Goal: Task Accomplishment & Management: Use online tool/utility

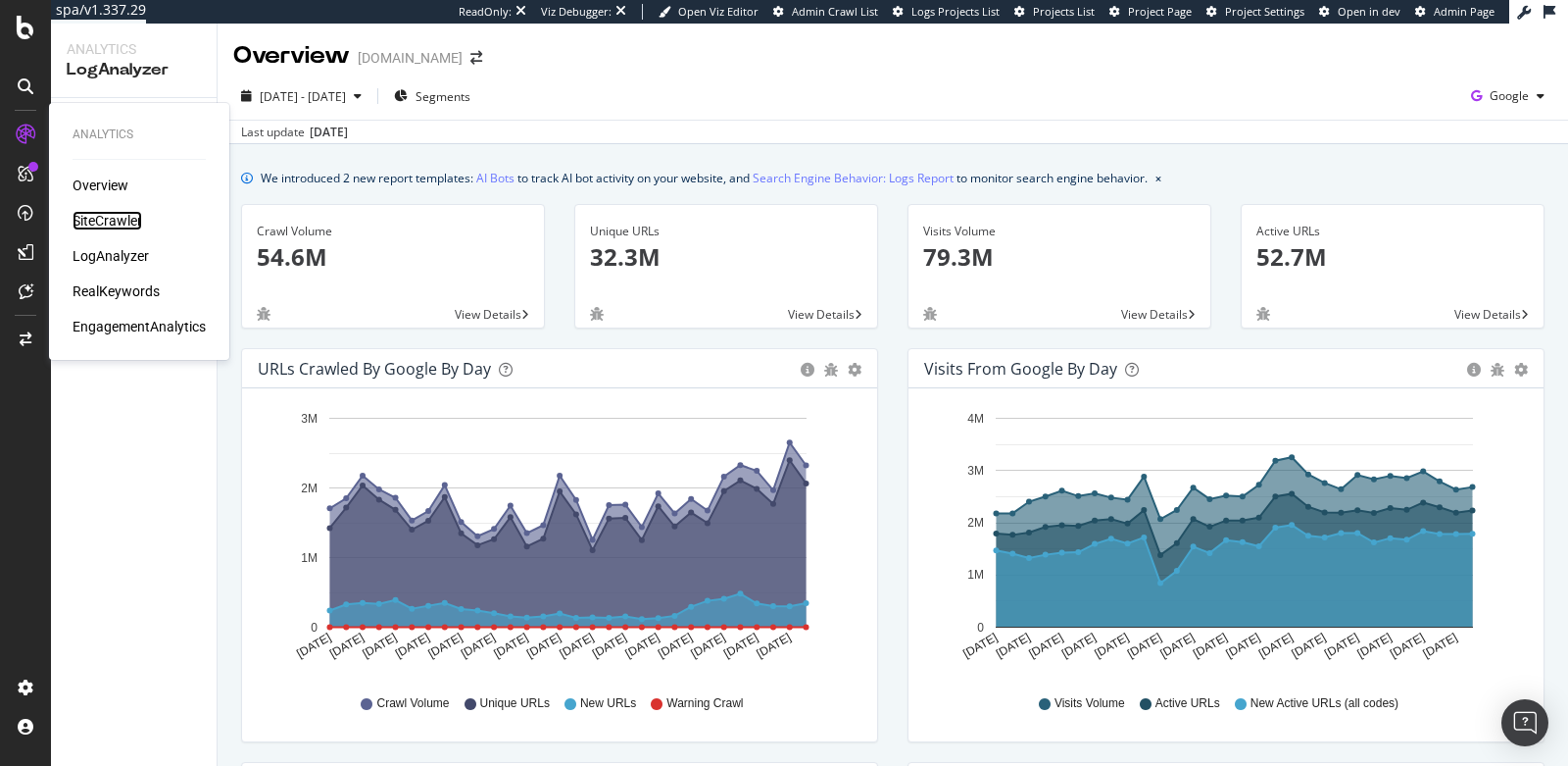
click at [111, 216] on div "SiteCrawler" at bounding box center [107, 221] width 70 height 20
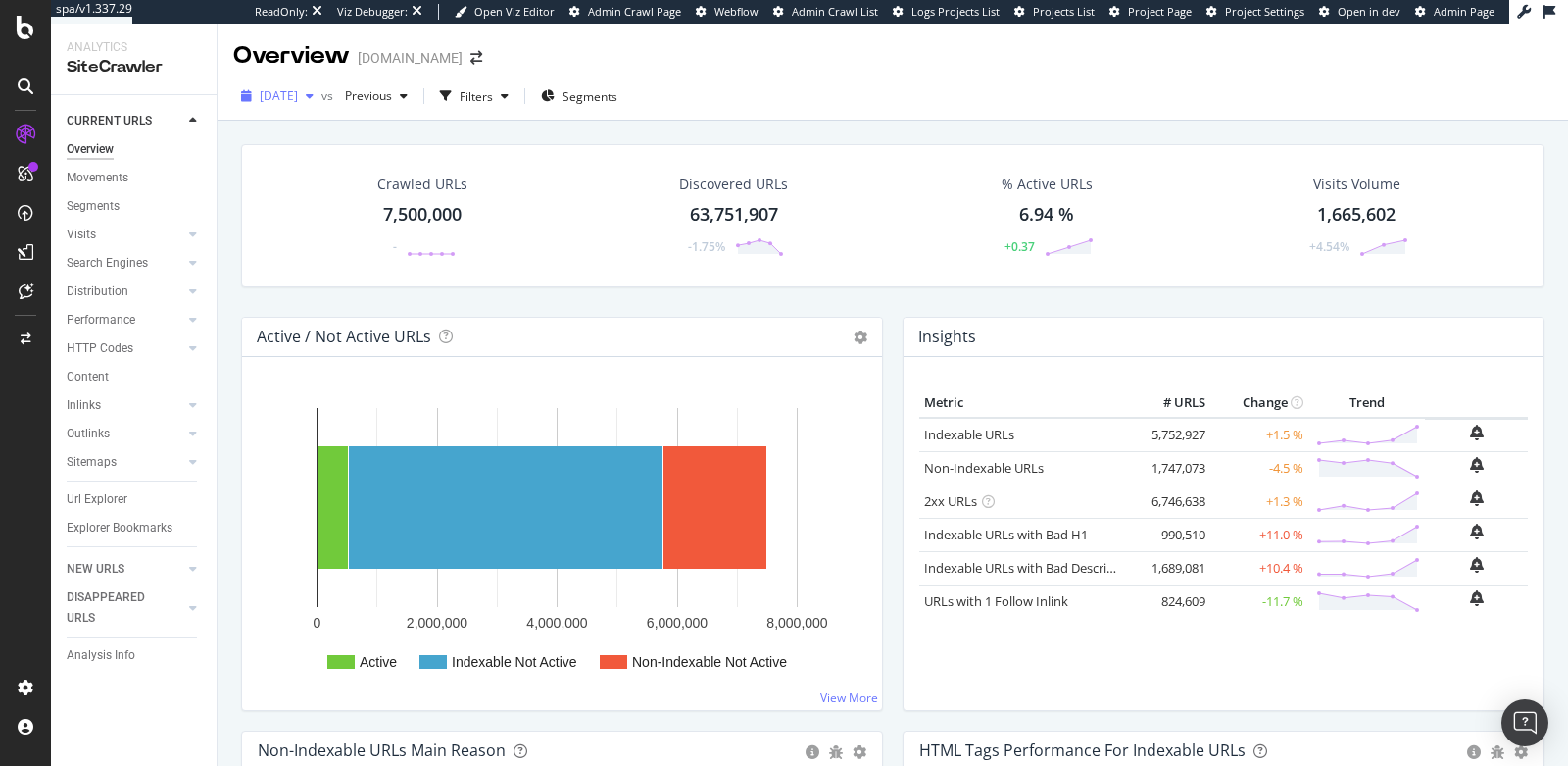
click at [290, 98] on span "2025 Sep. 11th" at bounding box center [278, 95] width 38 height 17
click at [663, 302] on div "Crawled URLs 7,500,000 - Discovered URLs 63,751,907 -1.75% % Active URLs 6.94 %…" at bounding box center [892, 230] width 1323 height 173
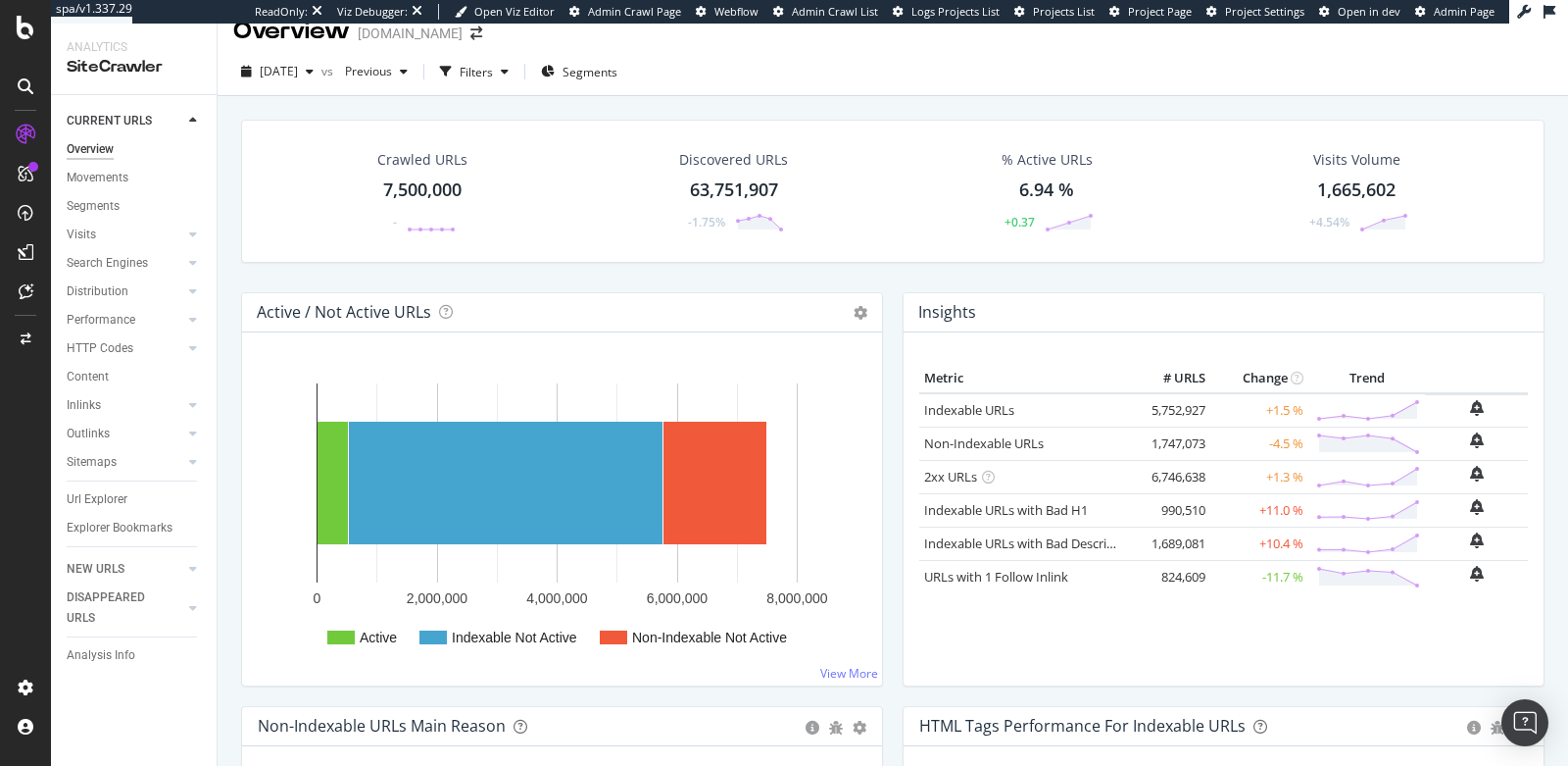
scroll to position [98, 0]
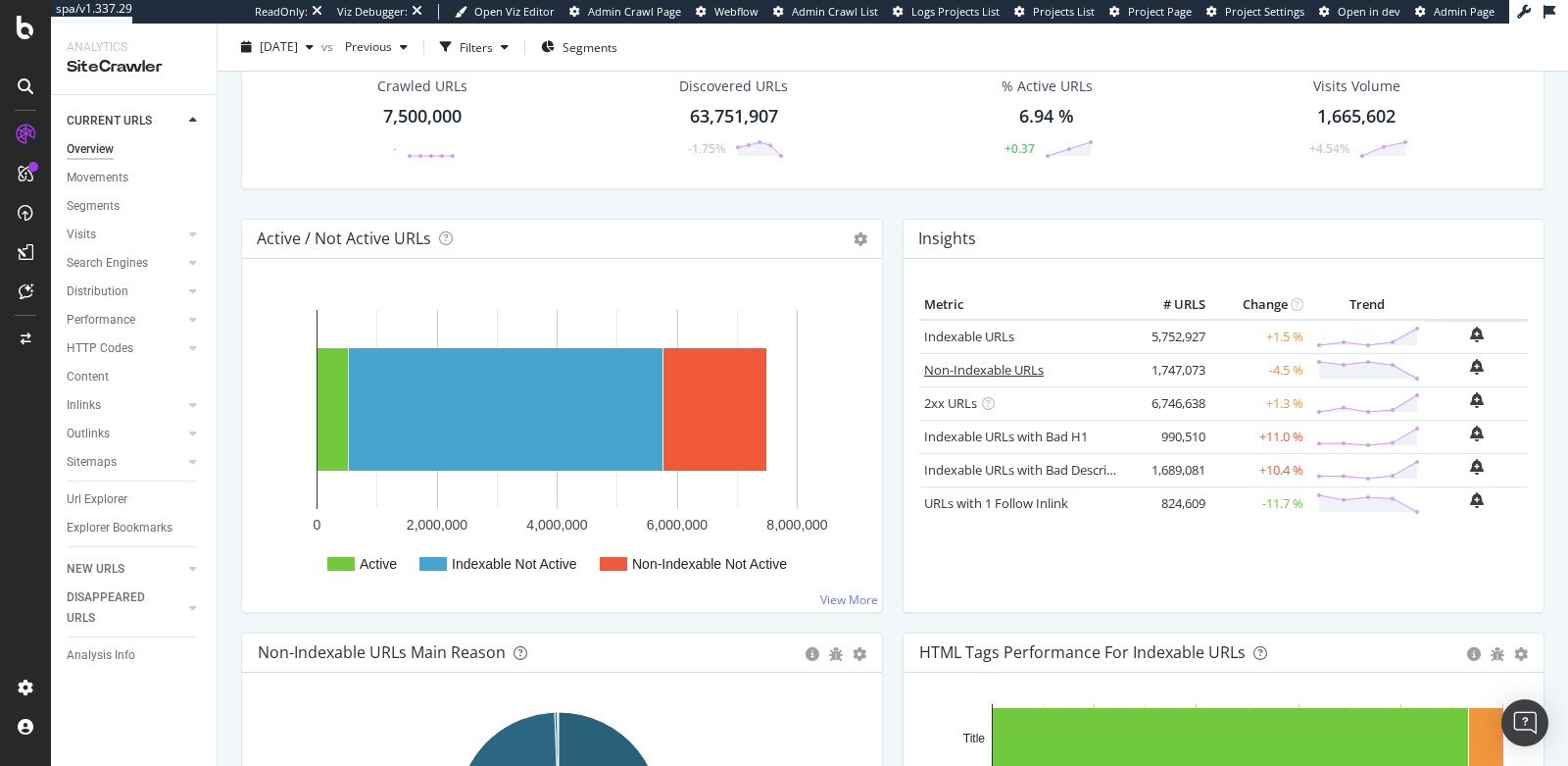
click at [958, 362] on link "Non-Indexable URLs" at bounding box center [984, 370] width 119 height 18
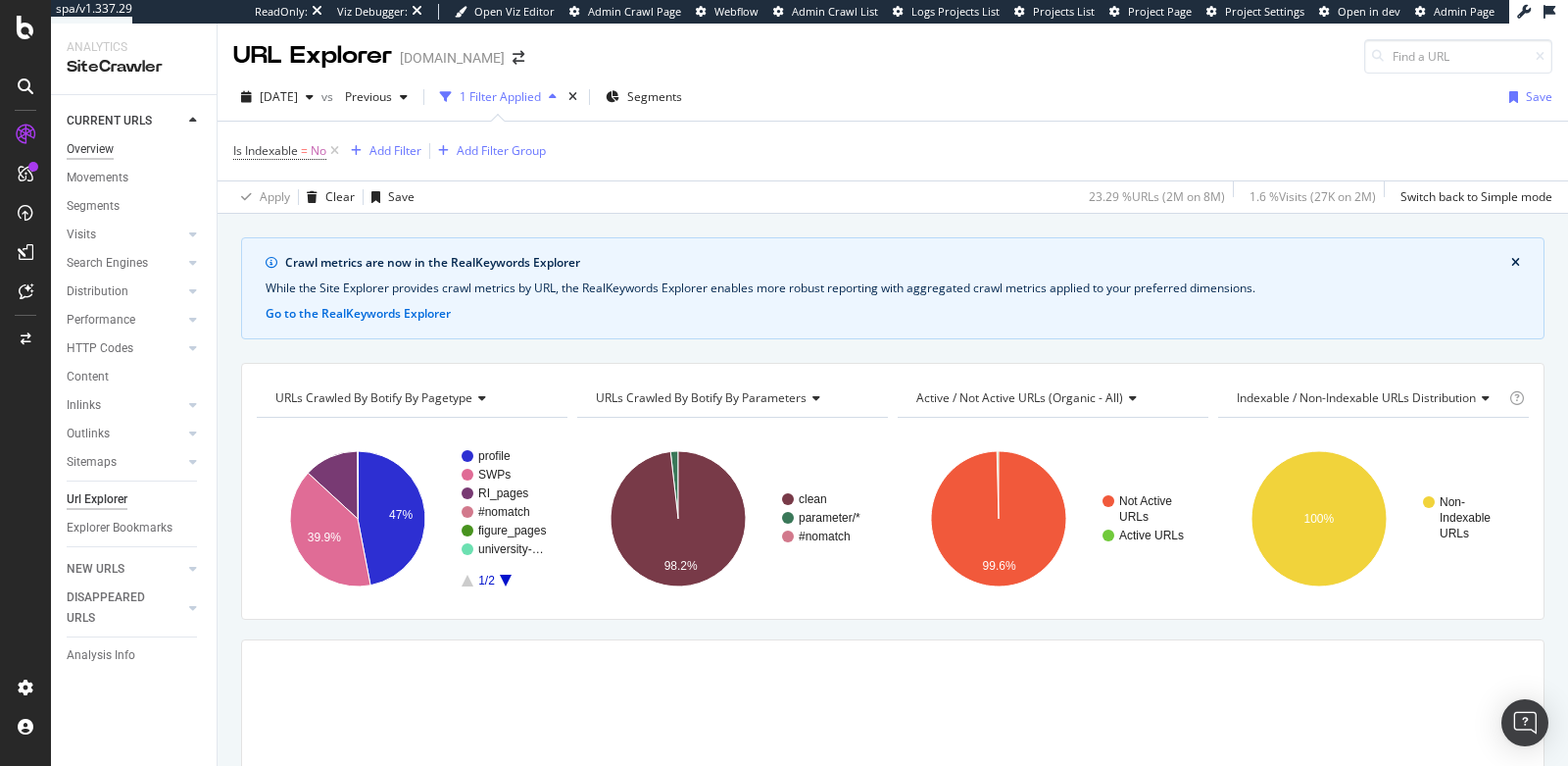
click at [112, 157] on div "Overview" at bounding box center [91, 149] width 47 height 21
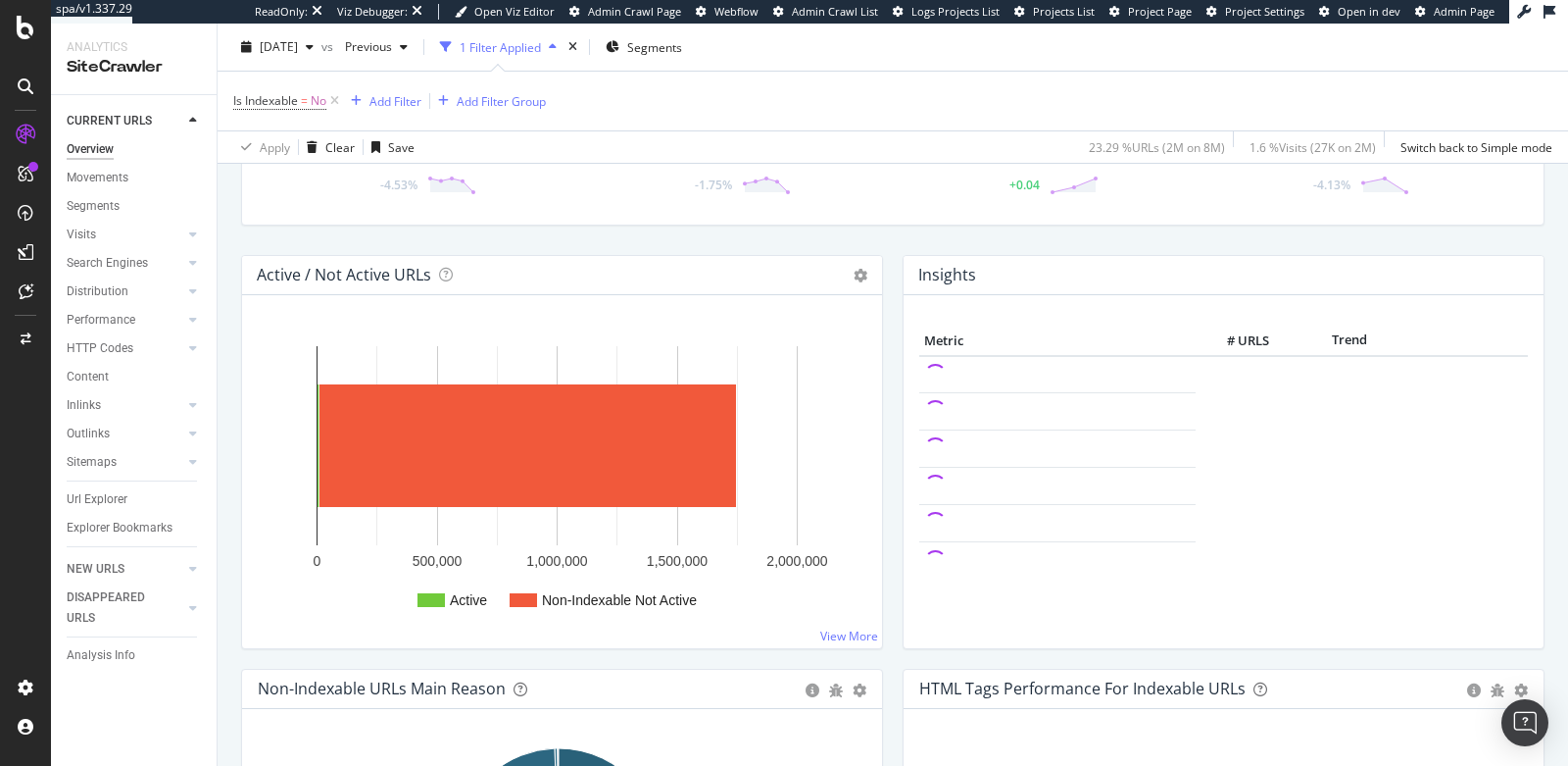
scroll to position [577, 0]
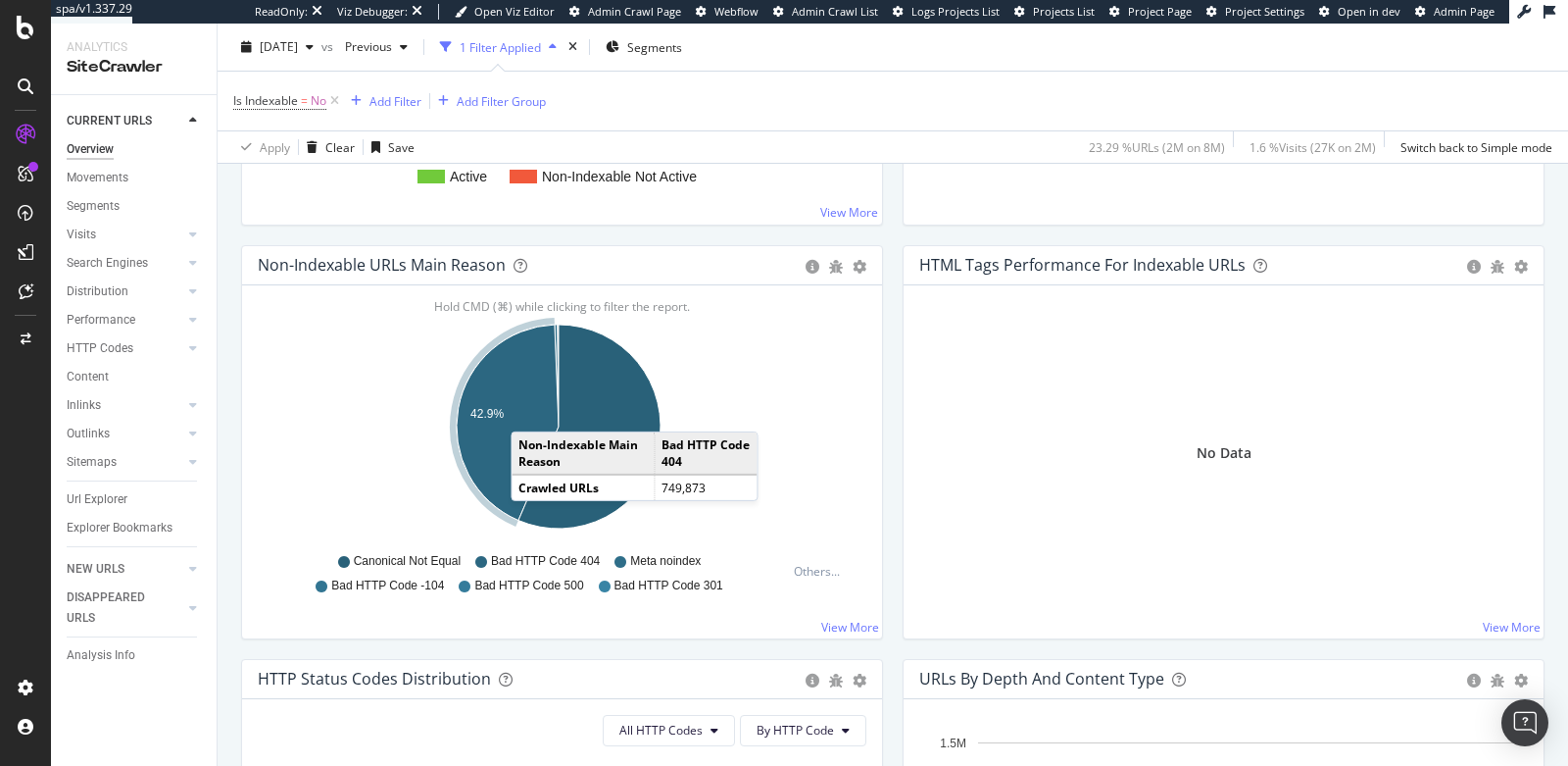
click at [530, 408] on icon "A chart." at bounding box center [507, 422] width 102 height 195
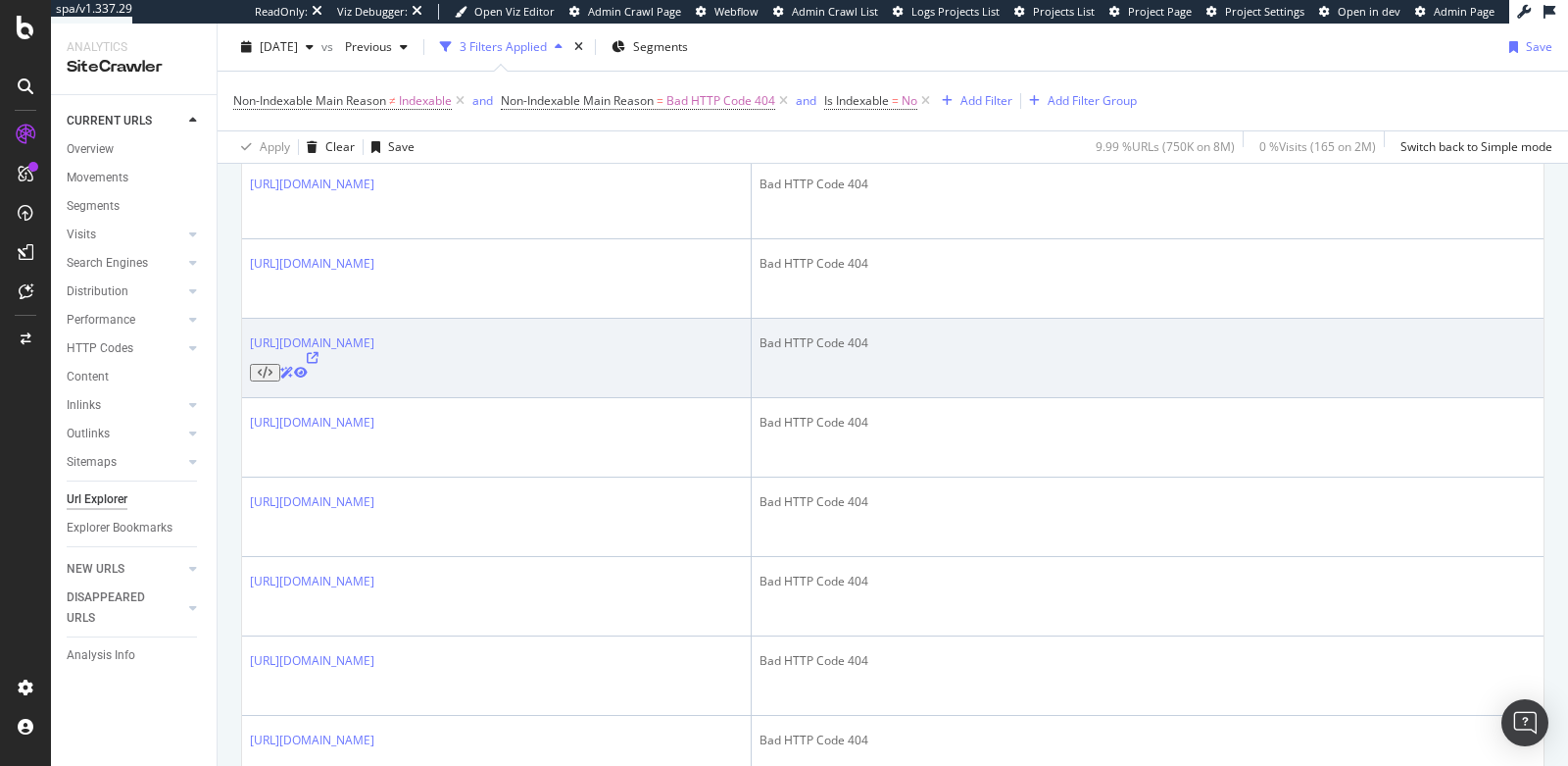
scroll to position [20, 0]
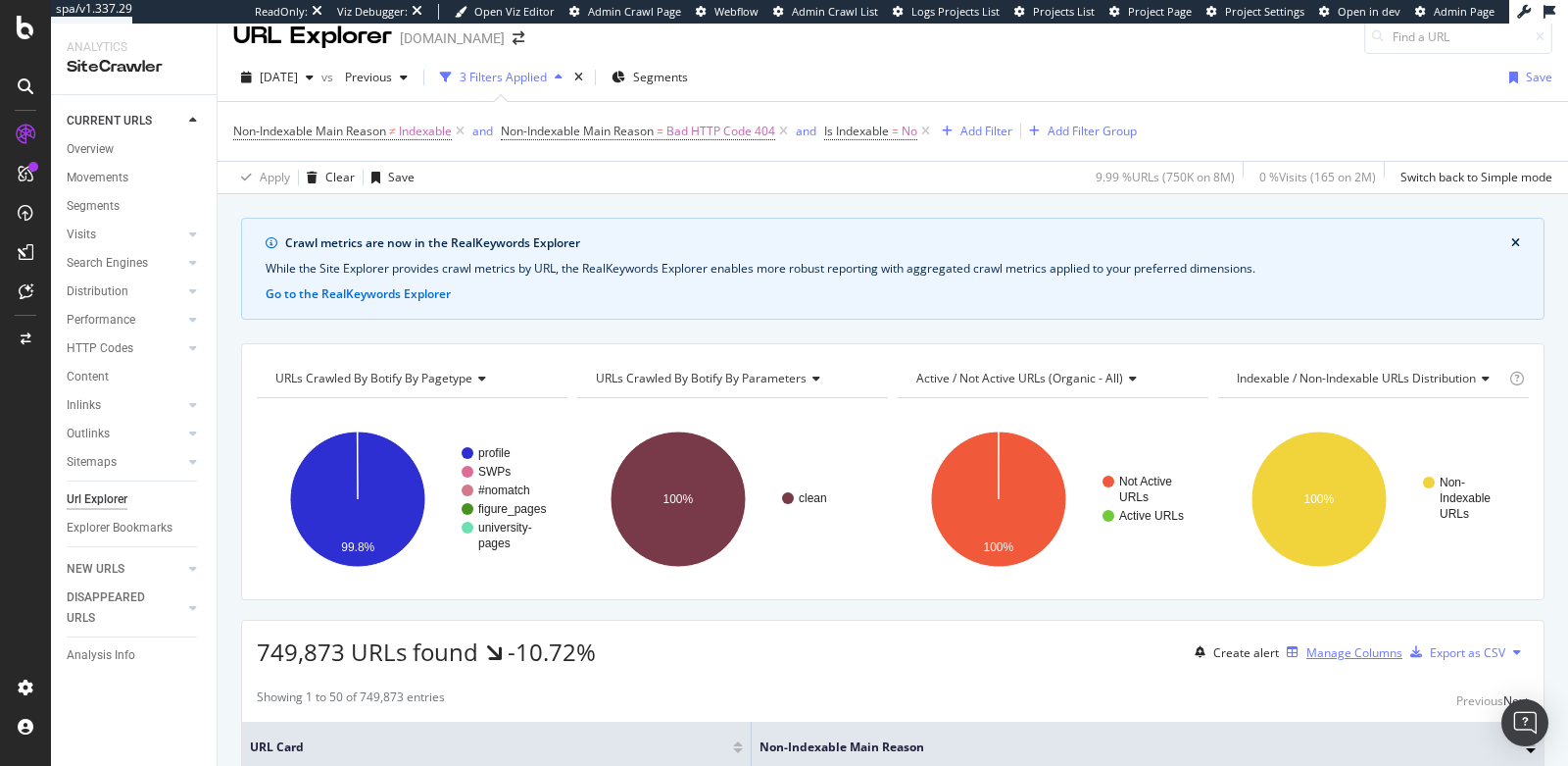
click at [1307, 651] on div "Manage Columns" at bounding box center [1354, 652] width 96 height 17
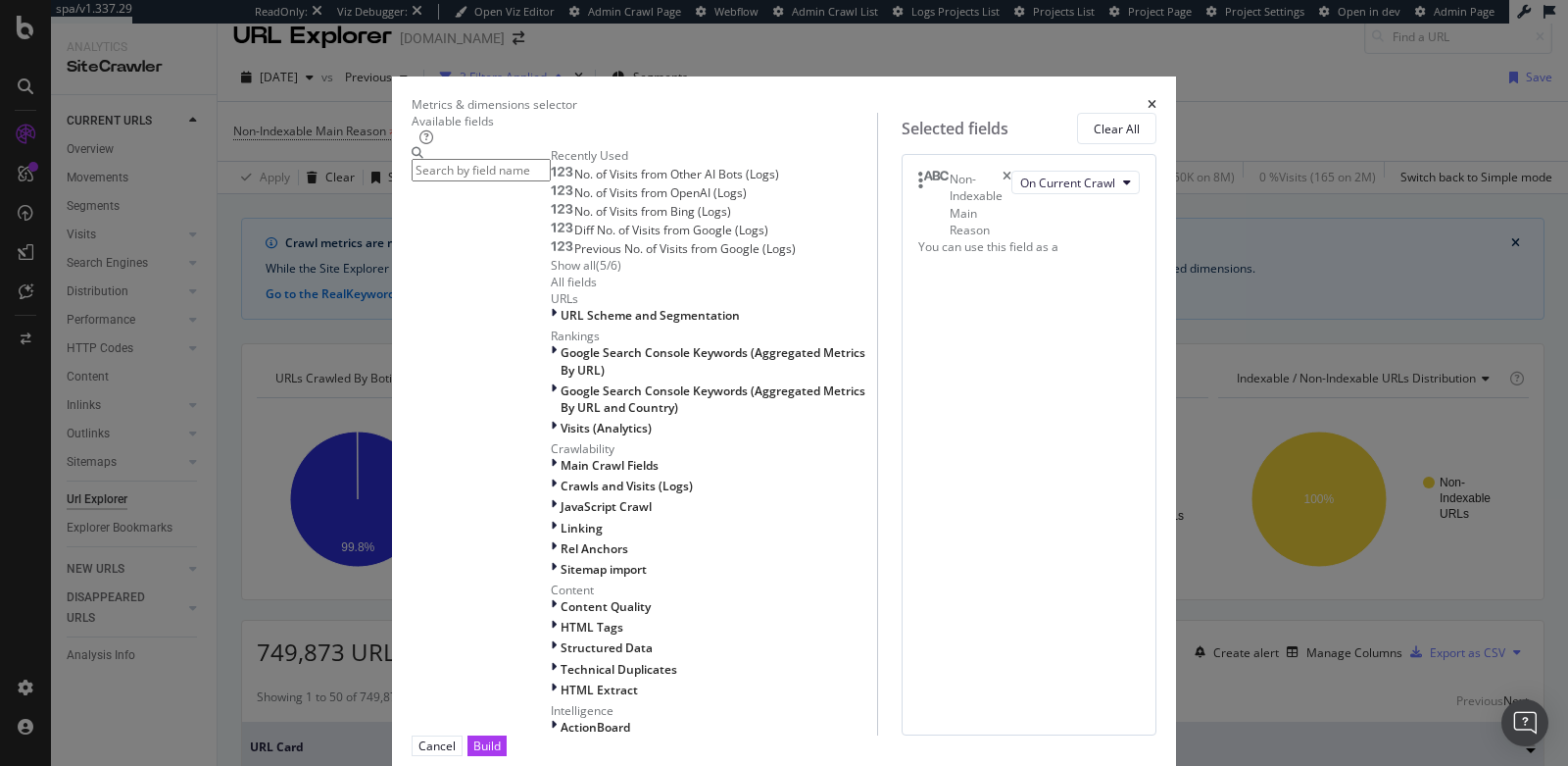
click at [551, 170] on input "modal" at bounding box center [481, 170] width 139 height 23
type input "d"
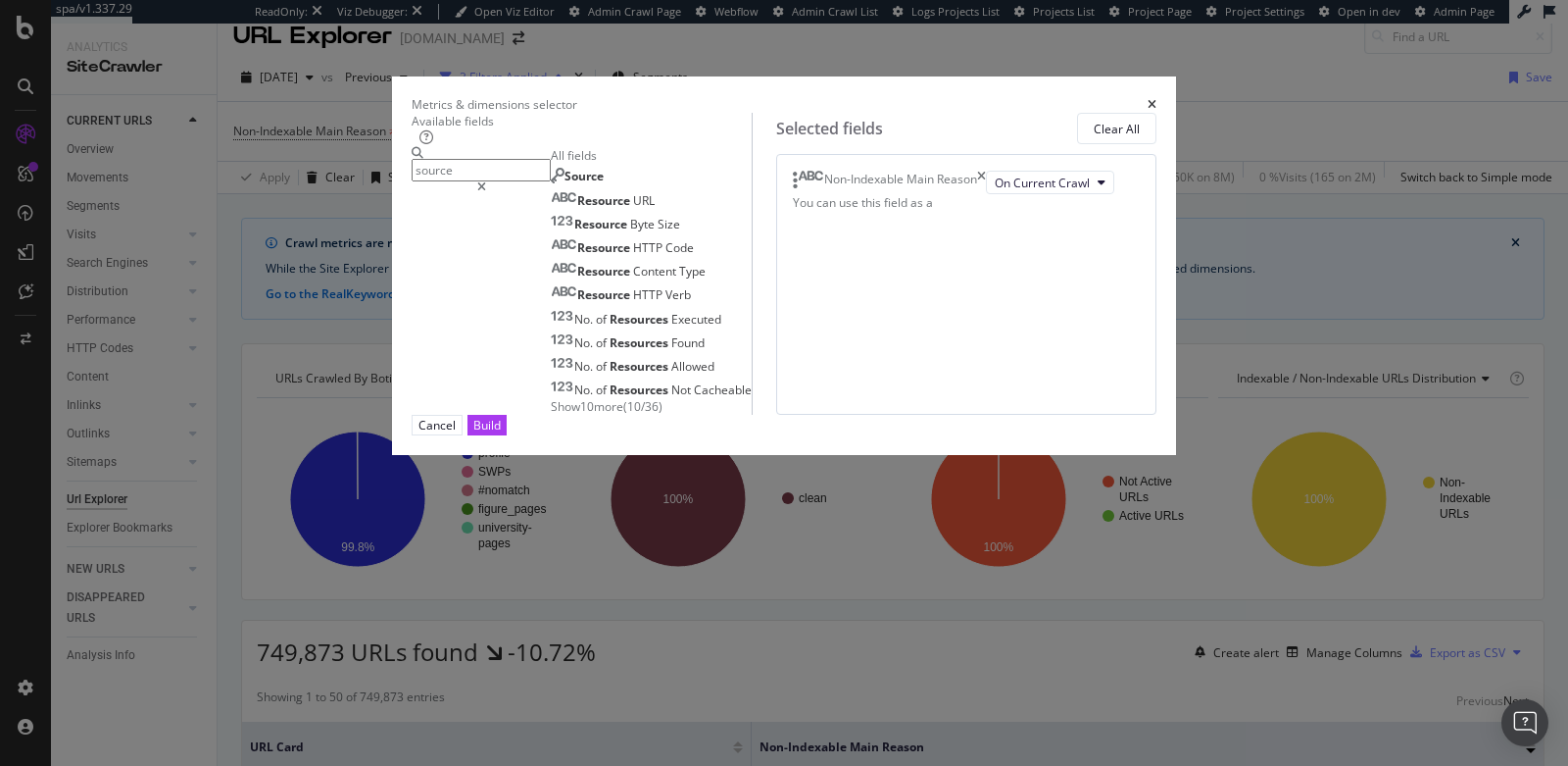
type input "source"
click at [1157, 99] on icon "times" at bounding box center [1152, 105] width 9 height 12
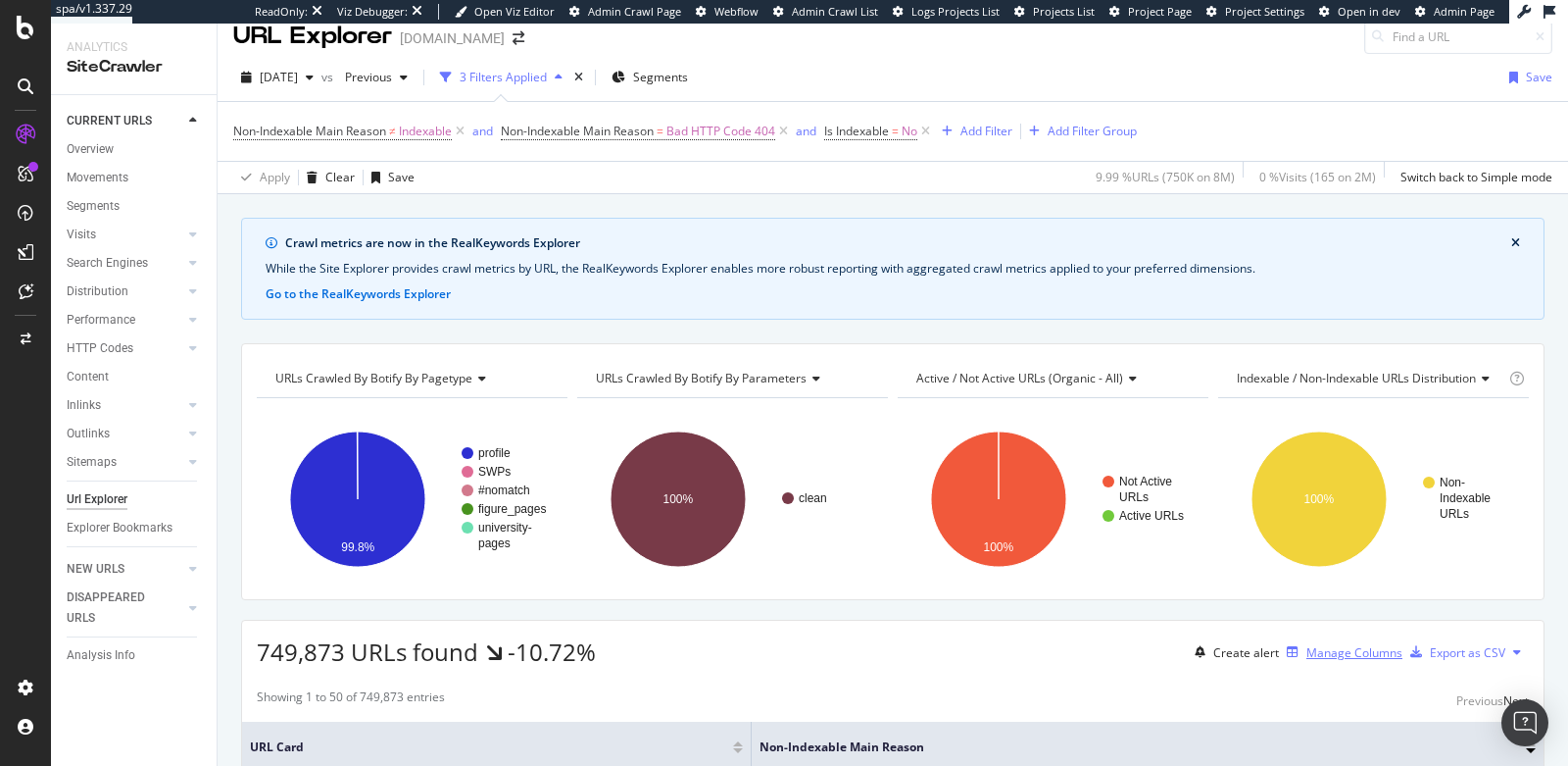
click at [1307, 650] on div "Manage Columns" at bounding box center [1354, 652] width 96 height 17
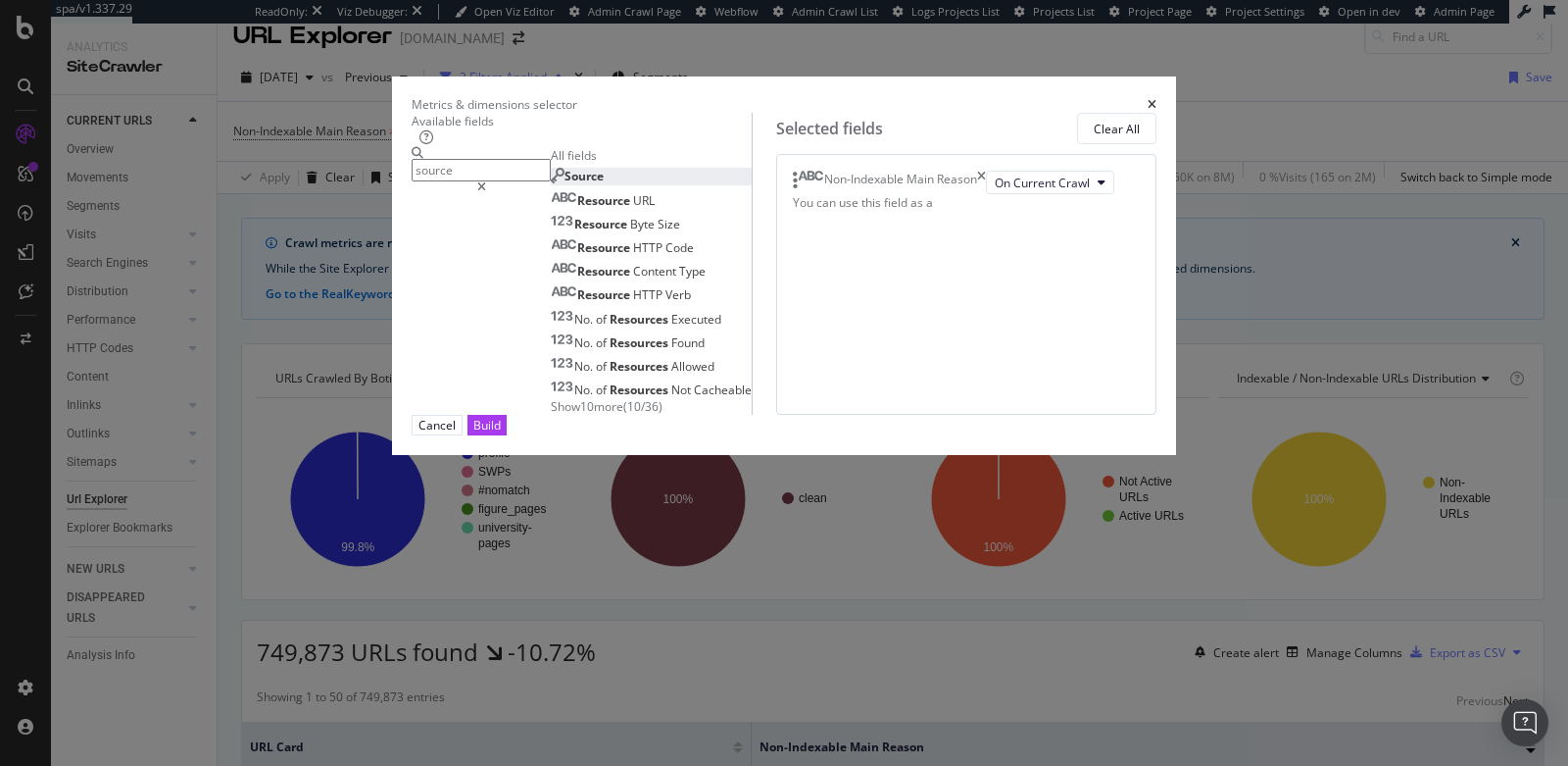
type input "source"
click at [564, 185] on span "Source" at bounding box center [584, 176] width 39 height 17
click at [901, 217] on button "Select a field (mandatory)" at bounding box center [910, 206] width 103 height 24
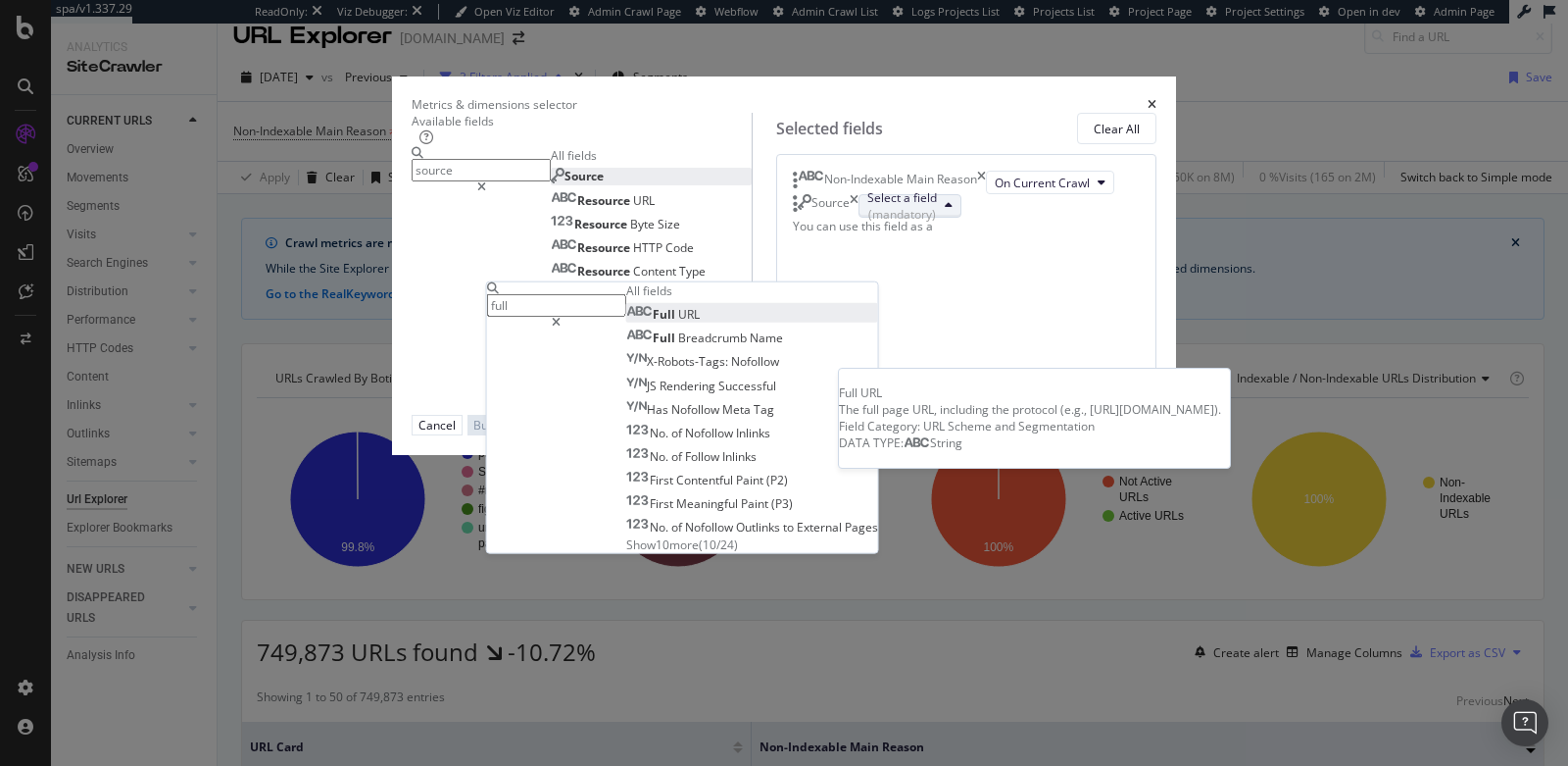
type input "full"
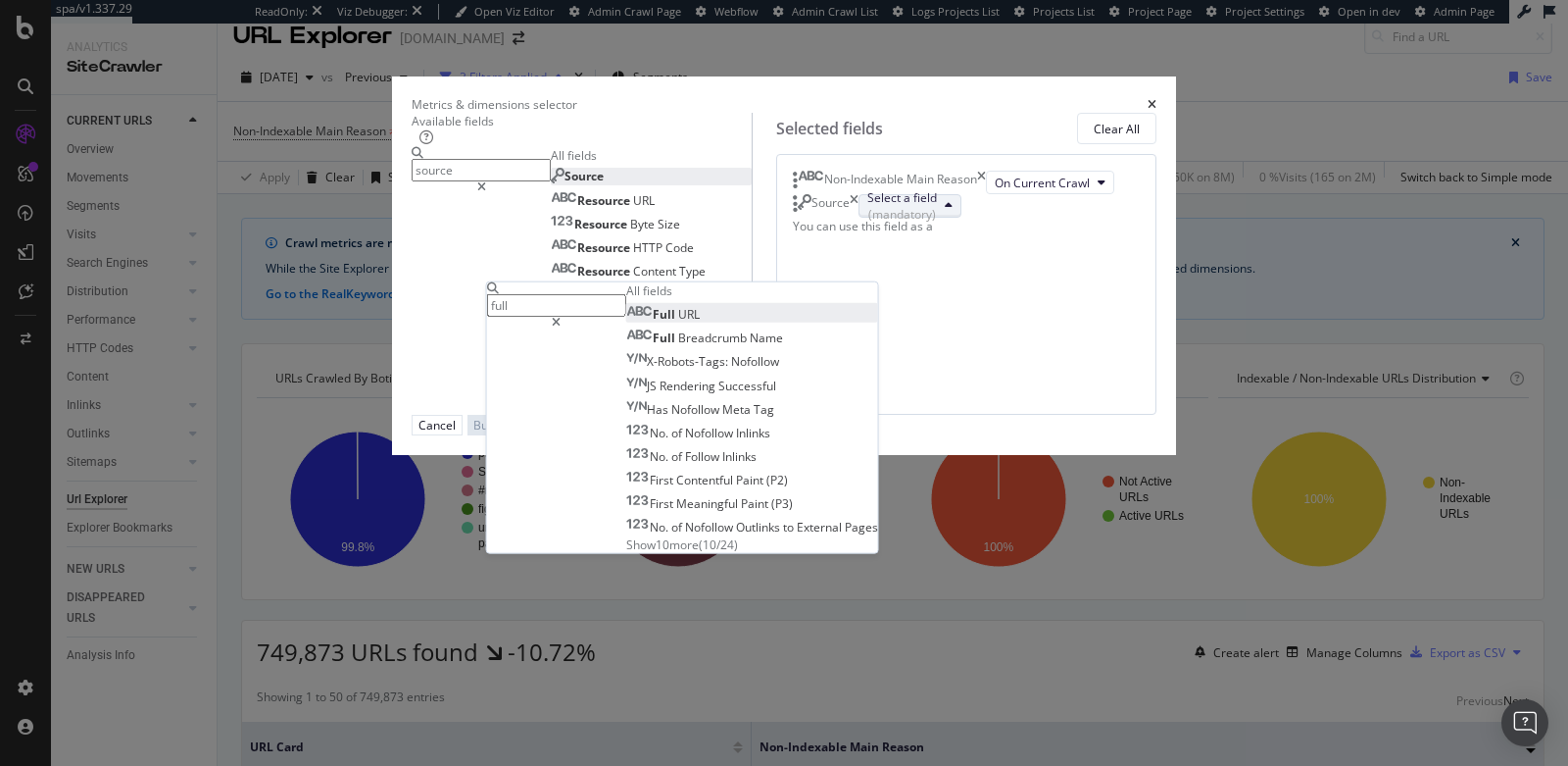
click at [700, 323] on span "URL" at bounding box center [689, 314] width 22 height 17
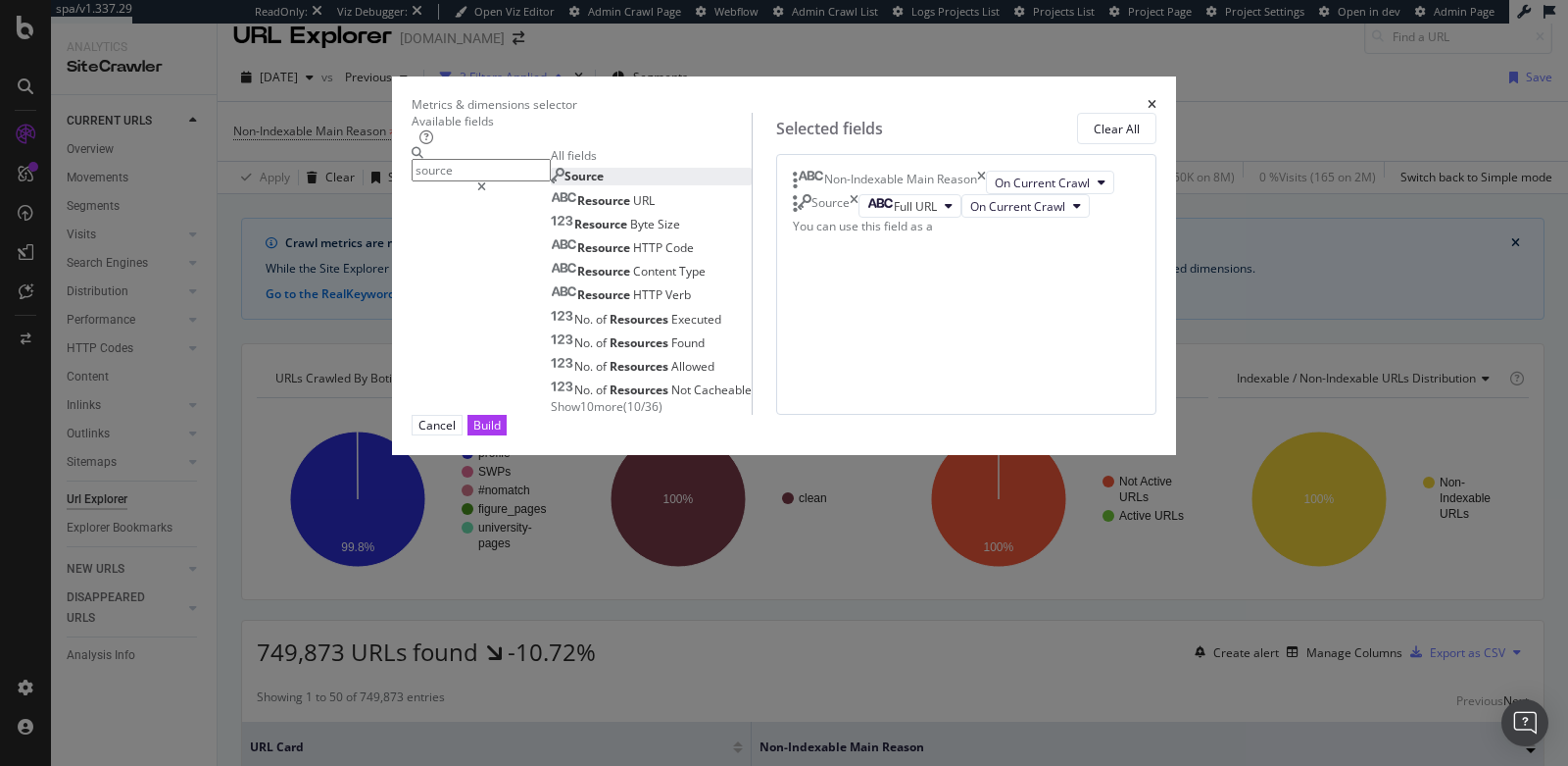
click at [477, 182] on input "source" at bounding box center [481, 170] width 139 height 23
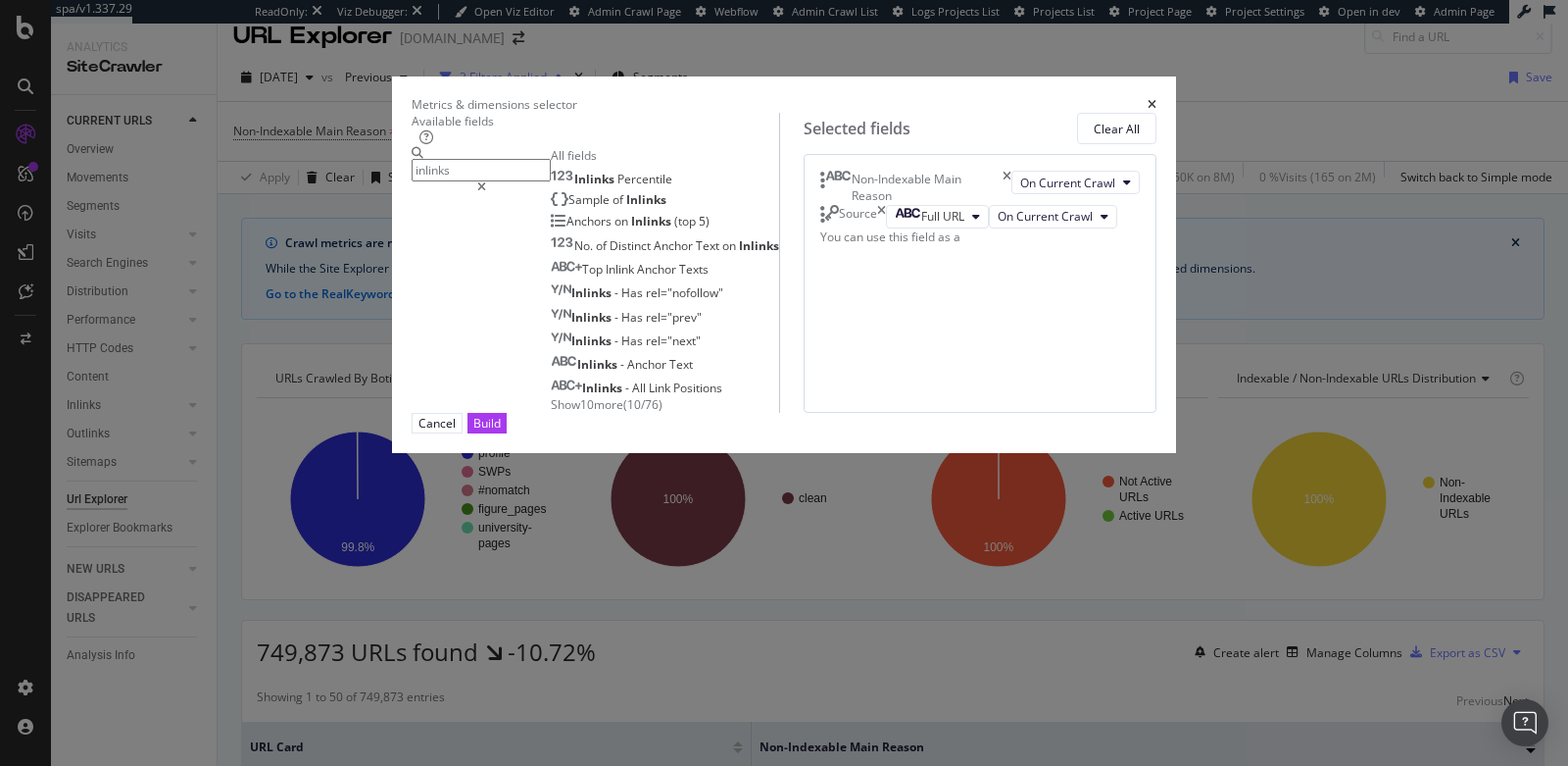
type input "inlinks"
click at [551, 413] on span "Show 10 more" at bounding box center [586, 404] width 72 height 17
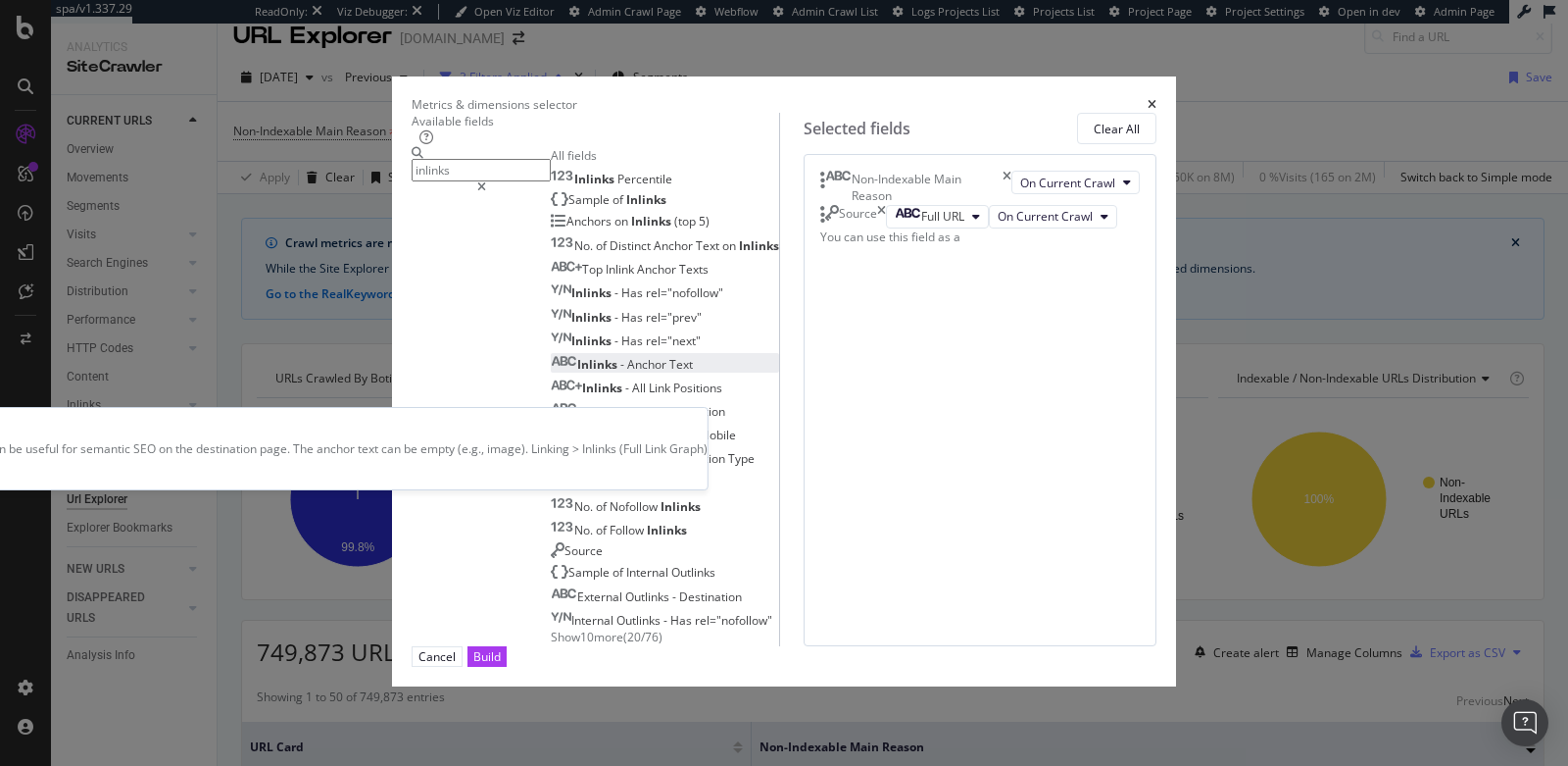
click at [621, 372] on span "-" at bounding box center [624, 364] width 7 height 17
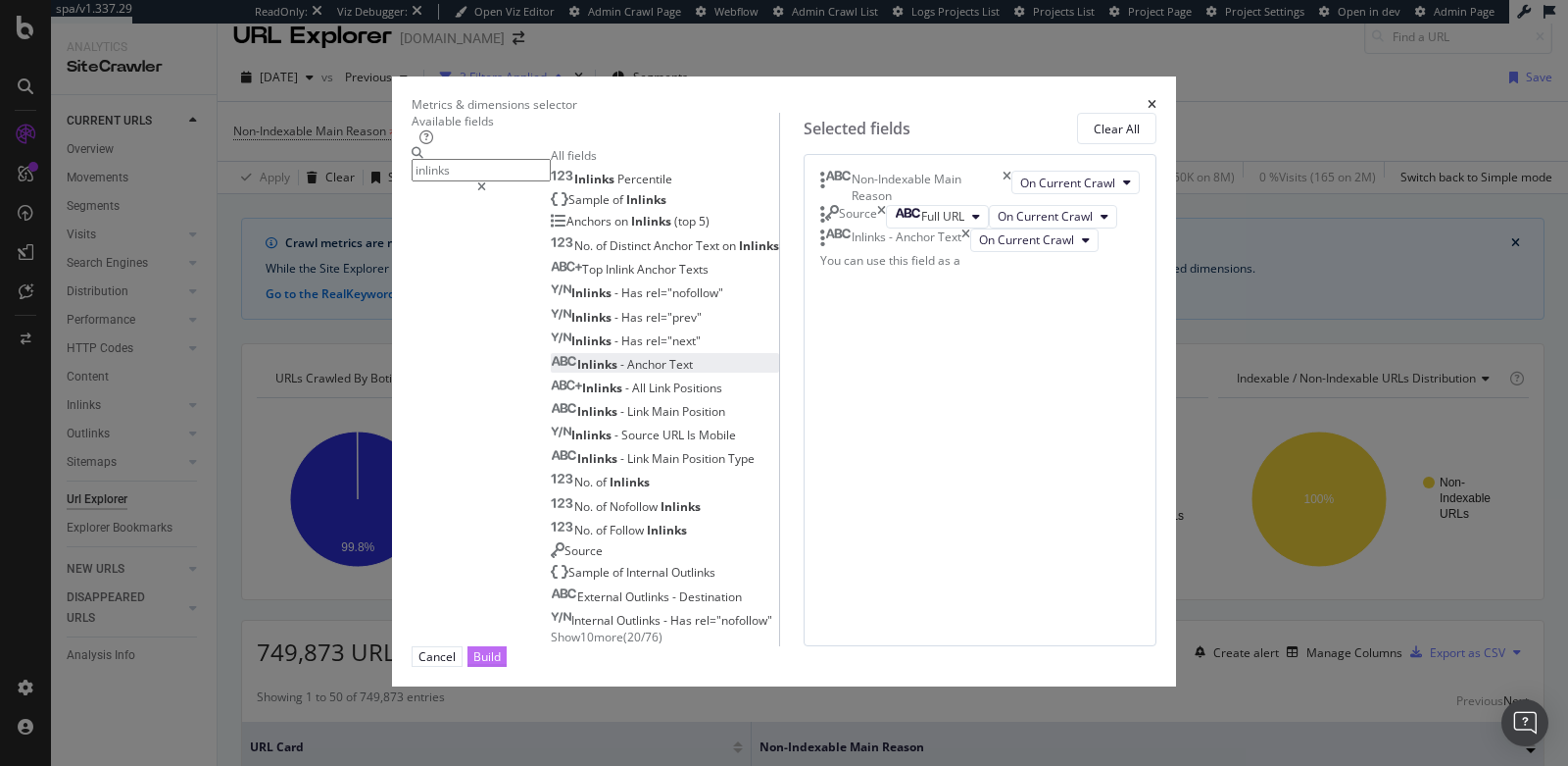
click at [506, 666] on button "Build" at bounding box center [487, 656] width 39 height 21
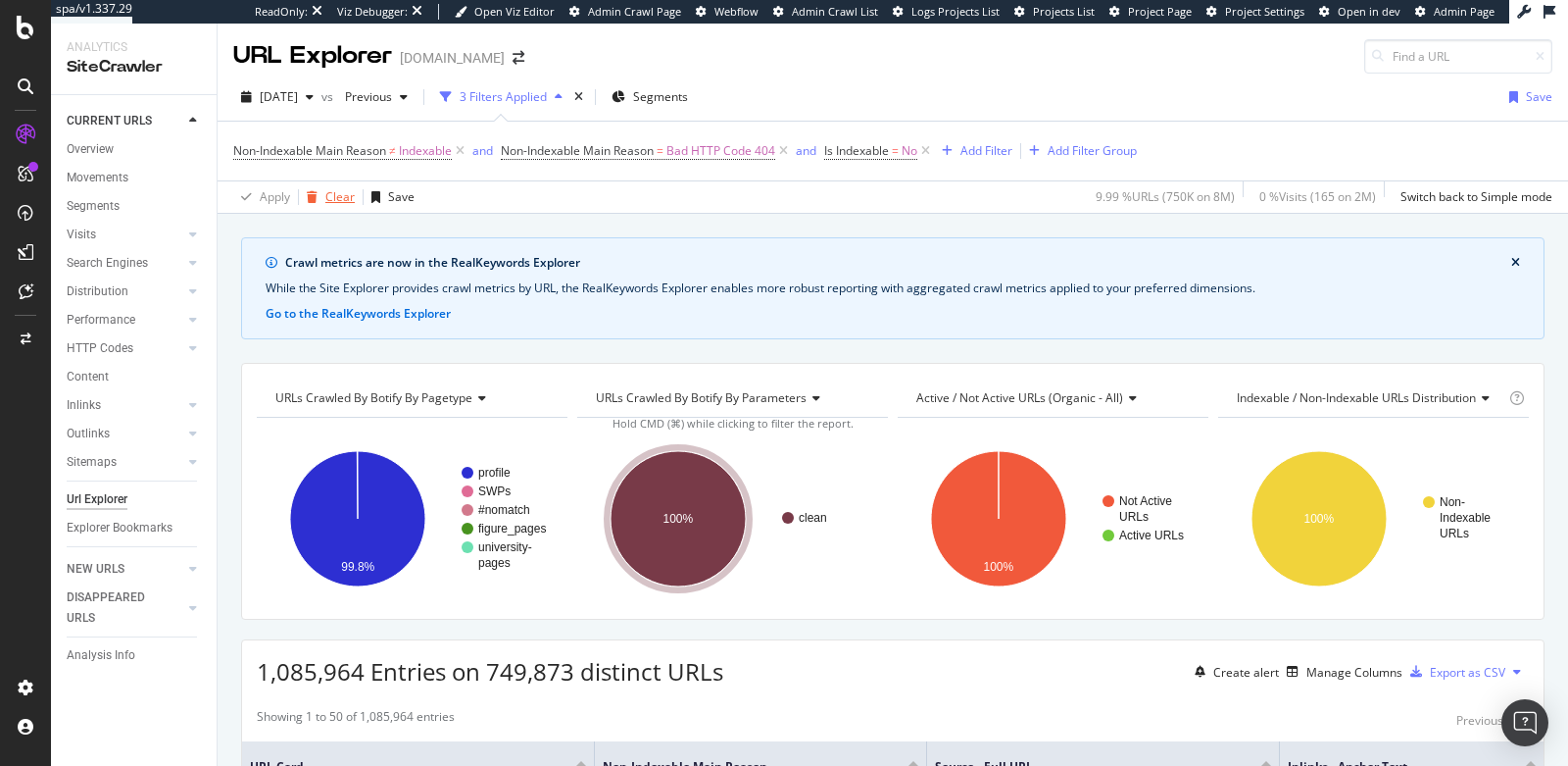
click at [328, 202] on div "Clear" at bounding box center [340, 196] width 30 height 17
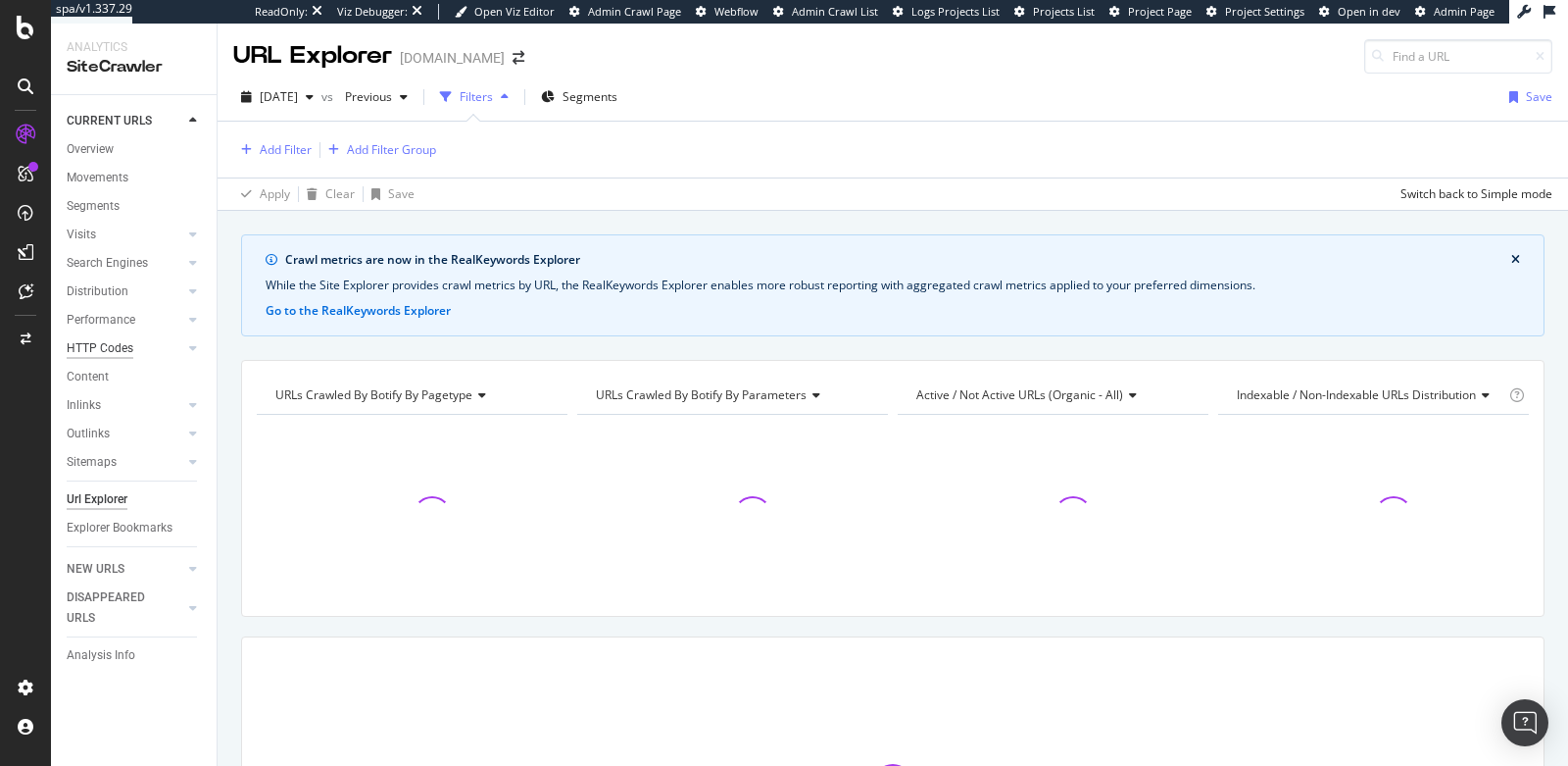
click at [114, 345] on div "HTTP Codes" at bounding box center [101, 348] width 67 height 21
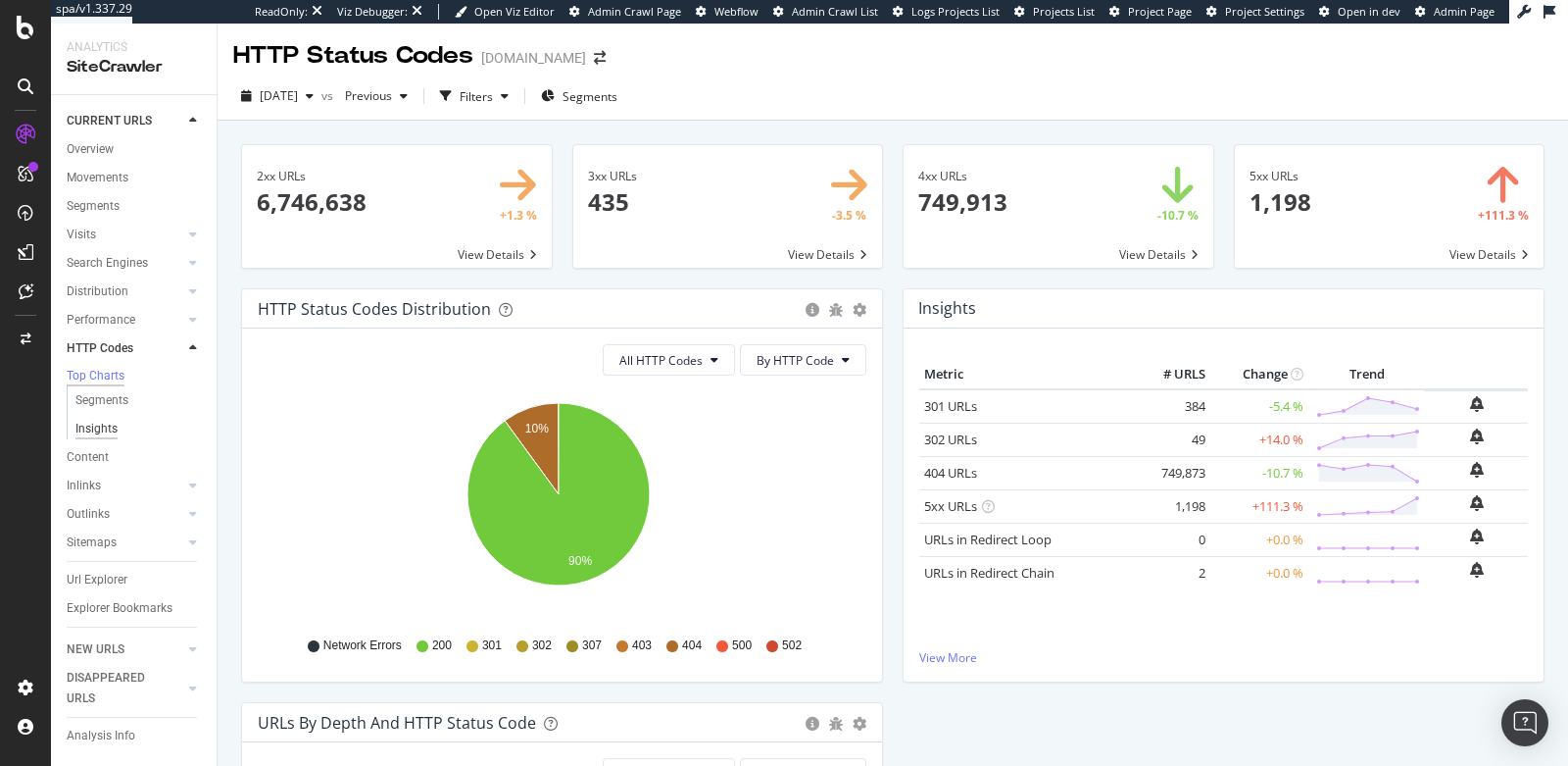
click at [101, 437] on div "Insights" at bounding box center [96, 428] width 42 height 21
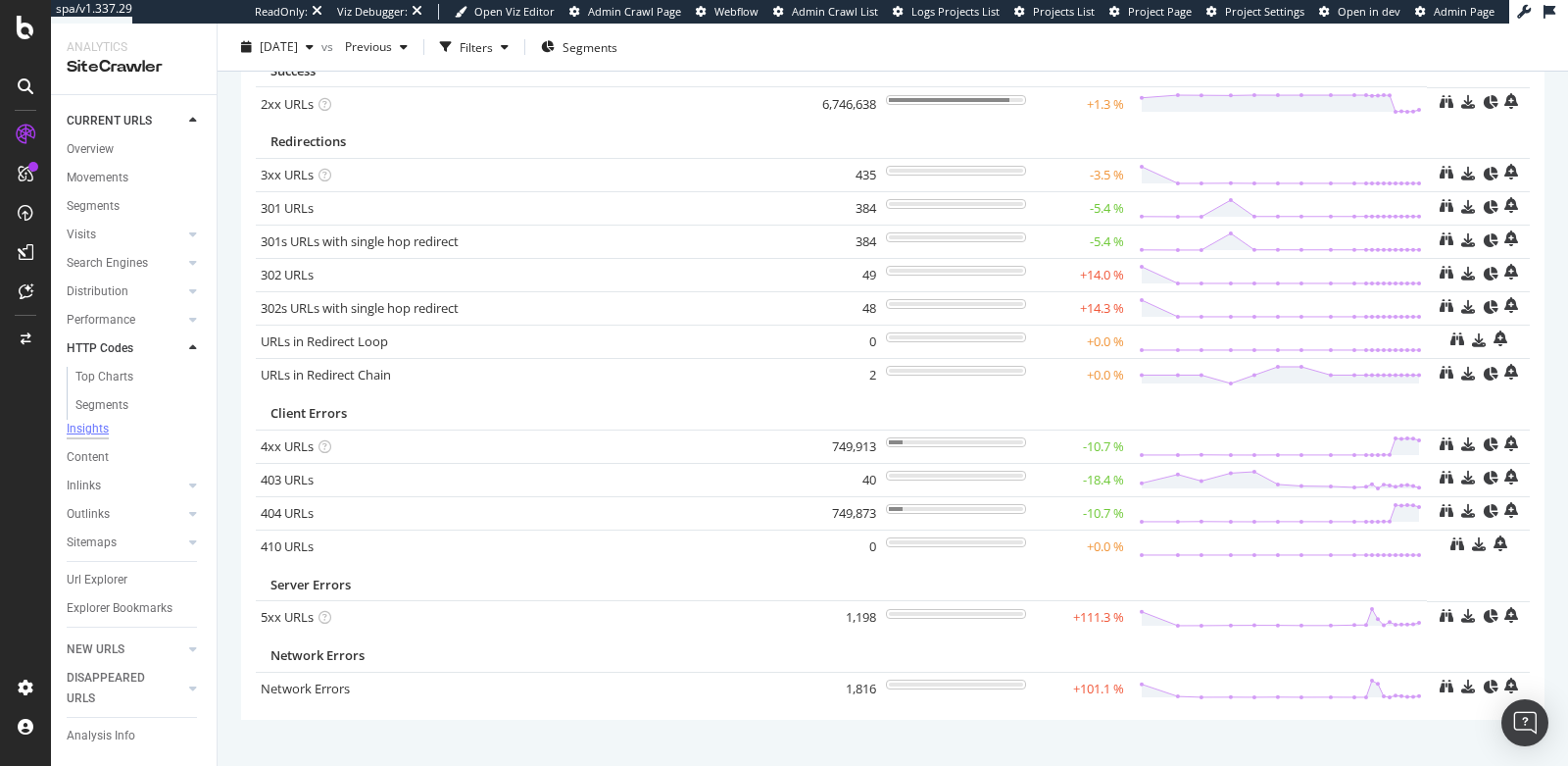
scroll to position [155, 0]
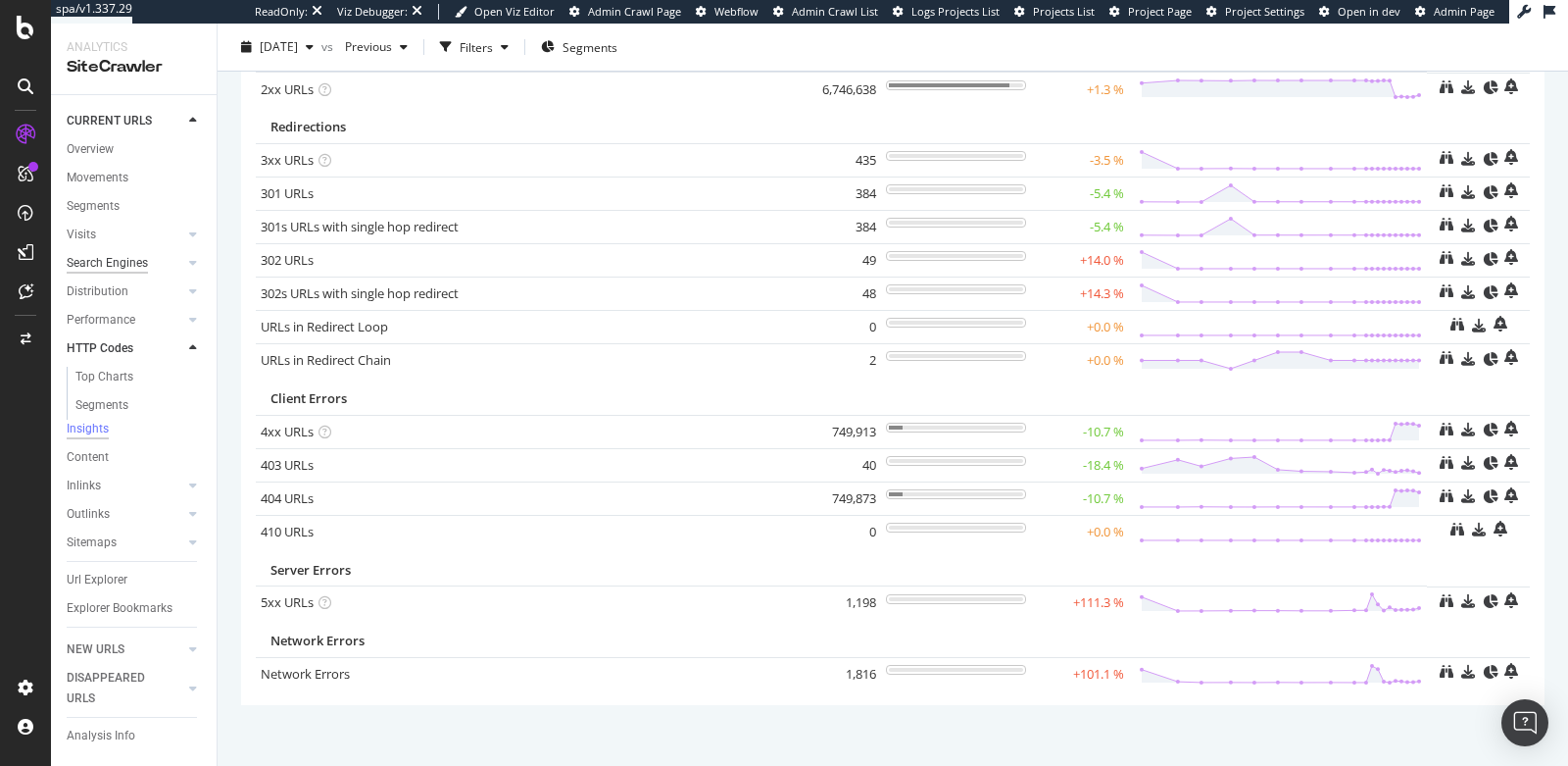
click at [139, 270] on div "Search Engines" at bounding box center [108, 263] width 81 height 21
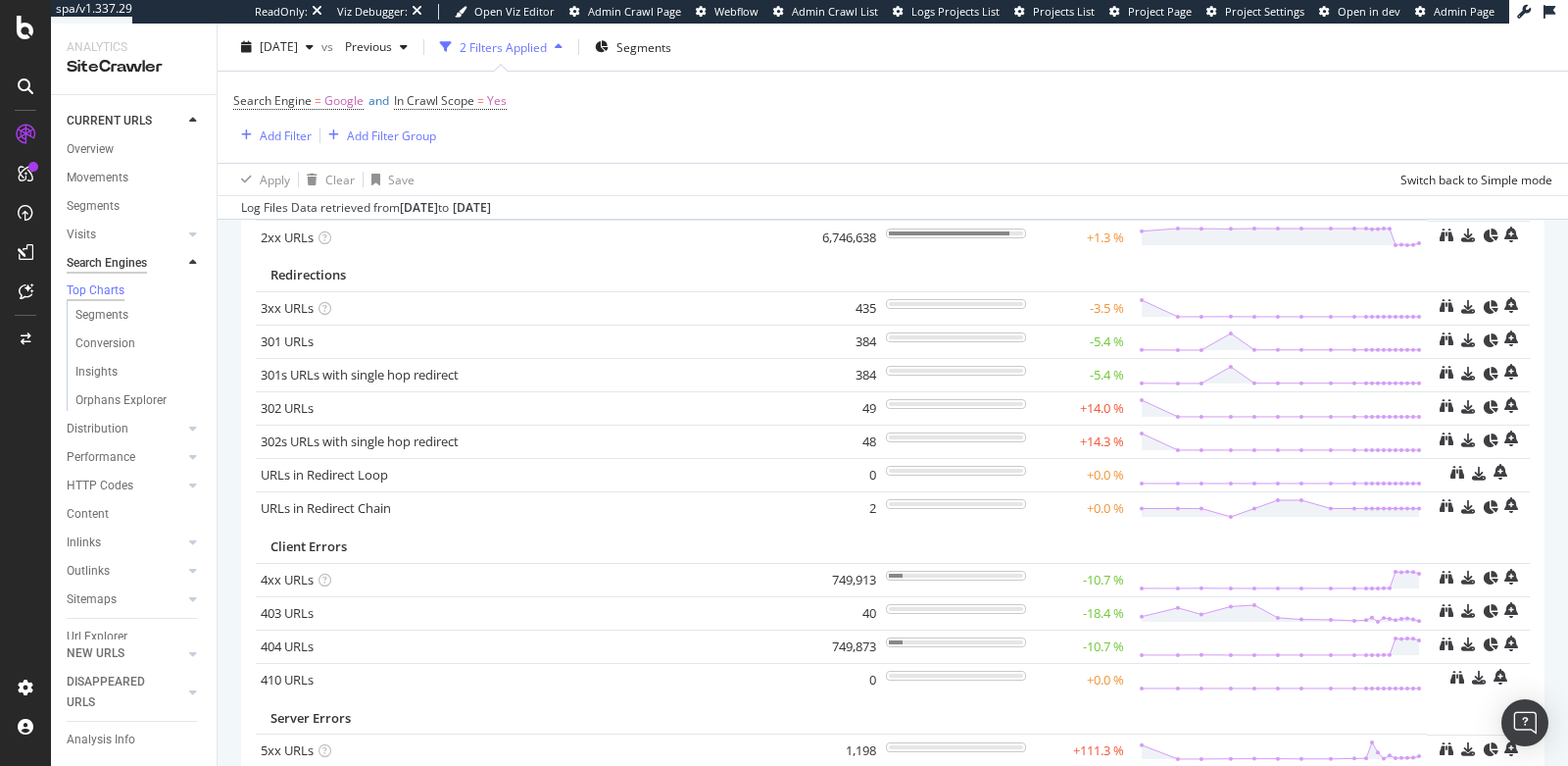
scroll to position [302, 0]
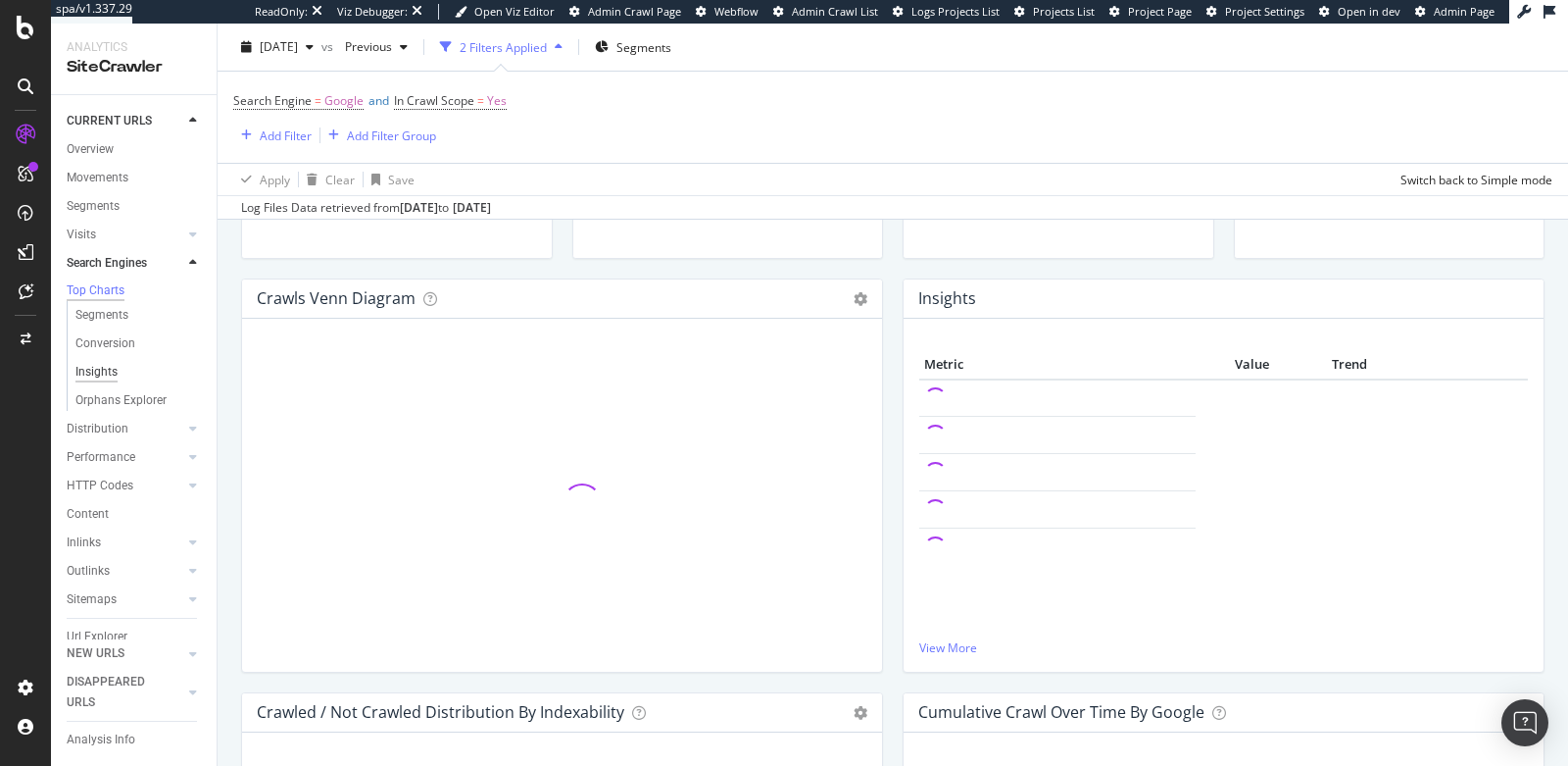
click at [109, 382] on div "Insights" at bounding box center [96, 371] width 42 height 21
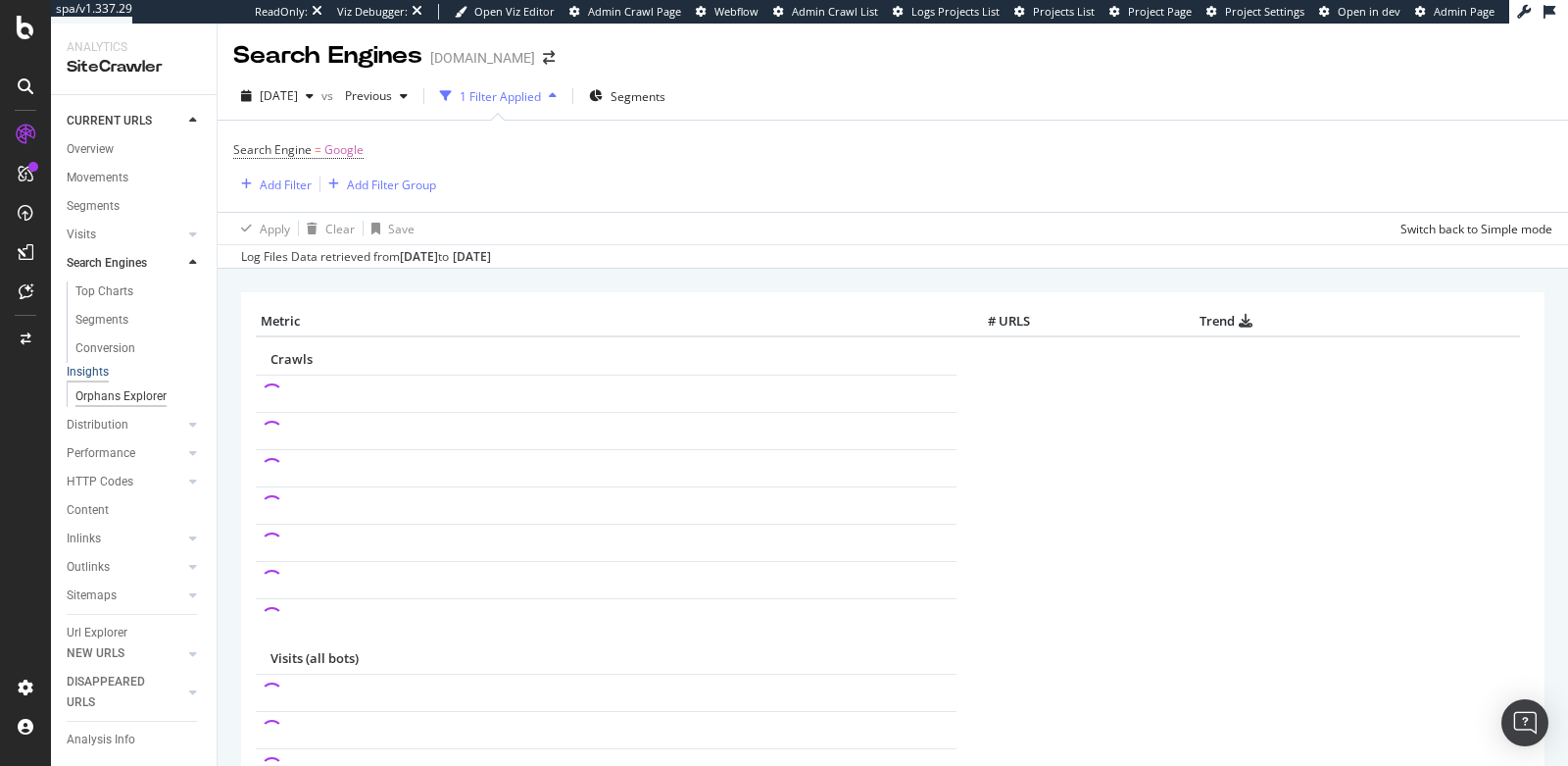
scroll to position [34, 0]
click at [124, 430] on div "Performance" at bounding box center [102, 420] width 69 height 21
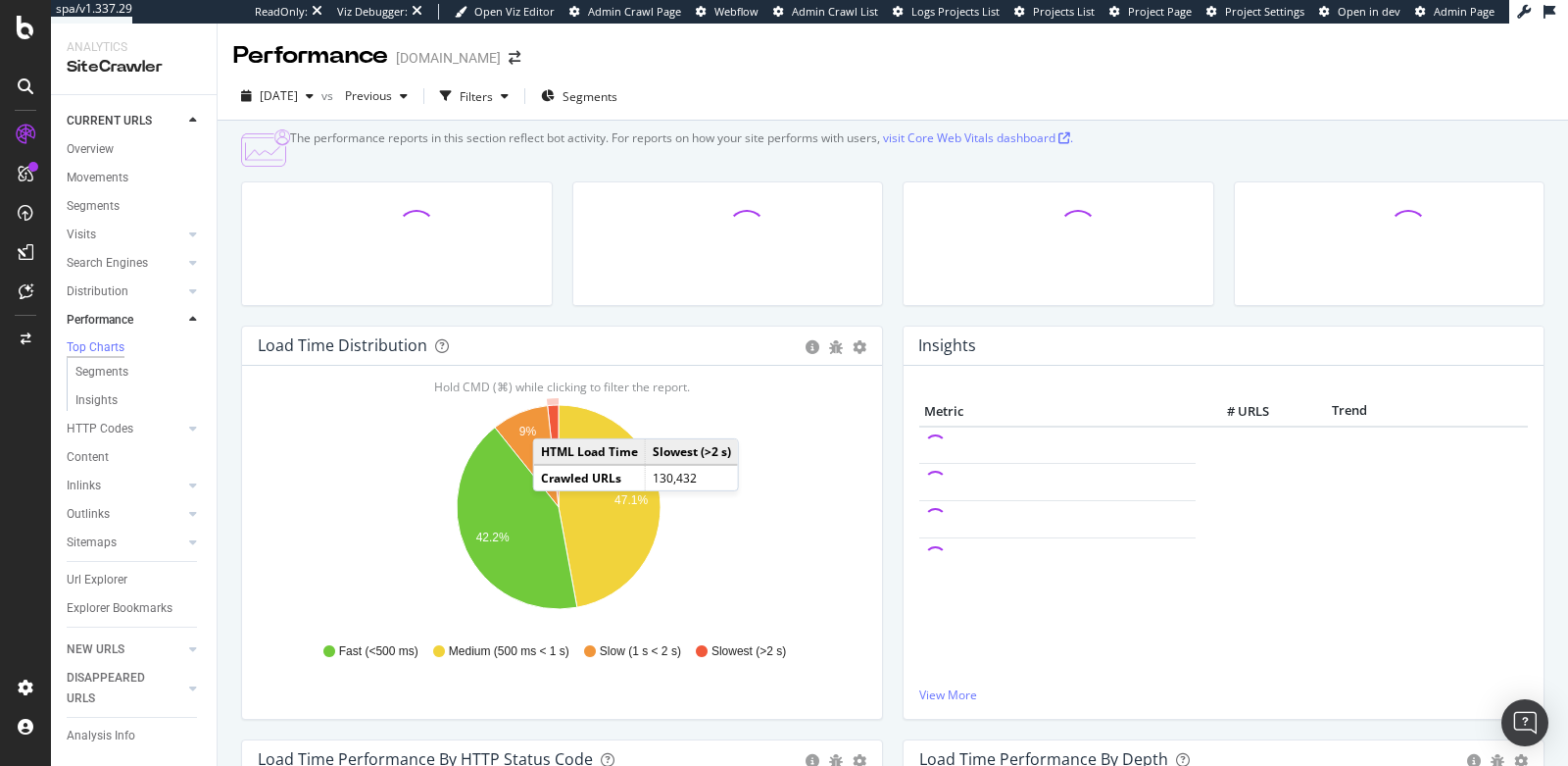
click at [552, 441] on icon "A chart." at bounding box center [553, 455] width 11 height 102
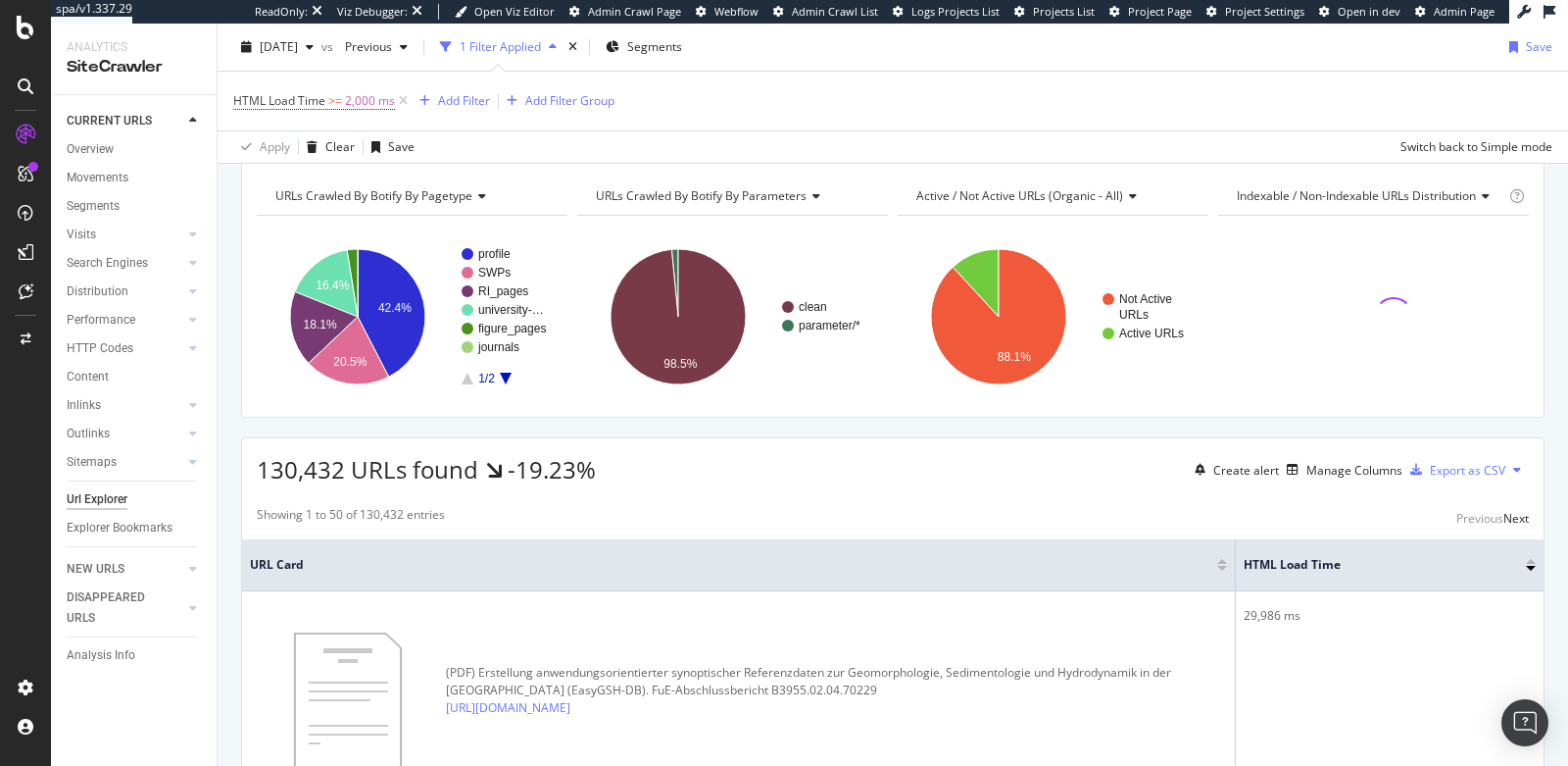
scroll to position [184, 0]
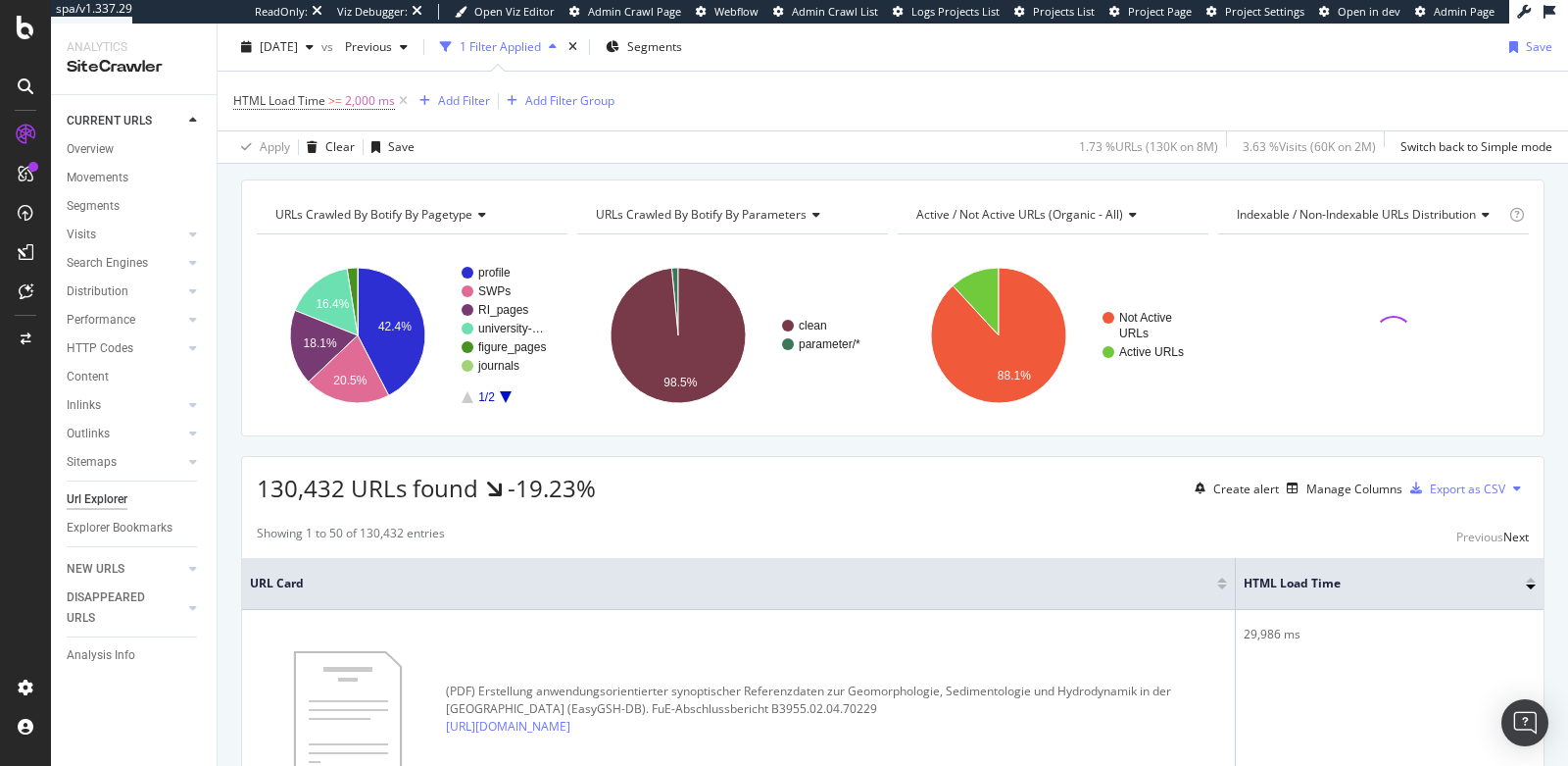
click at [1051, 213] on span "Active / Not Active URLs (organic - all)" at bounding box center [1020, 214] width 207 height 17
click at [1187, 180] on div "URLs Crawled By Botify By pagetype Chart (by Value) Table Expand Export as CSV …" at bounding box center [892, 308] width 1304 height 257
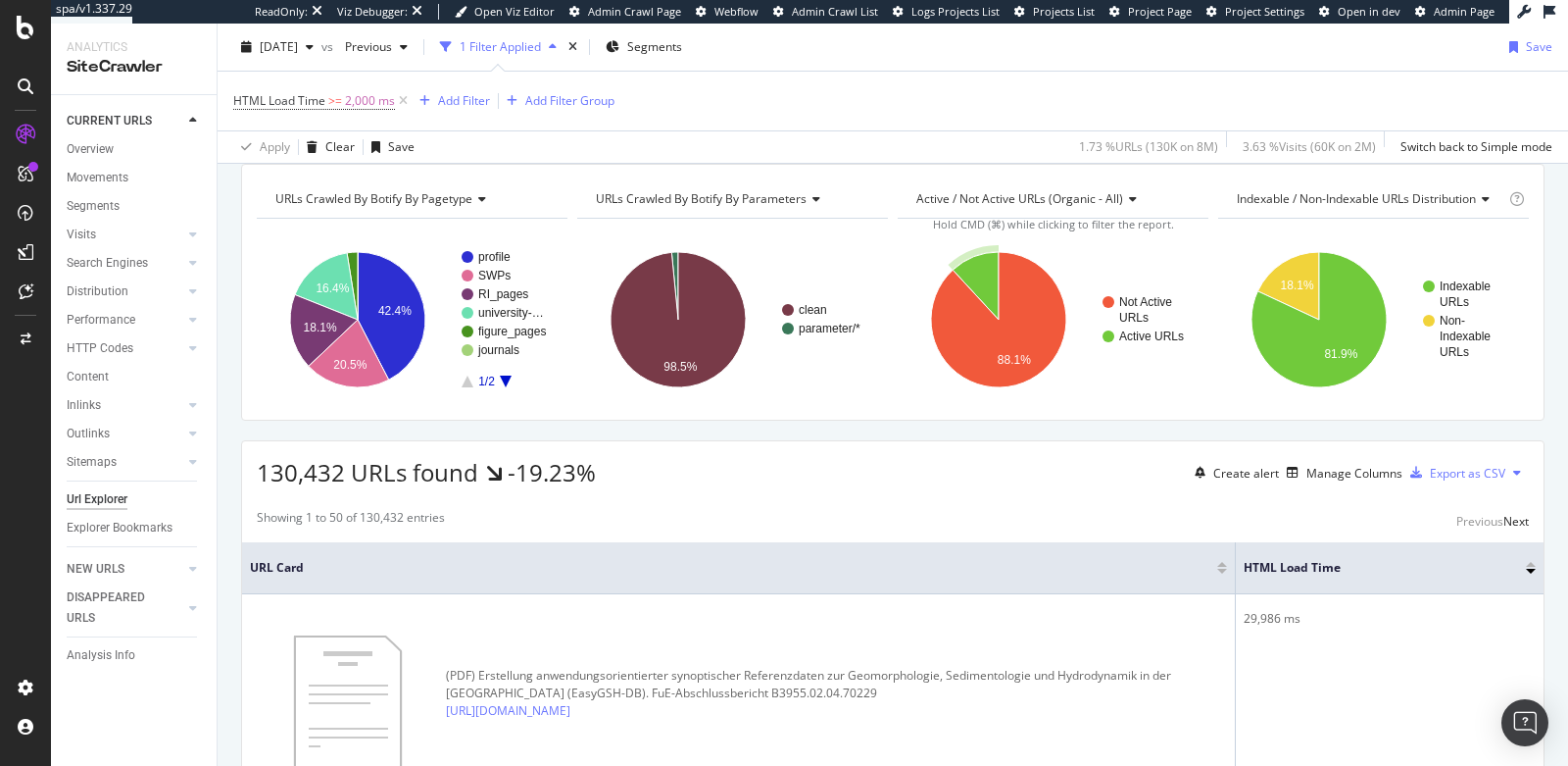
scroll to position [186, 0]
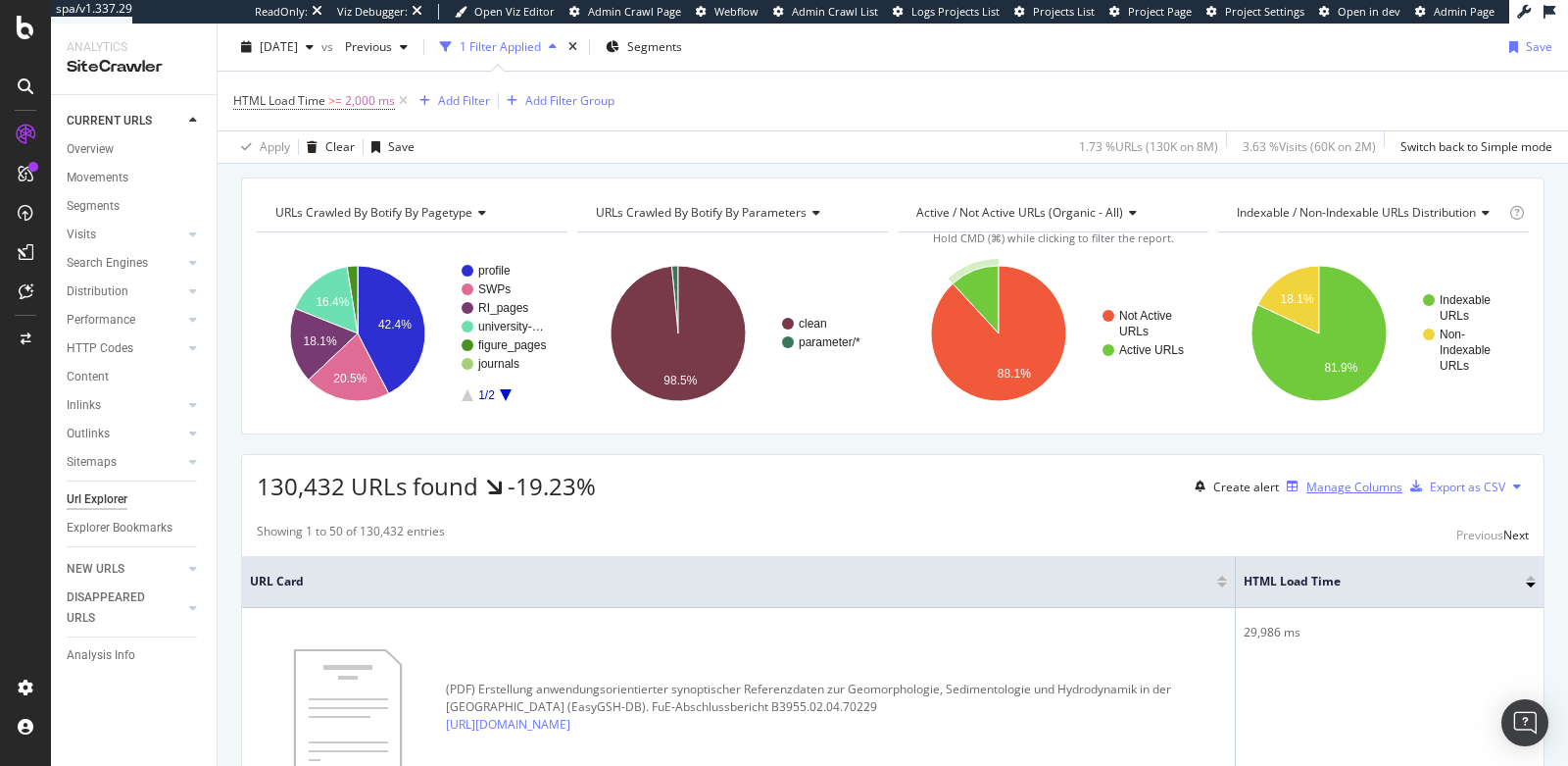
click at [1307, 483] on div "Manage Columns" at bounding box center [1354, 487] width 96 height 17
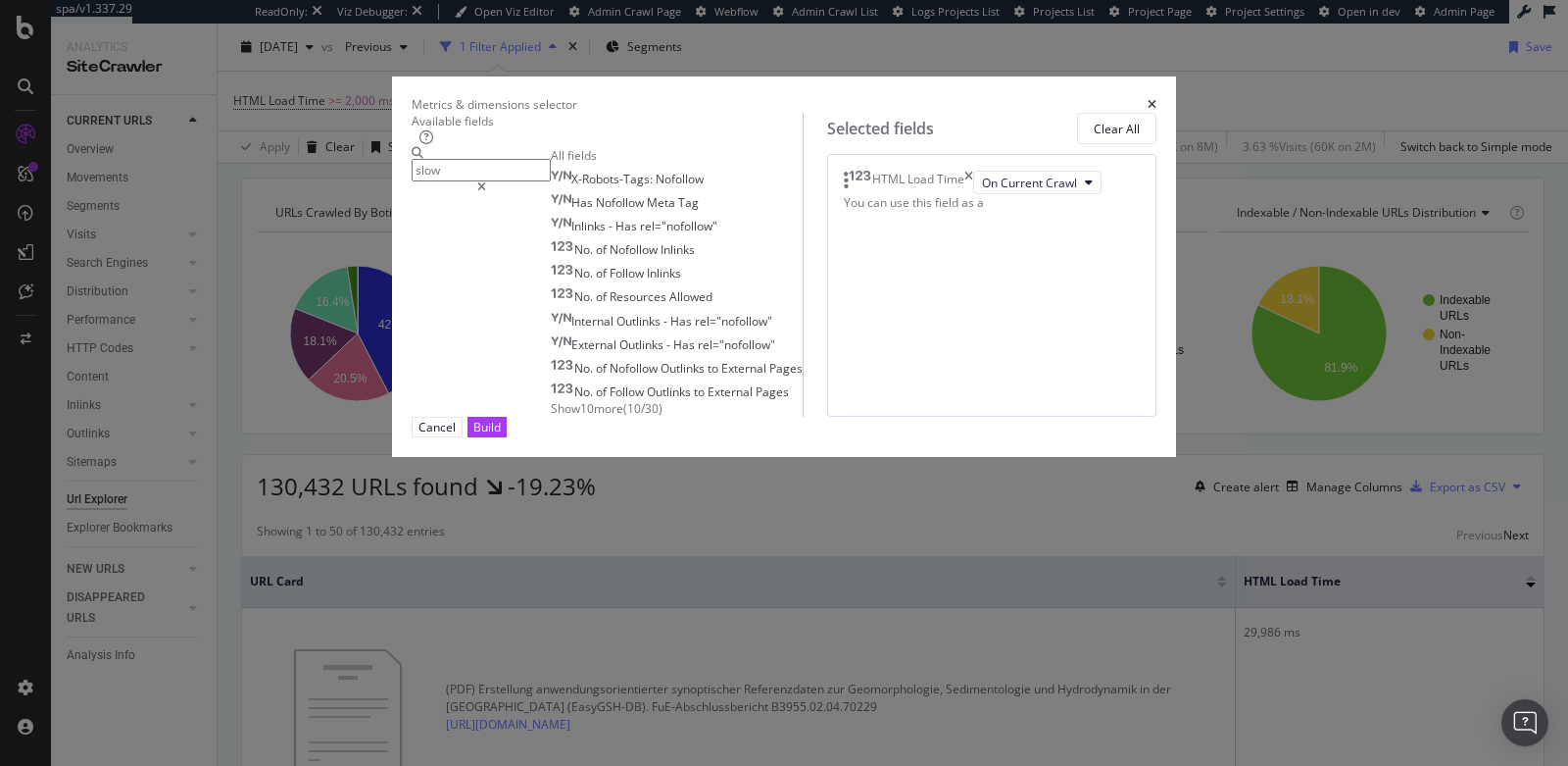
type input "slow"
click at [1157, 99] on icon "times" at bounding box center [1152, 105] width 9 height 12
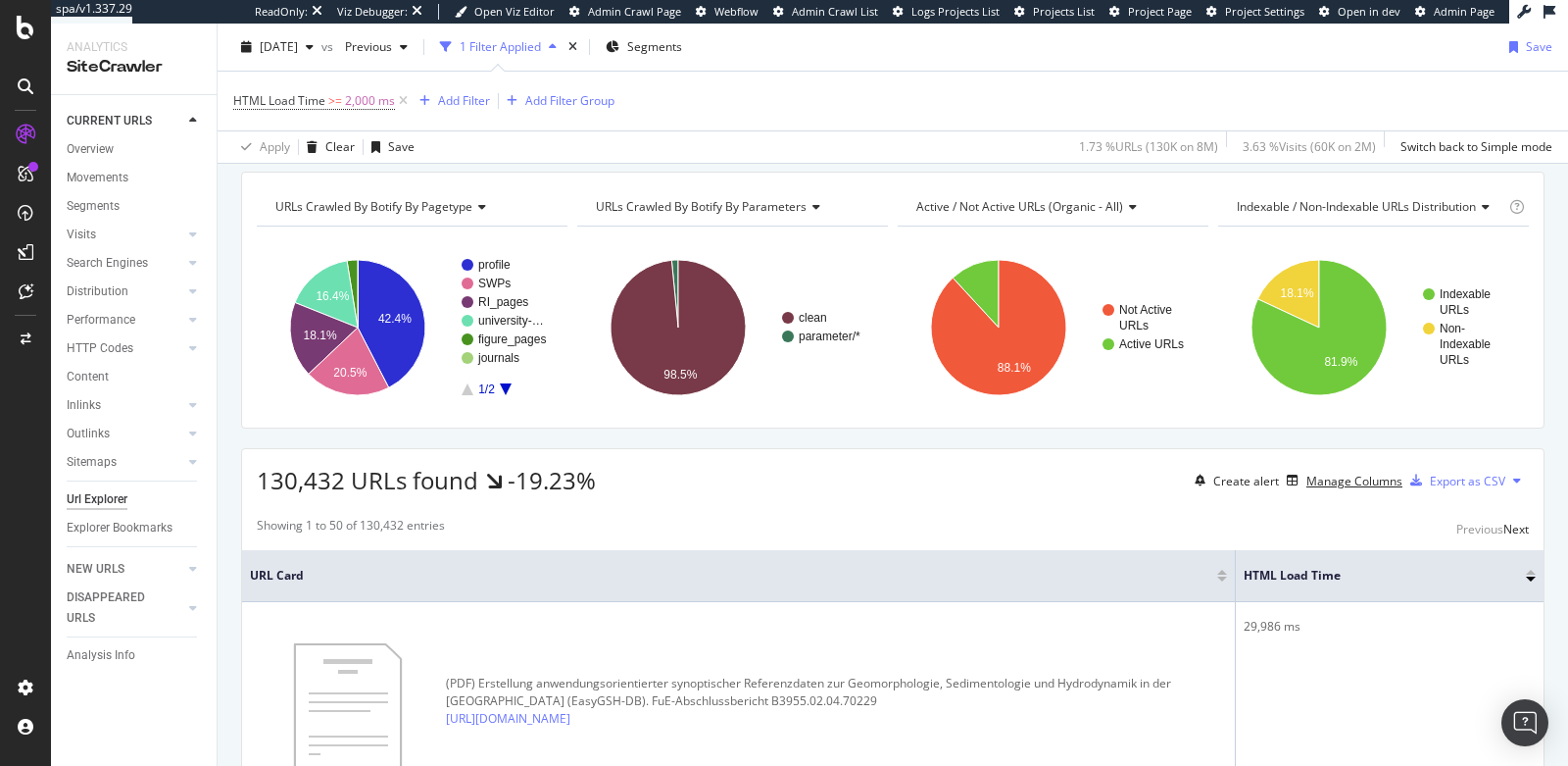
scroll to position [190, 0]
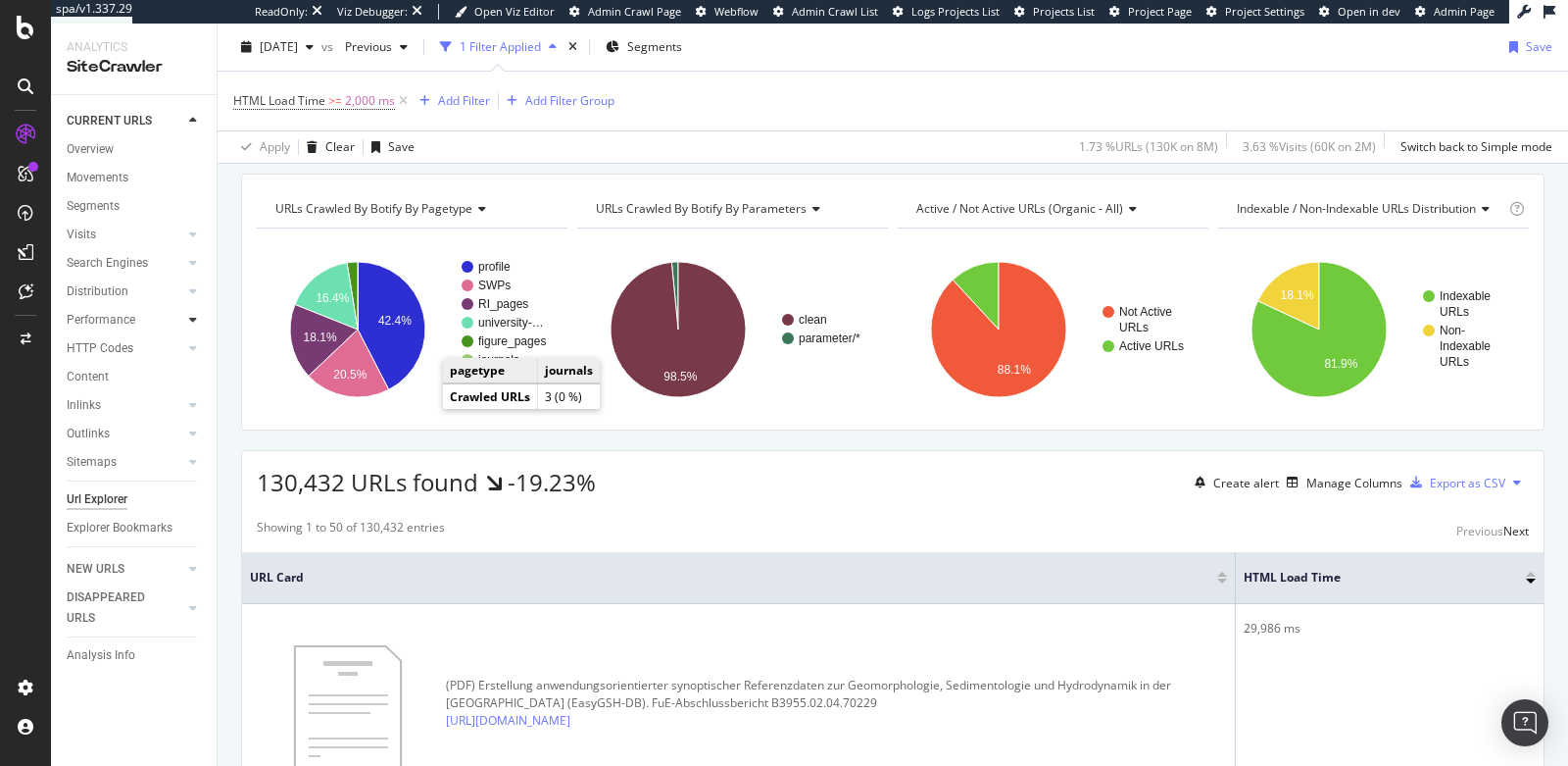
click at [193, 322] on icon at bounding box center [193, 320] width 8 height 12
click at [98, 321] on div "Performance" at bounding box center [102, 320] width 69 height 21
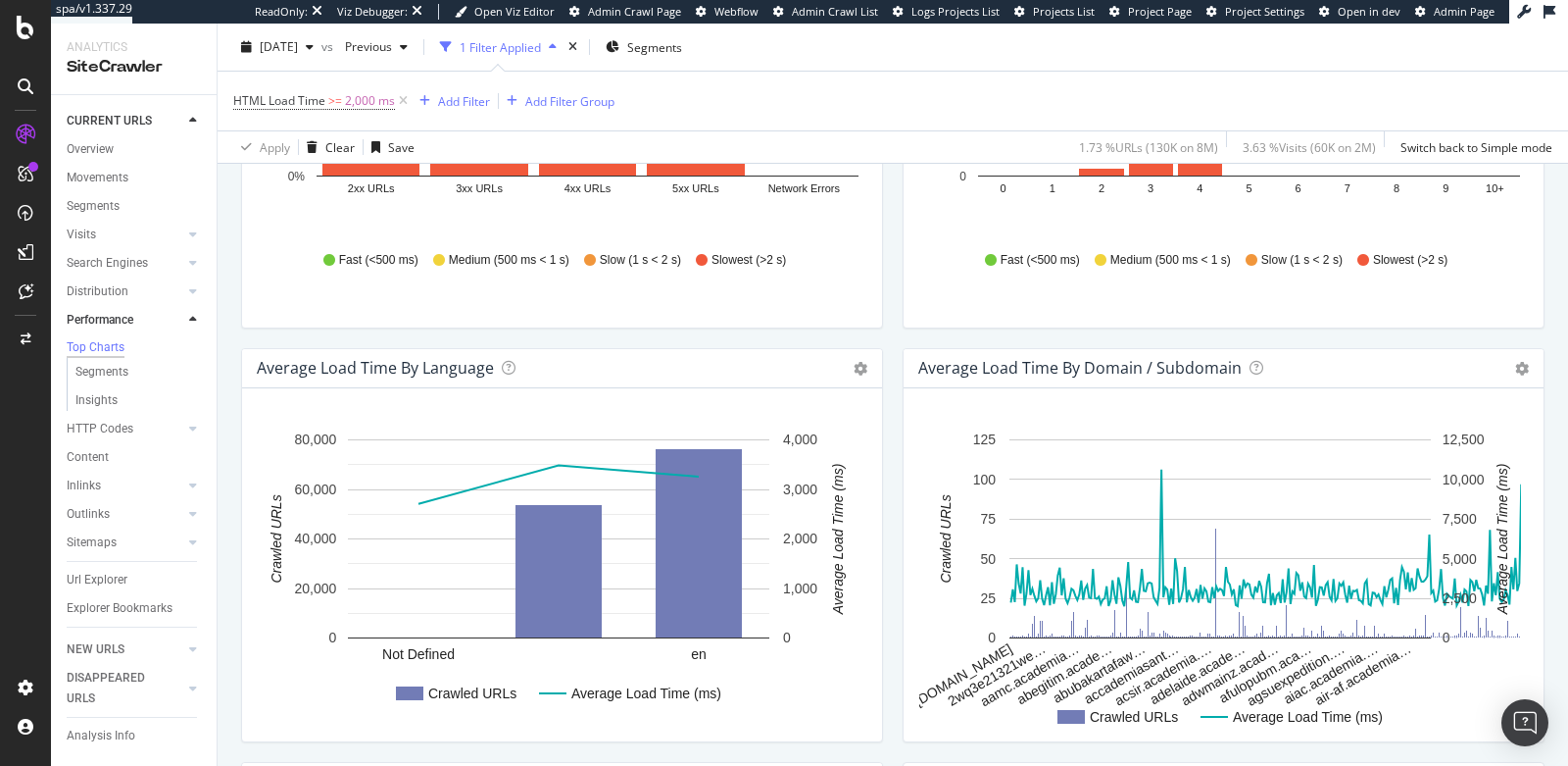
scroll to position [894, 0]
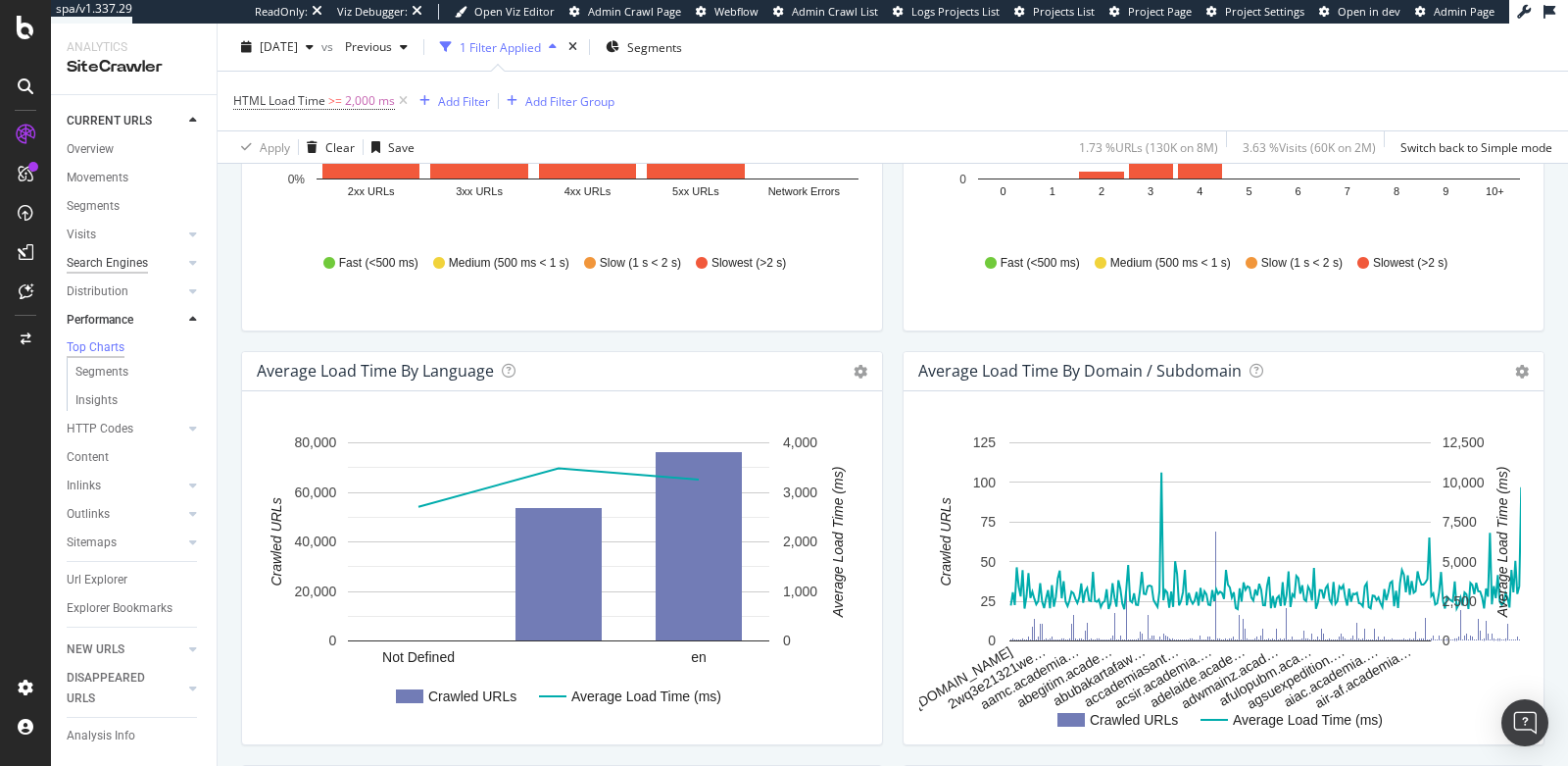
click at [111, 262] on div "Search Engines" at bounding box center [108, 263] width 81 height 21
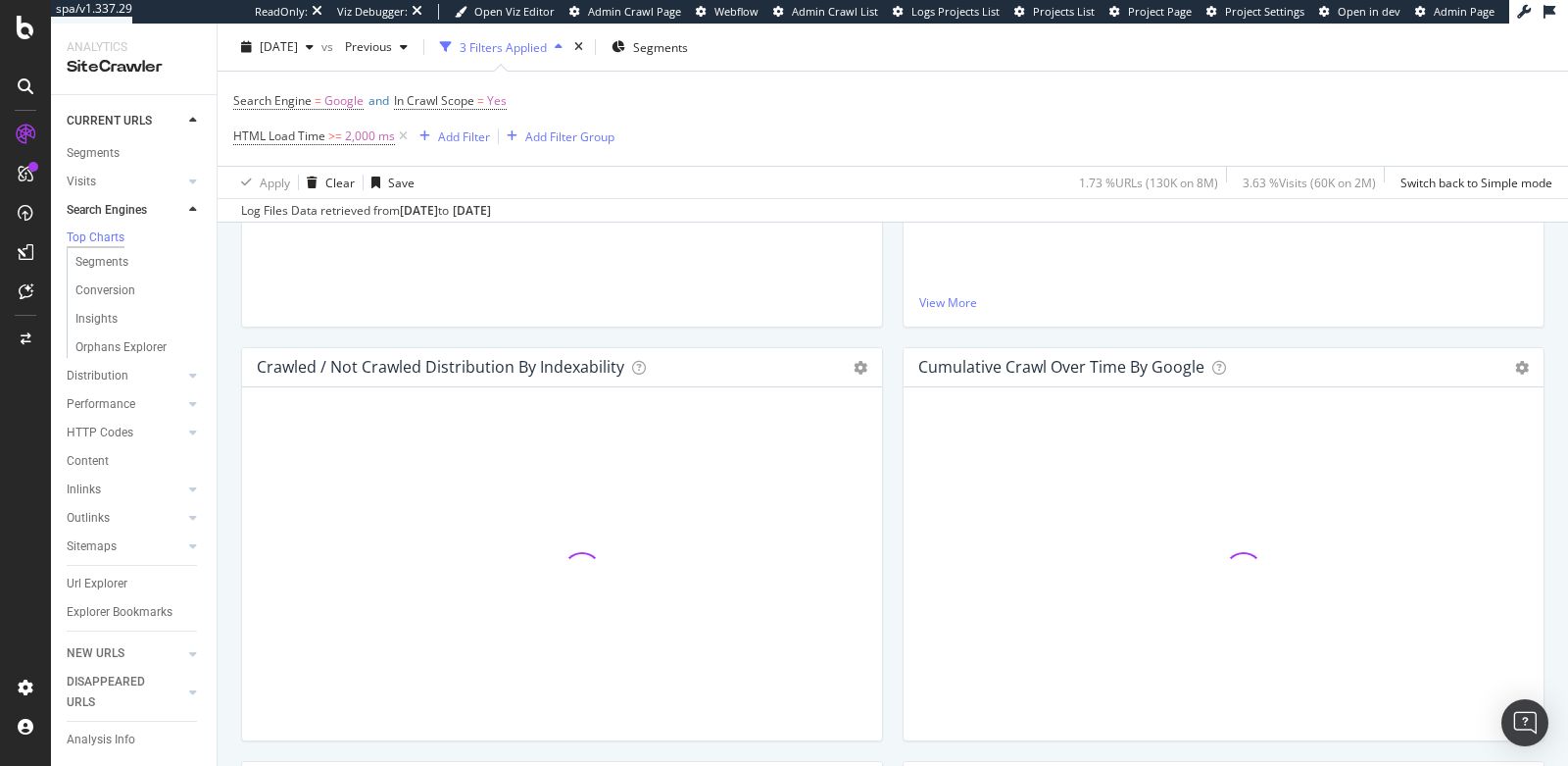
scroll to position [713, 0]
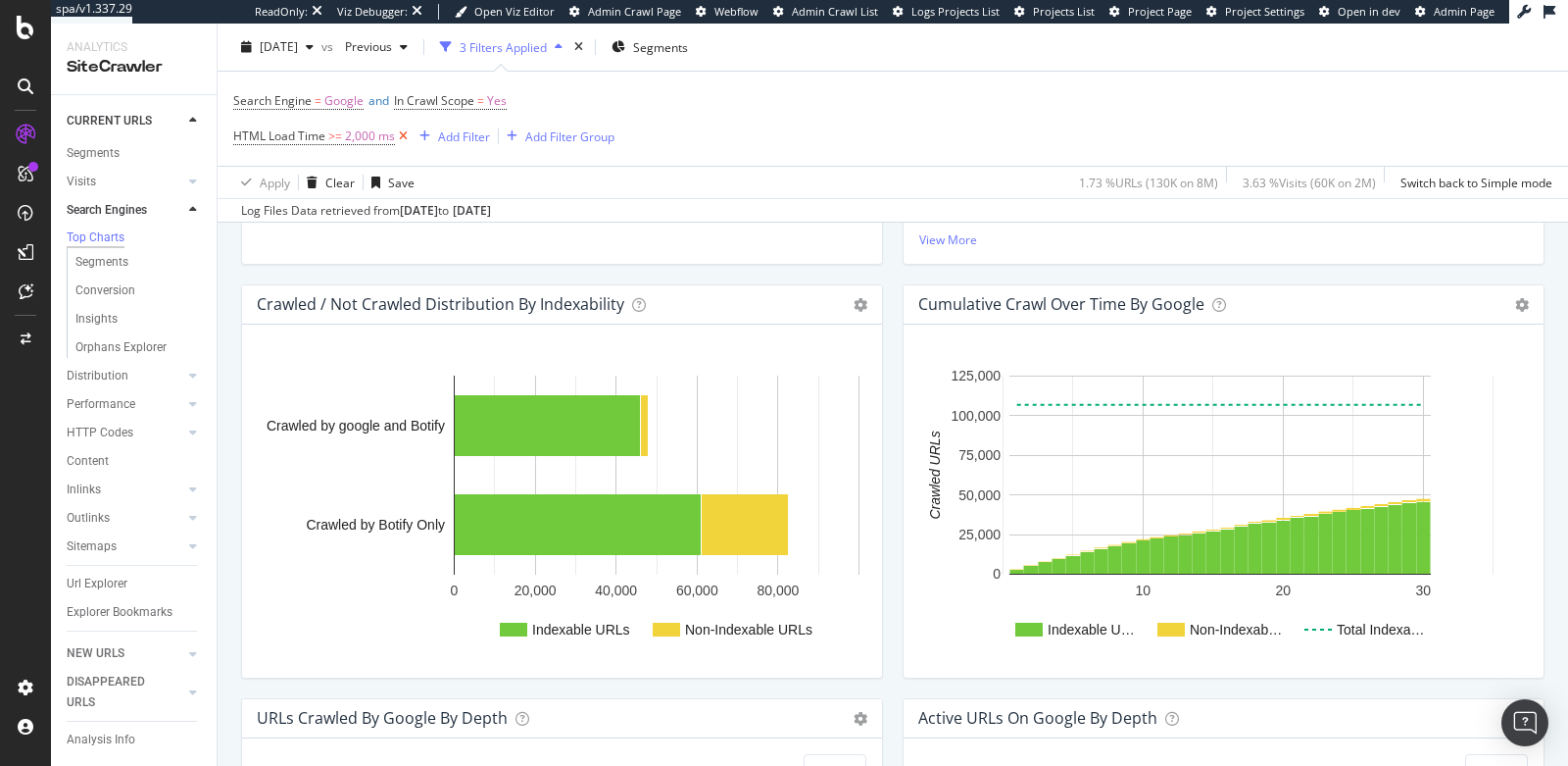
click at [401, 139] on icon at bounding box center [403, 136] width 17 height 20
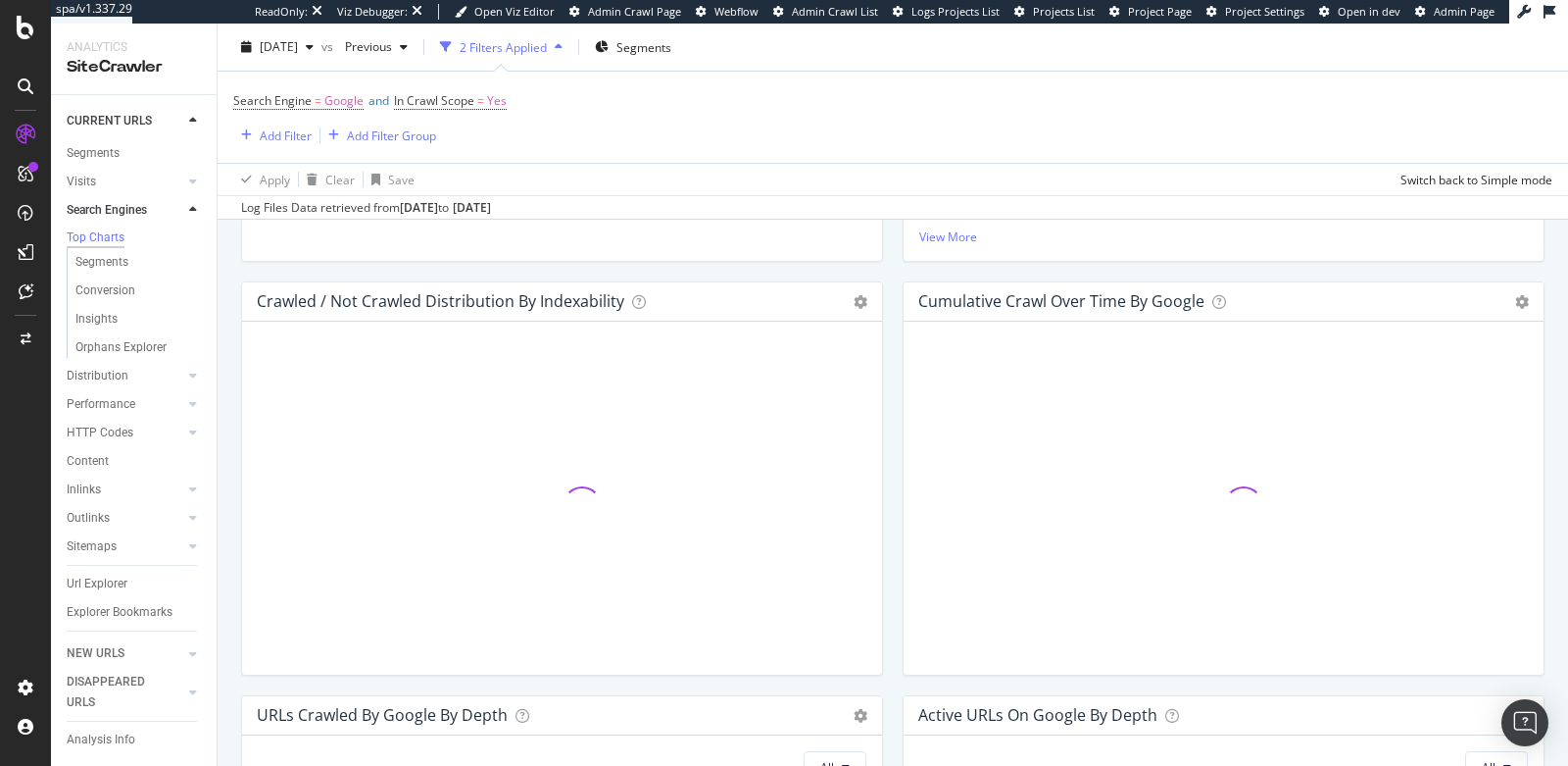
scroll to position [710, 0]
click at [263, 137] on div "Add Filter" at bounding box center [285, 134] width 52 height 17
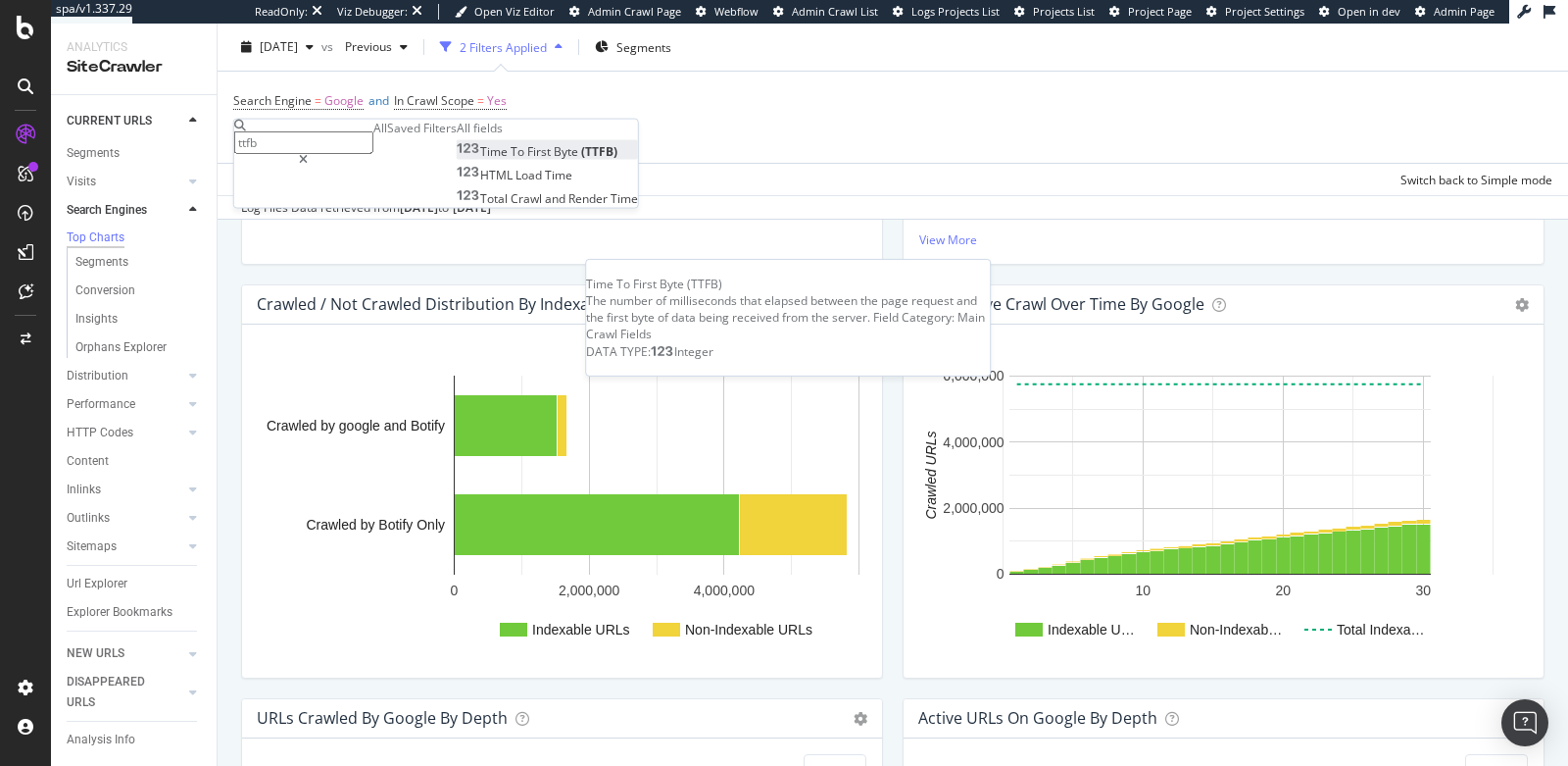
type input "ttfb"
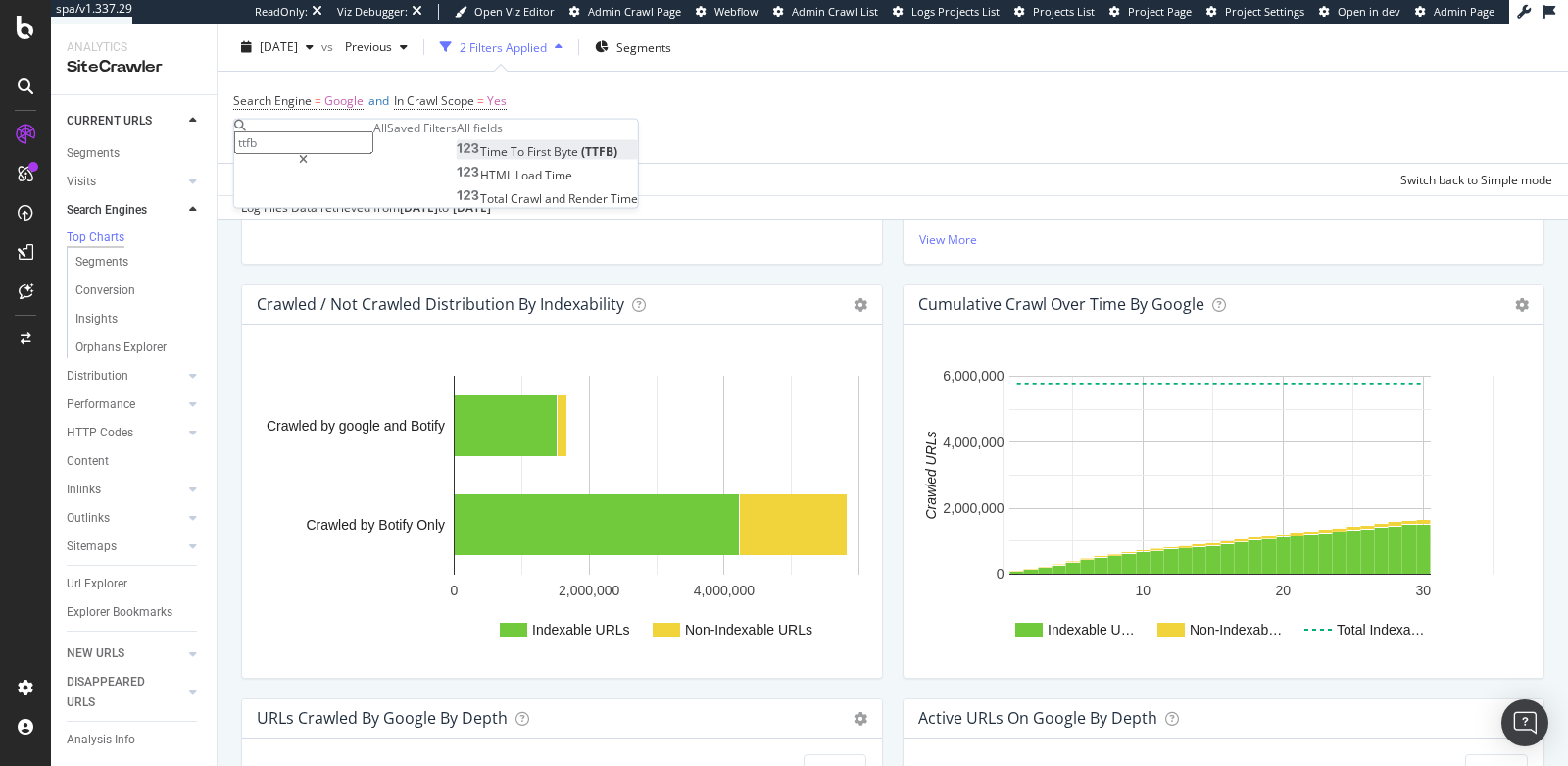
click at [527, 160] on span "First" at bounding box center [540, 151] width 27 height 17
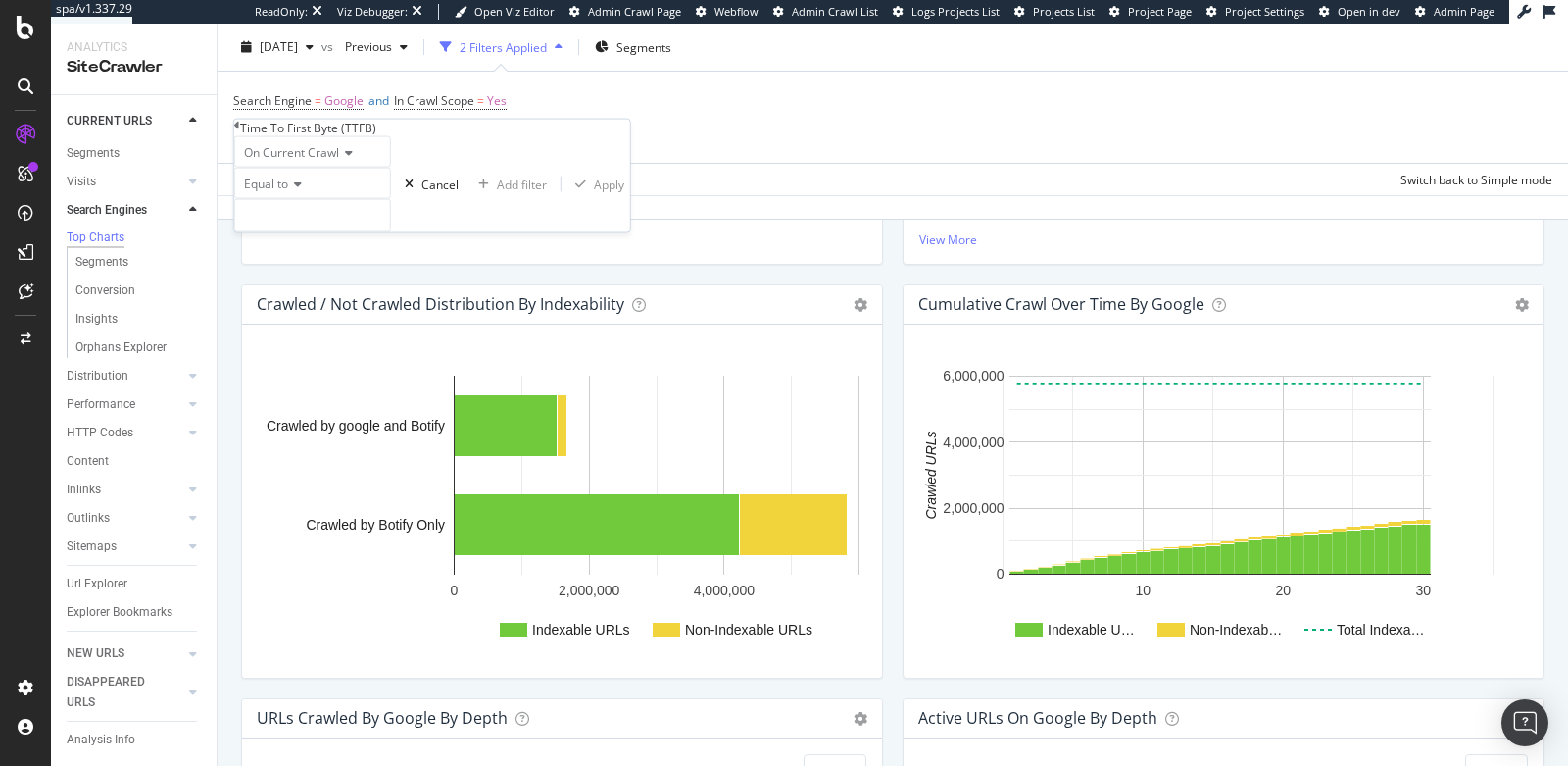
click at [288, 192] on span "Equal to" at bounding box center [265, 184] width 44 height 17
click at [294, 300] on span "Greater than" at bounding box center [275, 291] width 71 height 17
click at [299, 232] on input "number" at bounding box center [312, 216] width 157 height 34
type input "800"
click at [594, 192] on div "Apply" at bounding box center [609, 184] width 31 height 17
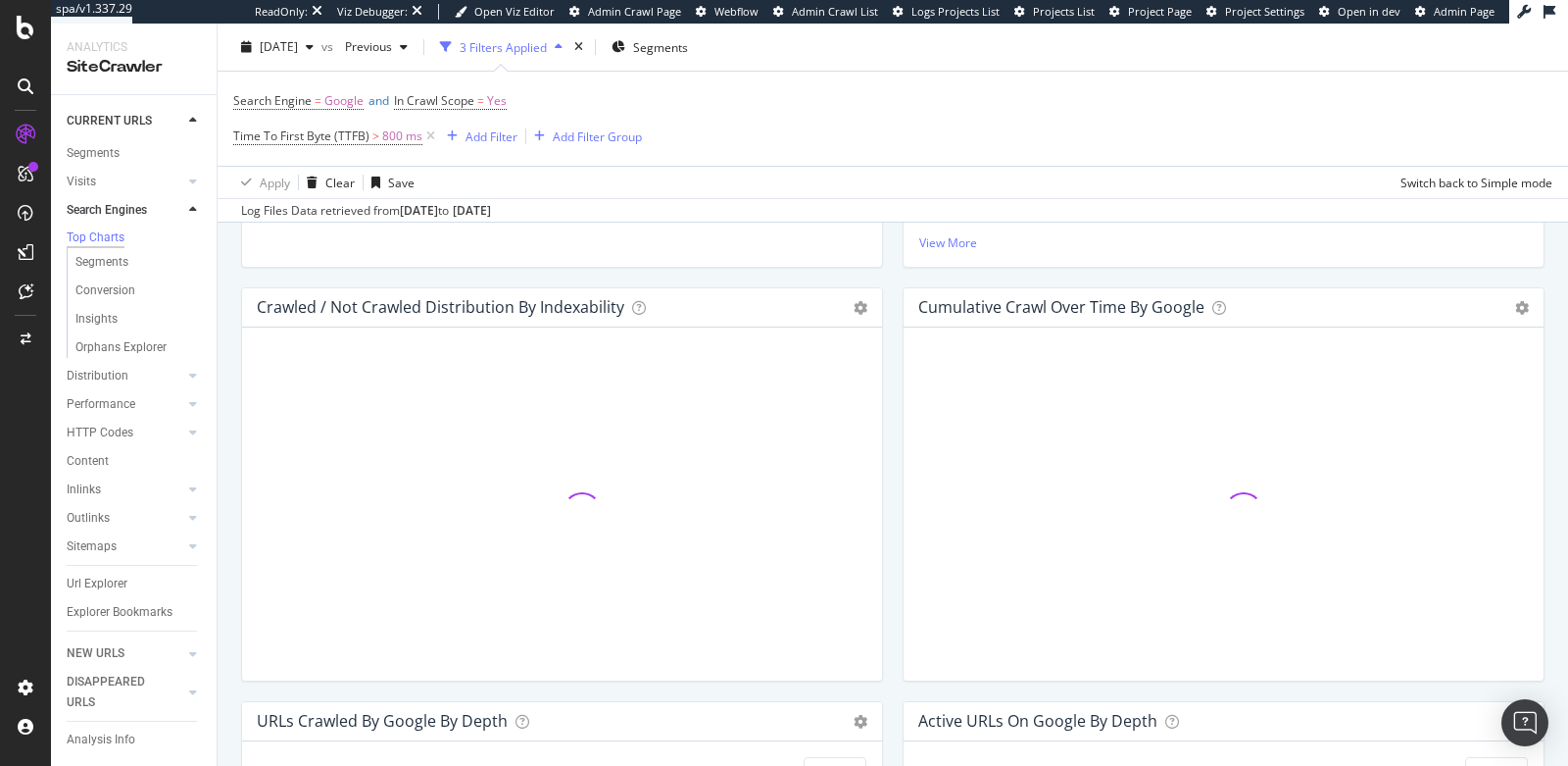
scroll to position [713, 0]
click at [111, 574] on div "Url Explorer" at bounding box center [98, 583] width 61 height 21
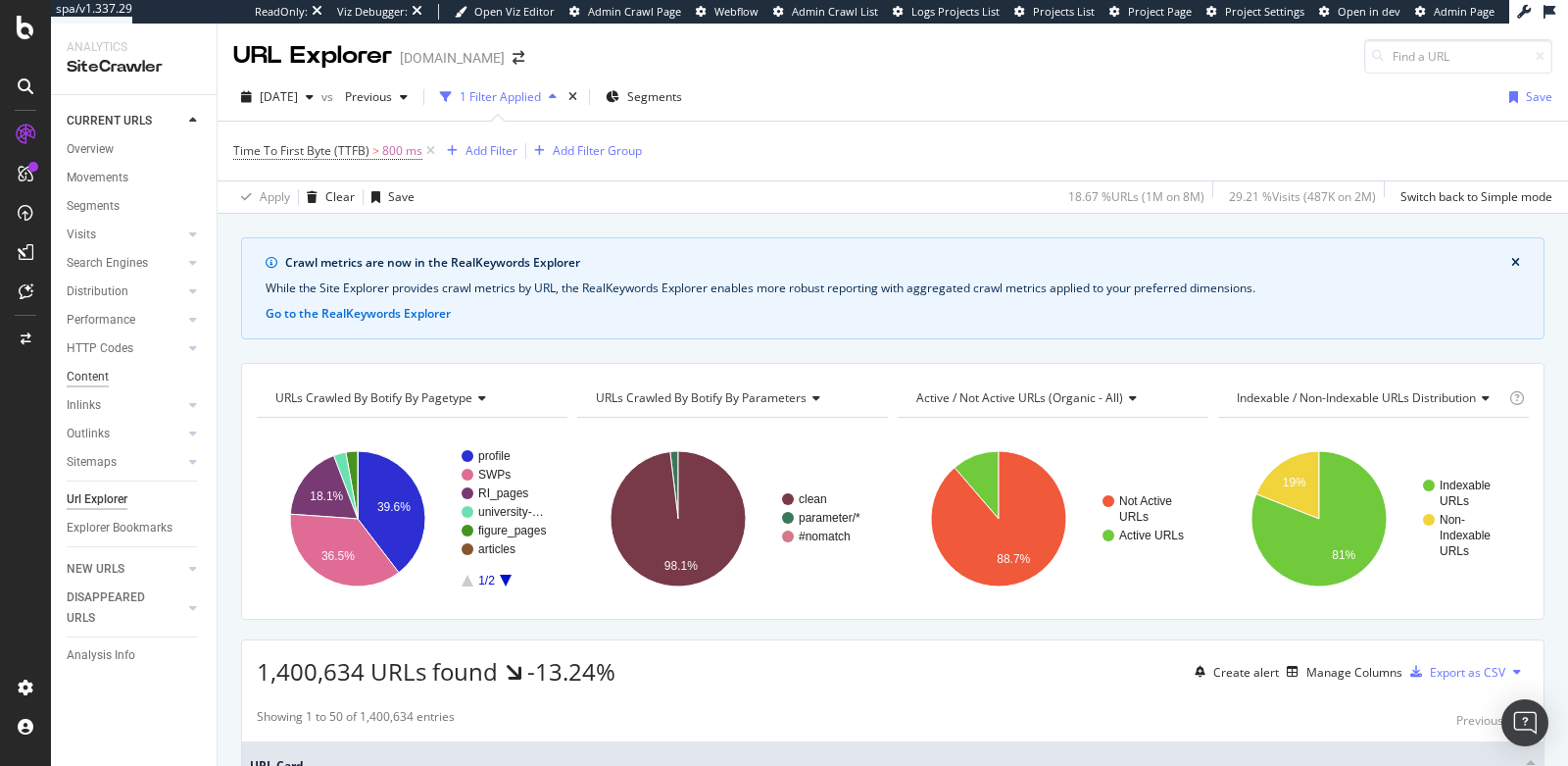
click at [91, 373] on div "Content" at bounding box center [88, 376] width 42 height 21
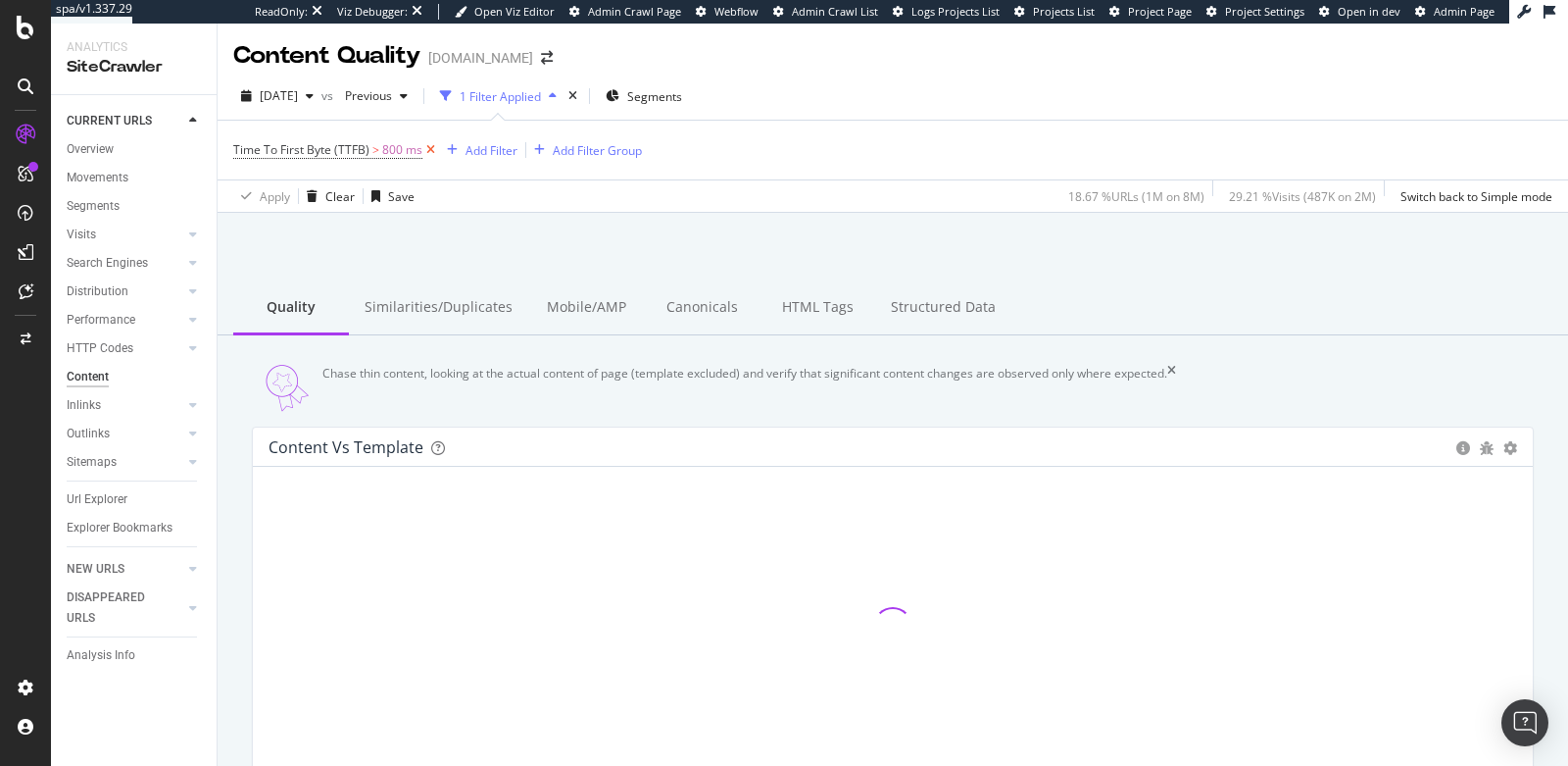
click at [430, 149] on icon at bounding box center [430, 150] width 17 height 20
click at [474, 306] on div "Similarities/Duplicates" at bounding box center [439, 305] width 180 height 54
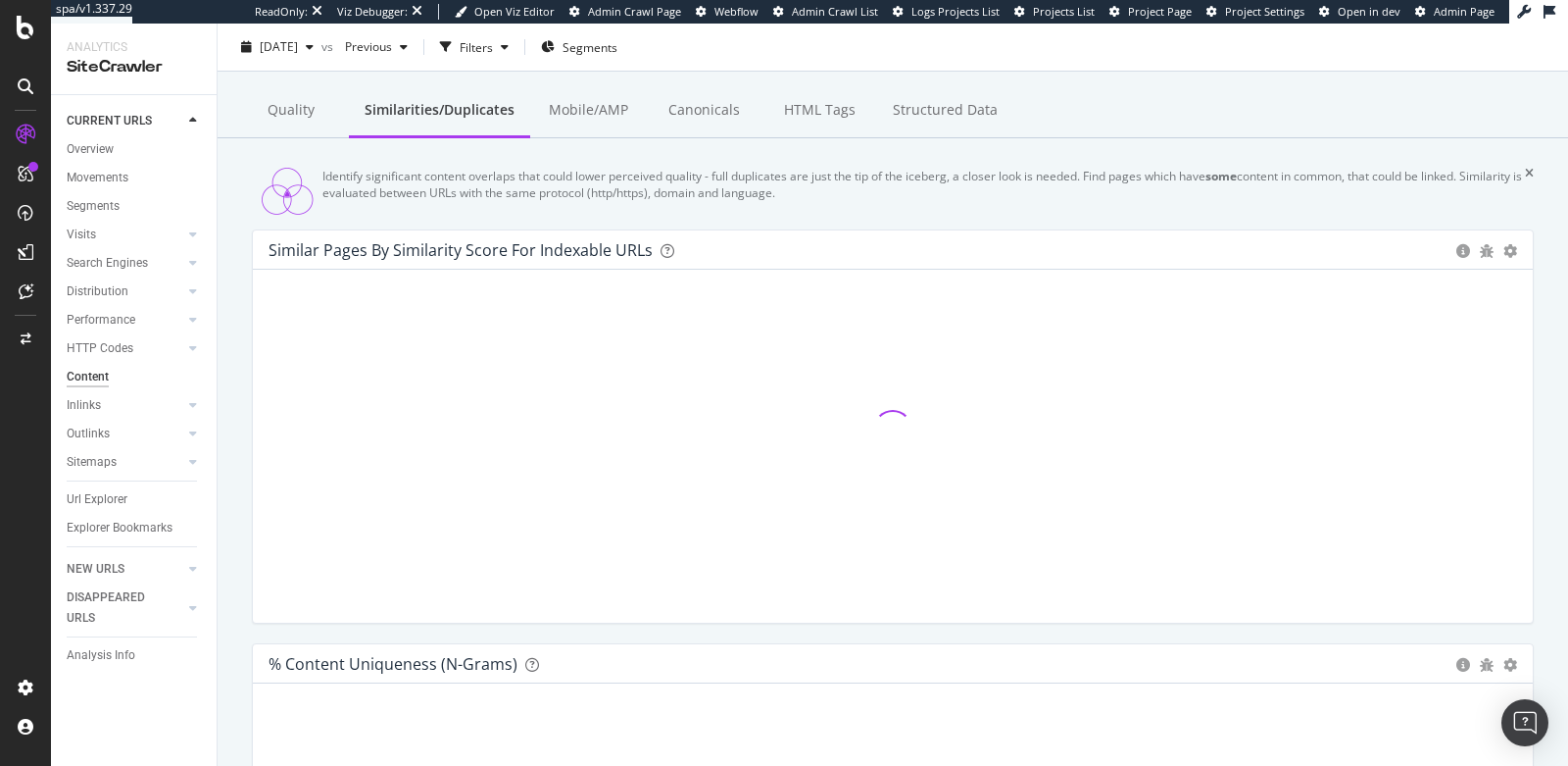
scroll to position [109, 0]
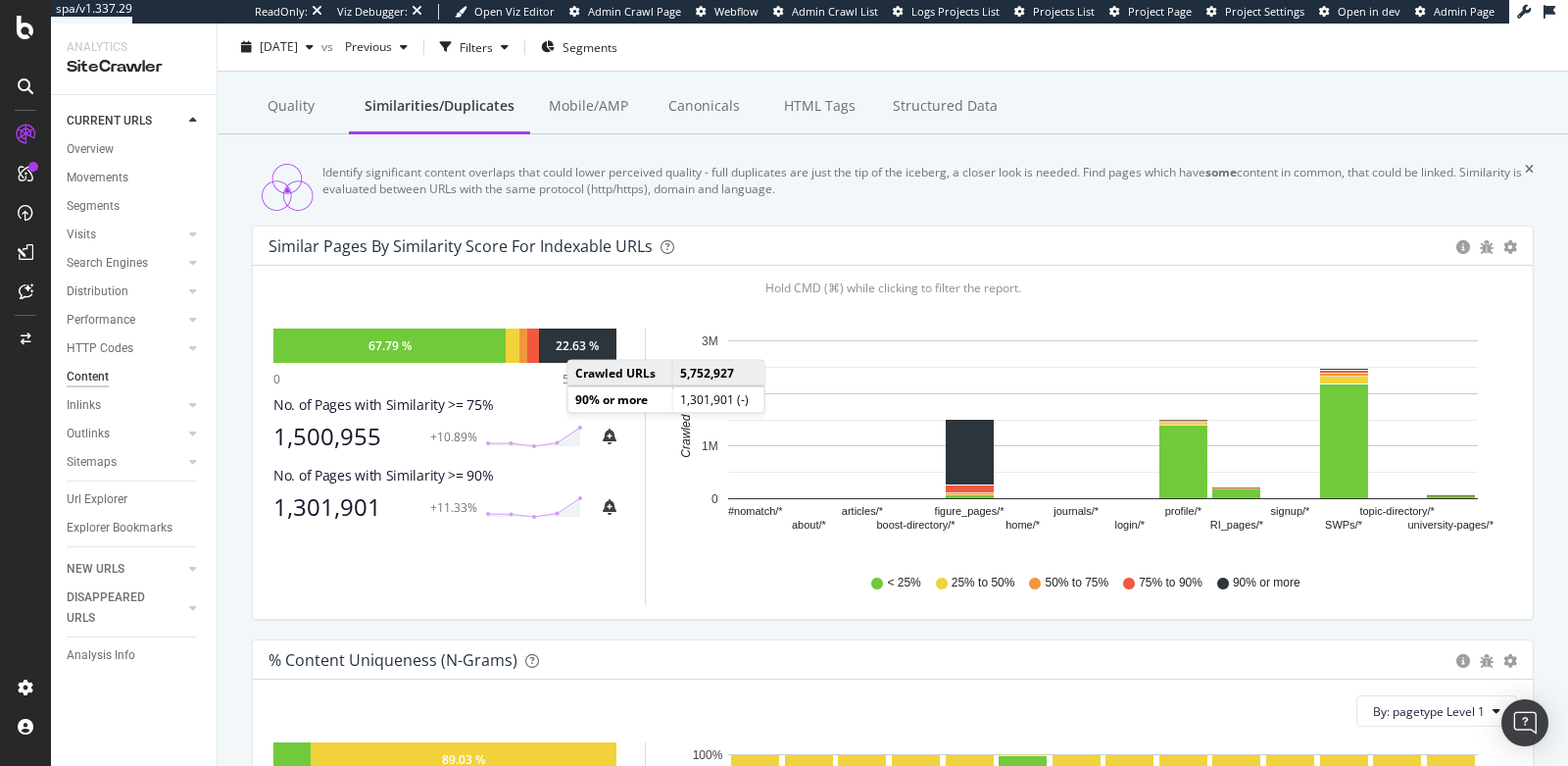
click at [586, 354] on div "22.63 %" at bounding box center [577, 345] width 43 height 17
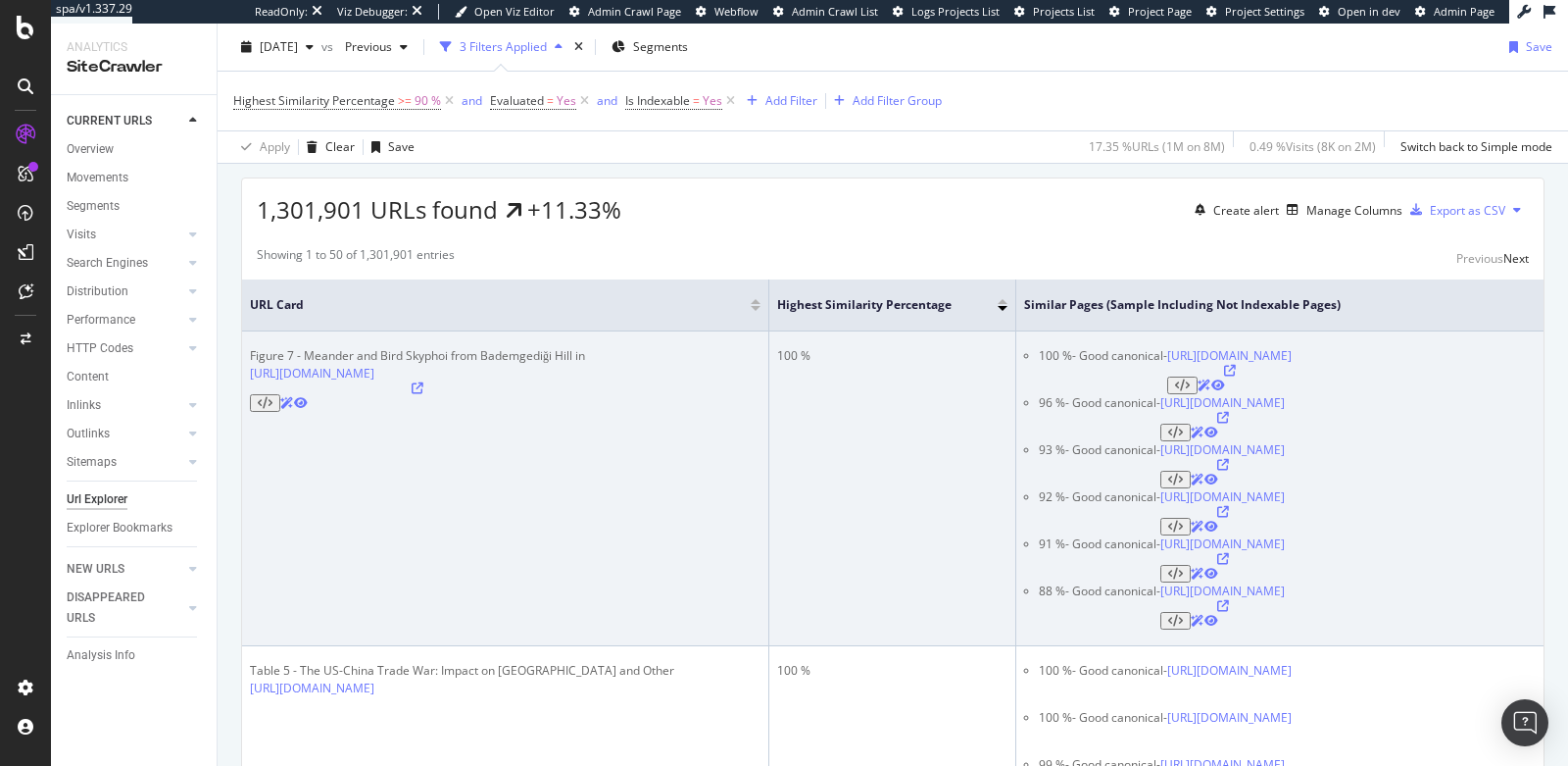
scroll to position [473, 0]
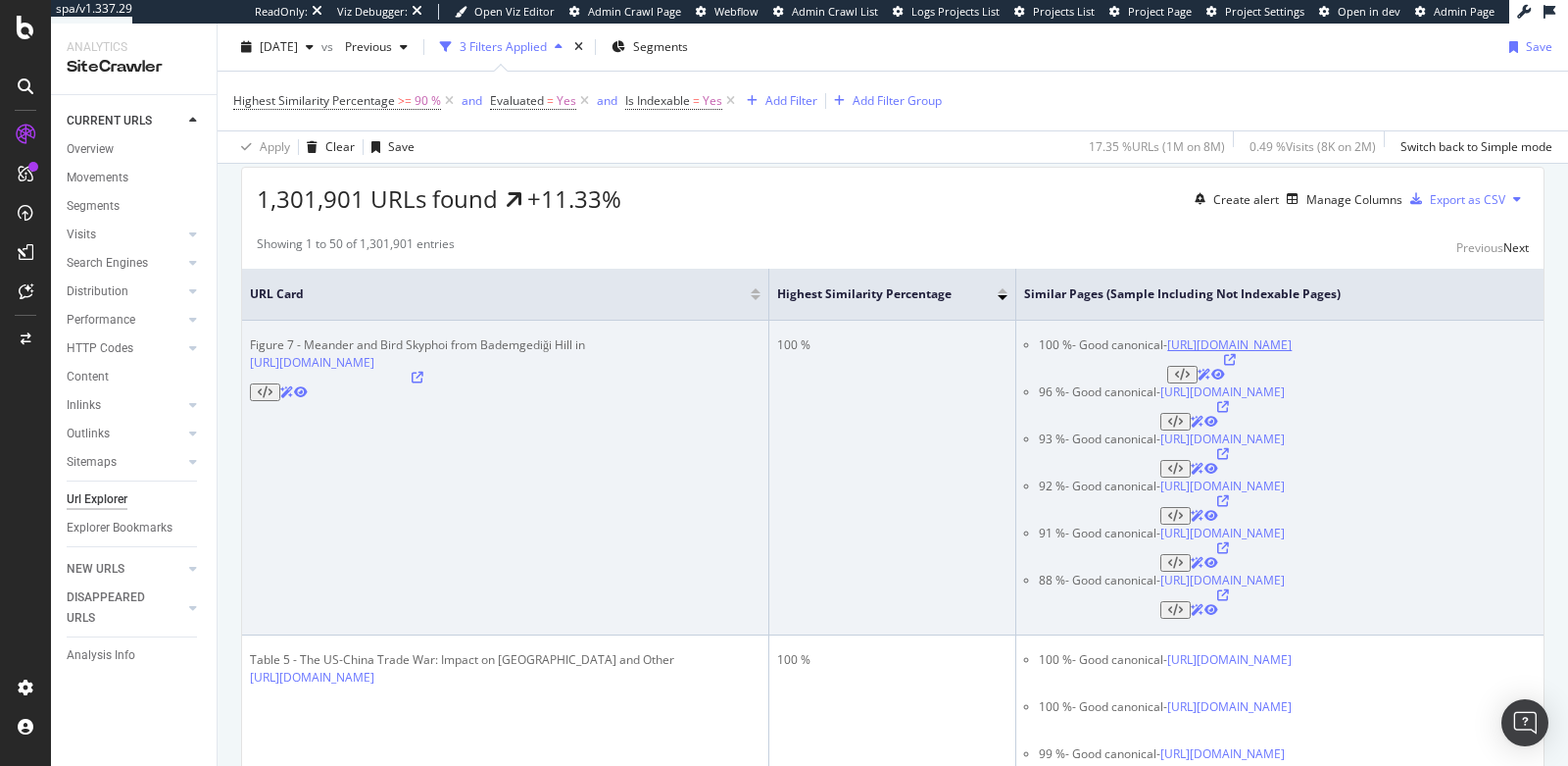
click at [1206, 346] on link "https://www.academia.edu/figures/26378074/figure-1-meander-and-bird-skyphoi-fro…" at bounding box center [1230, 345] width 124 height 17
click at [1235, 354] on icon at bounding box center [1231, 360] width 12 height 12
click at [423, 371] on icon at bounding box center [417, 377] width 12 height 12
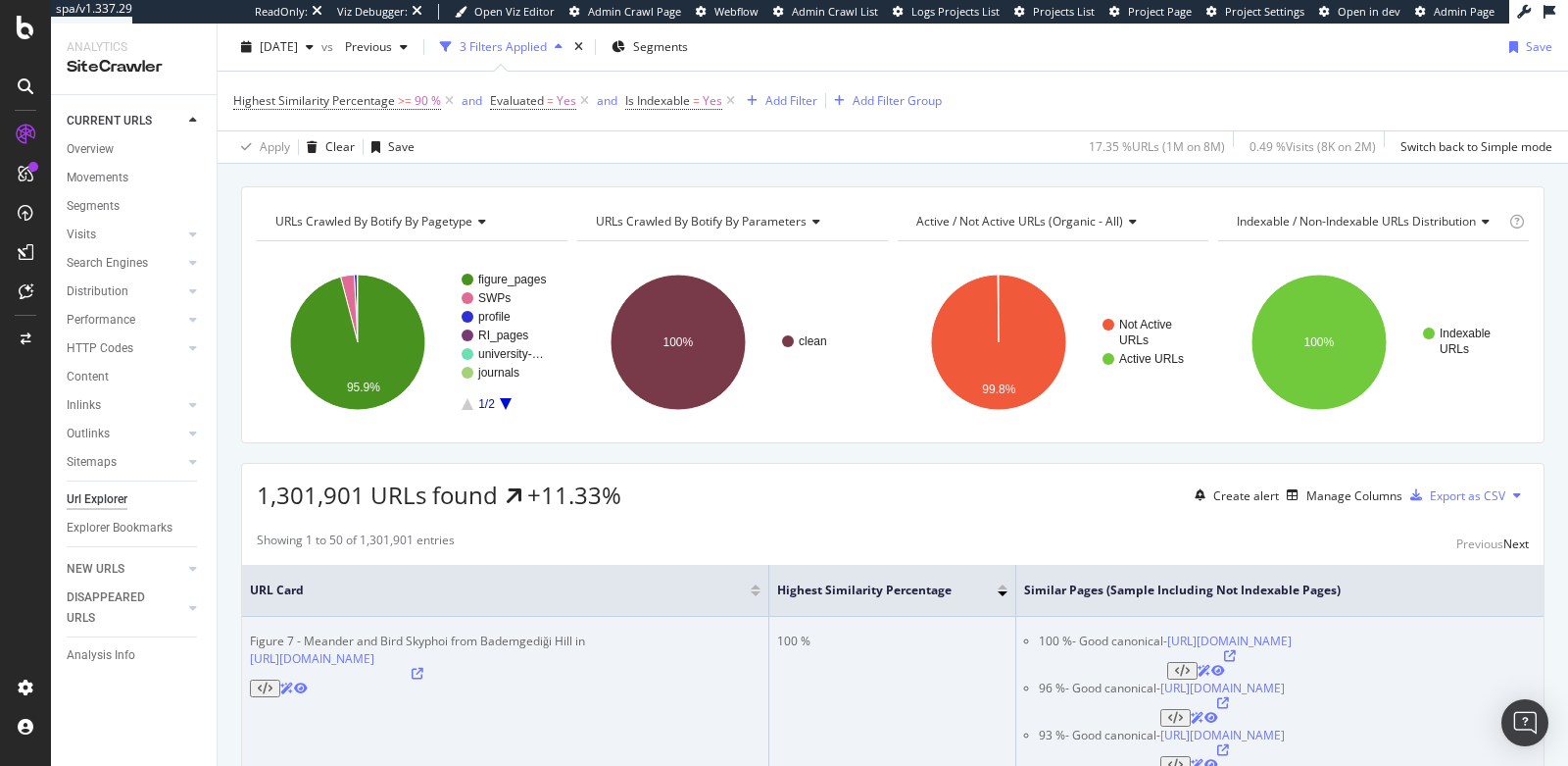
scroll to position [158, 0]
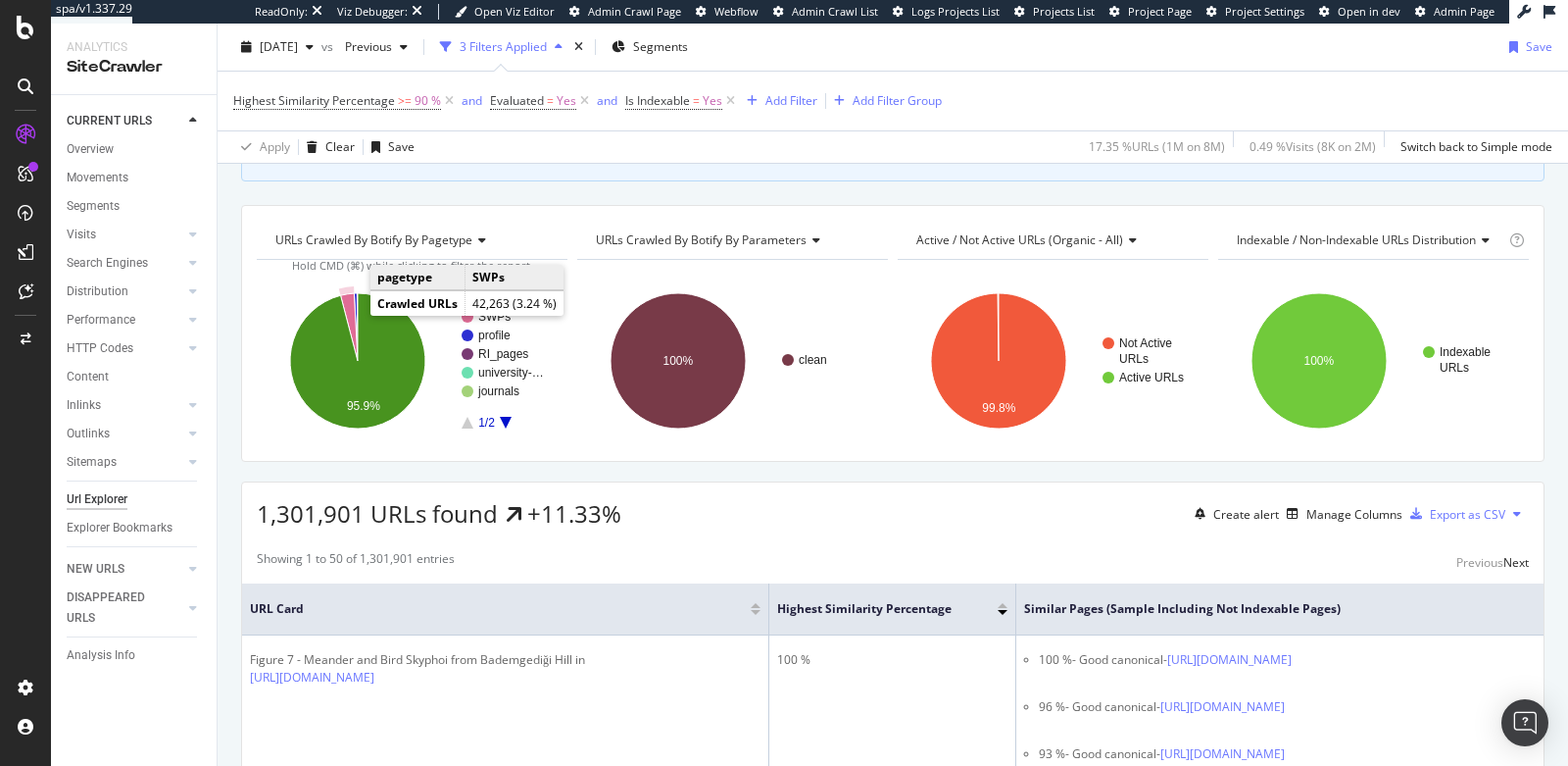
click at [352, 309] on icon "A chart." at bounding box center [349, 327] width 17 height 68
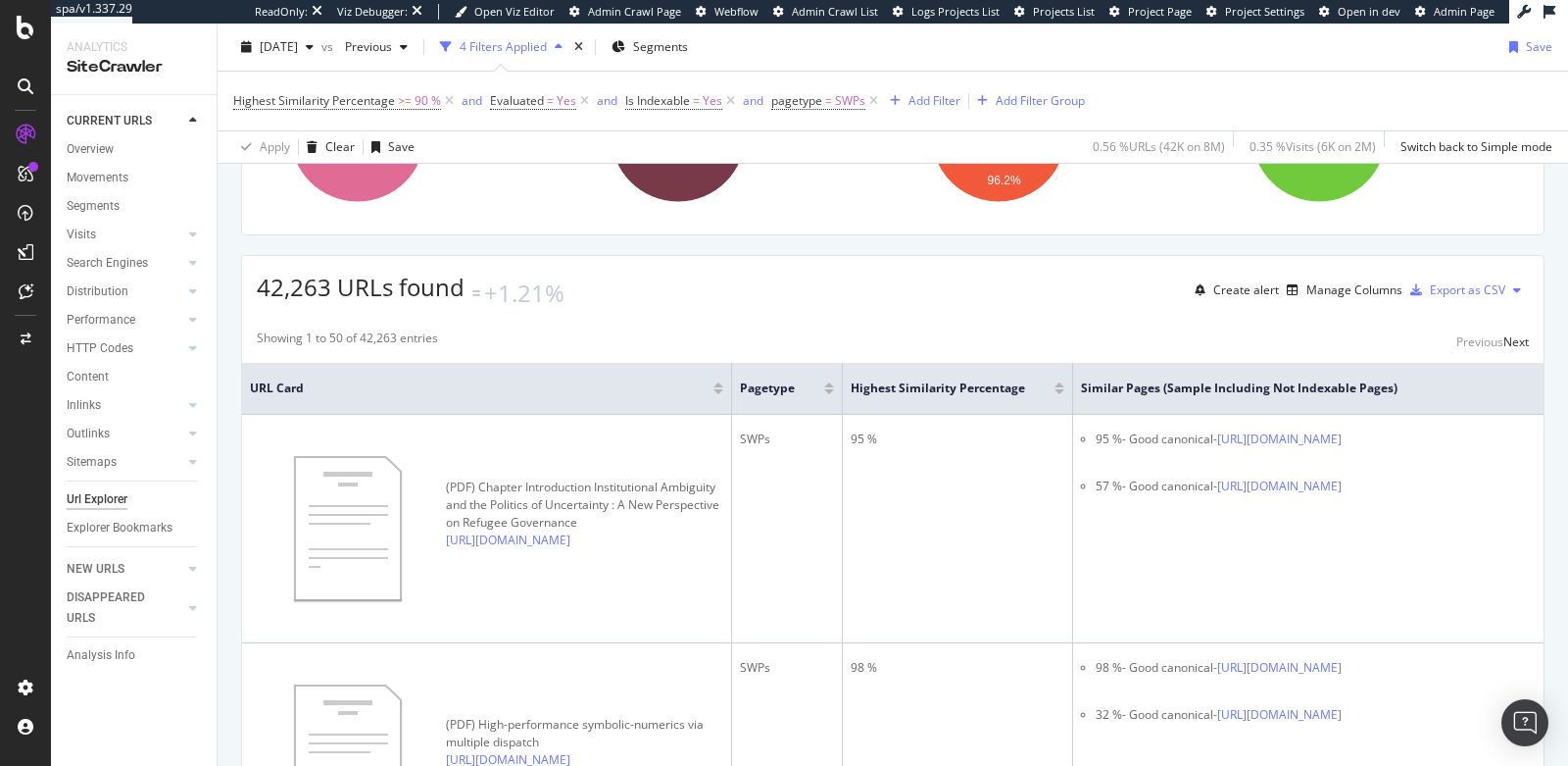
scroll to position [389, 0]
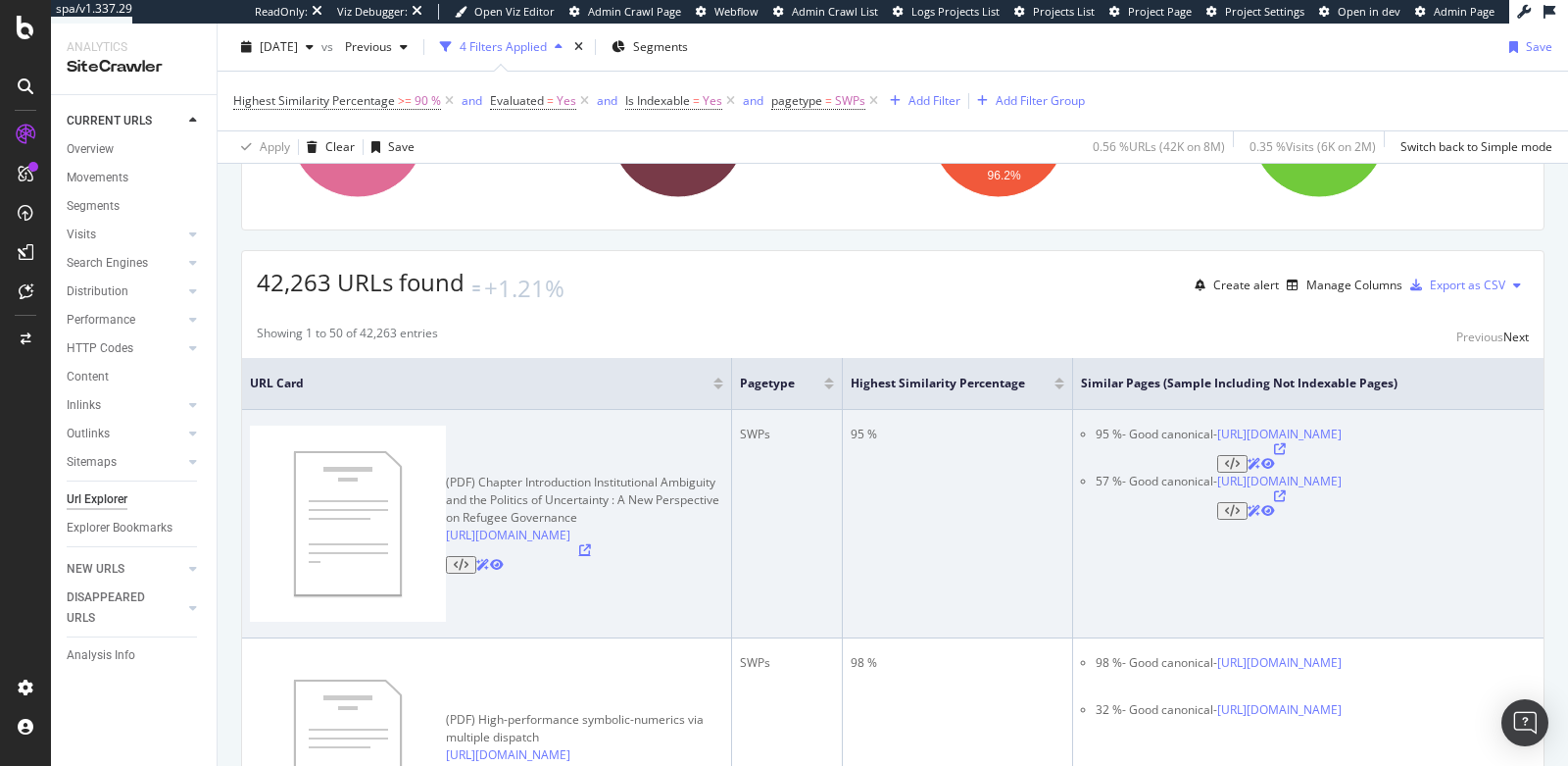
click at [591, 544] on icon at bounding box center [585, 550] width 12 height 12
click at [1286, 452] on icon at bounding box center [1280, 449] width 12 height 12
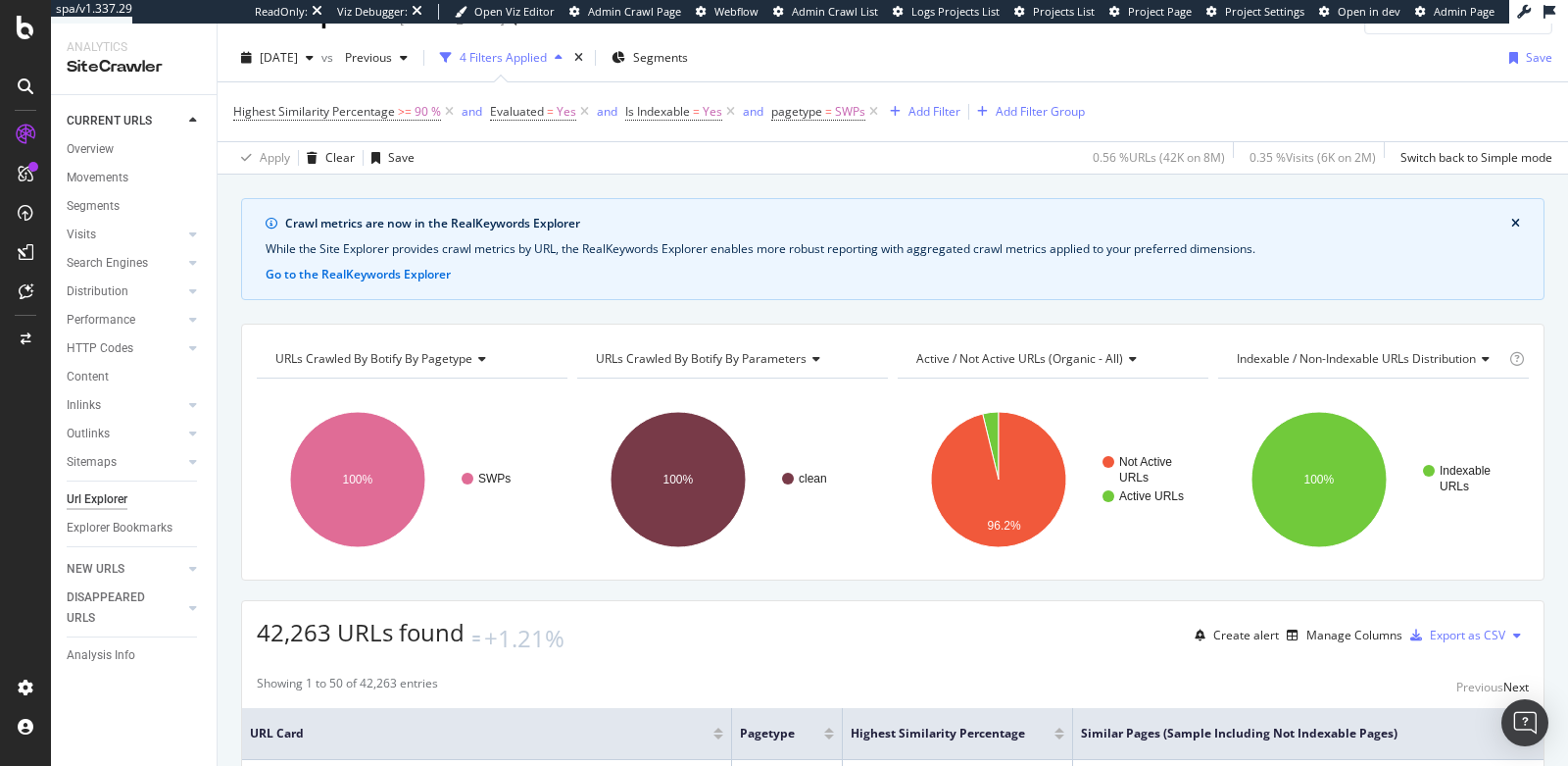
scroll to position [37, 0]
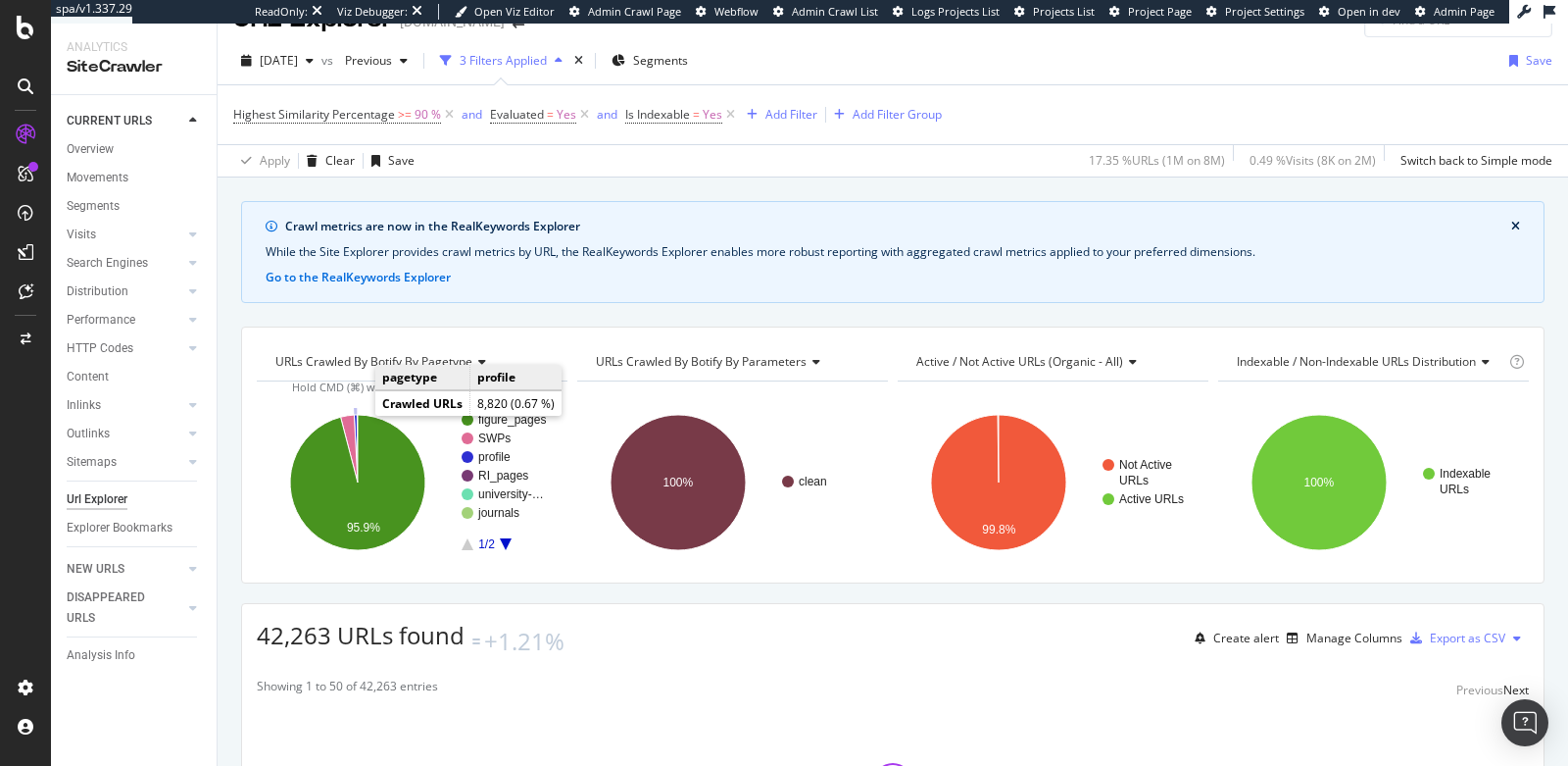
click at [355, 415] on icon "A chart." at bounding box center [356, 448] width 4 height 68
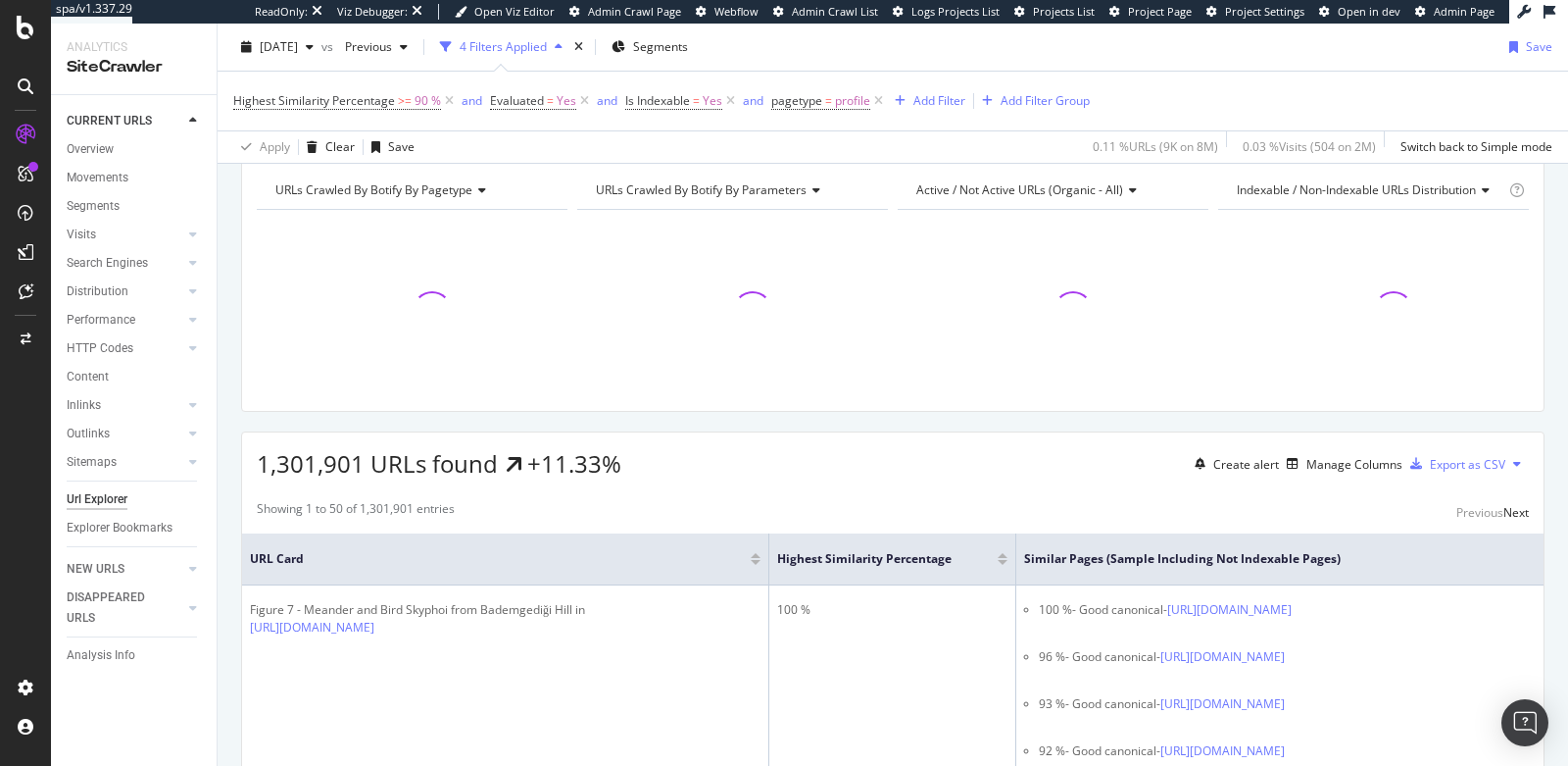
scroll to position [204, 0]
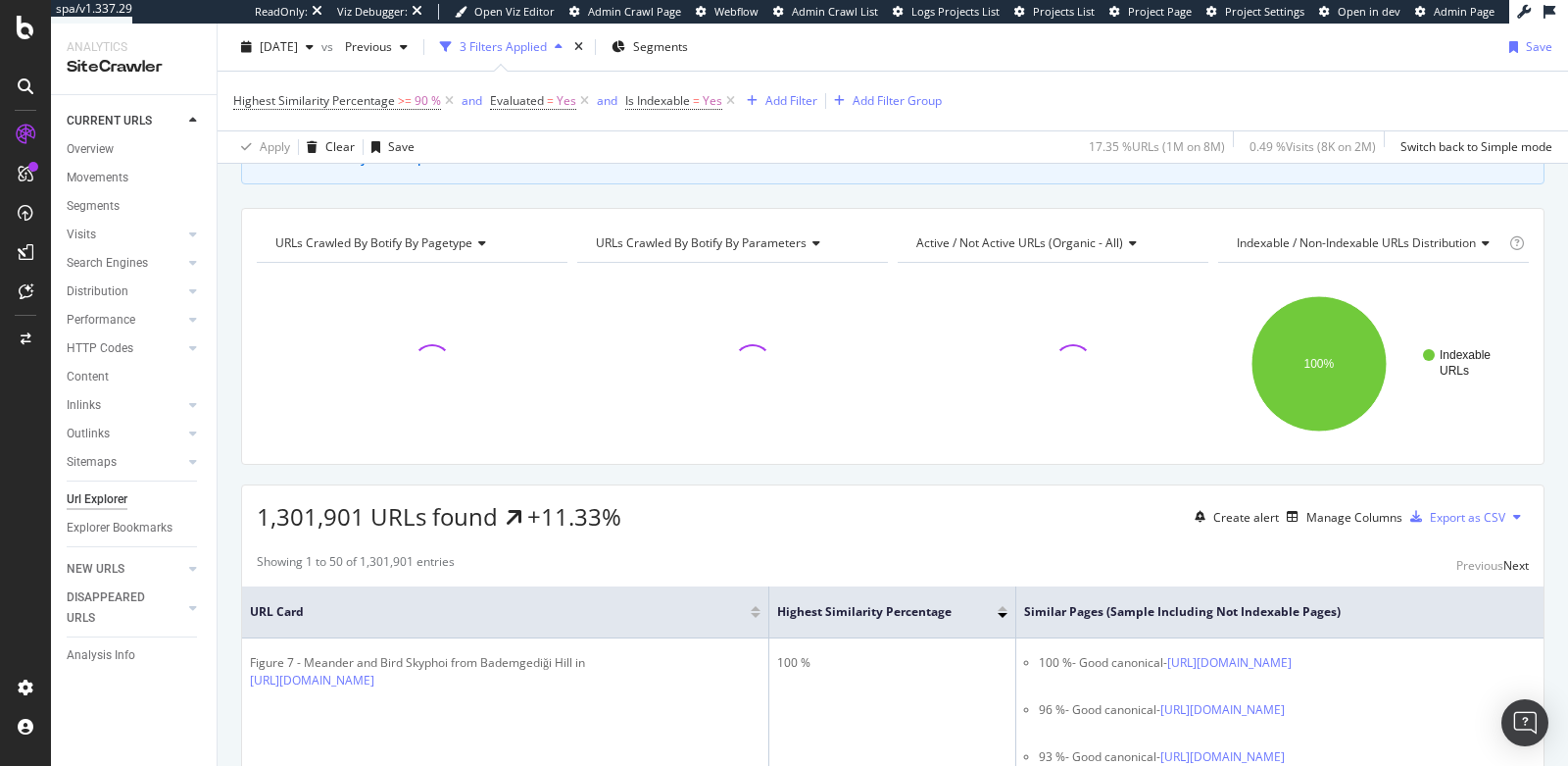
scroll to position [83, 0]
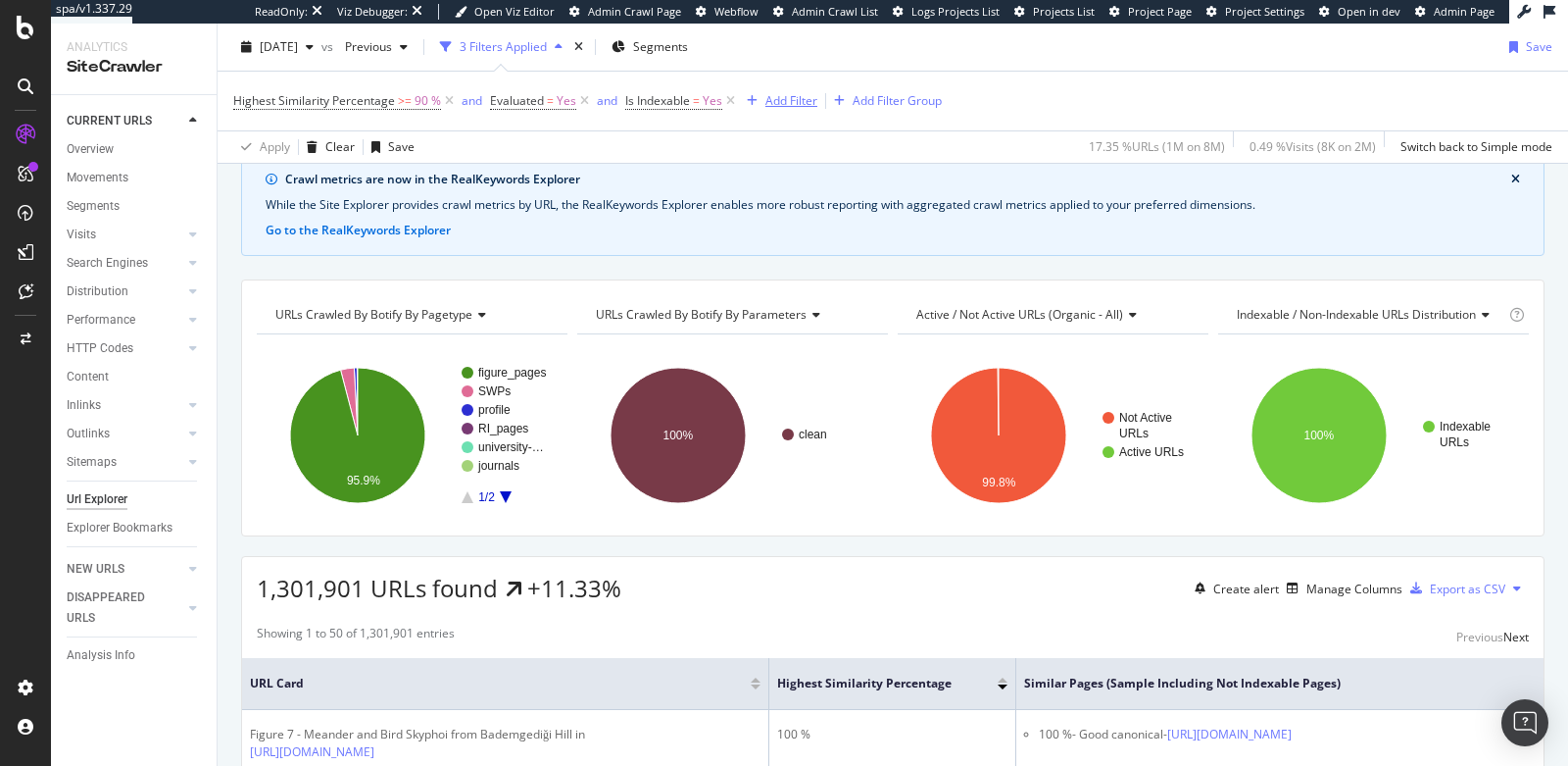
click at [789, 101] on div "Add Filter" at bounding box center [791, 100] width 52 height 17
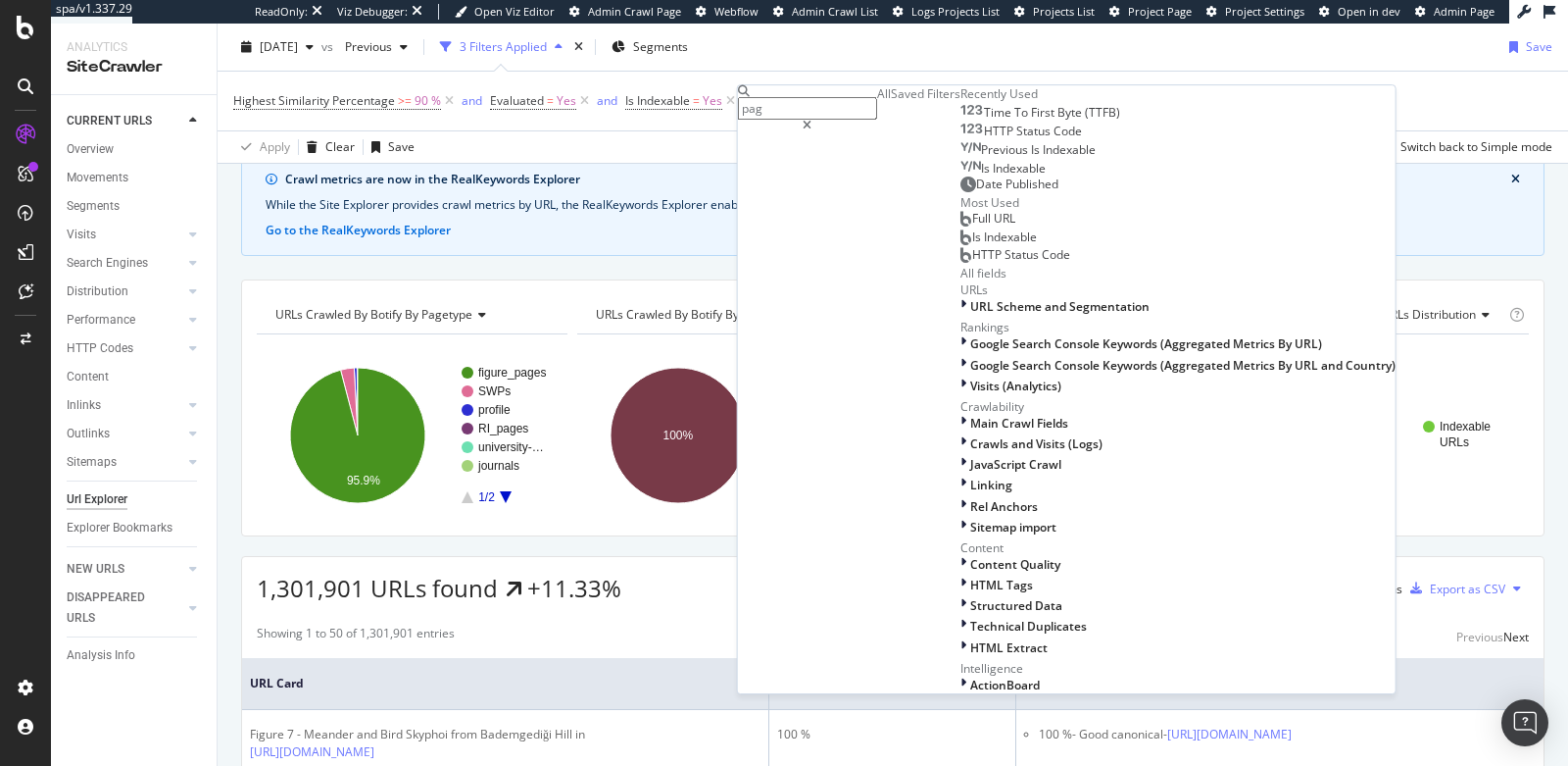
type input "page"
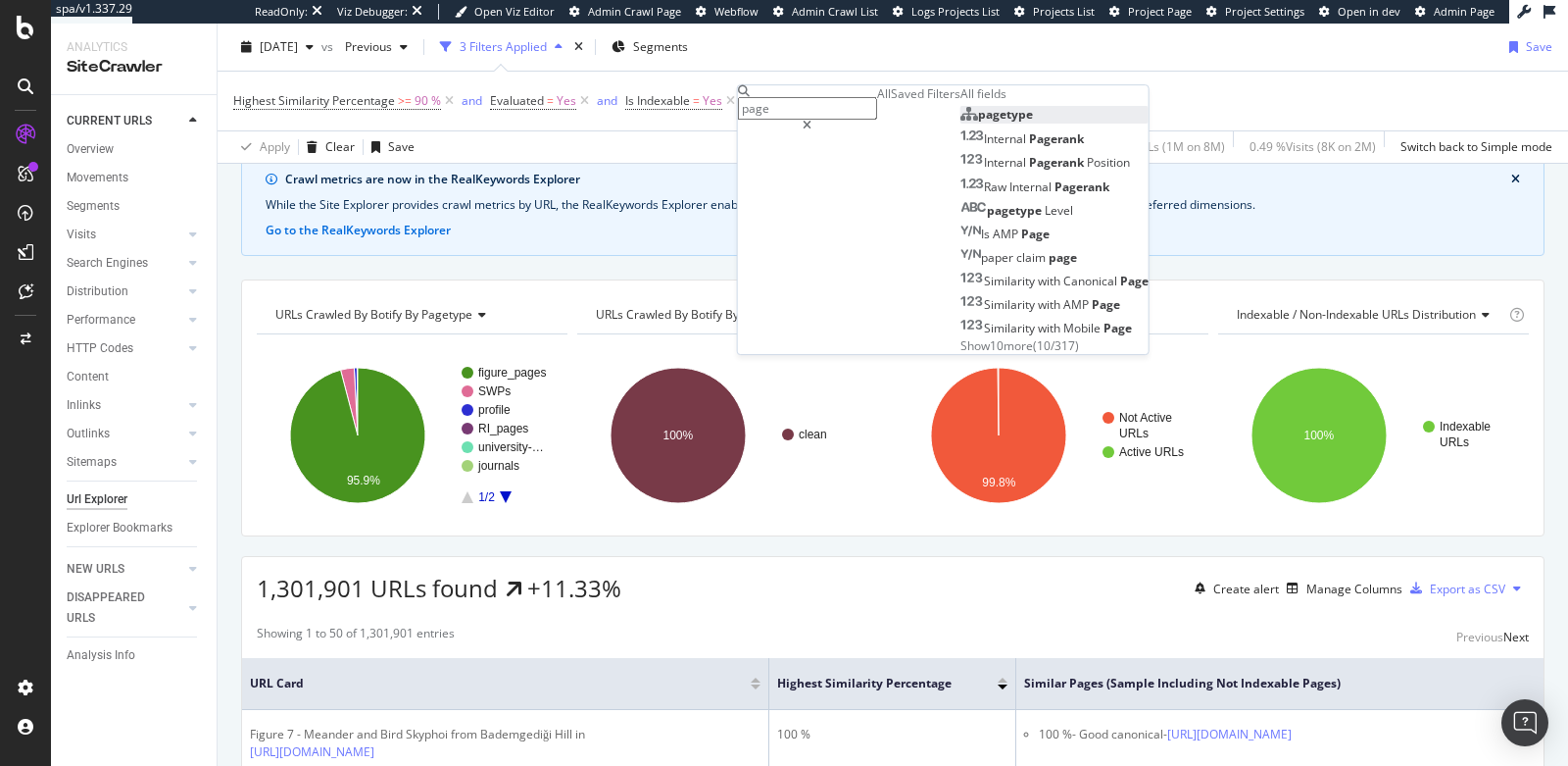
click at [978, 122] on span "pagetype" at bounding box center [1006, 114] width 55 height 17
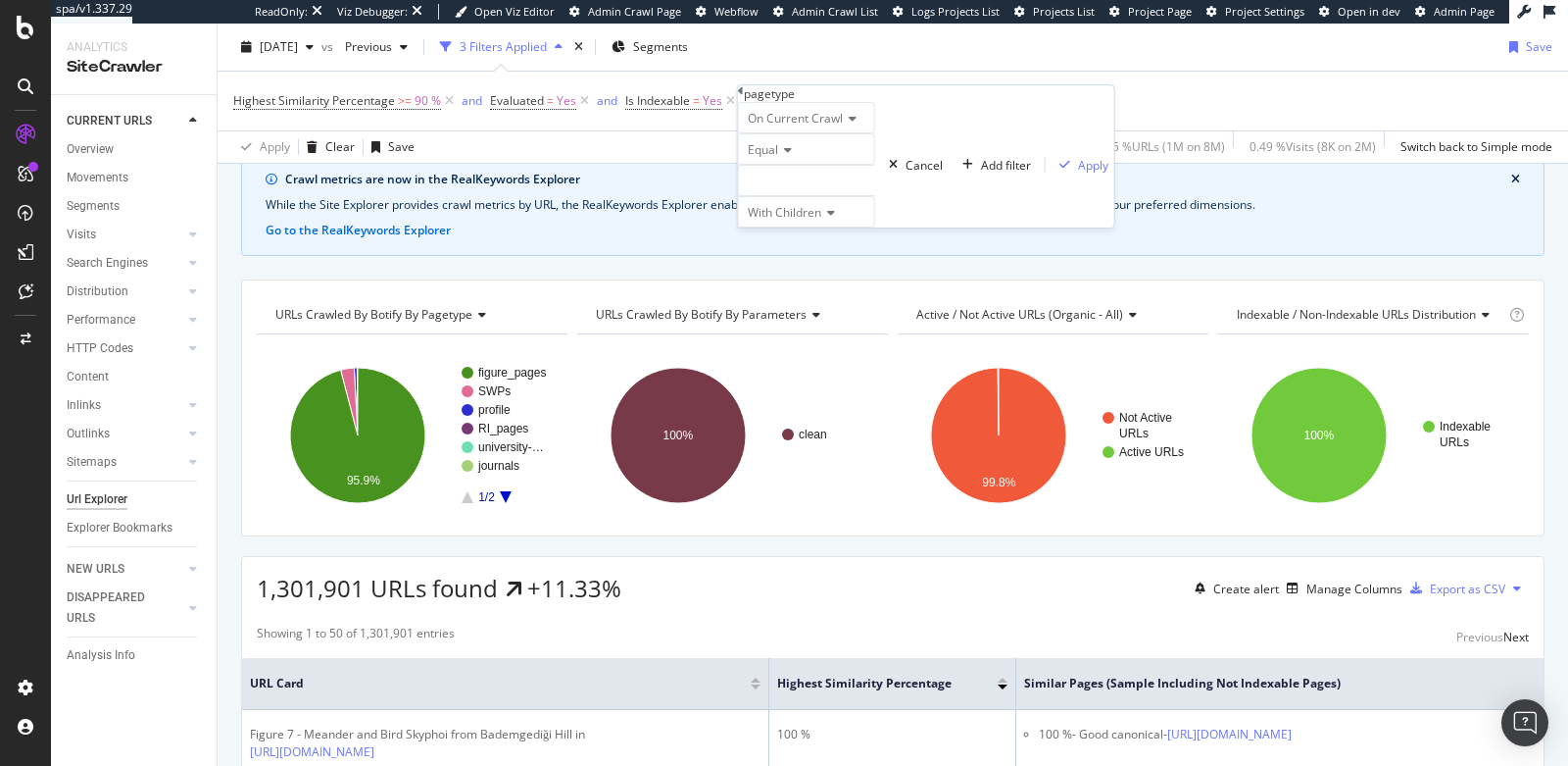
click at [777, 158] on span "Equal" at bounding box center [763, 149] width 31 height 17
click at [782, 204] on span "Not Equal" at bounding box center [771, 195] width 53 height 17
click at [793, 196] on div at bounding box center [806, 181] width 137 height 32
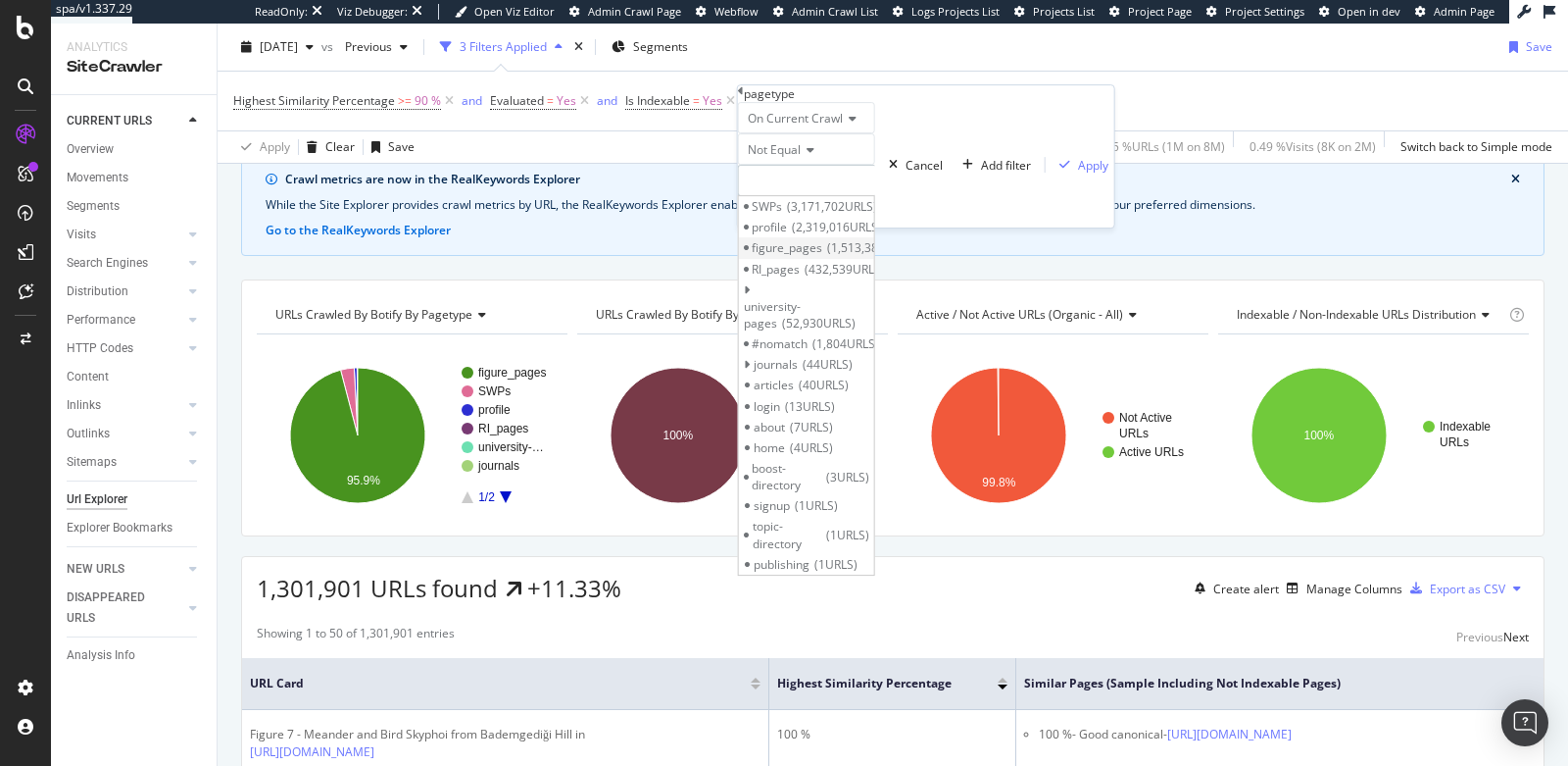
click at [816, 257] on span "figure_pages" at bounding box center [787, 248] width 71 height 17
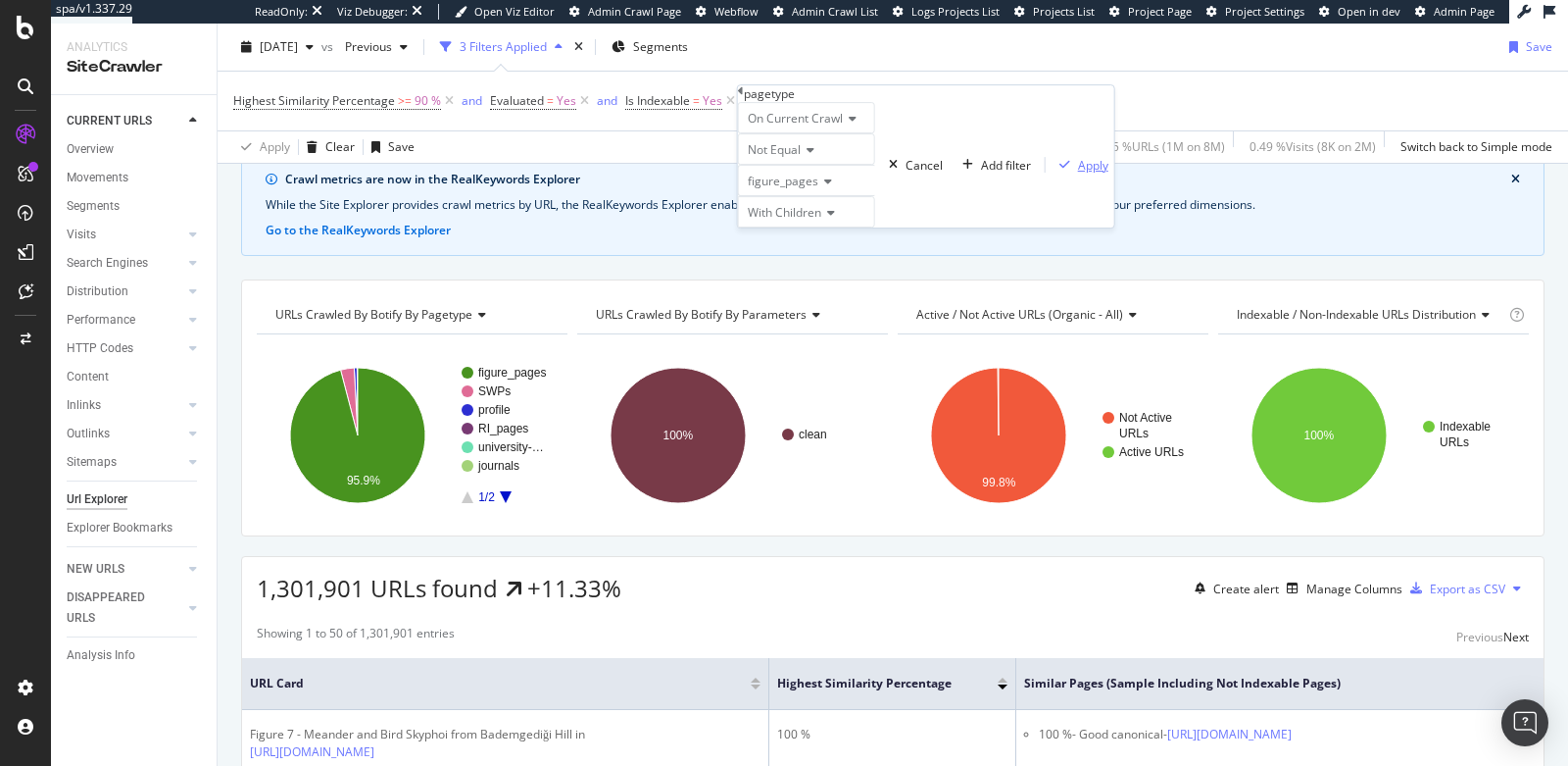
click at [1079, 174] on div "Apply" at bounding box center [1093, 165] width 31 height 17
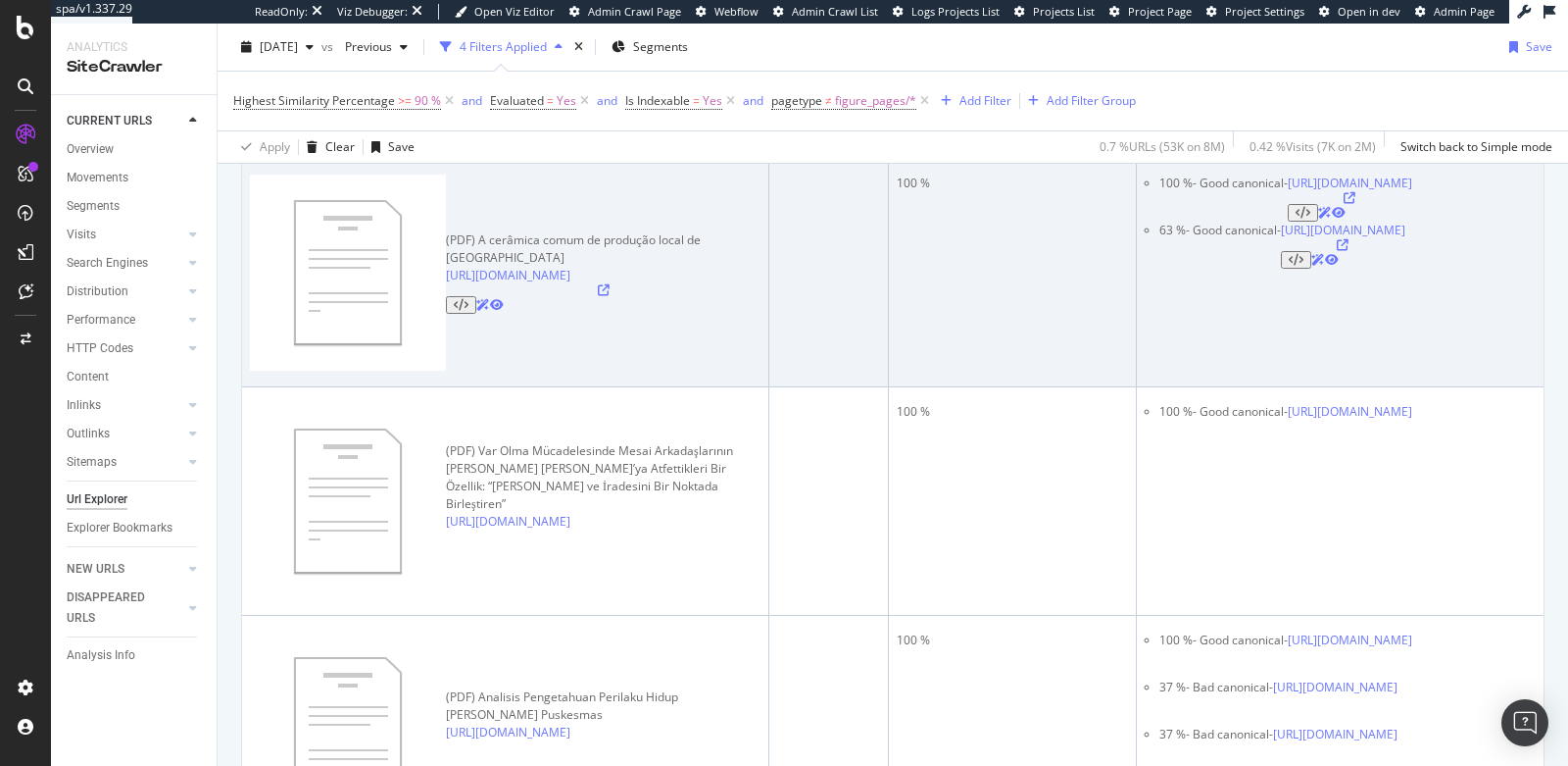
scroll to position [645, 0]
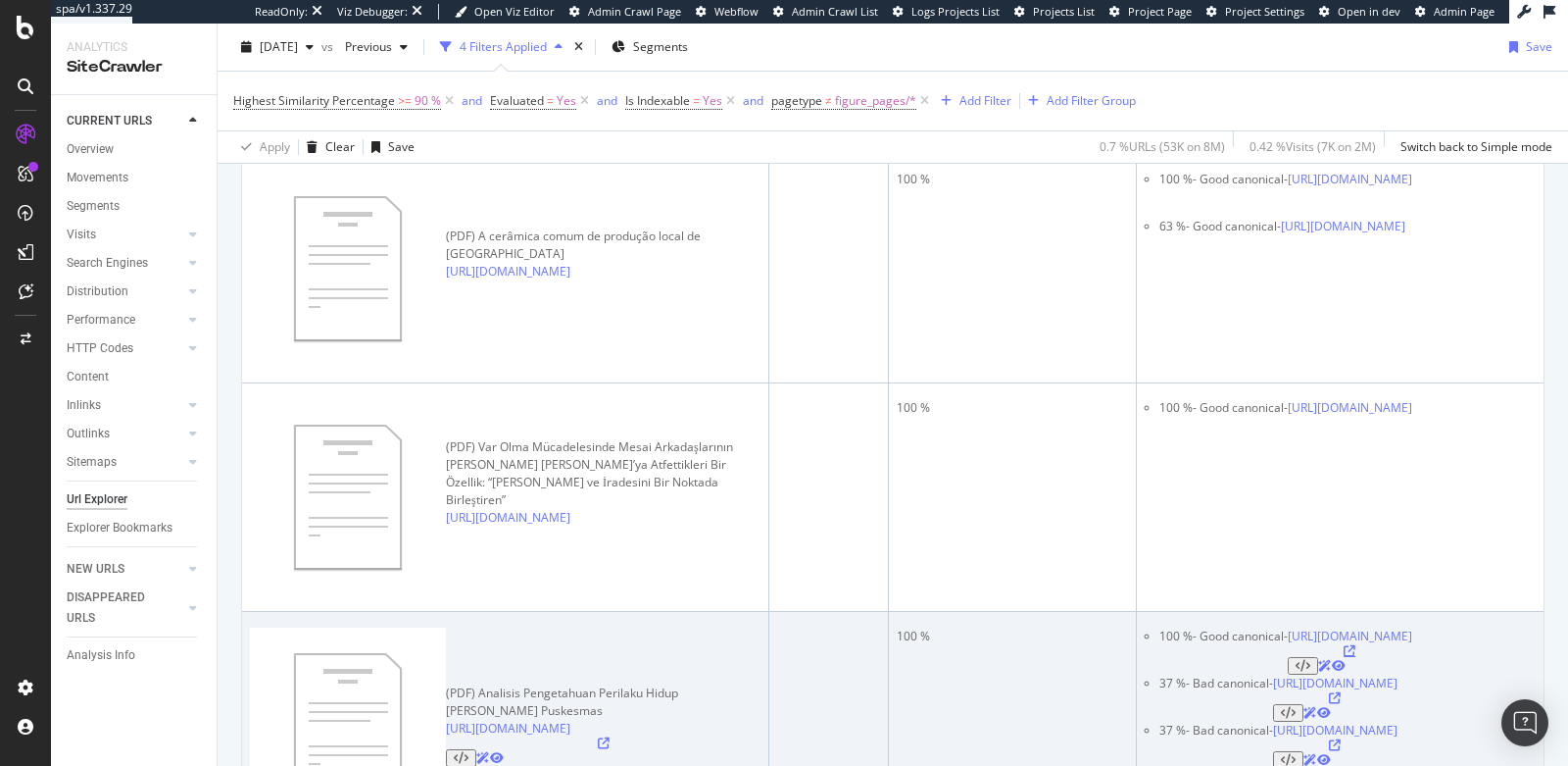
click at [1356, 646] on icon at bounding box center [1350, 651] width 12 height 12
click at [610, 737] on icon at bounding box center [604, 743] width 12 height 12
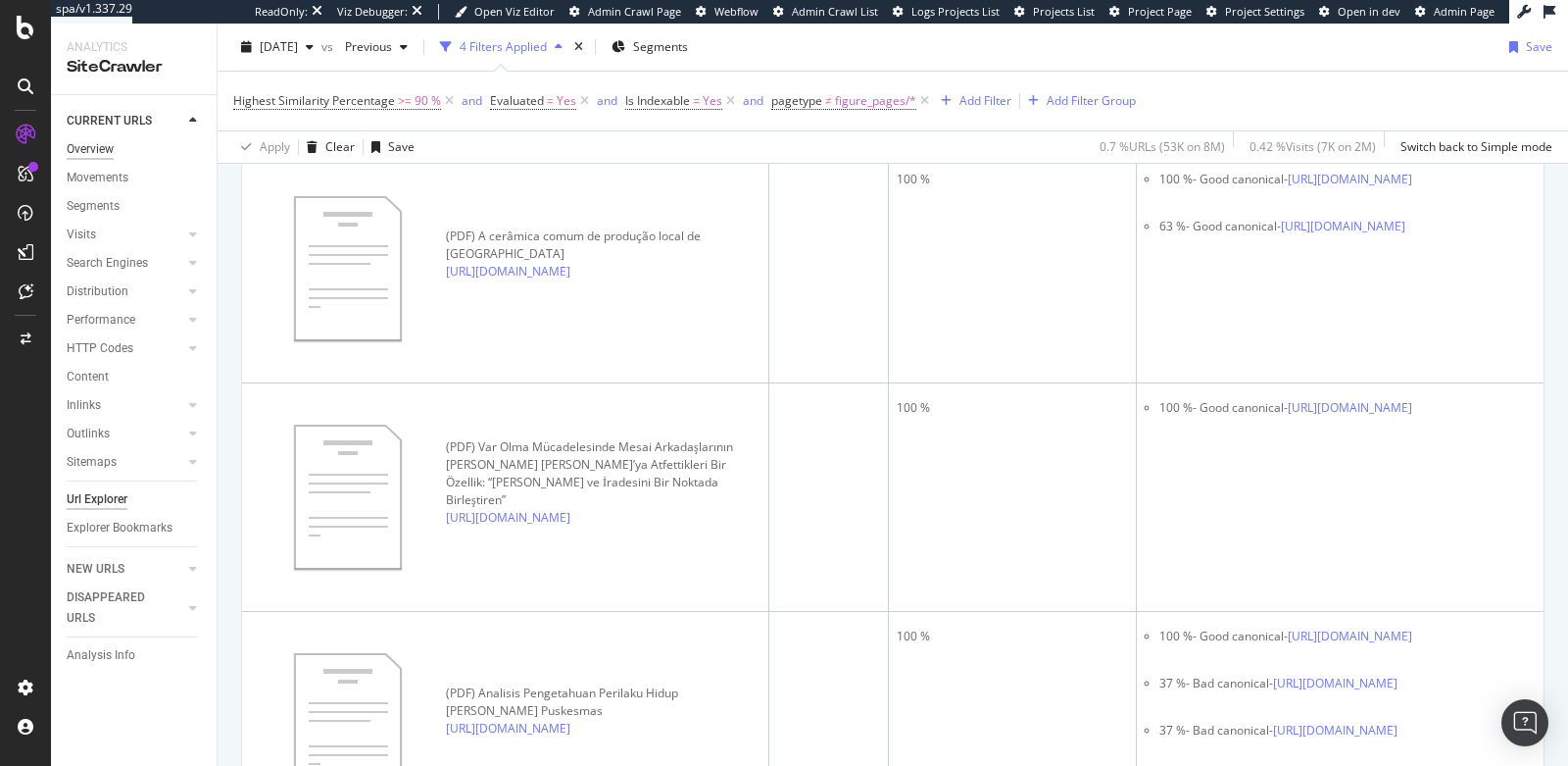
click at [92, 143] on div "Overview" at bounding box center [91, 149] width 47 height 21
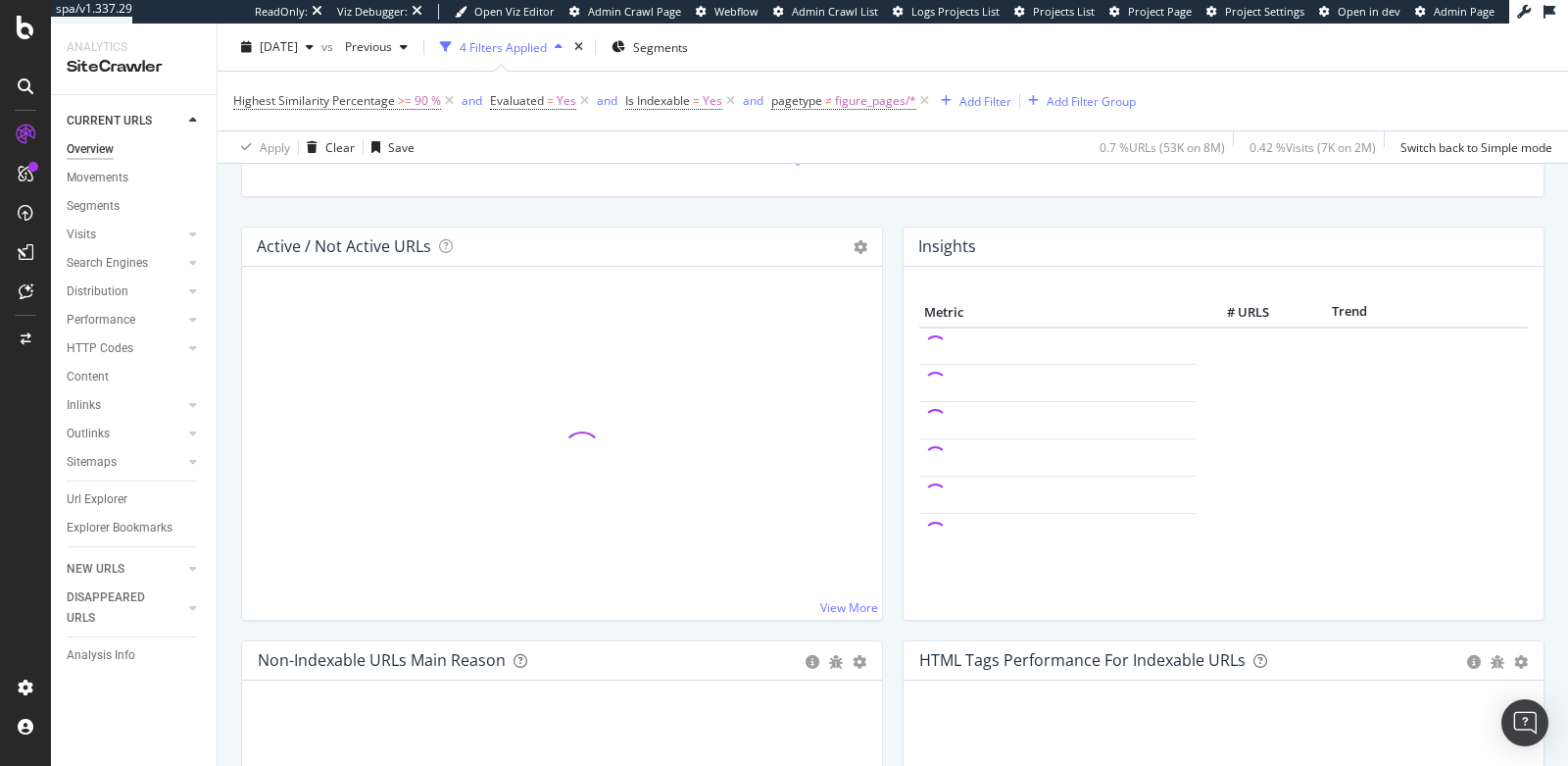
scroll to position [199, 0]
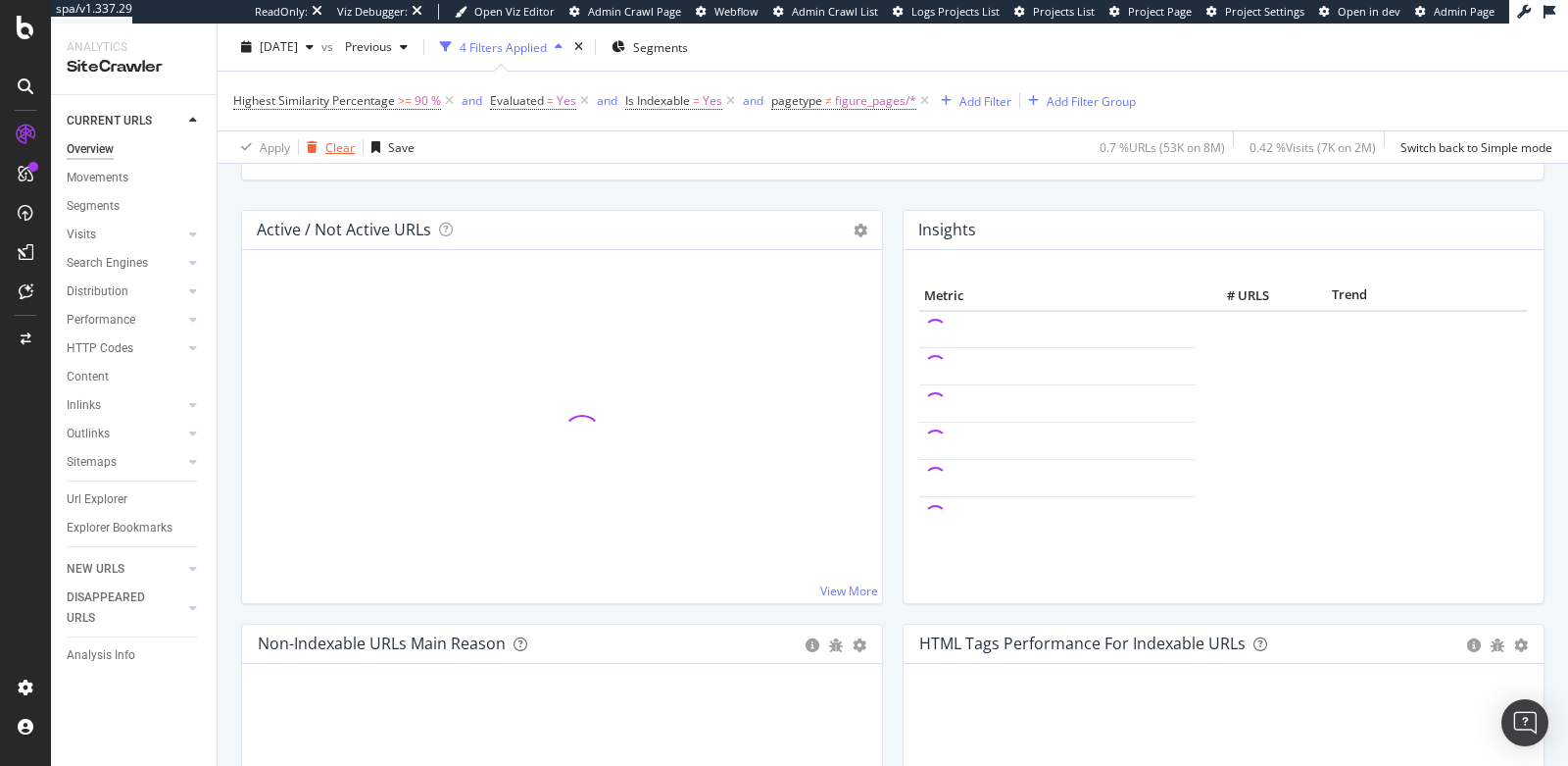
click at [335, 143] on div "Clear" at bounding box center [340, 146] width 30 height 17
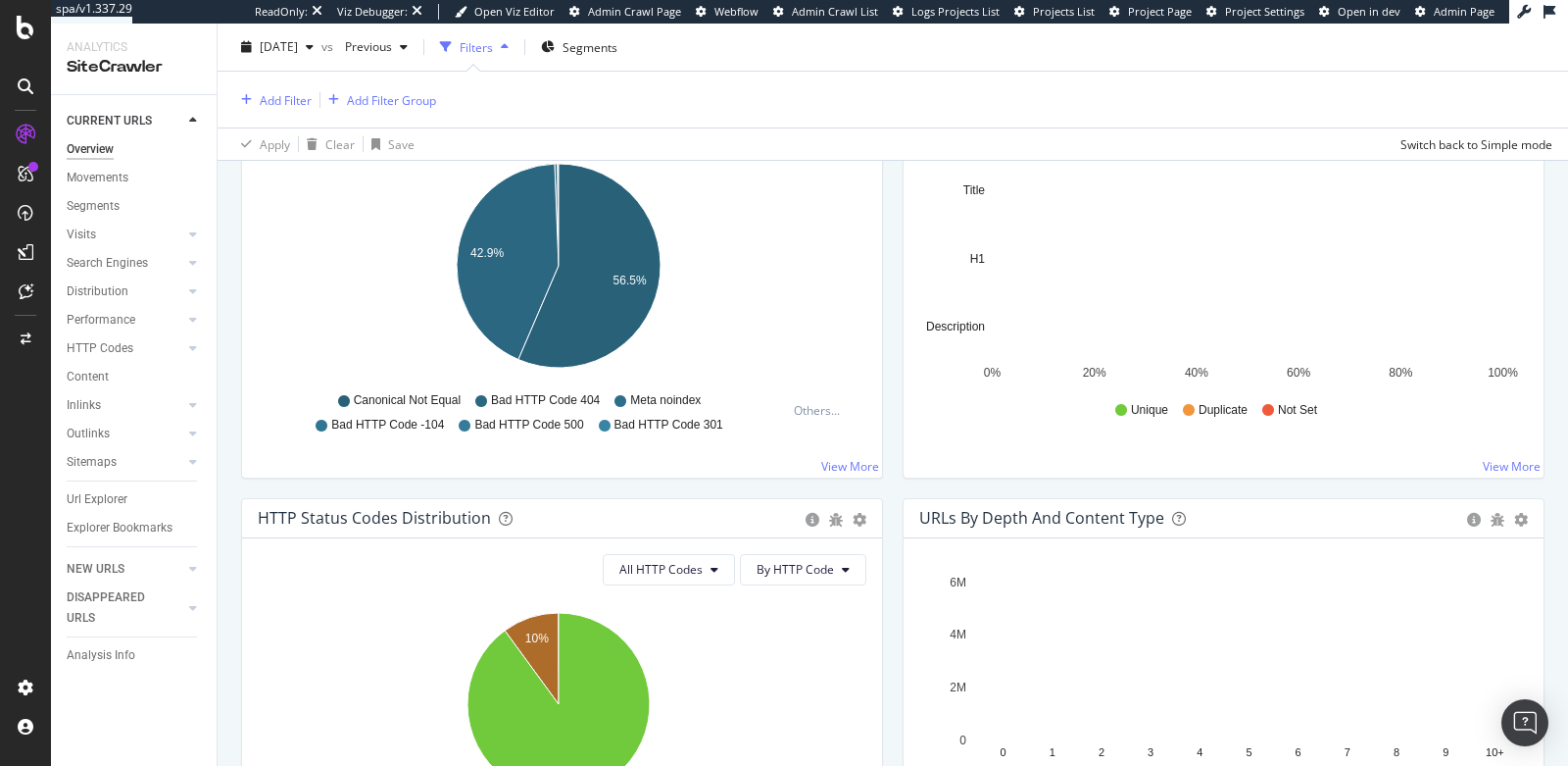
scroll to position [740, 0]
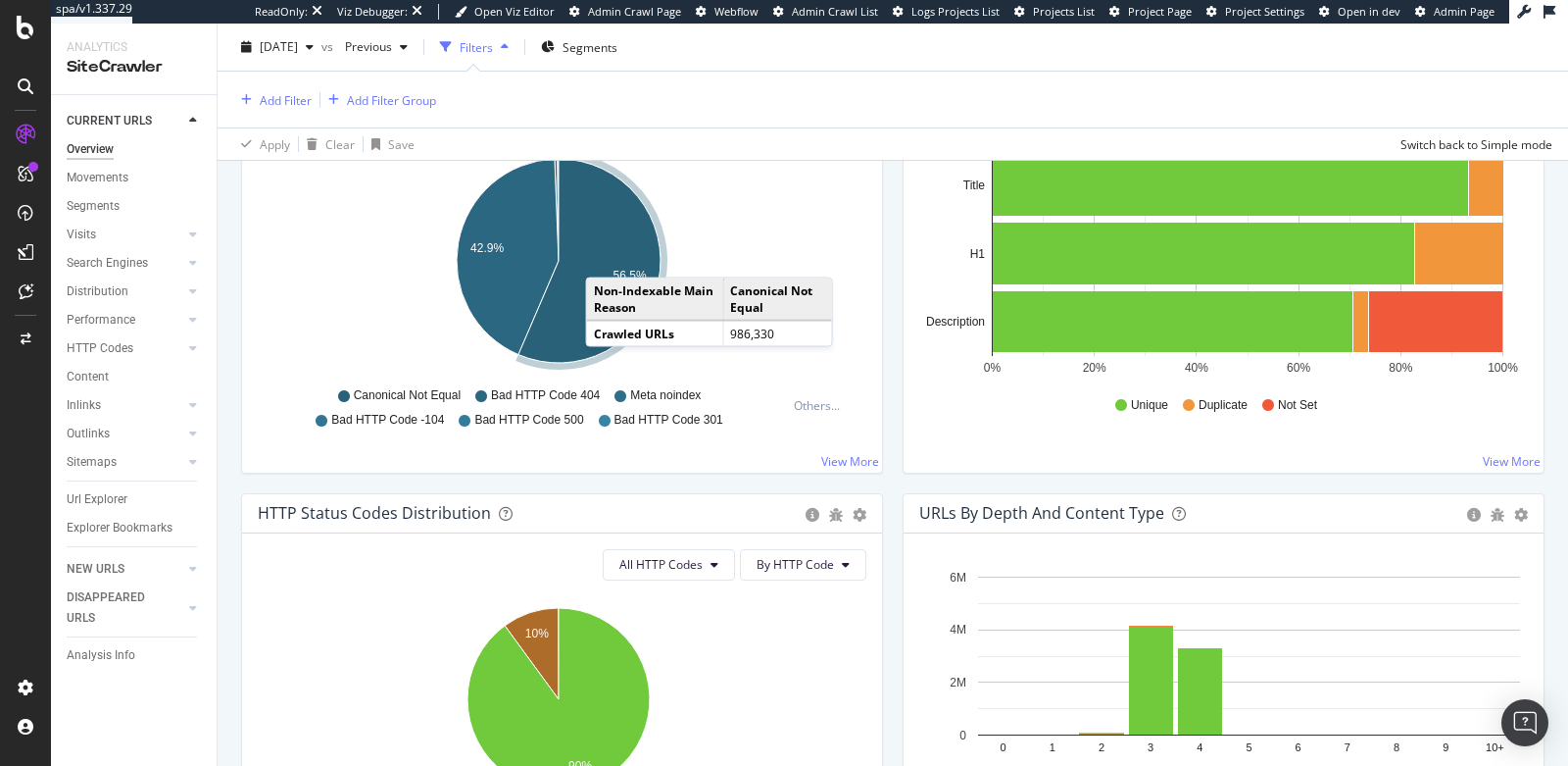
click at [605, 254] on icon "A chart." at bounding box center [589, 261] width 142 height 204
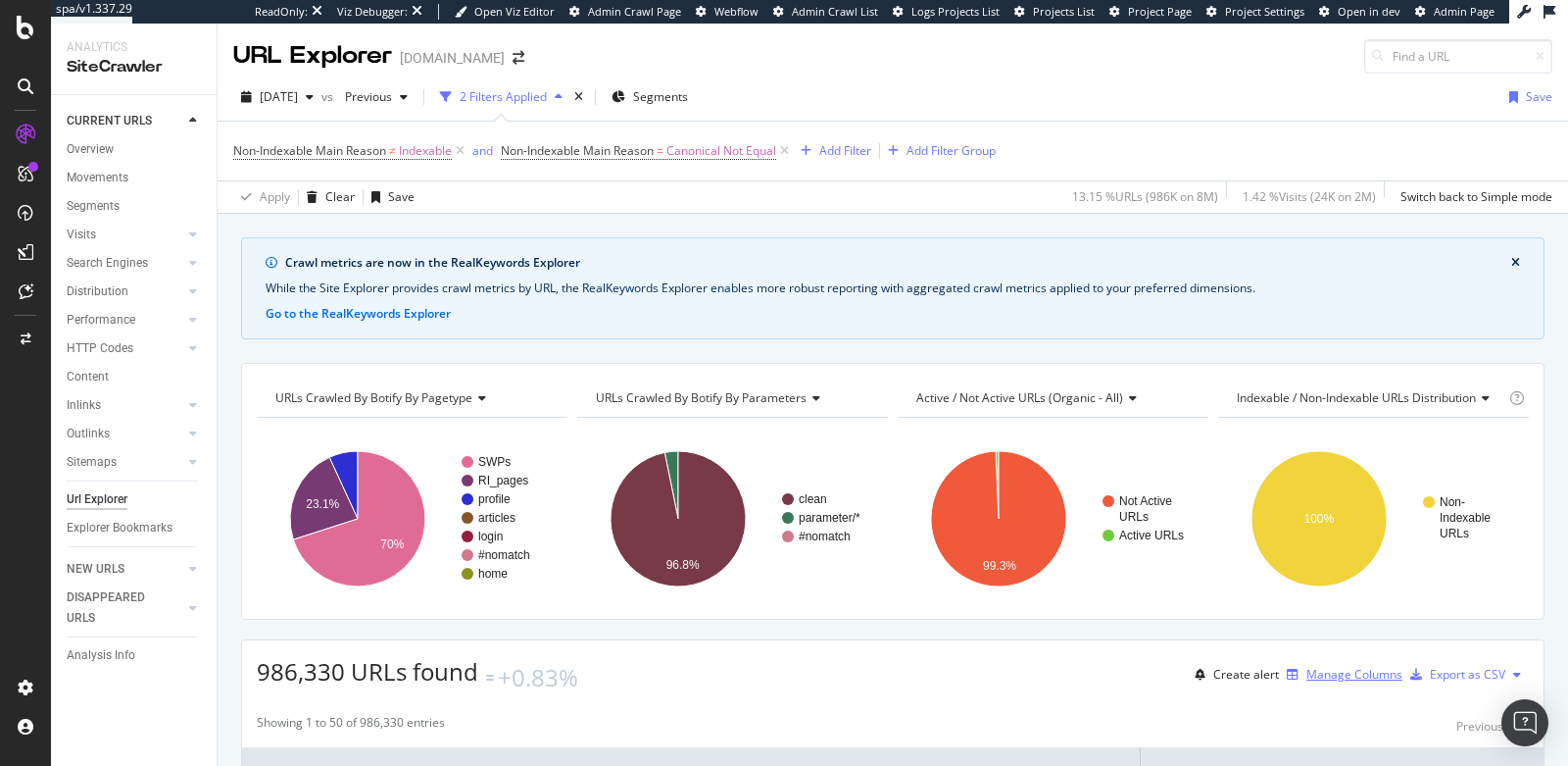
click at [1307, 665] on div "Manage Columns" at bounding box center [1354, 673] width 96 height 17
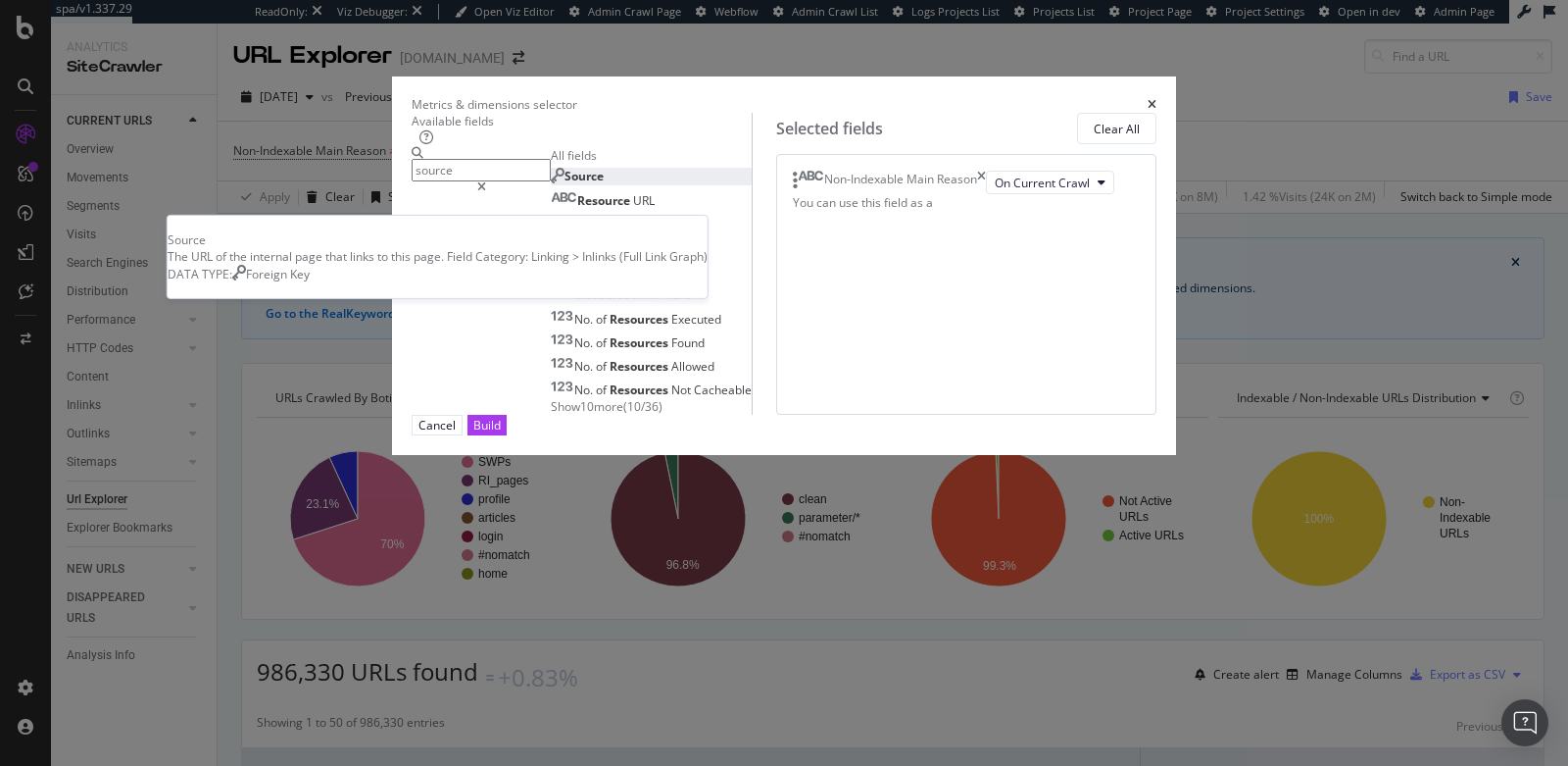
type input "source"
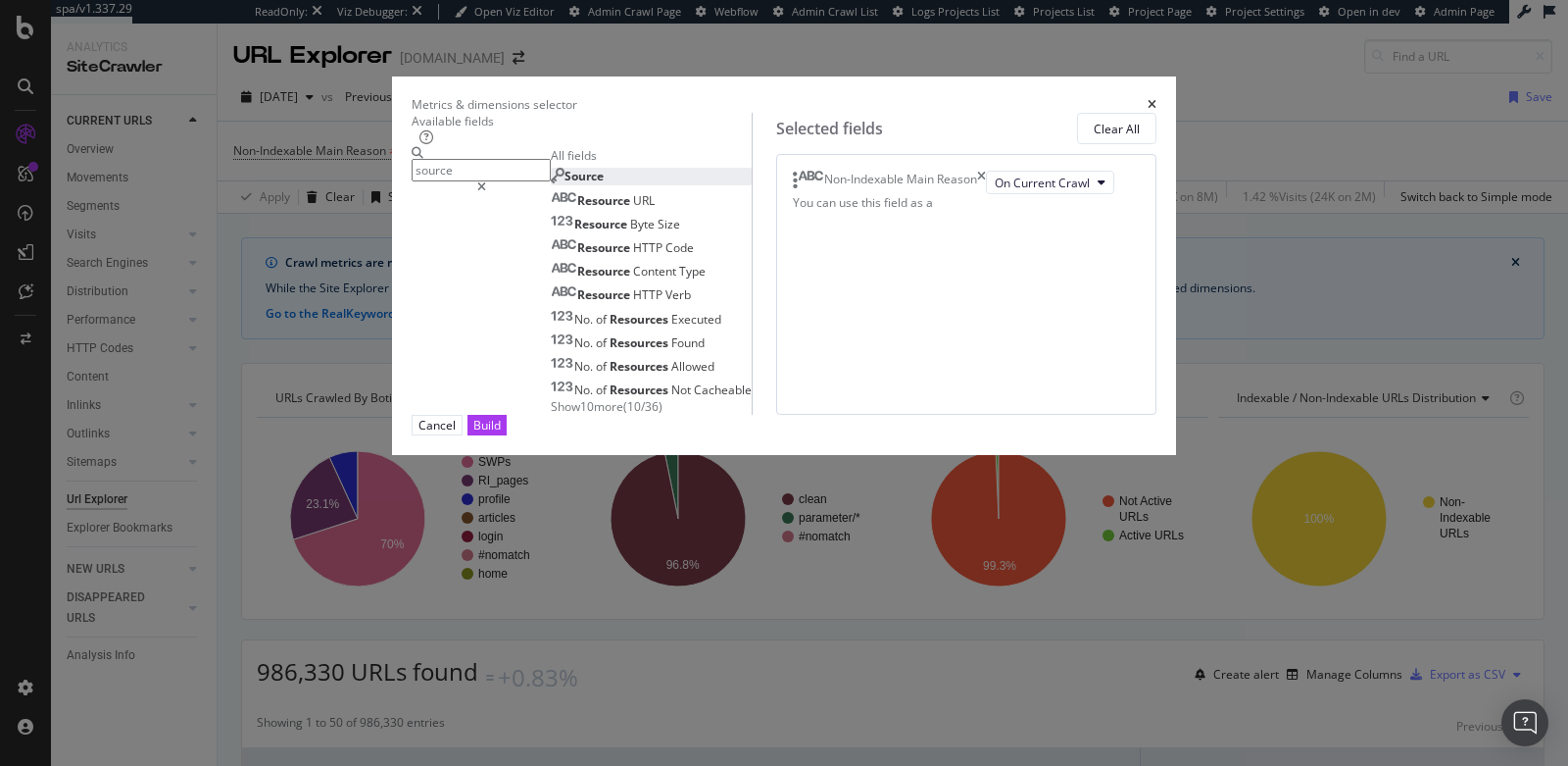
click at [604, 185] on div "Source" at bounding box center [577, 176] width 53 height 17
click at [880, 222] on div "Select a field (mandatory)" at bounding box center [902, 206] width 70 height 34
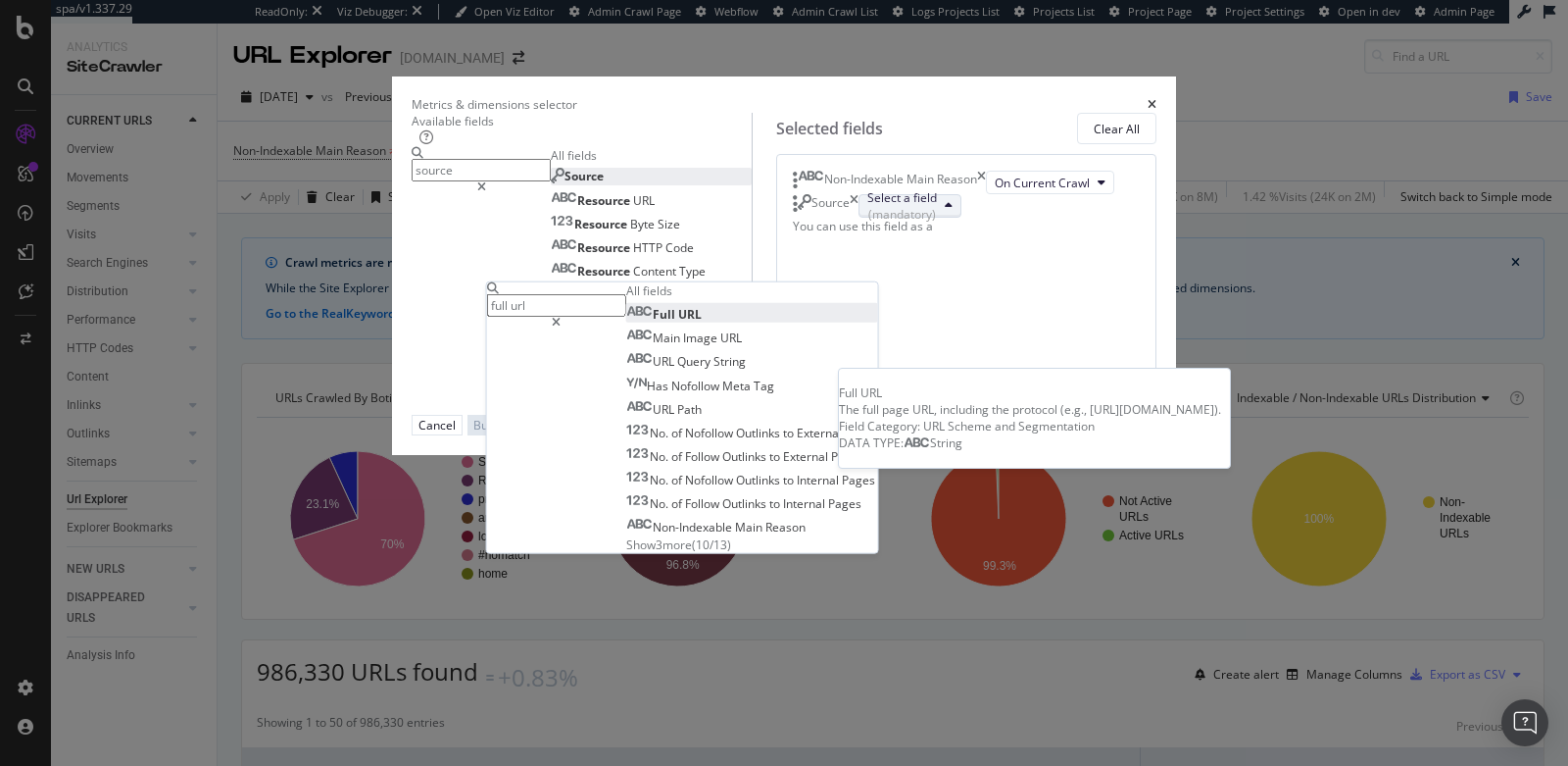
type input "full url"
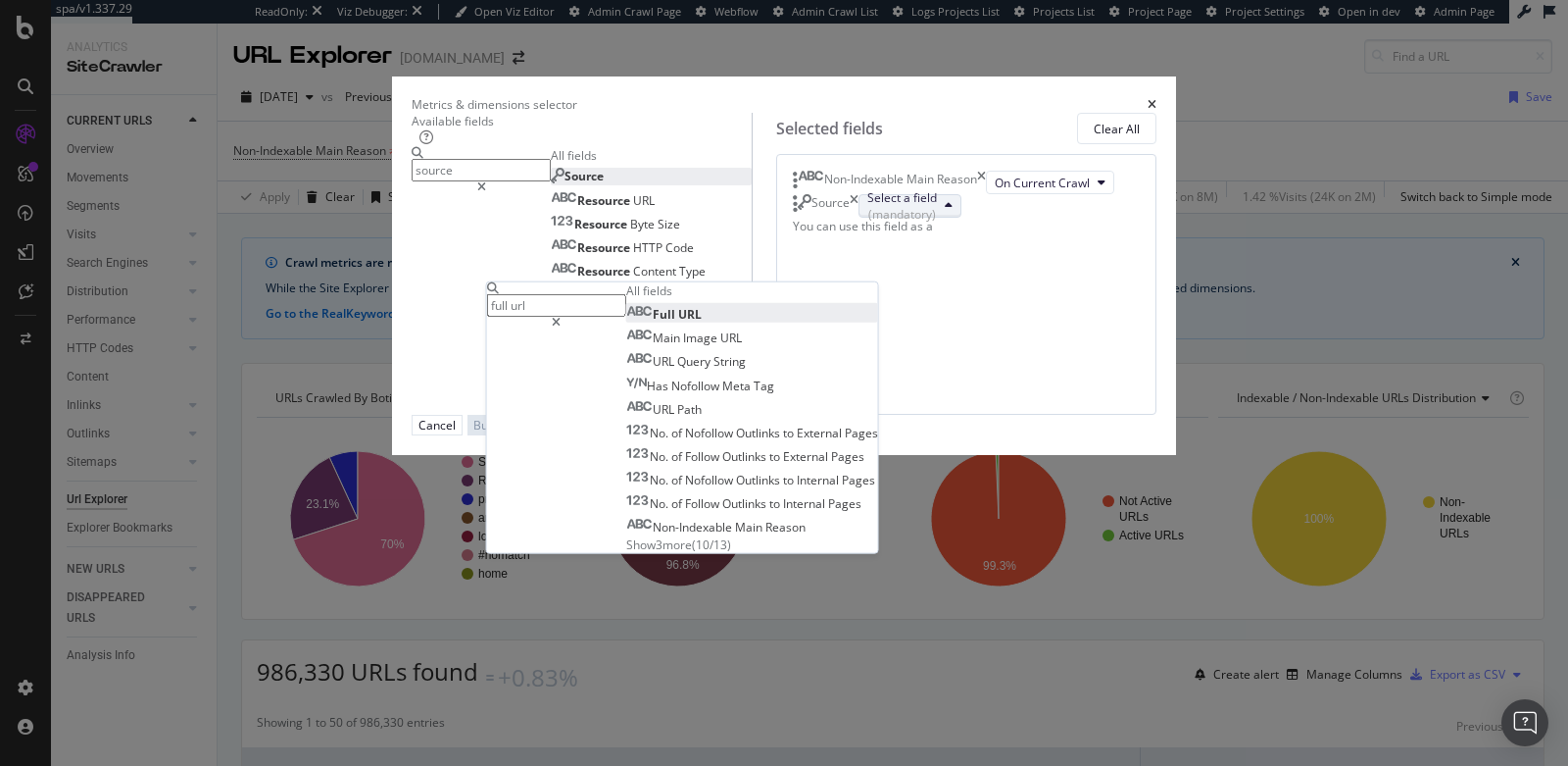
click at [702, 323] on span "URL" at bounding box center [690, 314] width 24 height 17
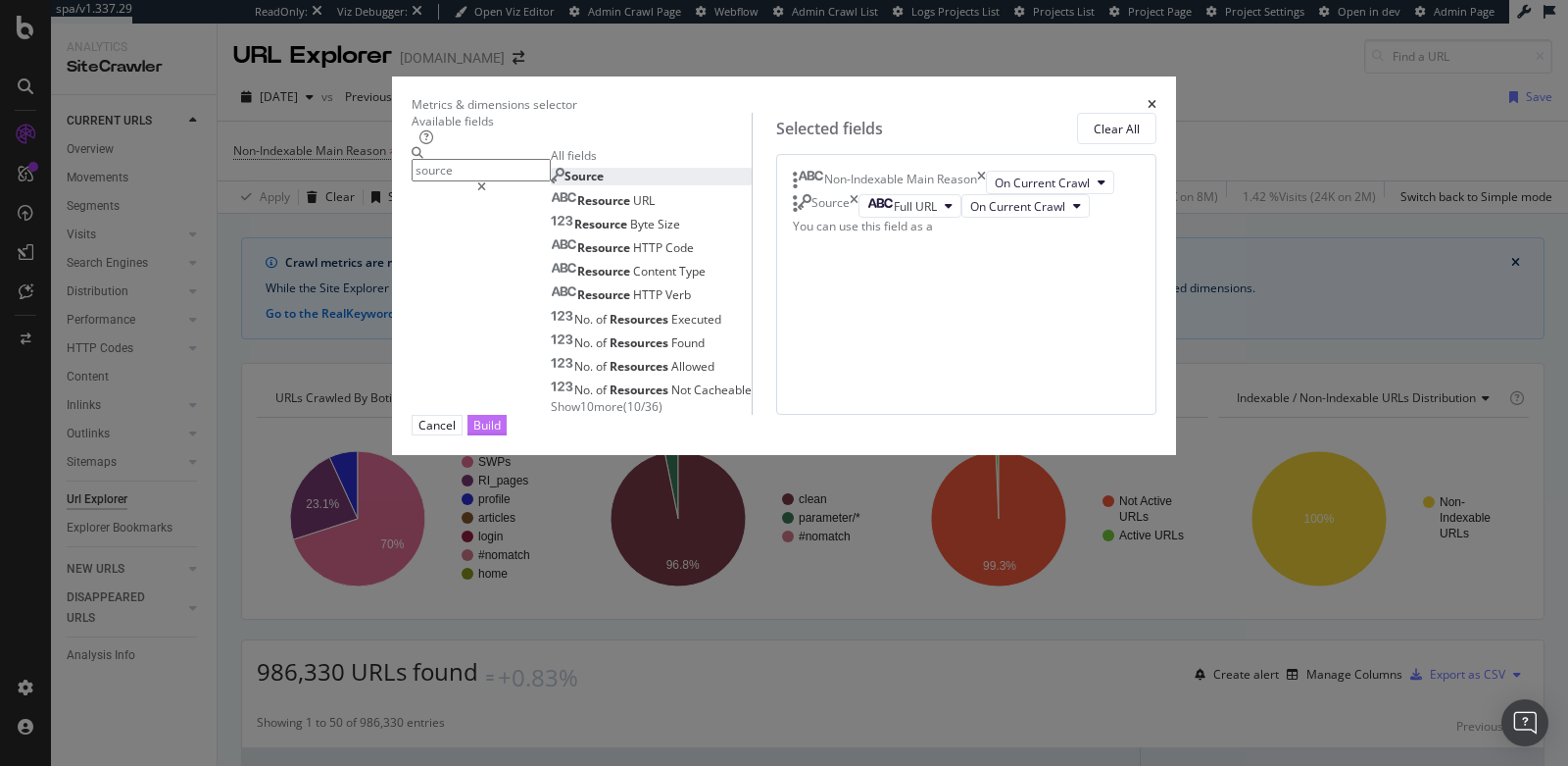
click at [501, 434] on div "Build" at bounding box center [487, 424] width 28 height 19
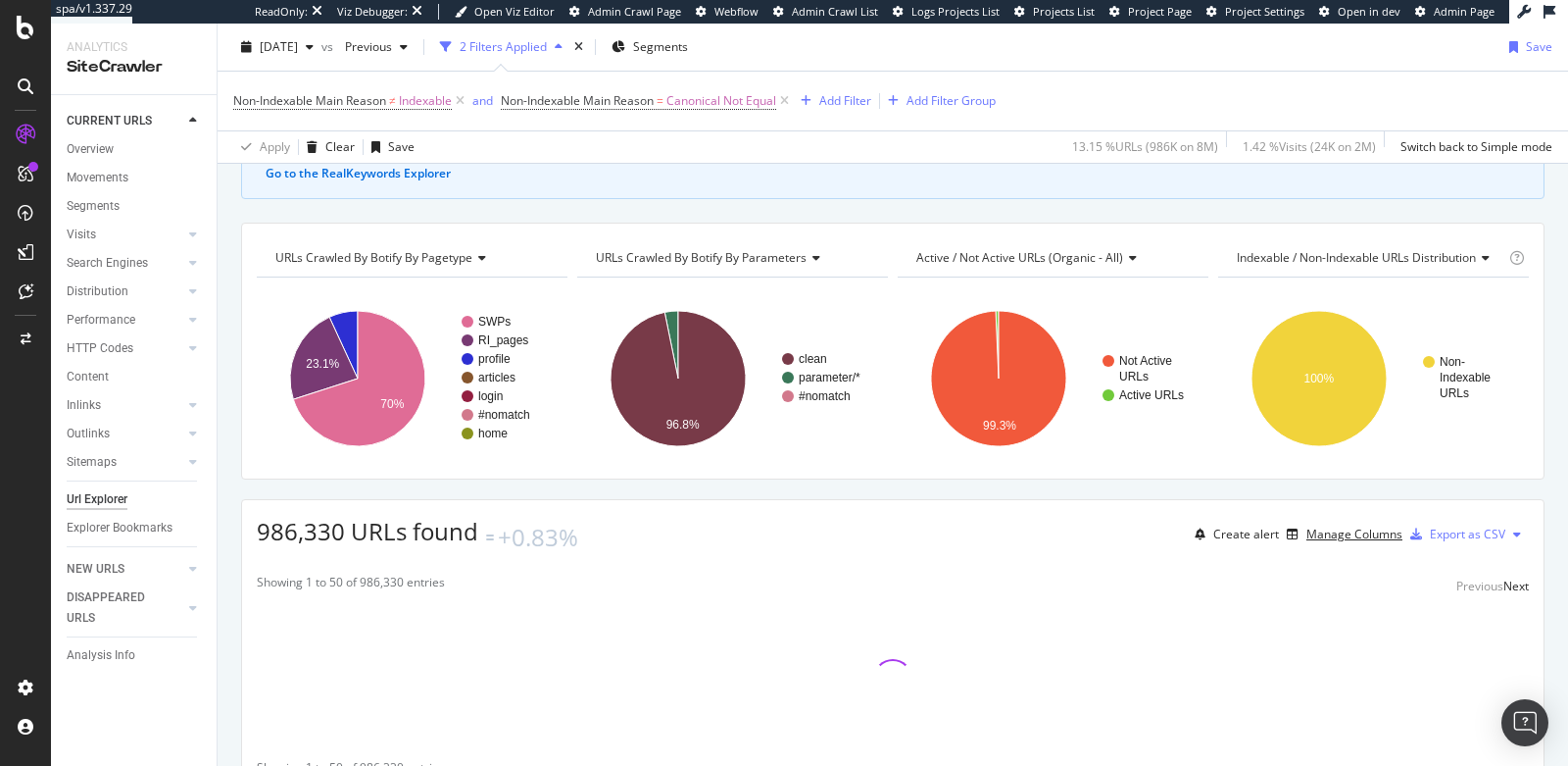
scroll to position [231, 0]
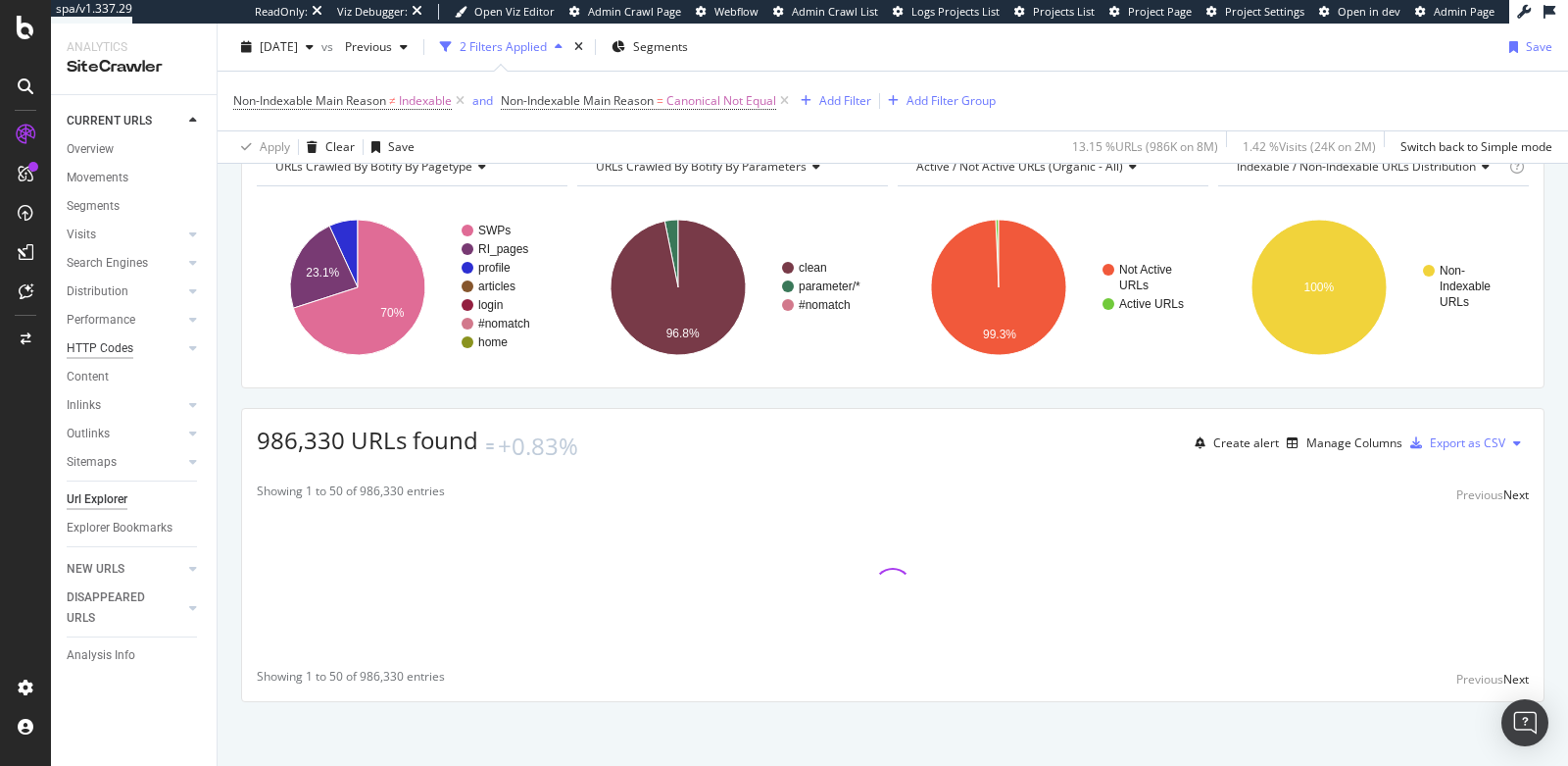
click at [120, 344] on div "HTTP Codes" at bounding box center [101, 348] width 67 height 21
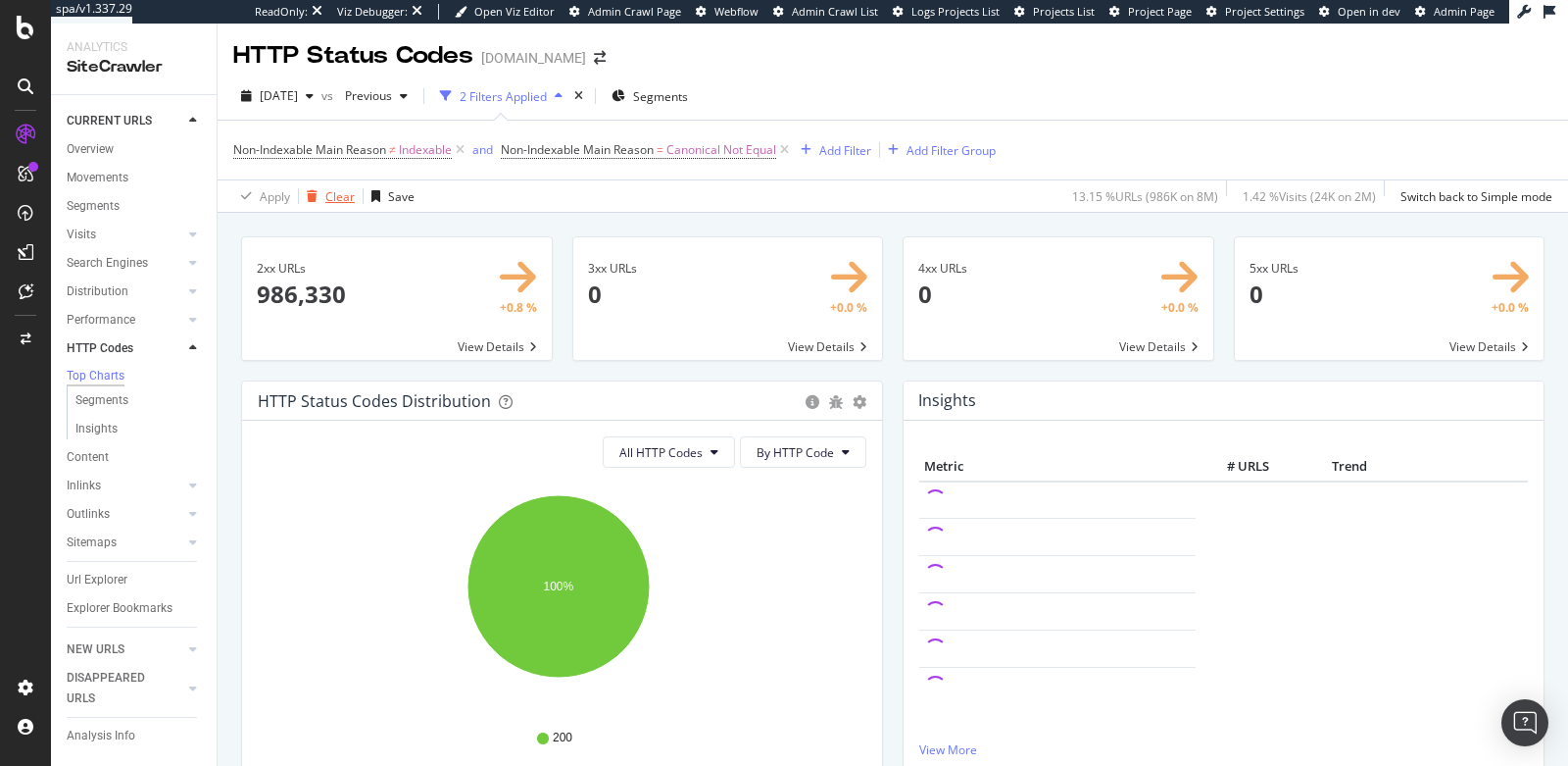
click at [336, 193] on div "Clear" at bounding box center [340, 196] width 30 height 17
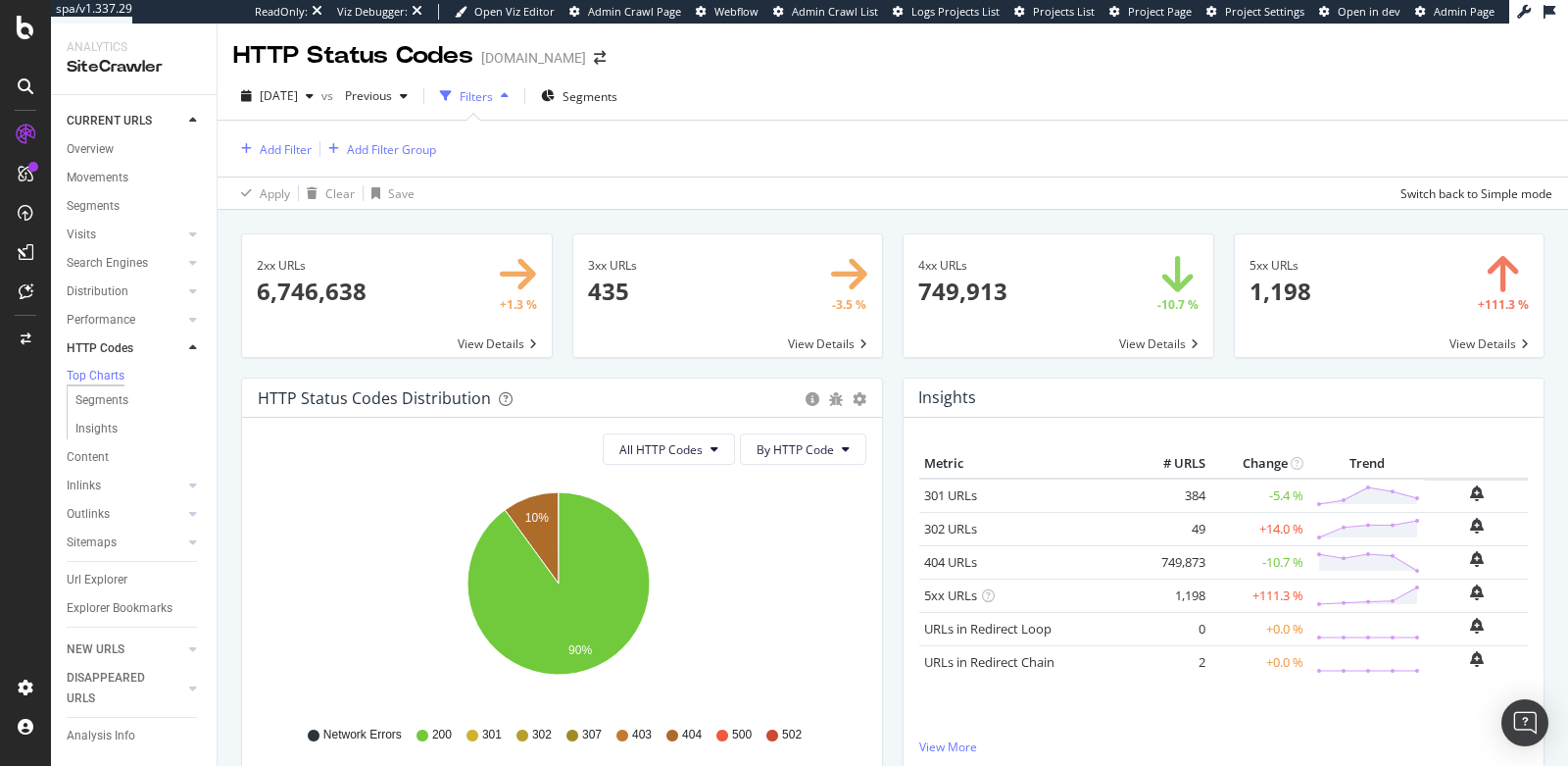
click at [665, 265] on span at bounding box center [728, 295] width 310 height 122
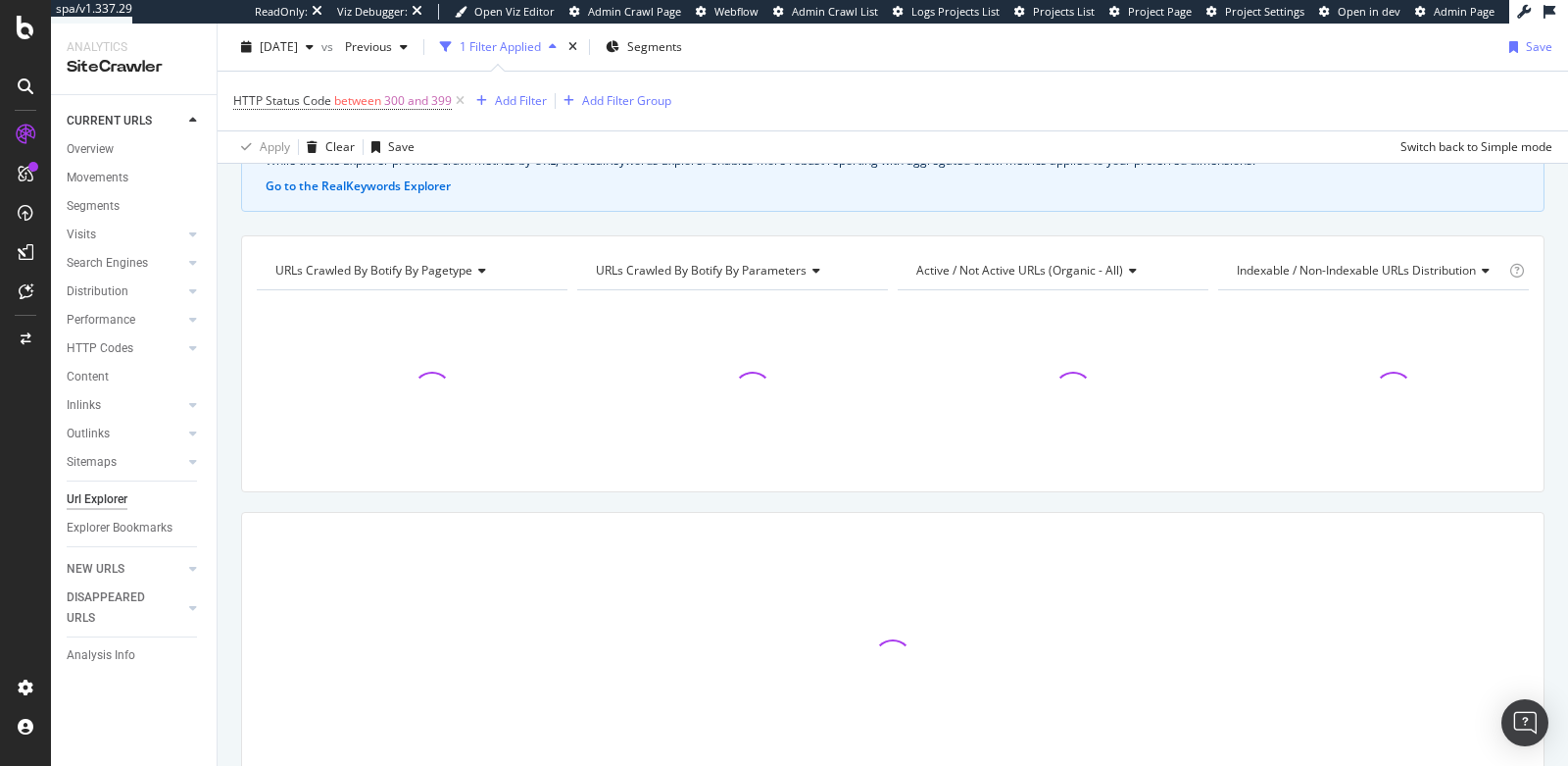
scroll to position [231, 0]
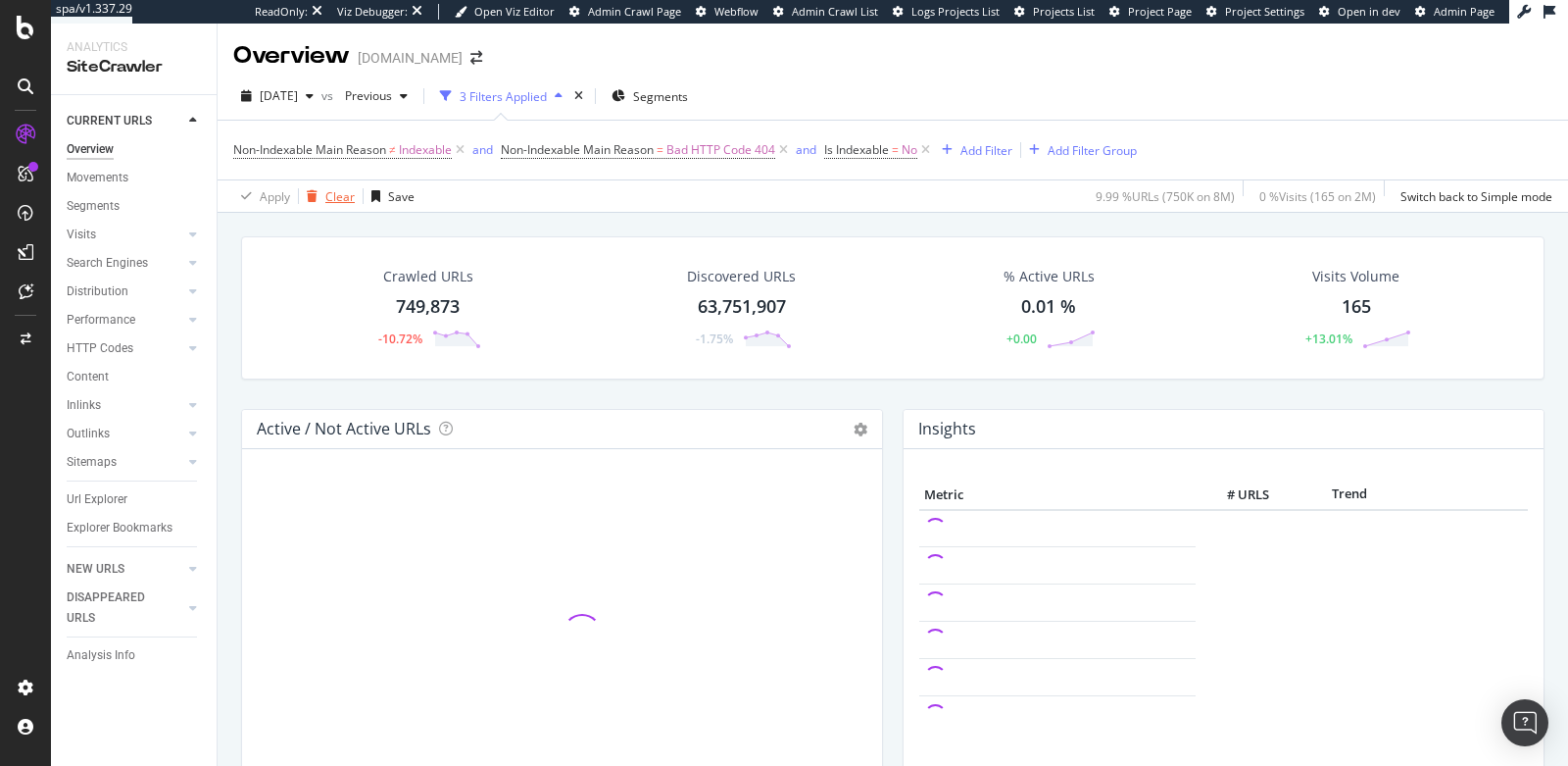
click at [330, 192] on div "Clear" at bounding box center [340, 196] width 30 height 17
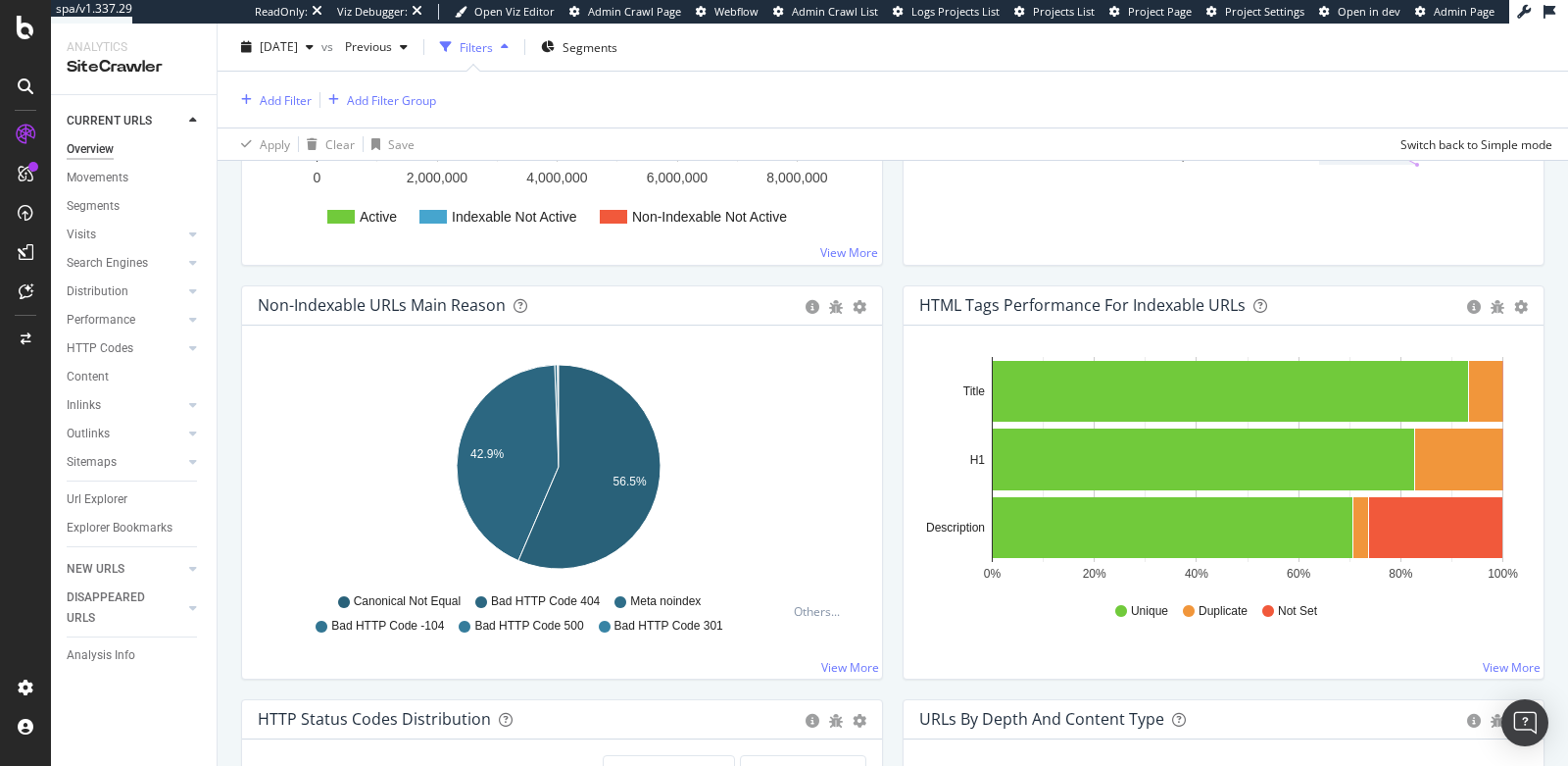
scroll to position [585, 0]
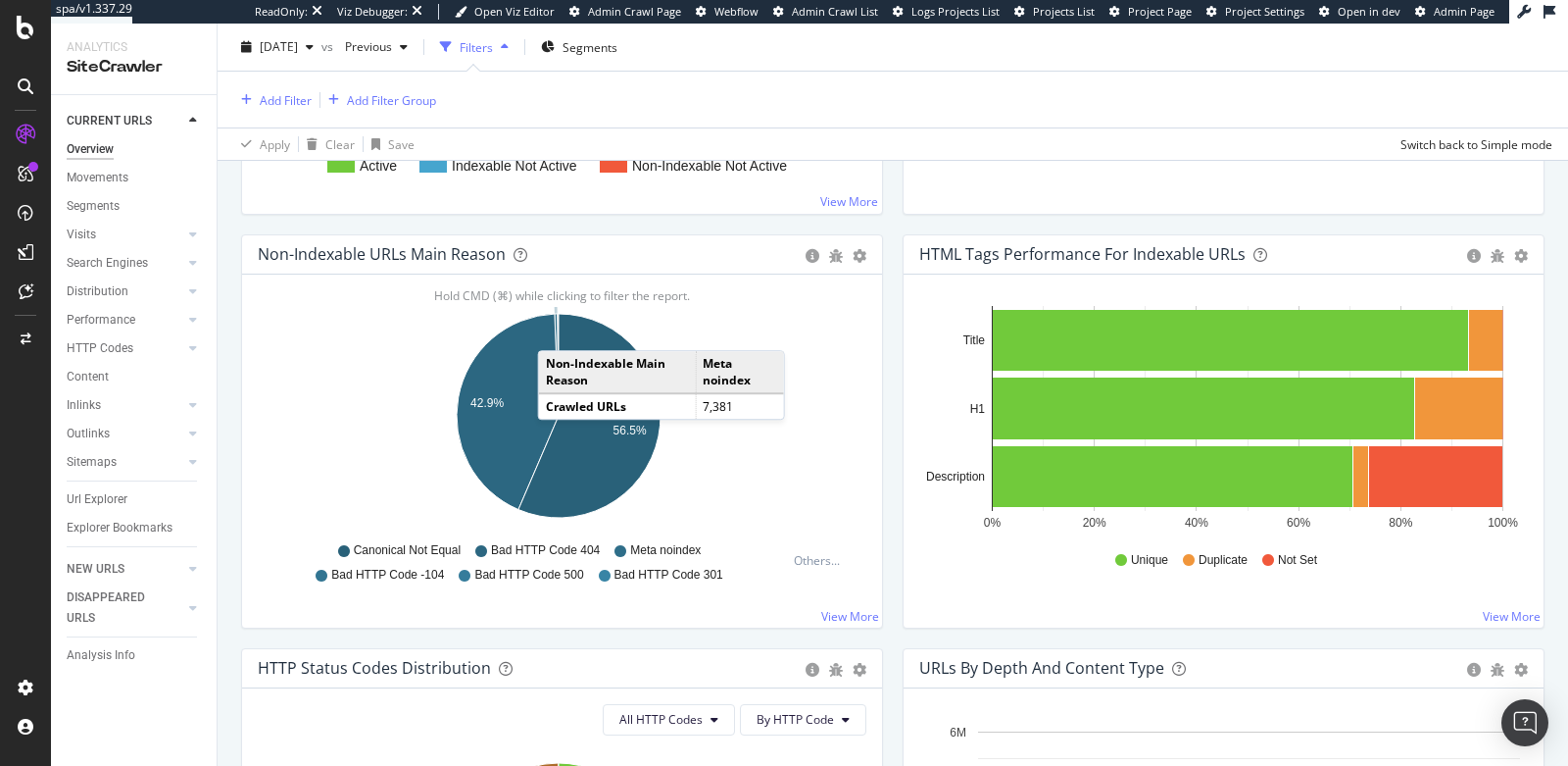
click at [557, 327] on icon "A chart." at bounding box center [557, 364] width 4 height 102
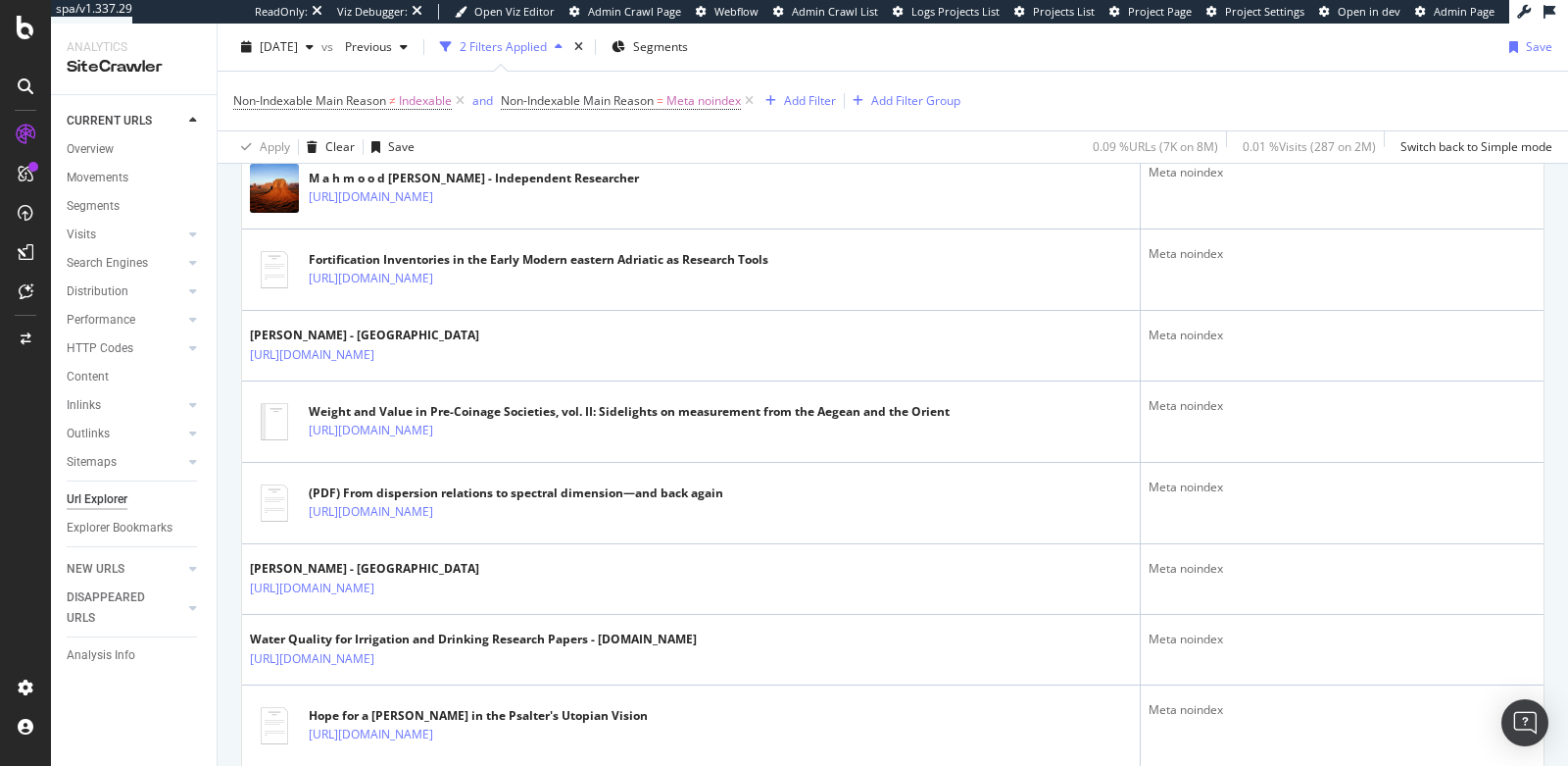
scroll to position [423, 0]
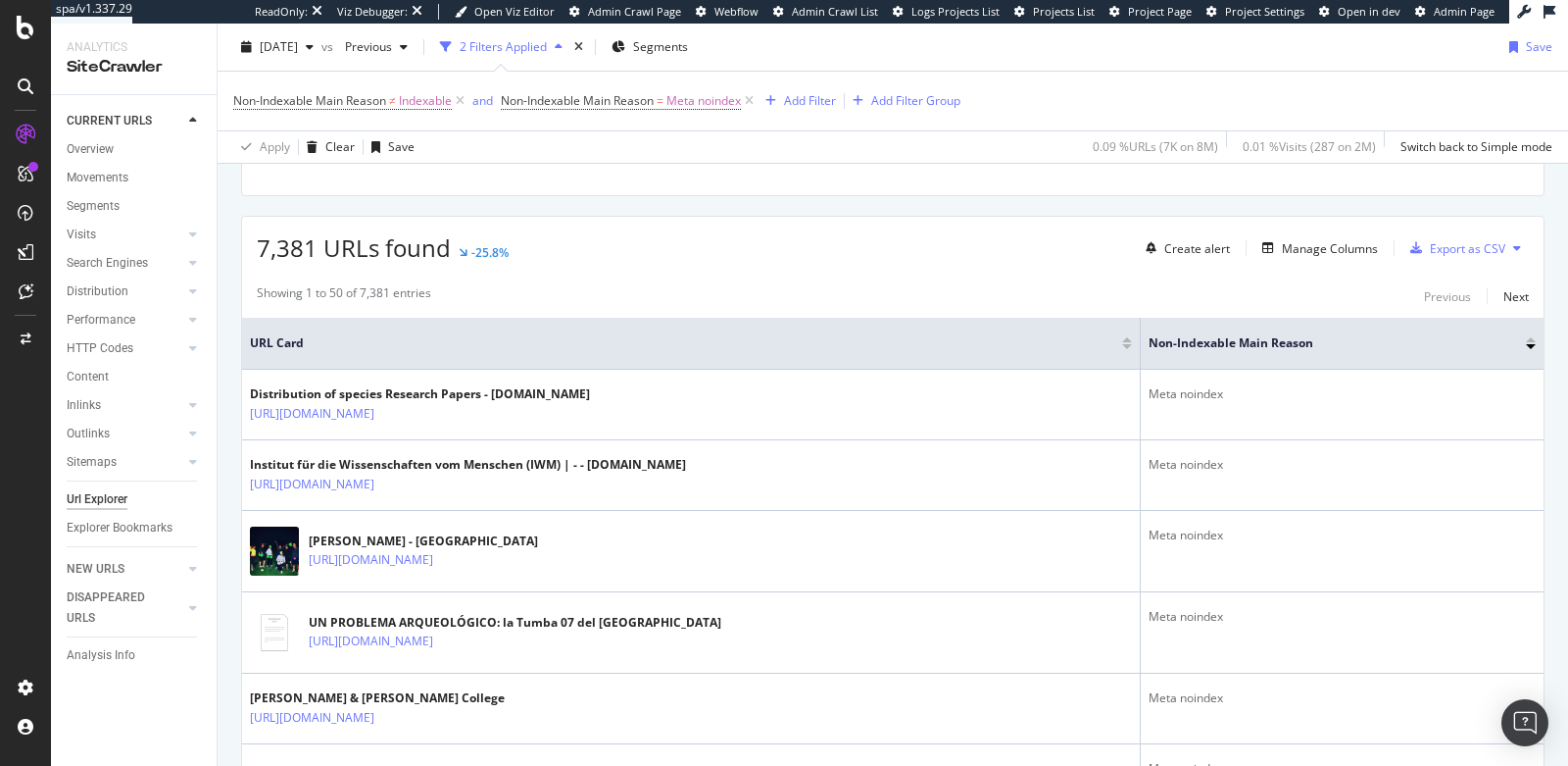
click at [1306, 231] on div "Create alert Manage Columns Export as CSV" at bounding box center [1333, 248] width 391 height 34
click at [1309, 247] on div "Manage Columns" at bounding box center [1329, 248] width 96 height 17
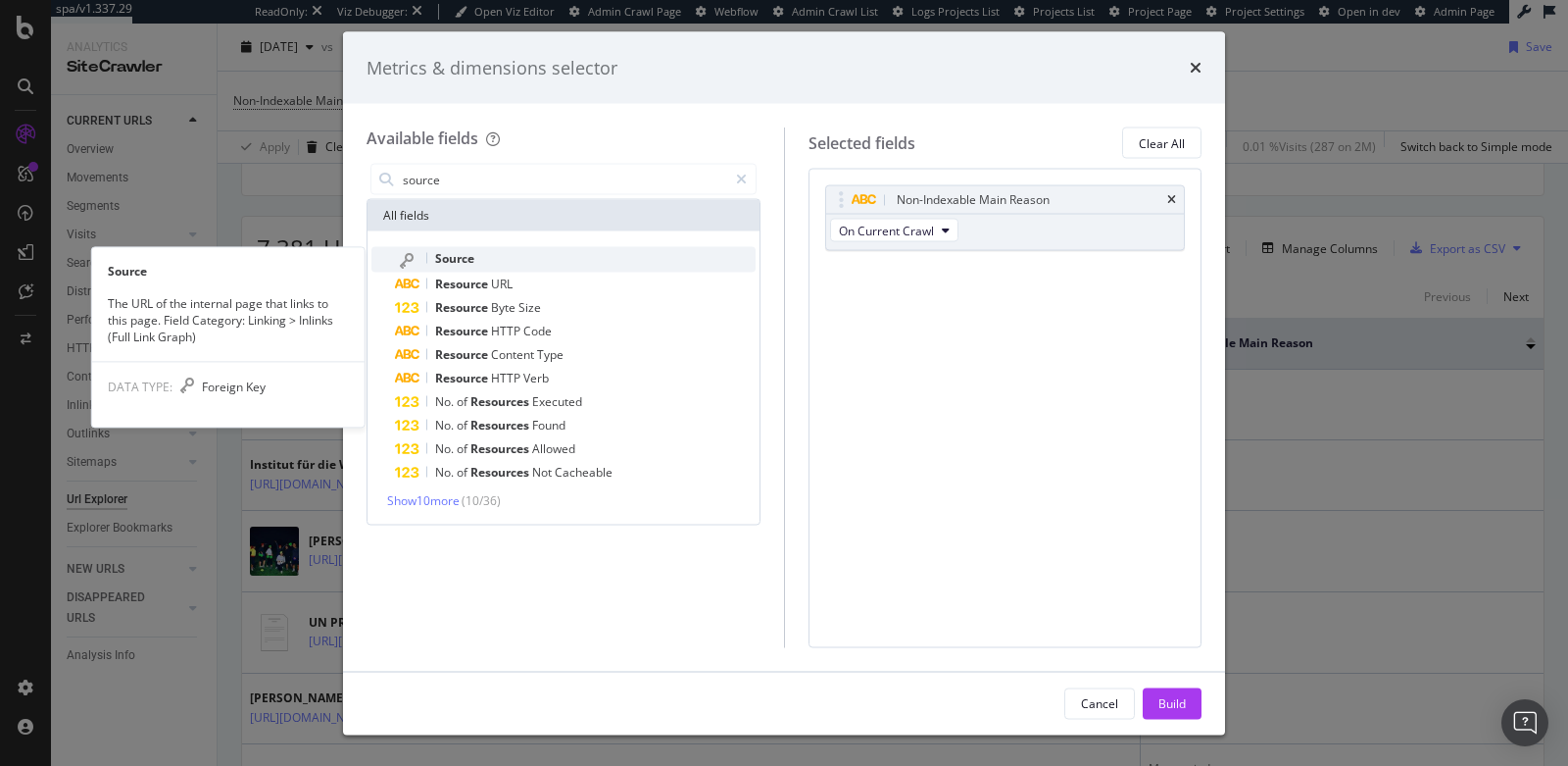
type input "source"
click at [464, 247] on div "Source" at bounding box center [575, 260] width 361 height 26
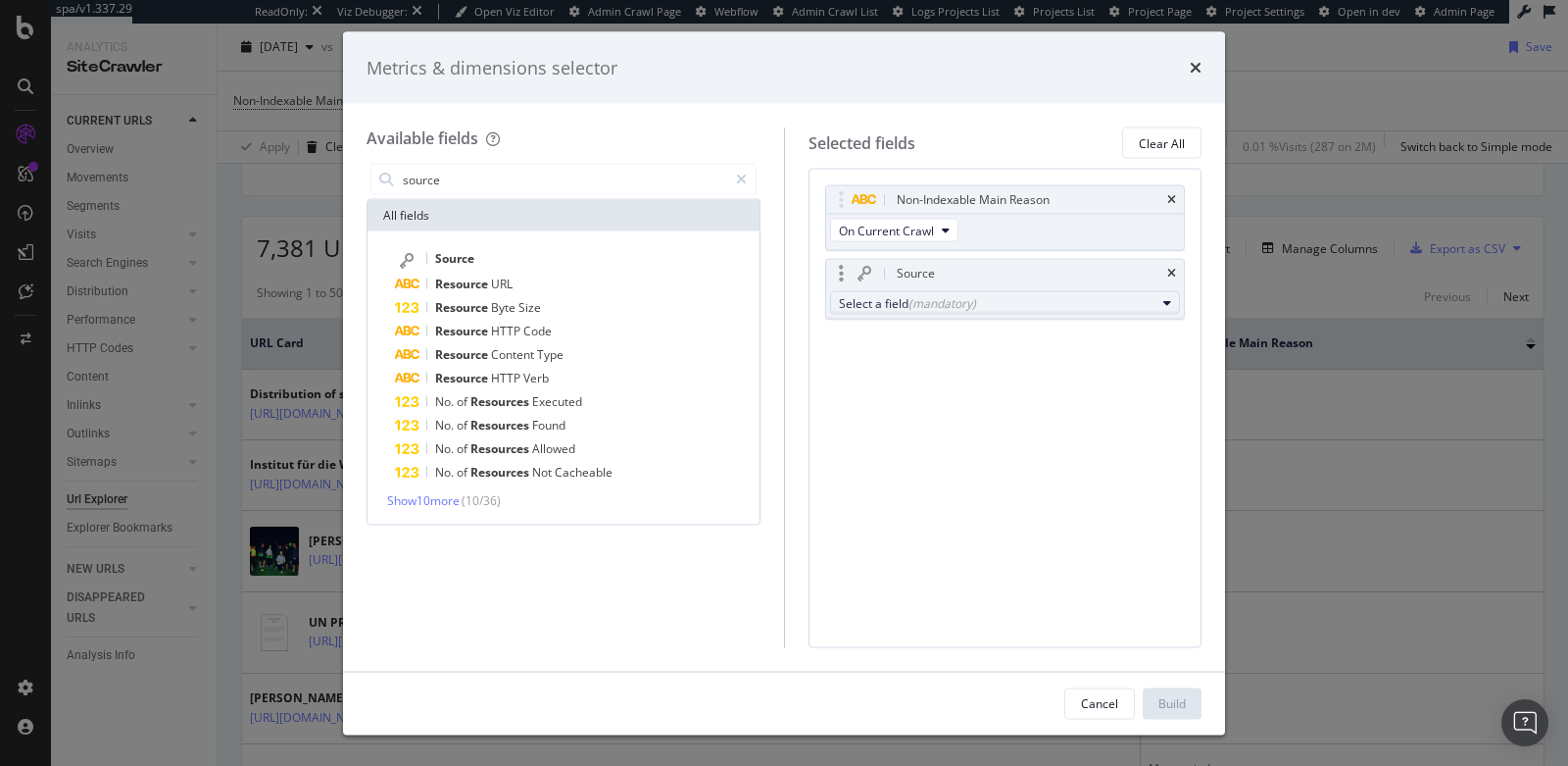
click at [924, 305] on div "(mandatory)" at bounding box center [942, 302] width 68 height 17
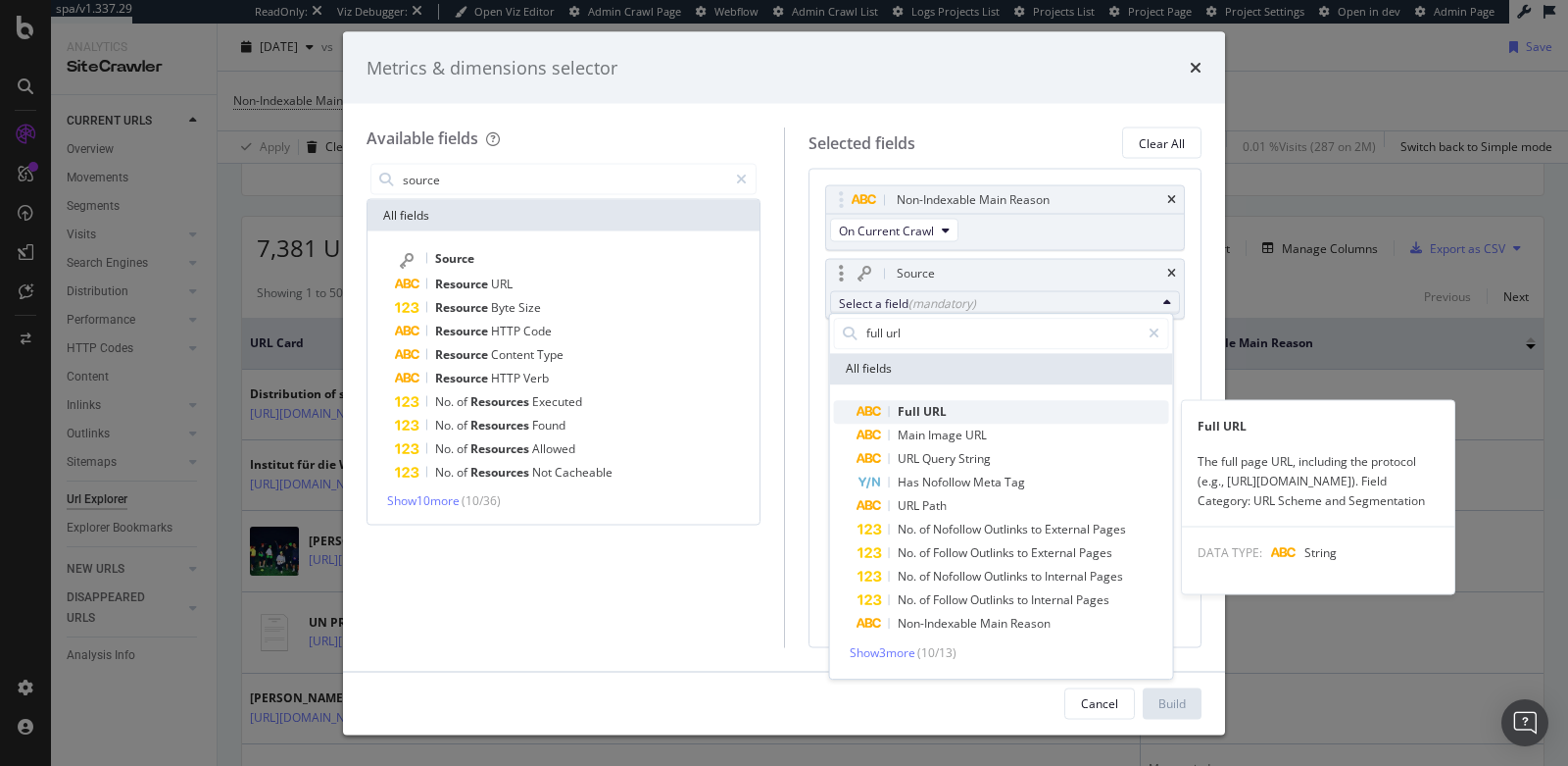
type input "full url"
click at [973, 411] on span "Full URL" at bounding box center [1013, 412] width 312 height 24
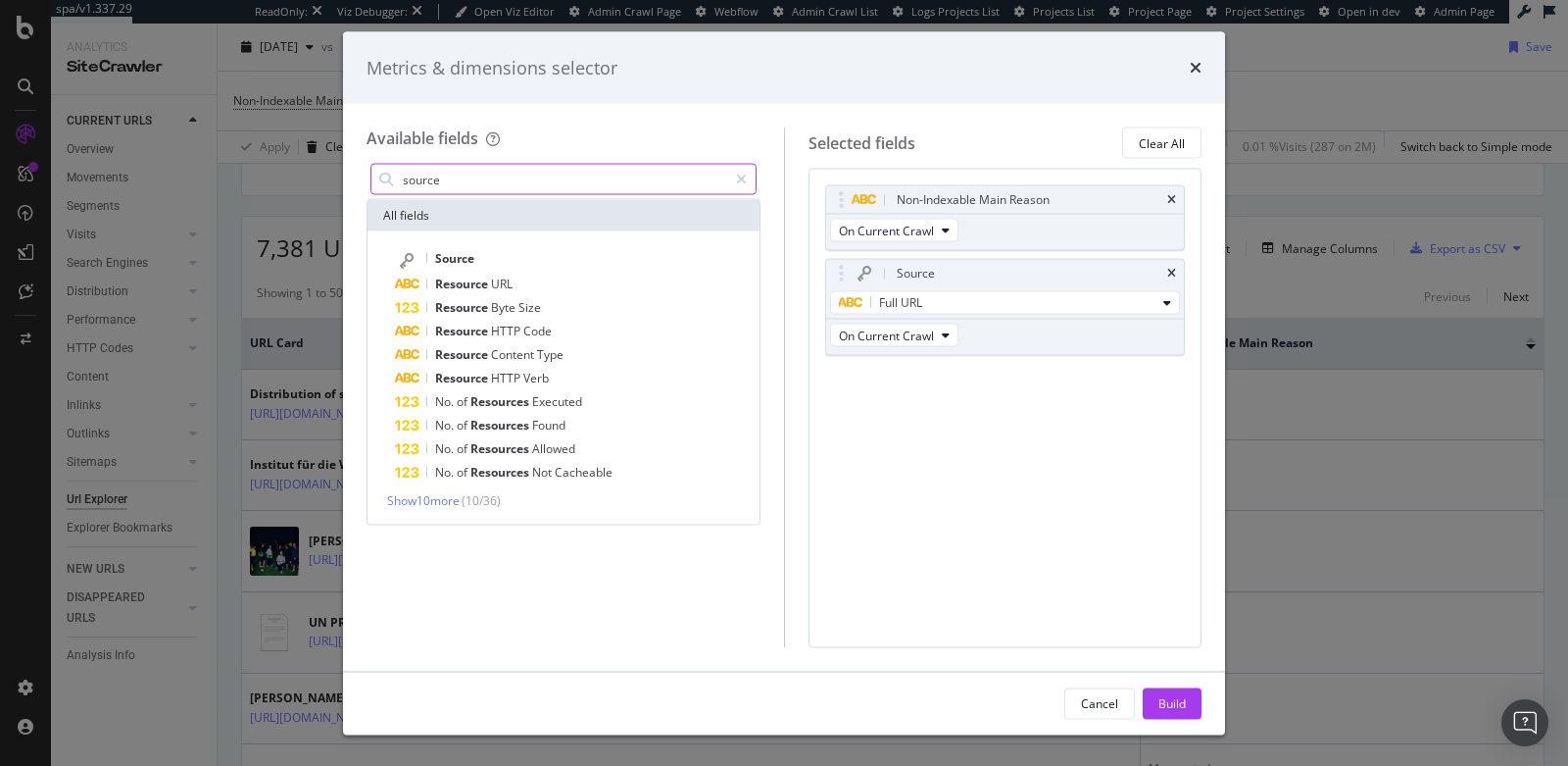
click at [570, 178] on input "source" at bounding box center [563, 180] width 327 height 30
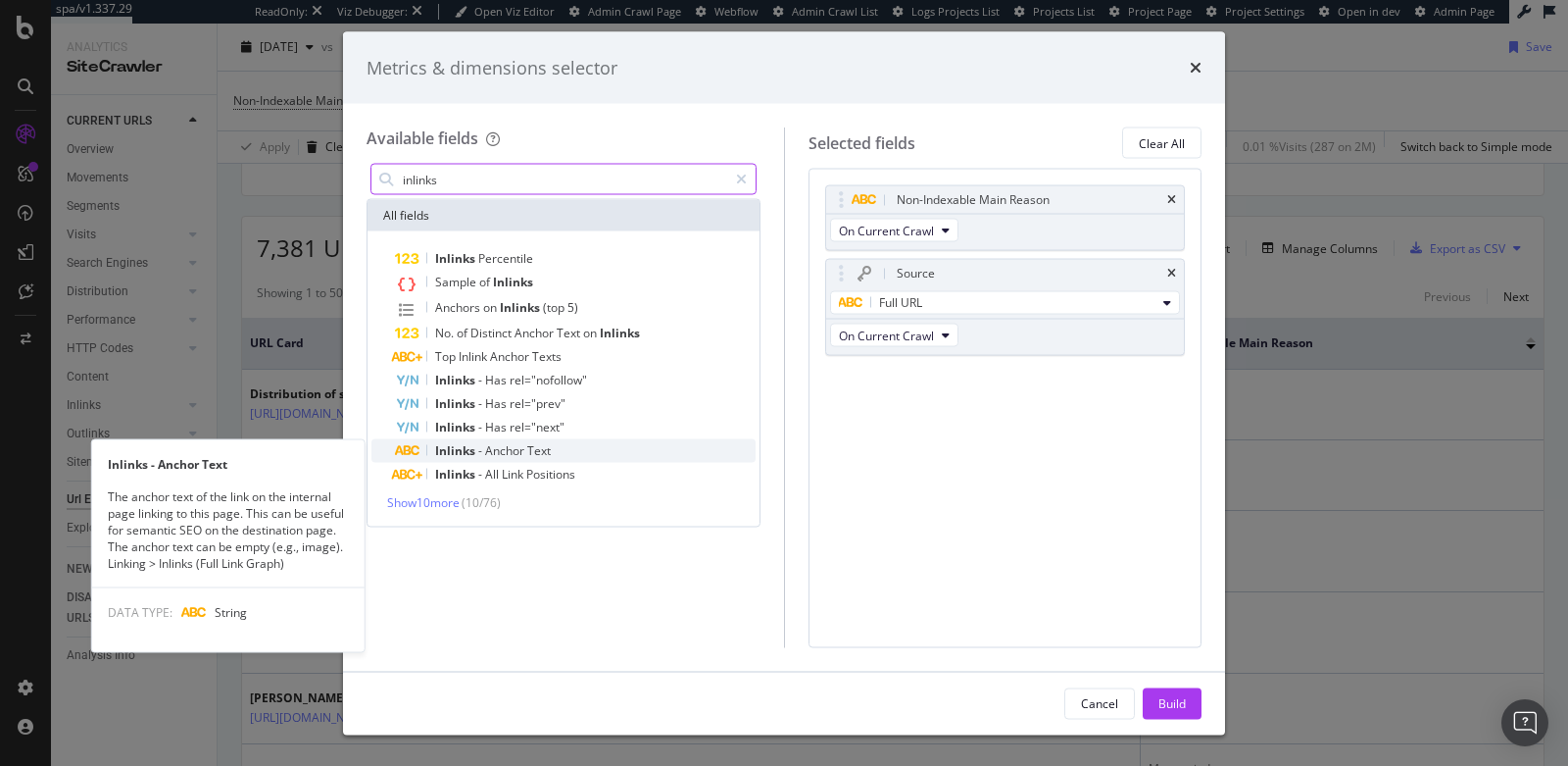
type input "inlinks"
click at [469, 447] on span "Inlinks" at bounding box center [457, 450] width 43 height 17
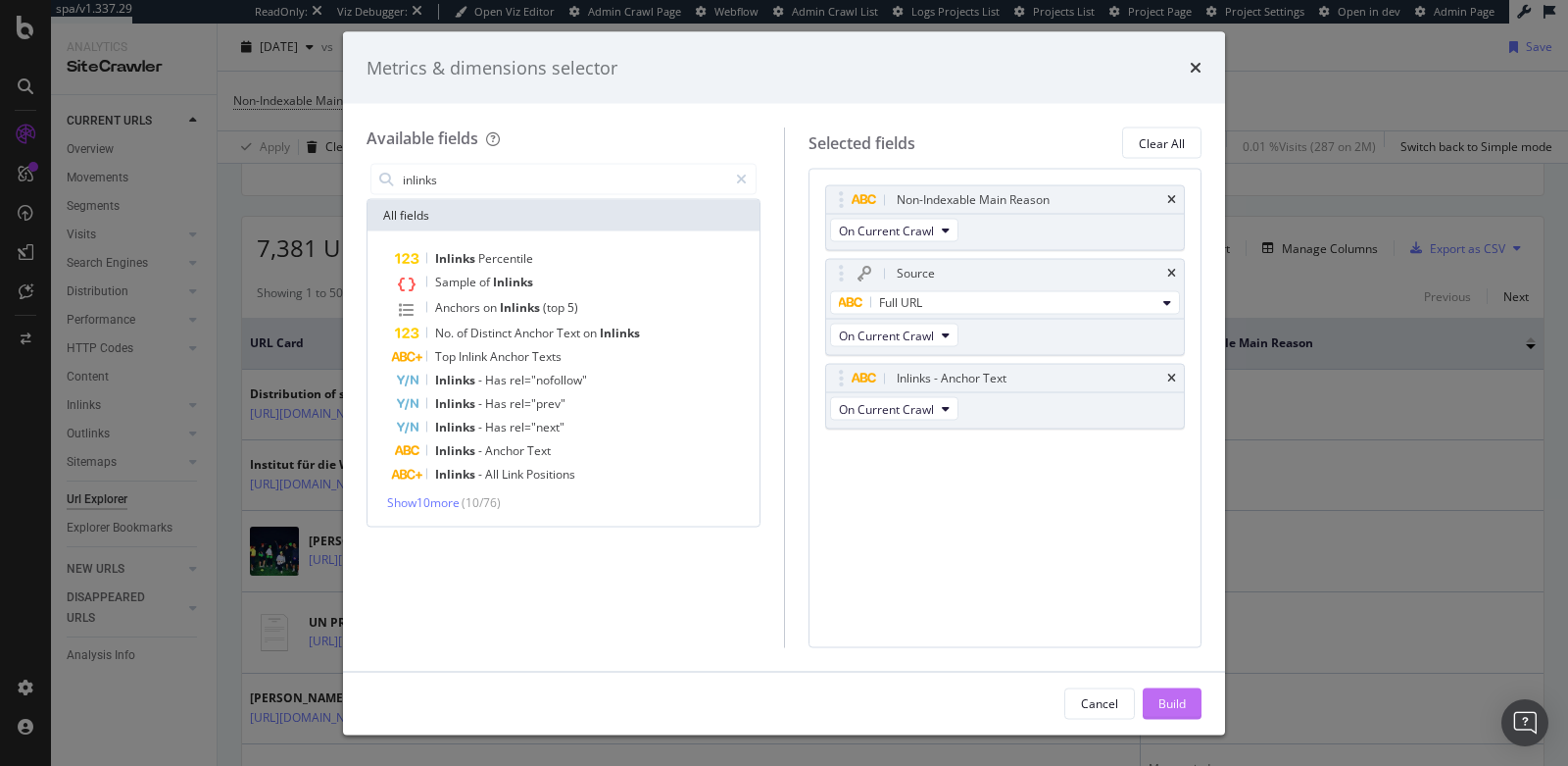
click at [1171, 698] on div "Build" at bounding box center [1172, 702] width 28 height 17
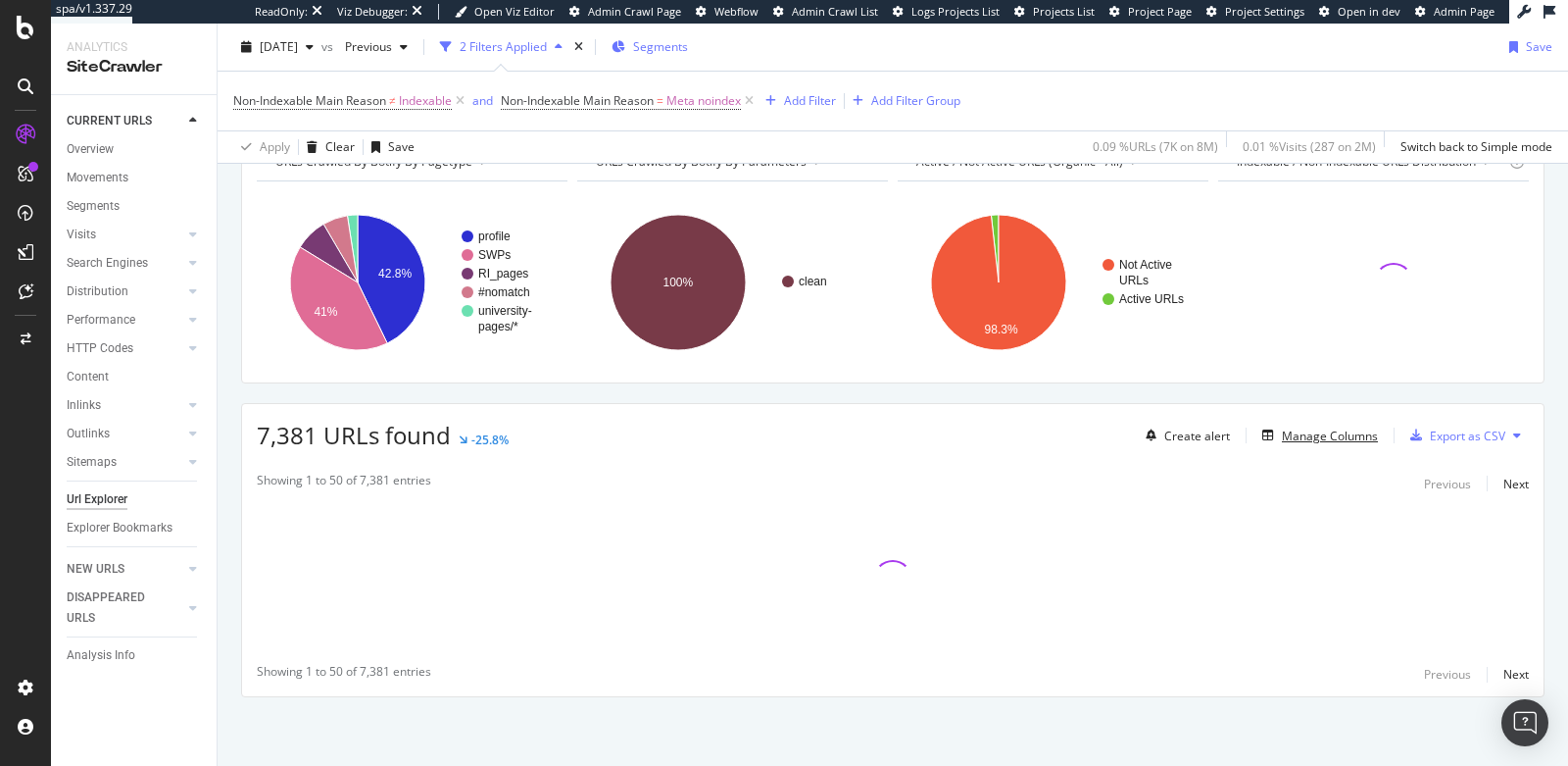
scroll to position [231, 0]
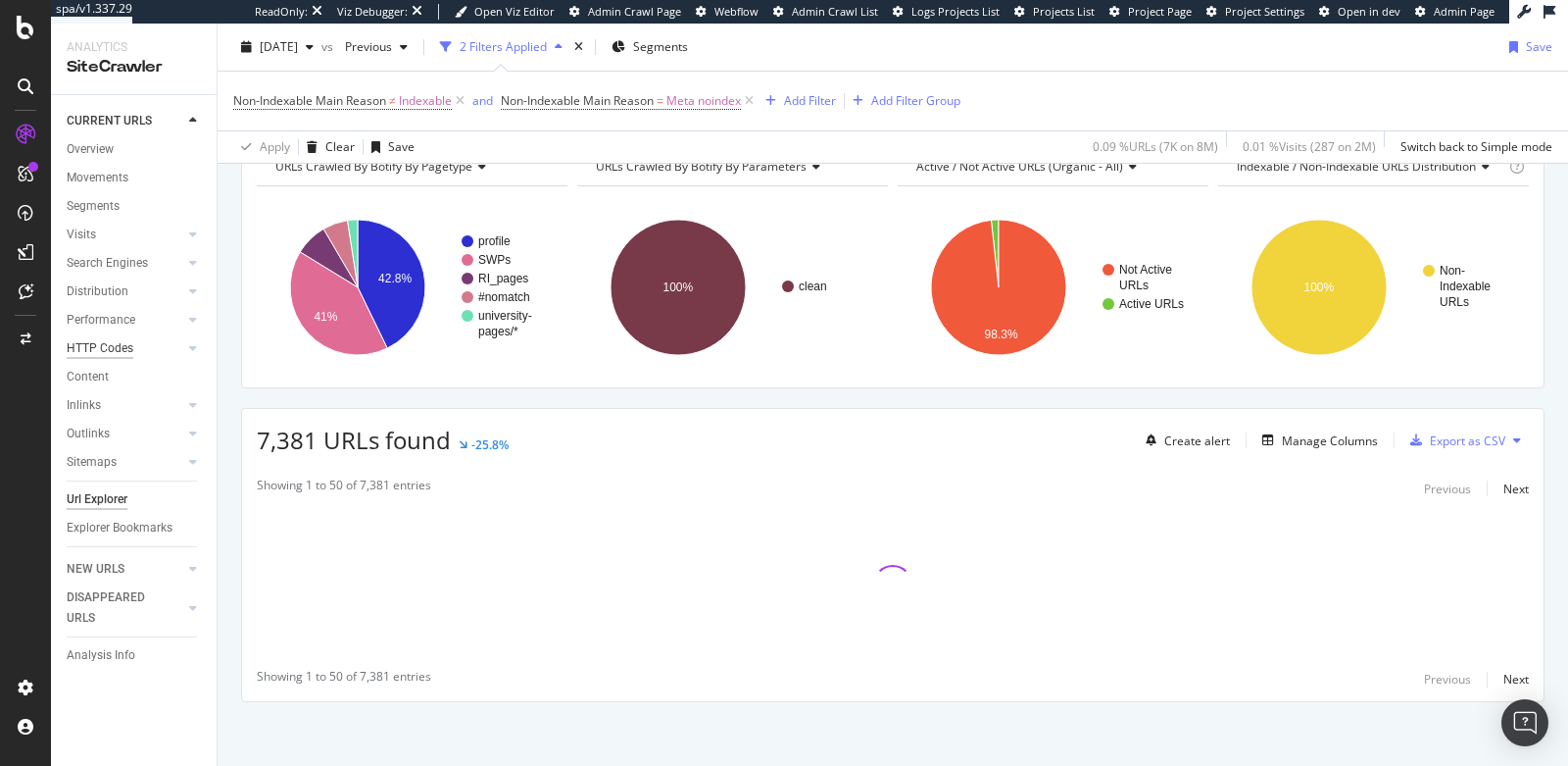
click at [127, 345] on div "HTTP Codes" at bounding box center [101, 348] width 67 height 21
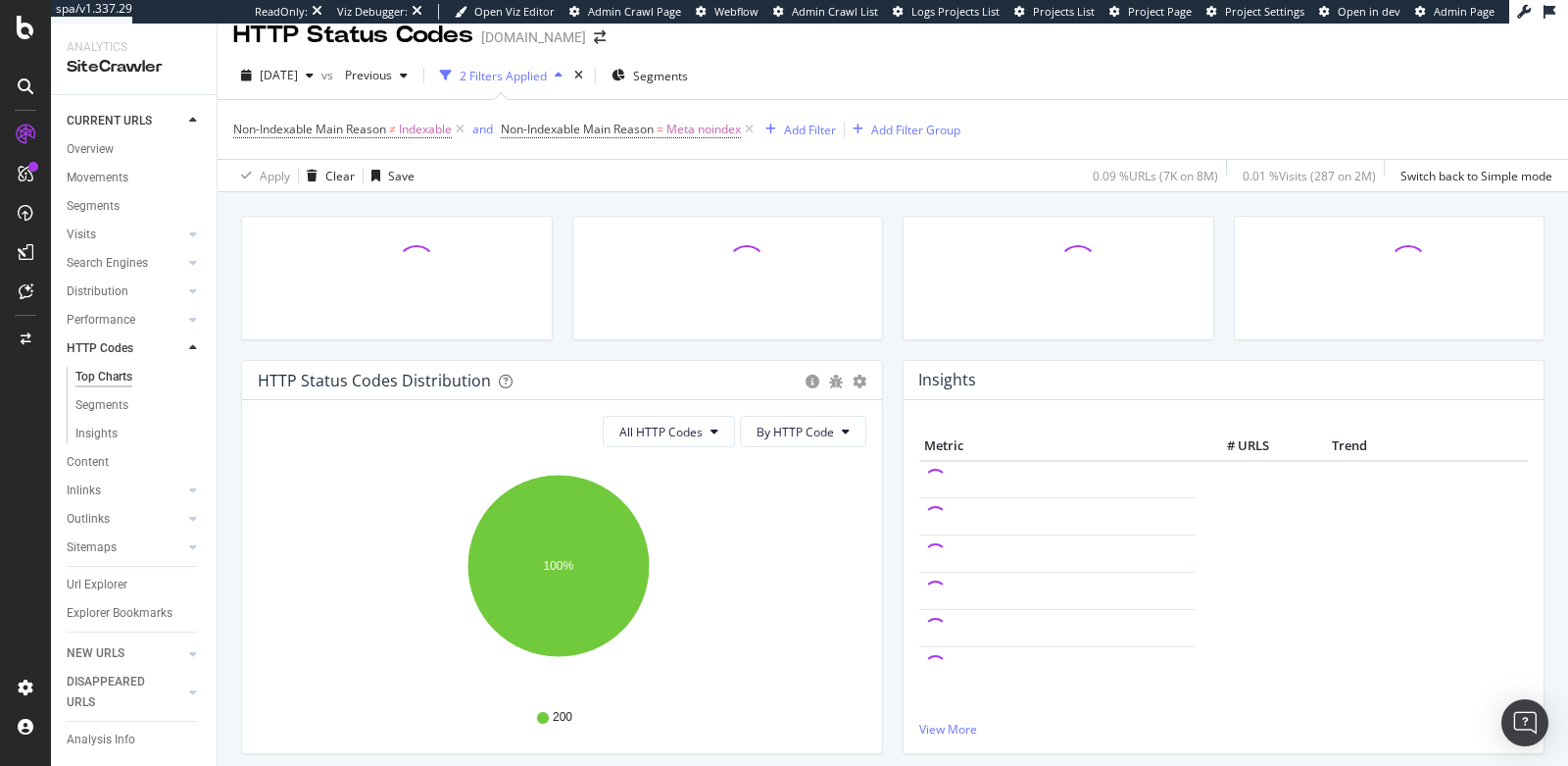
scroll to position [50, 0]
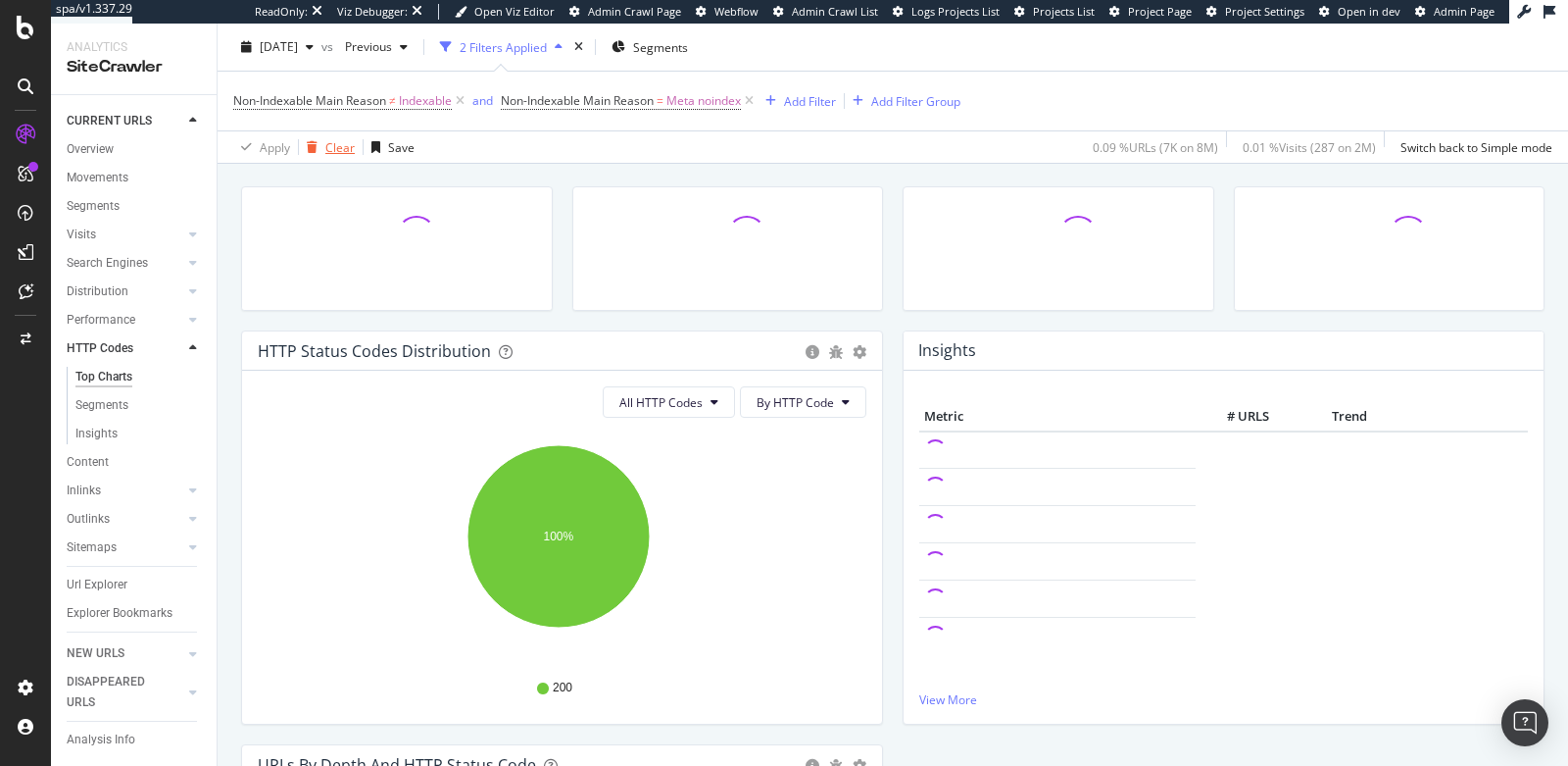
click at [331, 151] on div "Clear" at bounding box center [340, 146] width 30 height 17
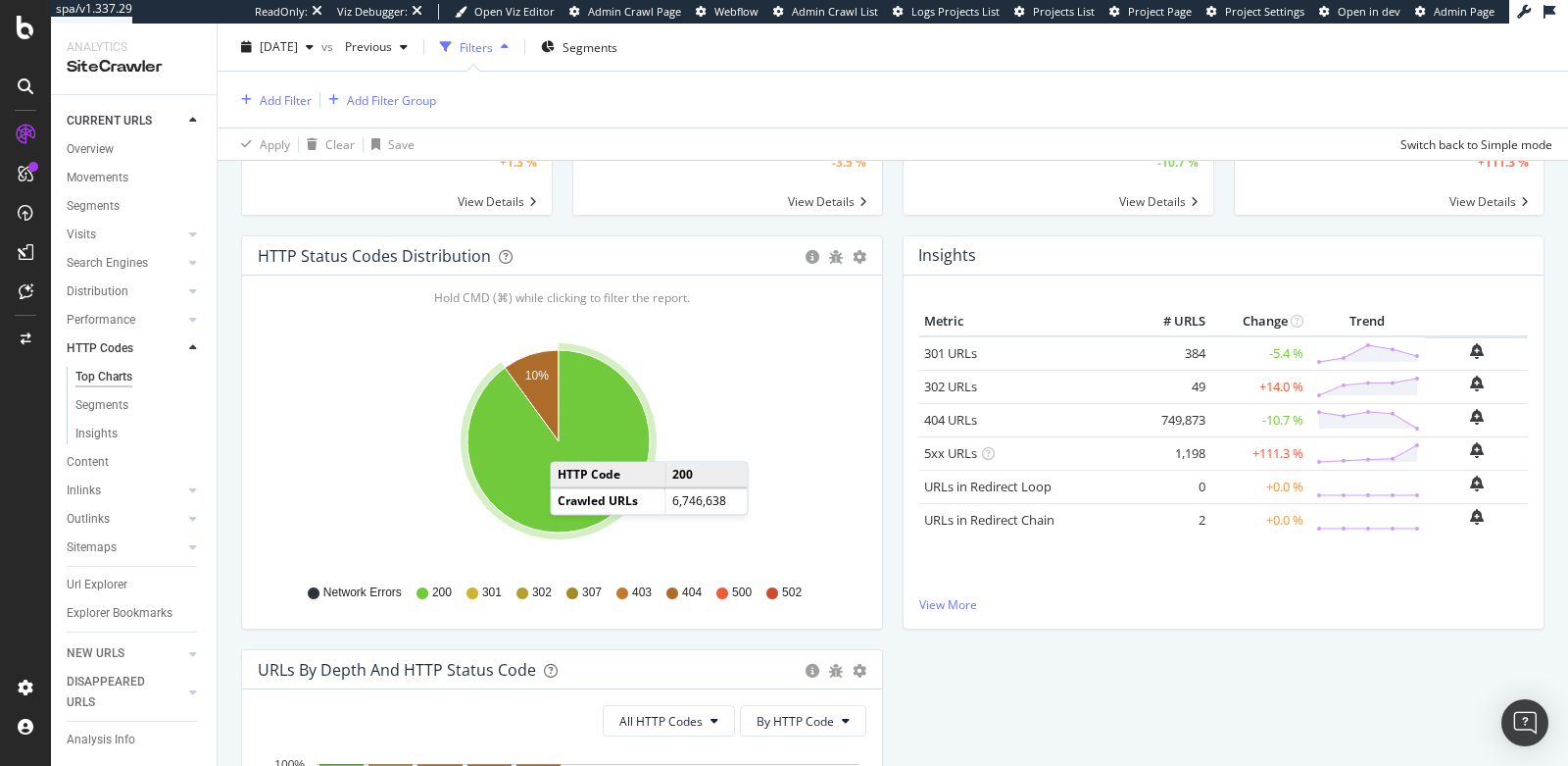
scroll to position [91, 0]
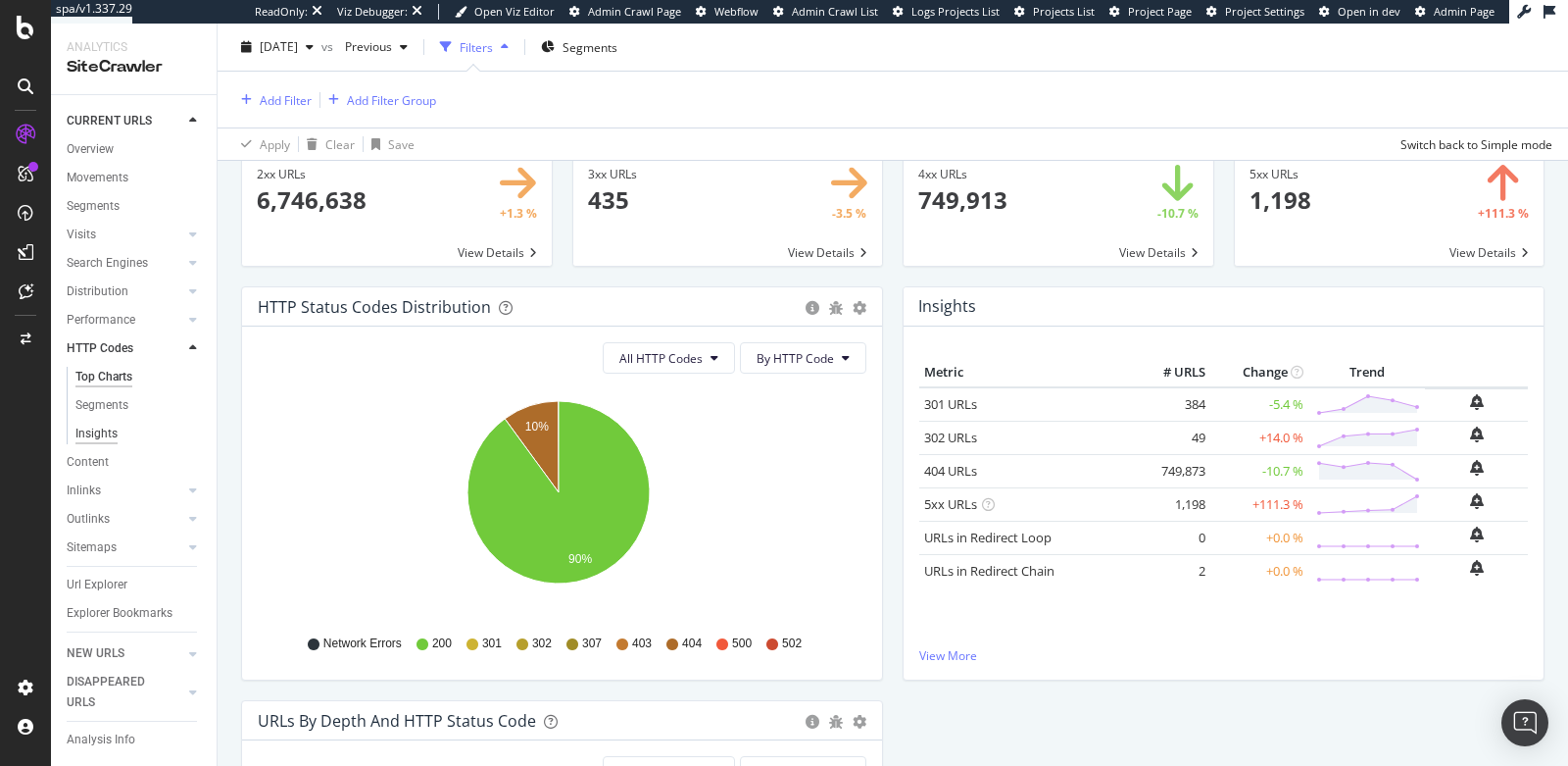
click at [96, 434] on div "Insights" at bounding box center [96, 433] width 42 height 21
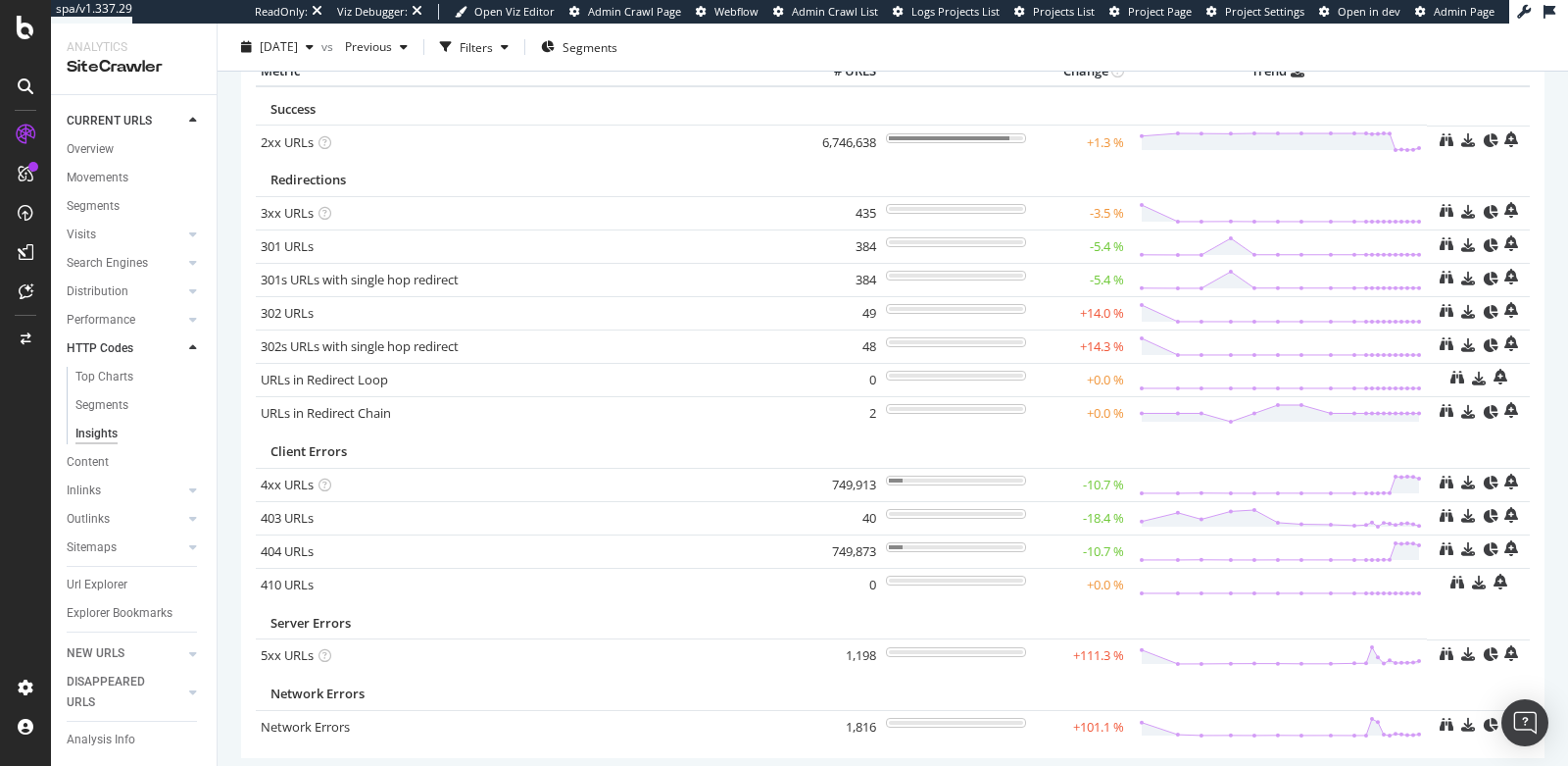
scroll to position [155, 0]
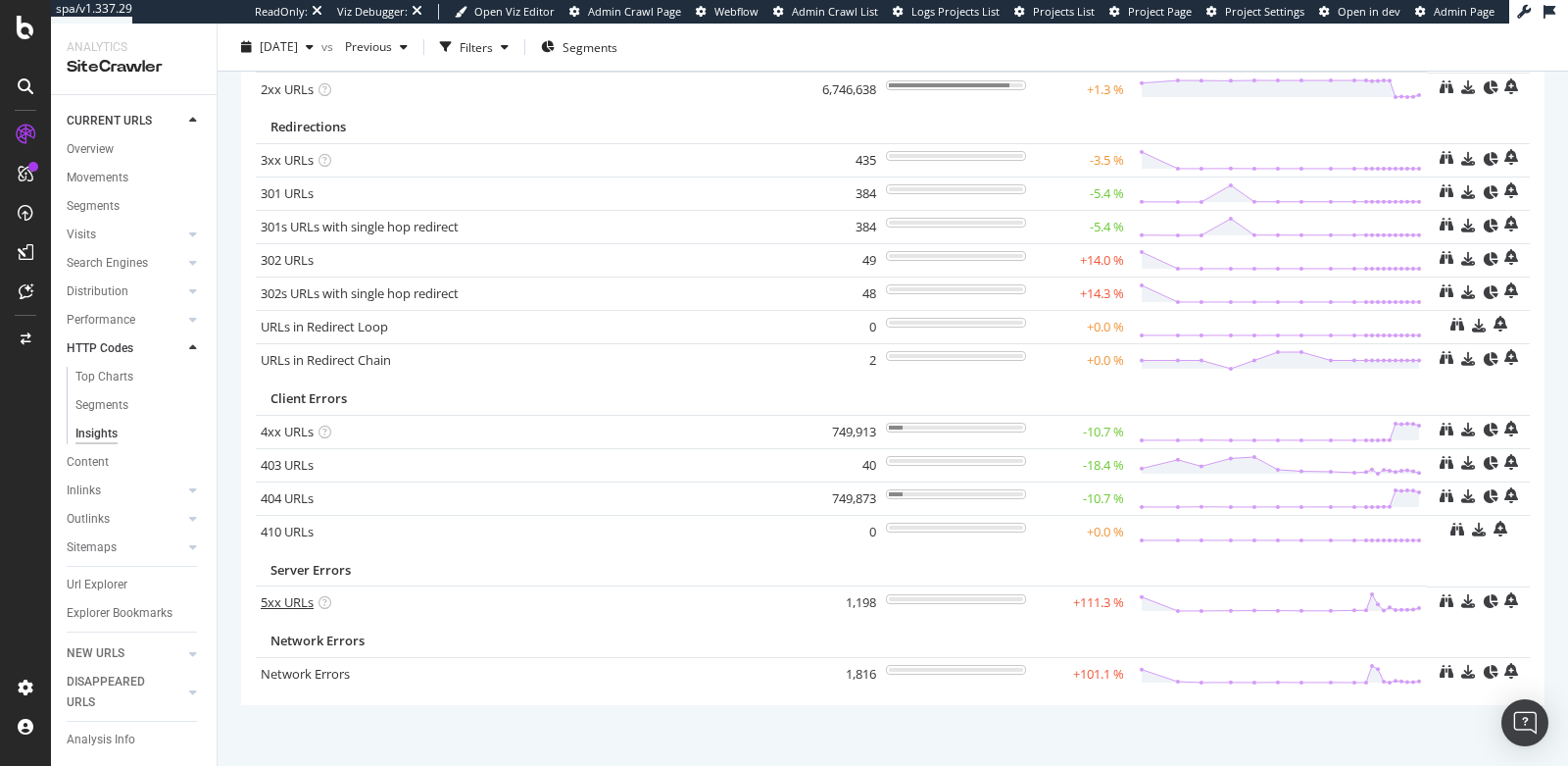
click at [286, 596] on link "5xx URLs" at bounding box center [287, 602] width 53 height 18
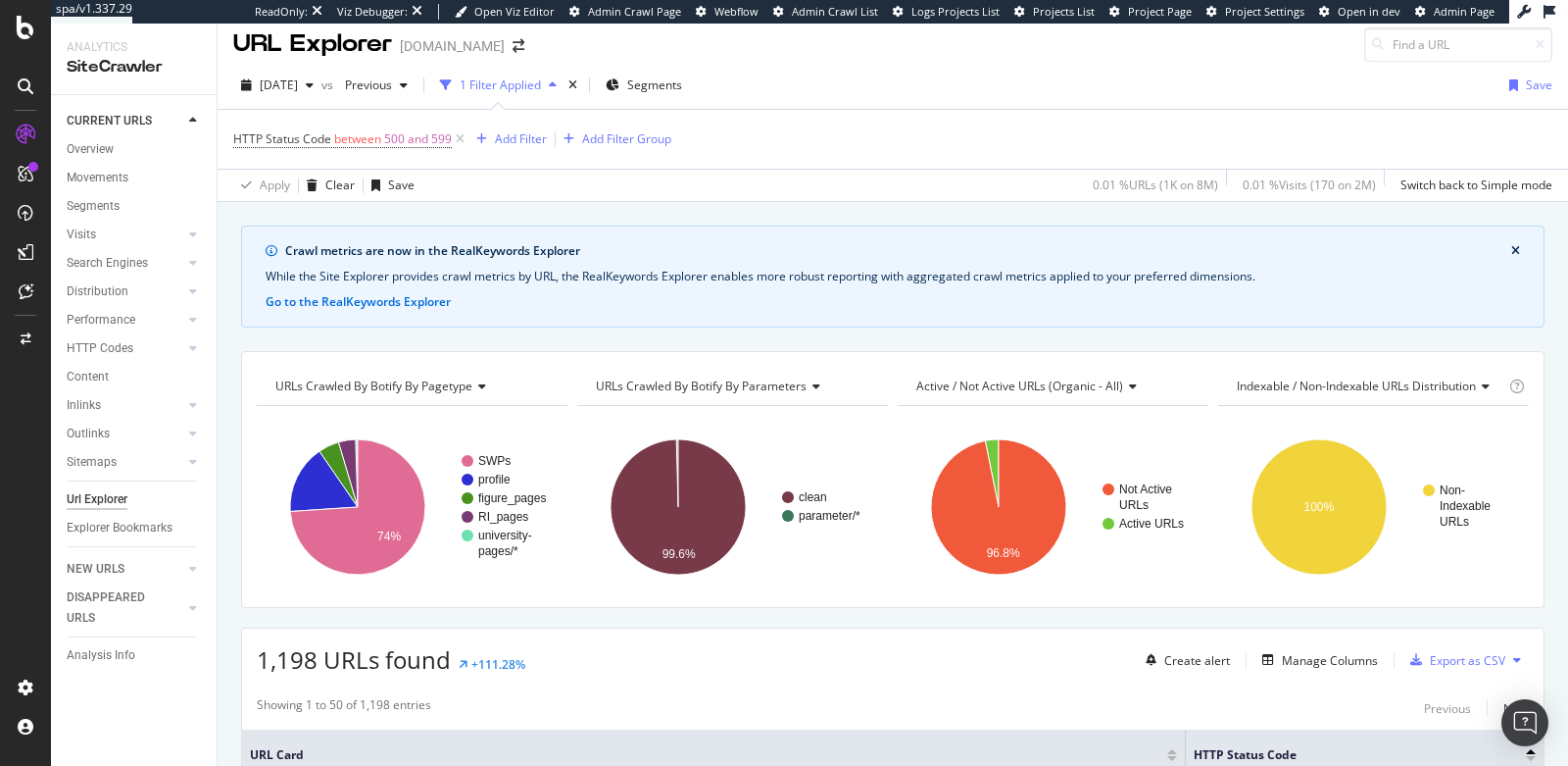
scroll to position [184, 0]
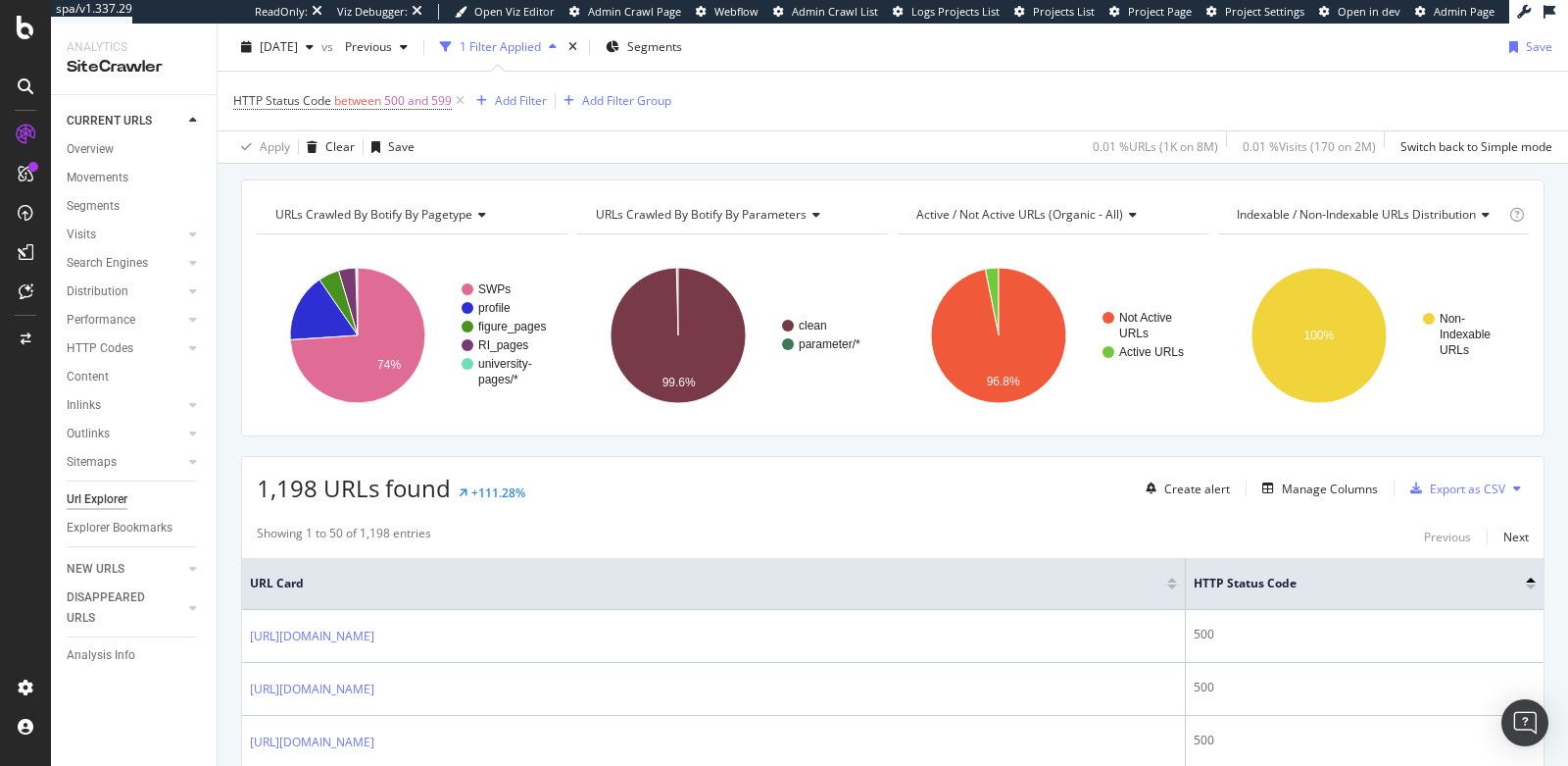
click at [1289, 496] on div "Create alert Manage Columns Export as CSV" at bounding box center [1333, 489] width 391 height 34
click at [1292, 489] on div "Manage Columns" at bounding box center [1329, 489] width 96 height 17
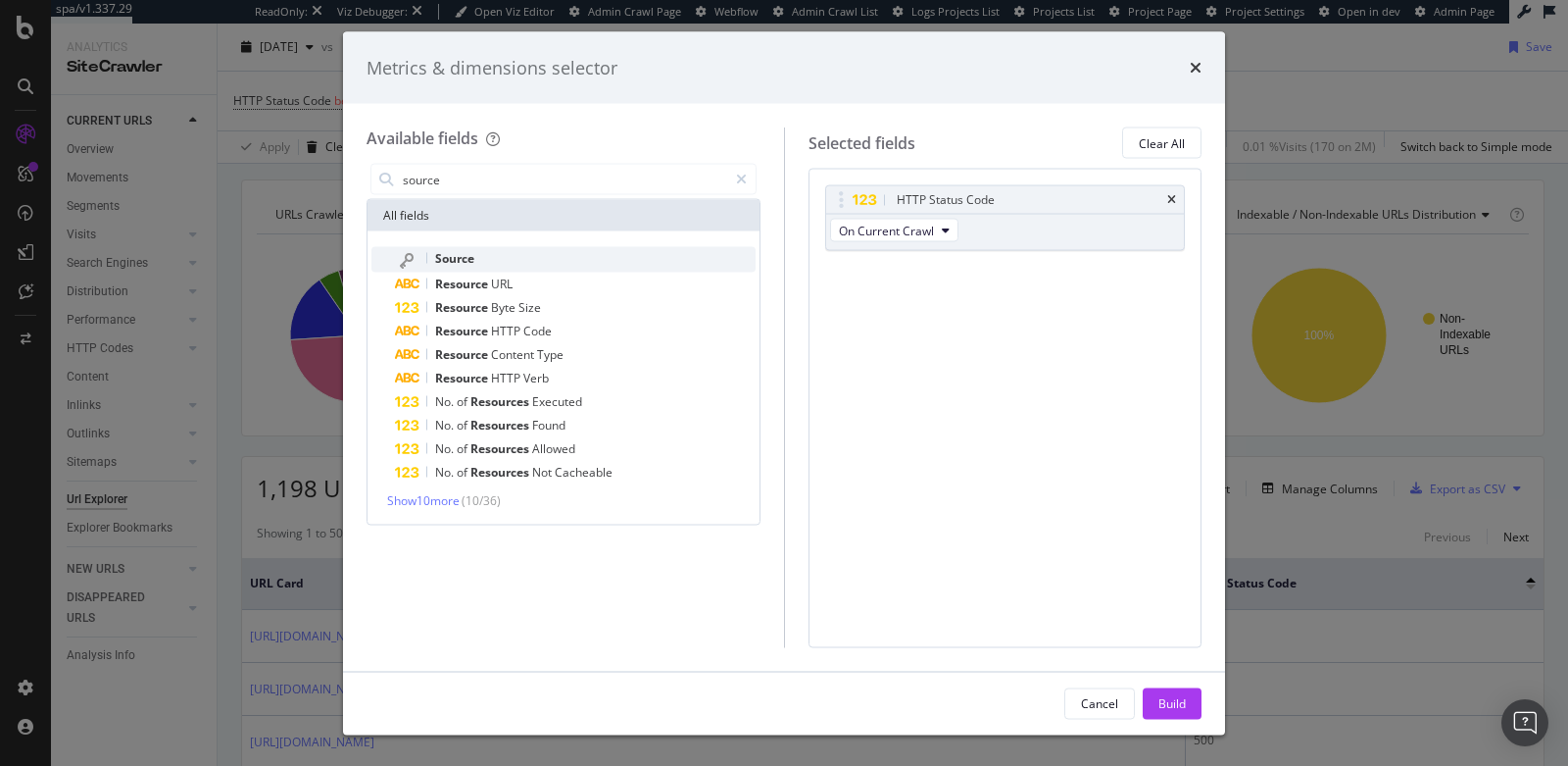
type input "source"
click at [595, 264] on div "Source" at bounding box center [575, 260] width 361 height 26
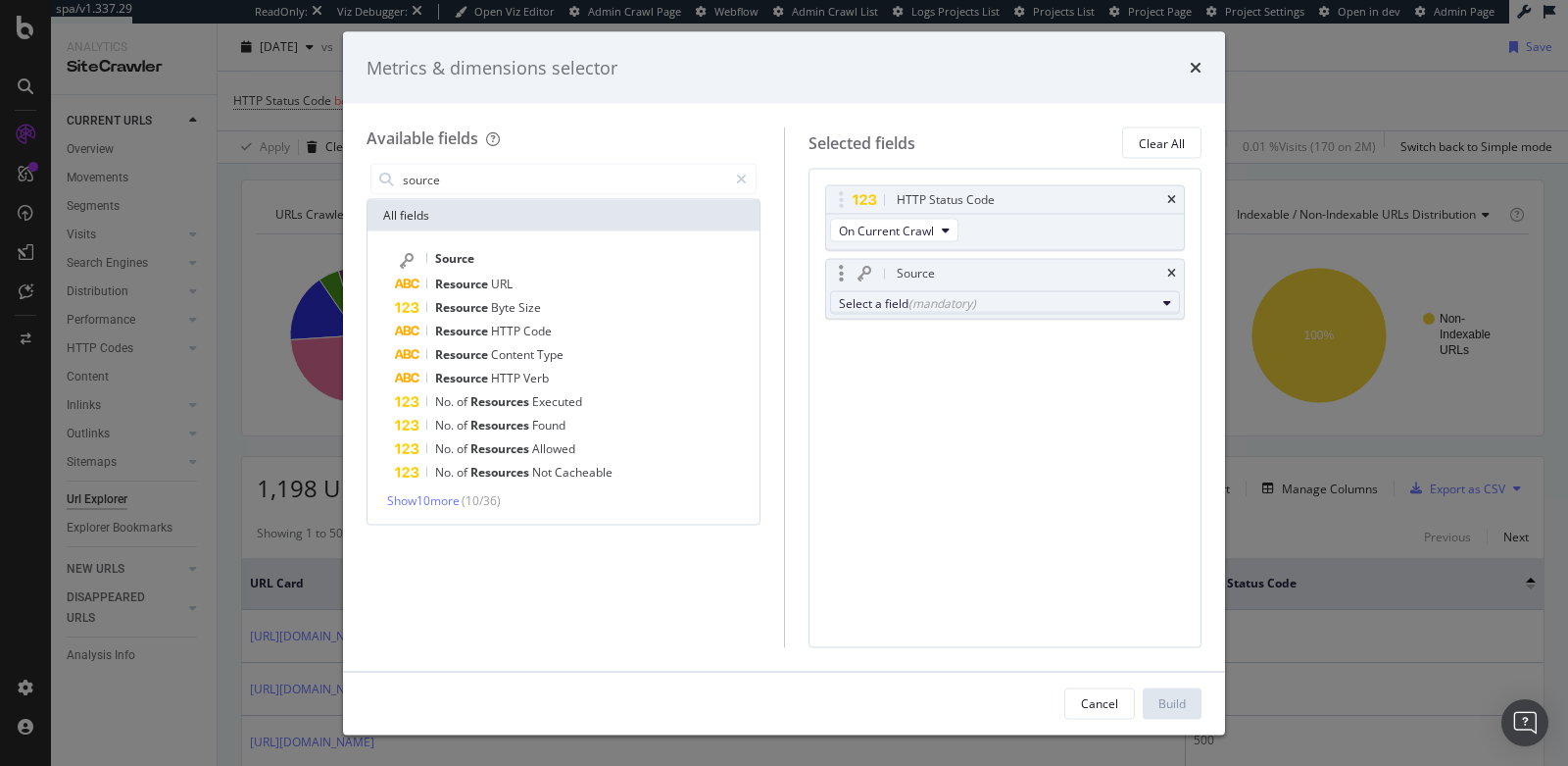
click at [957, 306] on div "(mandatory)" at bounding box center [942, 302] width 68 height 17
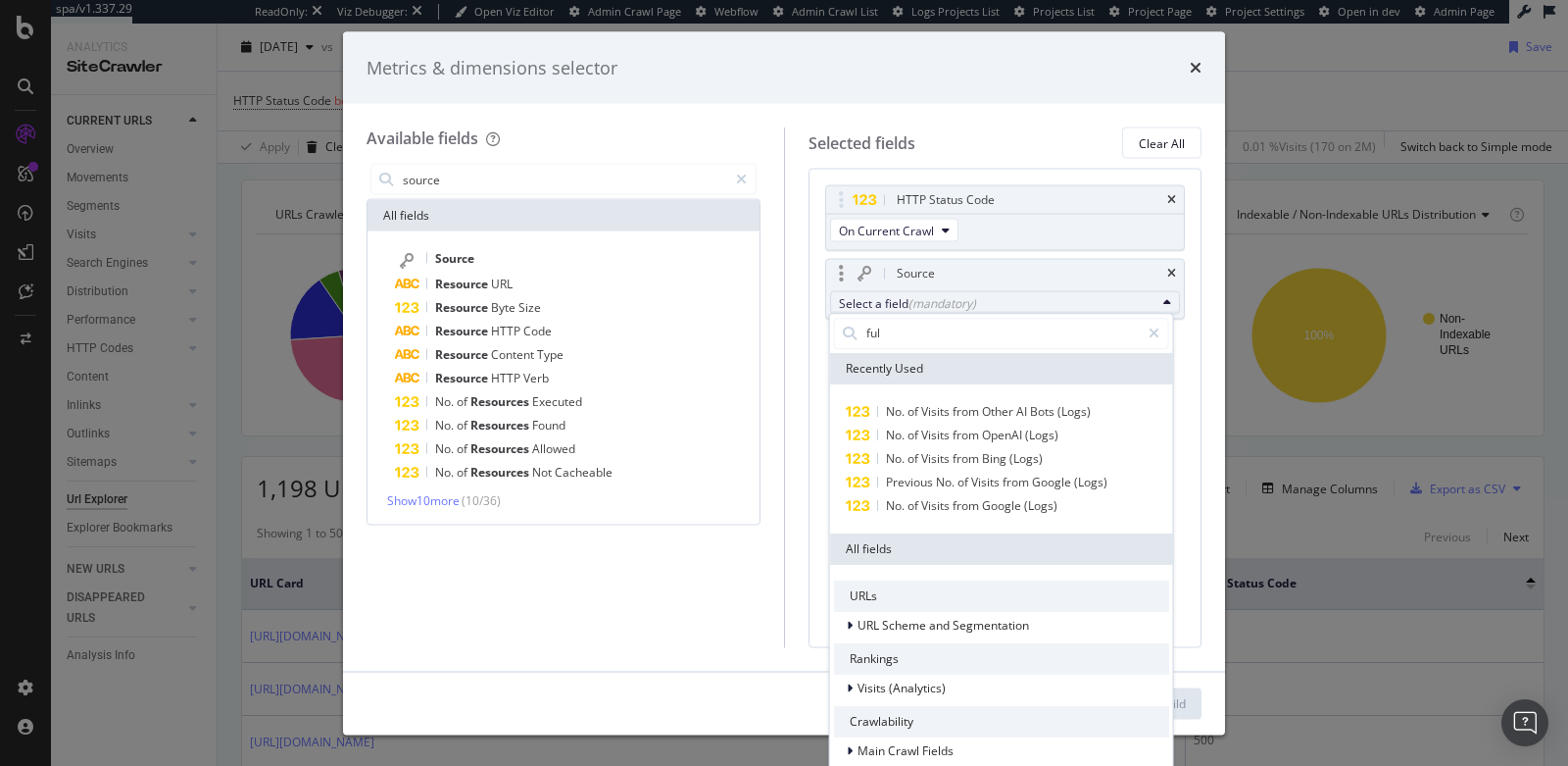
type input "full"
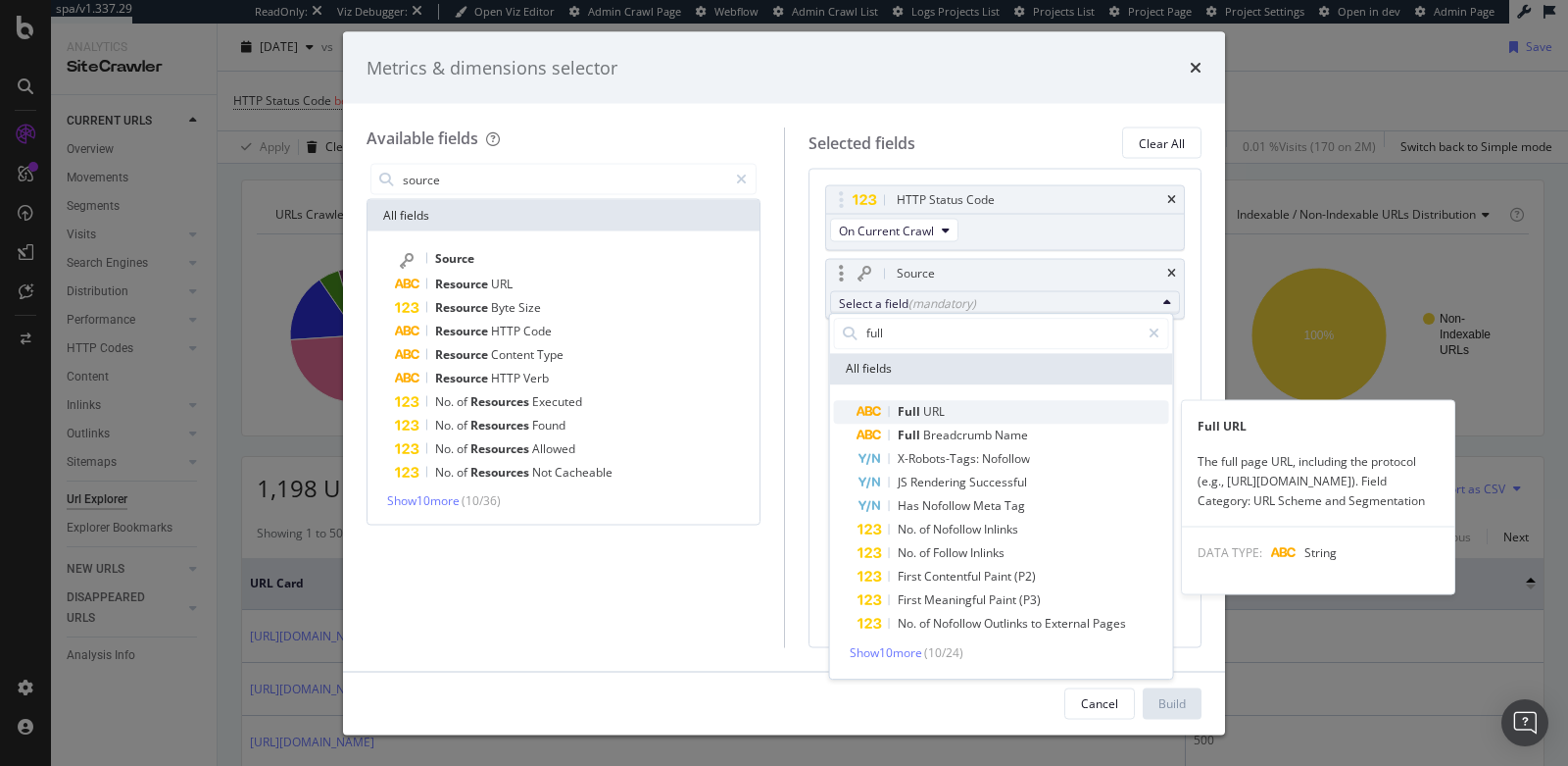
click at [943, 410] on span "Full URL" at bounding box center [1013, 412] width 312 height 24
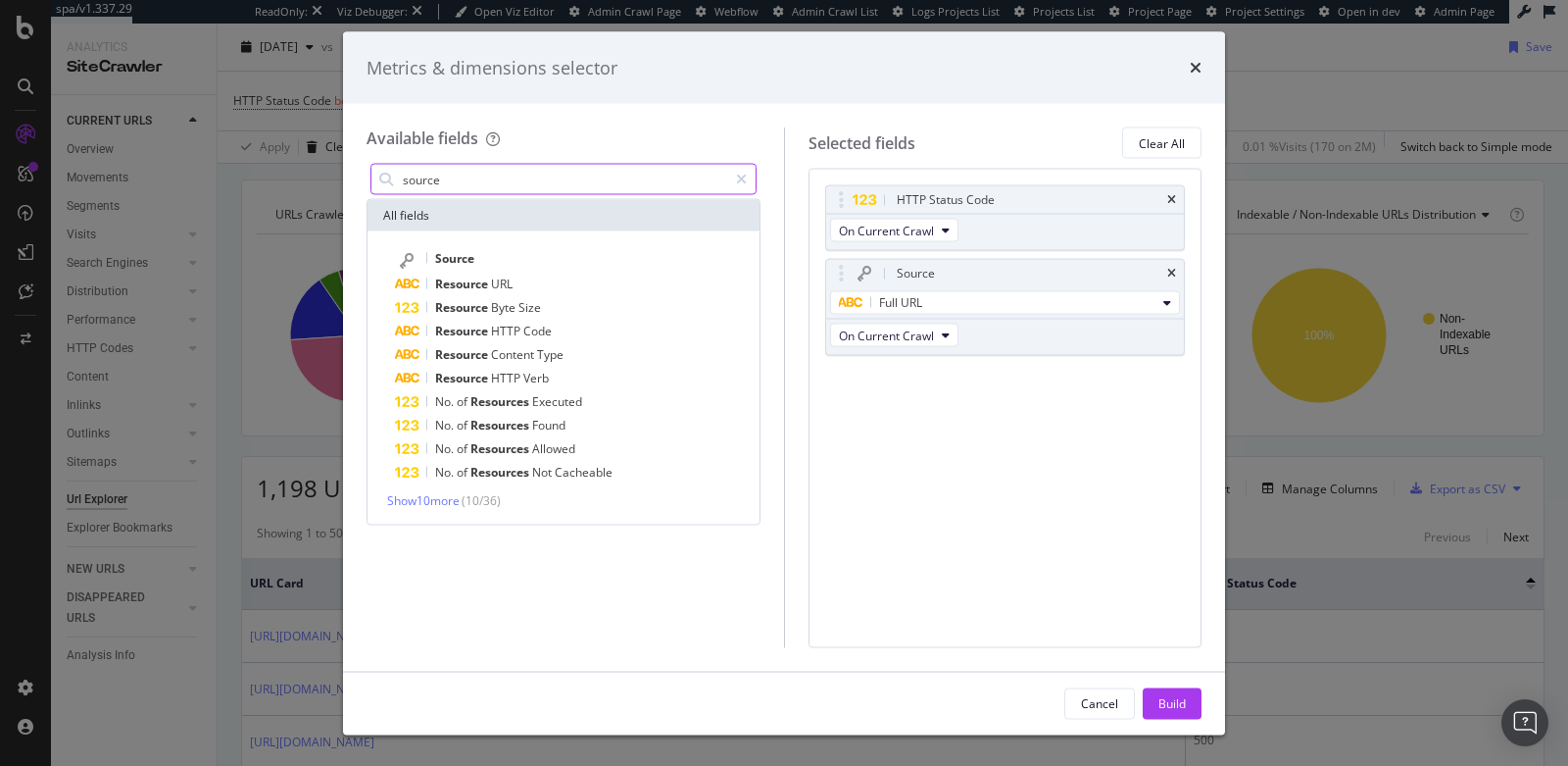
click at [523, 183] on input "source" at bounding box center [563, 180] width 327 height 30
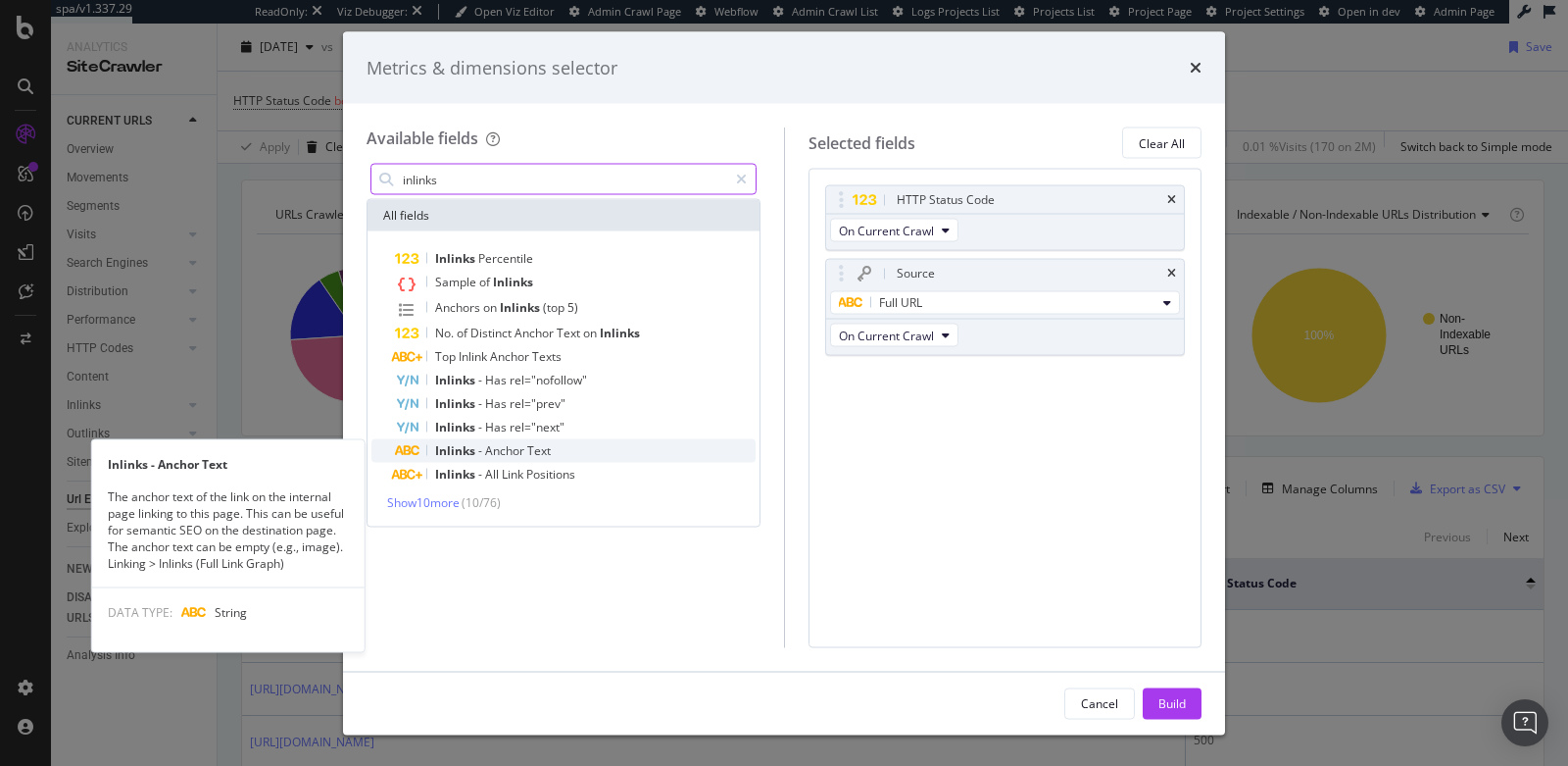
type input "inlinks"
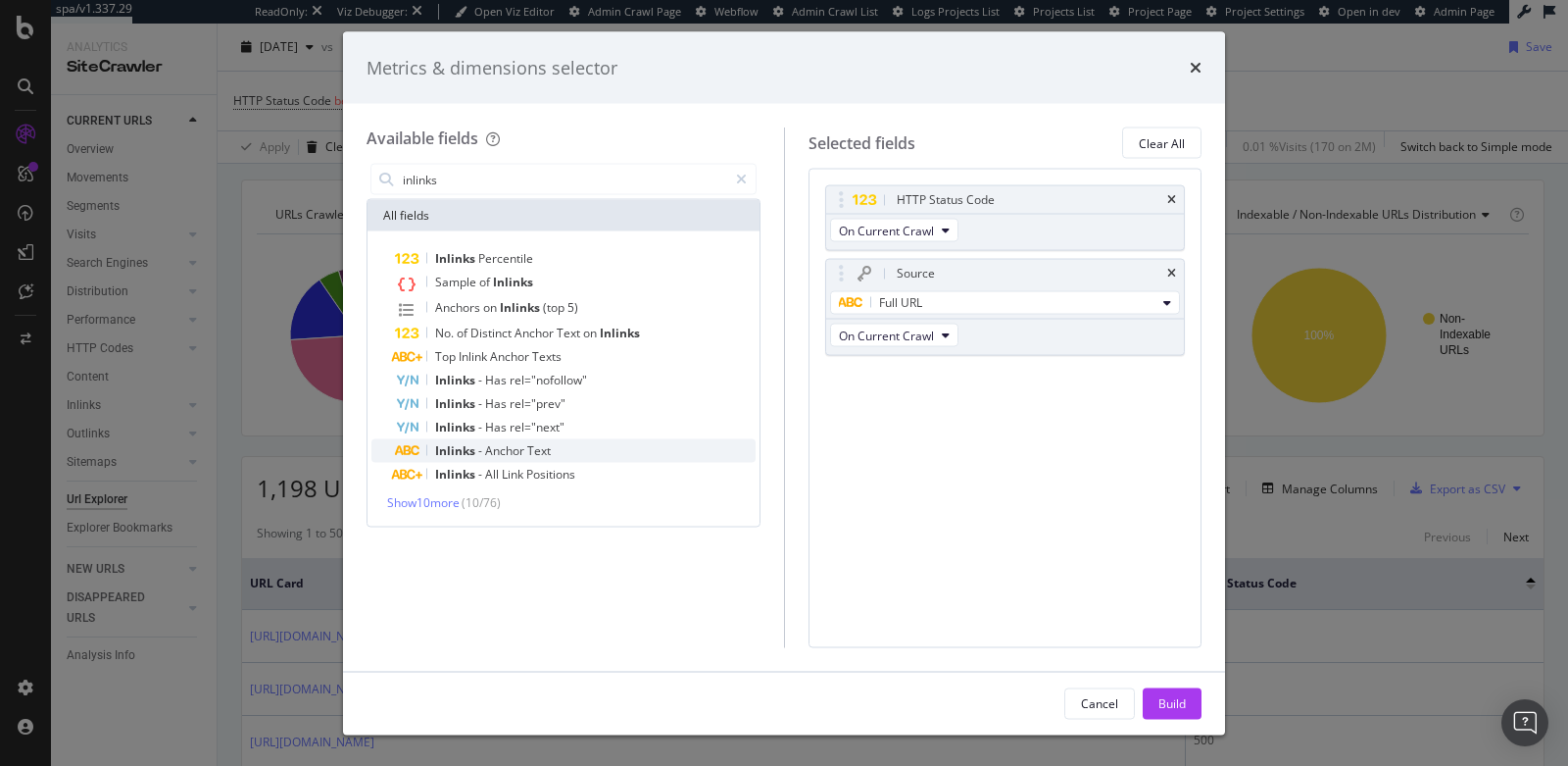
click at [484, 445] on span "-" at bounding box center [482, 450] width 7 height 17
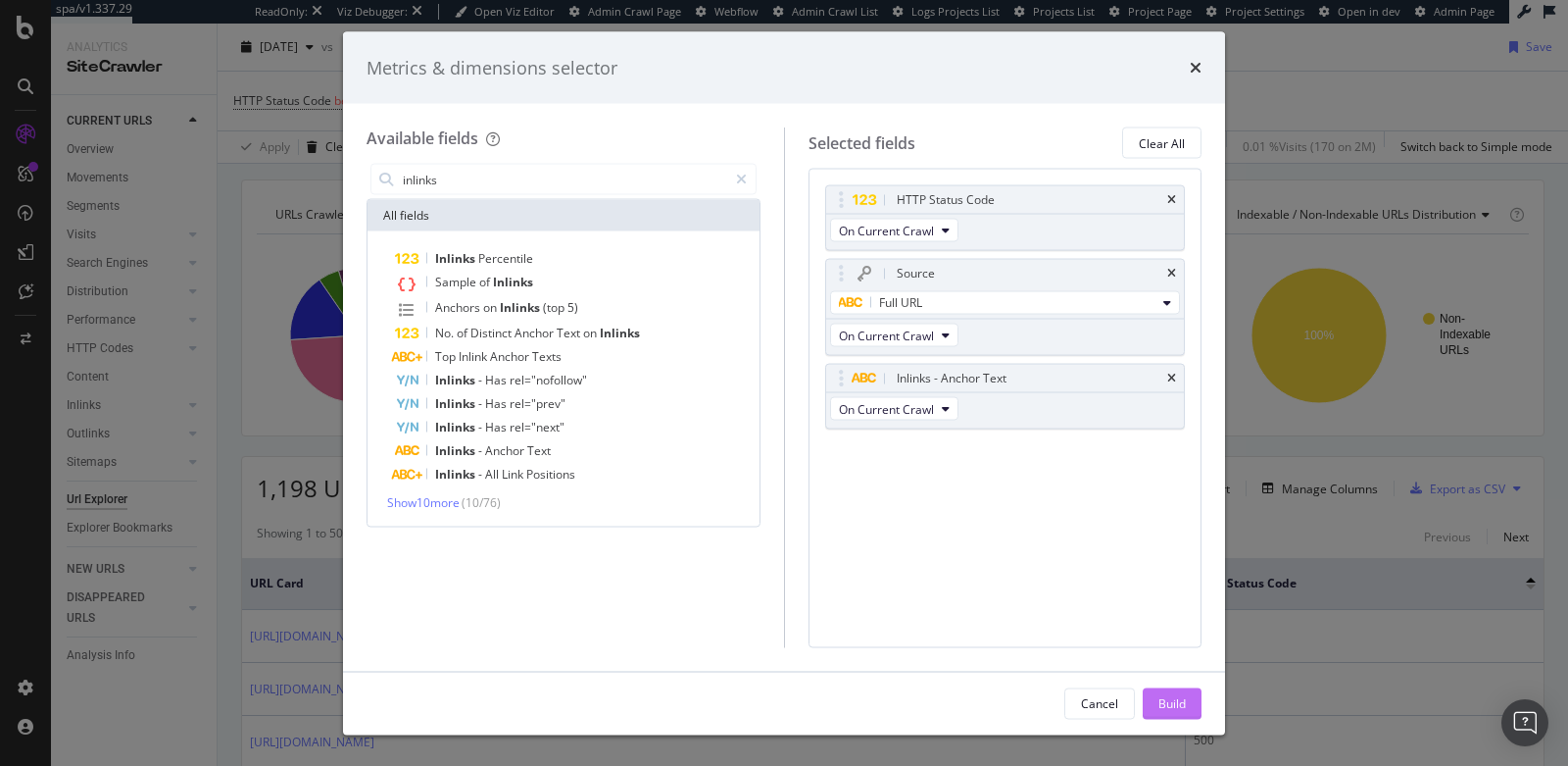
click at [1176, 693] on div "Build" at bounding box center [1172, 703] width 28 height 30
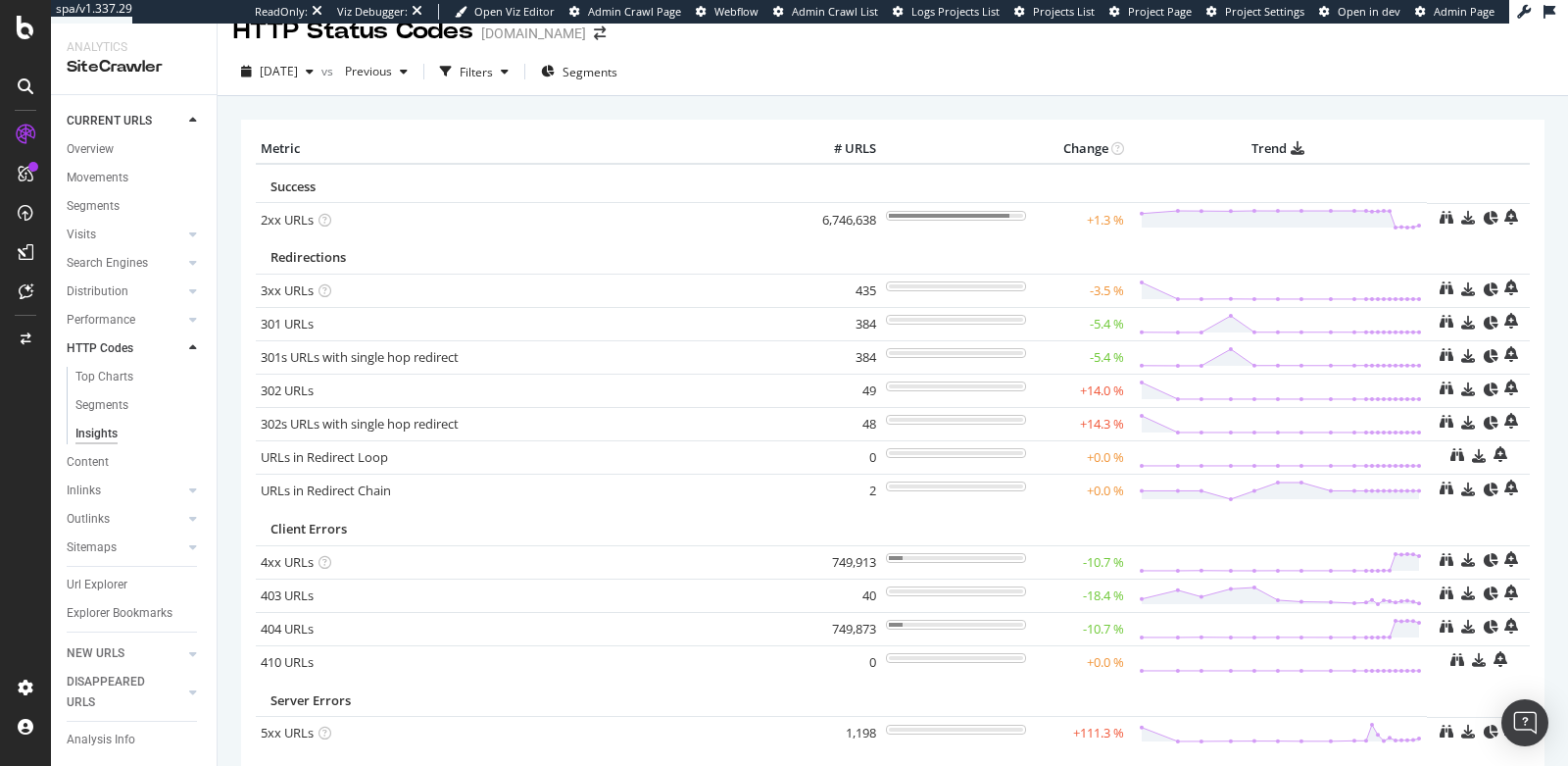
scroll to position [155, 0]
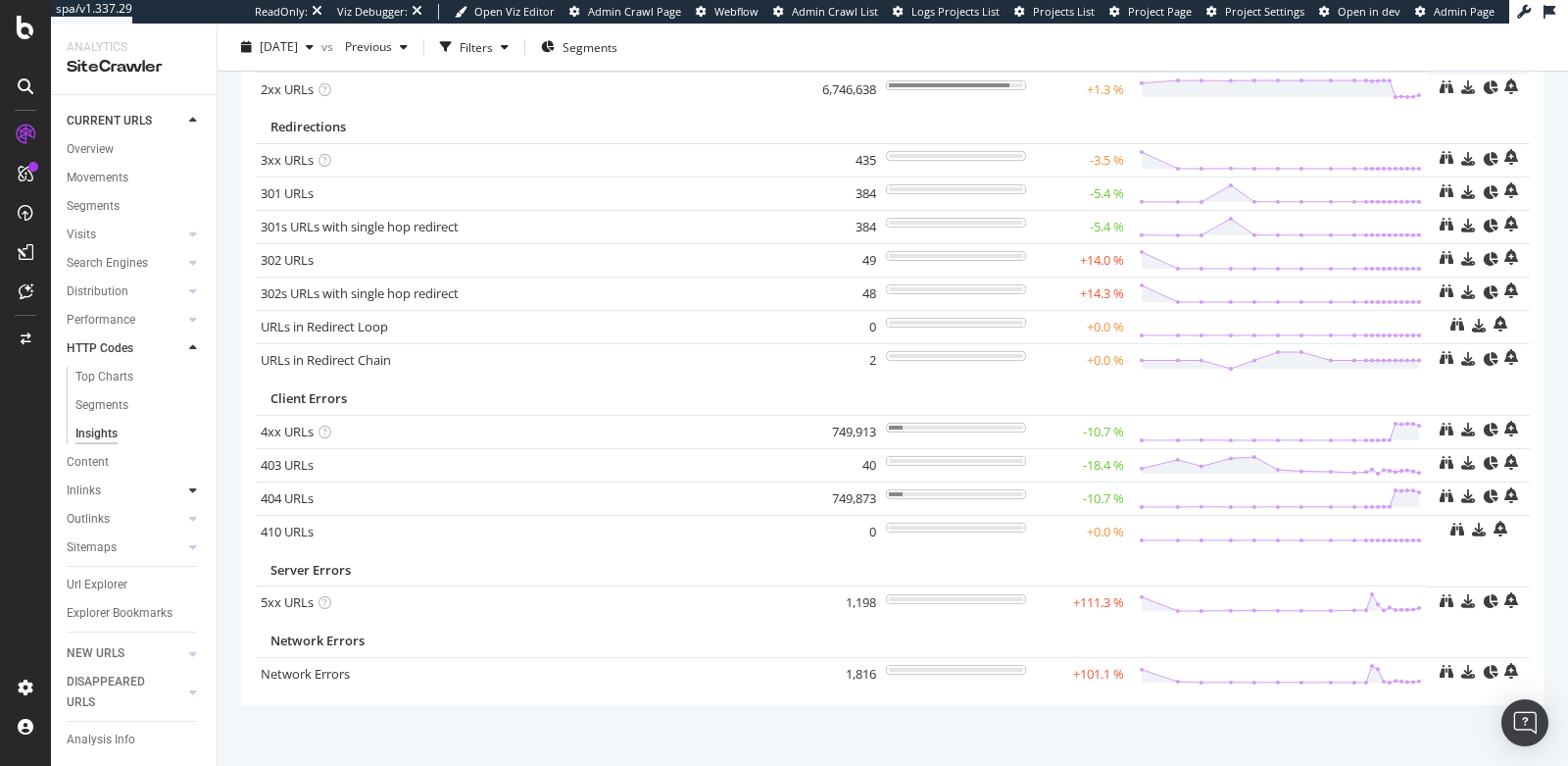
click at [197, 487] on div at bounding box center [193, 491] width 20 height 20
click at [197, 566] on div at bounding box center [193, 575] width 20 height 20
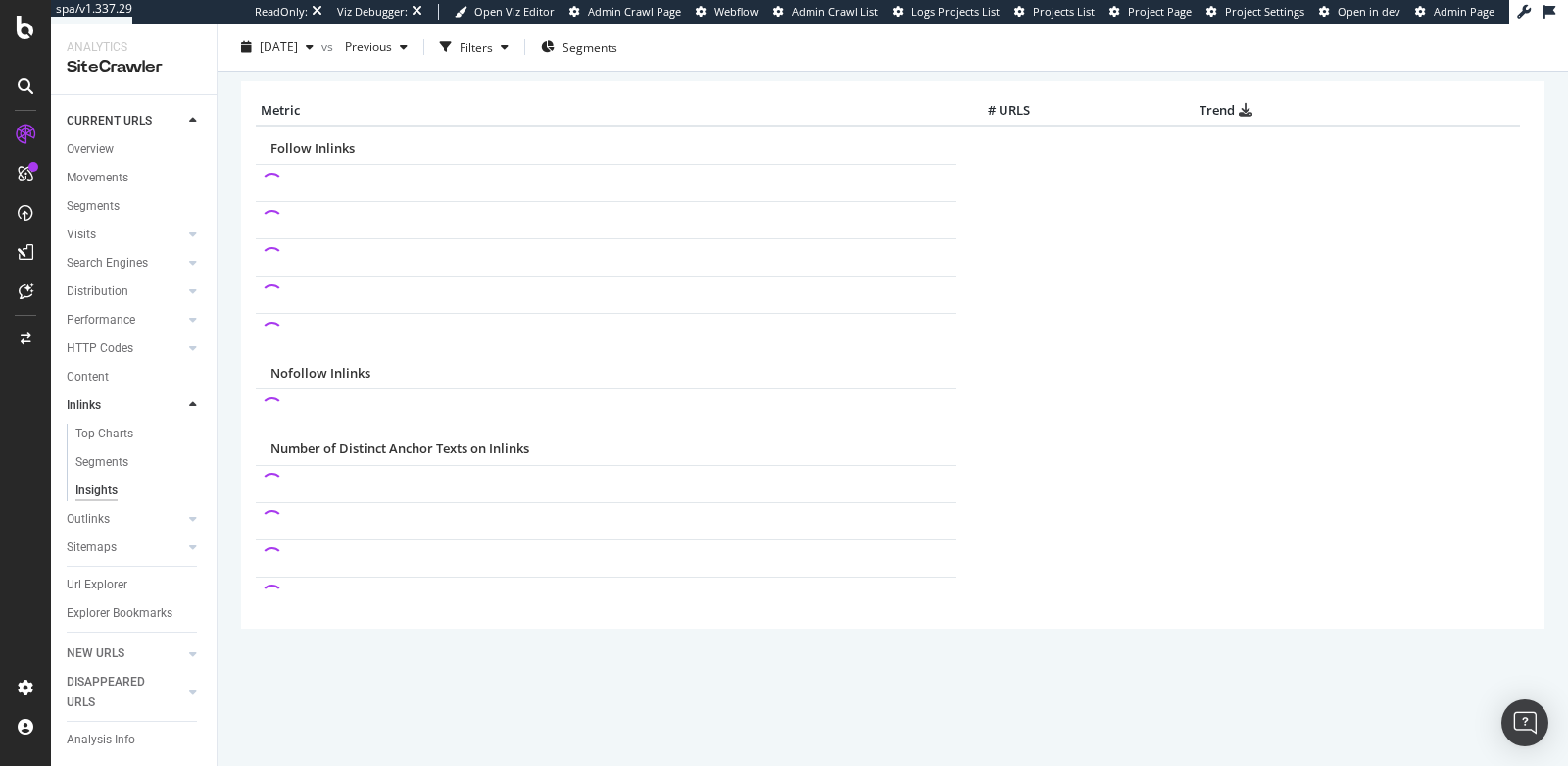
scroll to position [61, 0]
click at [130, 492] on link "Insights" at bounding box center [138, 491] width 127 height 21
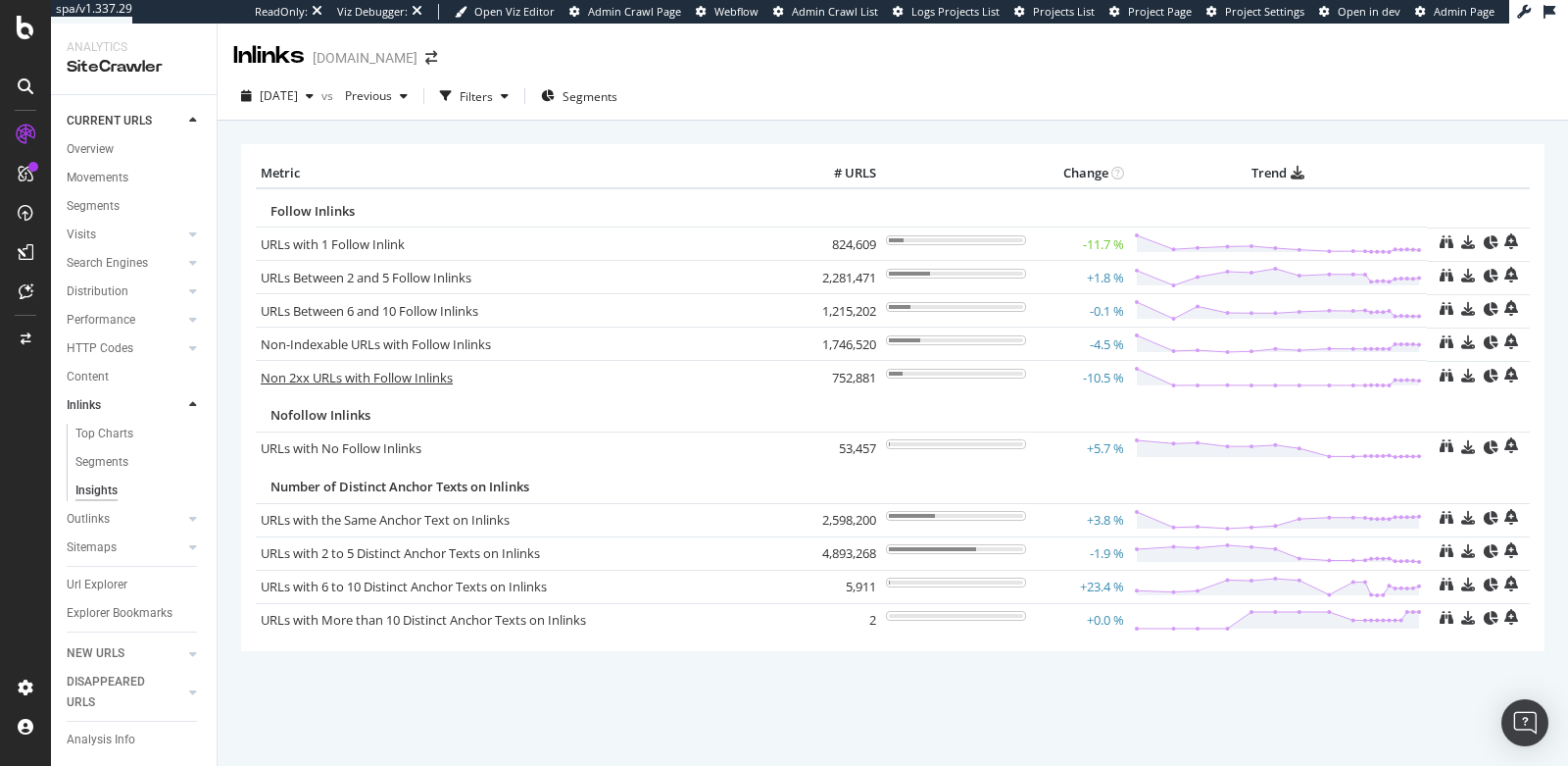
scroll to position [17, 0]
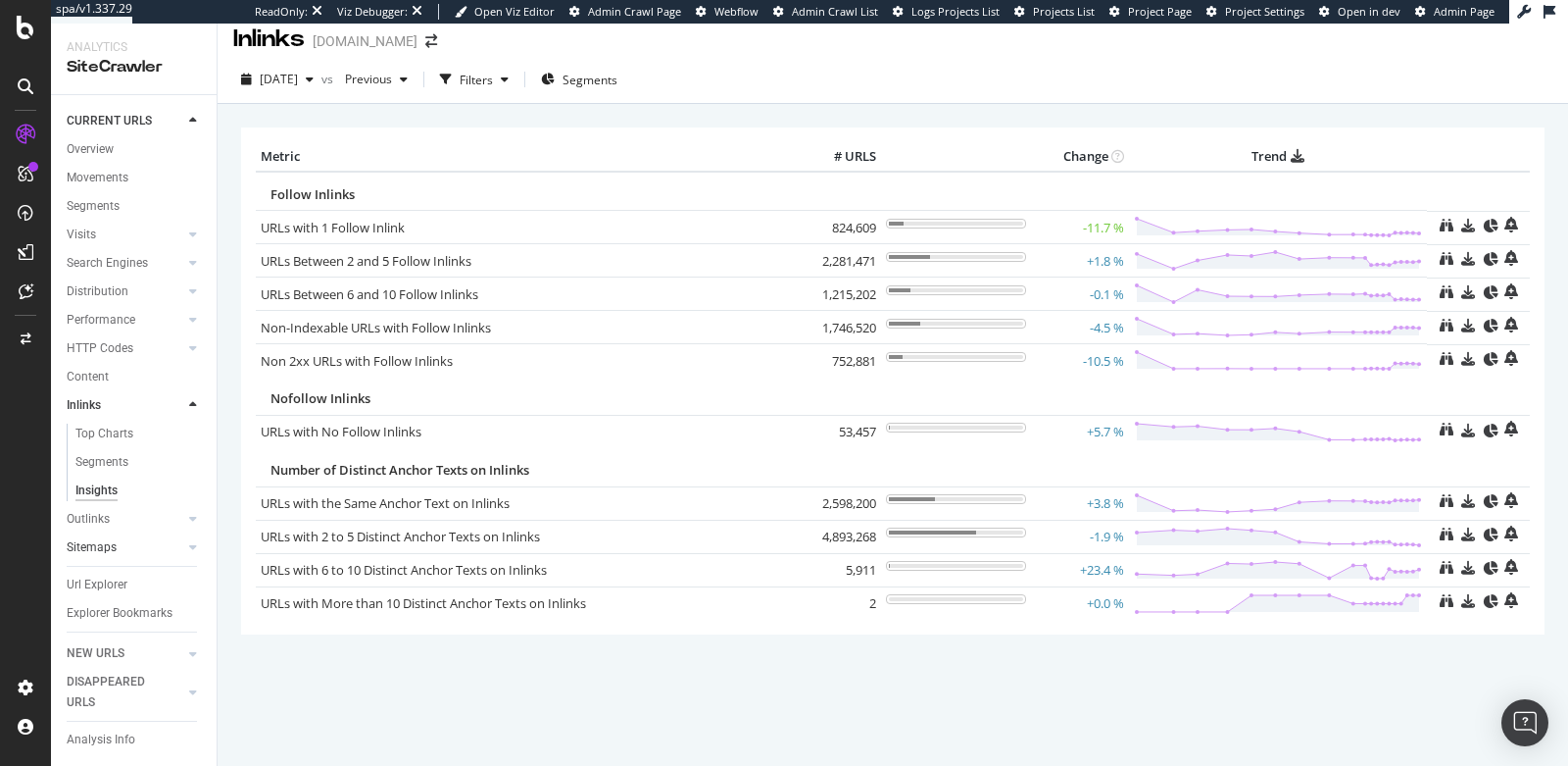
click at [115, 548] on link "Sitemaps" at bounding box center [125, 547] width 116 height 21
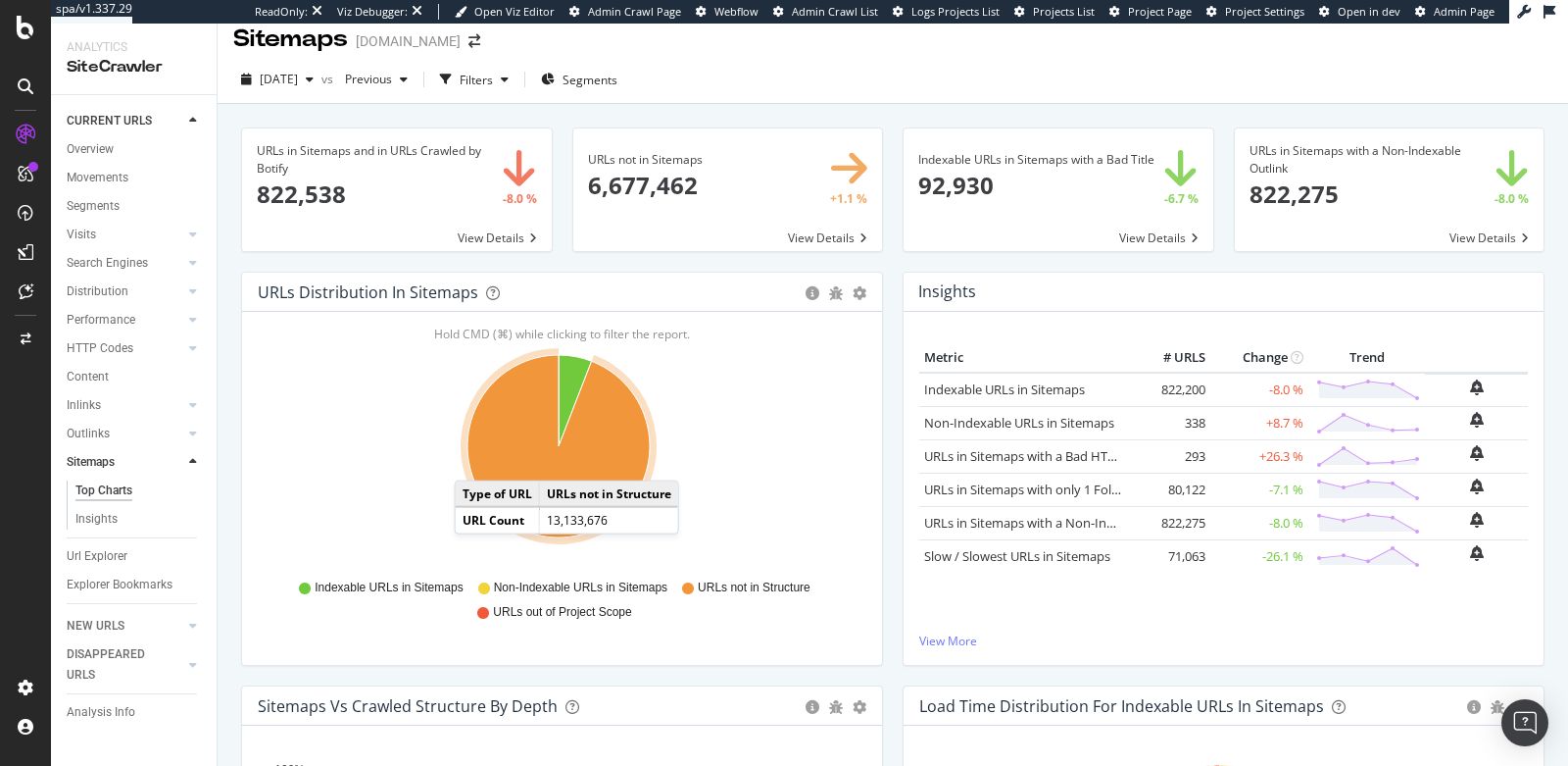
click at [1306, 210] on span at bounding box center [1389, 190] width 310 height 122
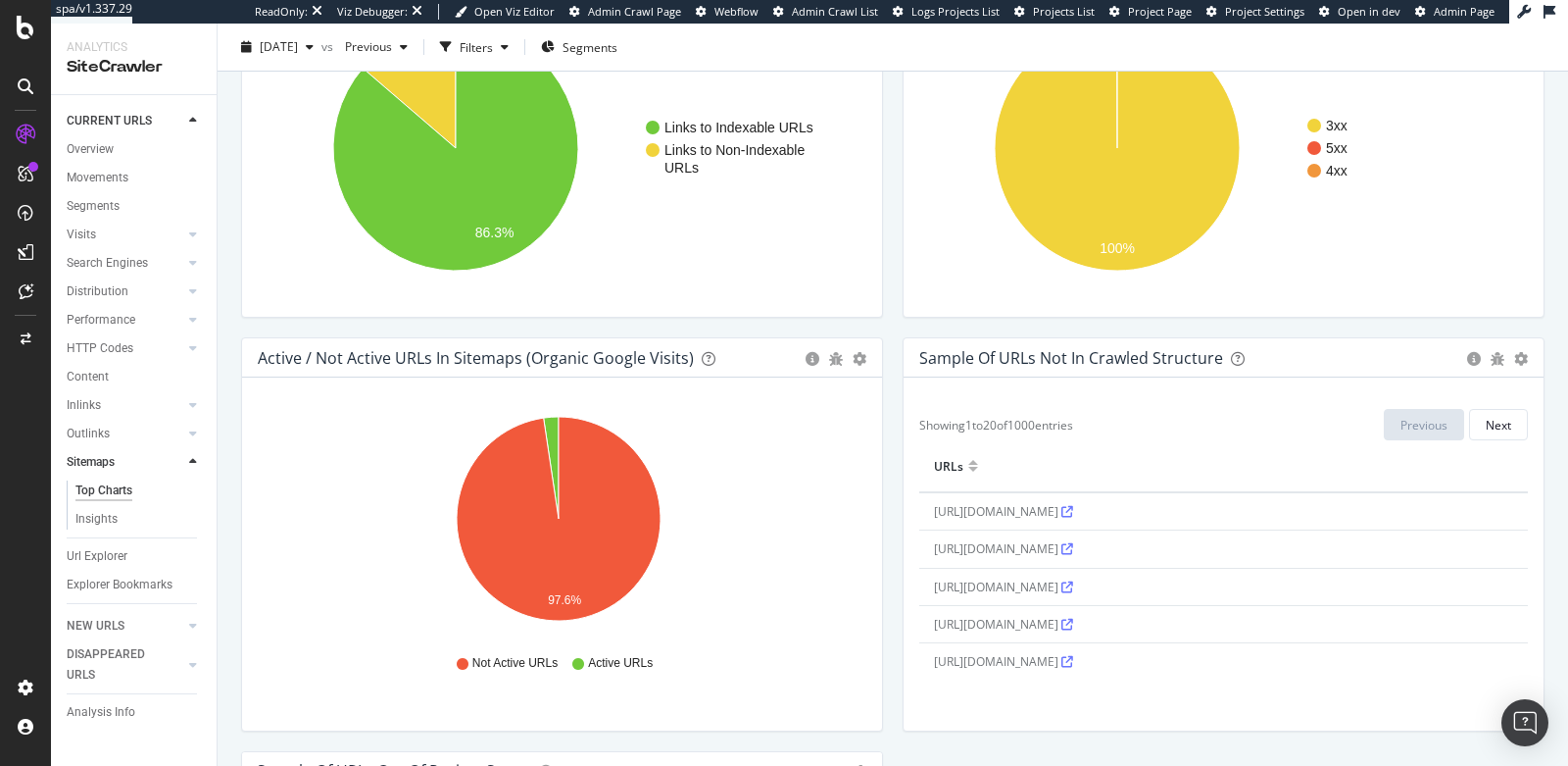
scroll to position [1612, 0]
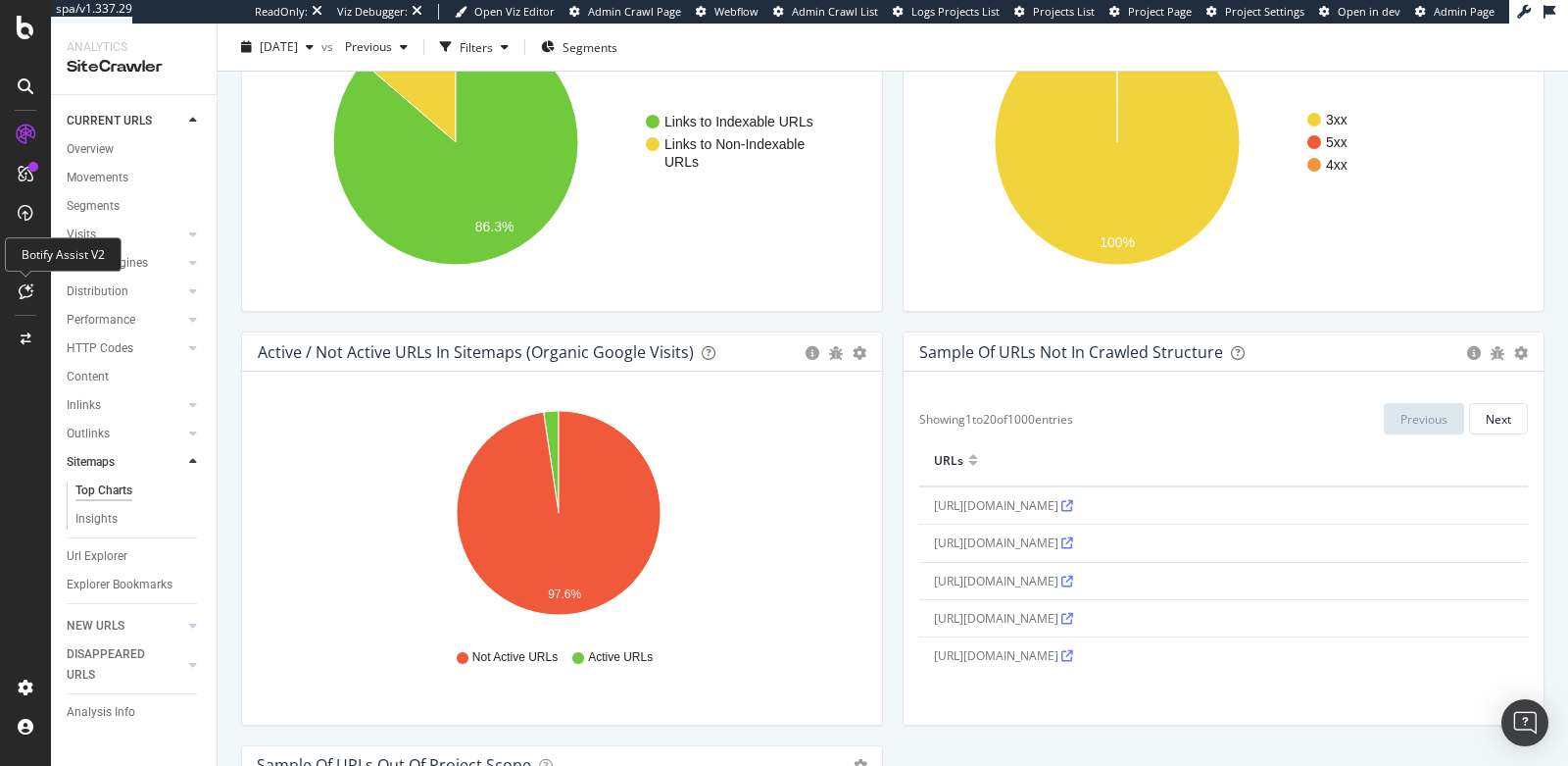
click at [28, 289] on icon at bounding box center [26, 291] width 15 height 16
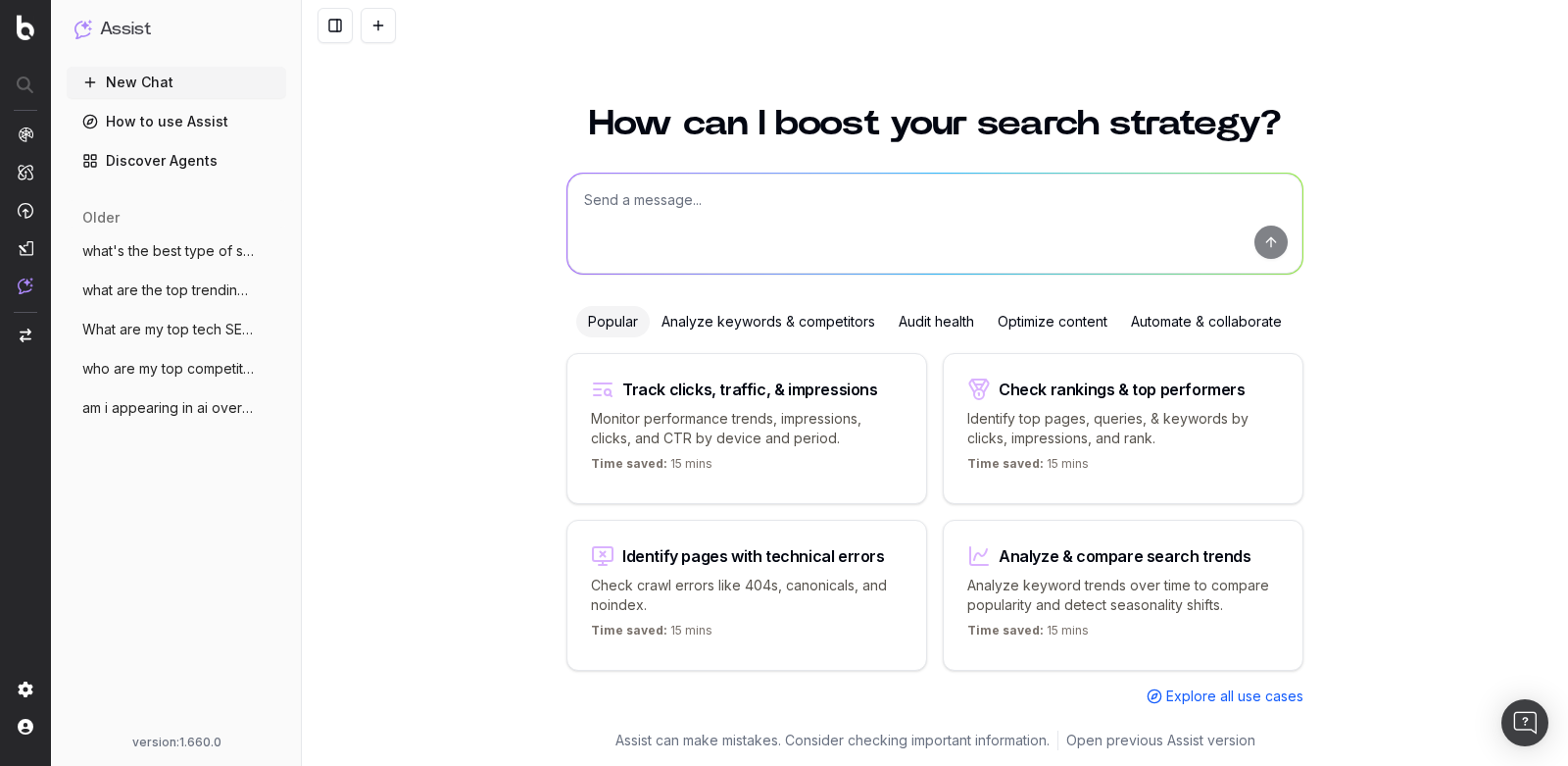
click at [689, 246] on textarea at bounding box center [934, 223] width 735 height 100
type textarea "what are my top technical seo priorities?"
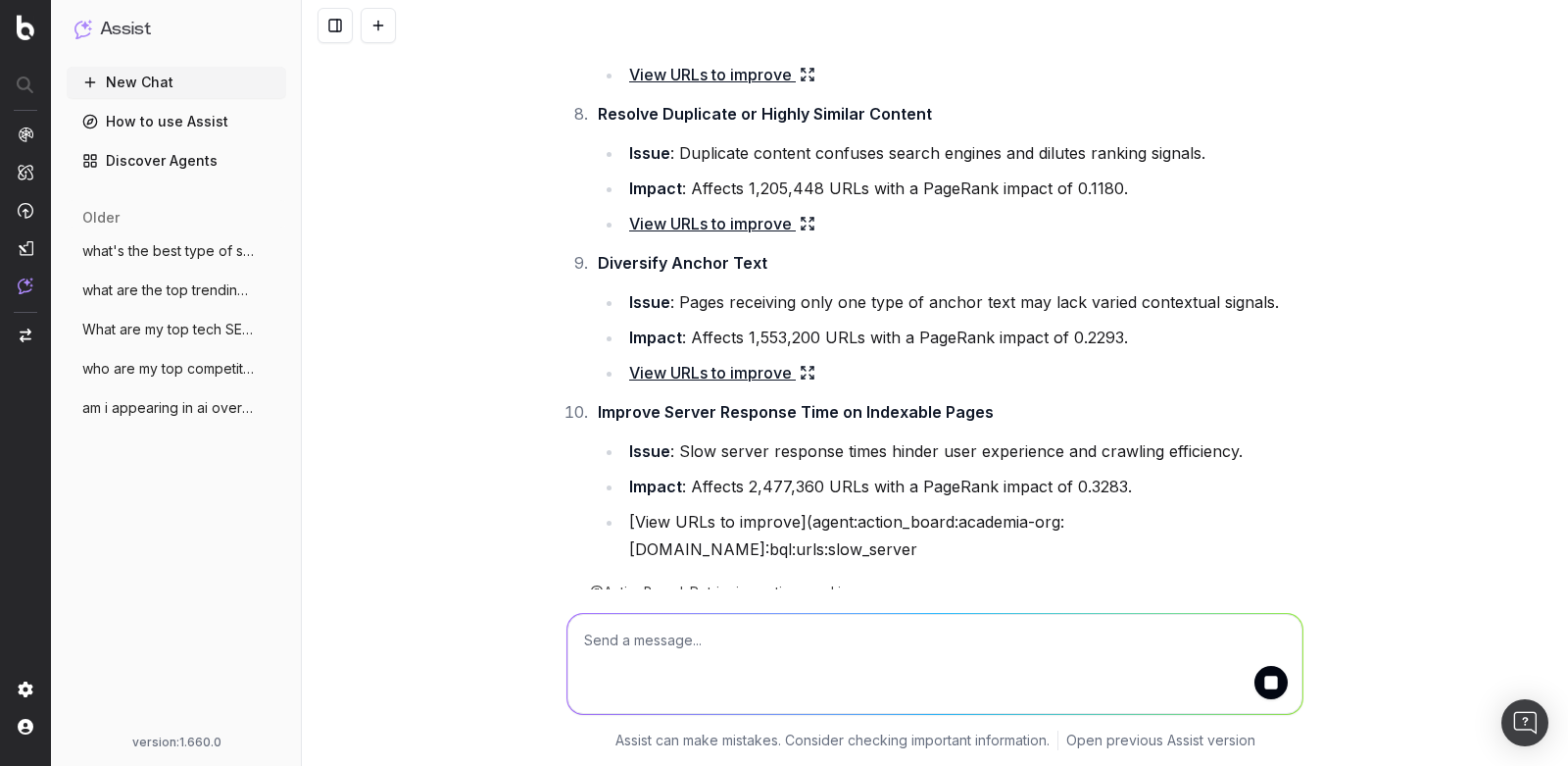
scroll to position [1226, 0]
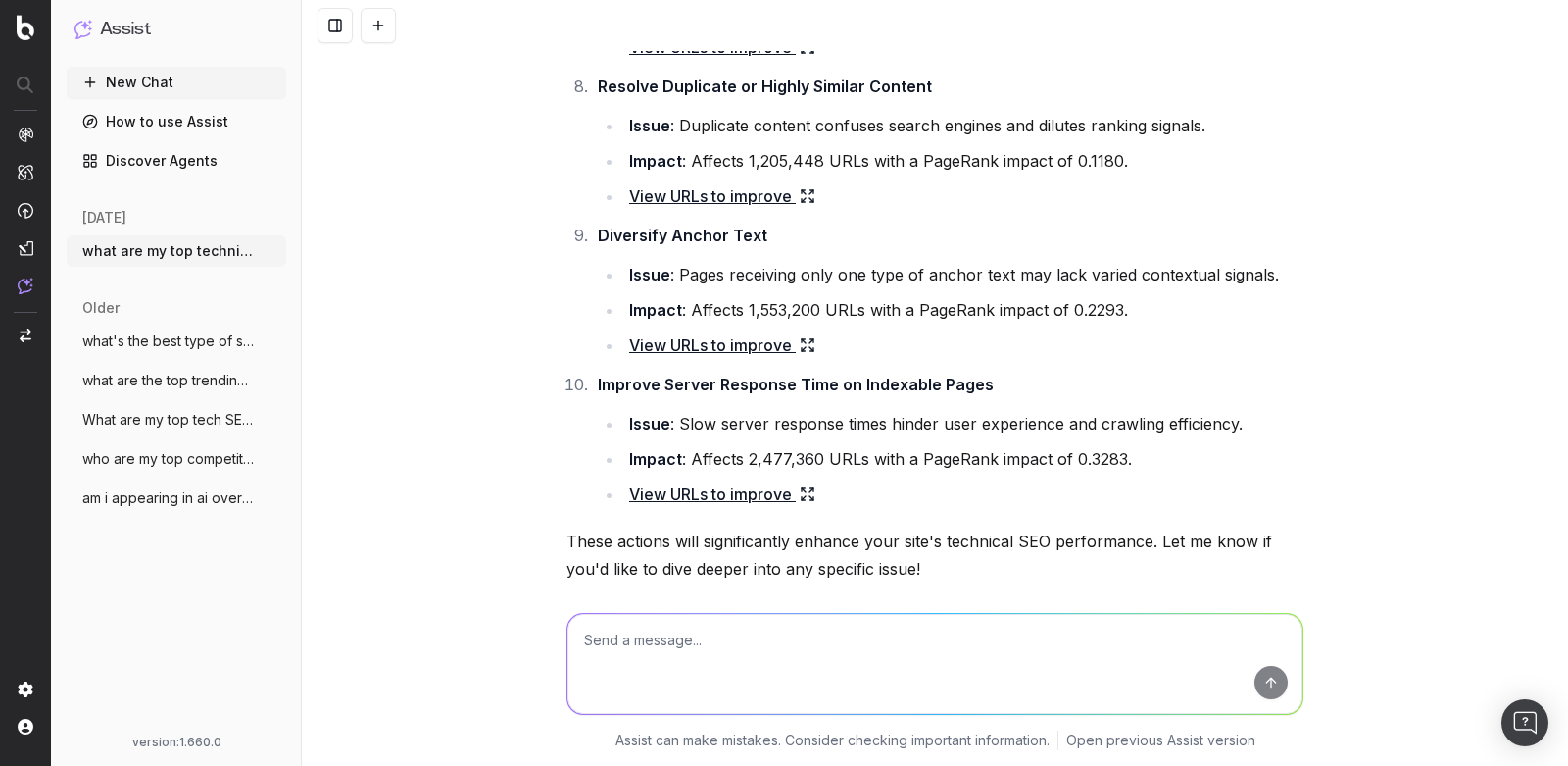
scroll to position [1272, 0]
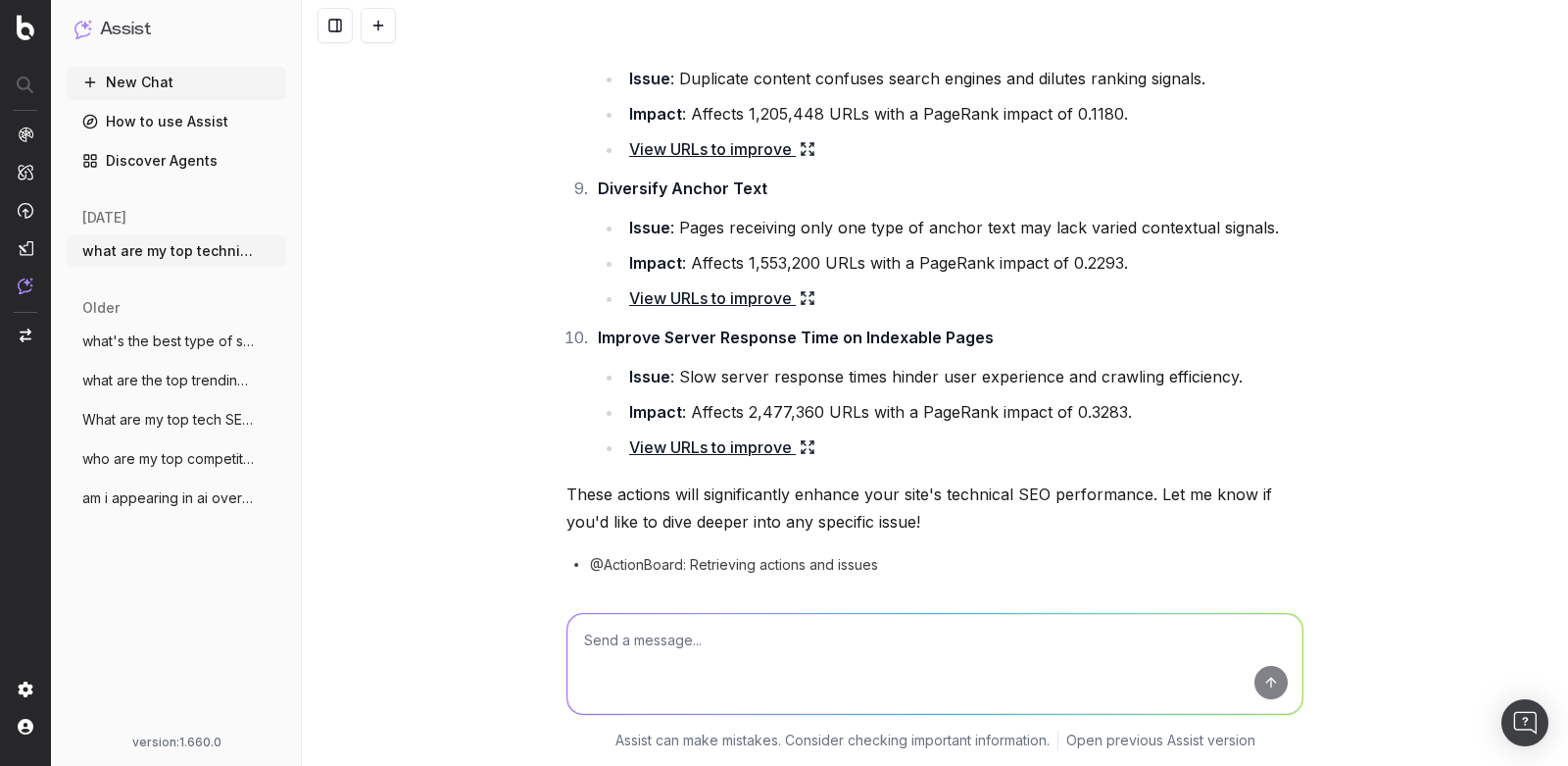
click at [707, 442] on link "View URLs to improve" at bounding box center [722, 447] width 187 height 28
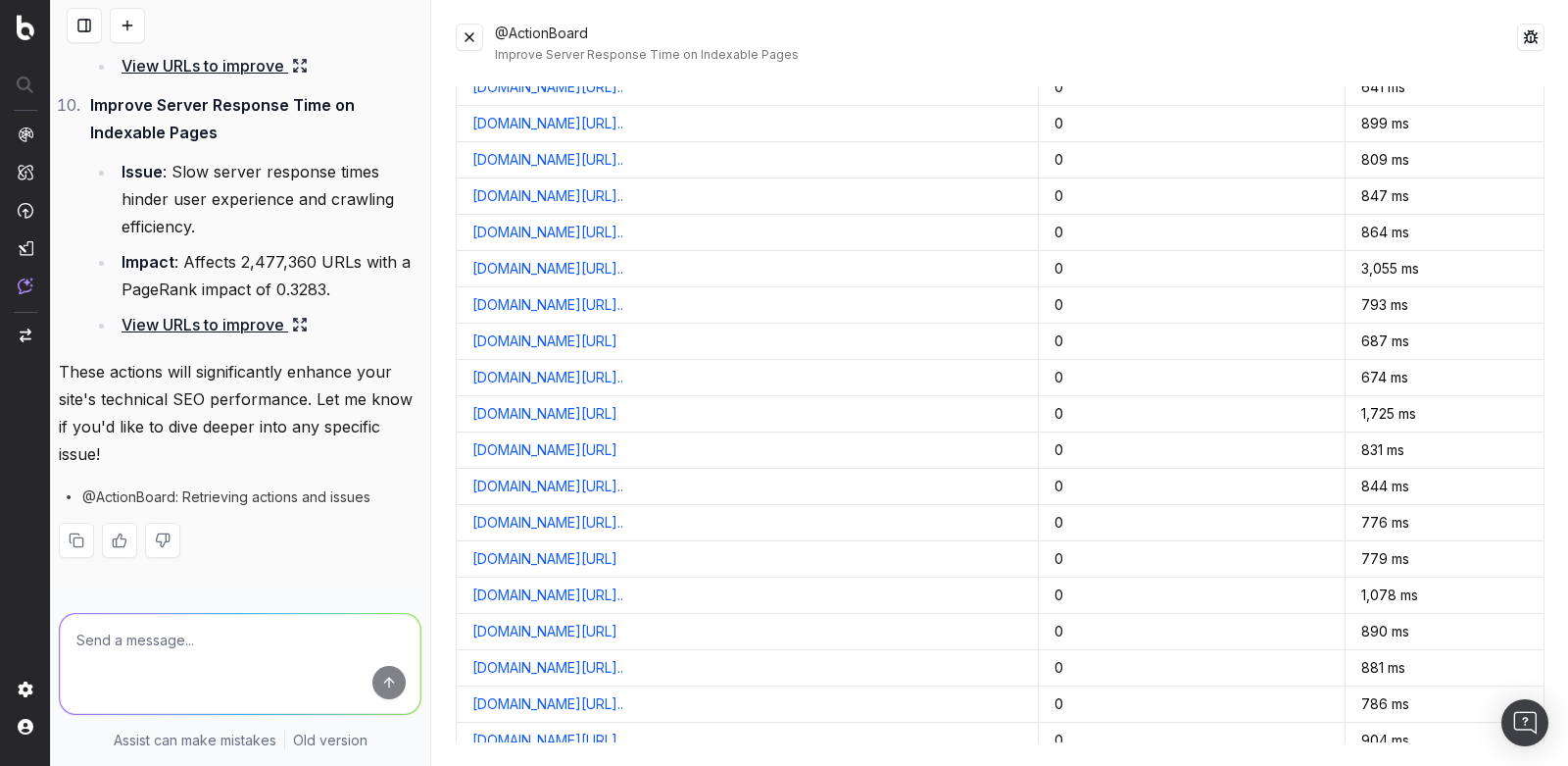
scroll to position [2290, 0]
click at [268, 658] on textarea at bounding box center [241, 663] width 361 height 100
type textarea "can you say more about 10?"
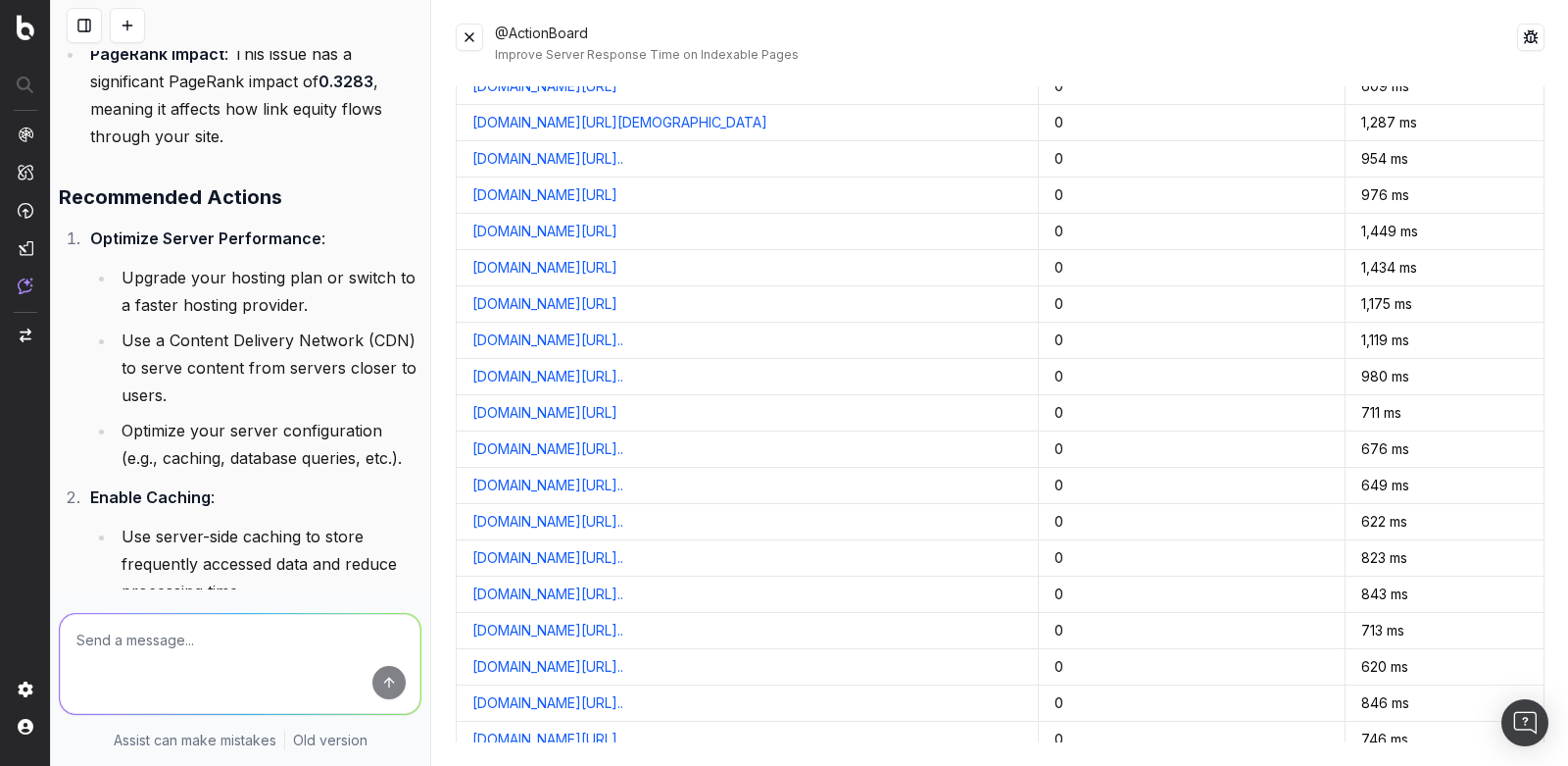
scroll to position [17314, 0]
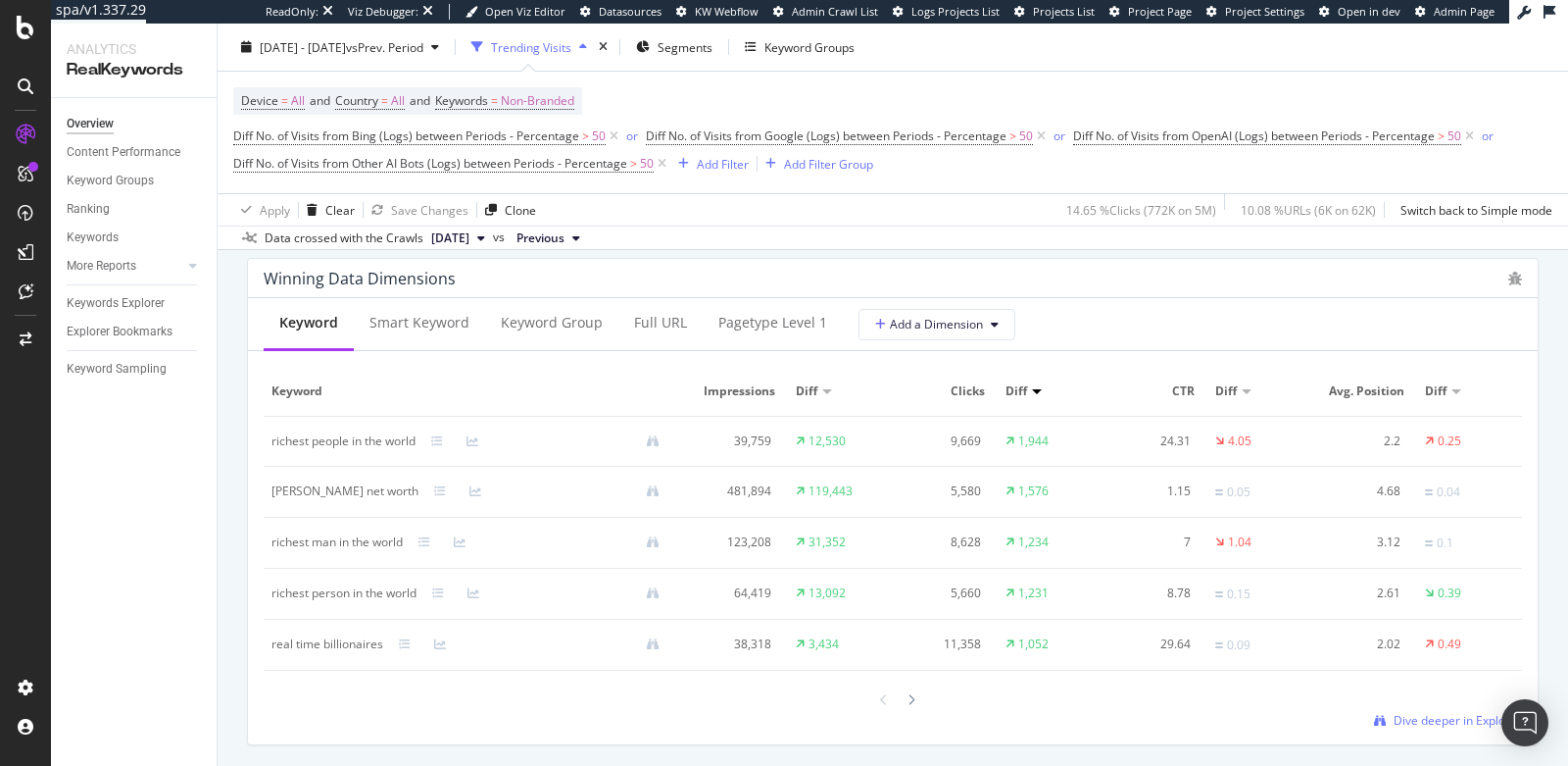
scroll to position [1771, 0]
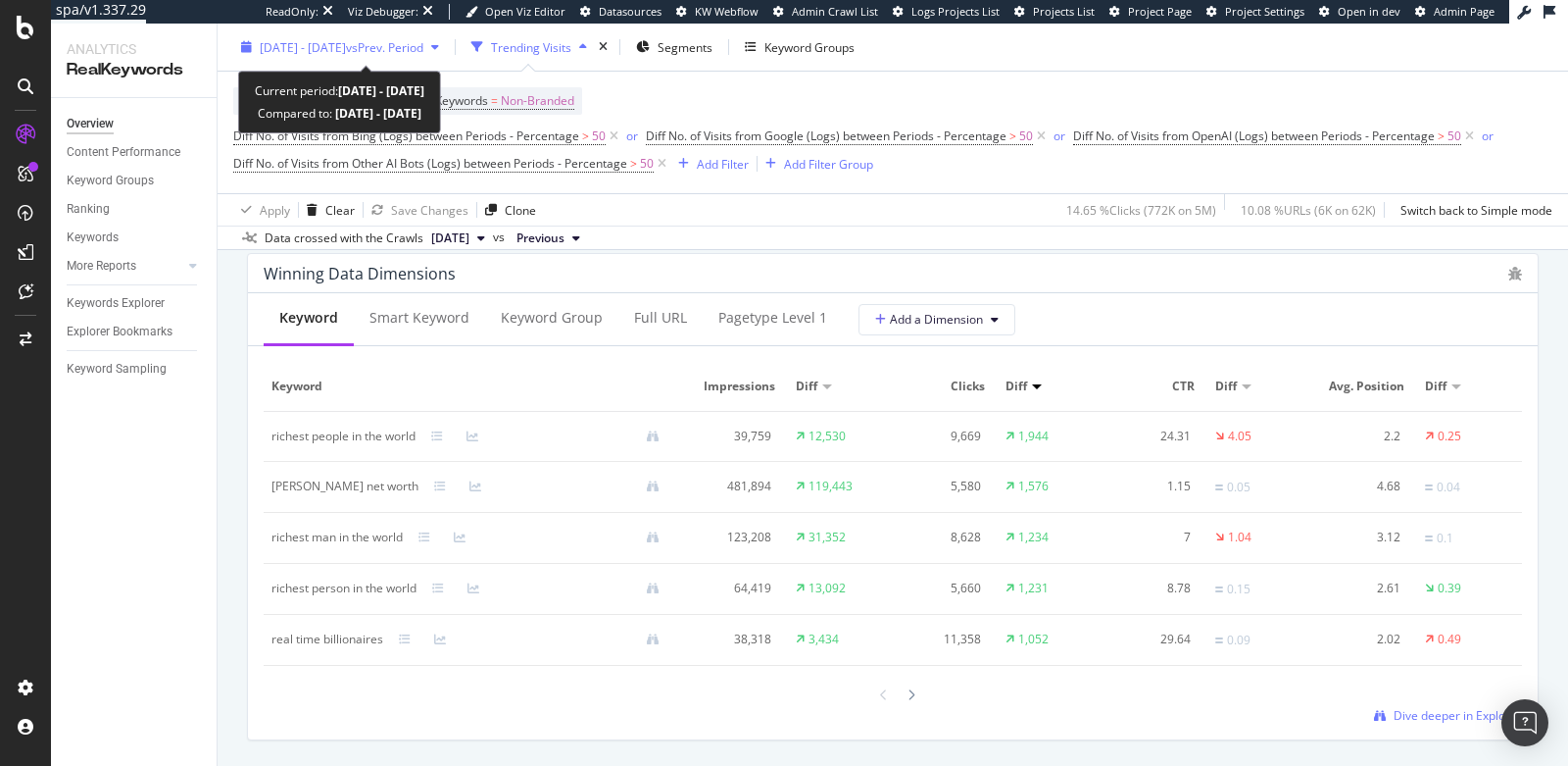
click at [286, 38] on span "[DATE] - [DATE]" at bounding box center [302, 46] width 86 height 17
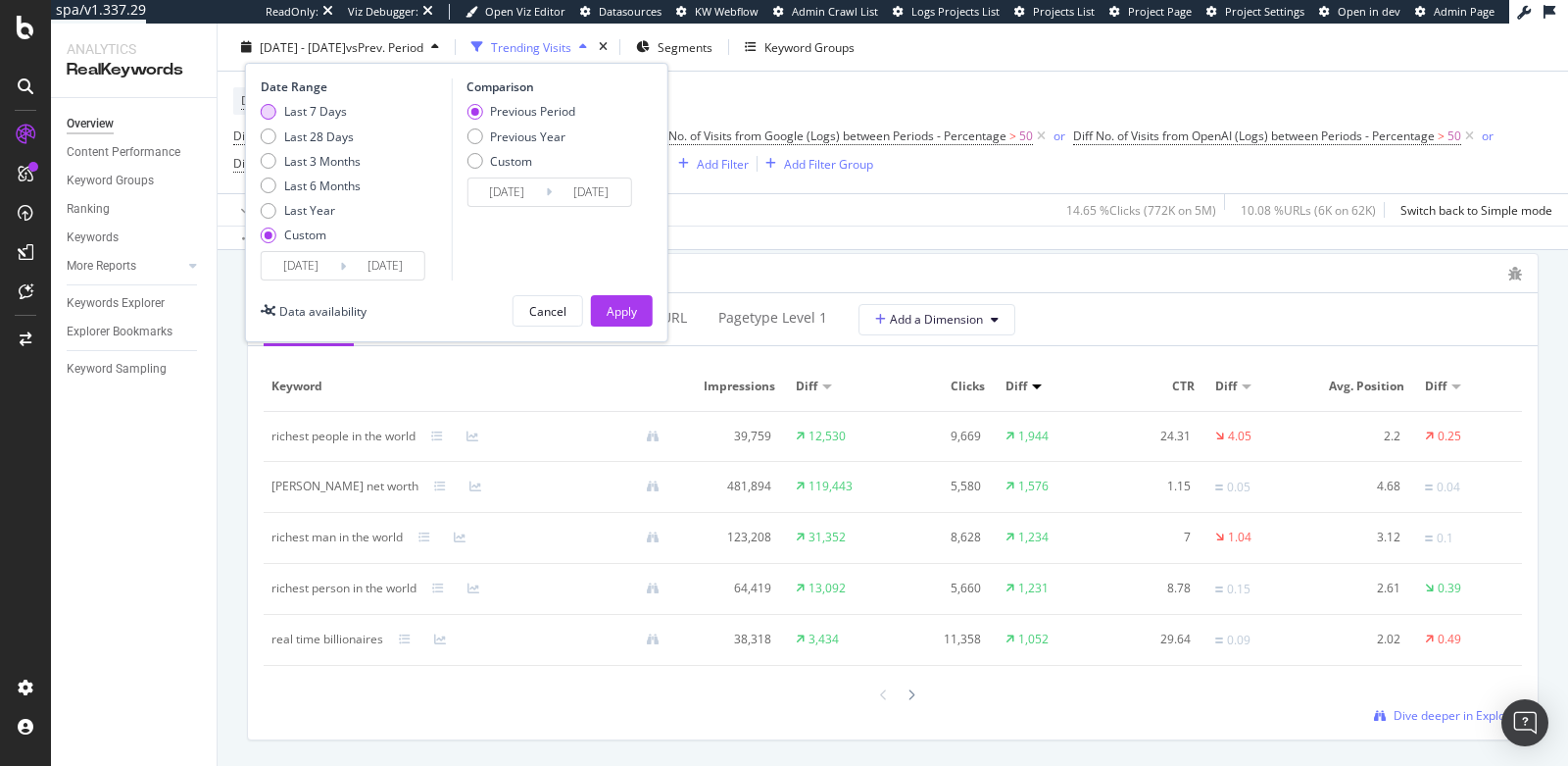
click at [268, 110] on div "Last 7 Days" at bounding box center [268, 112] width 16 height 16
type input "[DATE]"
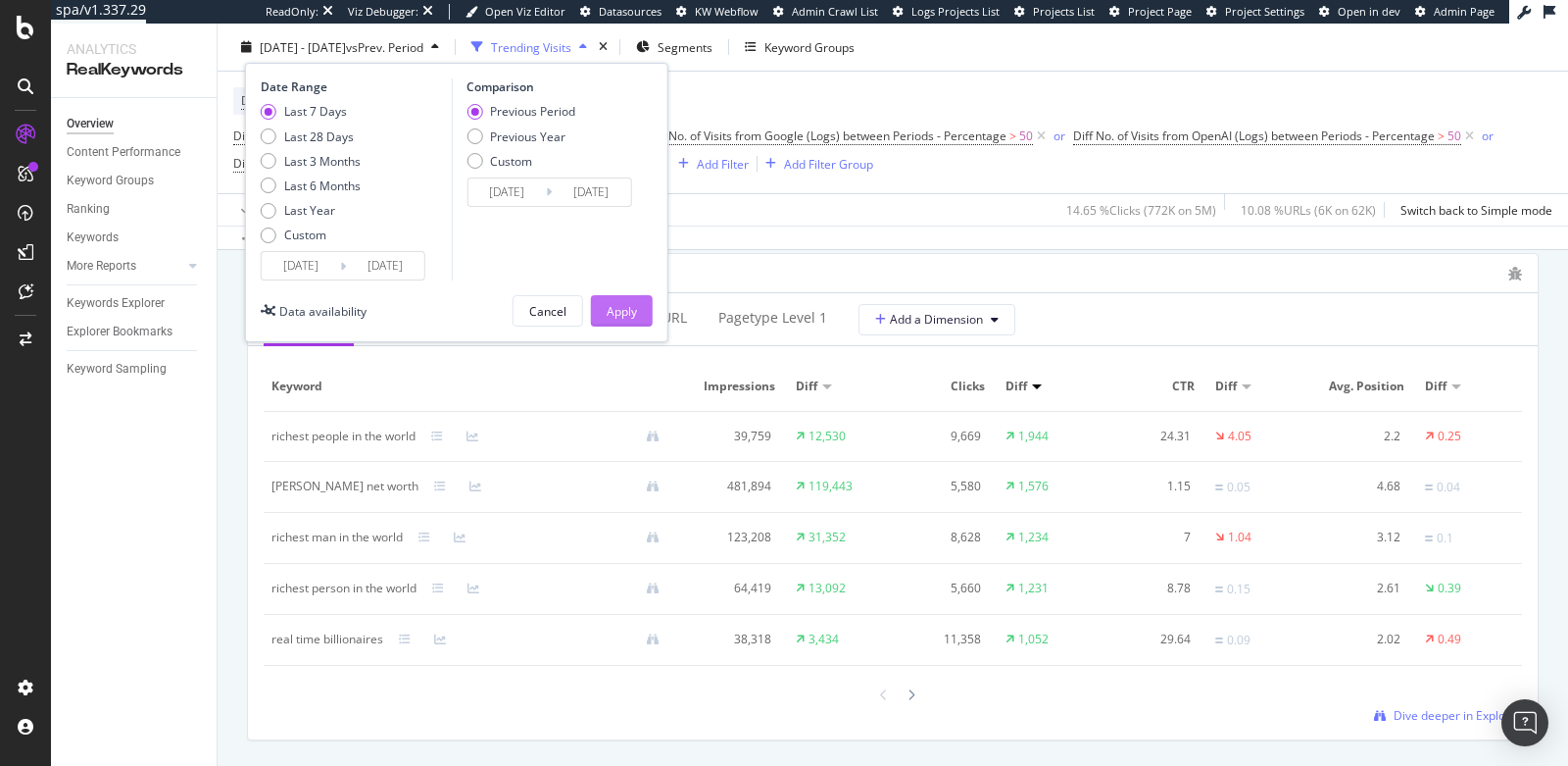
click at [619, 300] on div "Apply" at bounding box center [622, 311] width 31 height 30
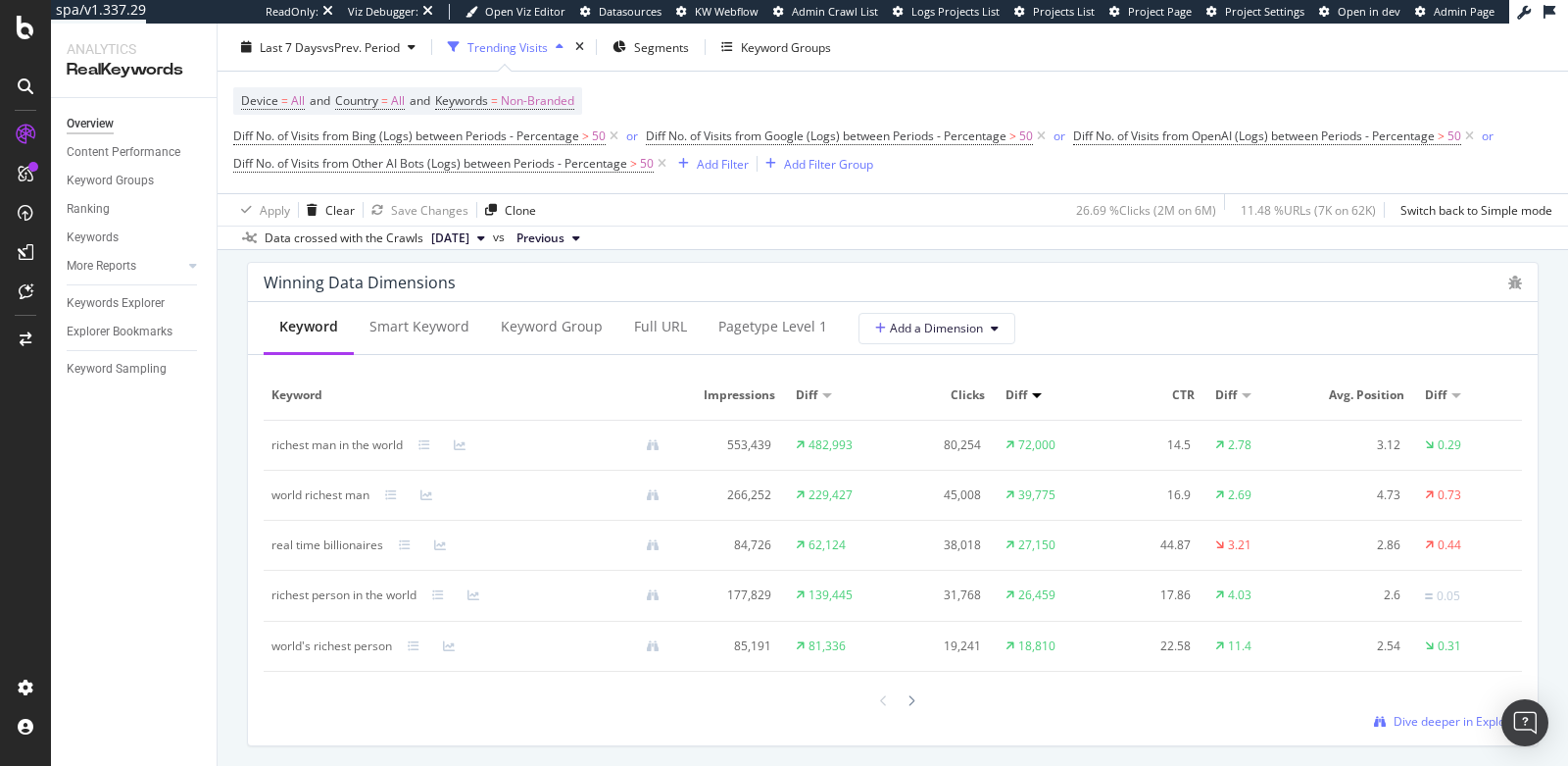
scroll to position [1759, 0]
click at [1421, 716] on span "Dive deeper in Explorer" at bounding box center [1457, 724] width 128 height 17
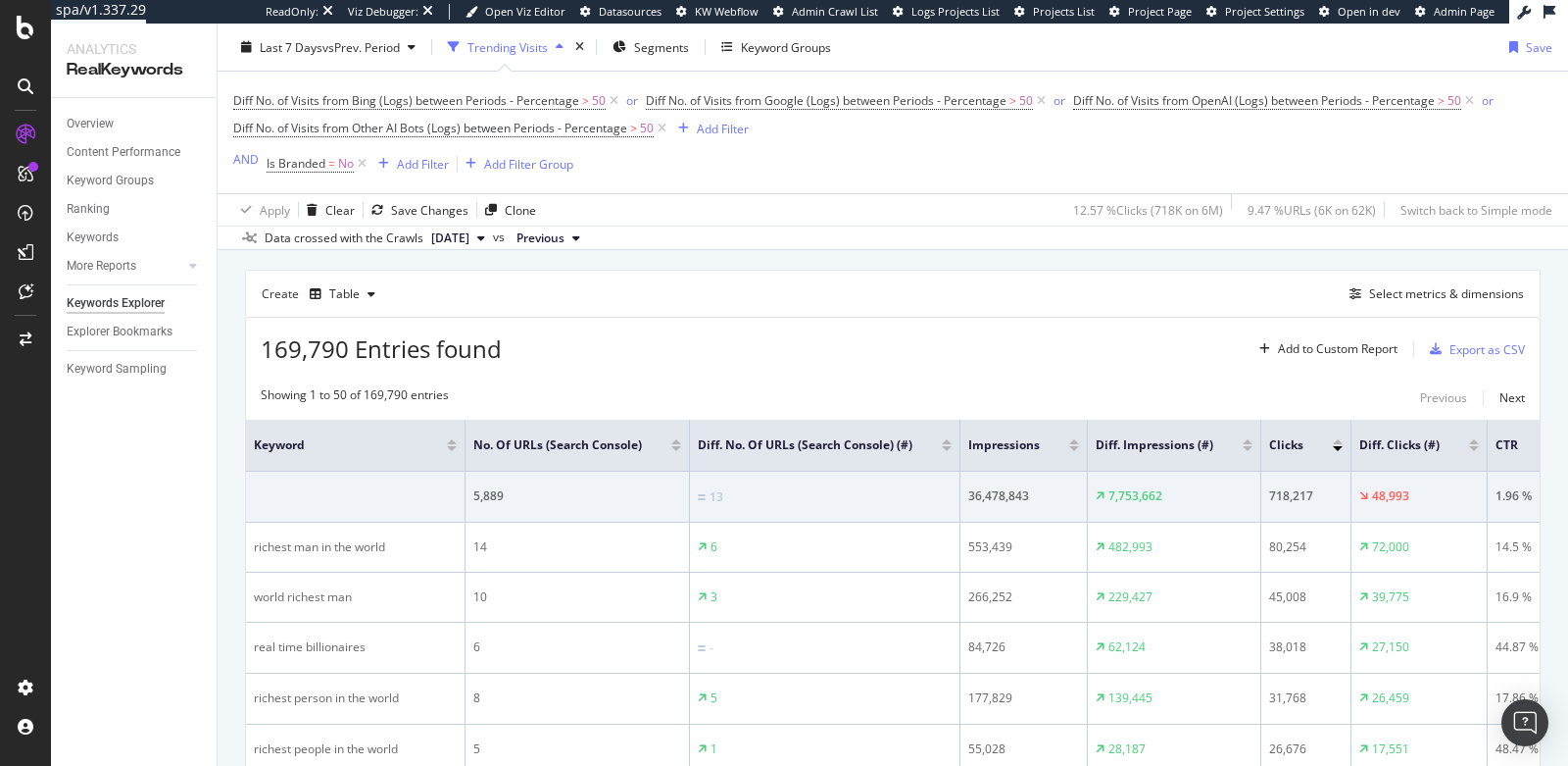
scroll to position [476, 0]
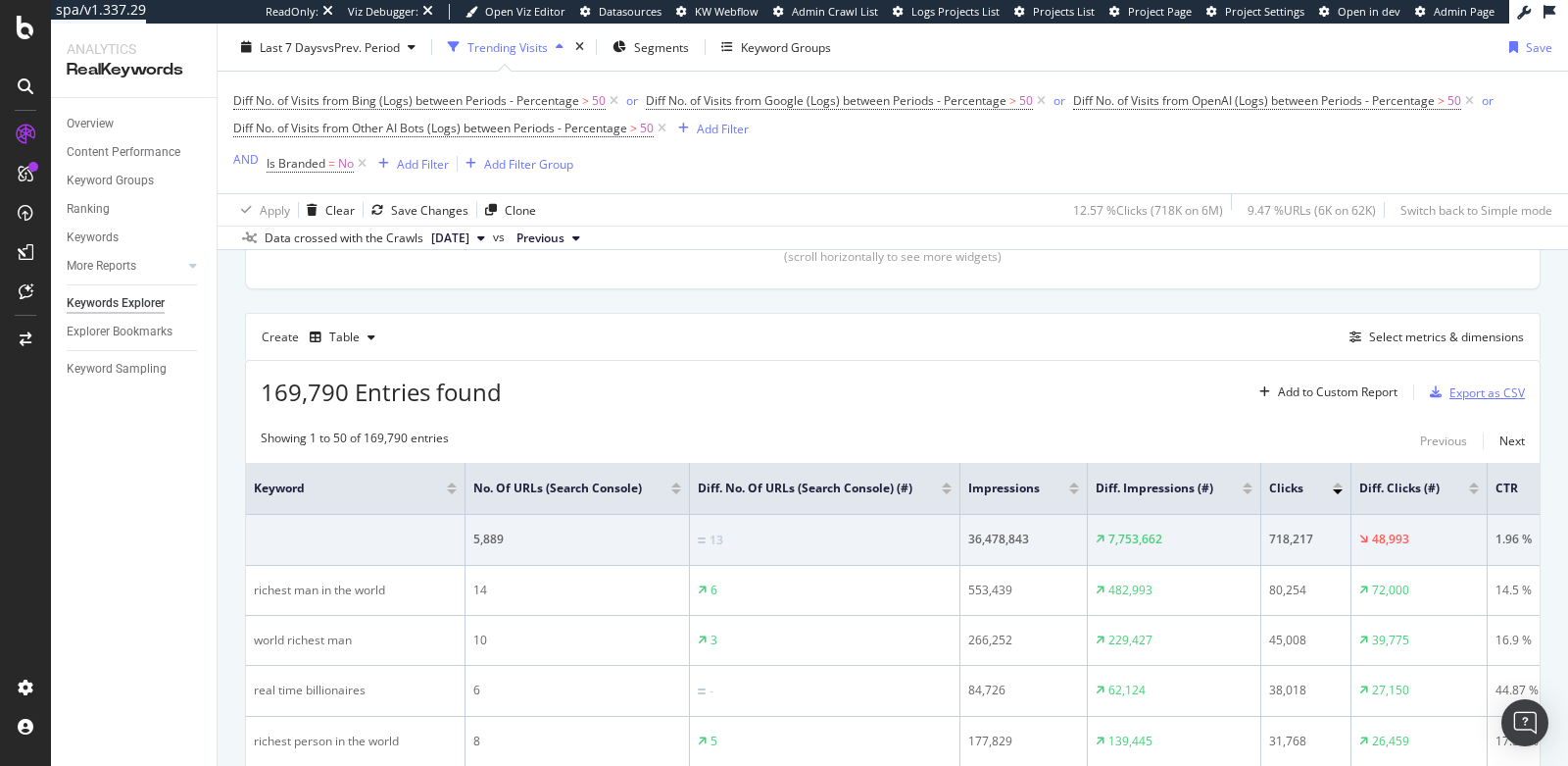
click at [1456, 386] on div "Export as CSV" at bounding box center [1487, 392] width 75 height 17
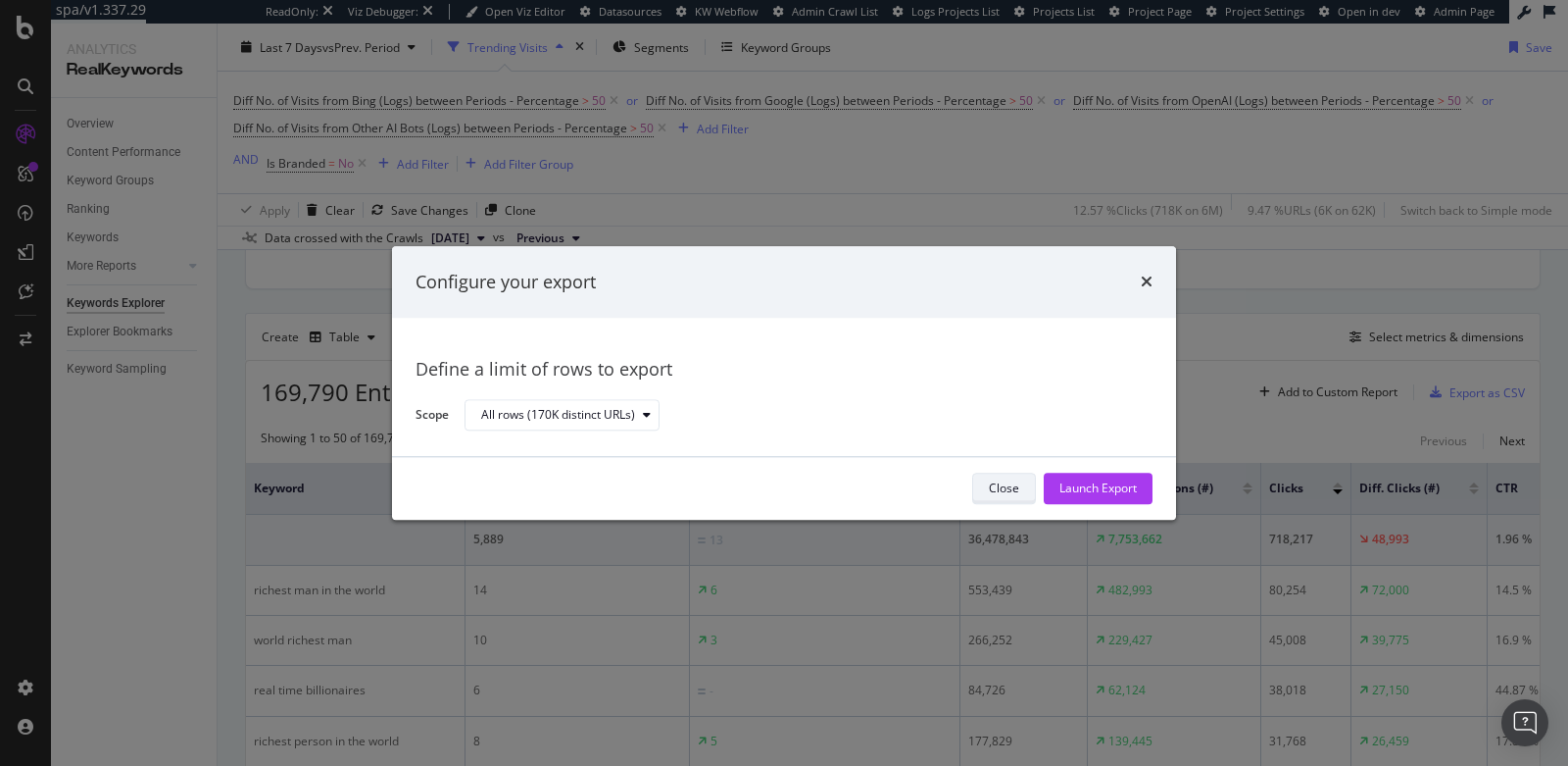
click at [996, 484] on div "Close" at bounding box center [1004, 489] width 31 height 17
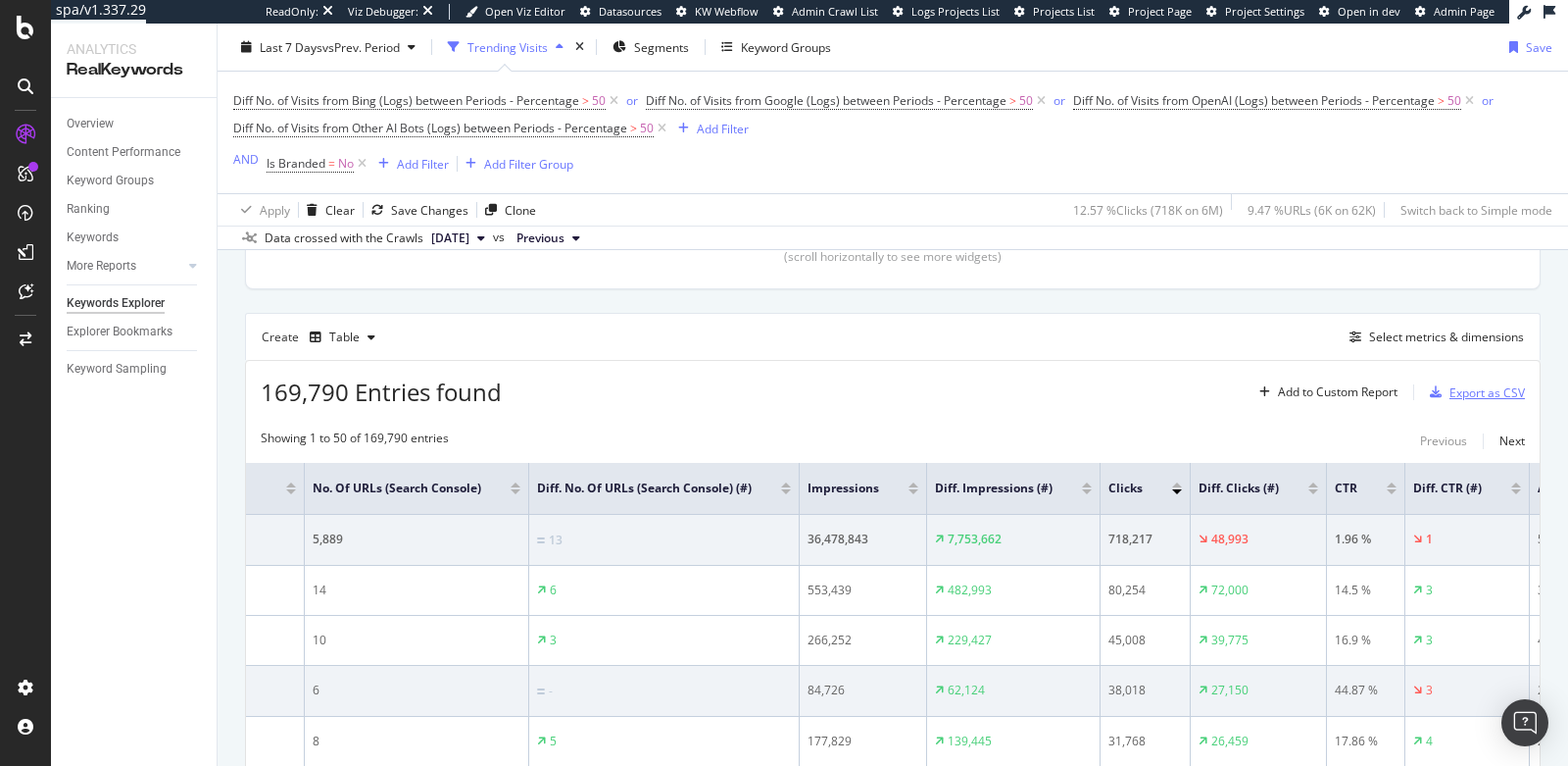
scroll to position [0, 474]
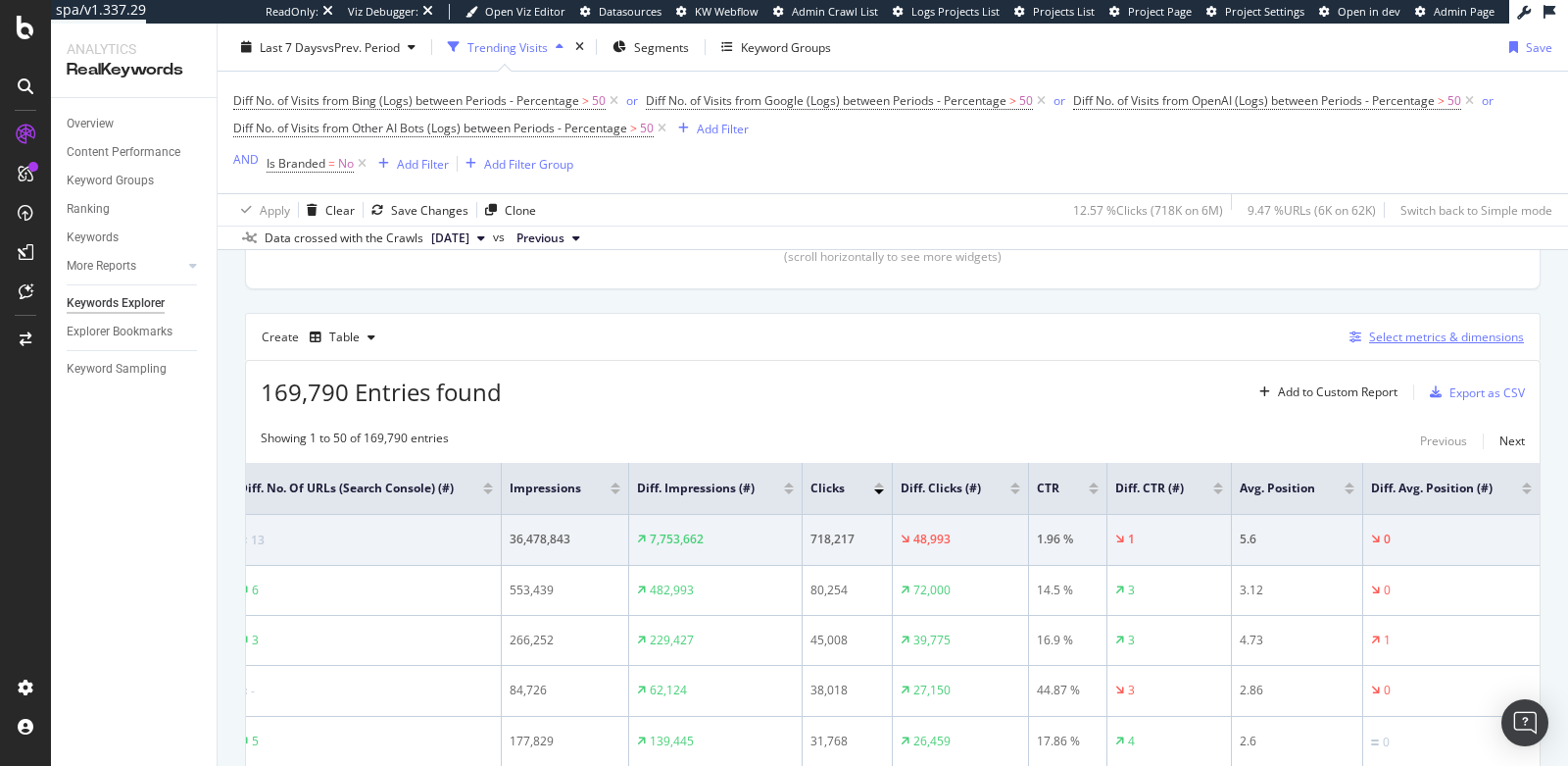
click at [1382, 332] on div "Select metrics & dimensions" at bounding box center [1447, 337] width 155 height 17
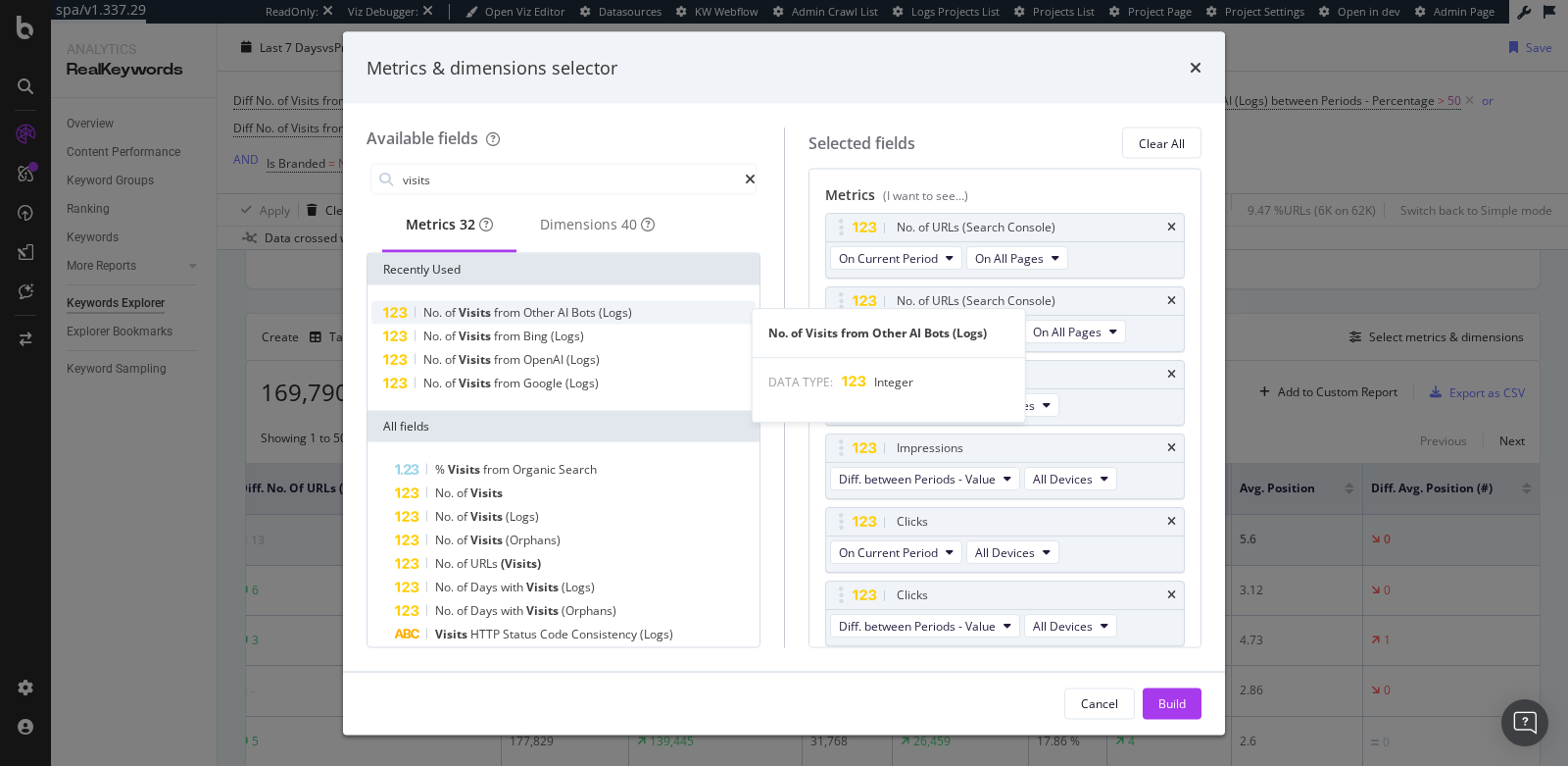
type input "visits"
click at [648, 319] on div "No. of Visits from Other AI Bots (Logs)" at bounding box center [562, 313] width 384 height 24
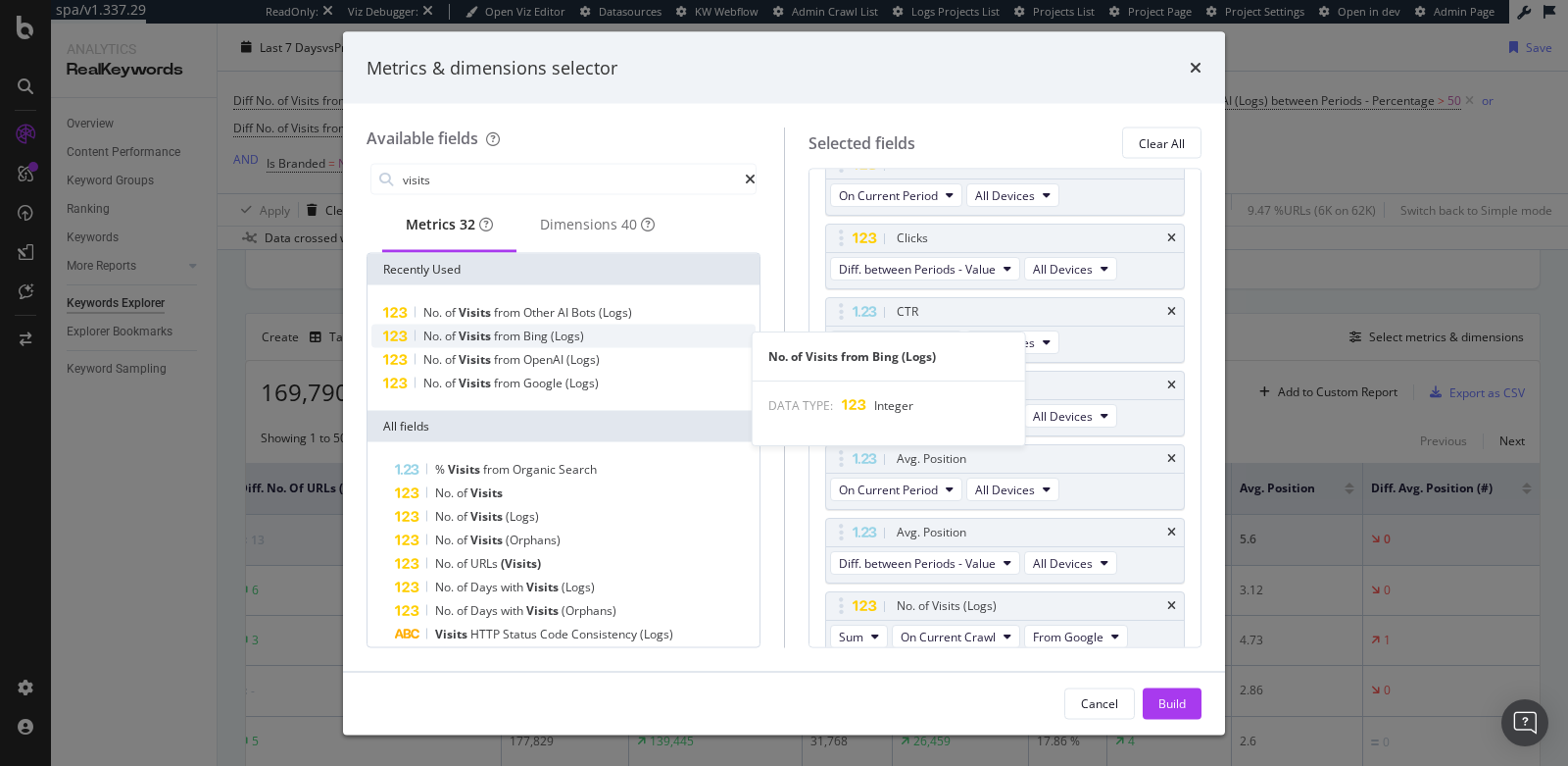
click at [638, 344] on div "No. of Visits from Bing (Logs)" at bounding box center [562, 337] width 384 height 24
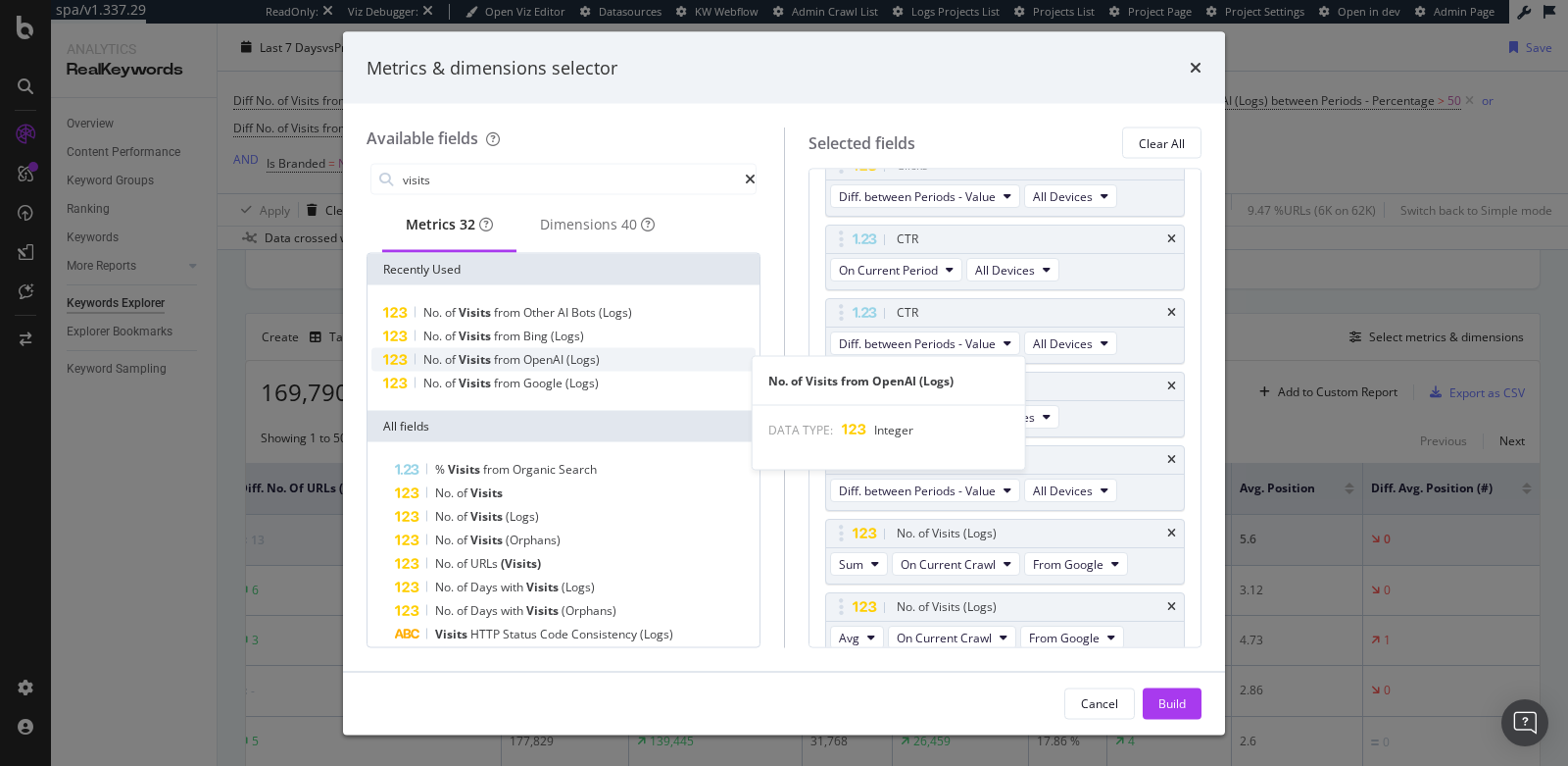
click at [629, 367] on div "No. of Visits from OpenAI (Logs)" at bounding box center [562, 360] width 384 height 24
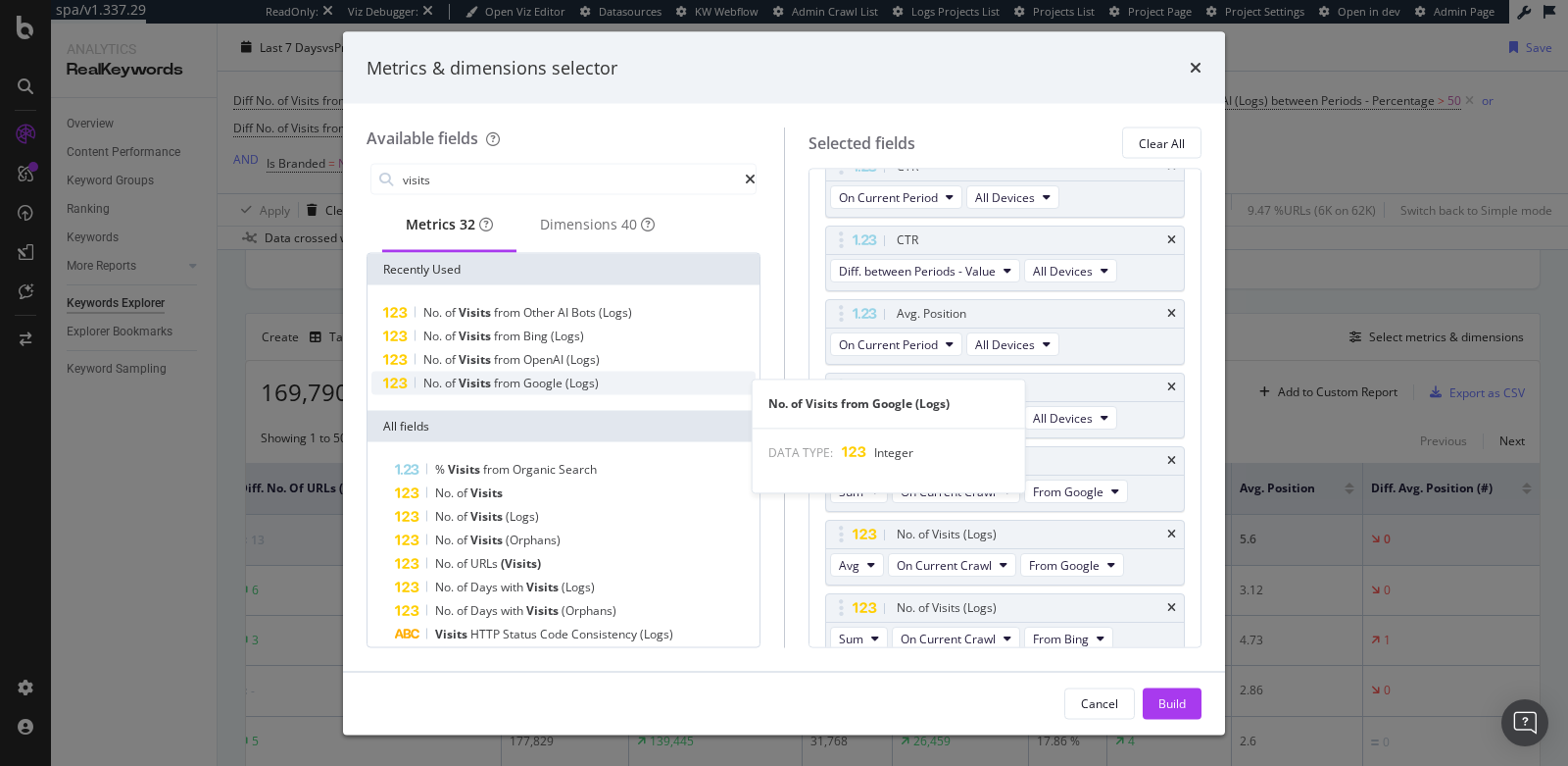
click at [629, 391] on div "No. of Visits from Google (Logs)" at bounding box center [562, 383] width 384 height 24
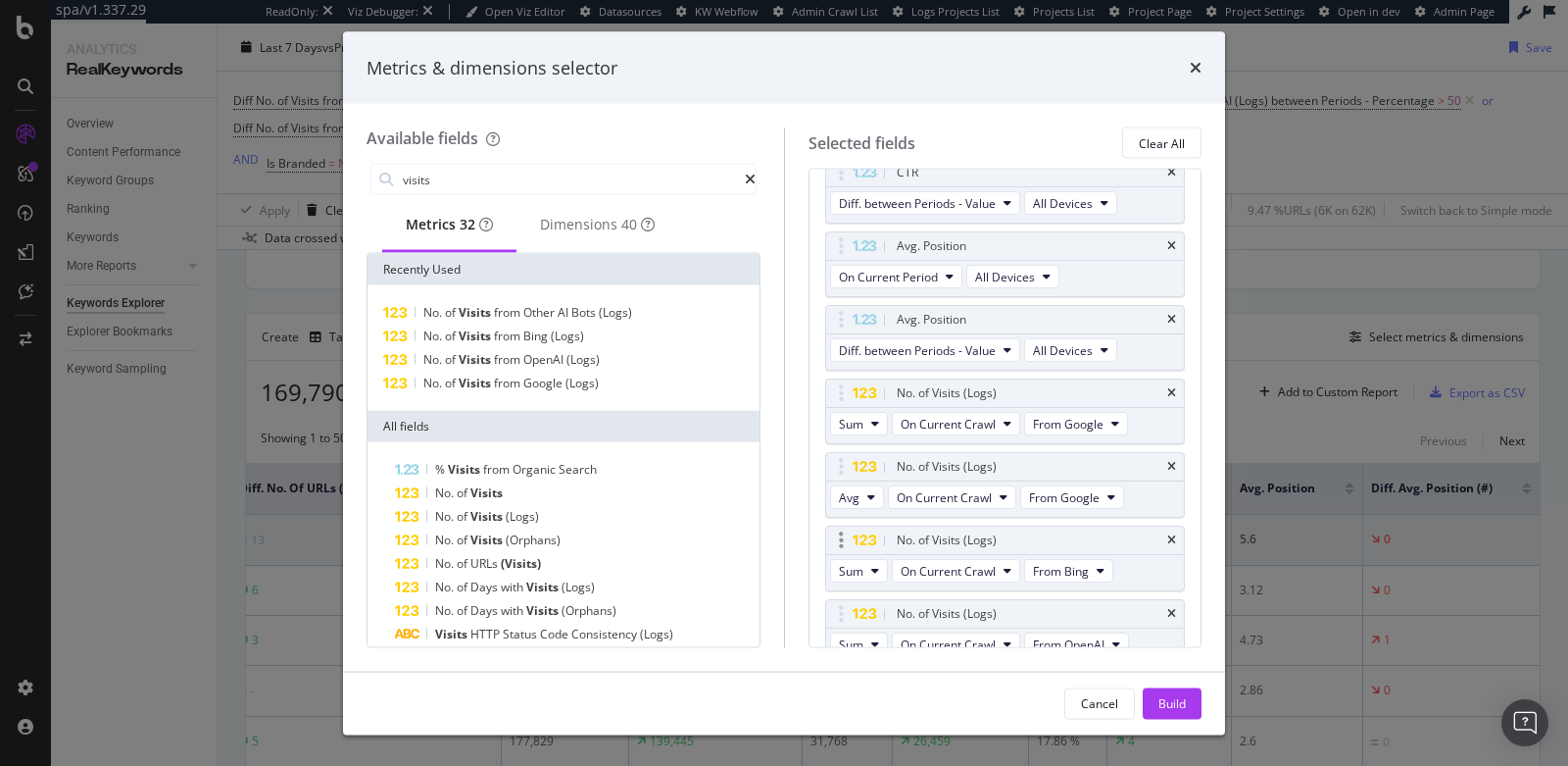
scroll to position [574, 0]
click at [847, 415] on span "Sum" at bounding box center [851, 419] width 25 height 17
click at [854, 442] on span "Sum" at bounding box center [859, 443] width 26 height 18
click at [931, 414] on span "On Current Crawl" at bounding box center [948, 419] width 95 height 17
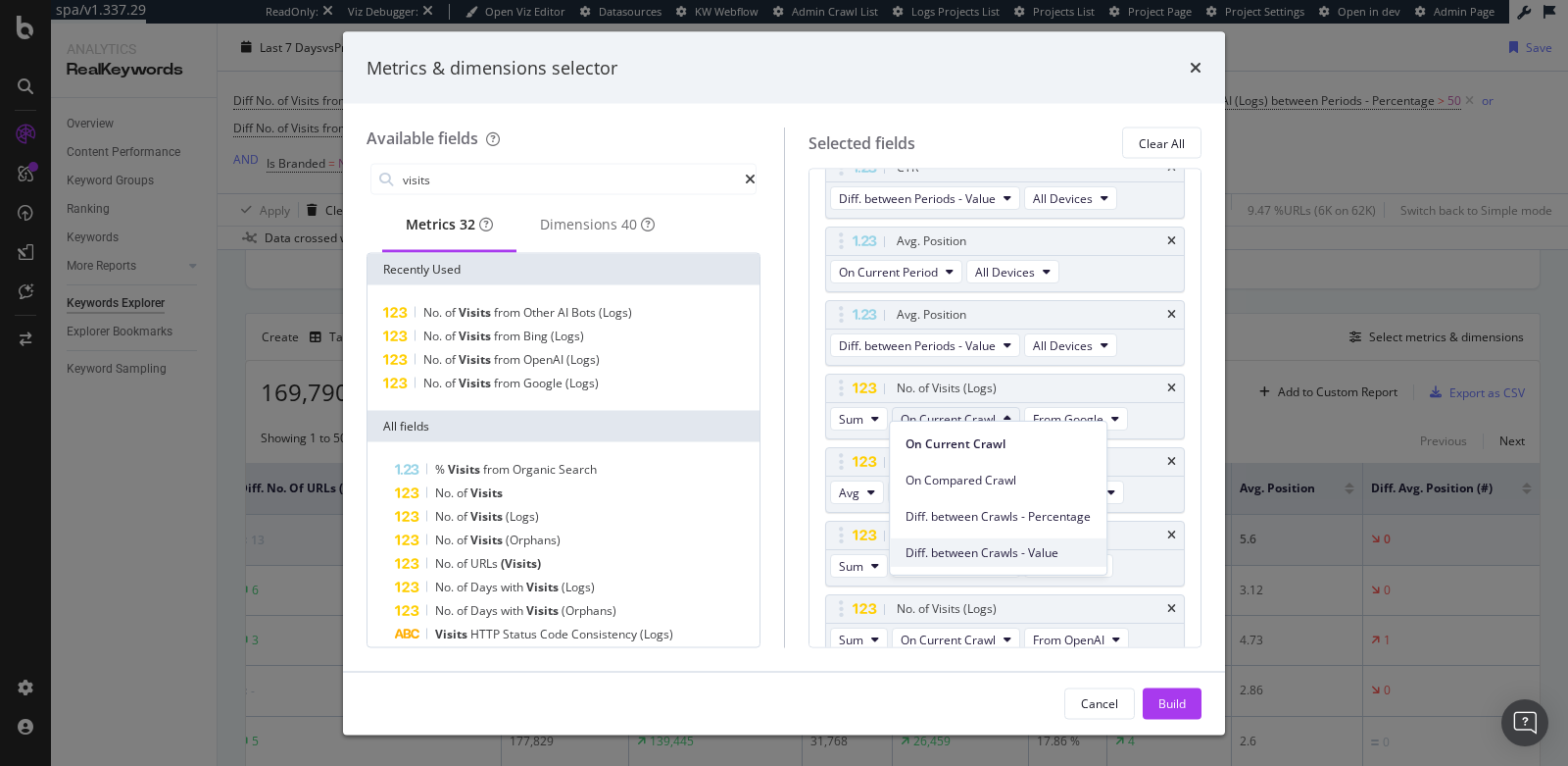
click at [970, 549] on span "Diff. between Crawls - Value" at bounding box center [999, 552] width 186 height 18
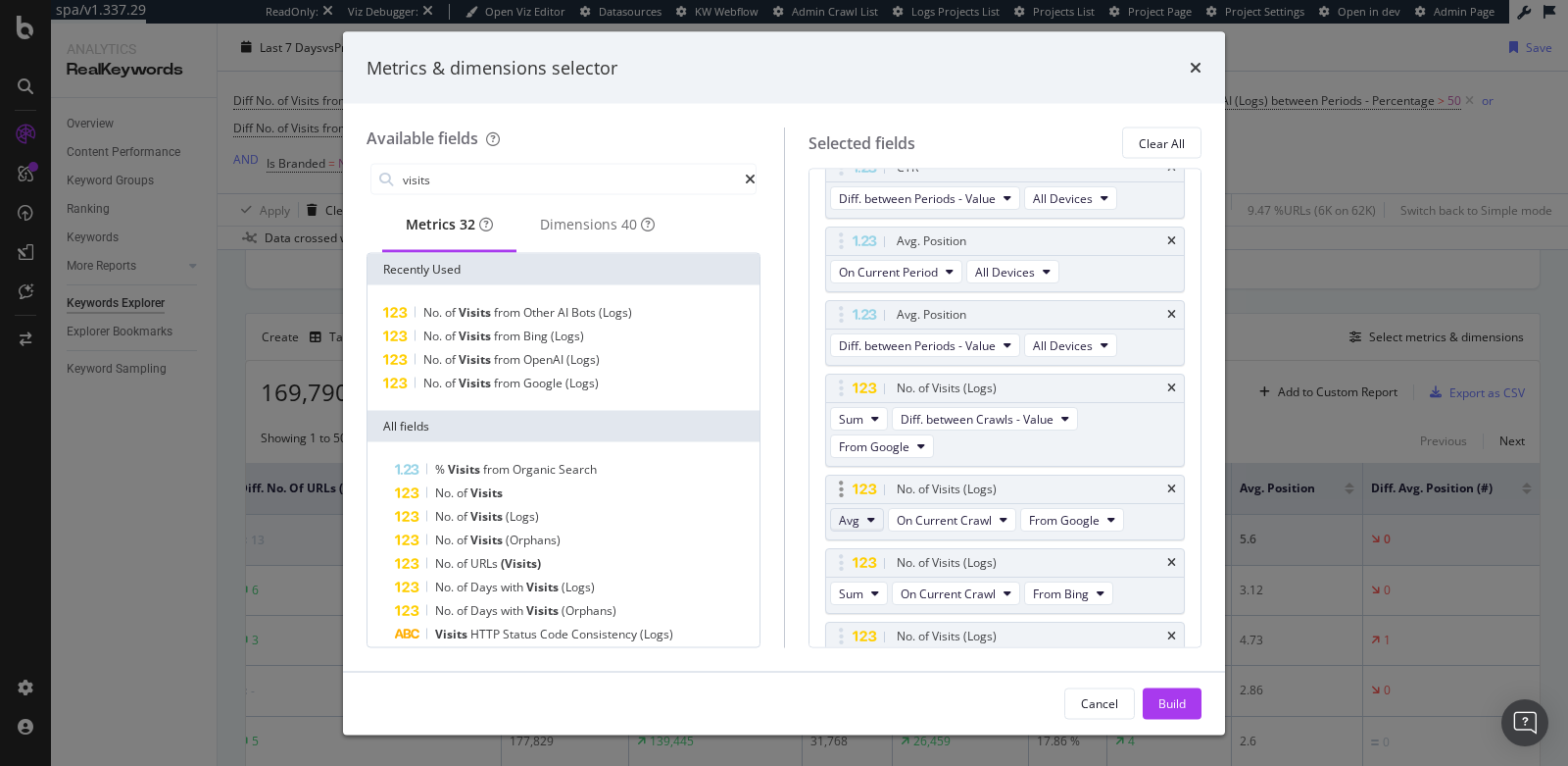
click at [849, 511] on span "Avg" at bounding box center [849, 519] width 21 height 17
click at [854, 545] on span "Sum" at bounding box center [858, 544] width 25 height 18
click at [939, 518] on button "On Current Crawl" at bounding box center [956, 520] width 128 height 24
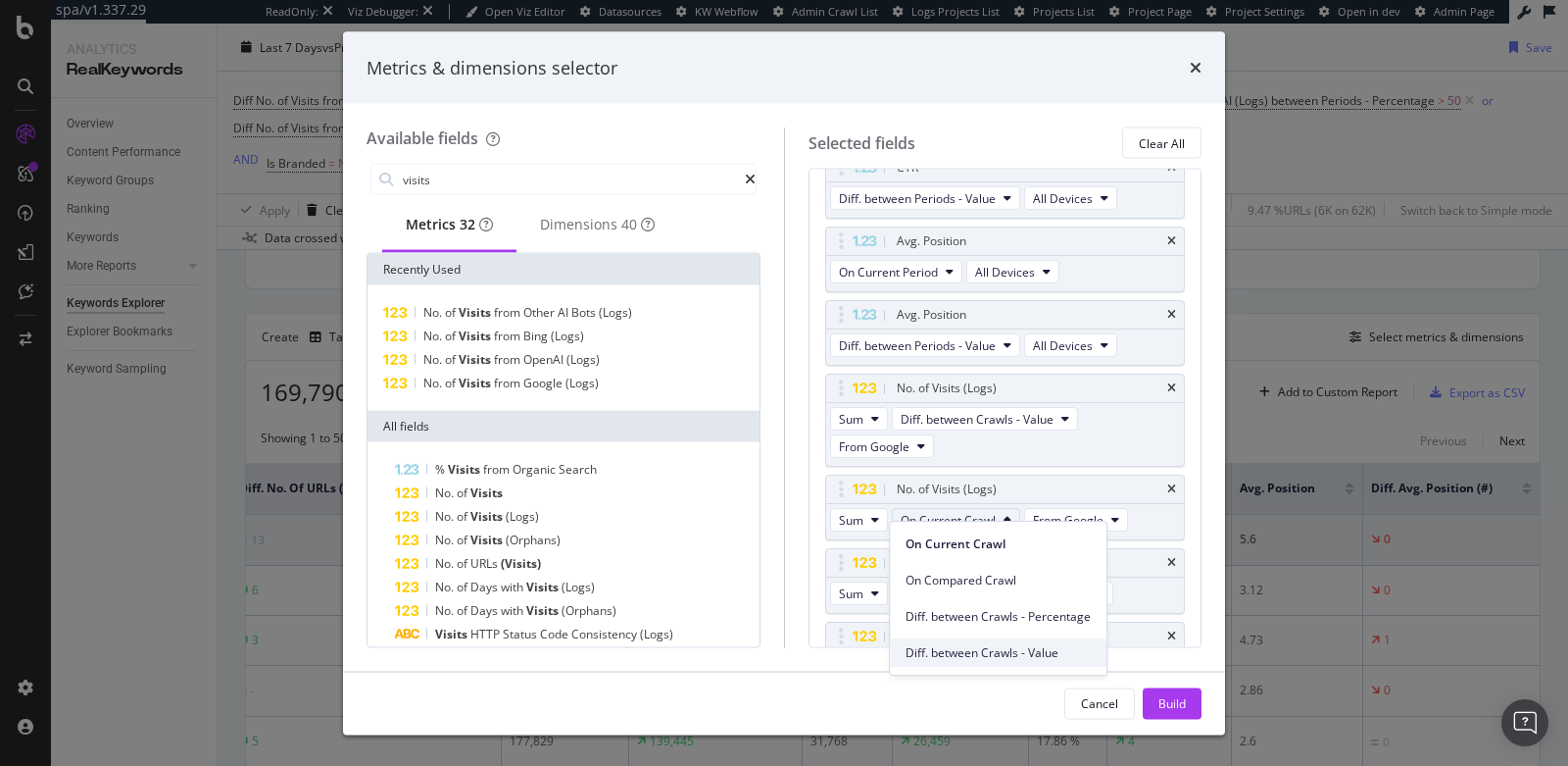
click at [953, 649] on span "Diff. between Crawls - Value" at bounding box center [999, 653] width 186 height 18
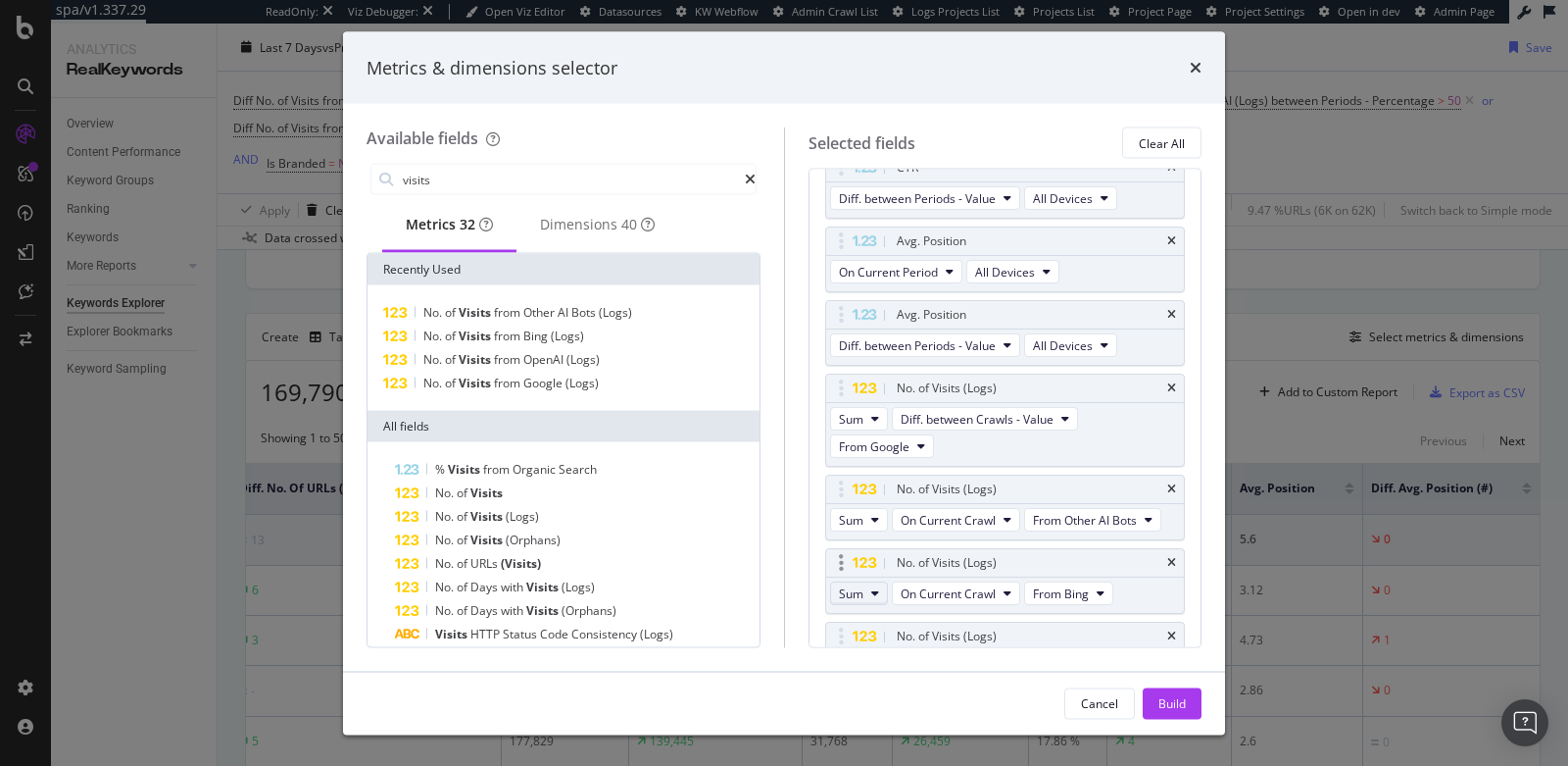
click at [864, 582] on button "Sum" at bounding box center [859, 594] width 58 height 24
click at [869, 618] on span "Sum" at bounding box center [859, 617] width 26 height 18
click at [916, 594] on div "Sum On Current Crawl From Bing" at bounding box center [973, 596] width 295 height 36
click at [927, 586] on span "On Current Crawl" at bounding box center [948, 593] width 95 height 17
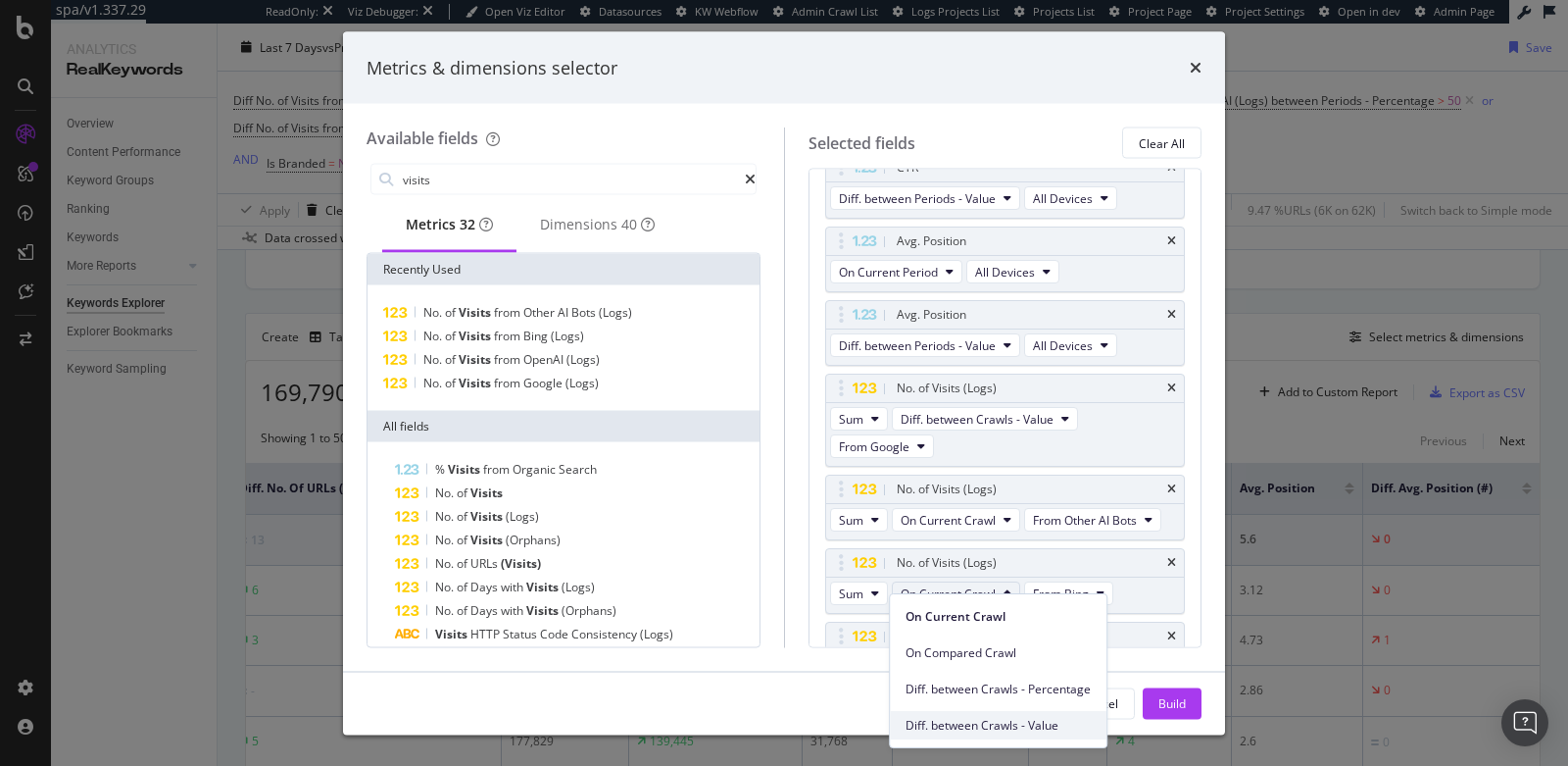
click at [969, 718] on span "Diff. between Crawls - Value" at bounding box center [999, 726] width 186 height 18
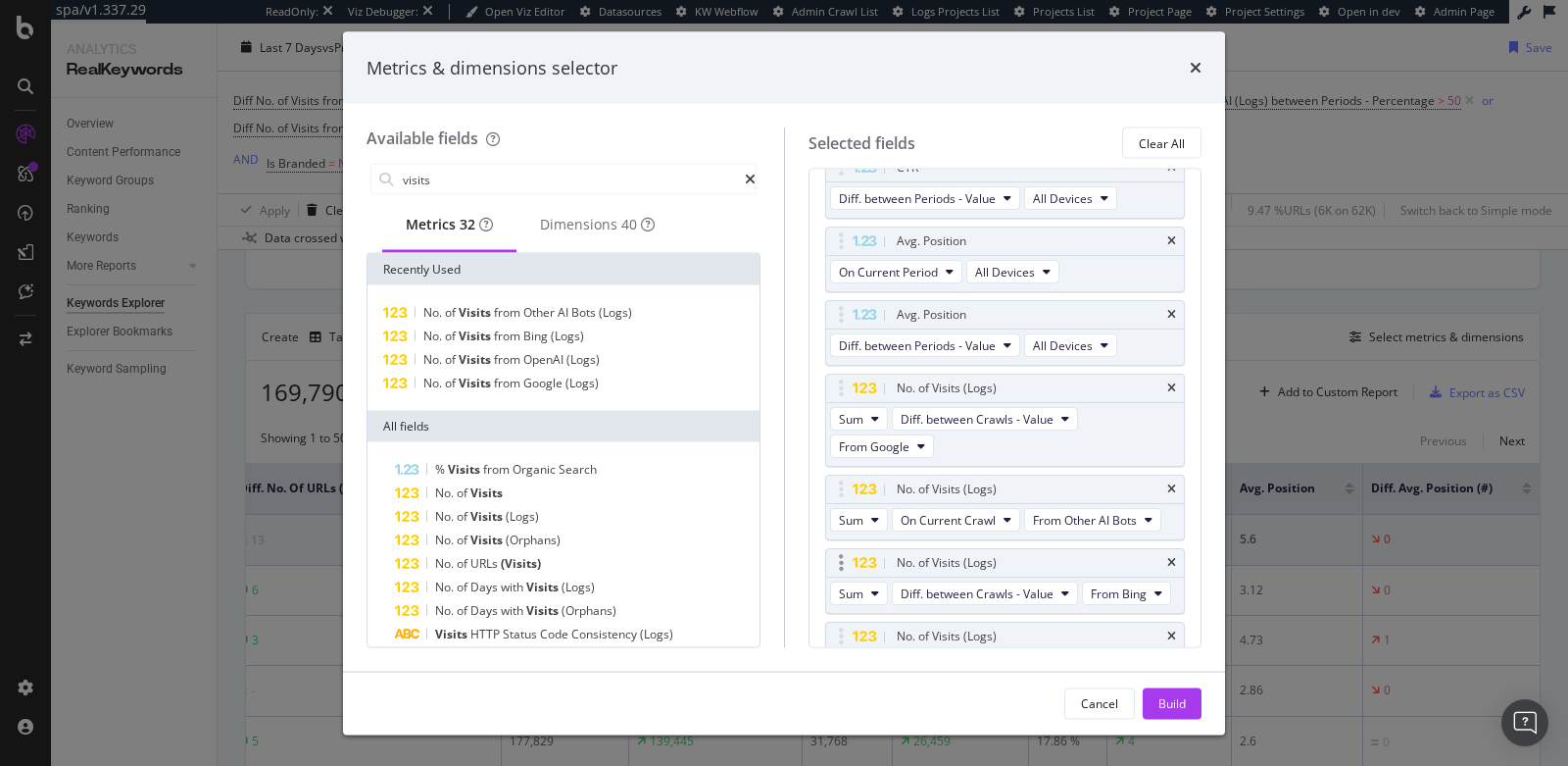
scroll to position [713, 0]
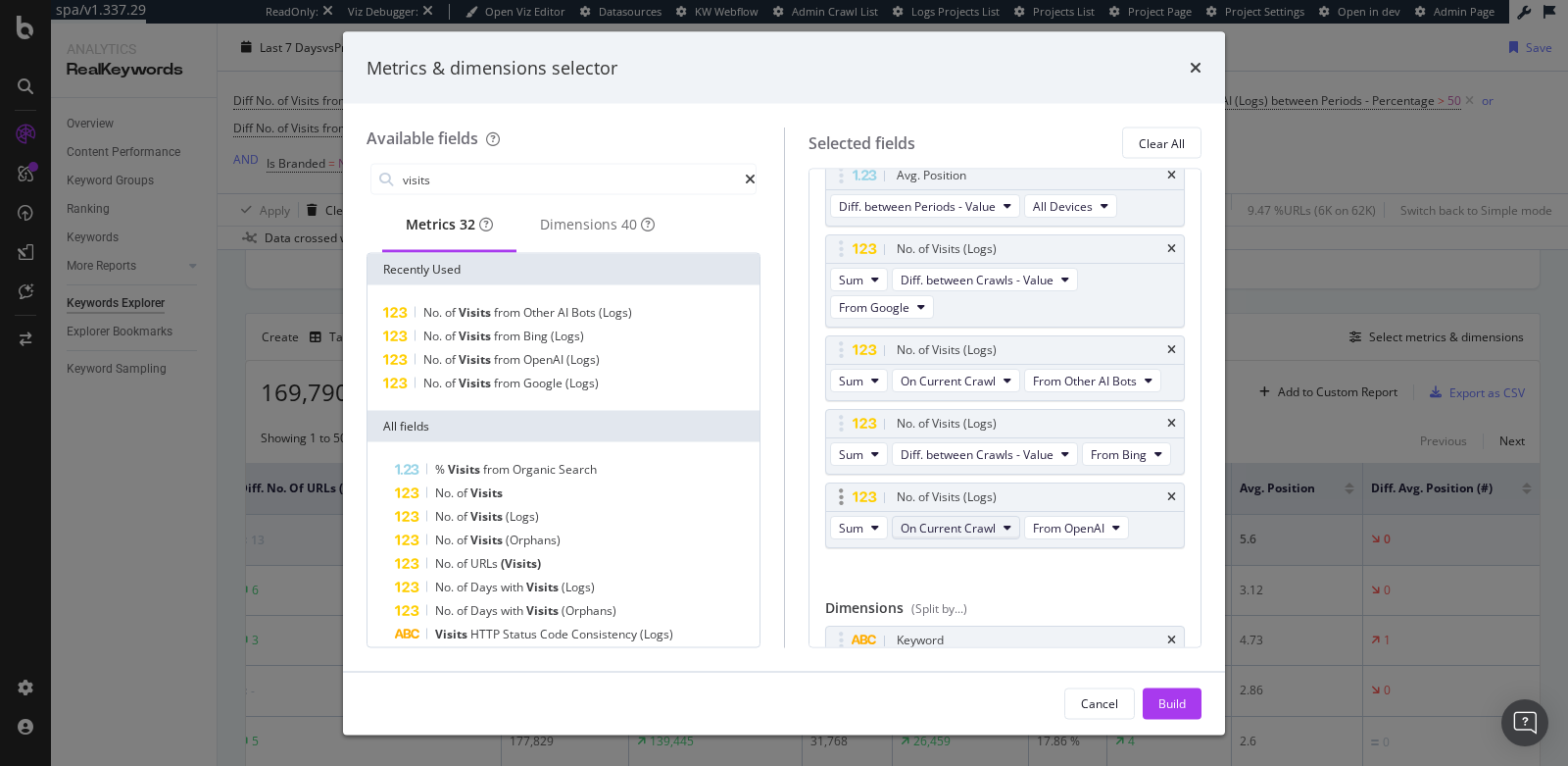
click at [931, 536] on span "On Current Crawl" at bounding box center [948, 527] width 95 height 17
click at [966, 690] on span "Diff. between Crawls - Value" at bounding box center [999, 686] width 186 height 18
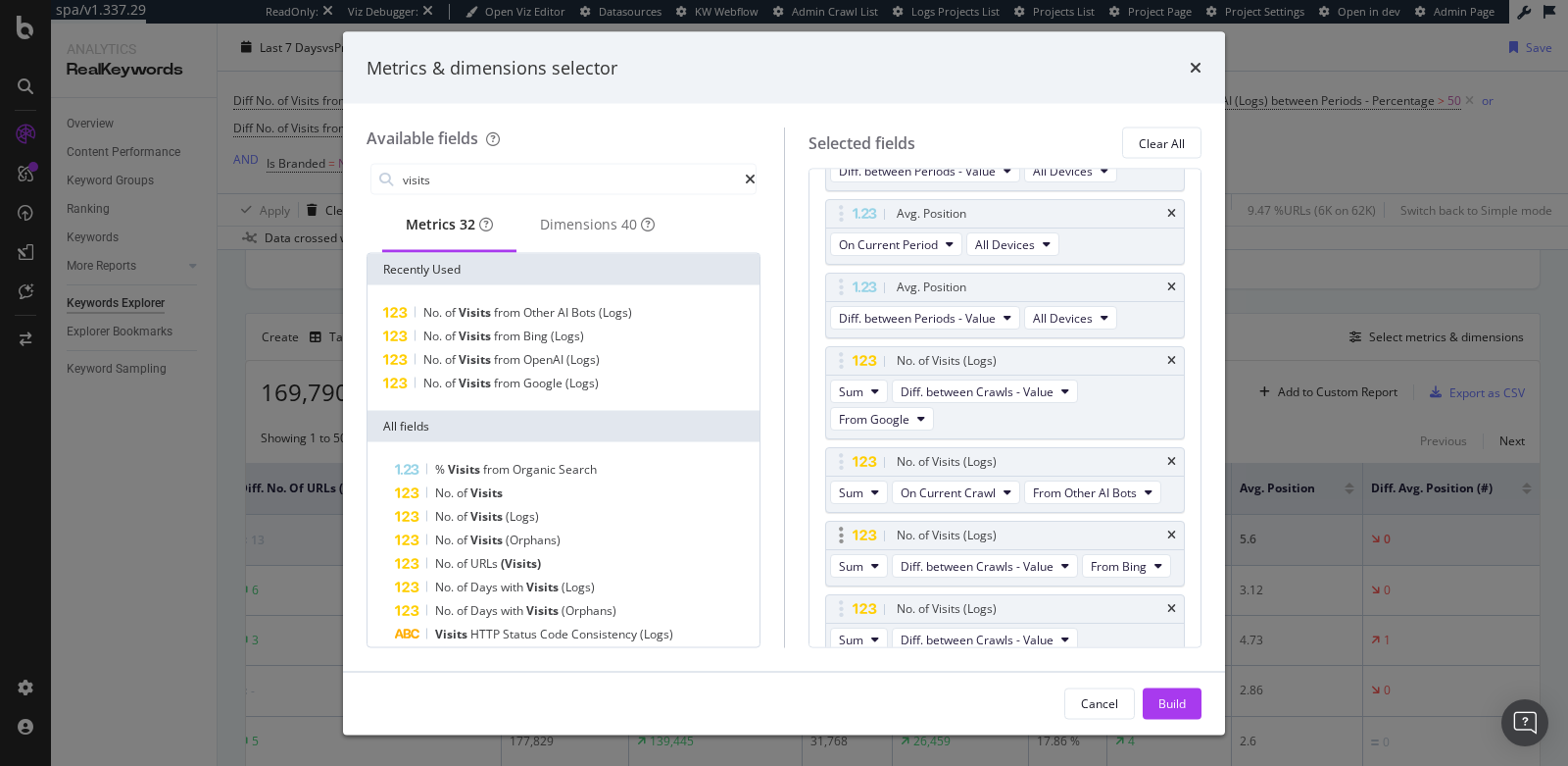
scroll to position [599, 0]
click at [948, 385] on span "Diff. between Crawls - Value" at bounding box center [977, 393] width 153 height 17
click at [959, 419] on span "On Current Crawl" at bounding box center [999, 419] width 186 height 18
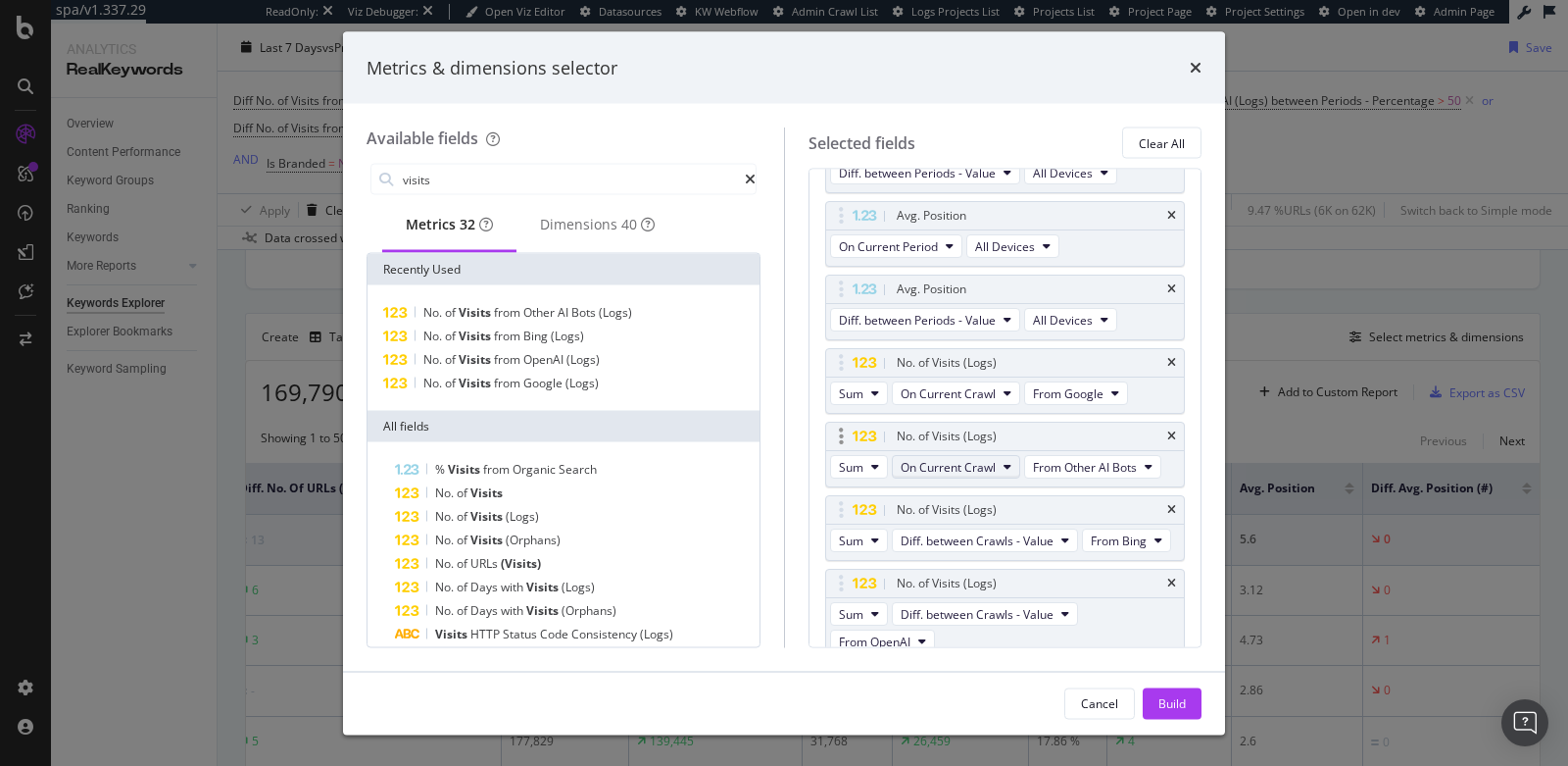
click at [951, 459] on span "On Current Crawl" at bounding box center [948, 467] width 95 height 17
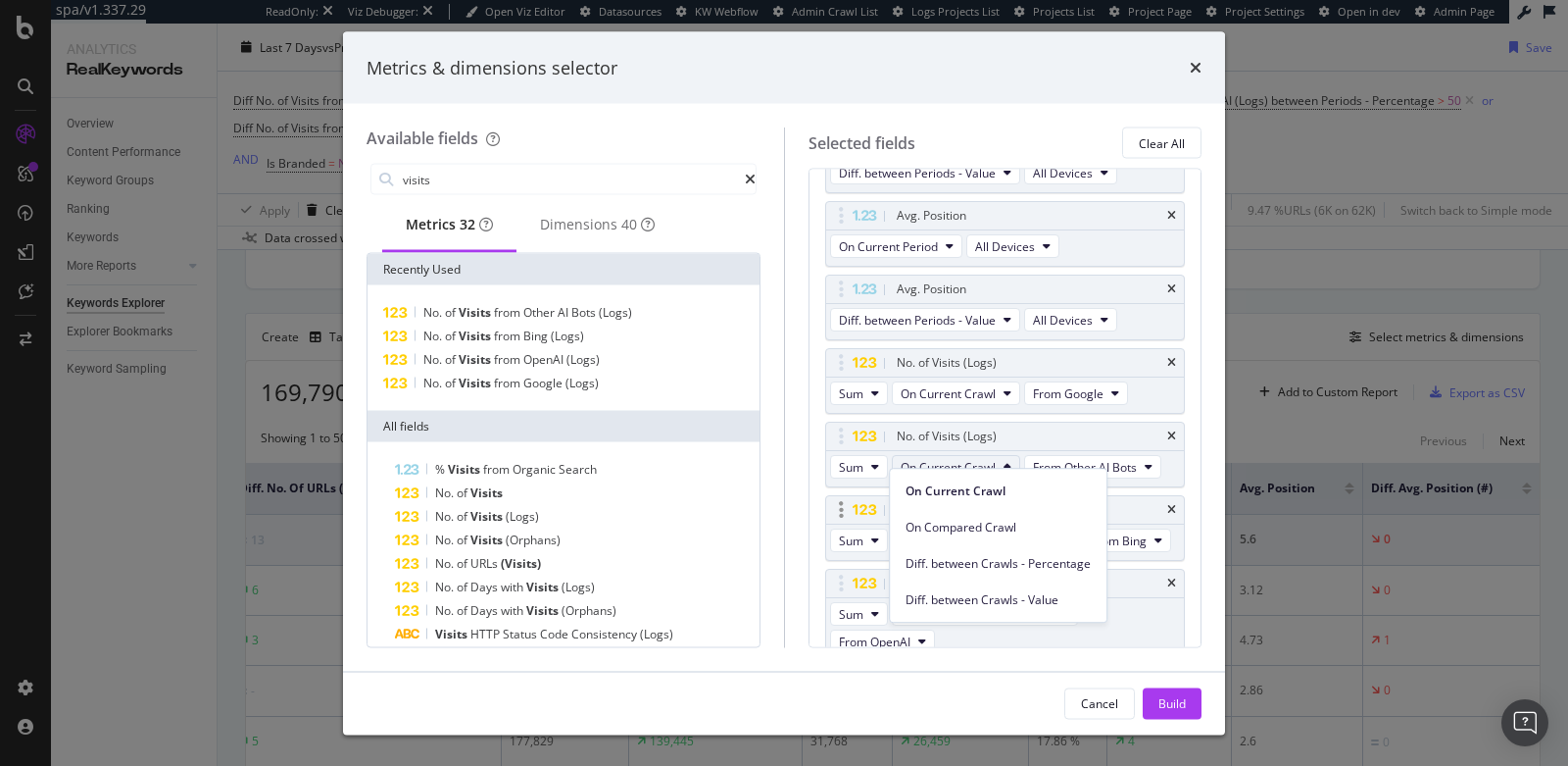
click at [1143, 525] on div "Sum Diff. between Crawls - Value From Bing" at bounding box center [1003, 543] width 353 height 36
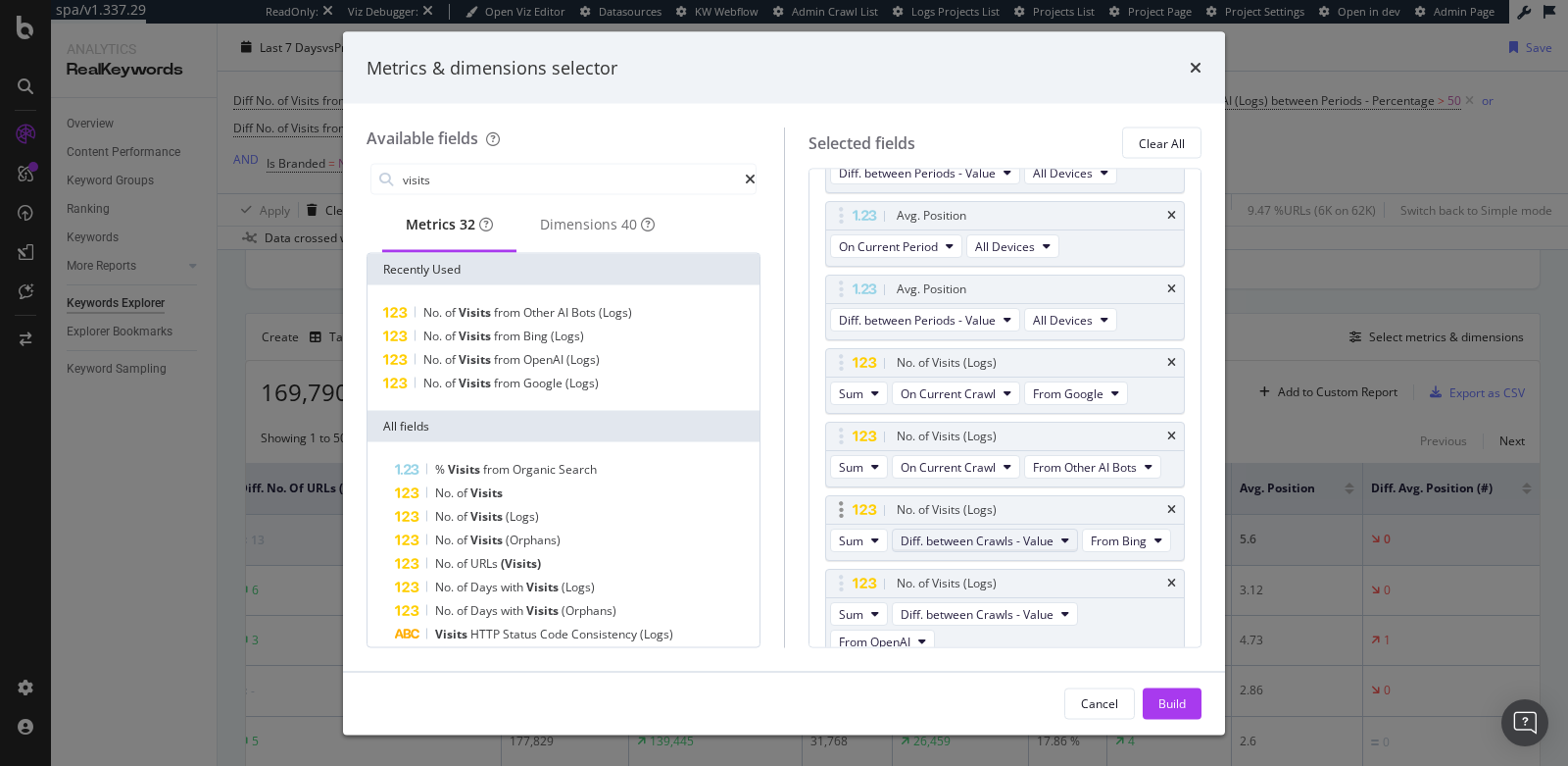
click at [1048, 532] on span "Diff. between Crawls - Value" at bounding box center [977, 540] width 153 height 17
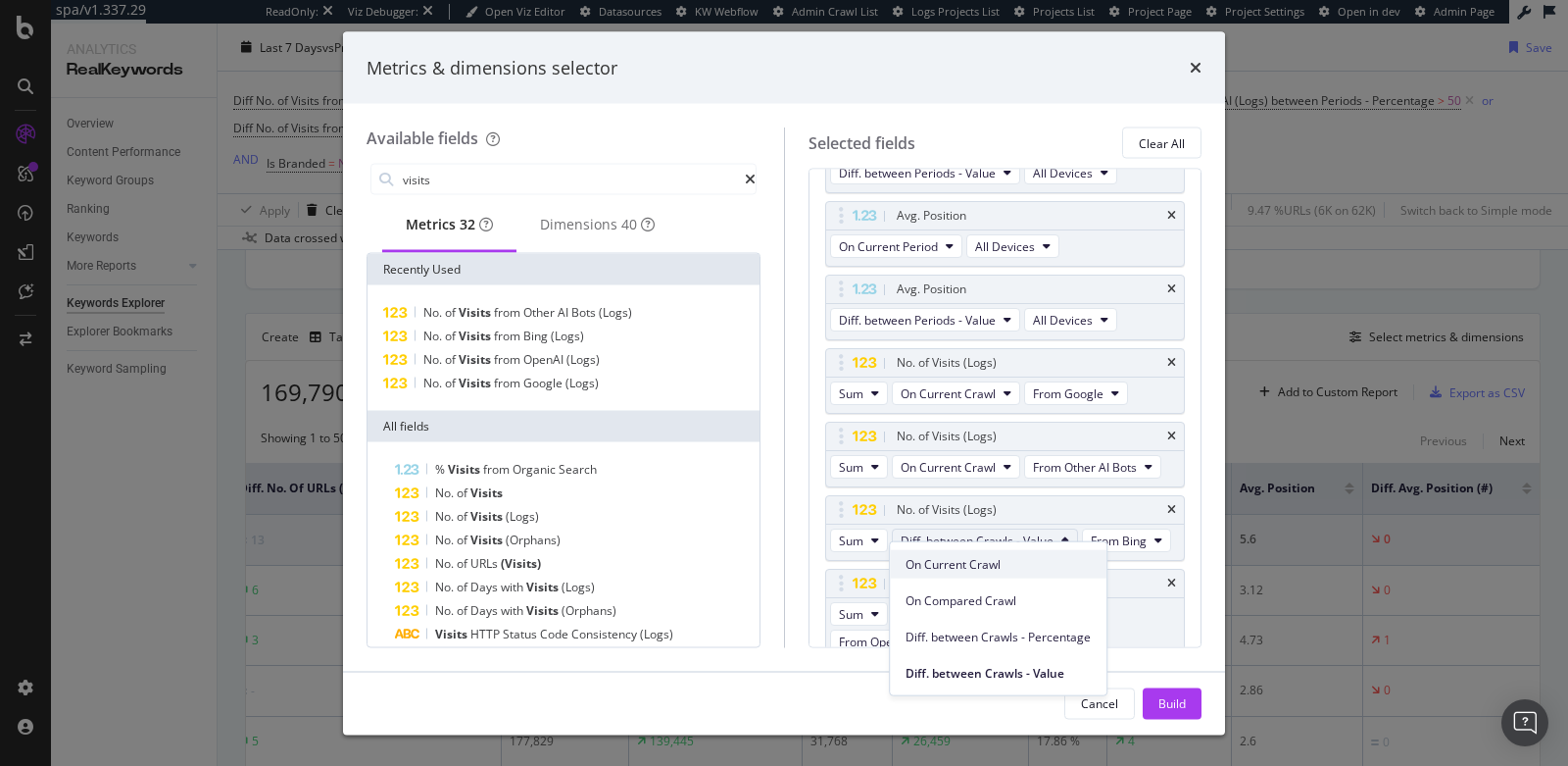
click at [1002, 564] on span "On Current Crawl" at bounding box center [999, 564] width 186 height 18
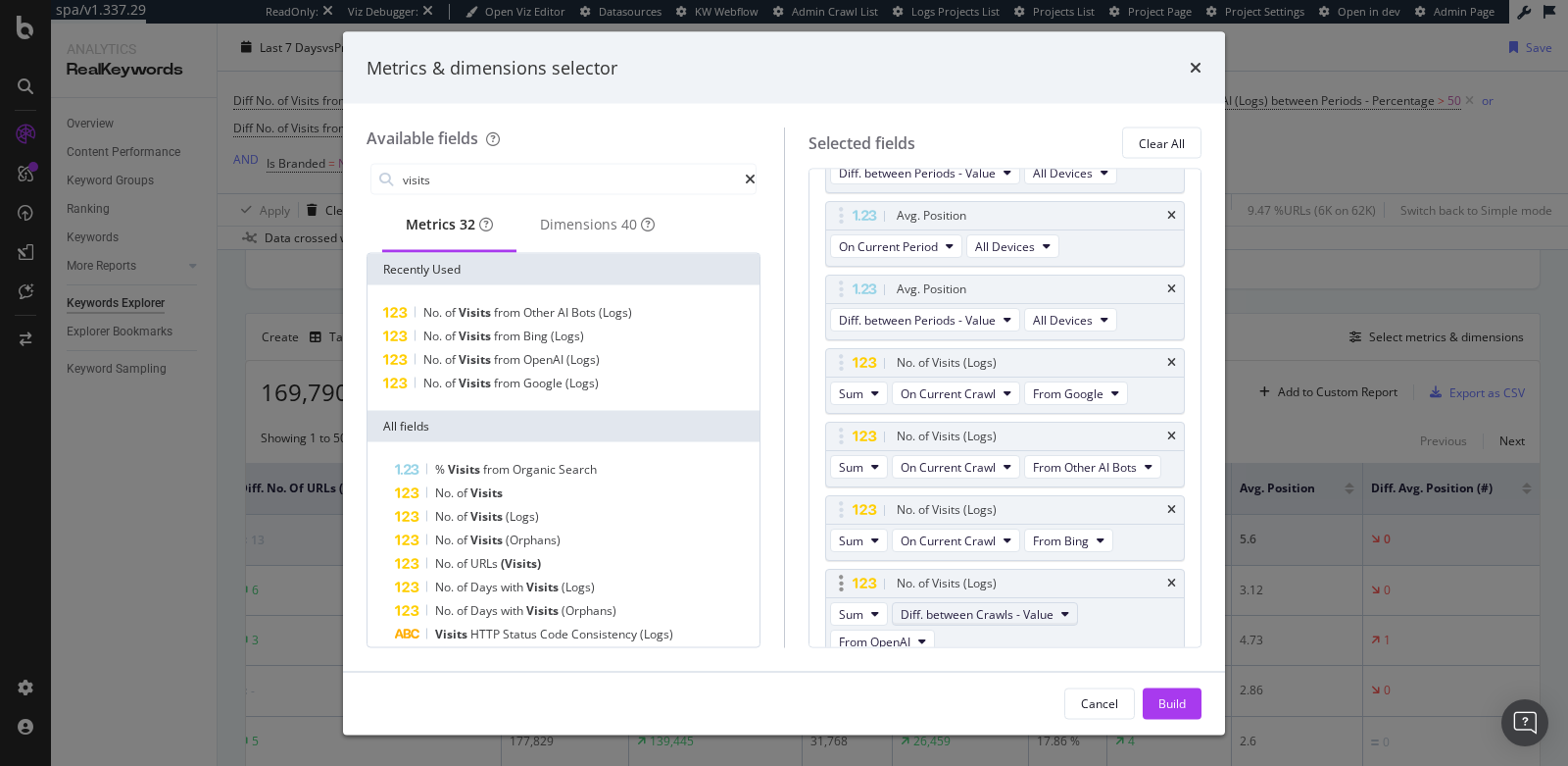
click at [990, 606] on span "Diff. between Crawls - Value" at bounding box center [977, 614] width 153 height 17
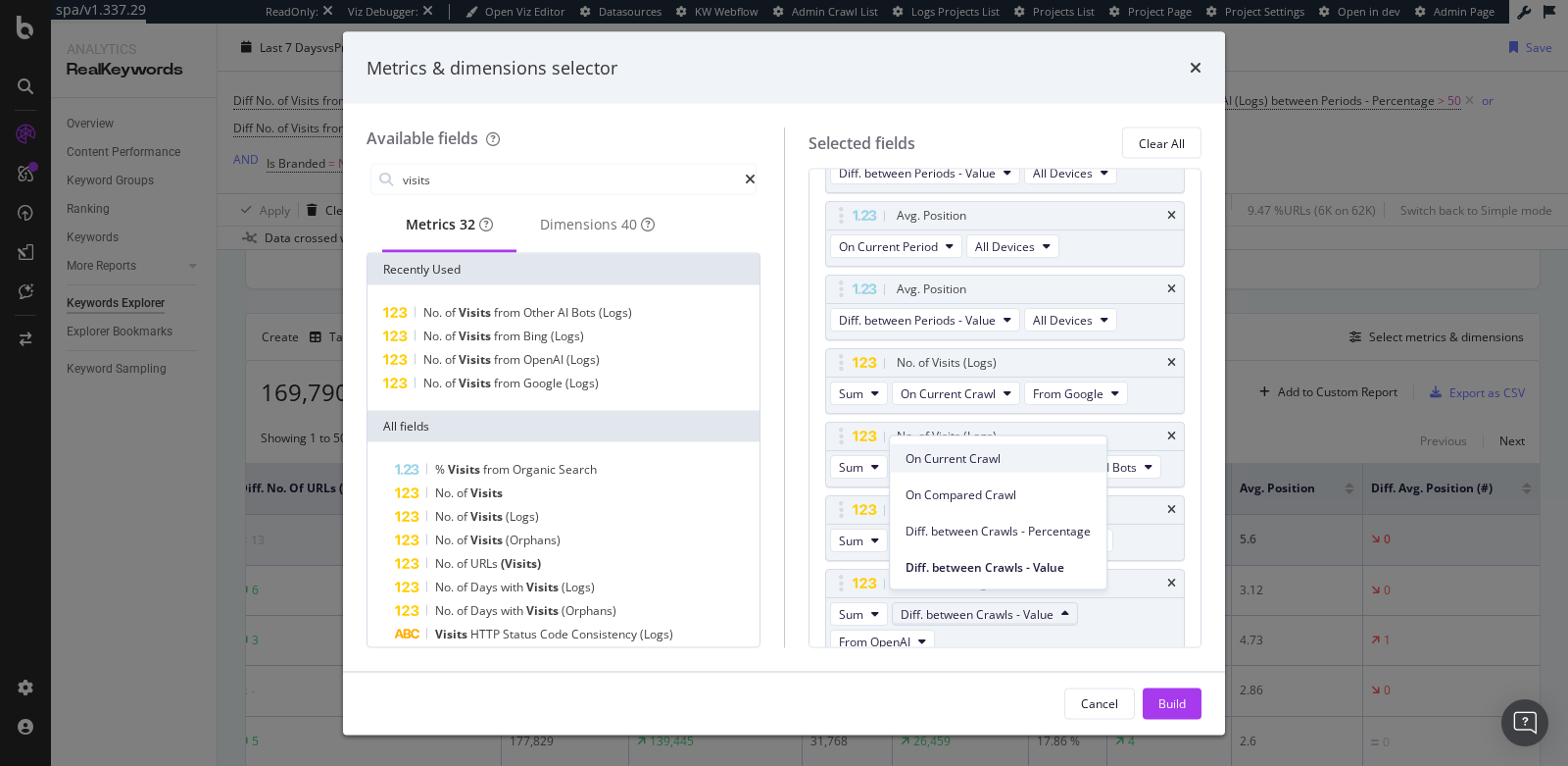
click at [942, 459] on span "On Current Crawl" at bounding box center [999, 458] width 186 height 18
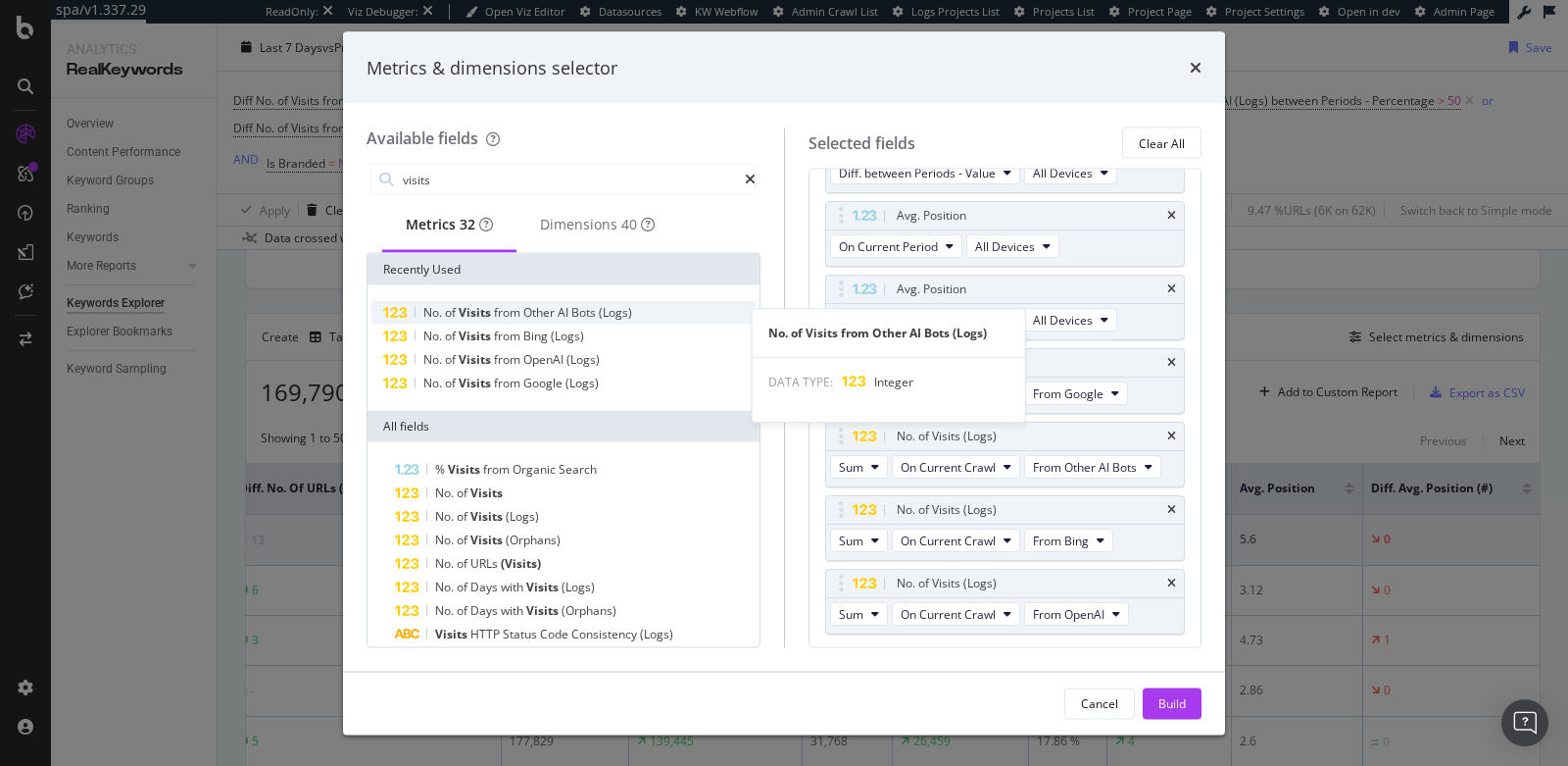
click at [603, 316] on span "(Logs)" at bounding box center [616, 312] width 34 height 17
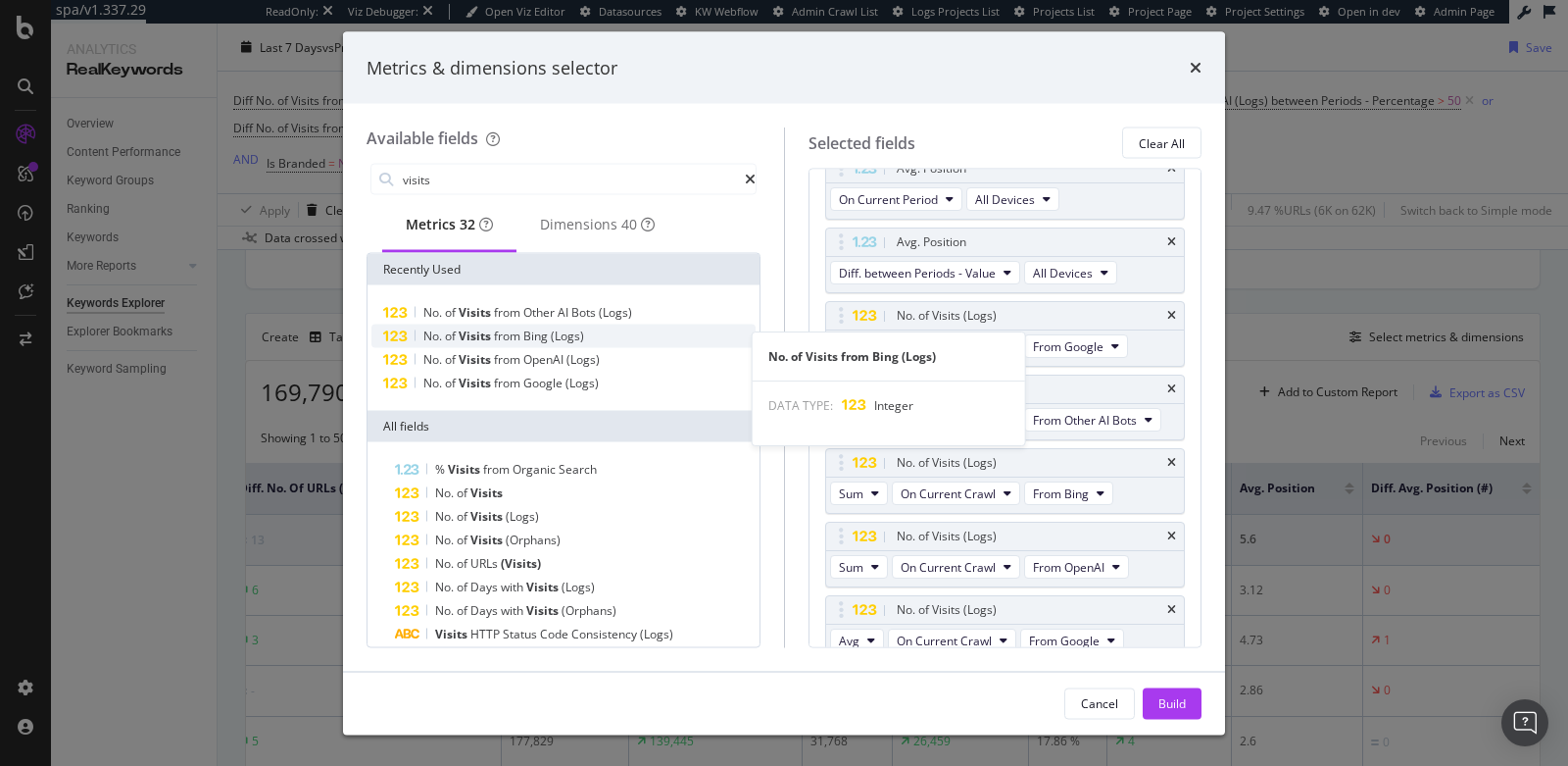
click at [606, 348] on div "No. of Visits from Bing (Logs)" at bounding box center [562, 337] width 384 height 24
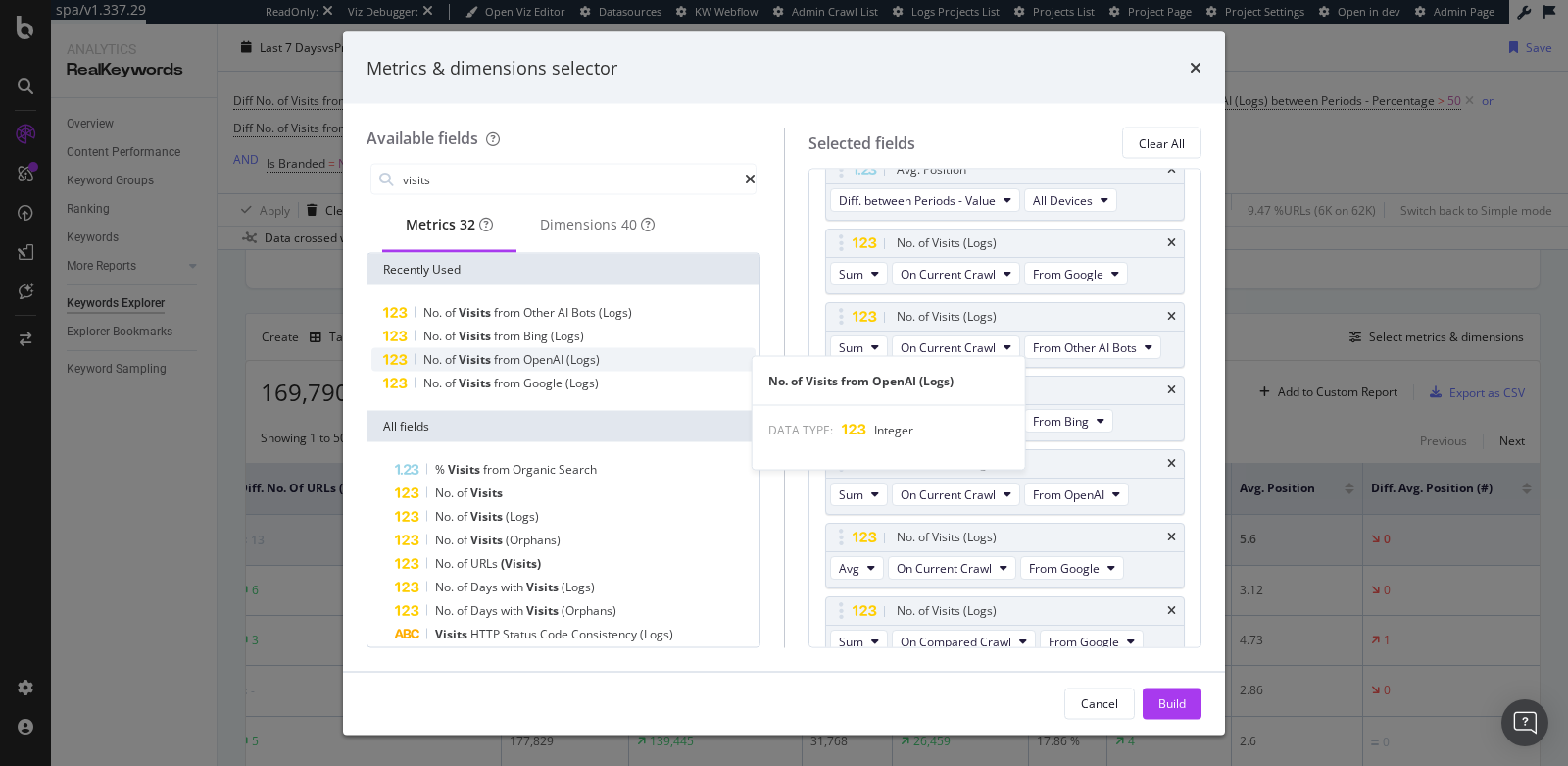
click at [606, 367] on div "No. of Visits from OpenAI (Logs)" at bounding box center [562, 360] width 384 height 24
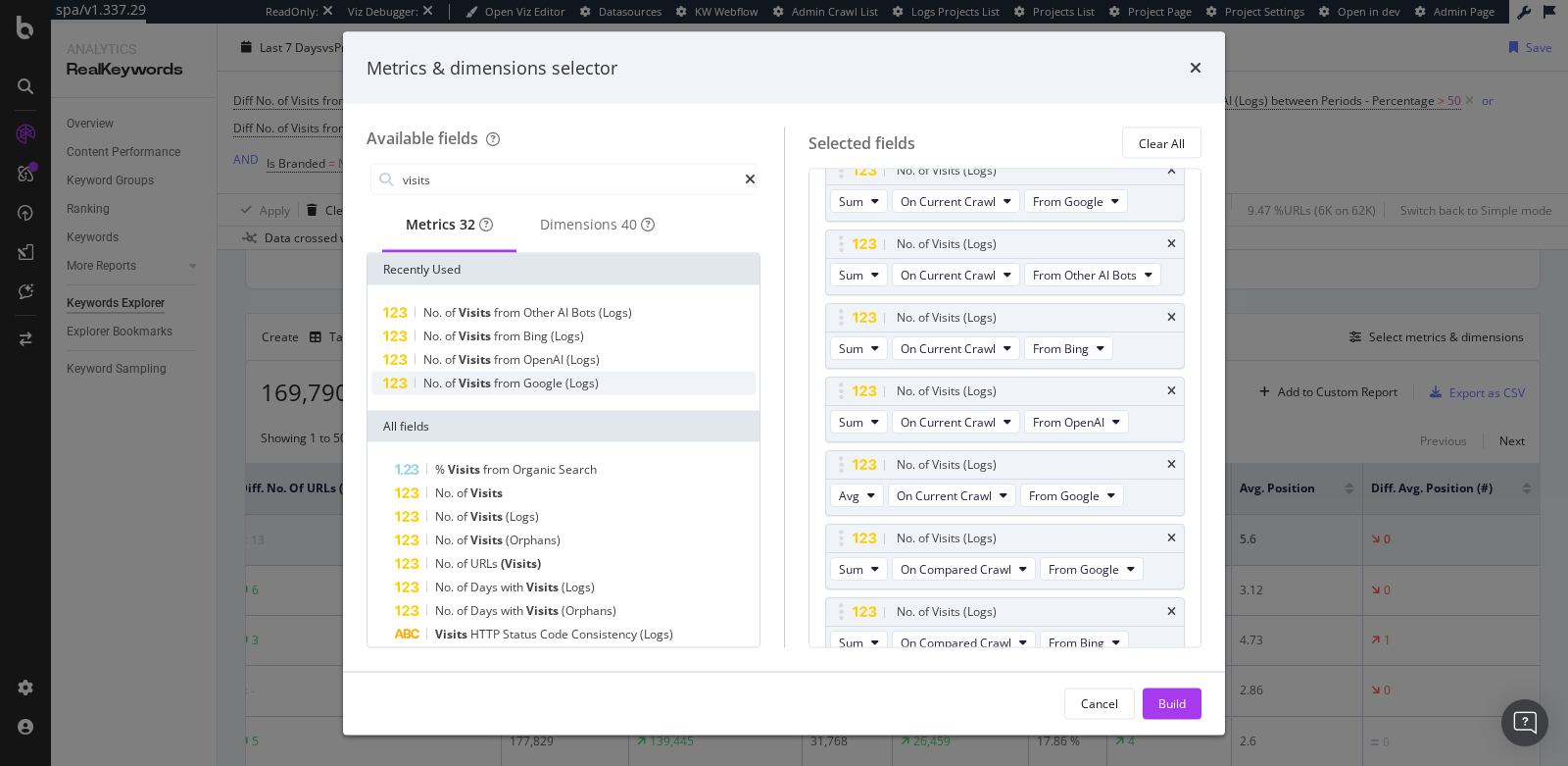
click at [606, 384] on div "No. of Visits from Google (Logs)" at bounding box center [562, 383] width 384 height 24
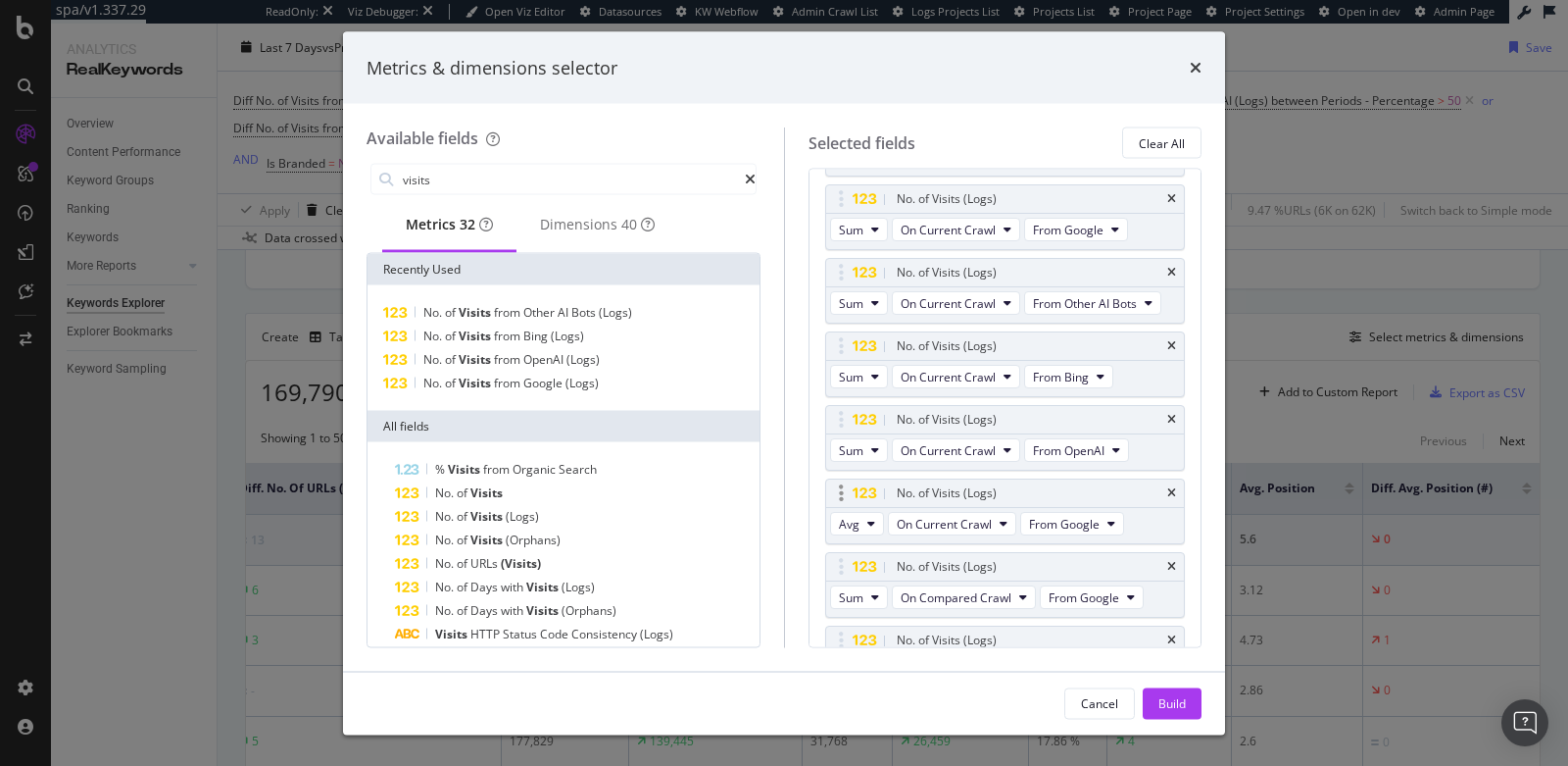
scroll to position [754, 0]
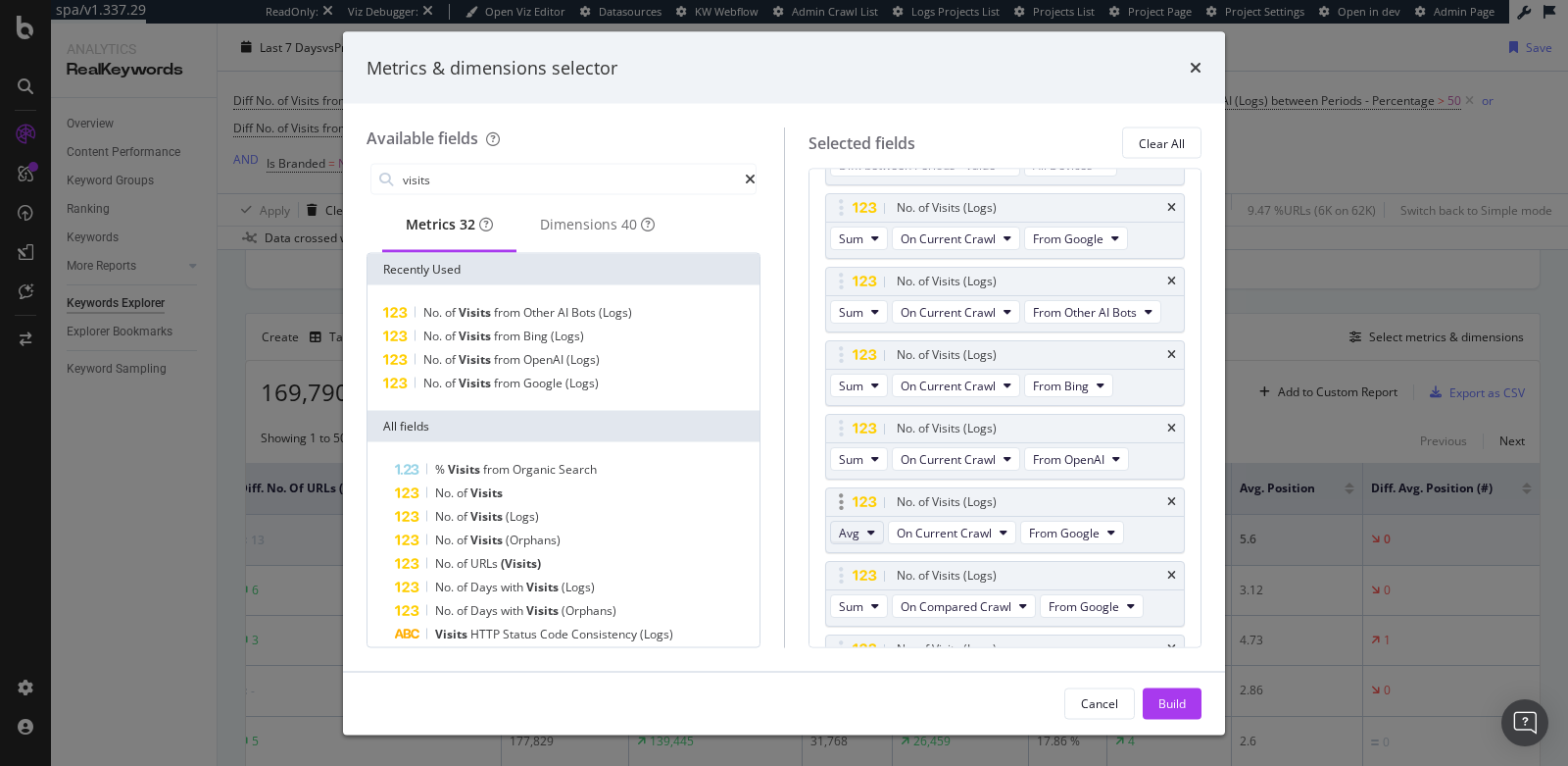
click at [843, 526] on span "Avg" at bounding box center [849, 532] width 21 height 17
click at [848, 556] on span "Sum" at bounding box center [858, 554] width 25 height 18
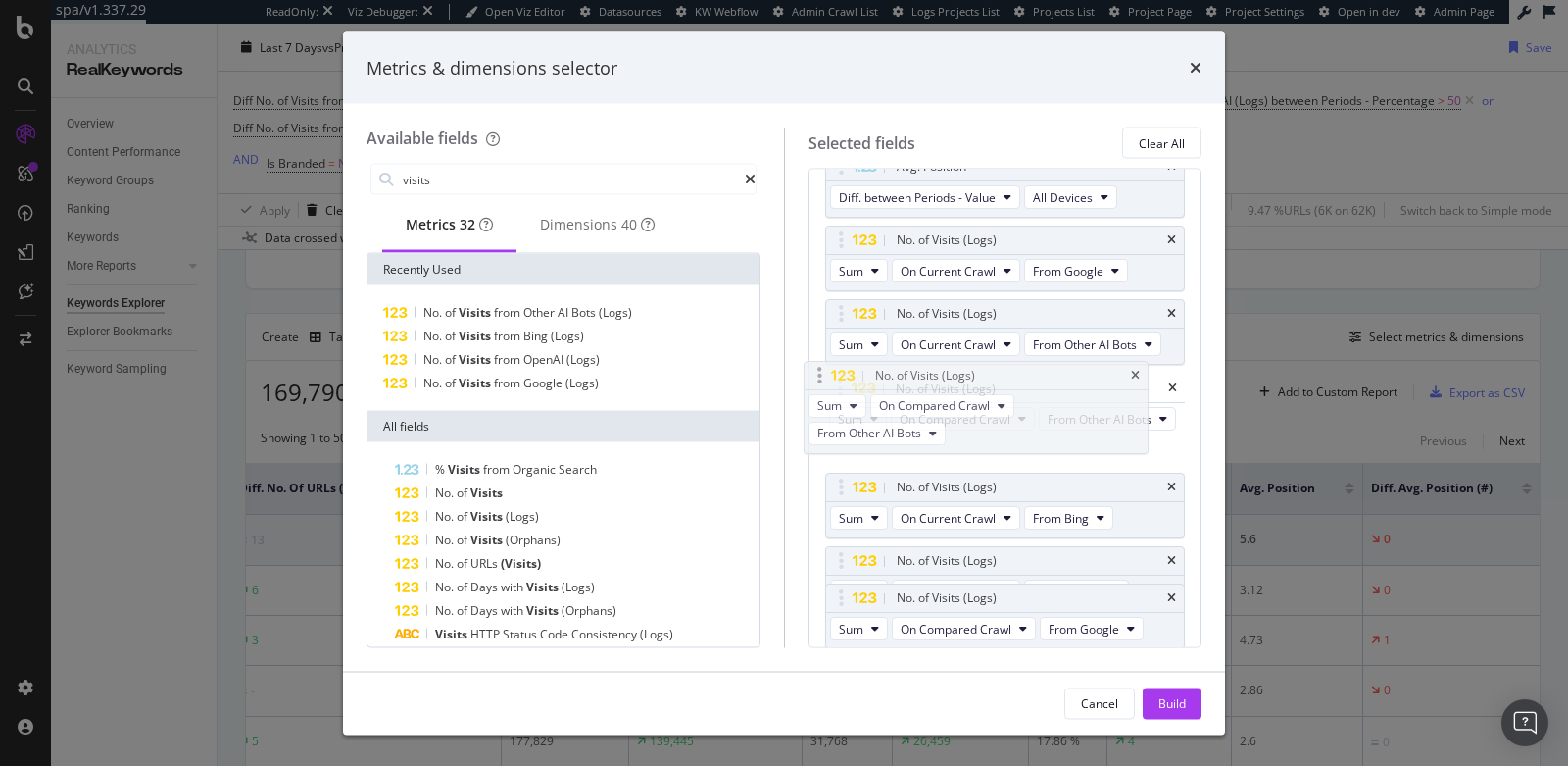
drag, startPoint x: 918, startPoint y: 530, endPoint x: 897, endPoint y: 384, distance: 147.5
click at [897, 384] on body "spa/v1.337.29 ReadOnly: Viz Debugger: Open Viz Editor Datasources KW Webflow Ad…" at bounding box center [784, 383] width 1568 height 766
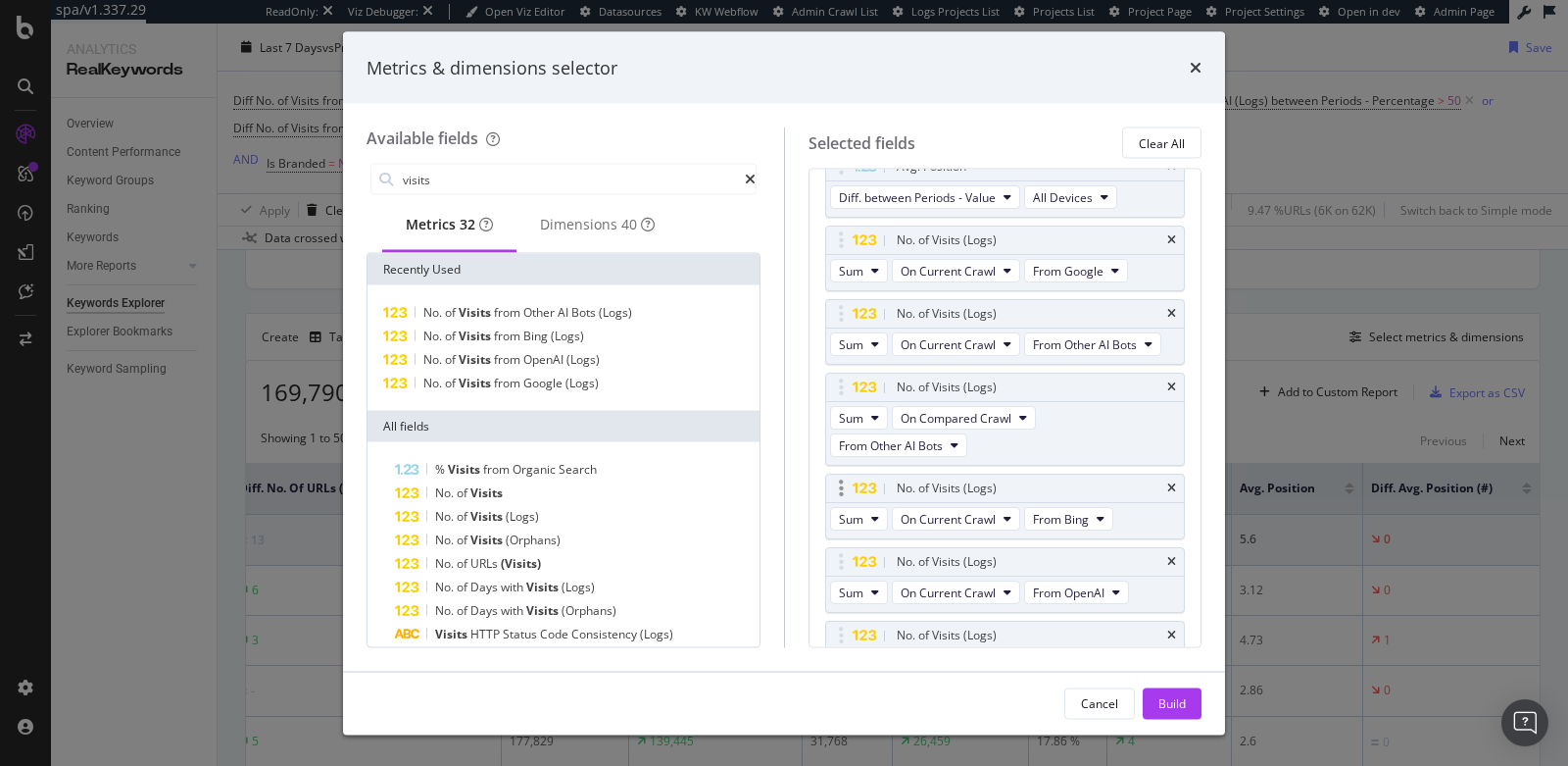
scroll to position [772, 0]
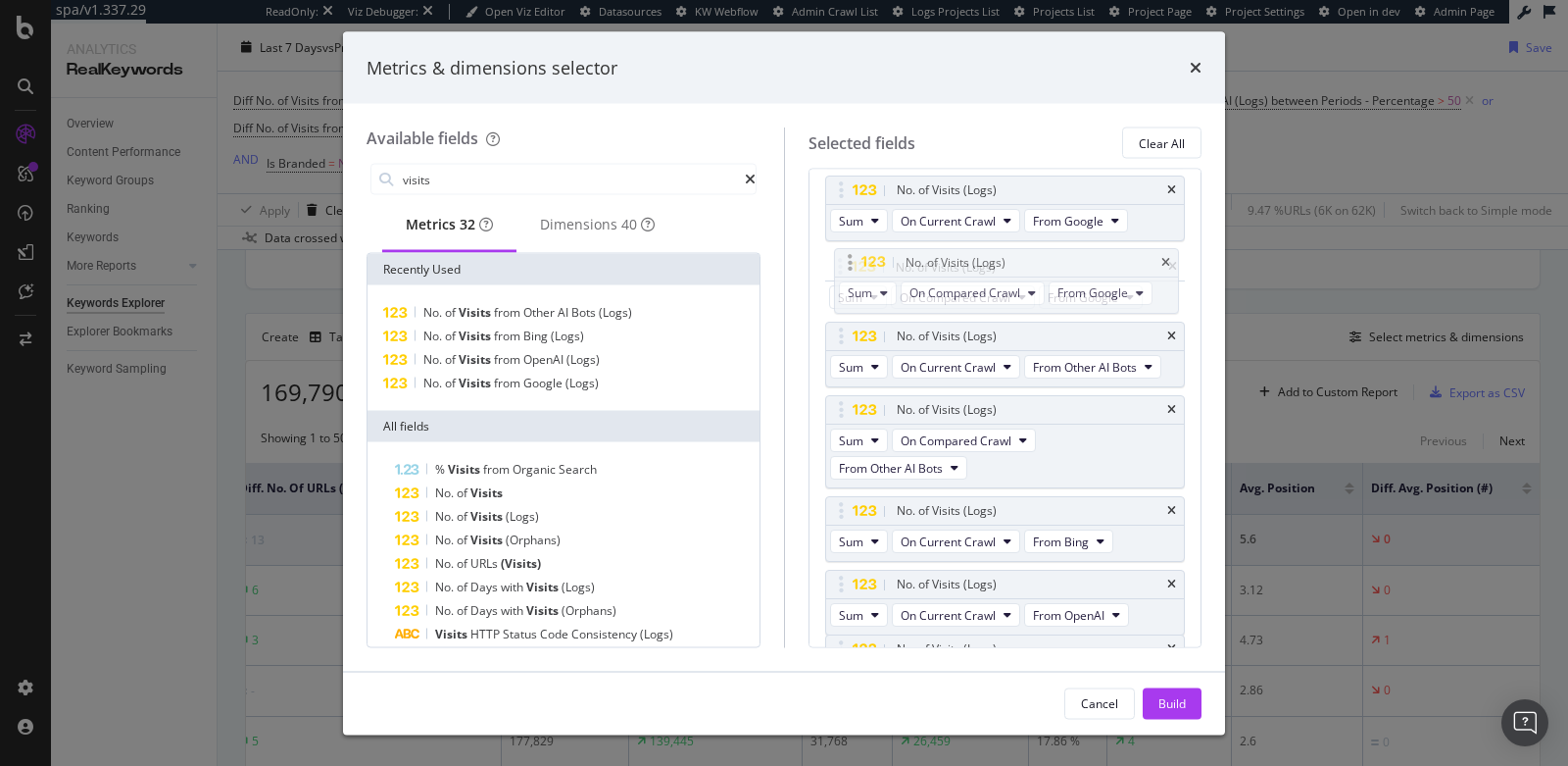
drag, startPoint x: 954, startPoint y: 568, endPoint x: 964, endPoint y: 259, distance: 309.2
click at [964, 259] on body "spa/v1.337.29 ReadOnly: Viz Debugger: Open Viz Editor Datasources KW Webflow Ad…" at bounding box center [784, 383] width 1568 height 766
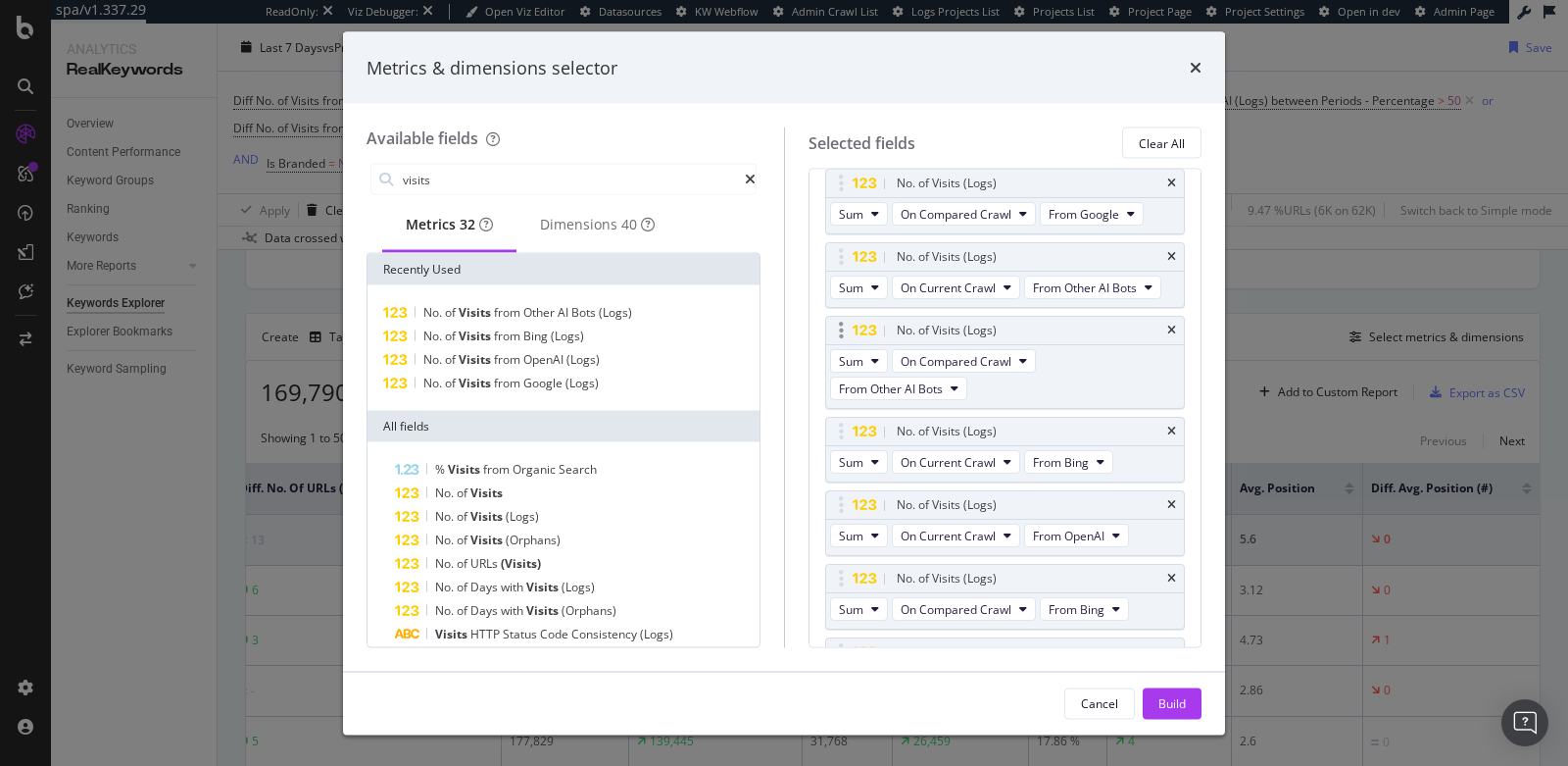
scroll to position [920, 0]
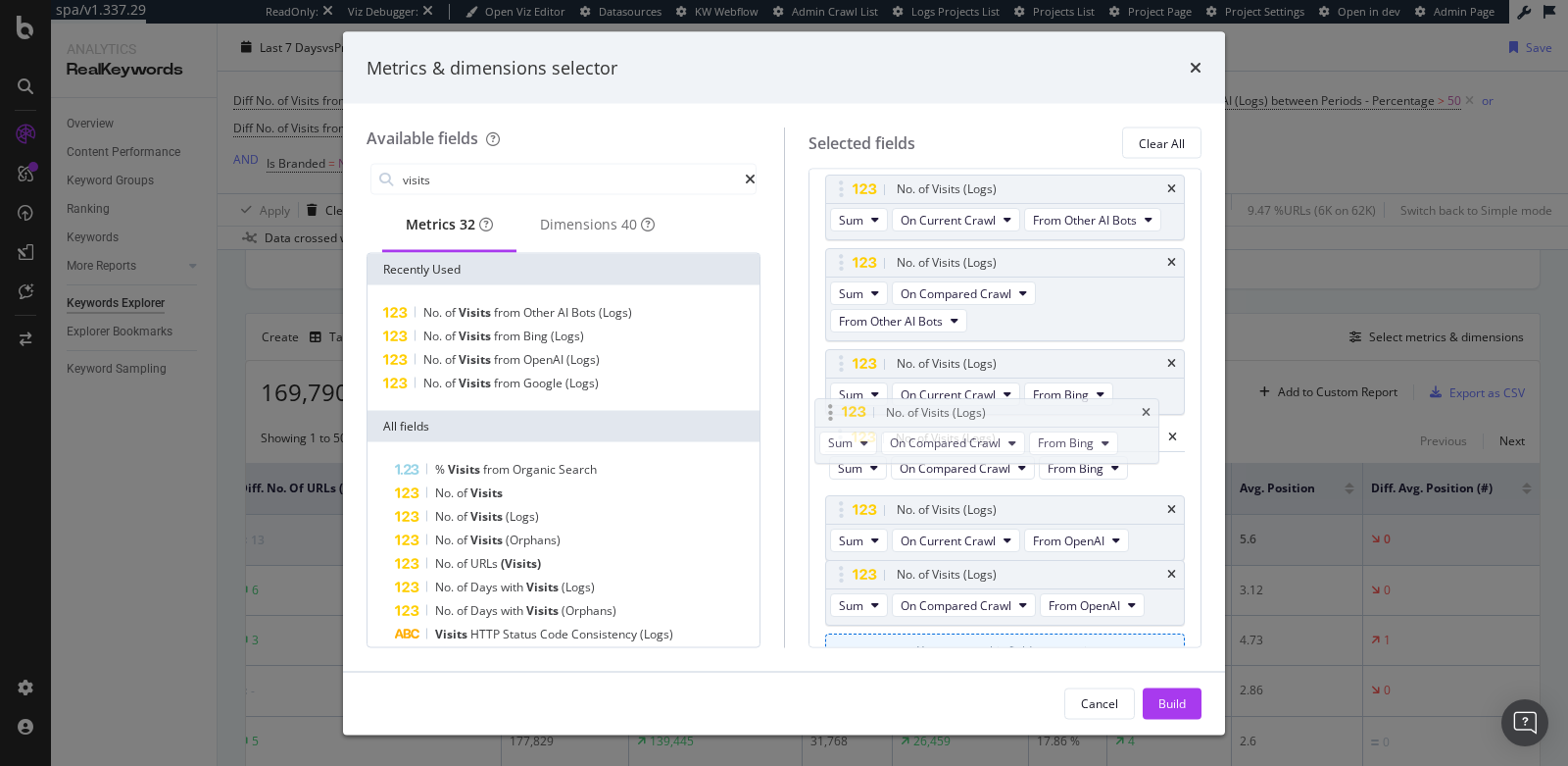
drag, startPoint x: 982, startPoint y: 489, endPoint x: 972, endPoint y: 404, distance: 85.6
click at [972, 404] on body "spa/v1.337.29 ReadOnly: Viz Debugger: Open Viz Editor Datasources KW Webflow Ad…" at bounding box center [784, 383] width 1568 height 766
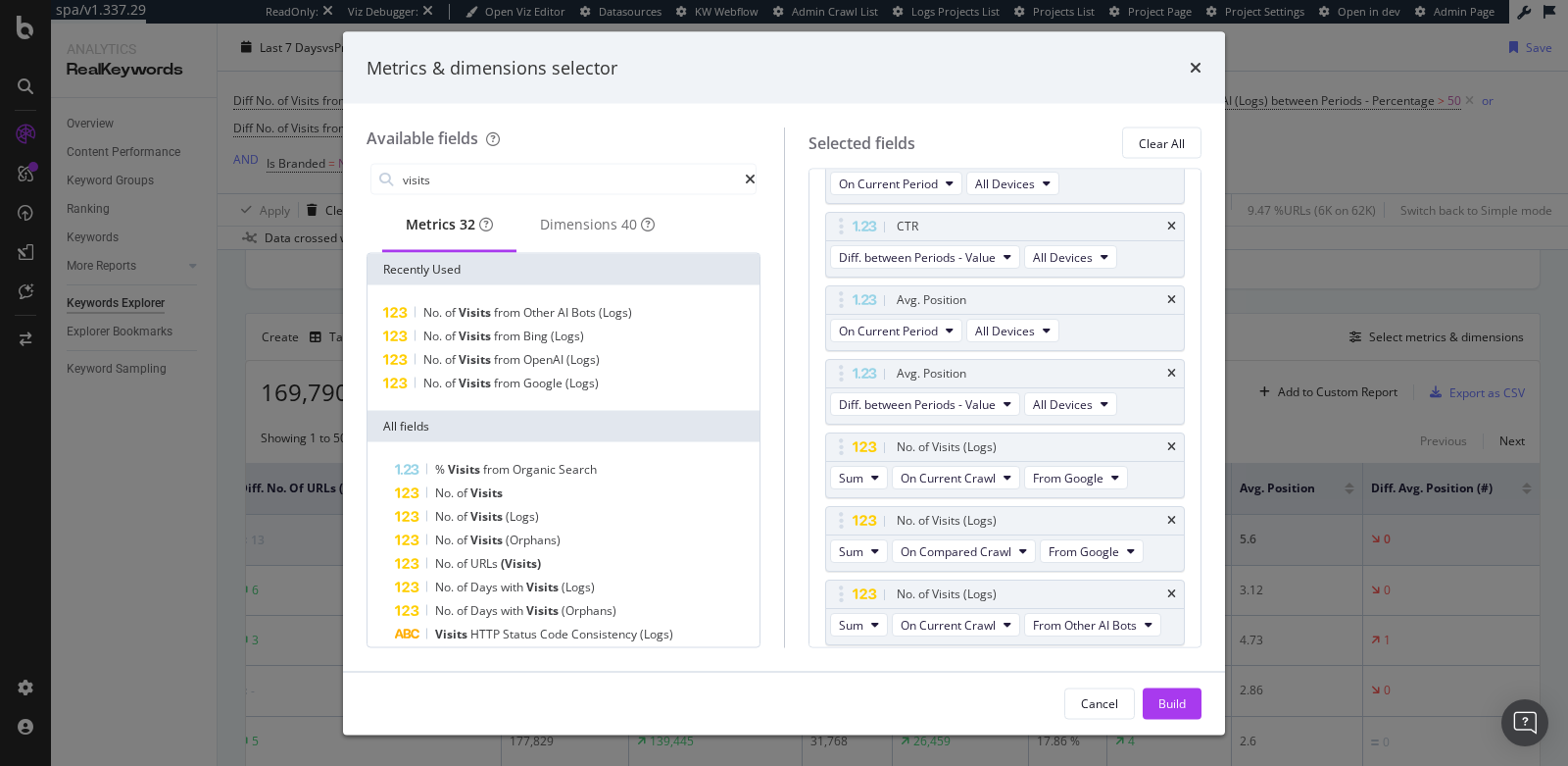
scroll to position [0, 0]
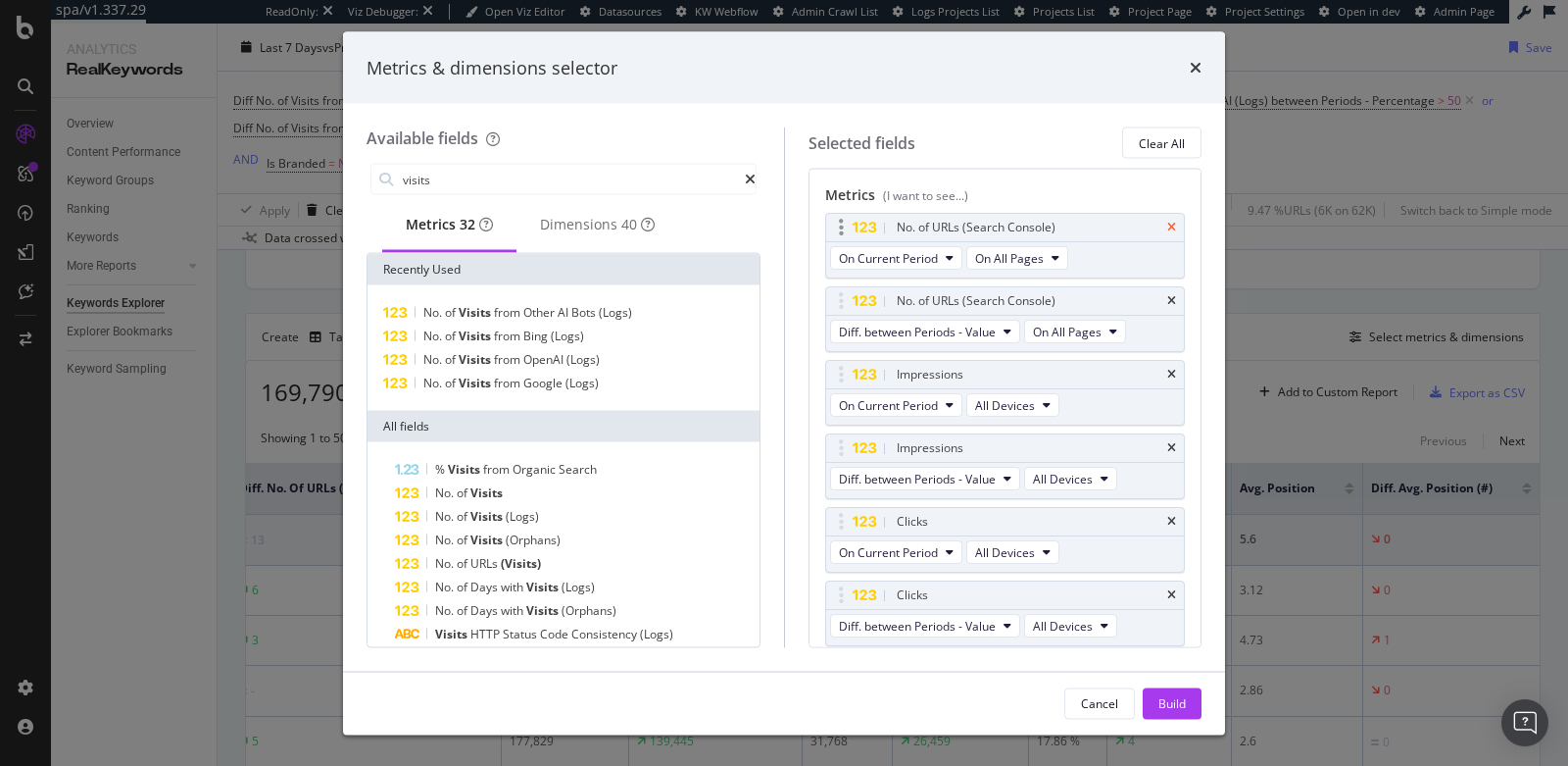
click at [1167, 224] on icon "times" at bounding box center [1171, 227] width 9 height 12
click at [1166, 702] on div "Build" at bounding box center [1172, 702] width 28 height 17
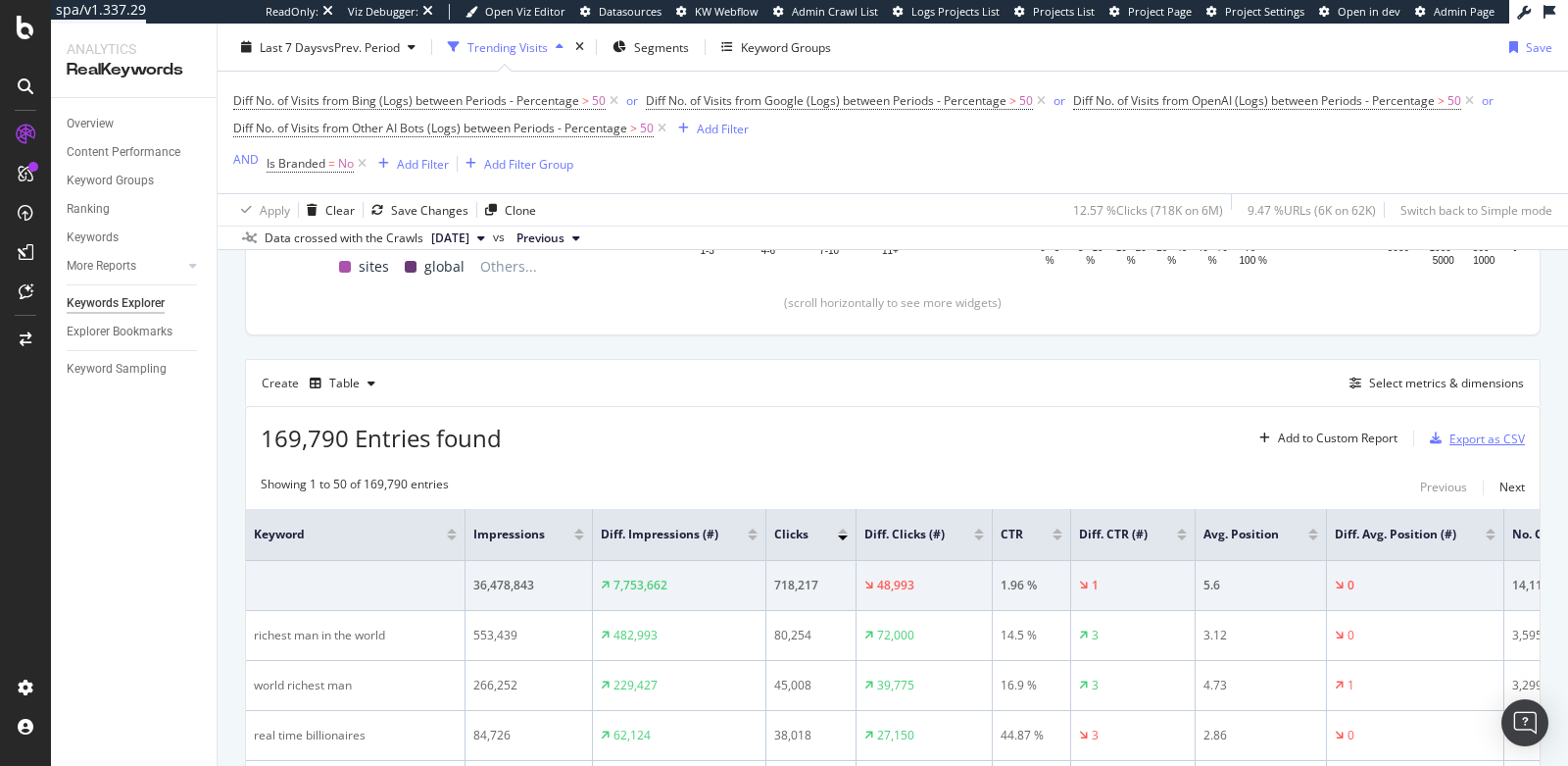
click at [1457, 430] on div "Export as CSV" at bounding box center [1487, 438] width 75 height 17
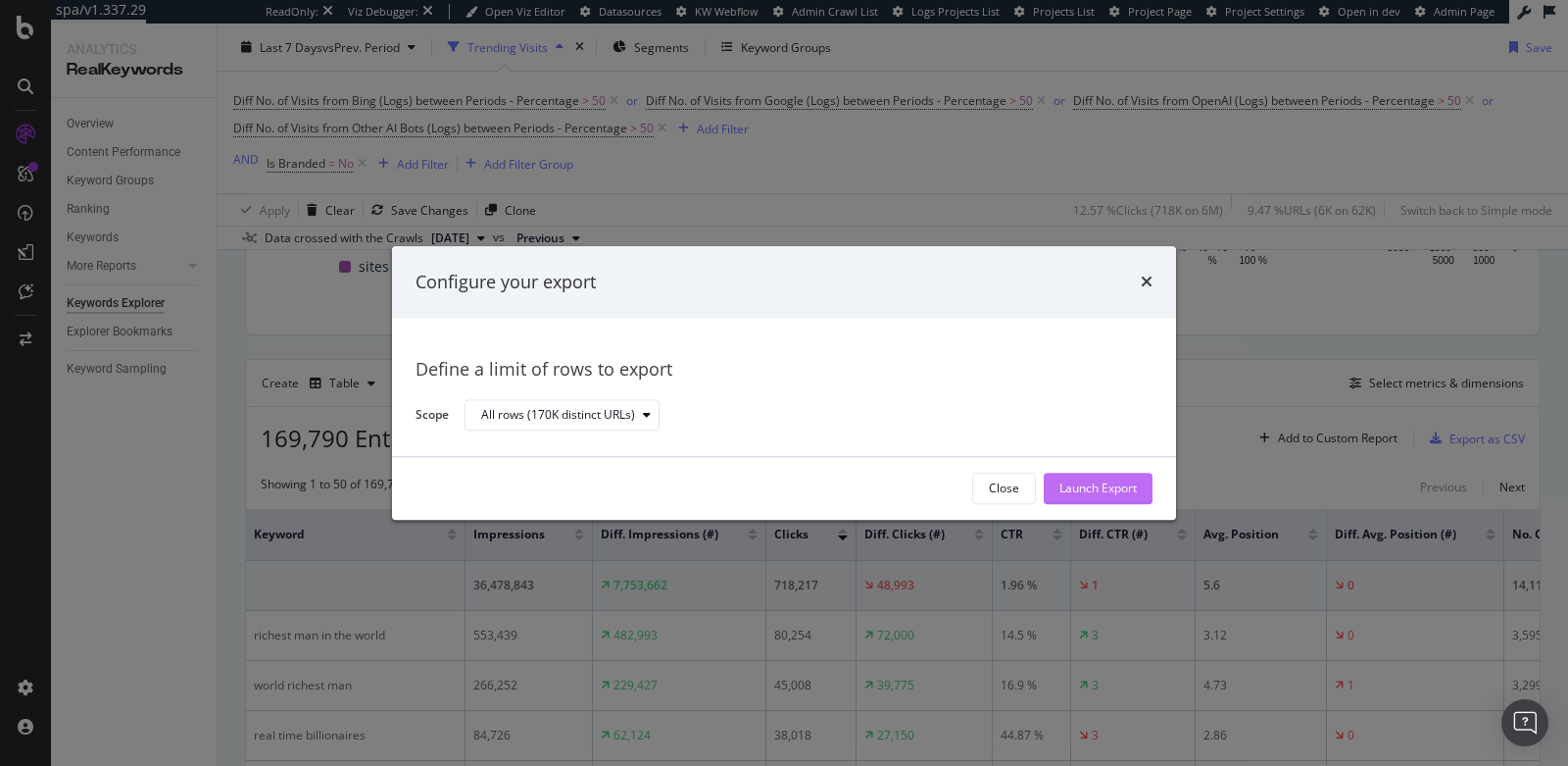
click at [1066, 485] on div "Launch Export" at bounding box center [1098, 489] width 77 height 17
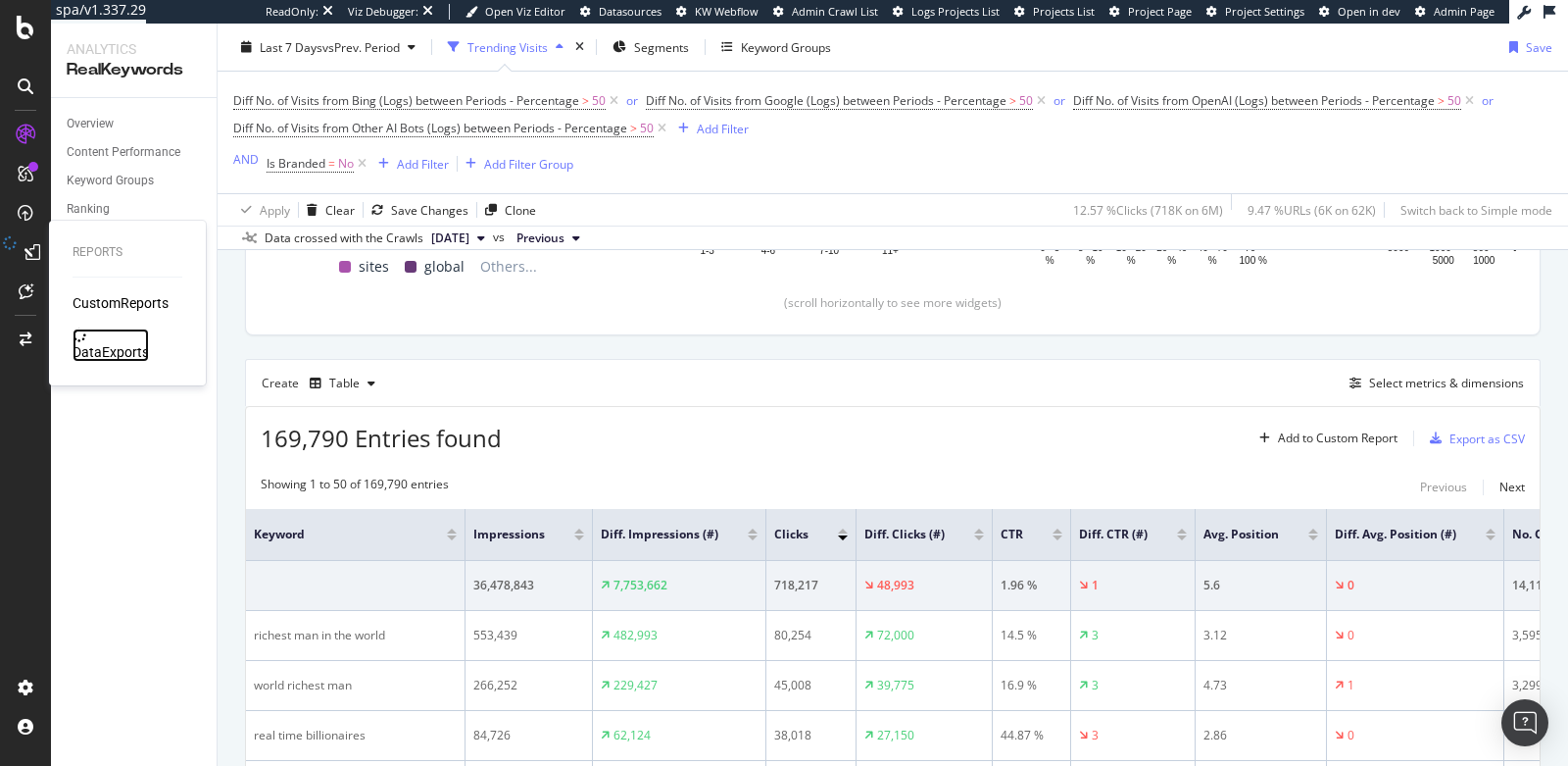
click at [107, 343] on div "DataExports" at bounding box center [110, 352] width 76 height 20
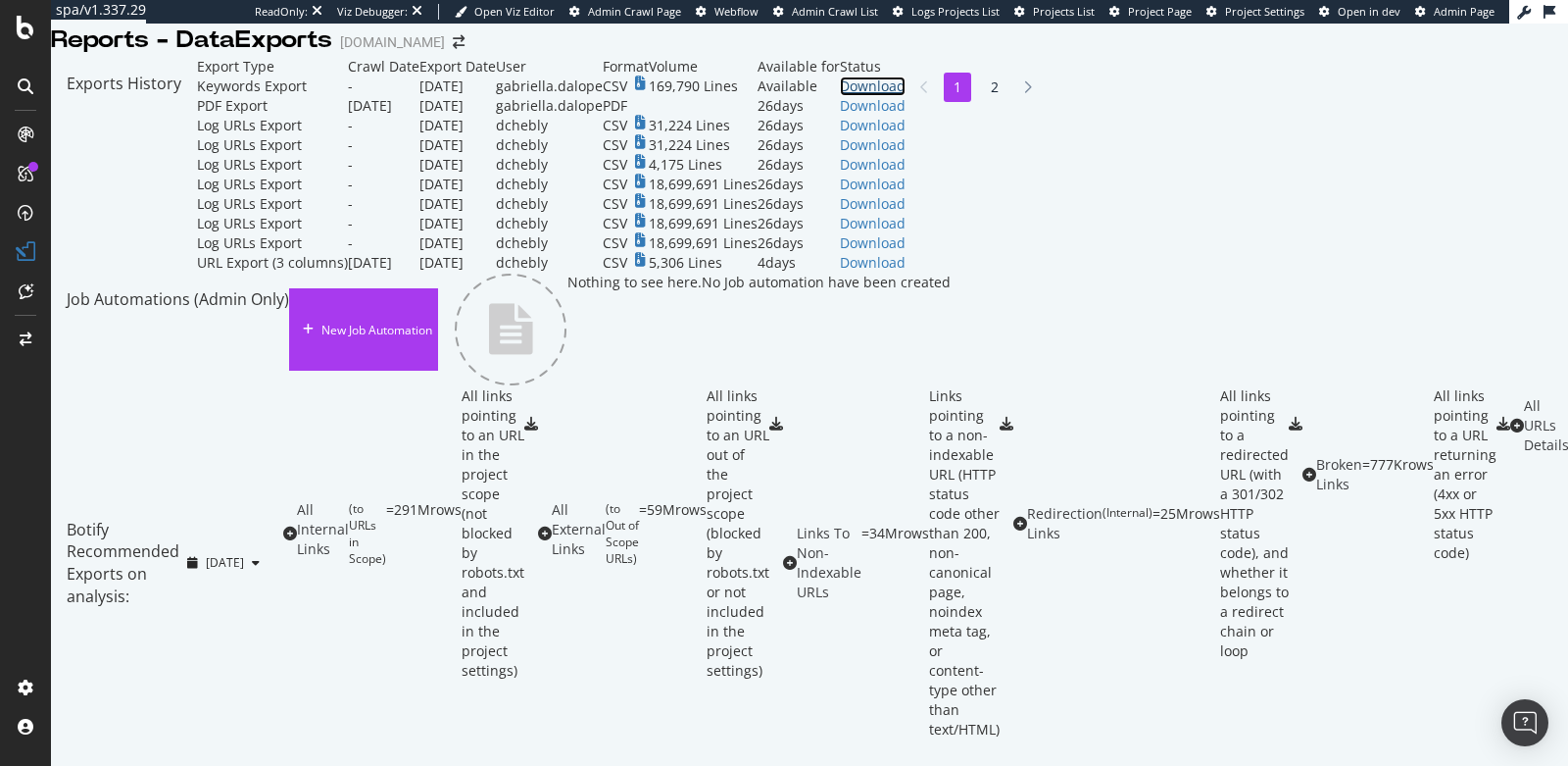
click at [906, 96] on div "Download" at bounding box center [872, 86] width 66 height 20
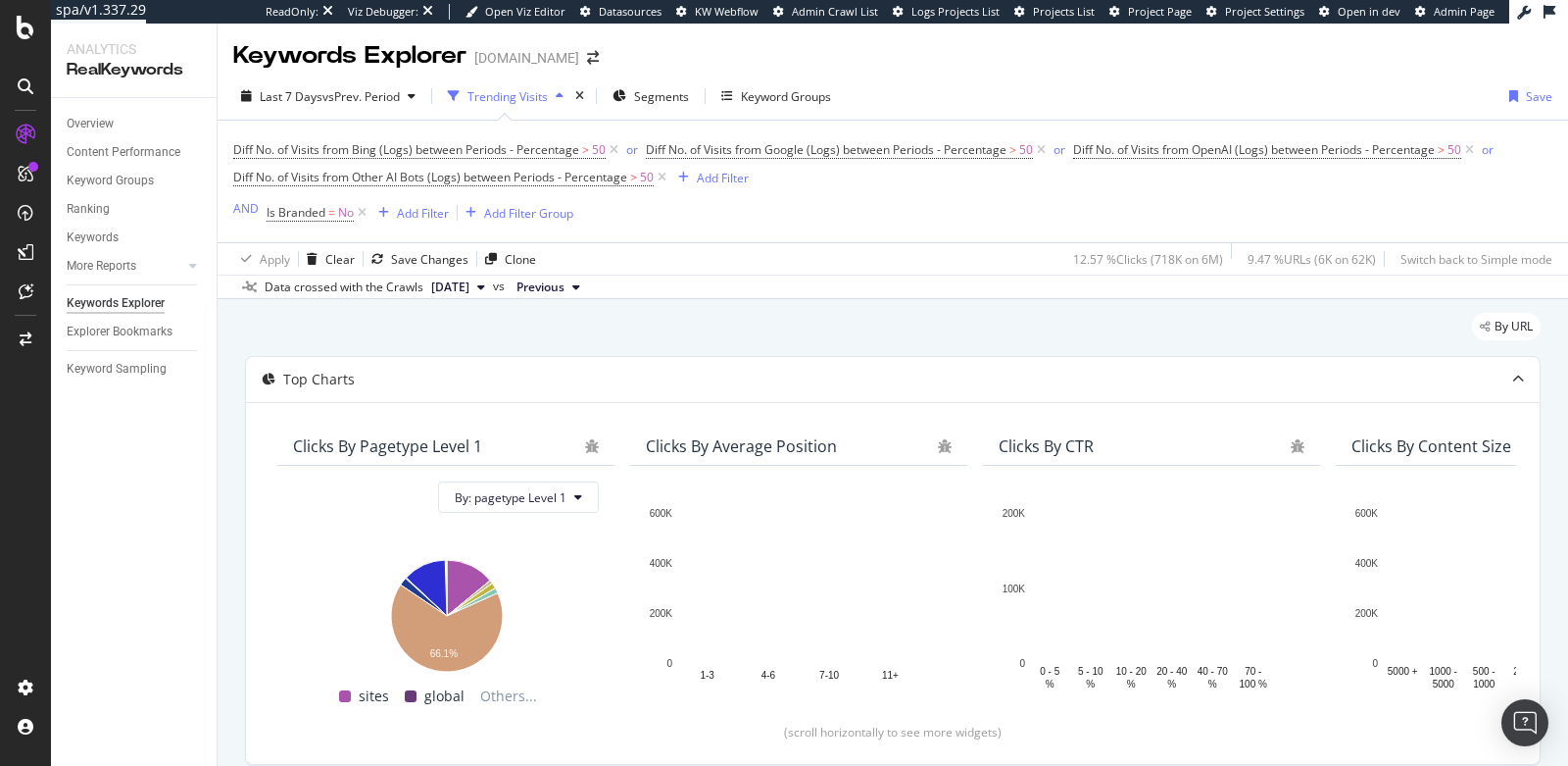
scroll to position [429, 0]
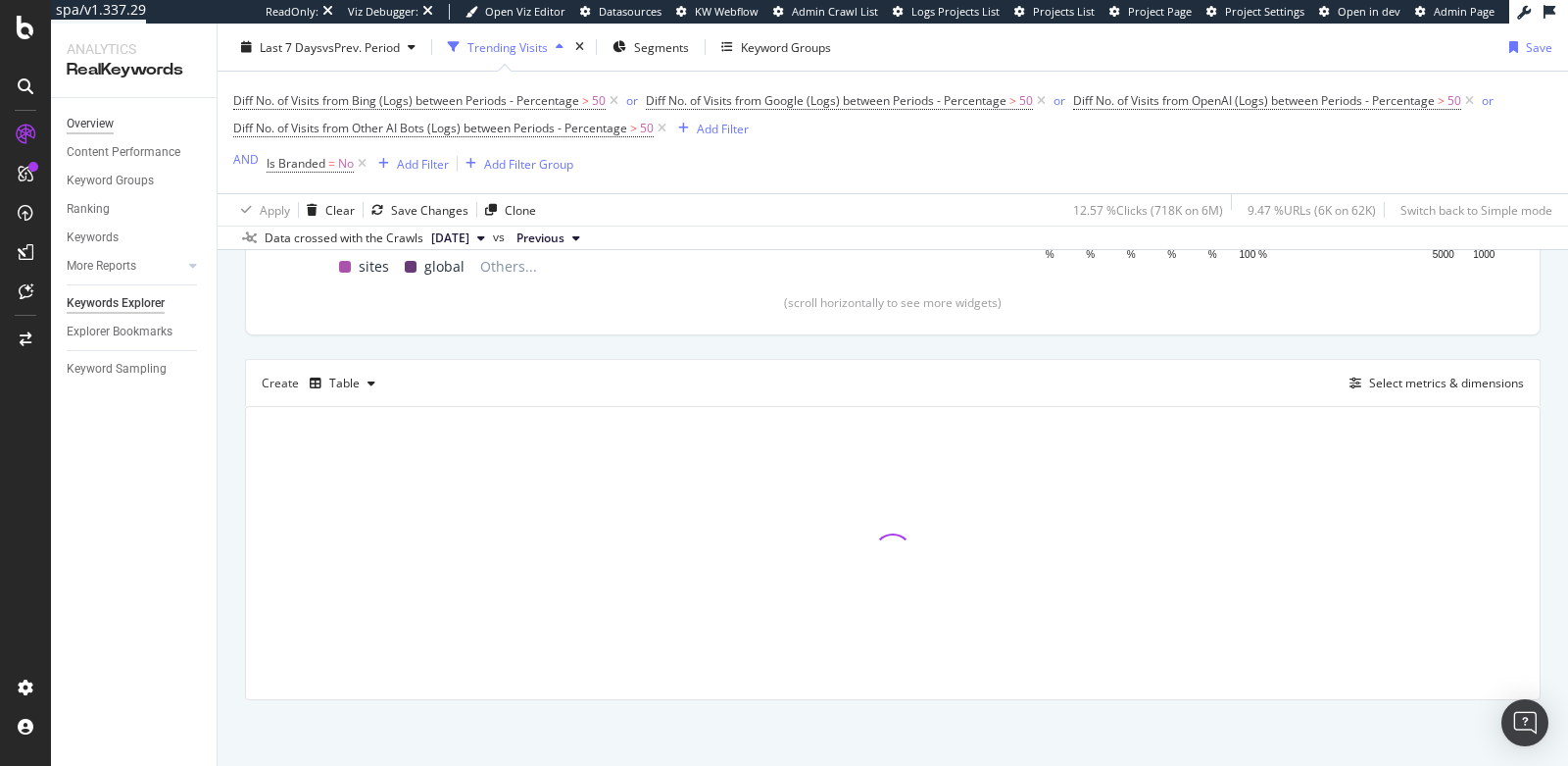
click at [100, 124] on div "Overview" at bounding box center [91, 123] width 47 height 21
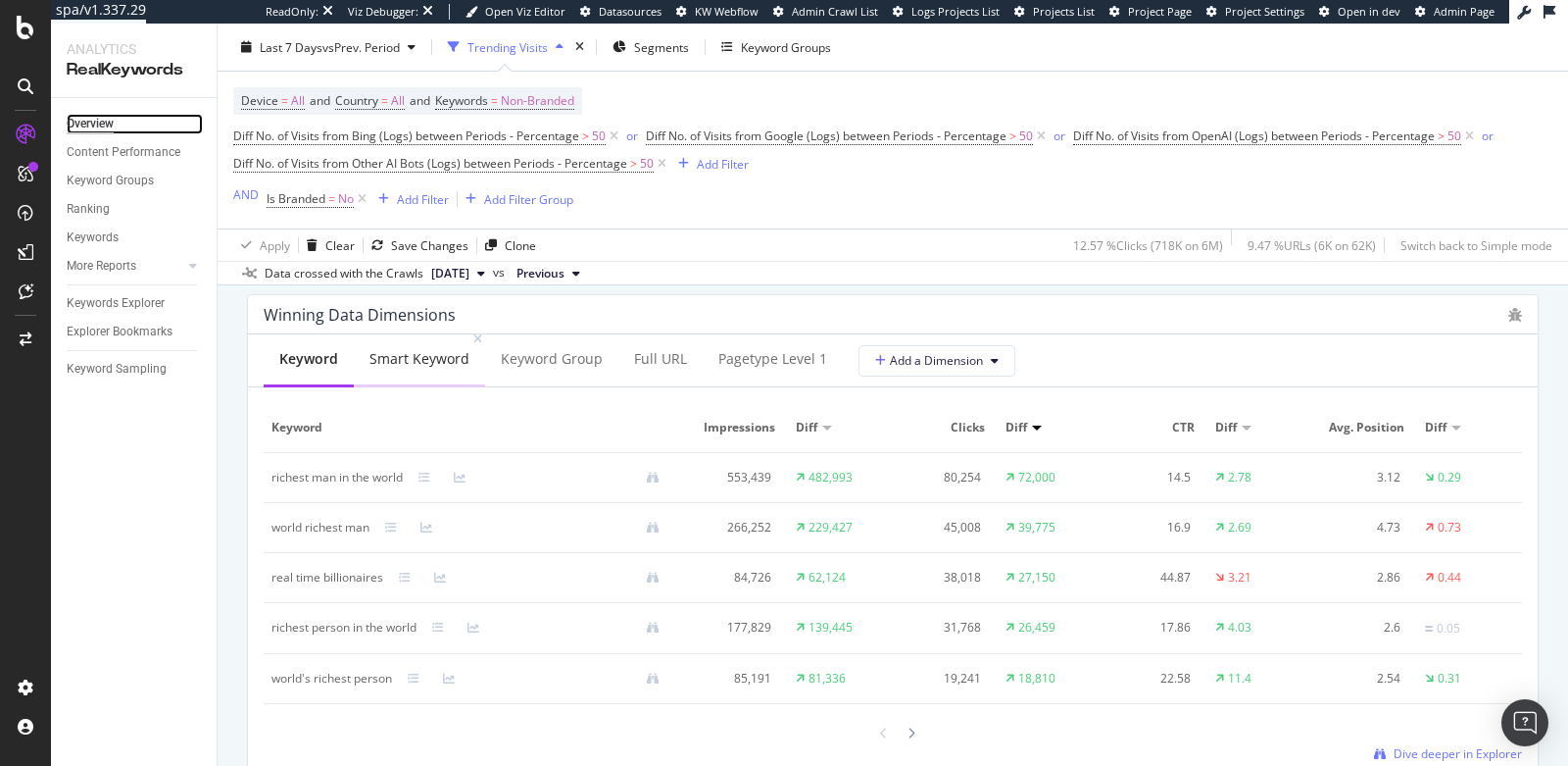
scroll to position [1741, 0]
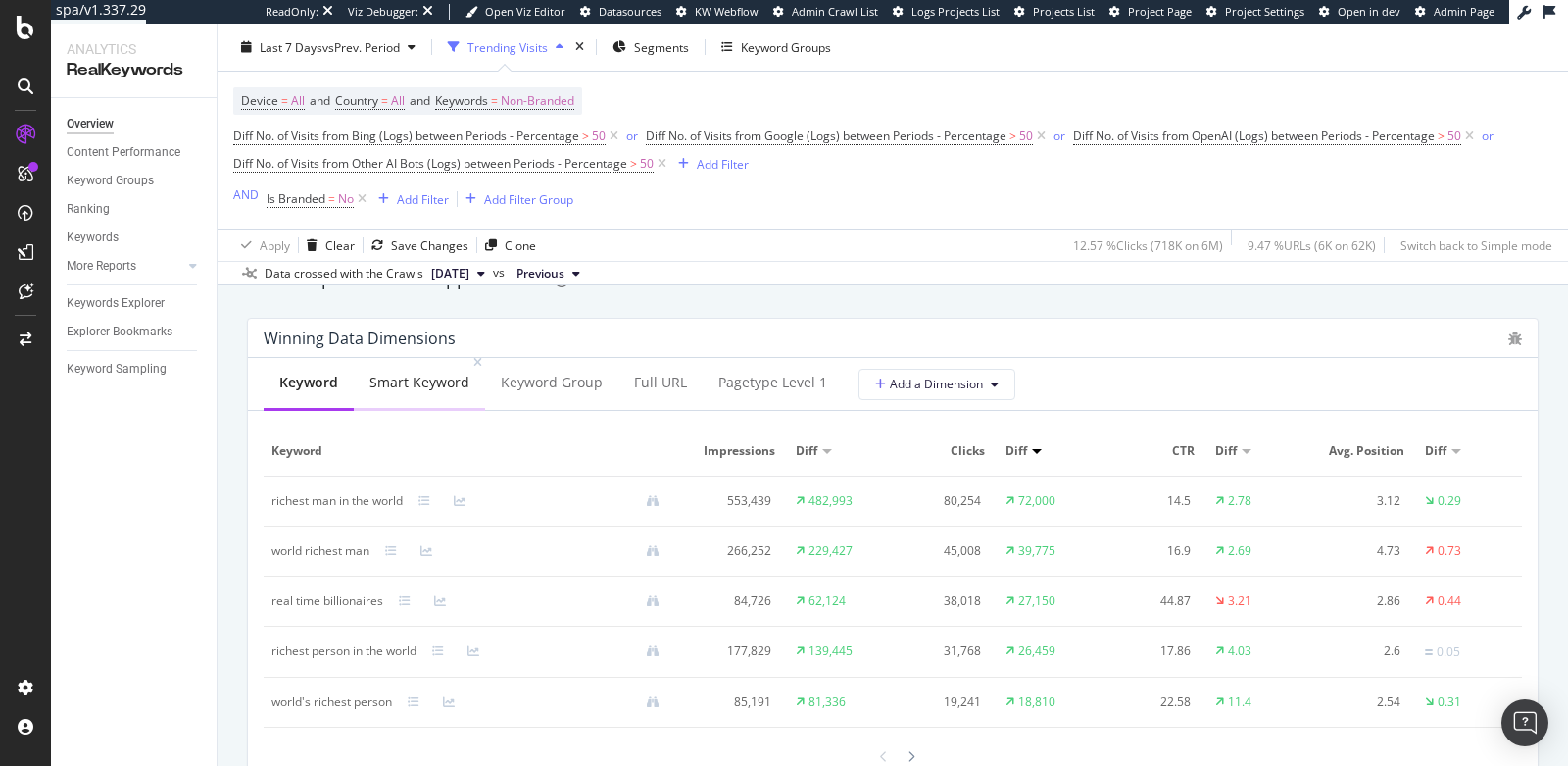
click at [416, 372] on div "Smart Keyword" at bounding box center [418, 382] width 100 height 20
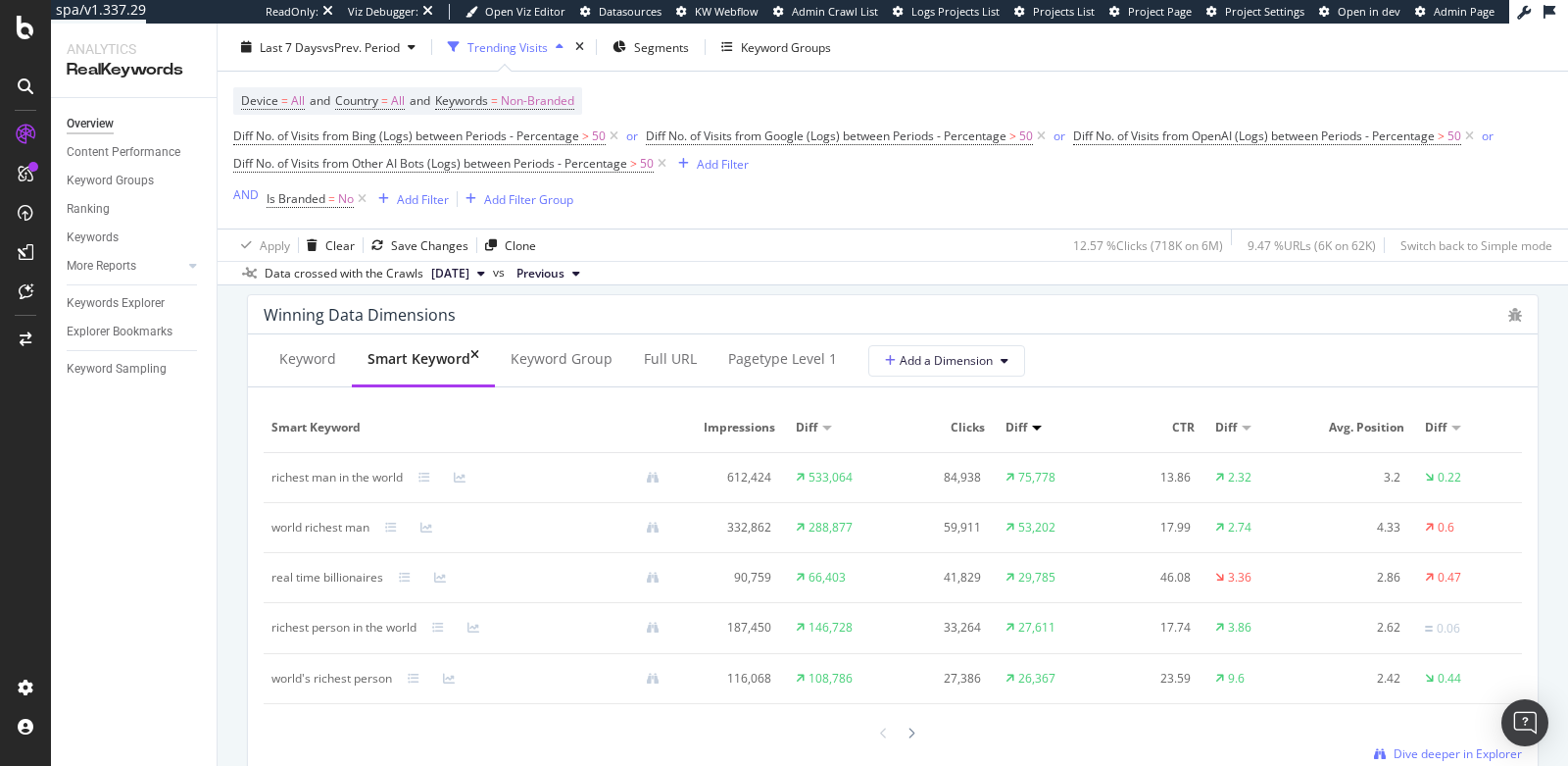
scroll to position [1760, 0]
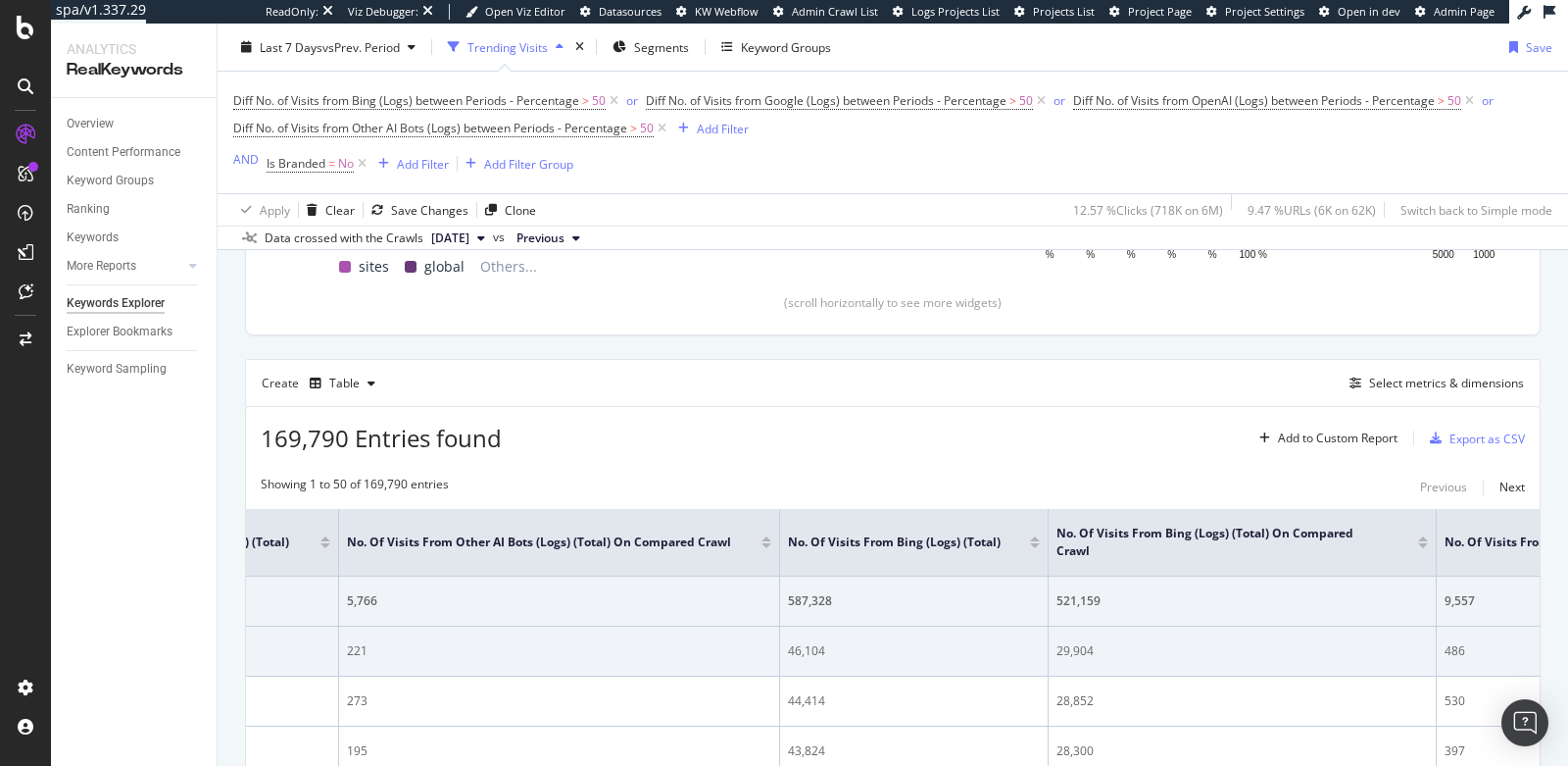
scroll to position [0, 2221]
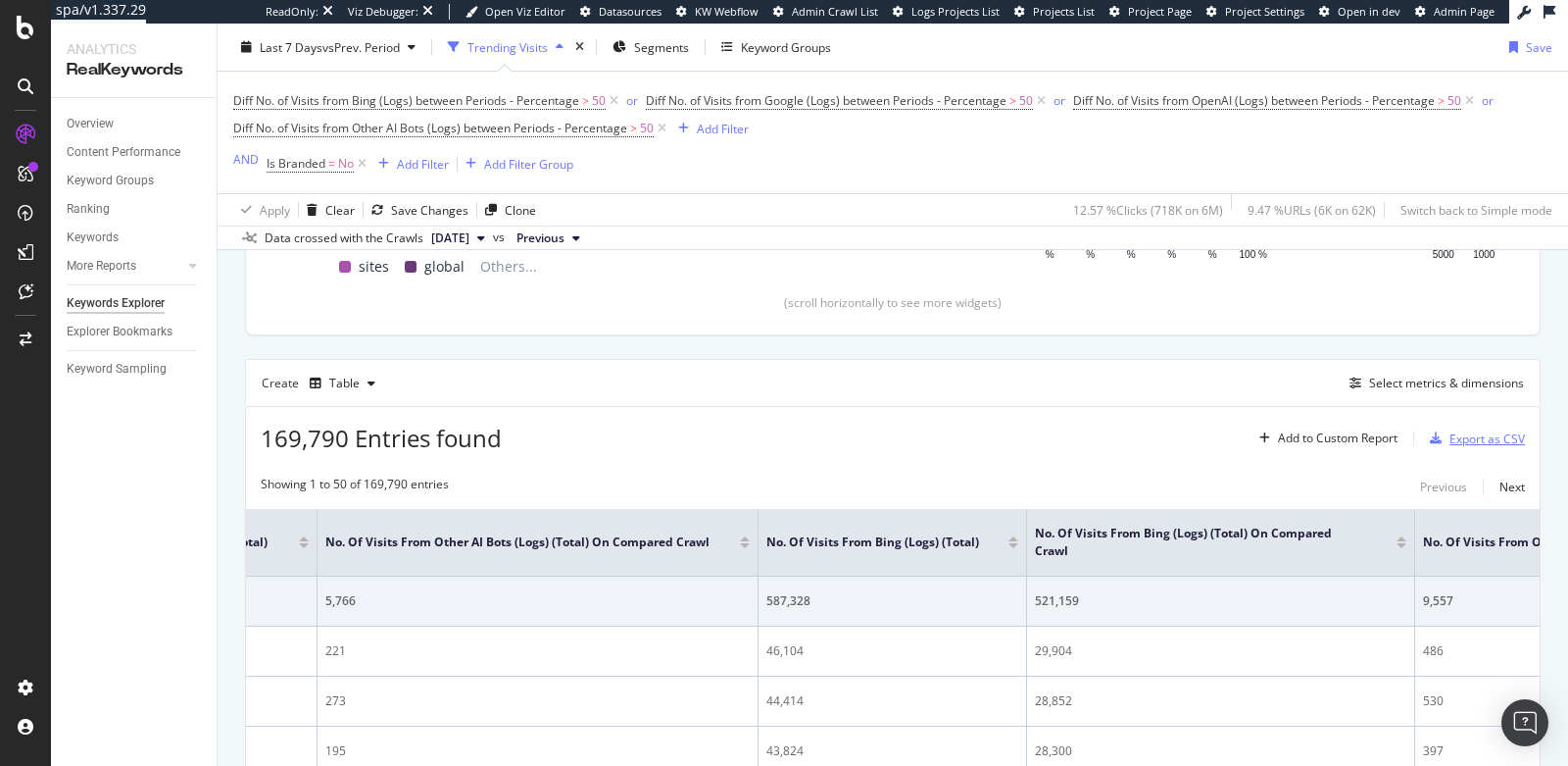
click at [1472, 438] on div "Export as CSV" at bounding box center [1487, 438] width 75 height 17
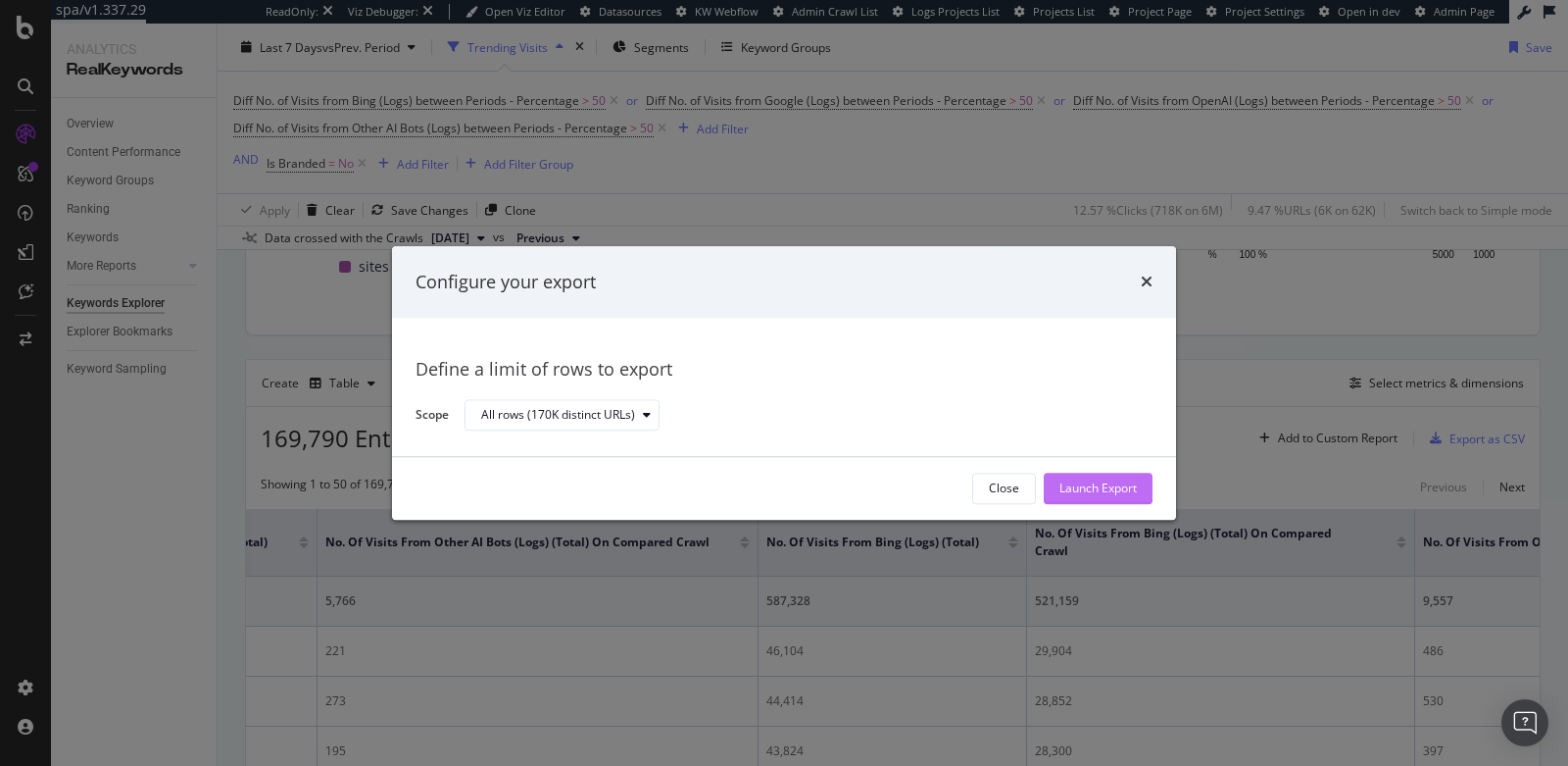
click at [1093, 486] on div "Launch Export" at bounding box center [1098, 489] width 77 height 17
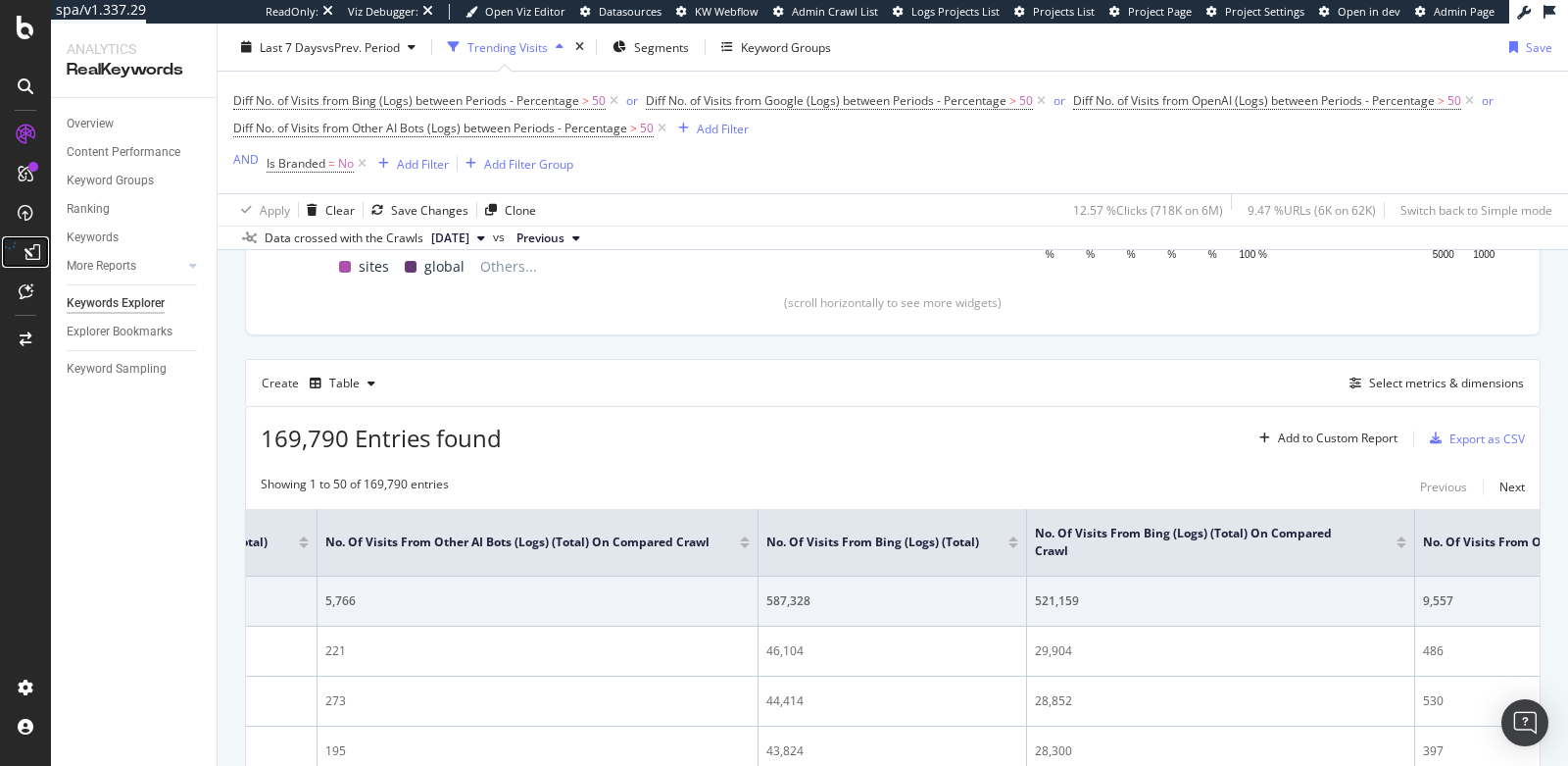
click at [17, 253] on icon at bounding box center [10, 252] width 14 height 32
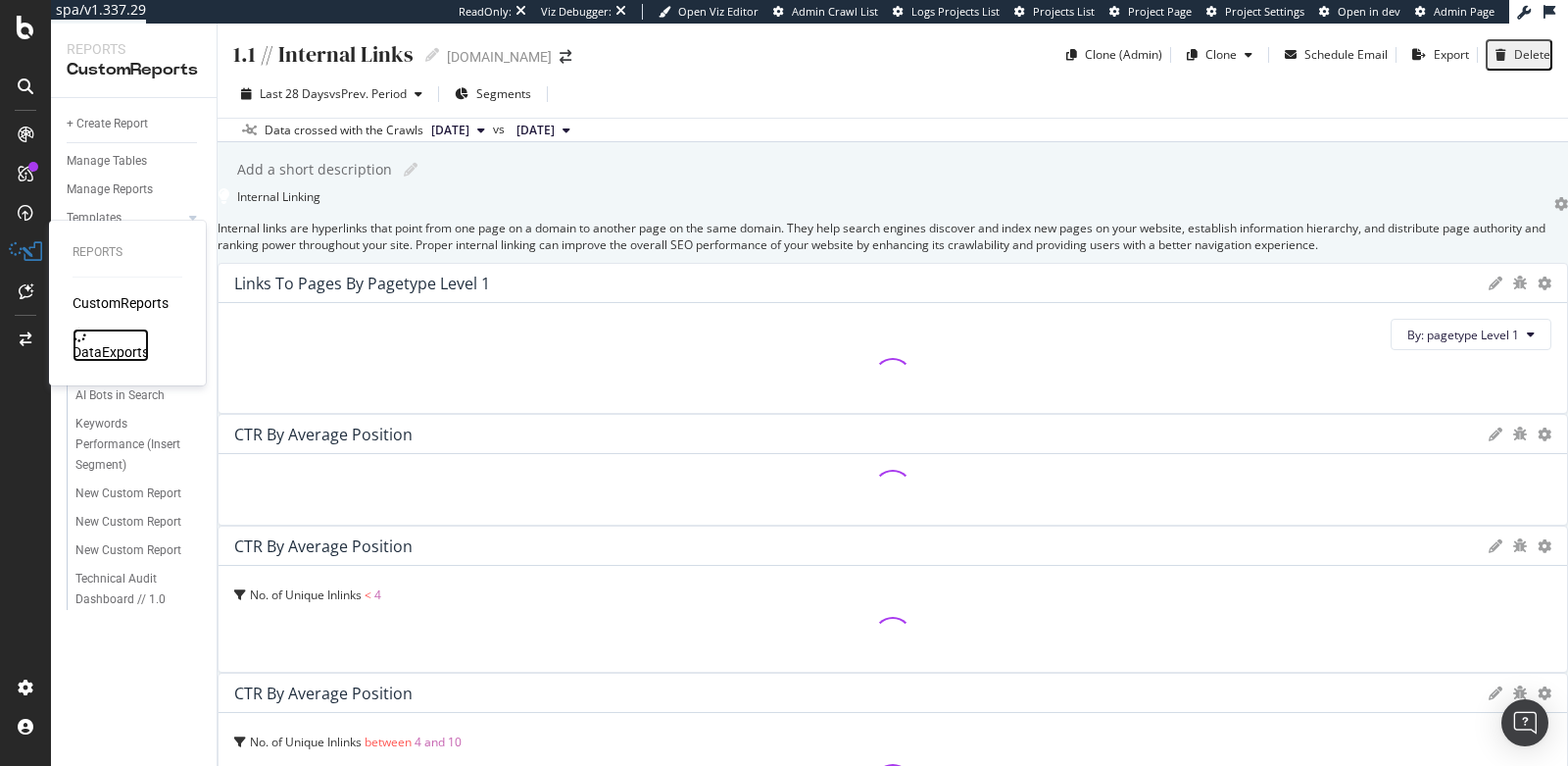
click at [115, 343] on div "DataExports" at bounding box center [110, 352] width 76 height 20
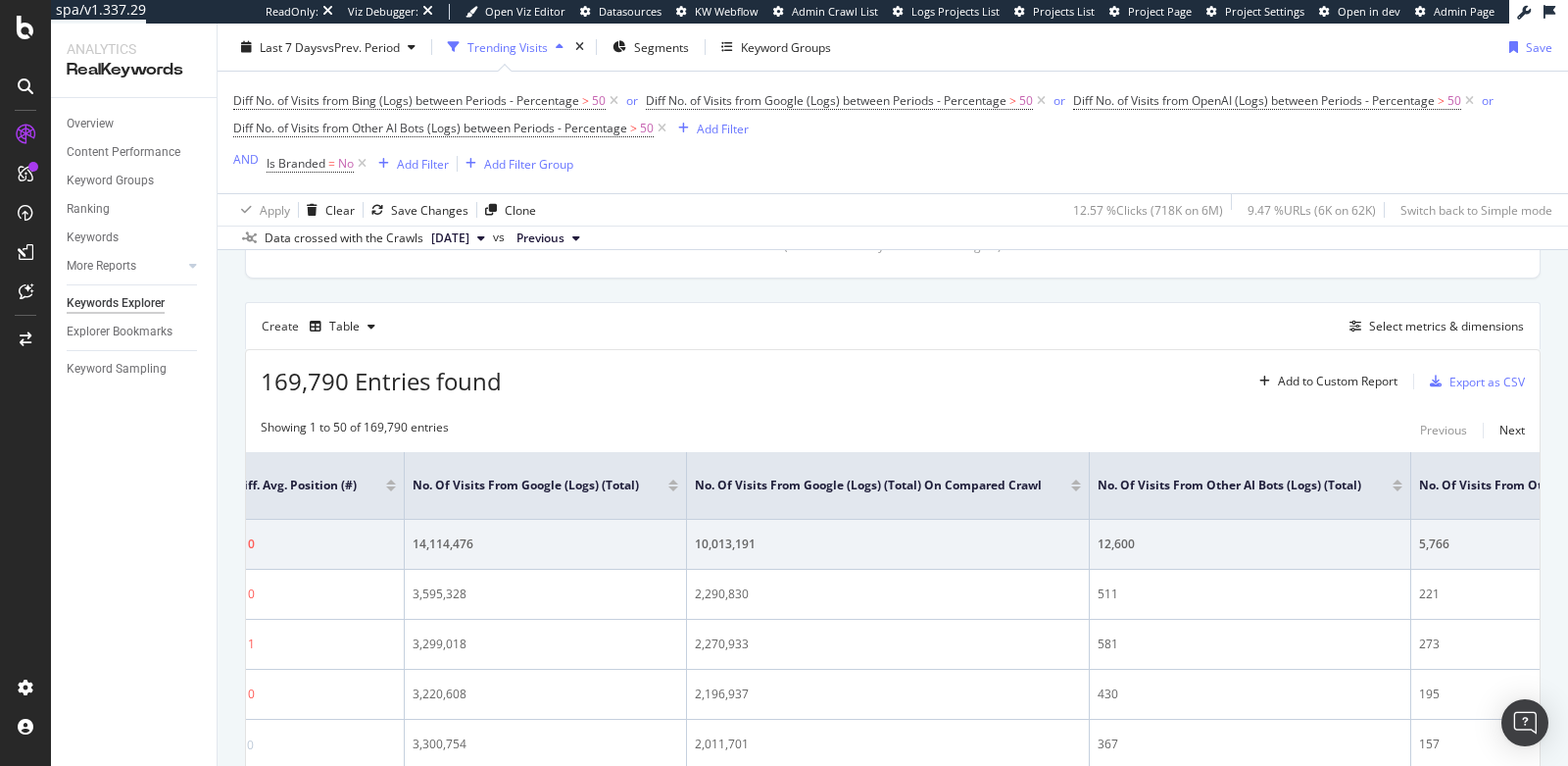
scroll to position [453, 0]
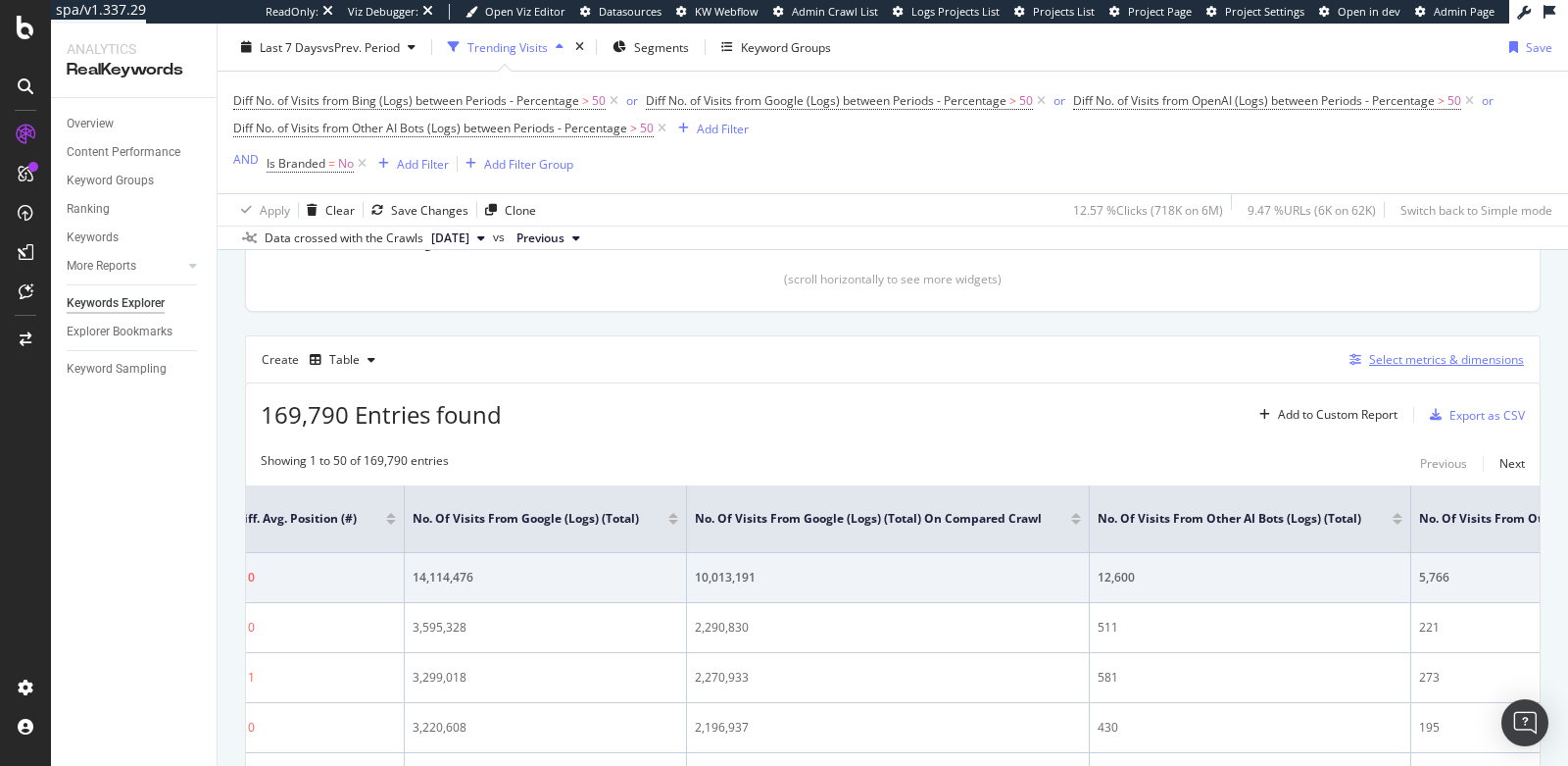
click at [1405, 355] on div "Select metrics & dimensions" at bounding box center [1447, 359] width 155 height 17
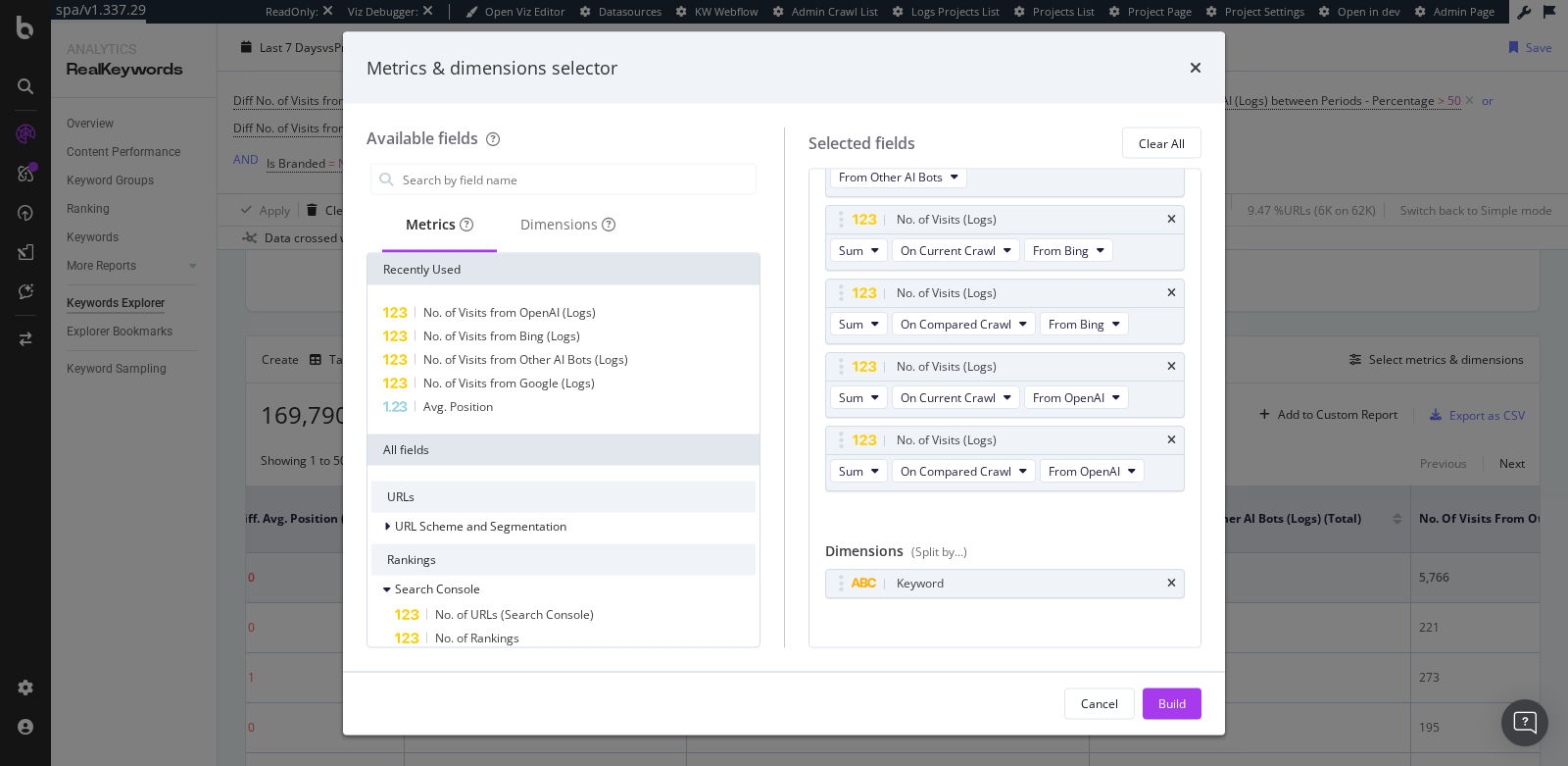
scroll to position [0, 0]
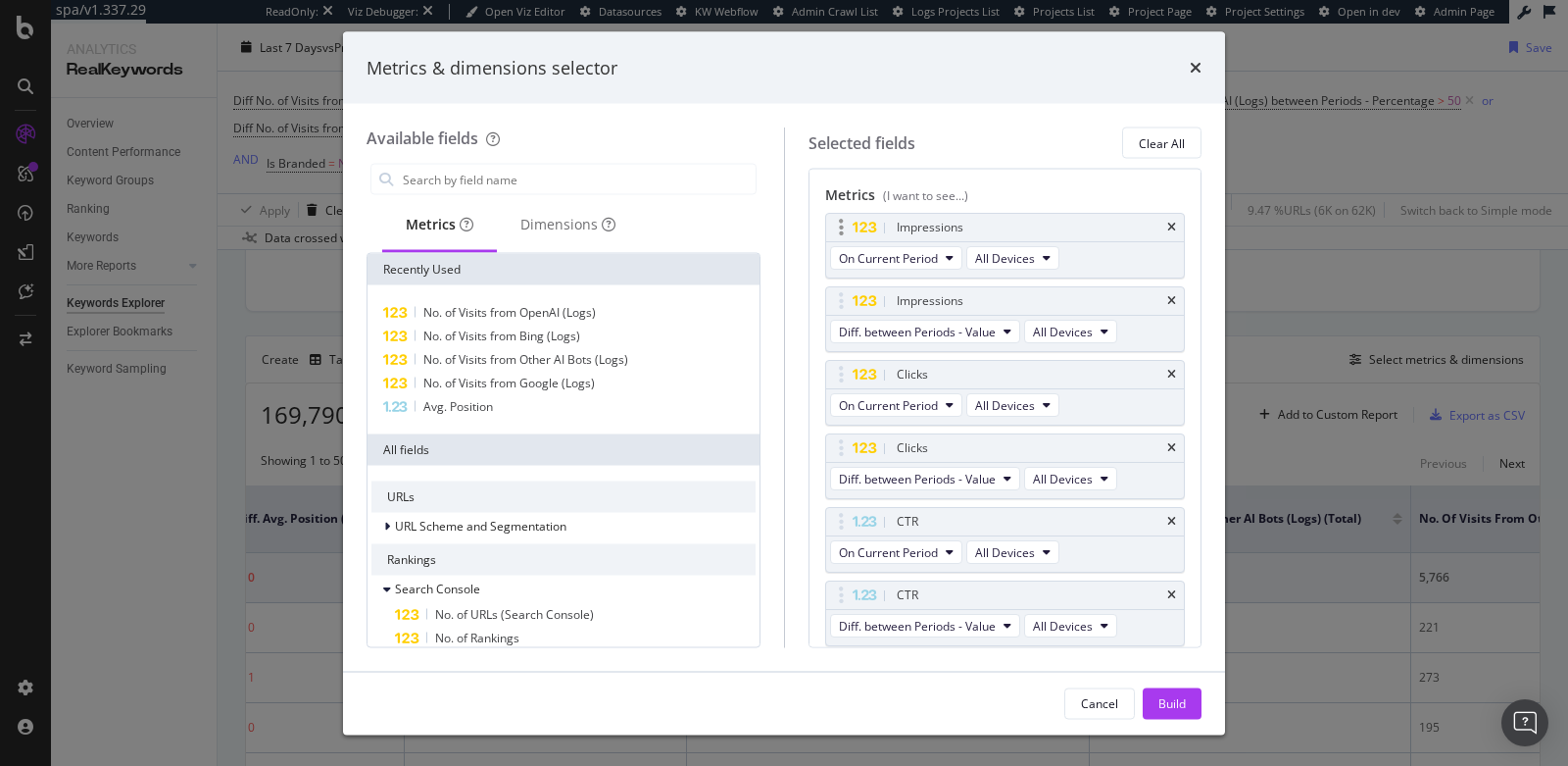
click at [1160, 223] on div "Impressions" at bounding box center [1006, 228] width 359 height 28
click at [1167, 224] on icon "times" at bounding box center [1171, 227] width 9 height 12
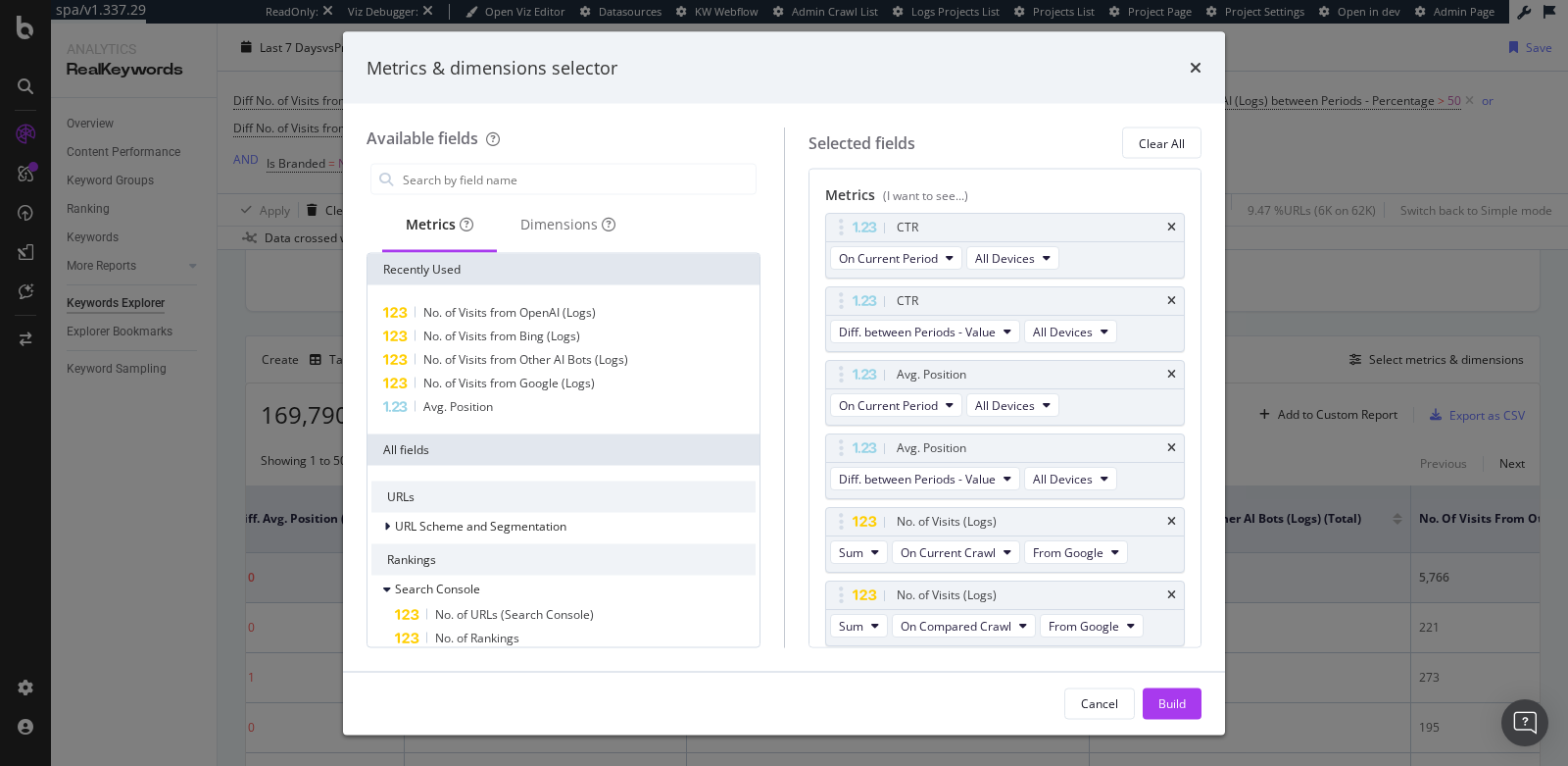
click at [1167, 224] on icon "times" at bounding box center [1171, 227] width 9 height 12
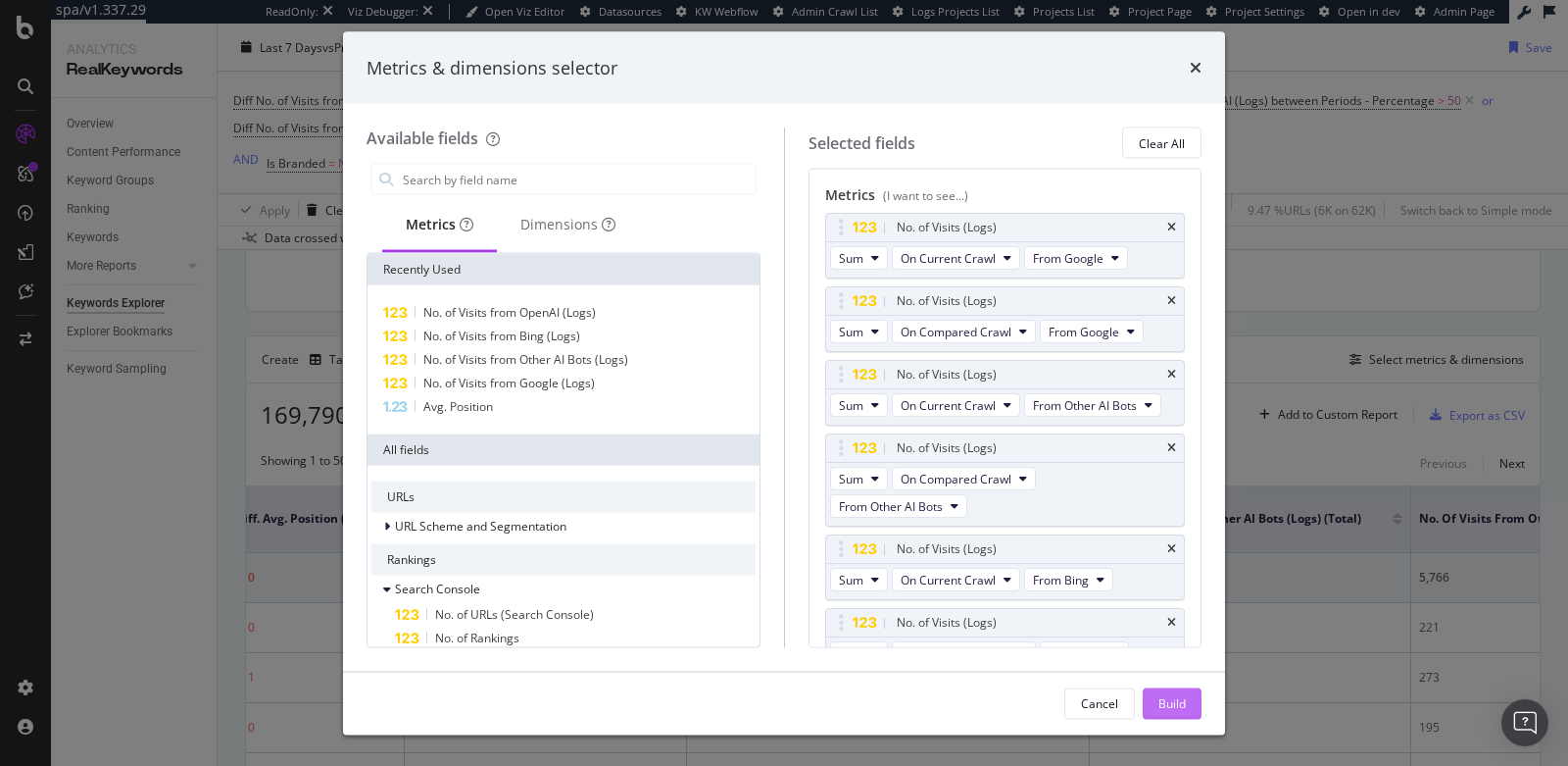
click at [1178, 702] on div "Build" at bounding box center [1172, 702] width 28 height 17
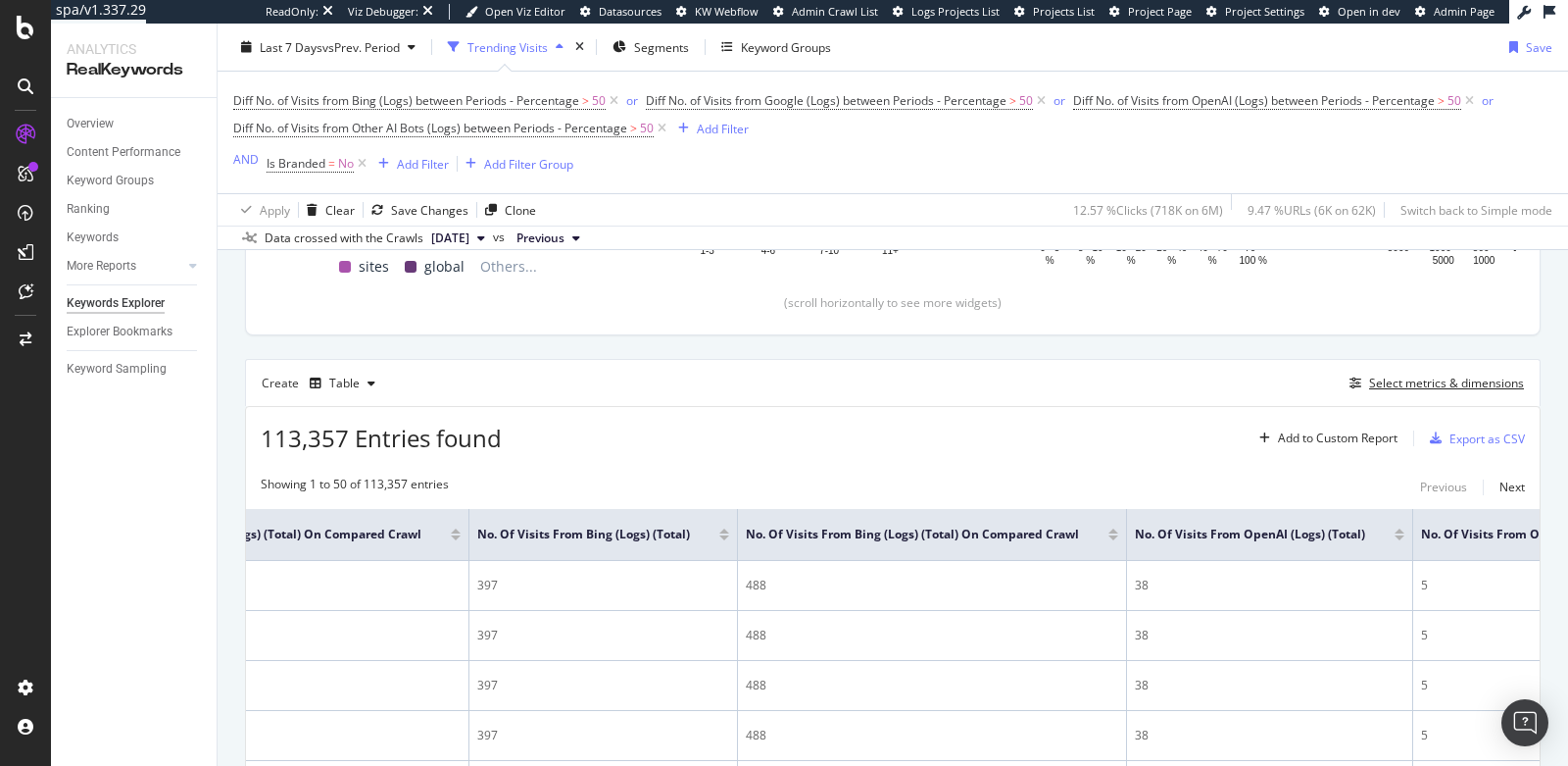
scroll to position [0, 2007]
click at [1482, 438] on div "Export as CSV" at bounding box center [1487, 438] width 75 height 17
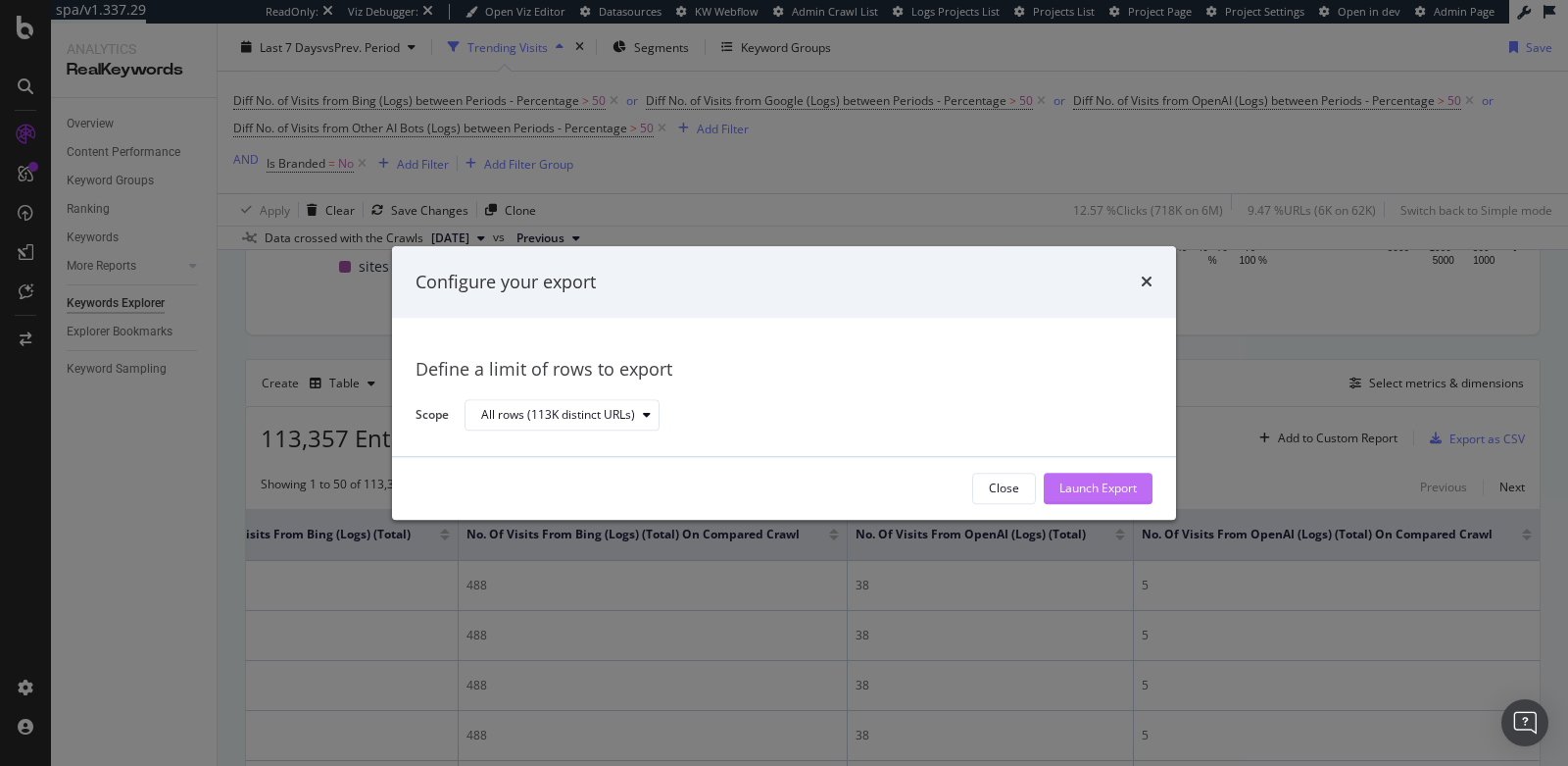
click at [1104, 488] on div "Launch Export" at bounding box center [1098, 489] width 77 height 17
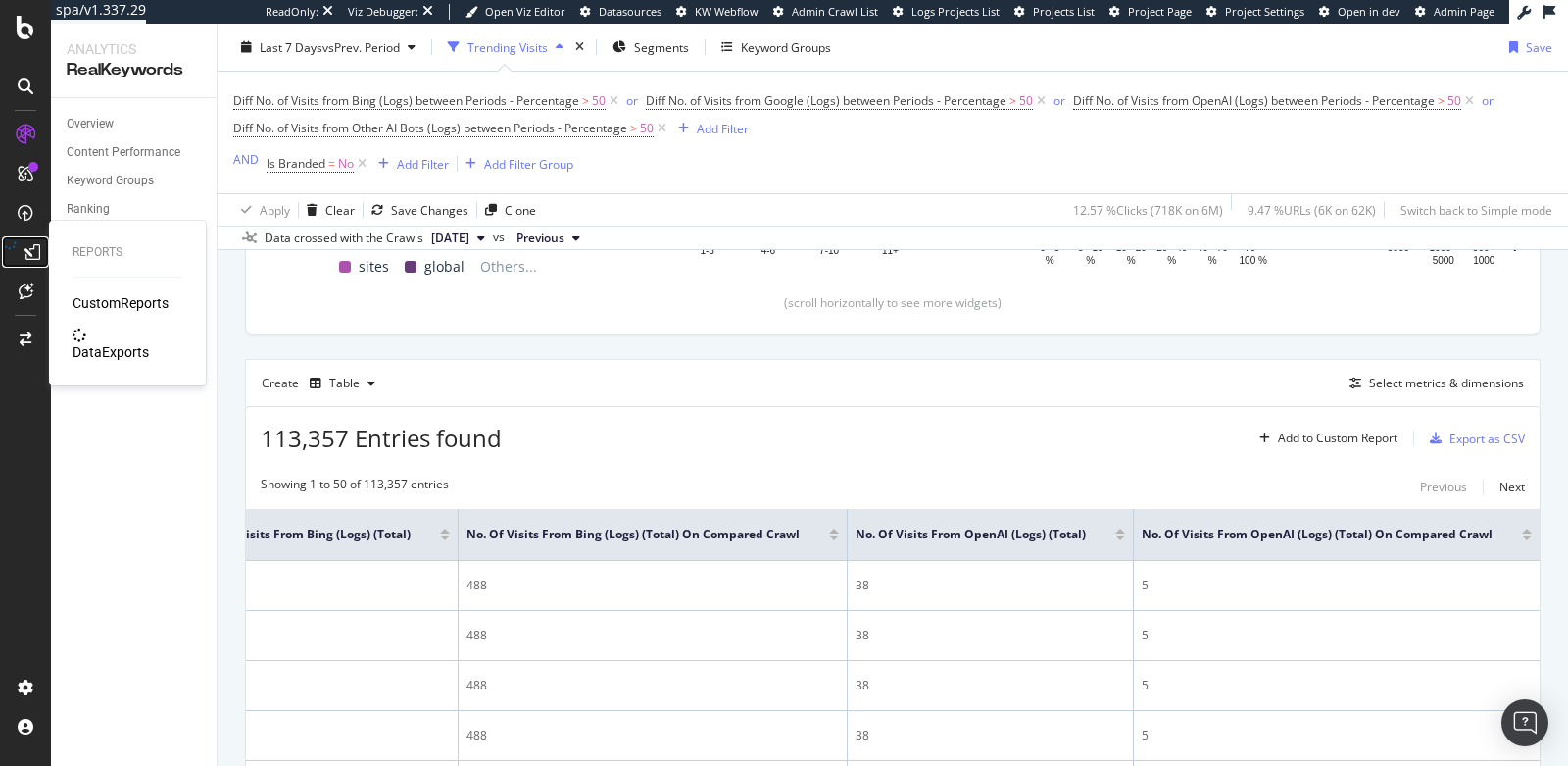
click at [25, 244] on icon at bounding box center [33, 252] width 16 height 16
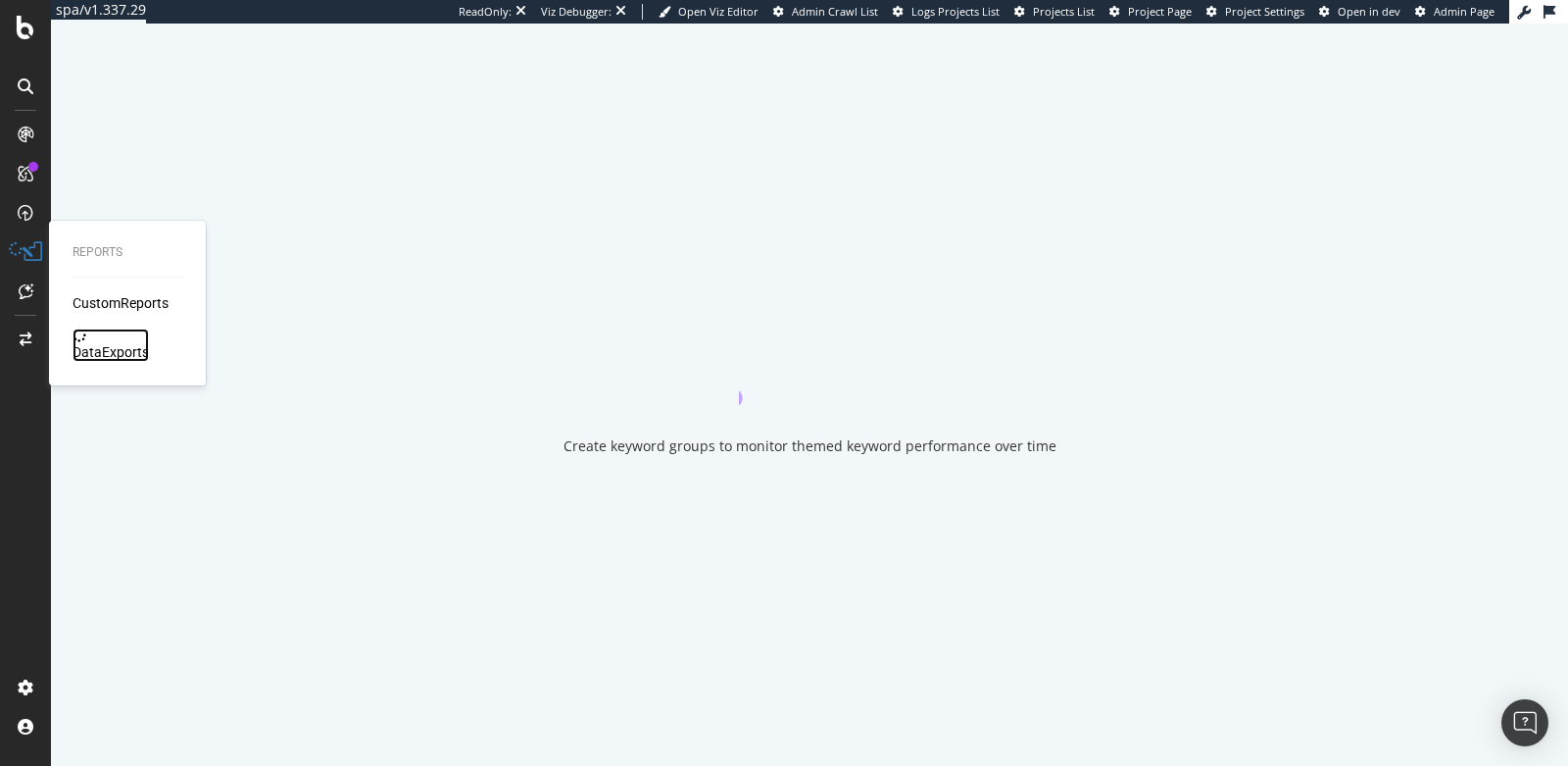
click at [117, 343] on div "DataExports" at bounding box center [110, 352] width 76 height 20
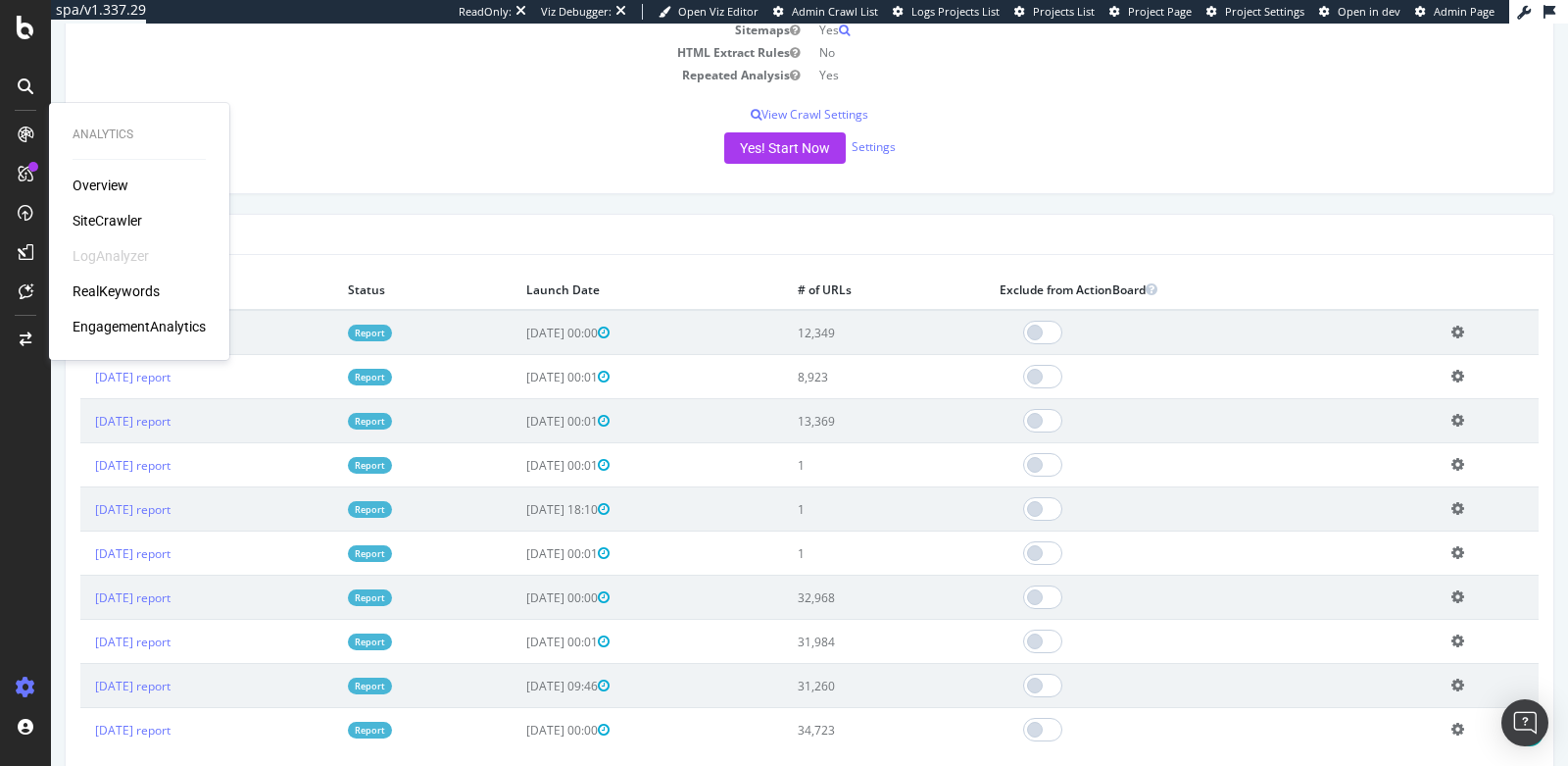
scroll to position [413, 0]
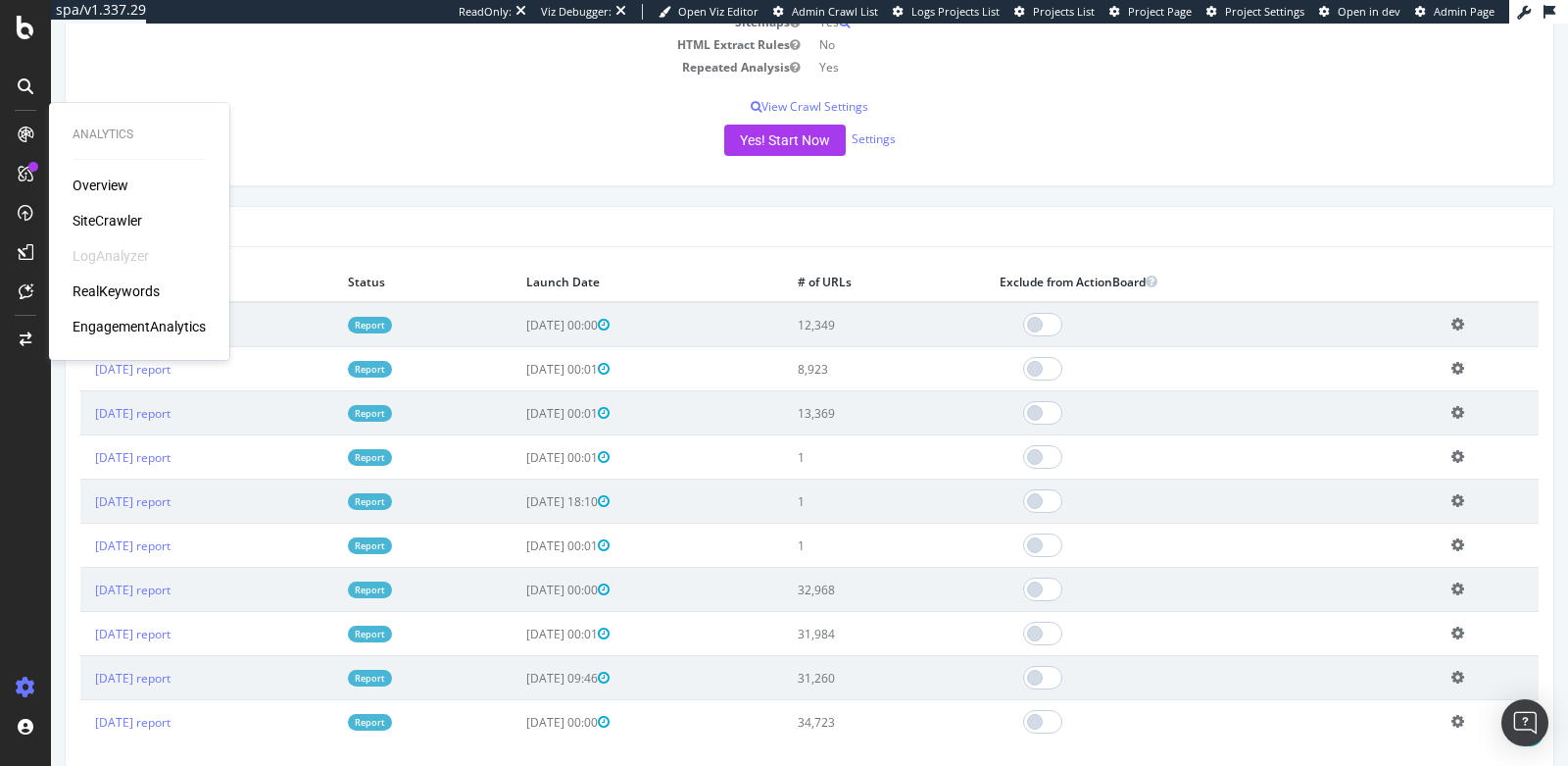
click at [1459, 457] on icon at bounding box center [1457, 456] width 13 height 15
click at [470, 173] on div "Project Name Premiere Lacrosse League Allowed Domains (http|https)://*.[DOMAIN_…" at bounding box center [810, 2] width 1488 height 365
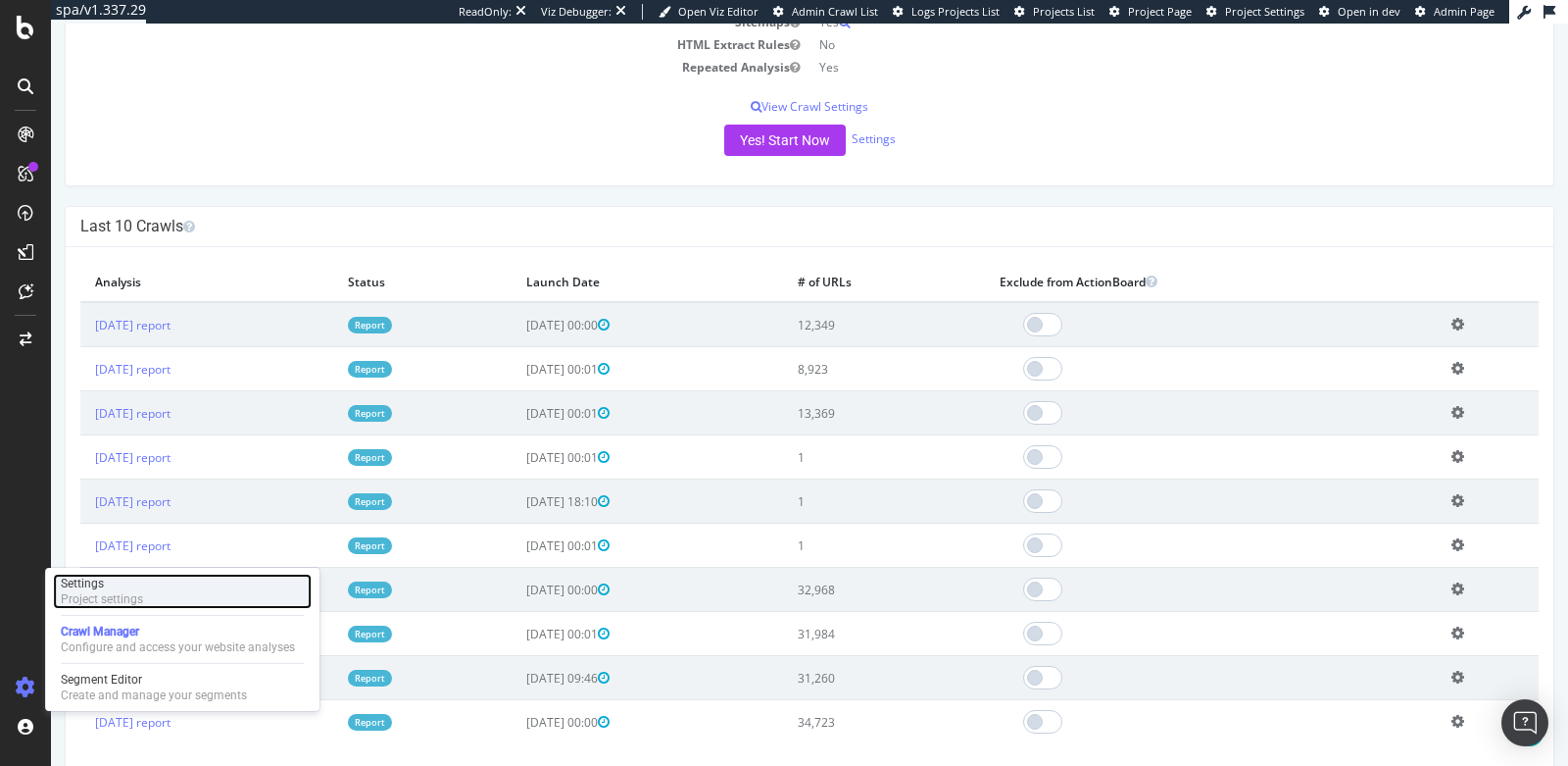
click at [67, 591] on div "Project settings" at bounding box center [102, 599] width 82 height 16
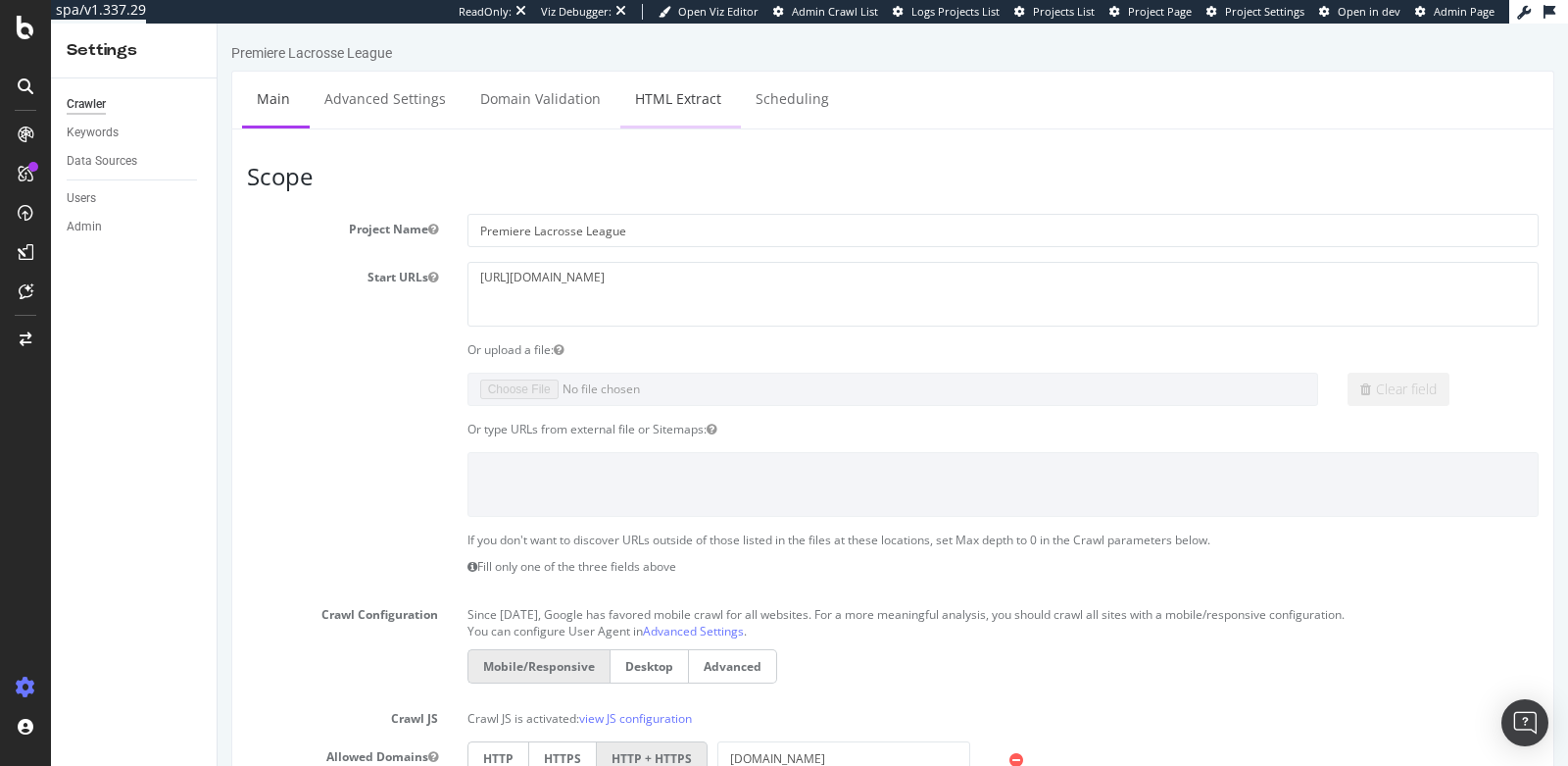
click at [654, 90] on link "HTML Extract" at bounding box center [678, 99] width 115 height 54
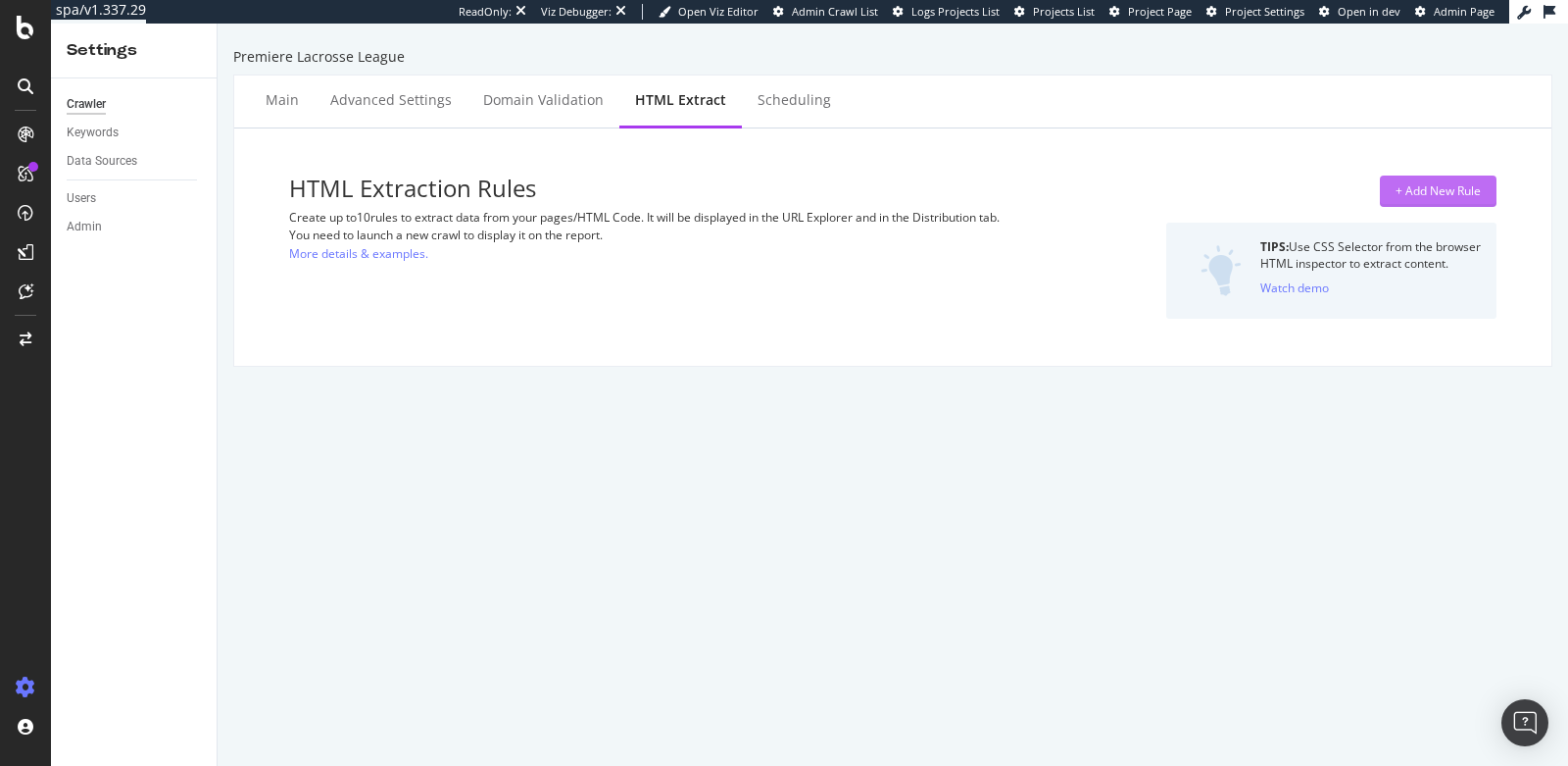
click at [1401, 179] on div "+ Add New Rule" at bounding box center [1438, 192] width 85 height 30
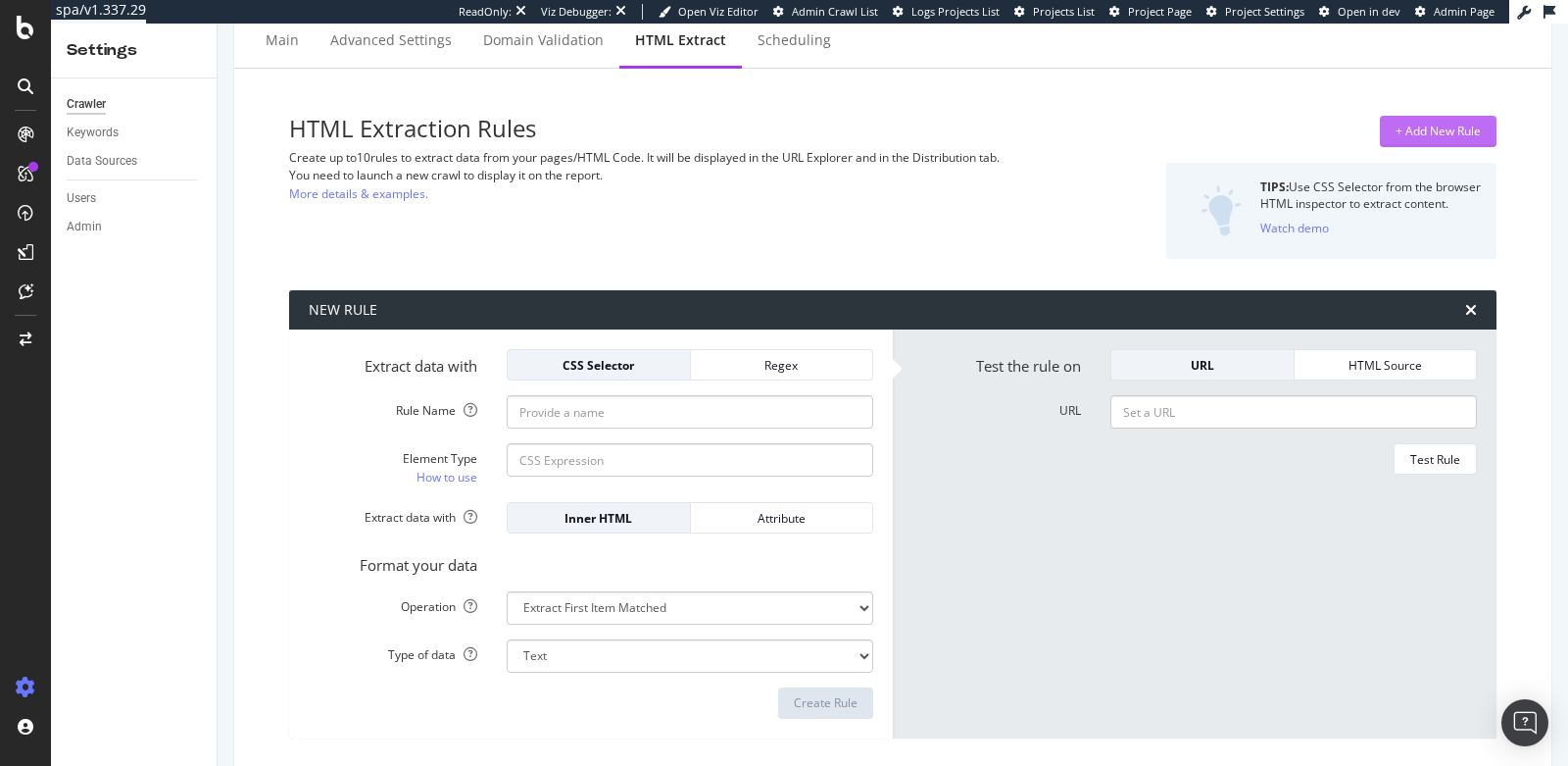
scroll to position [63, 0]
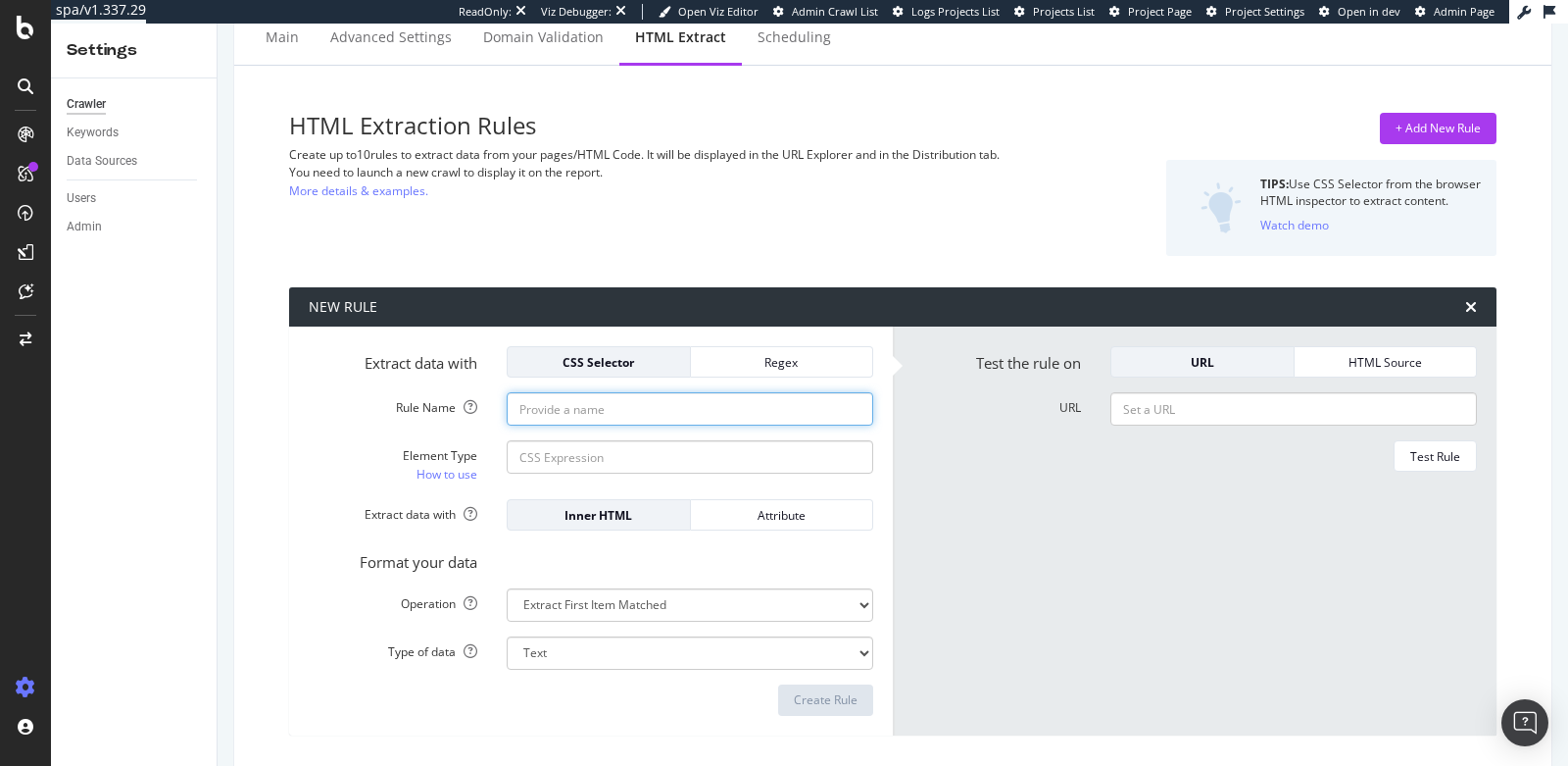
click at [609, 412] on input "Rule Name" at bounding box center [689, 409] width 366 height 34
click at [727, 370] on div "Regex" at bounding box center [782, 362] width 151 height 28
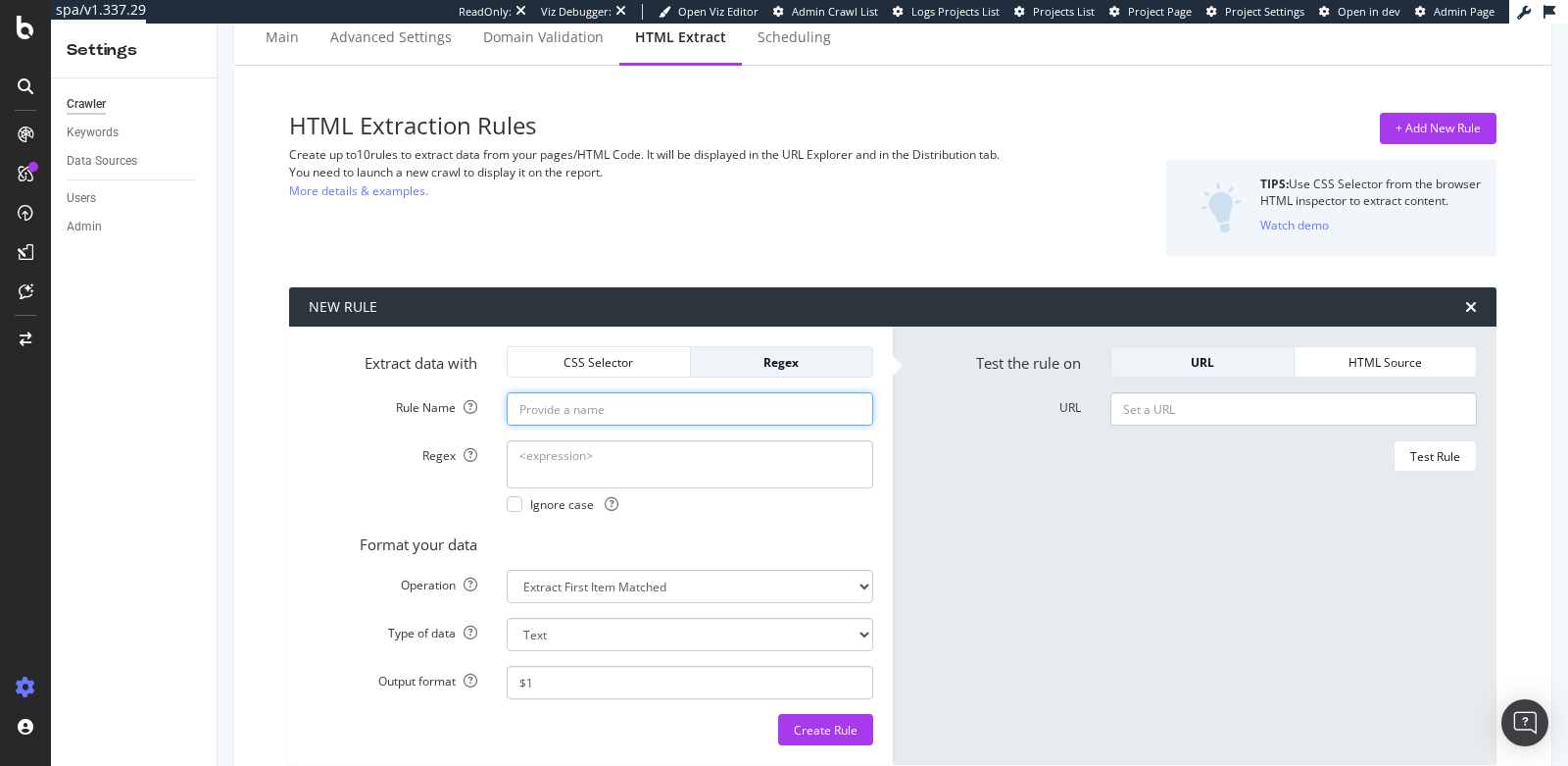
click at [661, 402] on input "Rule Name" at bounding box center [689, 409] width 366 height 34
type input "1"
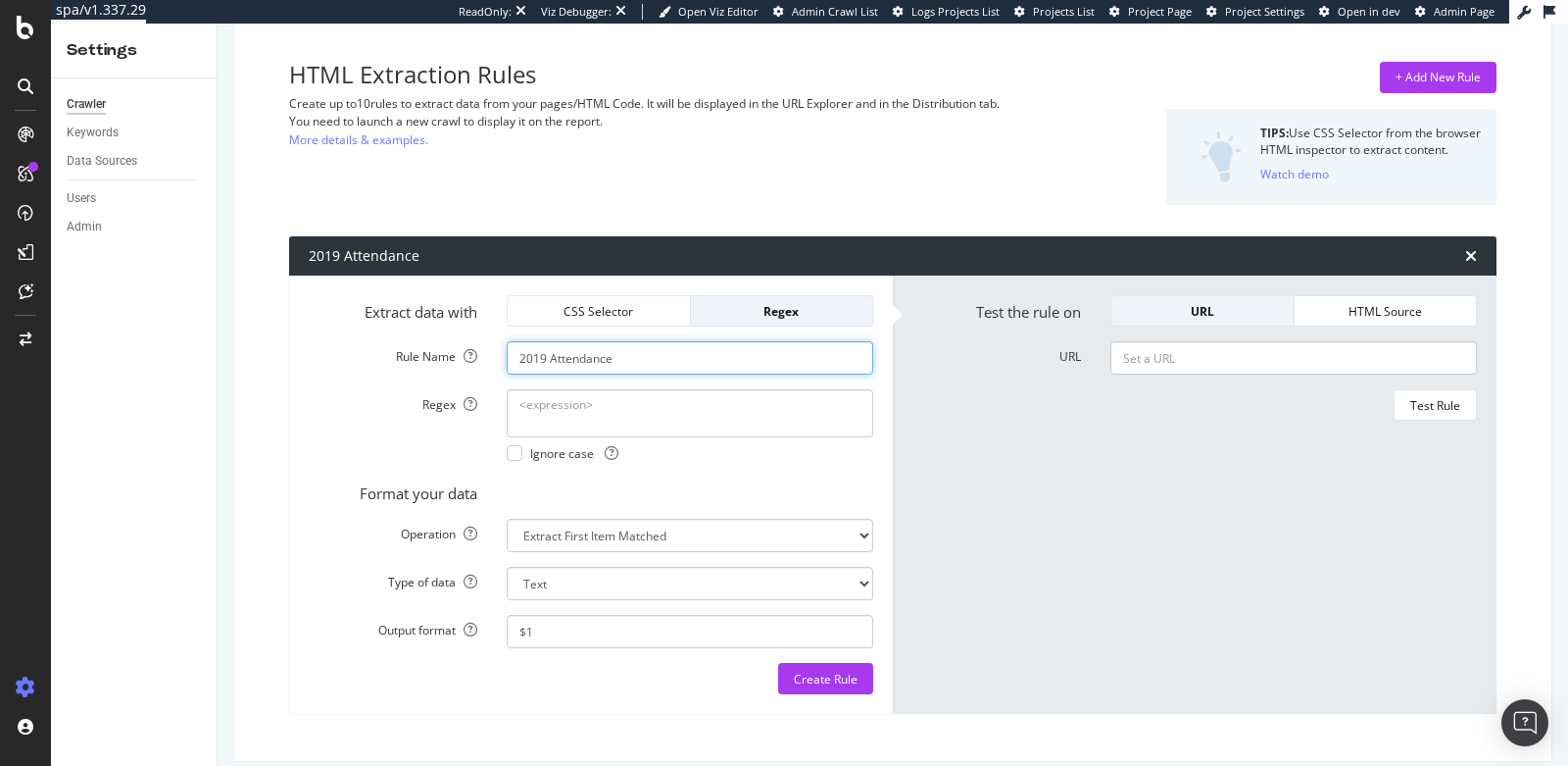
scroll to position [112, 0]
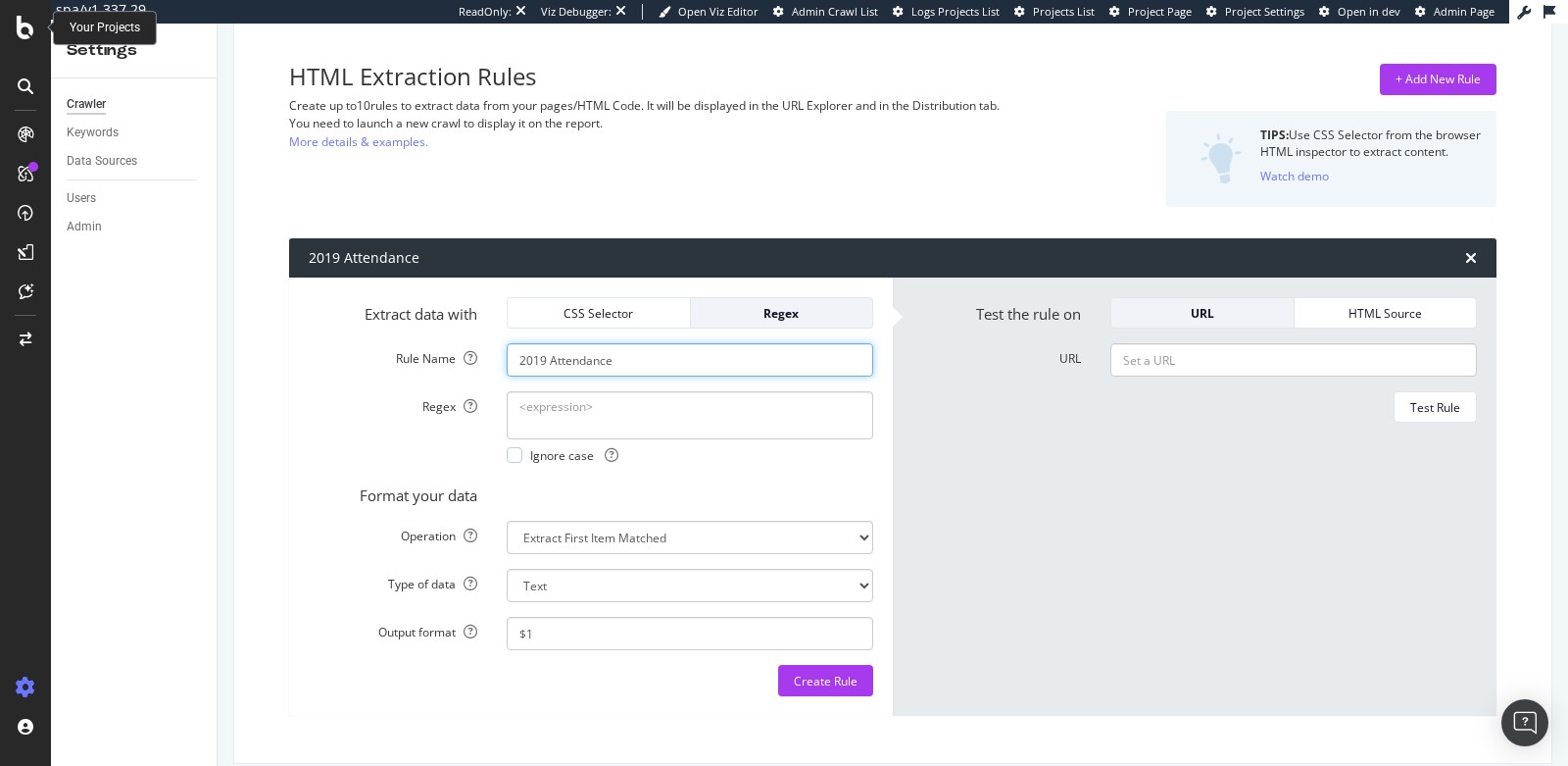
type input "2019 Attendance"
click at [25, 37] on icon at bounding box center [26, 28] width 18 height 24
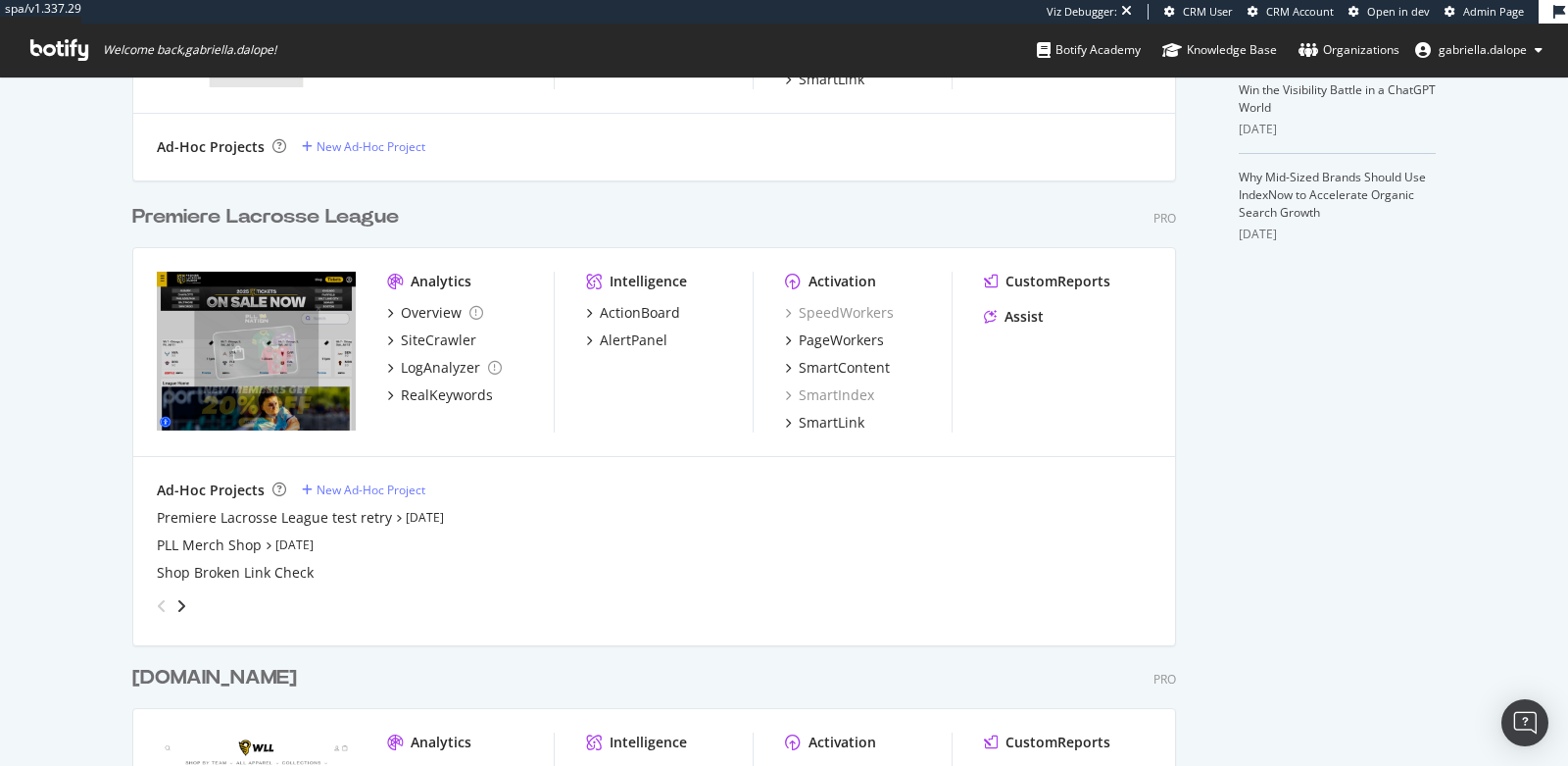
scroll to position [657, 0]
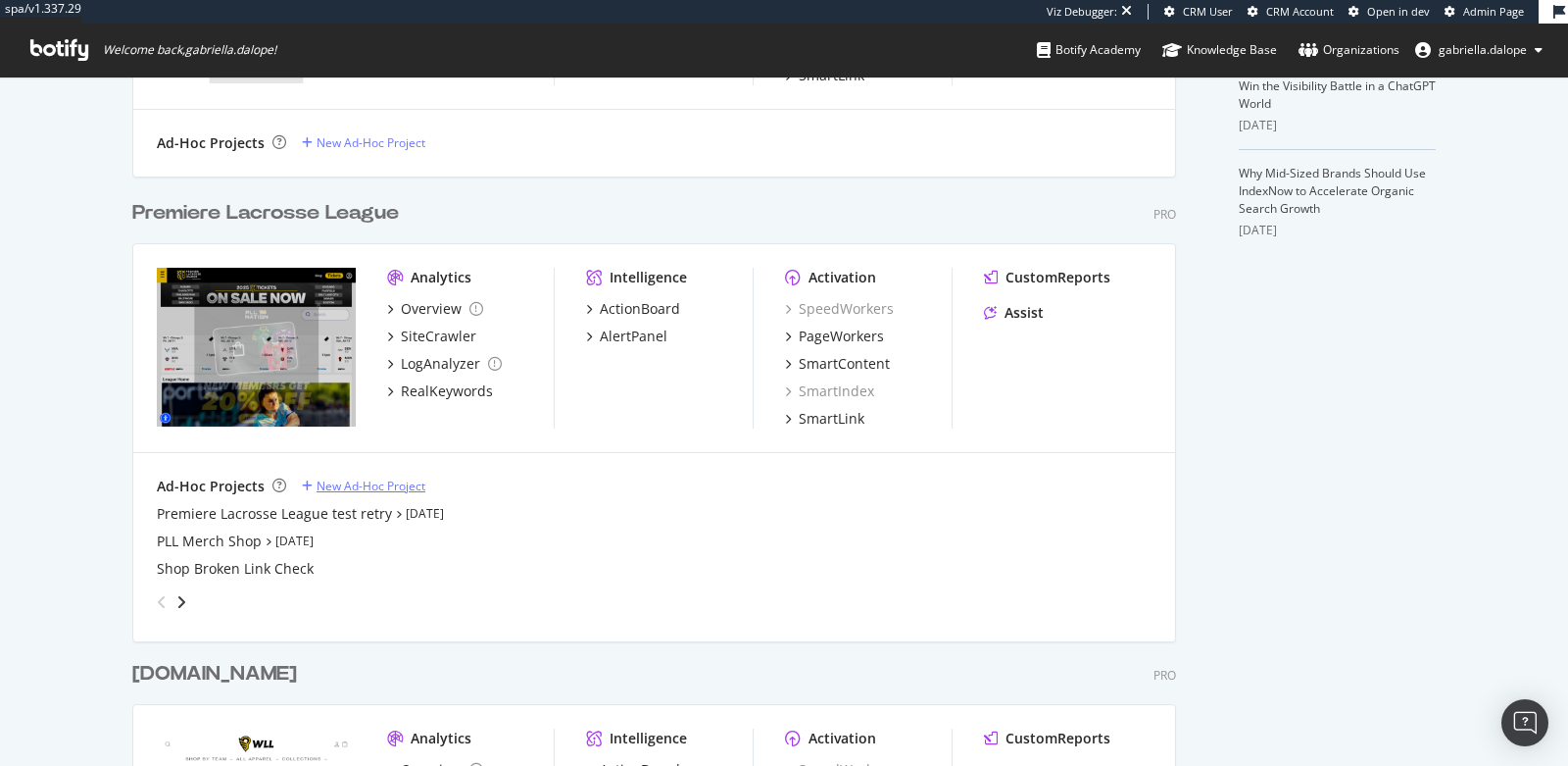
click at [358, 485] on div "New Ad-Hoc Project" at bounding box center [371, 486] width 109 height 17
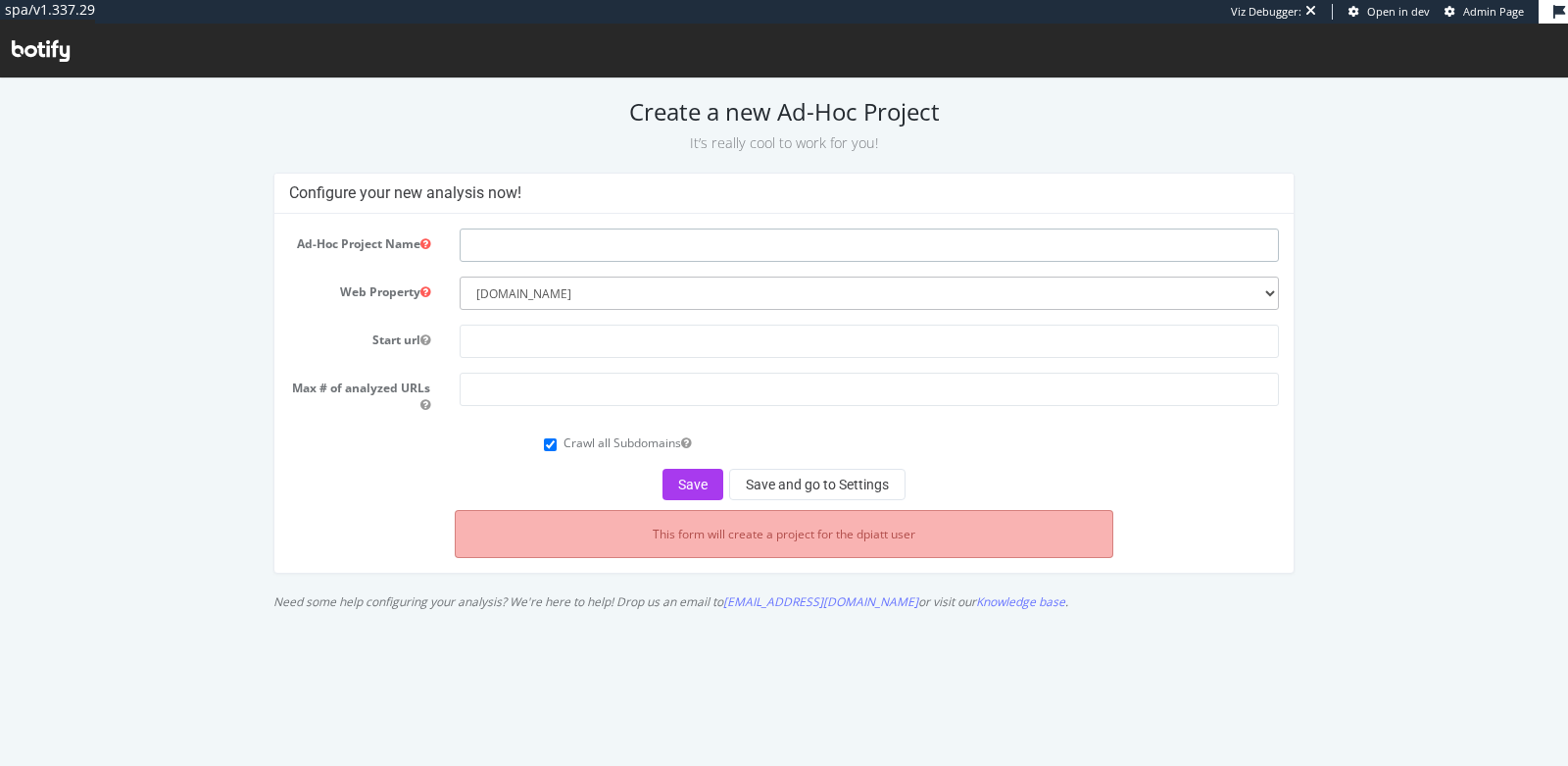
click at [529, 232] on input "text" at bounding box center [869, 245] width 819 height 34
type input "2019 Attendance Crawl"
click at [632, 339] on input "text" at bounding box center [869, 342] width 819 height 34
paste input "[URL][DOMAIN_NAME]"
type input "[URL][DOMAIN_NAME]"
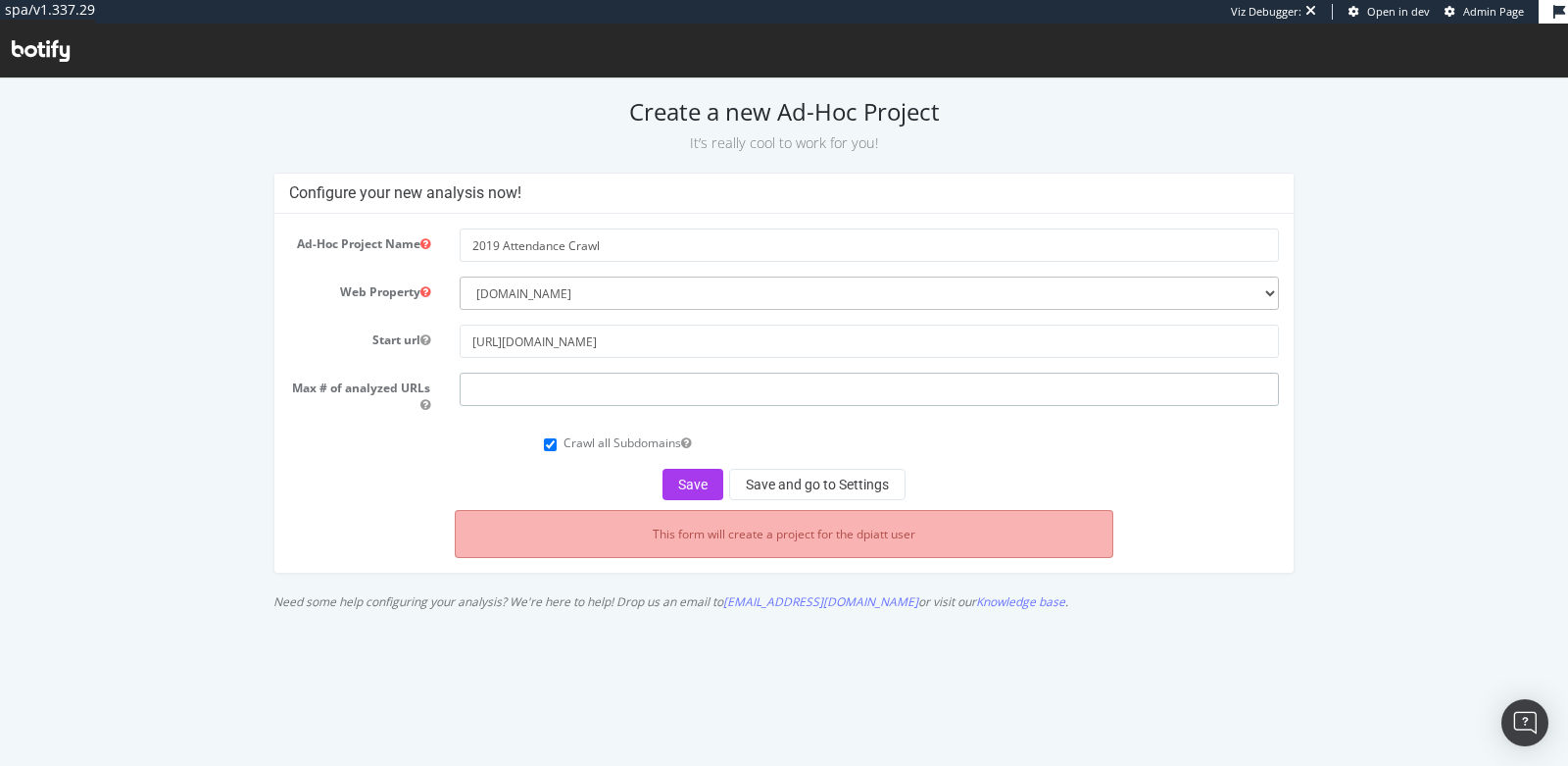
click at [594, 377] on input "number" at bounding box center [869, 389] width 819 height 34
click at [818, 486] on button "Save and go to Settings" at bounding box center [817, 485] width 177 height 32
click at [607, 386] on input "number" at bounding box center [869, 389] width 819 height 34
click at [484, 390] on input "20000" at bounding box center [869, 389] width 819 height 34
type input "20000"
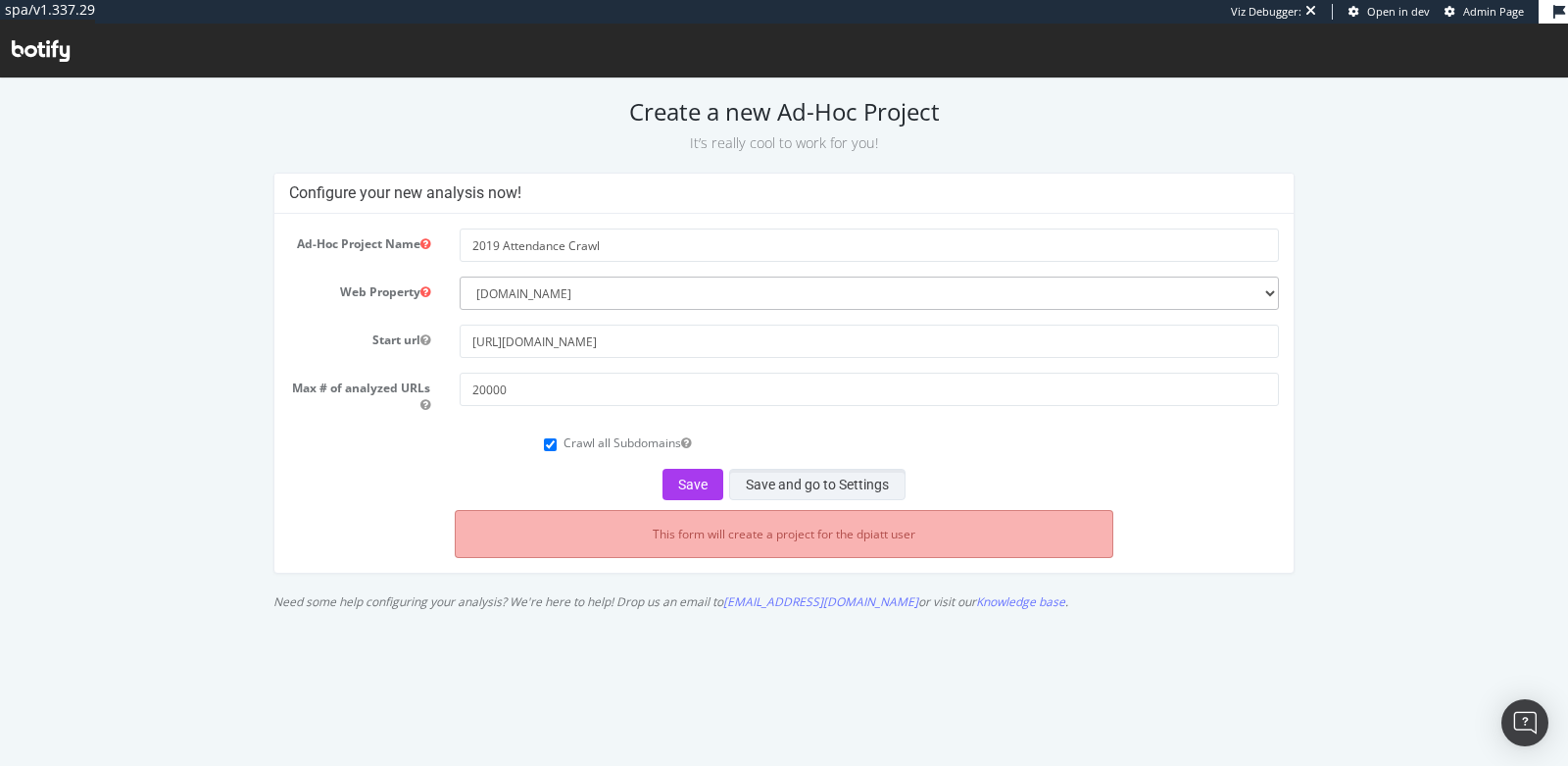
click at [819, 486] on button "Save and go to Settings" at bounding box center [817, 485] width 177 height 32
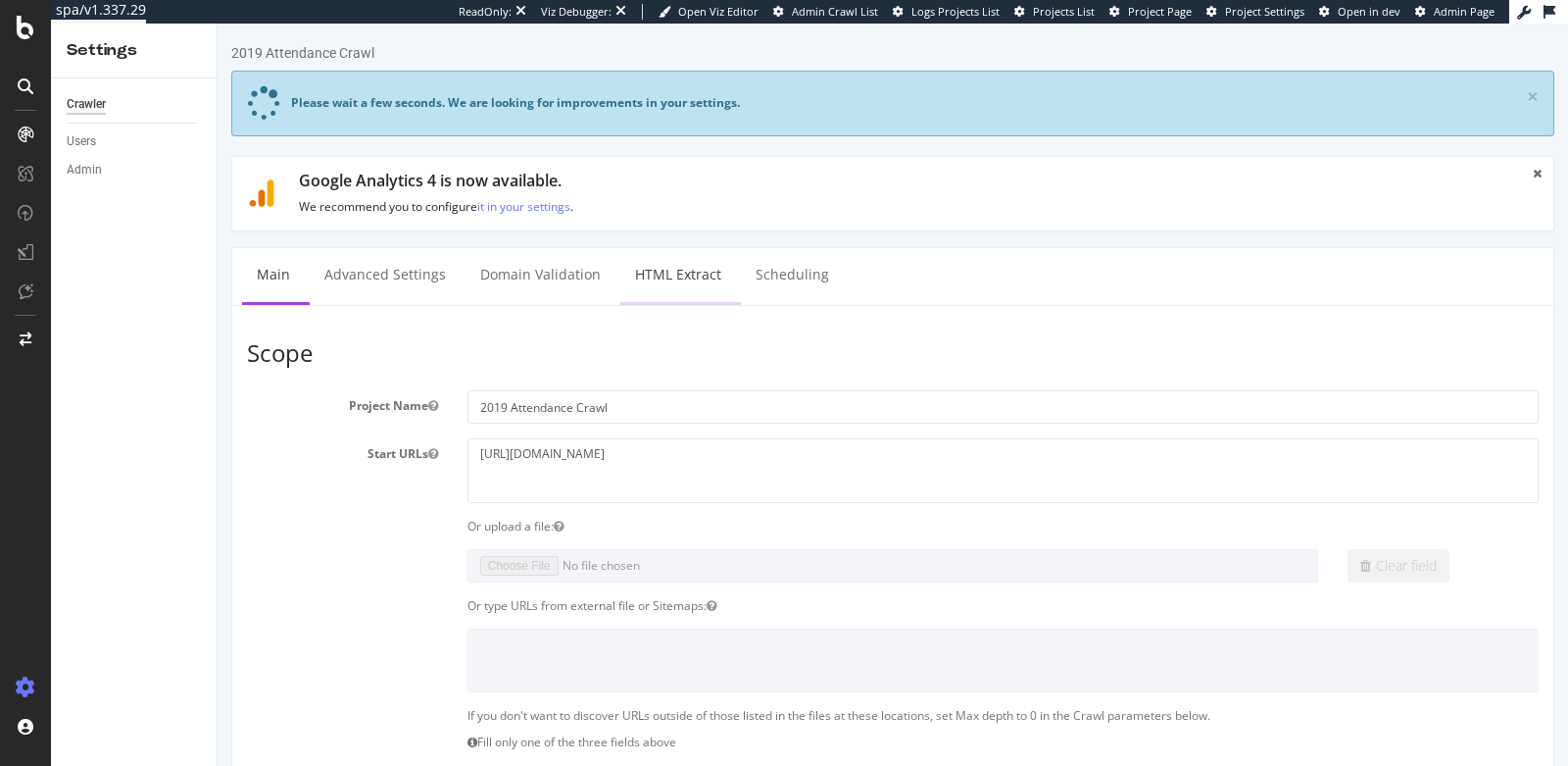
click at [671, 268] on link "HTML Extract" at bounding box center [678, 274] width 115 height 54
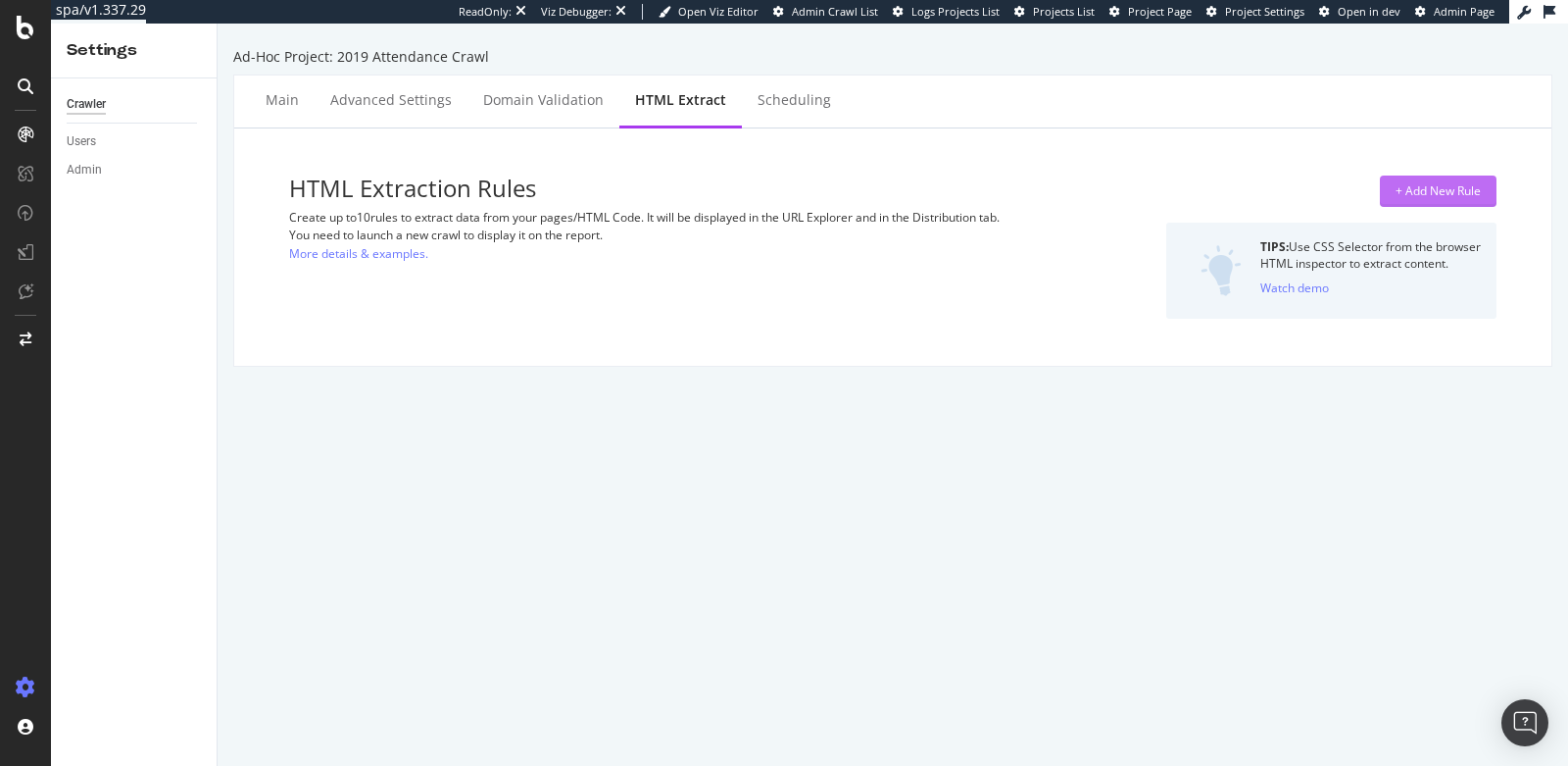
click at [1395, 193] on div "+ Add New Rule" at bounding box center [1438, 191] width 85 height 17
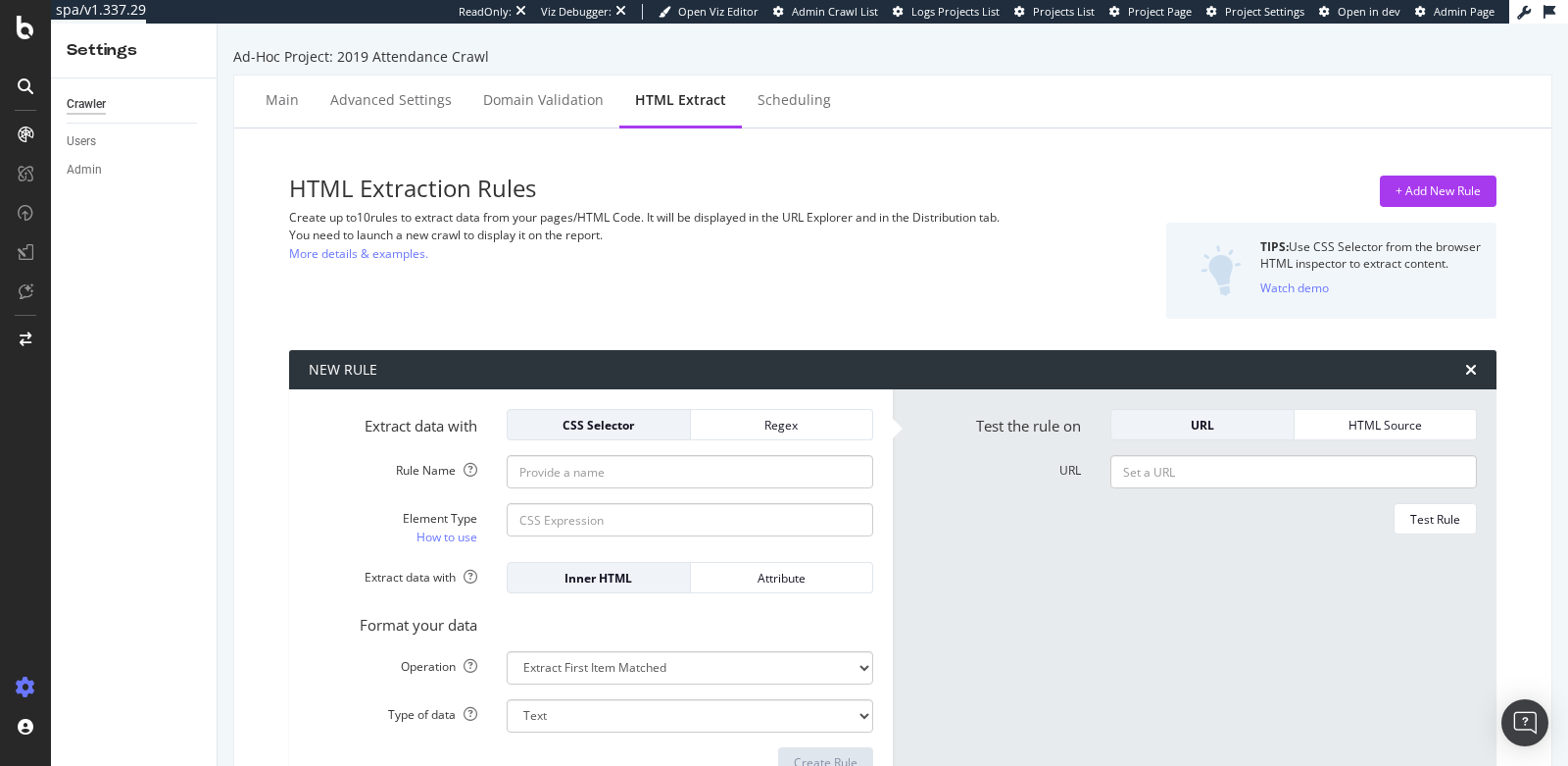
scroll to position [63, 0]
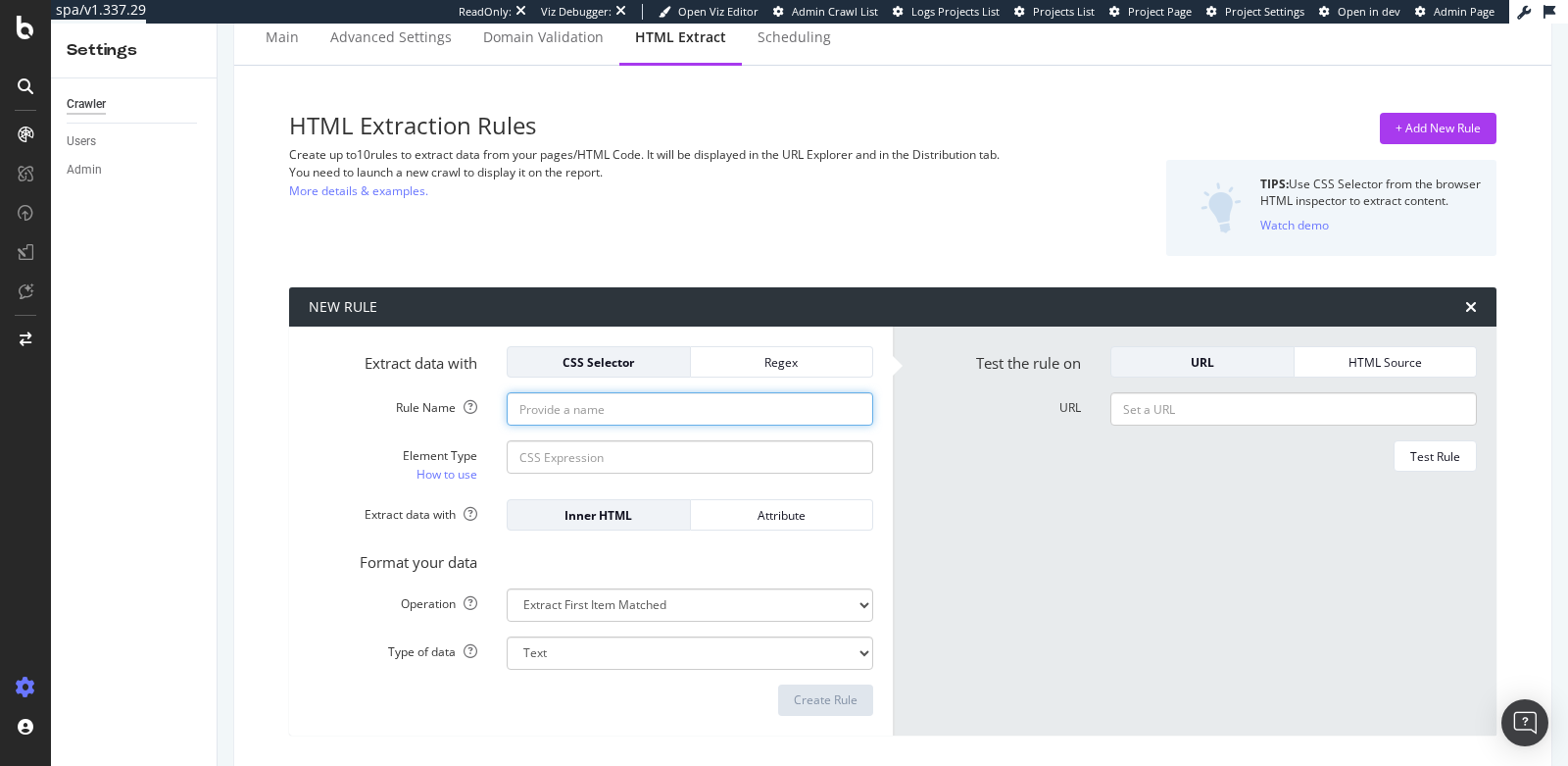
click at [712, 412] on input "Rule Name" at bounding box center [689, 409] width 366 height 34
type input "2019 Attendance?"
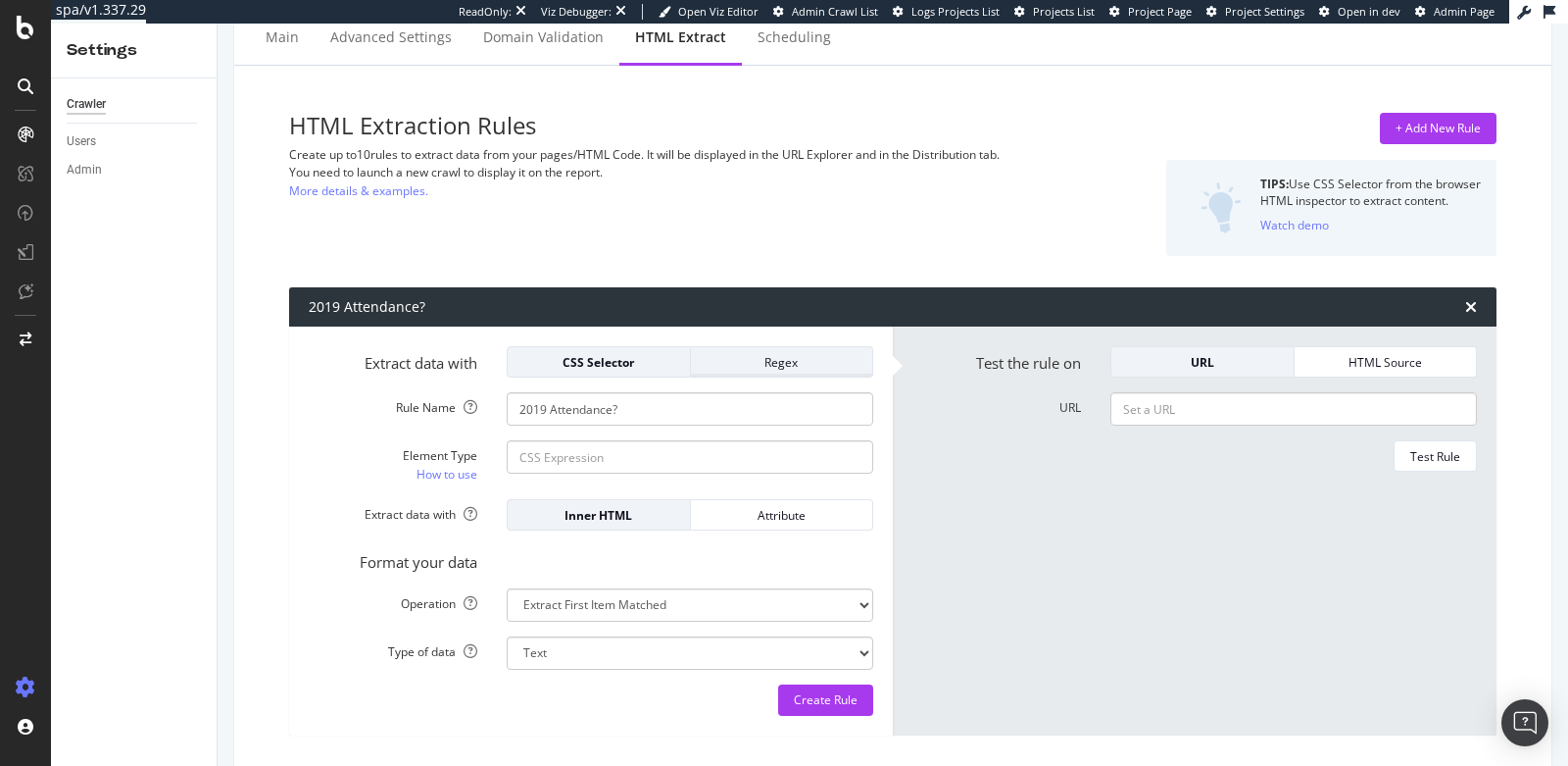
click at [807, 362] on div "Regex" at bounding box center [782, 362] width 151 height 17
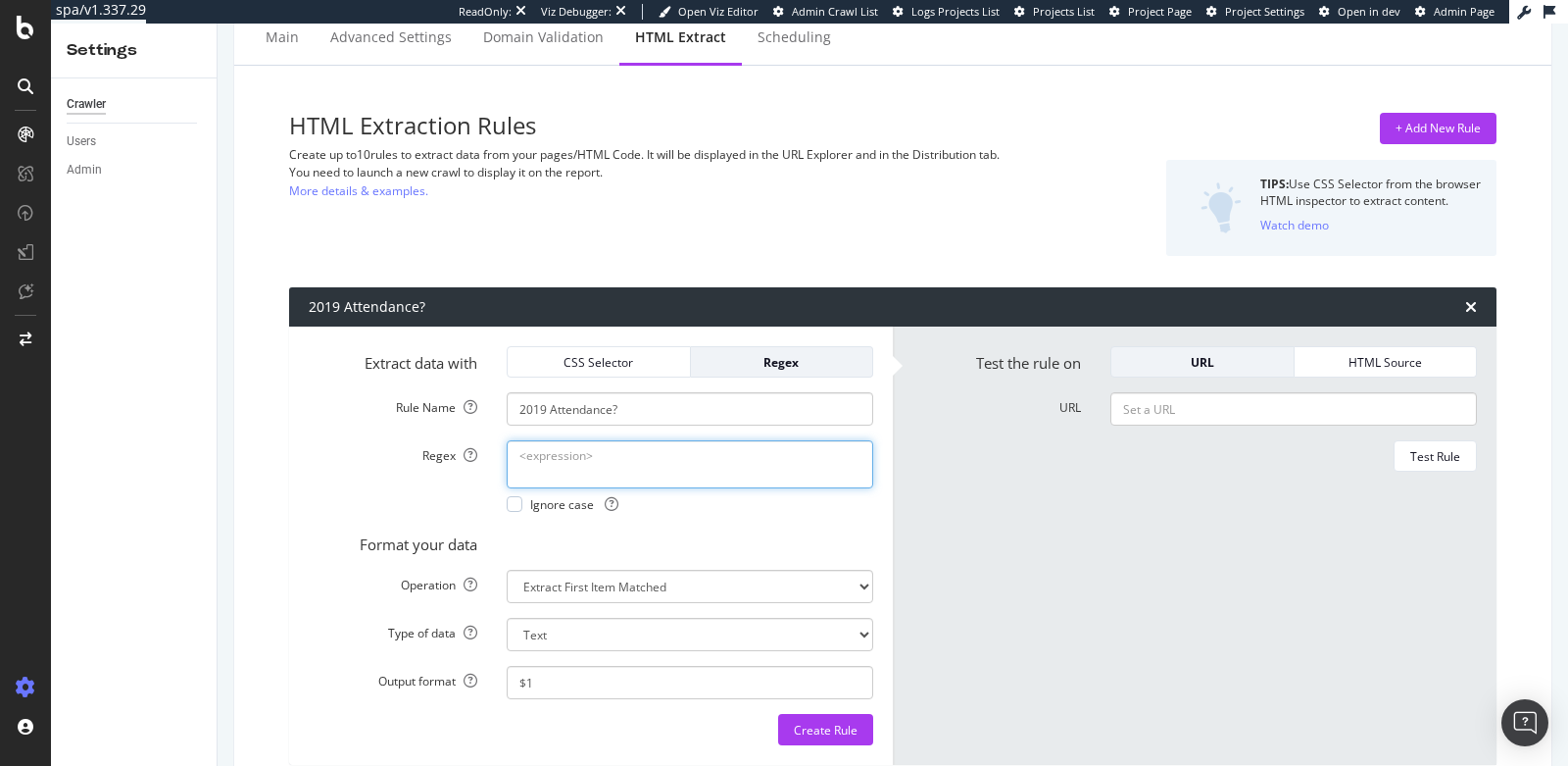
click at [661, 471] on textarea "Regex" at bounding box center [689, 464] width 366 height 47
type textarea "2019 Attendance"
click at [362, 494] on div "Regex 2019 Attendance Ignore case" at bounding box center [591, 476] width 594 height 72
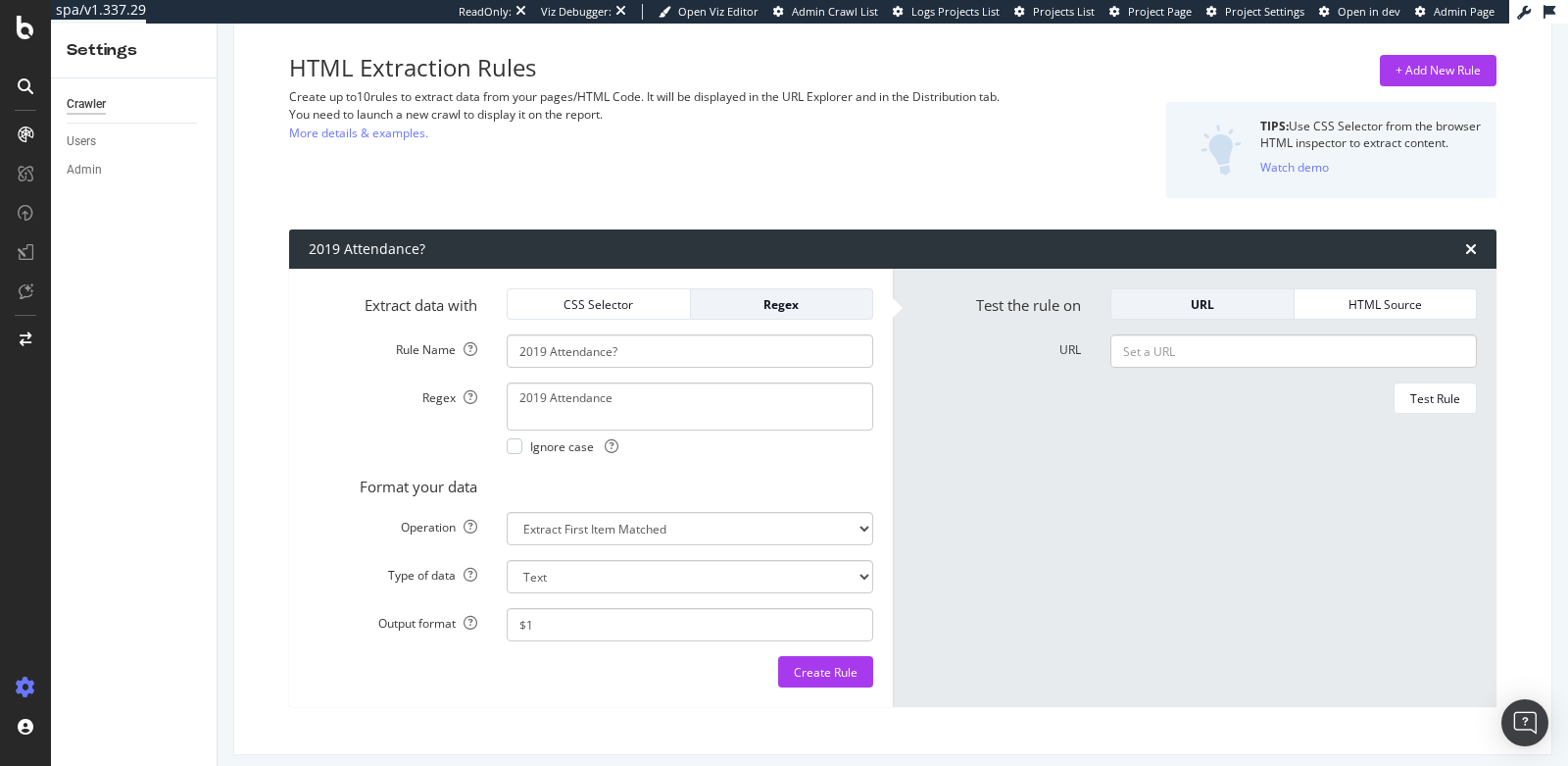
scroll to position [130, 0]
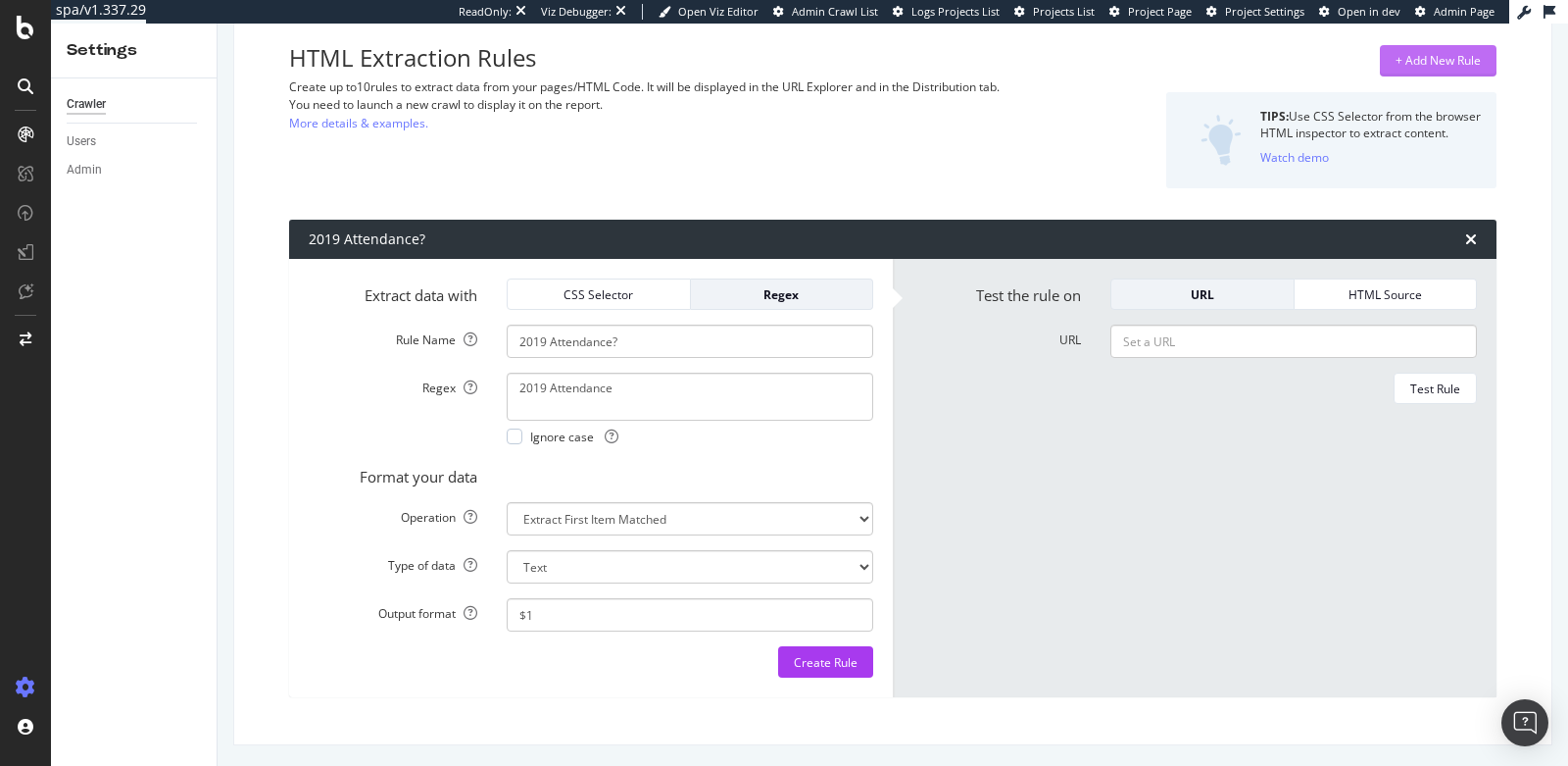
click at [1401, 56] on div "+ Add New Rule" at bounding box center [1438, 60] width 85 height 17
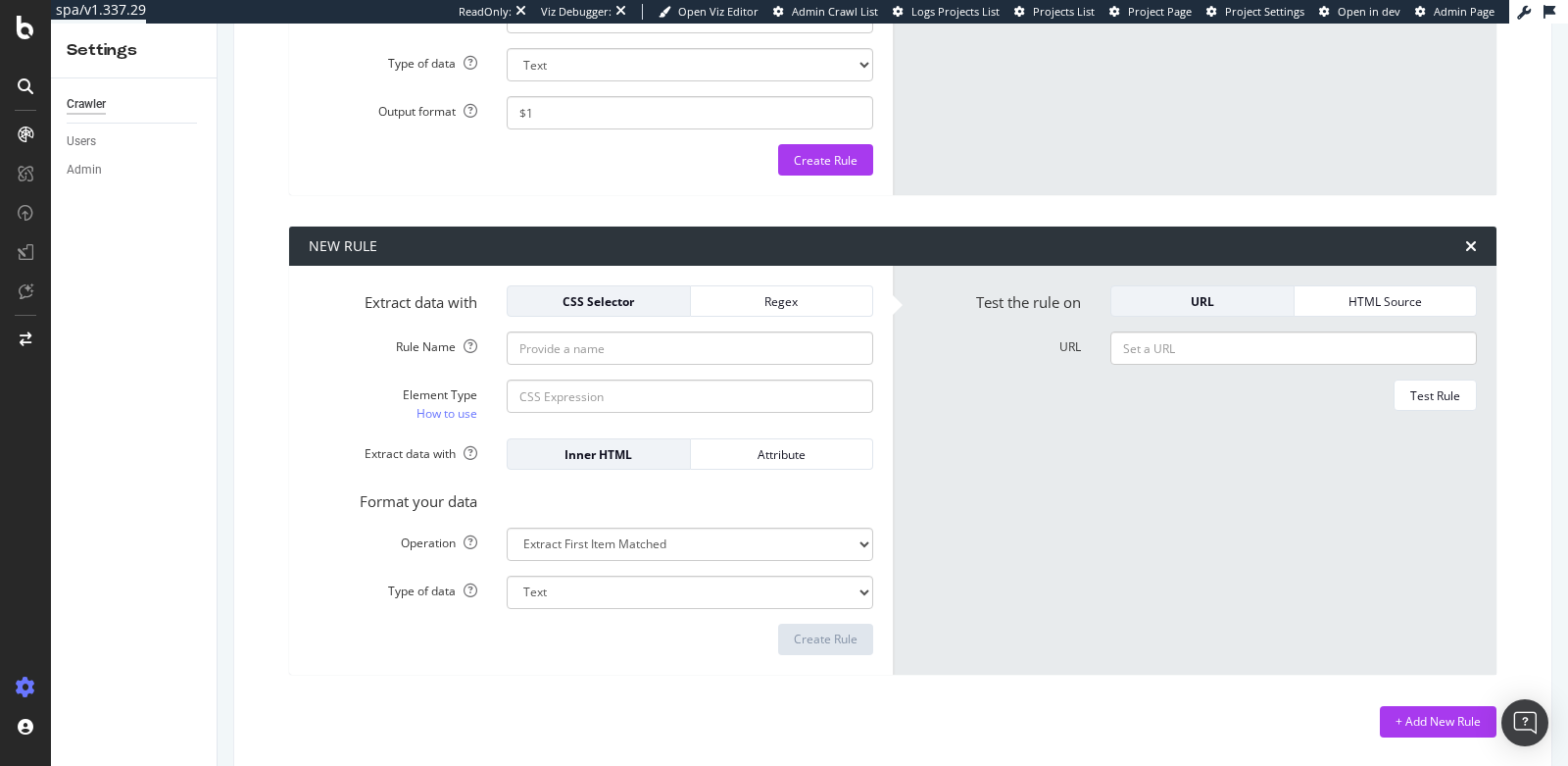
scroll to position [634, 0]
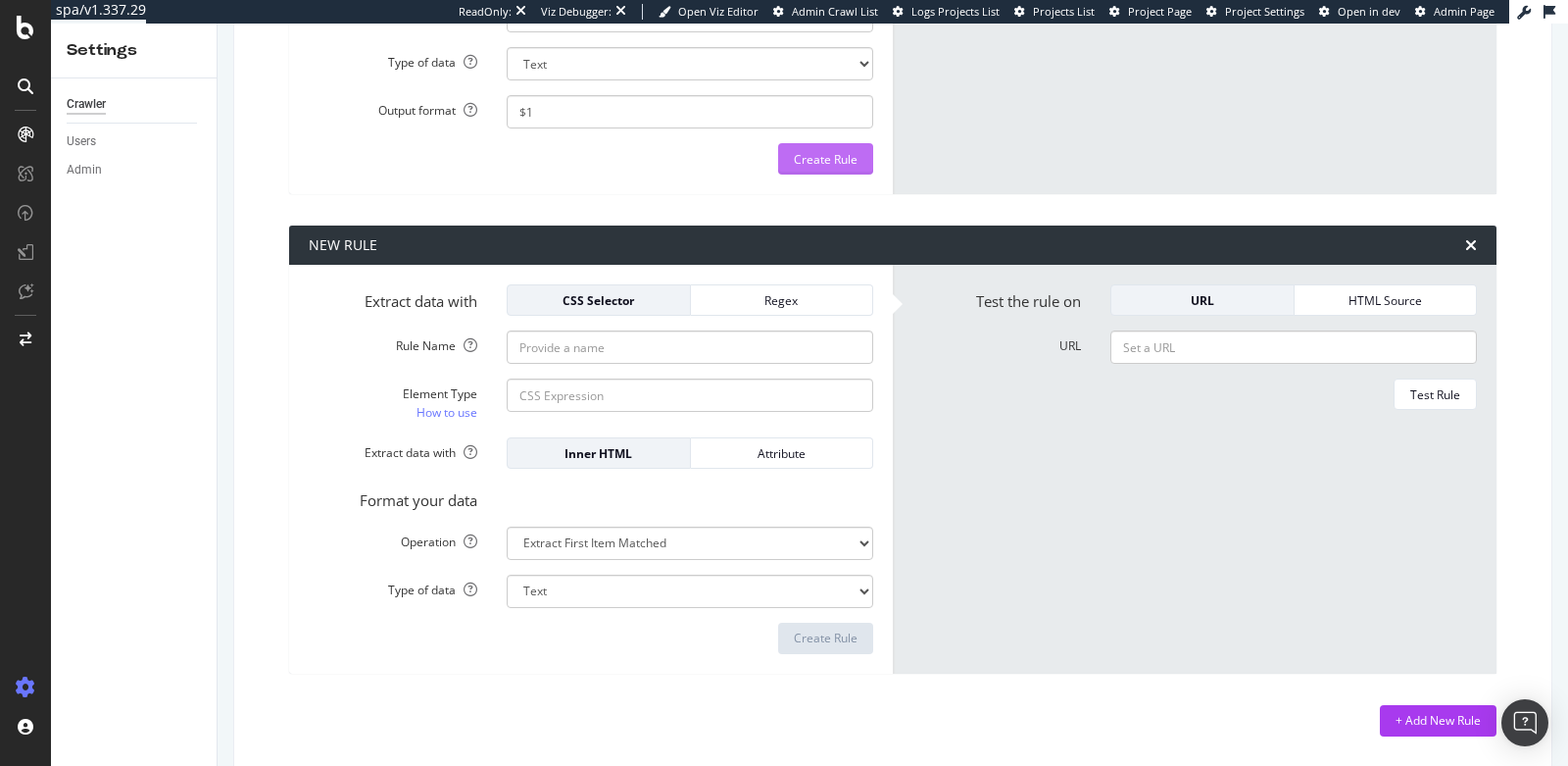
click at [823, 151] on div "Create Rule" at bounding box center [825, 159] width 64 height 17
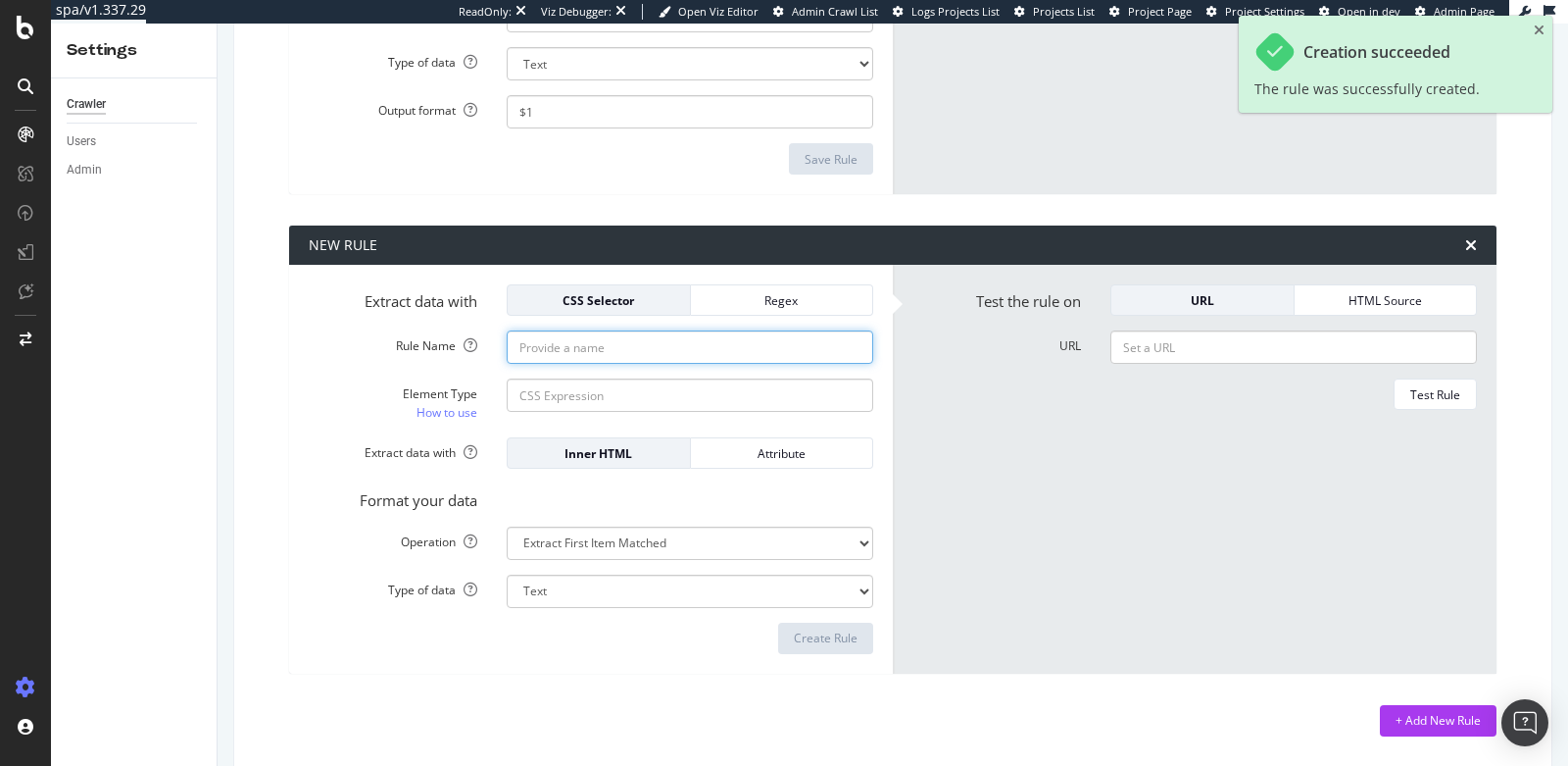
click at [688, 345] on input "Rule Name" at bounding box center [689, 347] width 366 height 34
type input "attendance"
click at [634, 346] on input "attendance" at bounding box center [689, 347] width 366 height 34
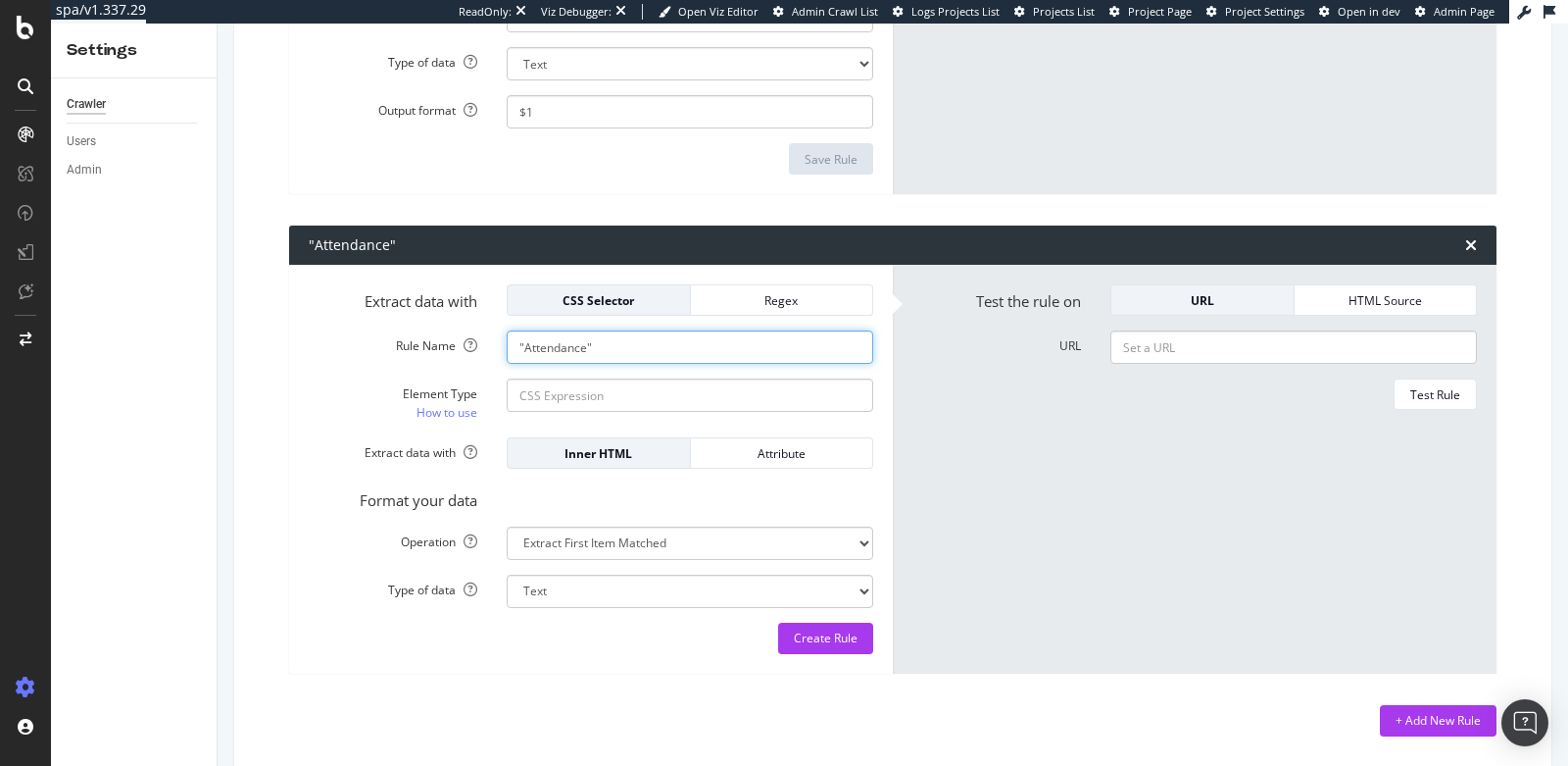
type input ""Attendance""
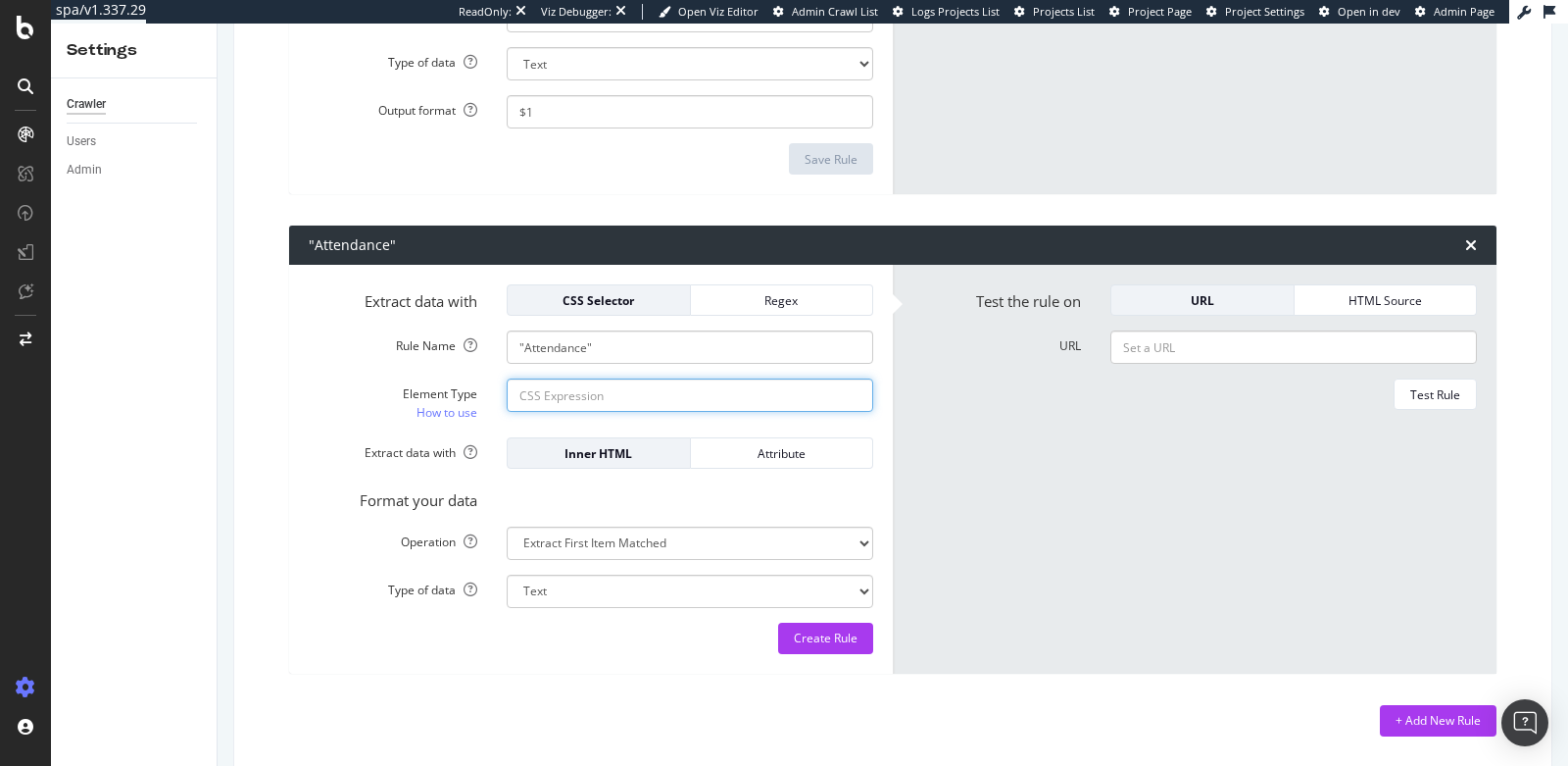
click at [680, 397] on input "Element Type How to use" at bounding box center [689, 395] width 366 height 34
type input "s"
type input "a"
click at [815, 301] on div "Regex" at bounding box center [782, 300] width 151 height 17
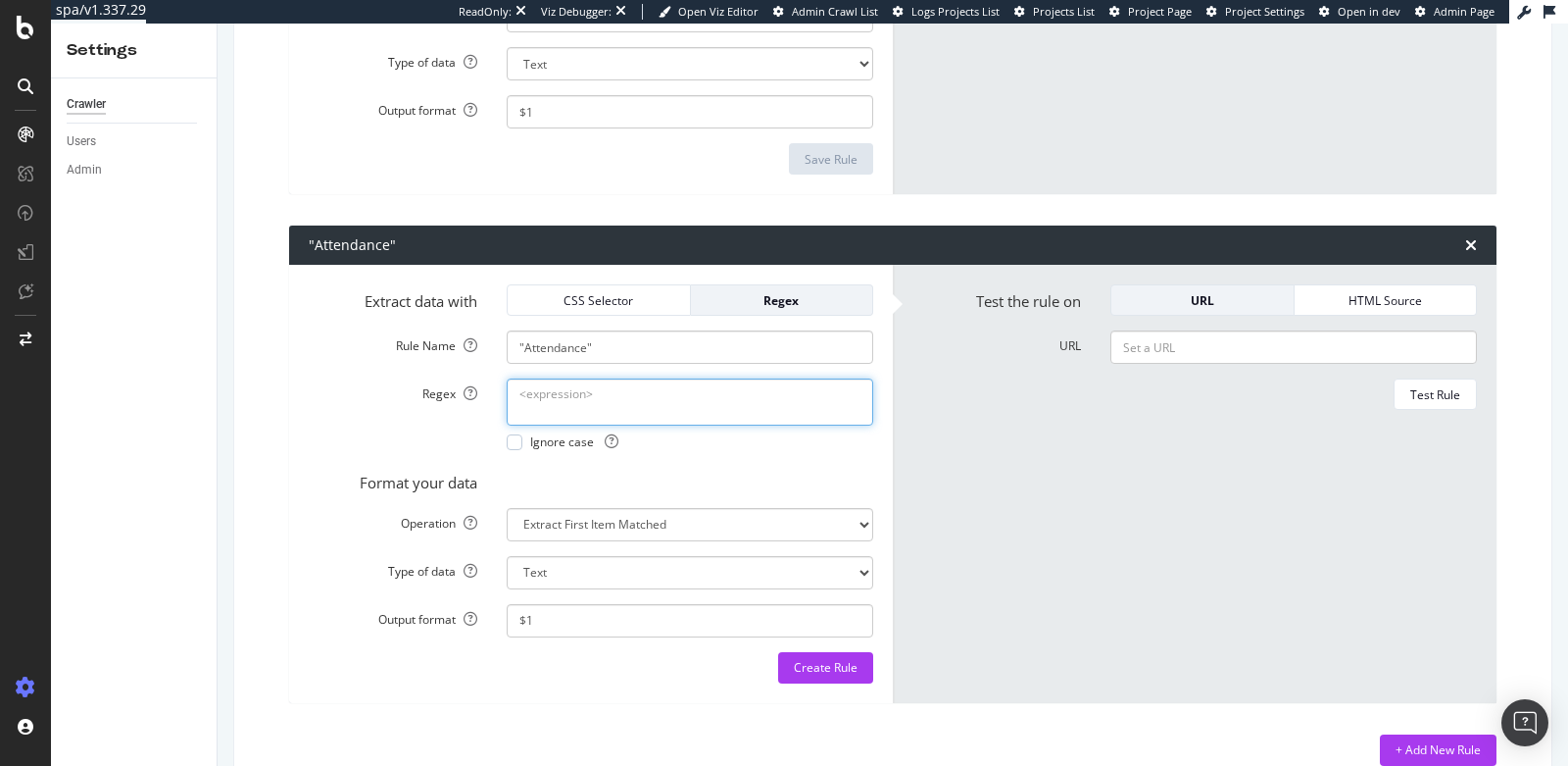
click at [759, 406] on textarea "Regex" at bounding box center [689, 402] width 366 height 47
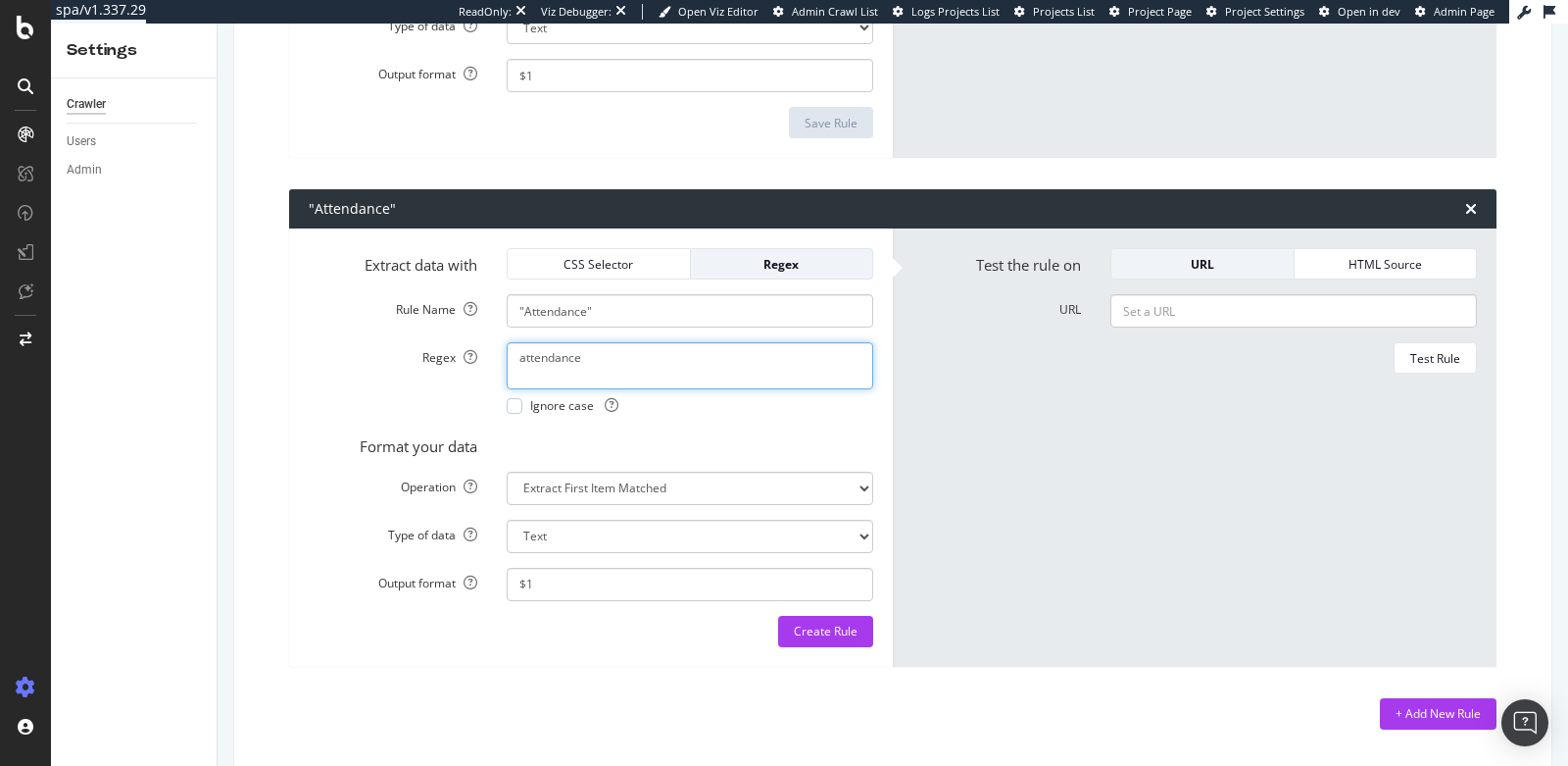
scroll to position [699, 0]
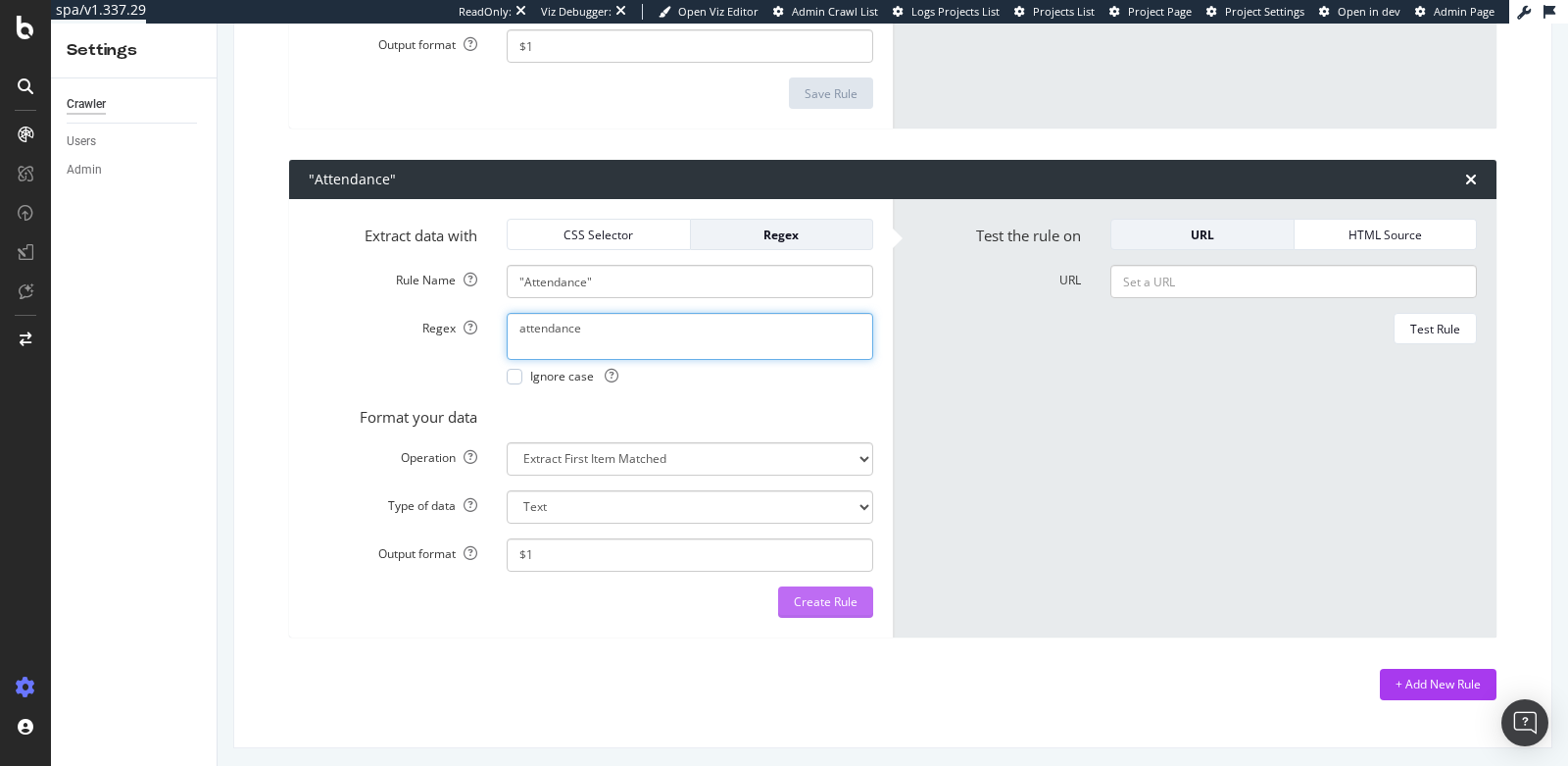
type textarea "attendance"
click at [799, 603] on div "Create Rule" at bounding box center [825, 601] width 64 height 17
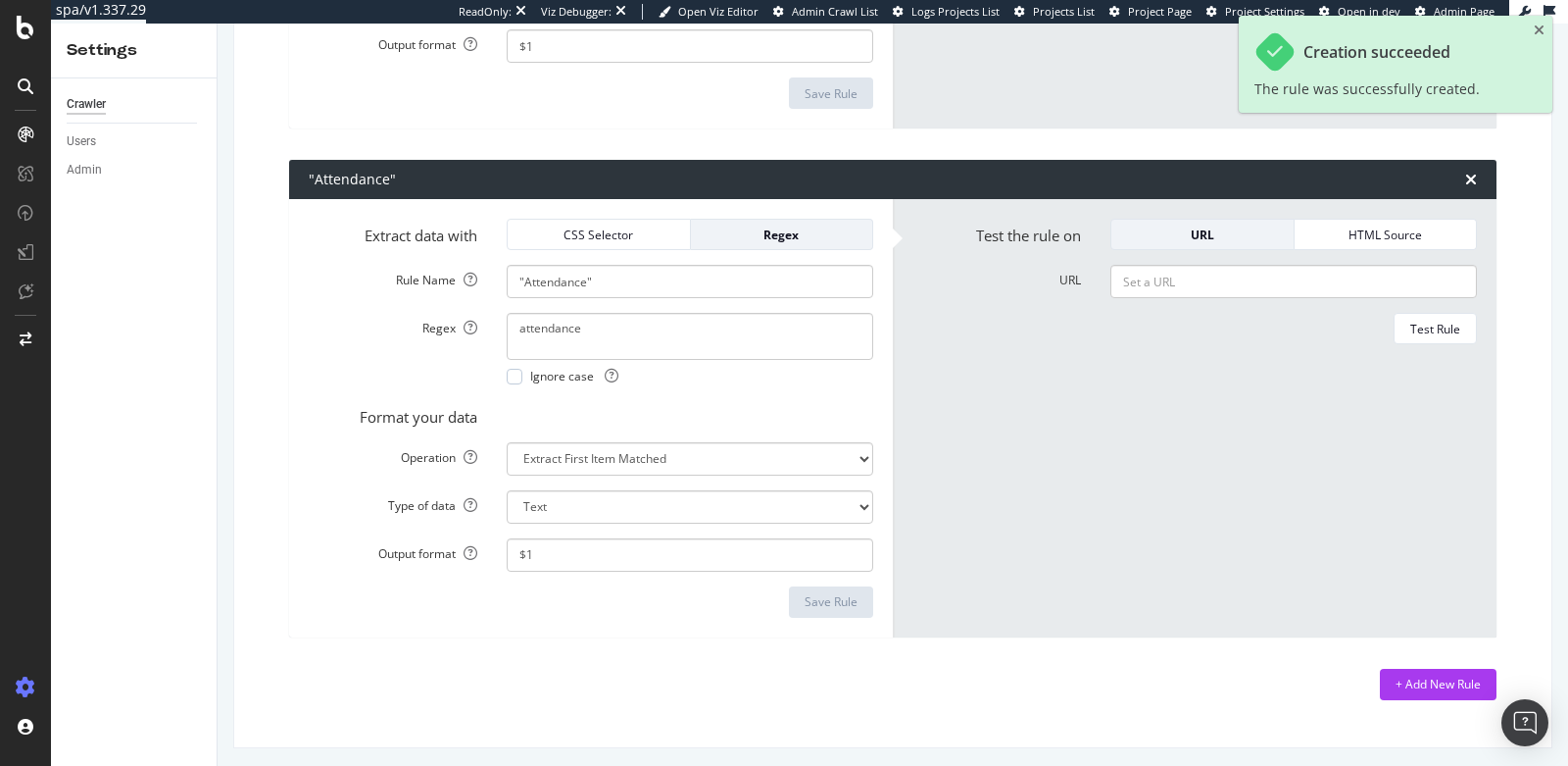
scroll to position [702, 0]
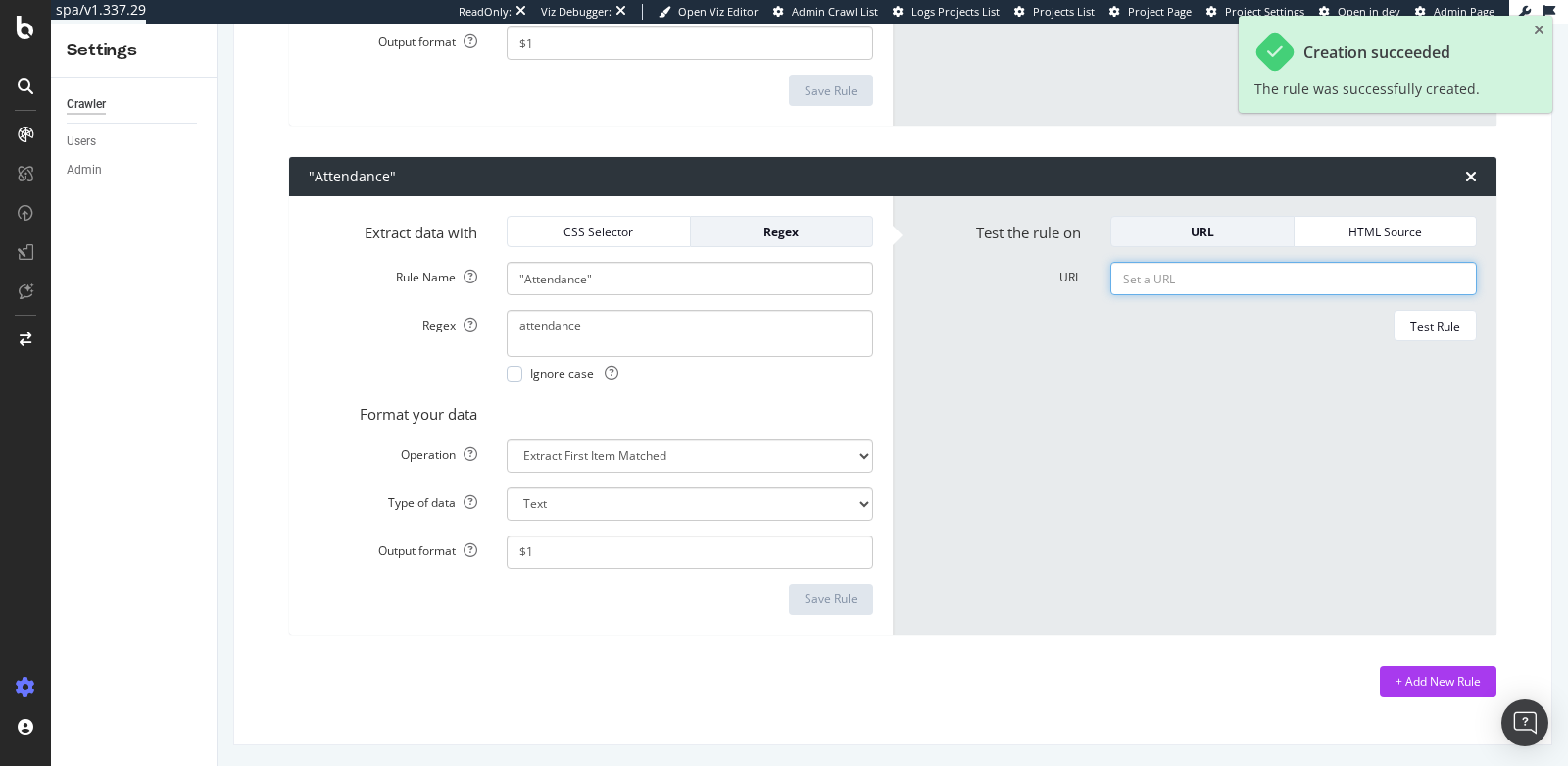
click at [1145, 273] on input "URL" at bounding box center [1293, 278] width 366 height 34
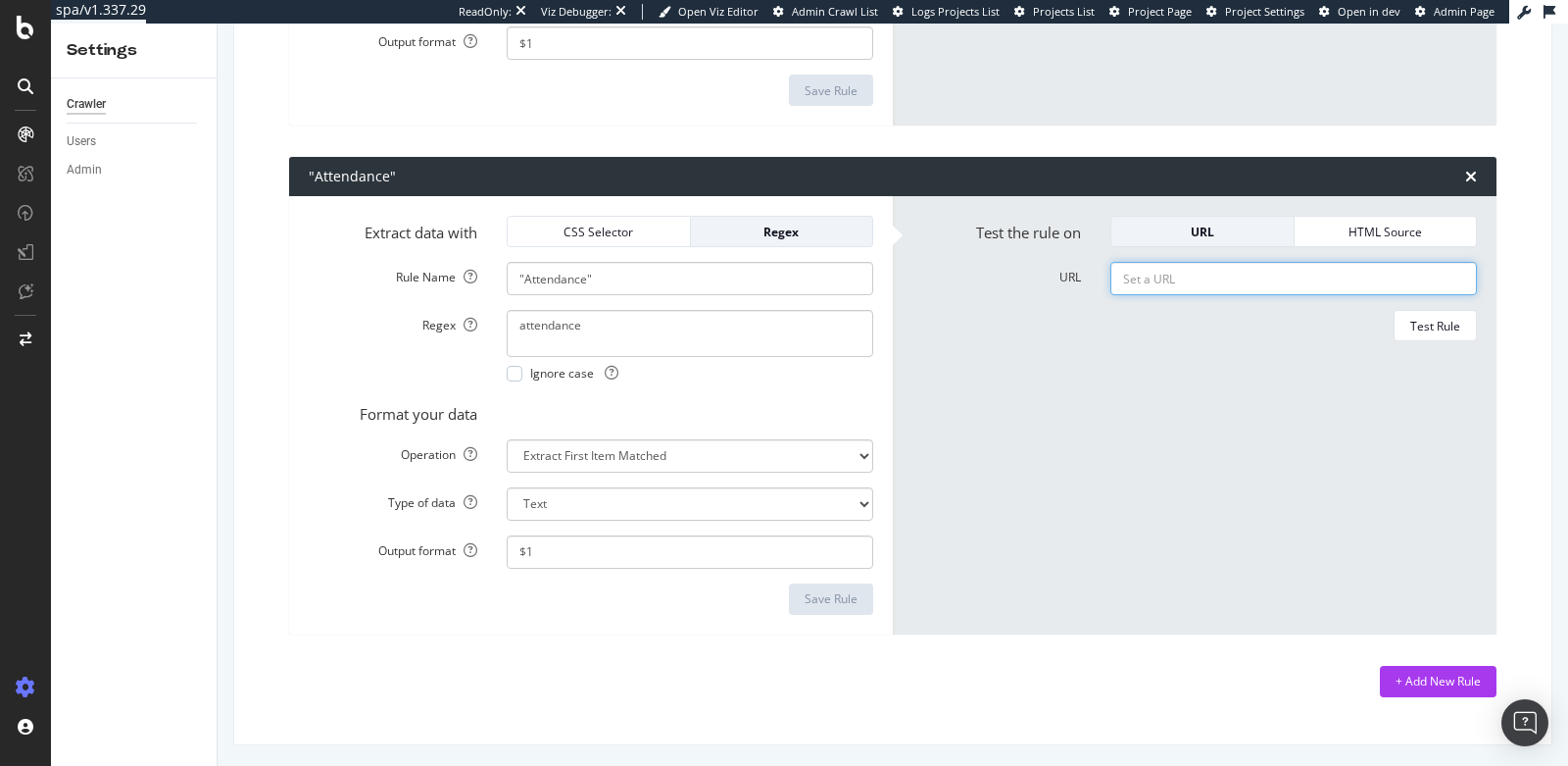
paste input "[URL][DOMAIN_NAME]"
type input "[URL][DOMAIN_NAME]"
click at [1419, 330] on div "Test Rule" at bounding box center [1435, 326] width 50 height 17
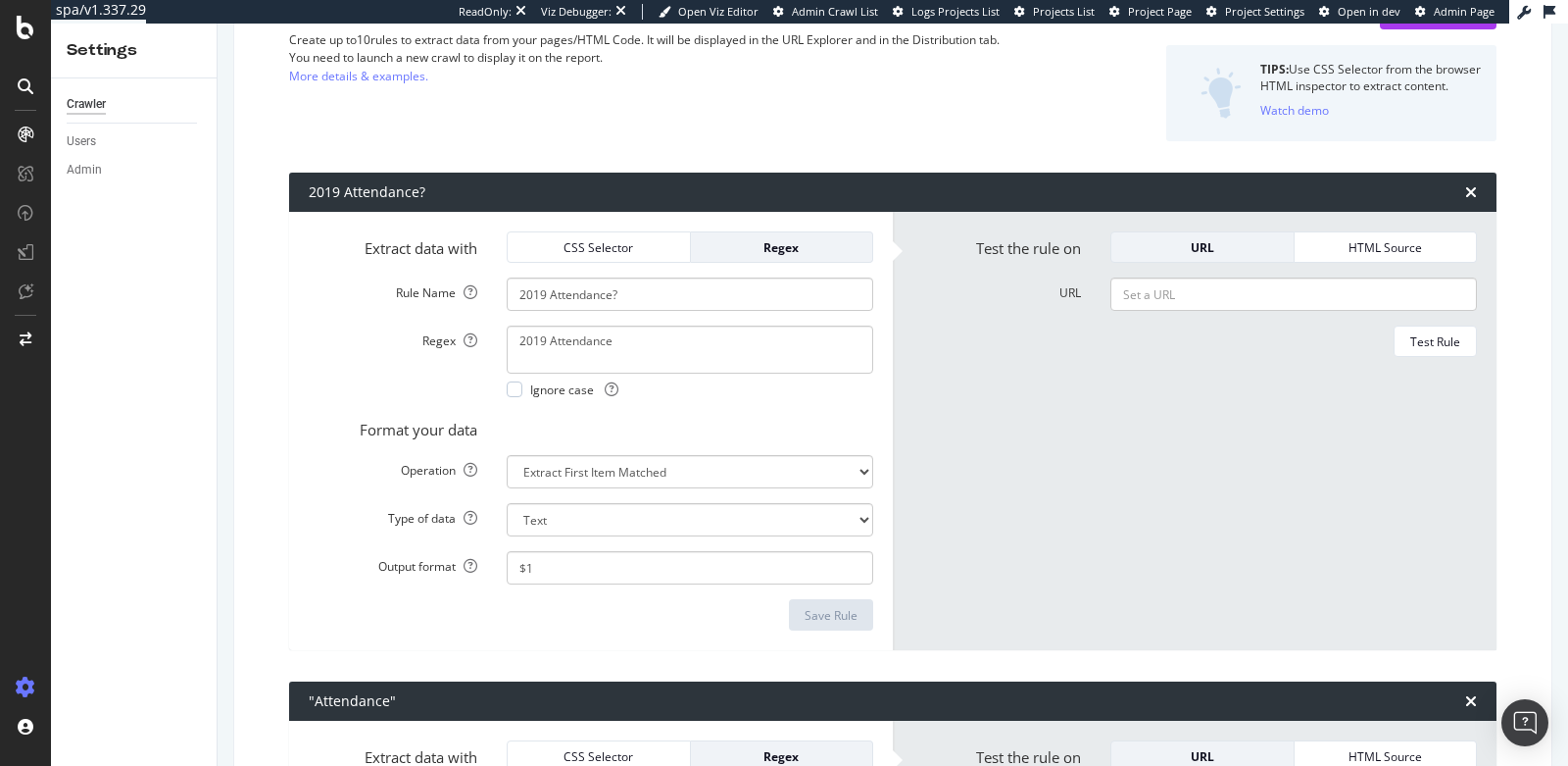
scroll to position [233, 0]
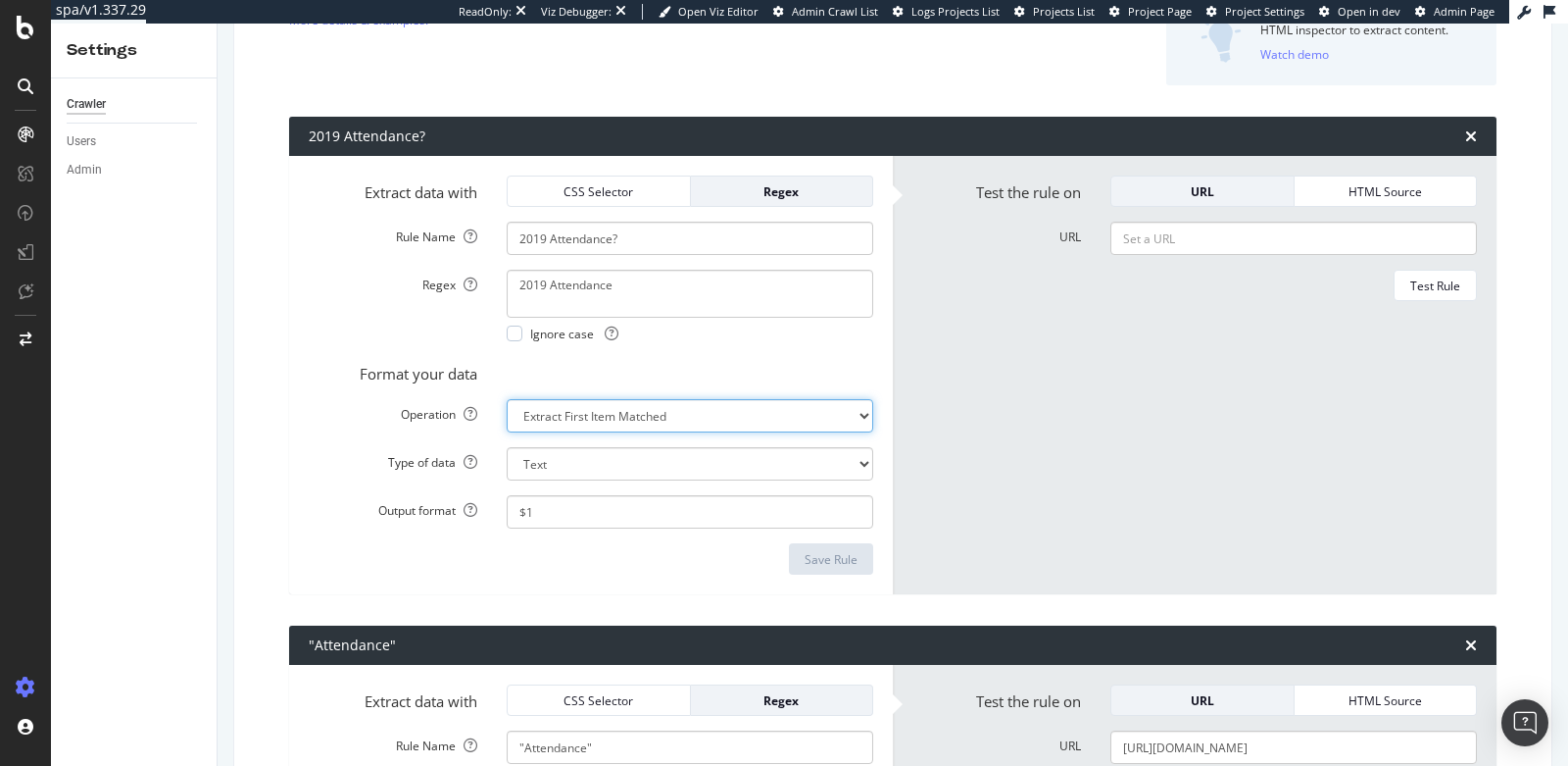
click at [813, 429] on select "Extract First Item Matched Extract First 3 Items Matched Count Number of Occure…" at bounding box center [689, 416] width 366 height 34
select select "exist"
click at [506, 399] on select "Extract First Item Matched Extract First 3 Items Matched Count Number of Occure…" at bounding box center [689, 416] width 366 height 34
select select "b"
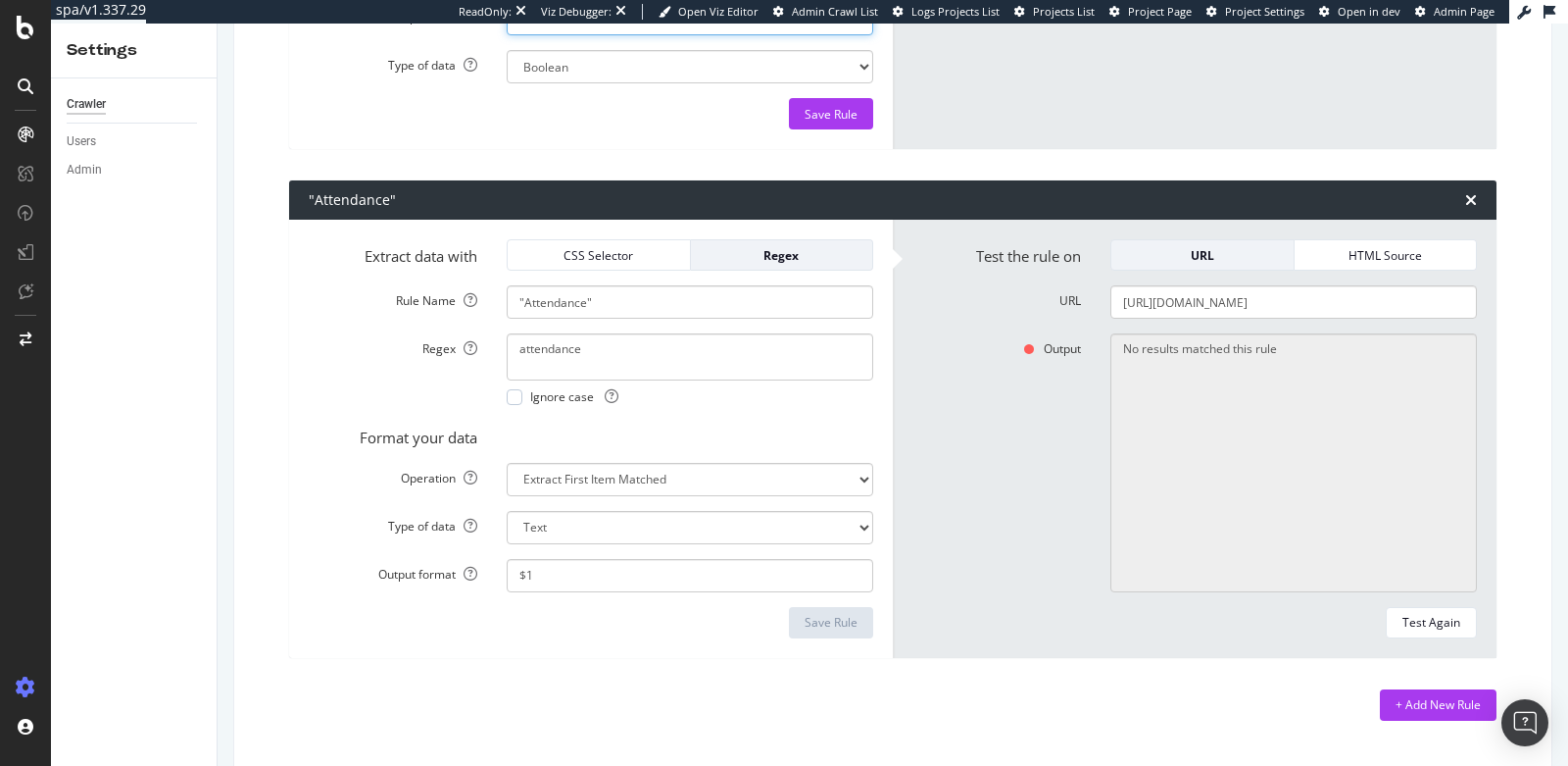
scroll to position [636, 0]
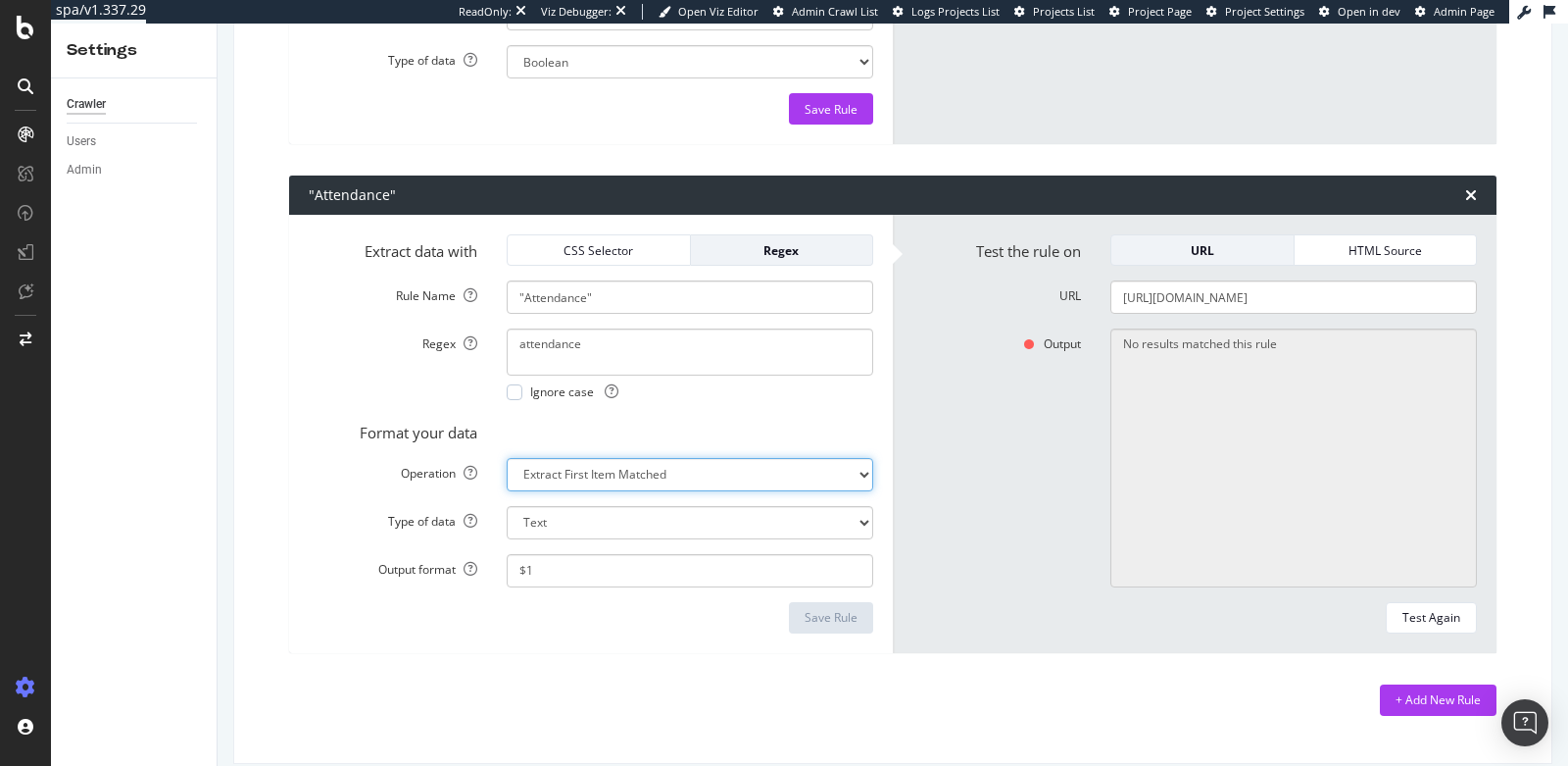
click at [736, 471] on select "Extract First Item Matched Extract First 3 Items Matched Count Number of Occure…" at bounding box center [689, 475] width 366 height 34
select select "exist"
click at [506, 485] on select "Extract First Item Matched Extract First 3 Items Matched Count Number of Occure…" at bounding box center [689, 475] width 366 height 34
select select "b"
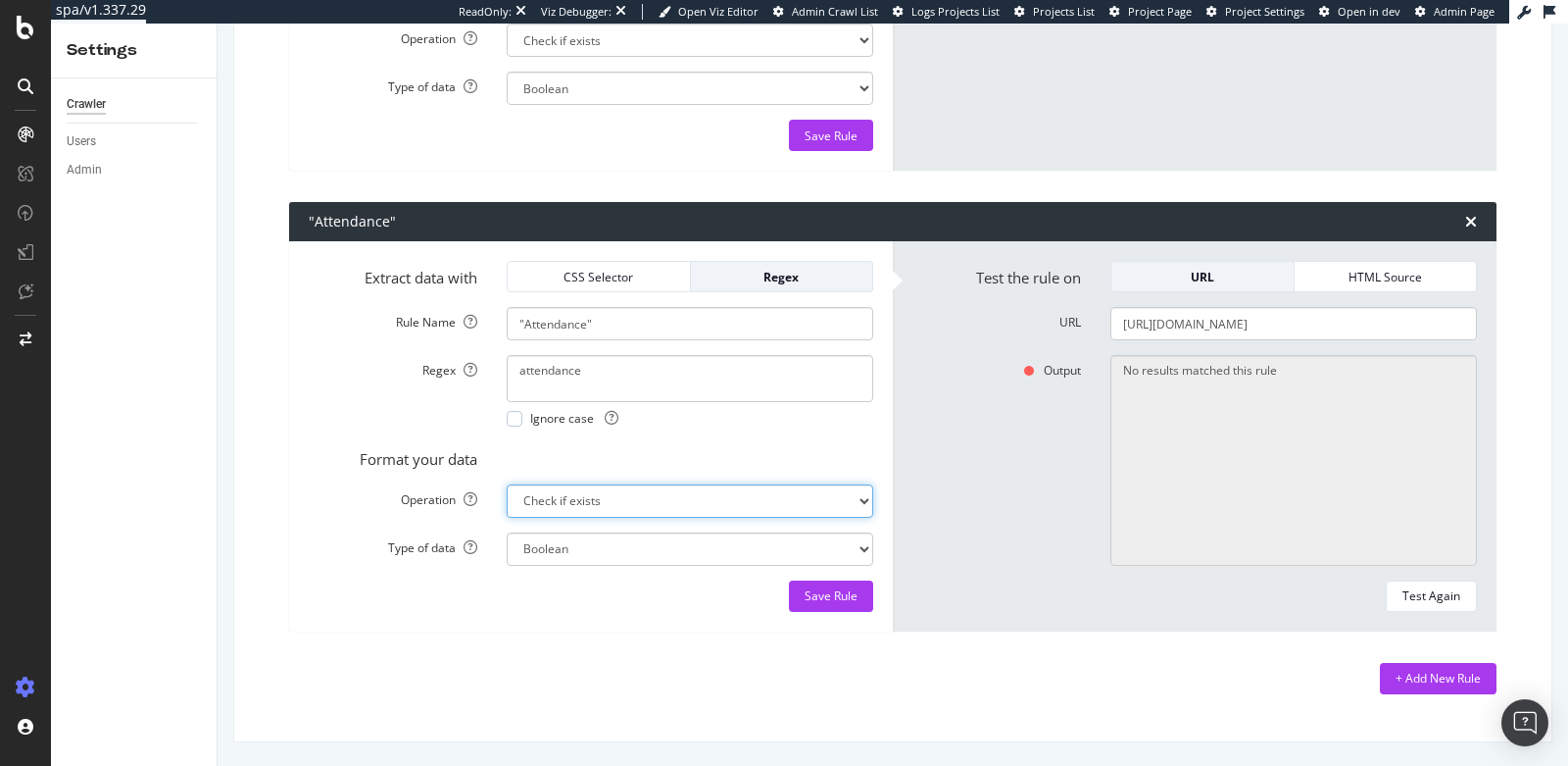
scroll to position [605, 0]
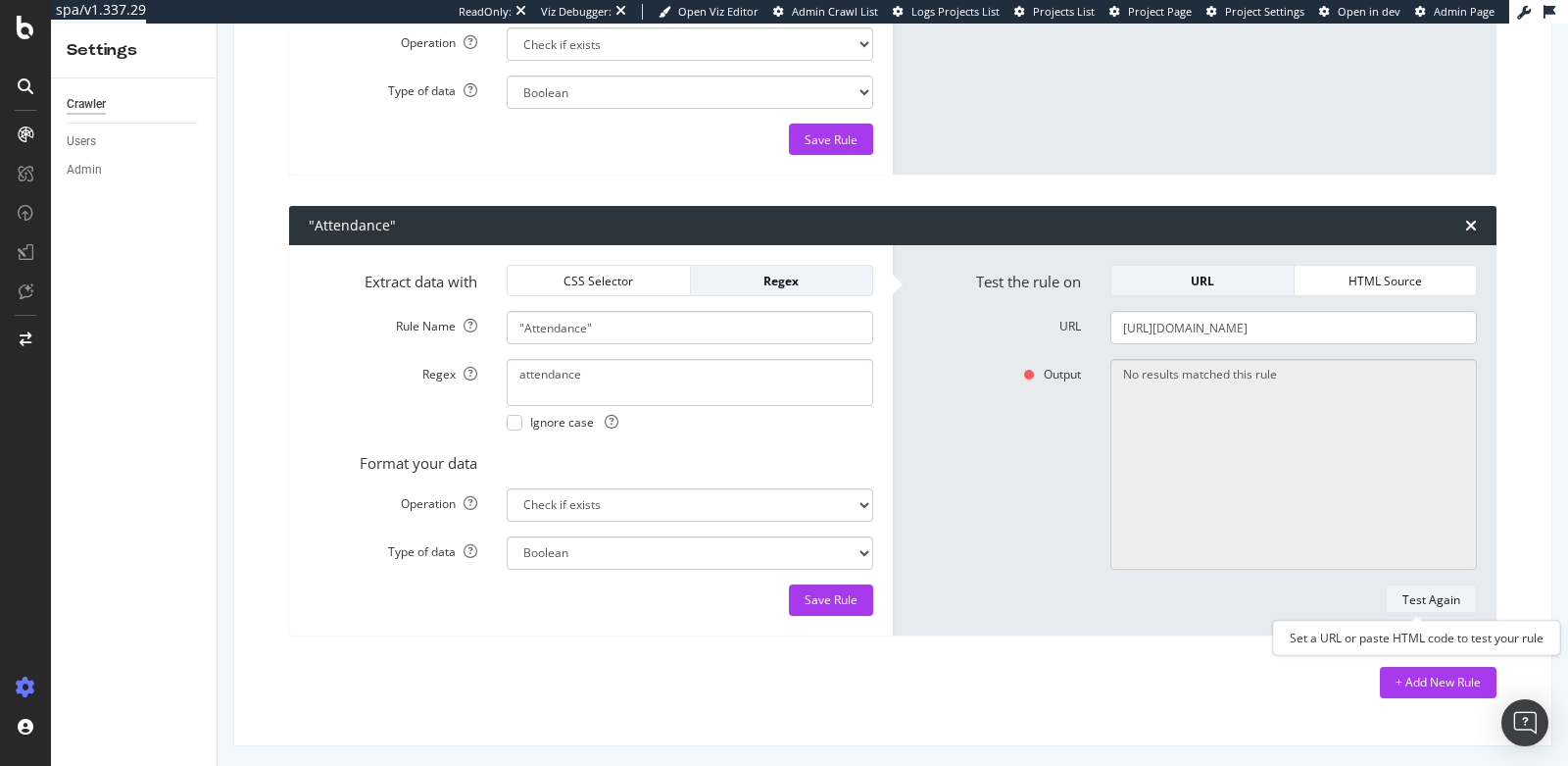
click at [1420, 611] on div "Test Again" at bounding box center [1431, 600] width 58 height 28
type textarea "Yes"
click at [1448, 676] on div "+ Add New Rule" at bounding box center [1438, 681] width 85 height 17
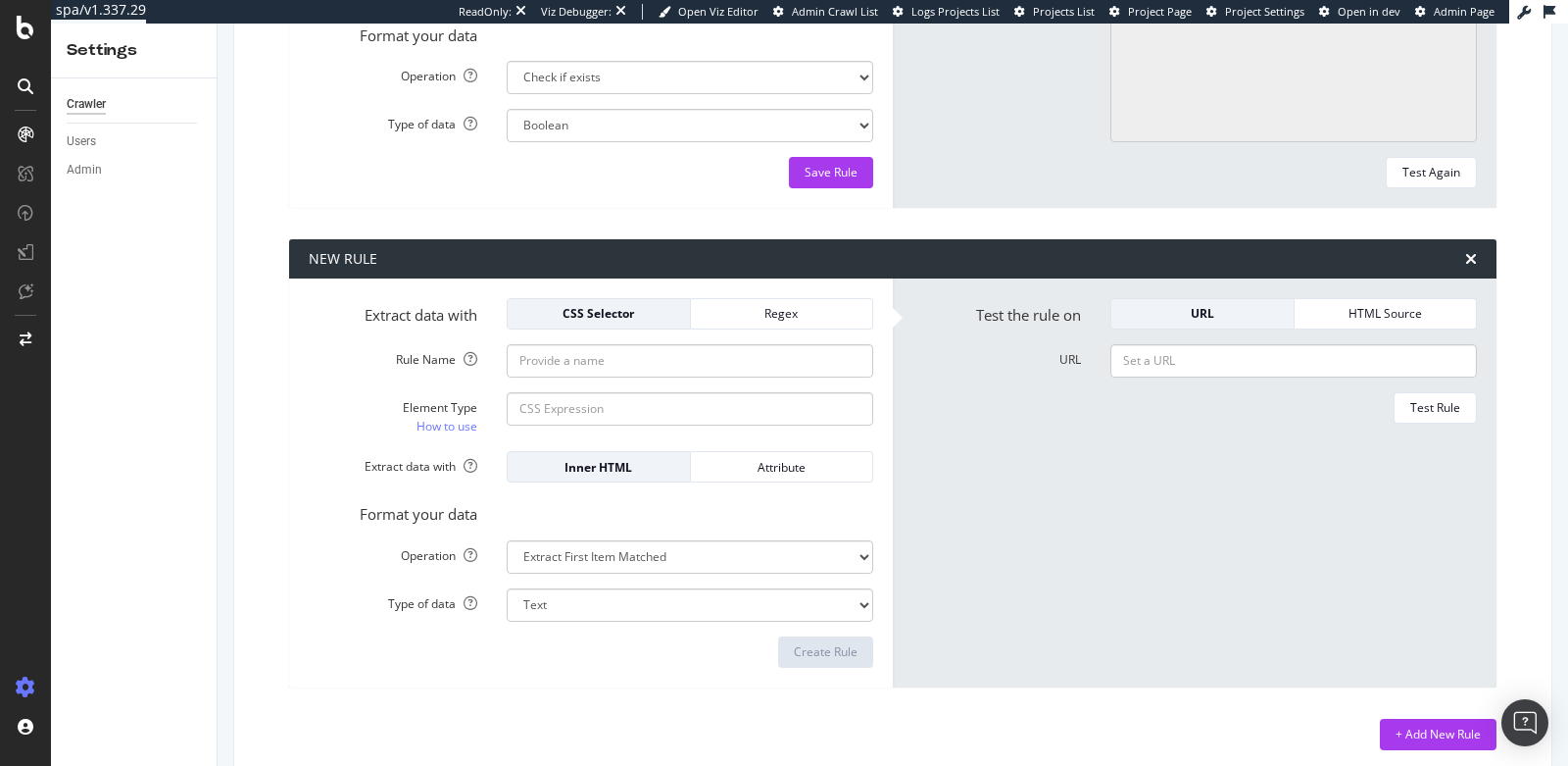
scroll to position [1045, 0]
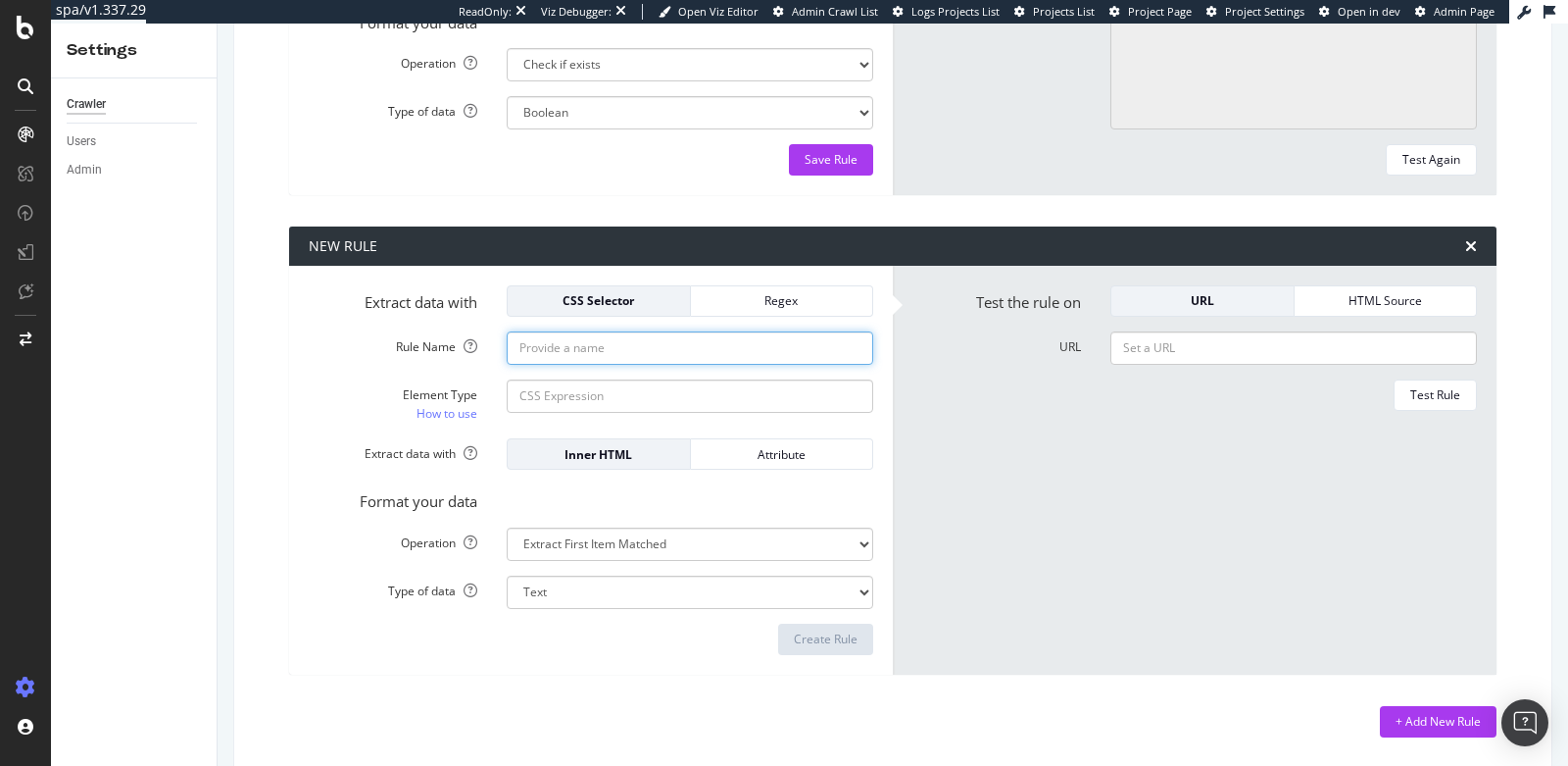
click at [720, 357] on input "Rule Name" at bounding box center [689, 348] width 366 height 34
click at [781, 343] on input "Rule Name" at bounding box center [689, 348] width 366 height 34
click at [789, 306] on div "Regex" at bounding box center [782, 300] width 151 height 17
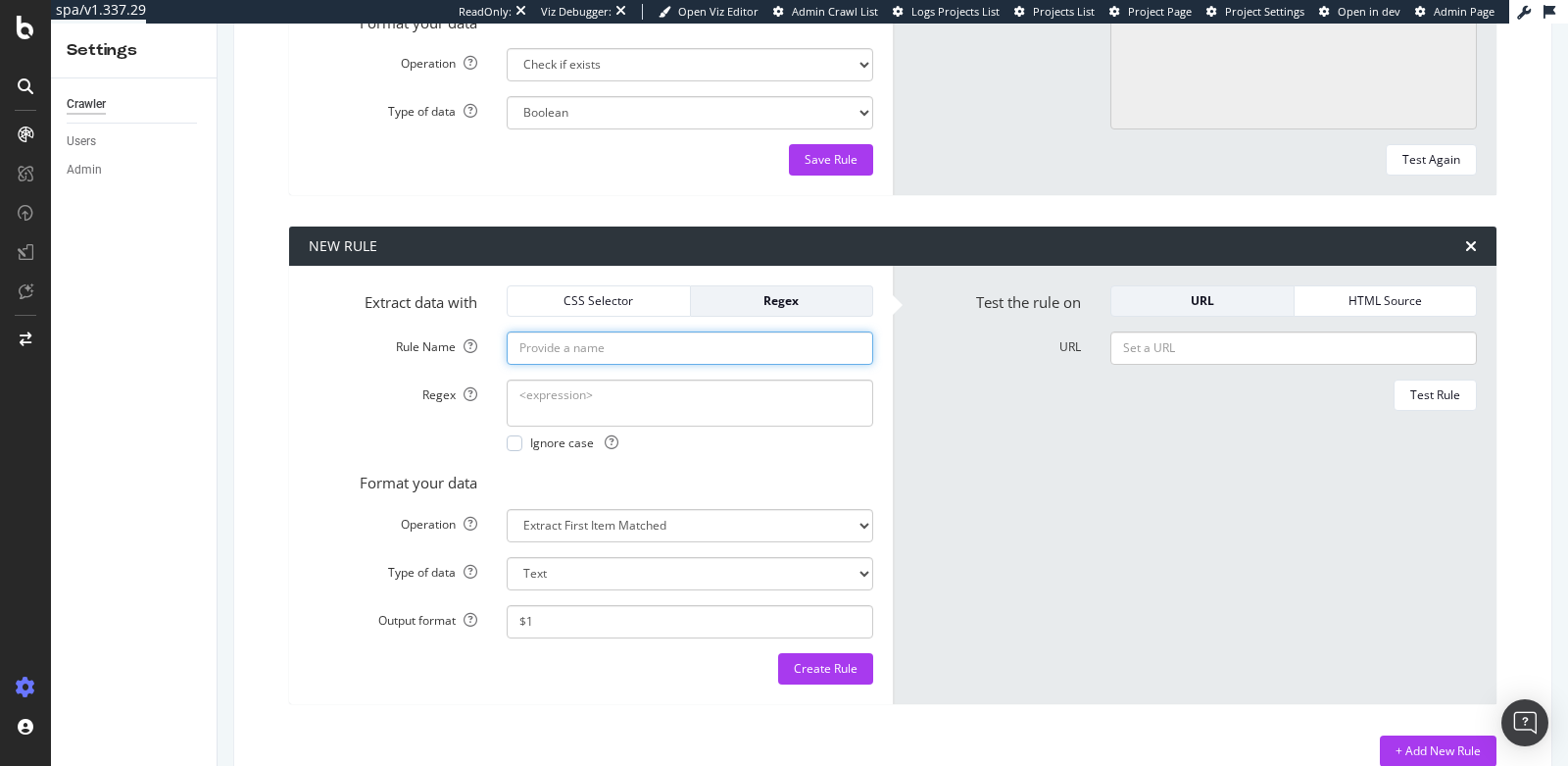
click at [741, 337] on input "Rule Name" at bounding box center [689, 348] width 366 height 34
type input "2019?"
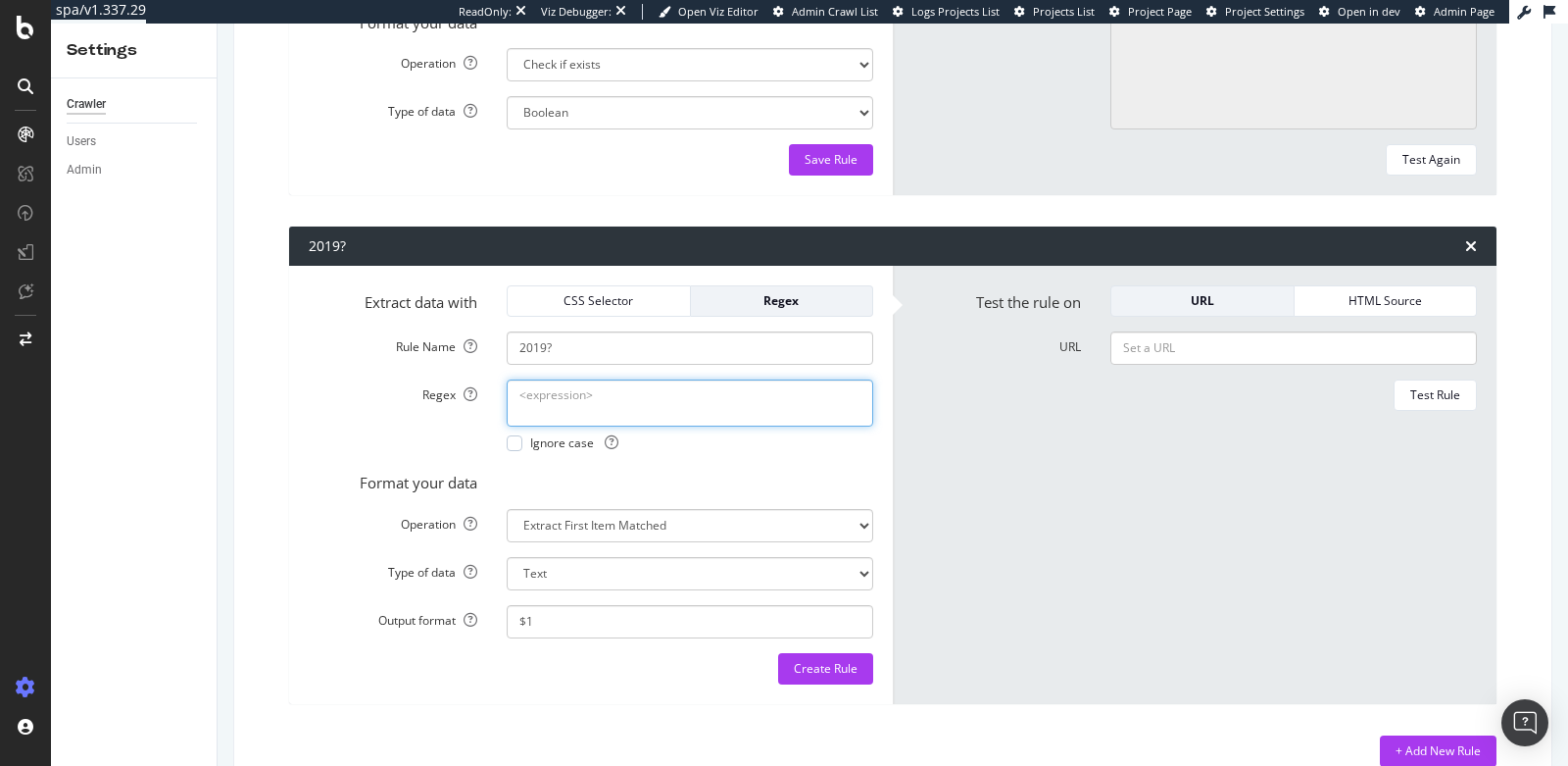
click at [588, 400] on textarea "Regex" at bounding box center [689, 403] width 366 height 47
type textarea "2"
type textarea "2019"
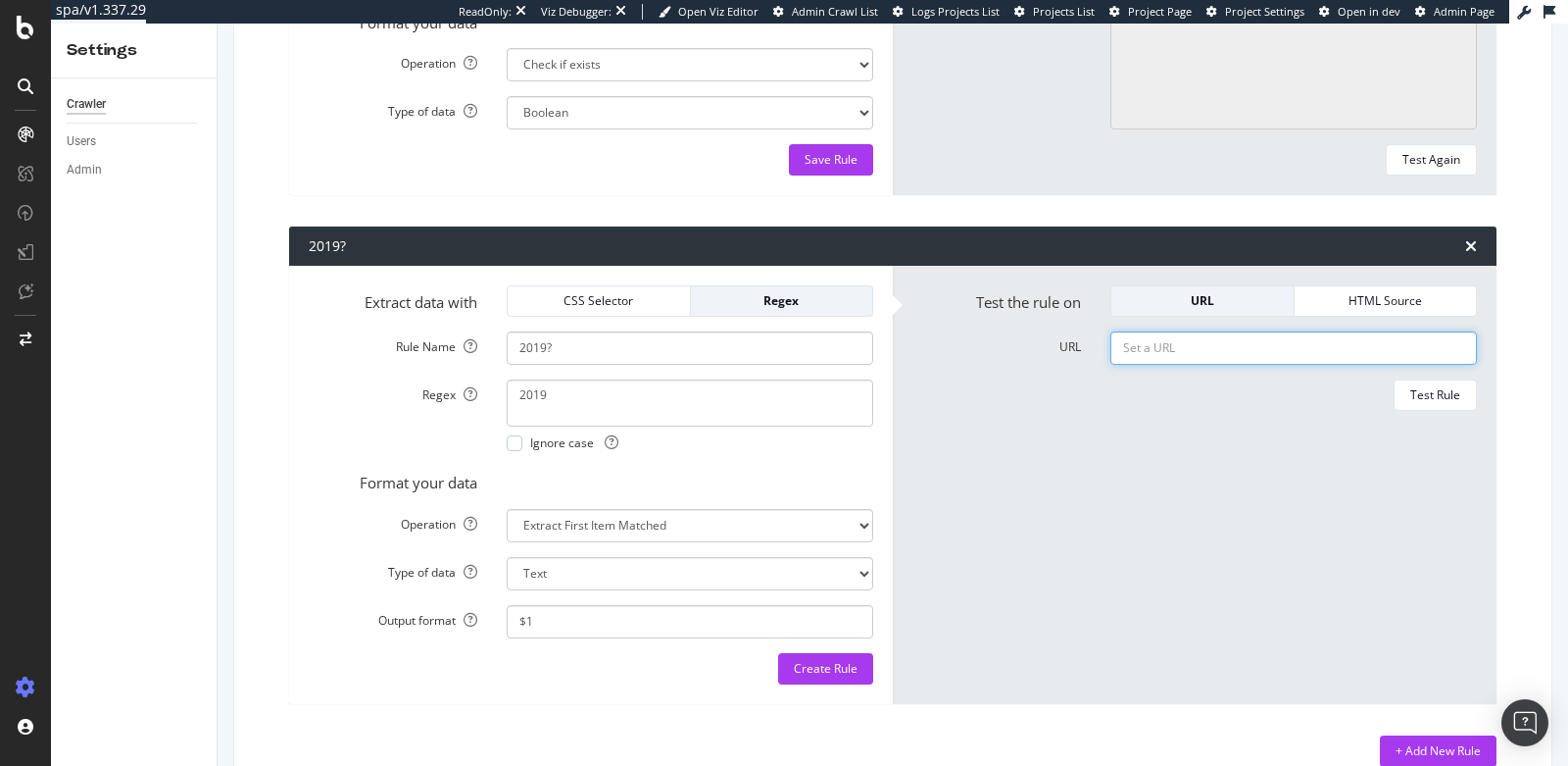
click at [1132, 356] on input "URL" at bounding box center [1293, 348] width 366 height 34
paste input "[URL][DOMAIN_NAME]"
type input "[URL][DOMAIN_NAME]"
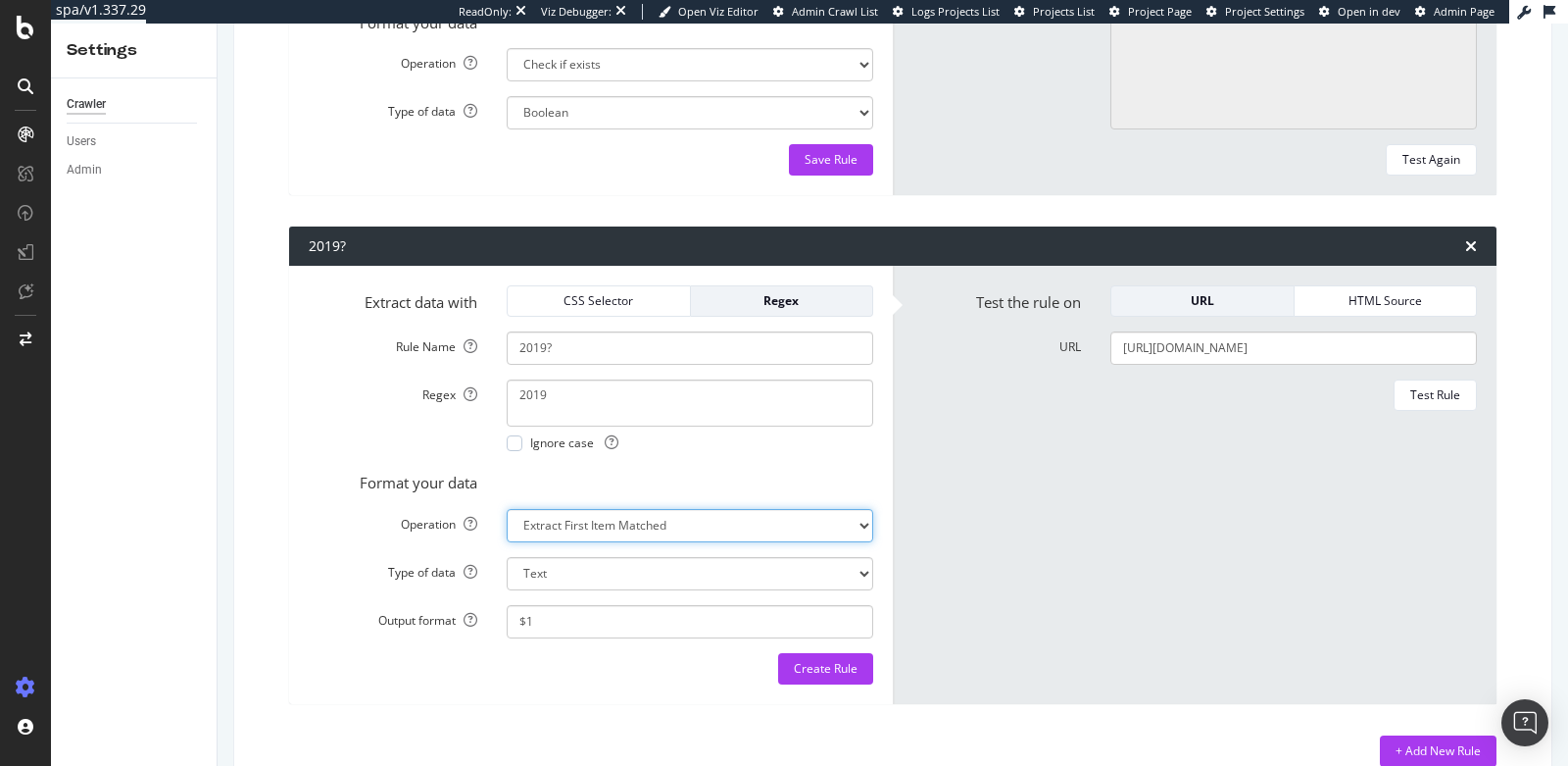
click at [701, 529] on select "Extract First Item Matched Extract First 3 Items Matched Count Number of Occure…" at bounding box center [689, 525] width 366 height 34
select select "exist"
click at [506, 508] on select "Extract First Item Matched Extract First 3 Items Matched Count Number of Occure…" at bounding box center [689, 525] width 366 height 34
select select "b"
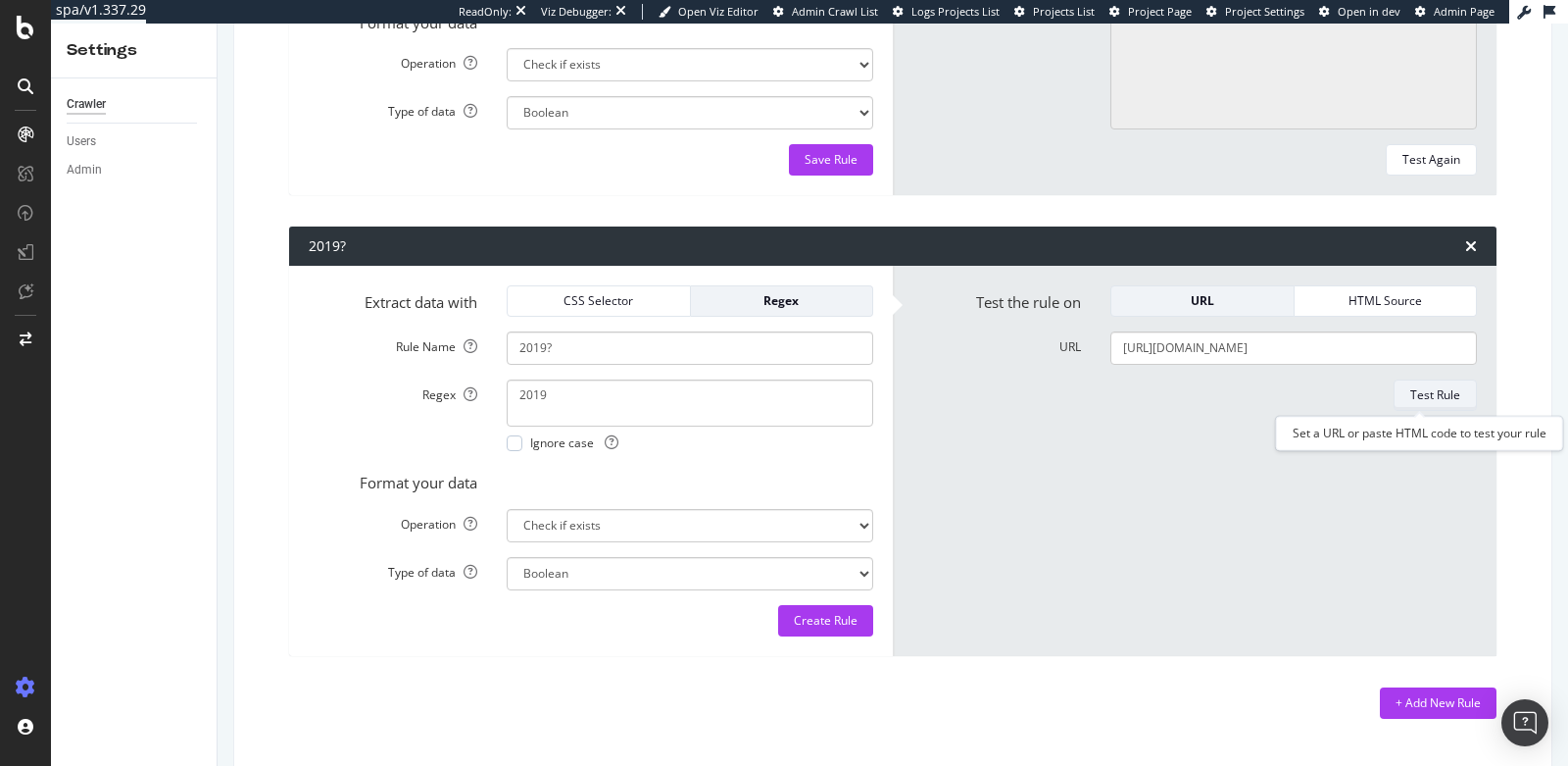
click at [1410, 396] on div "Test Rule" at bounding box center [1435, 394] width 50 height 17
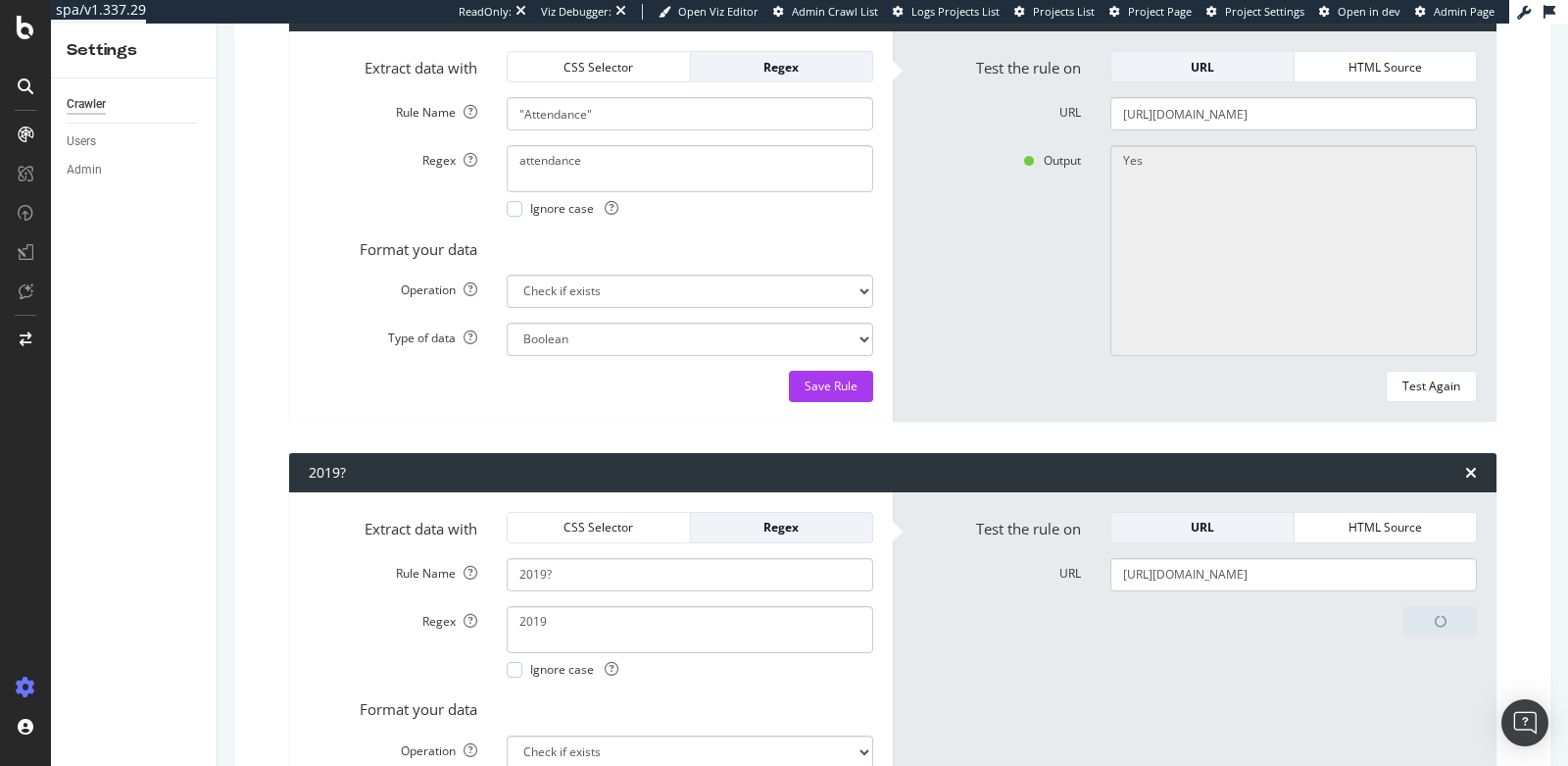
scroll to position [792, 0]
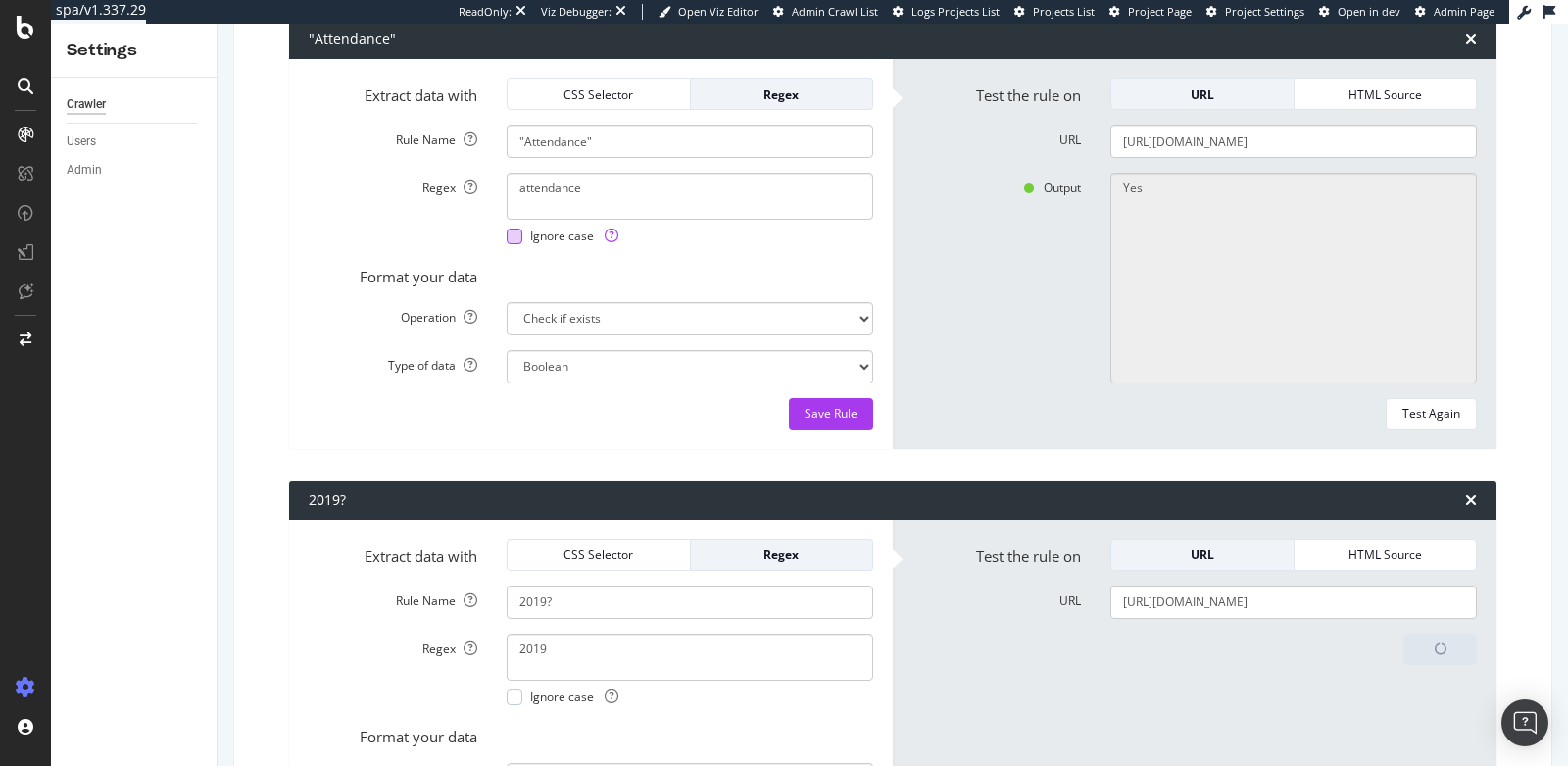
click at [515, 238] on div at bounding box center [514, 236] width 16 height 16
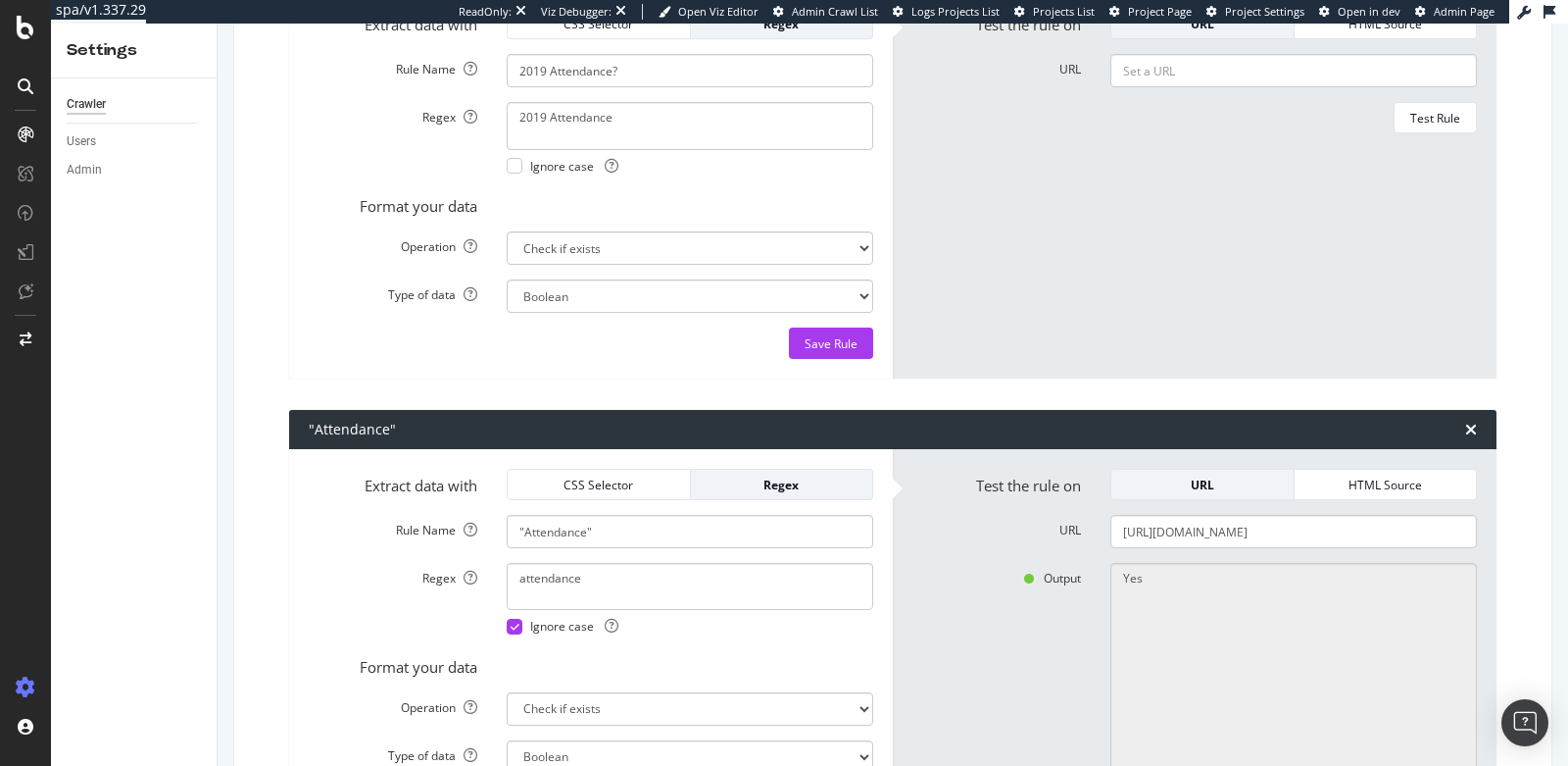
scroll to position [397, 0]
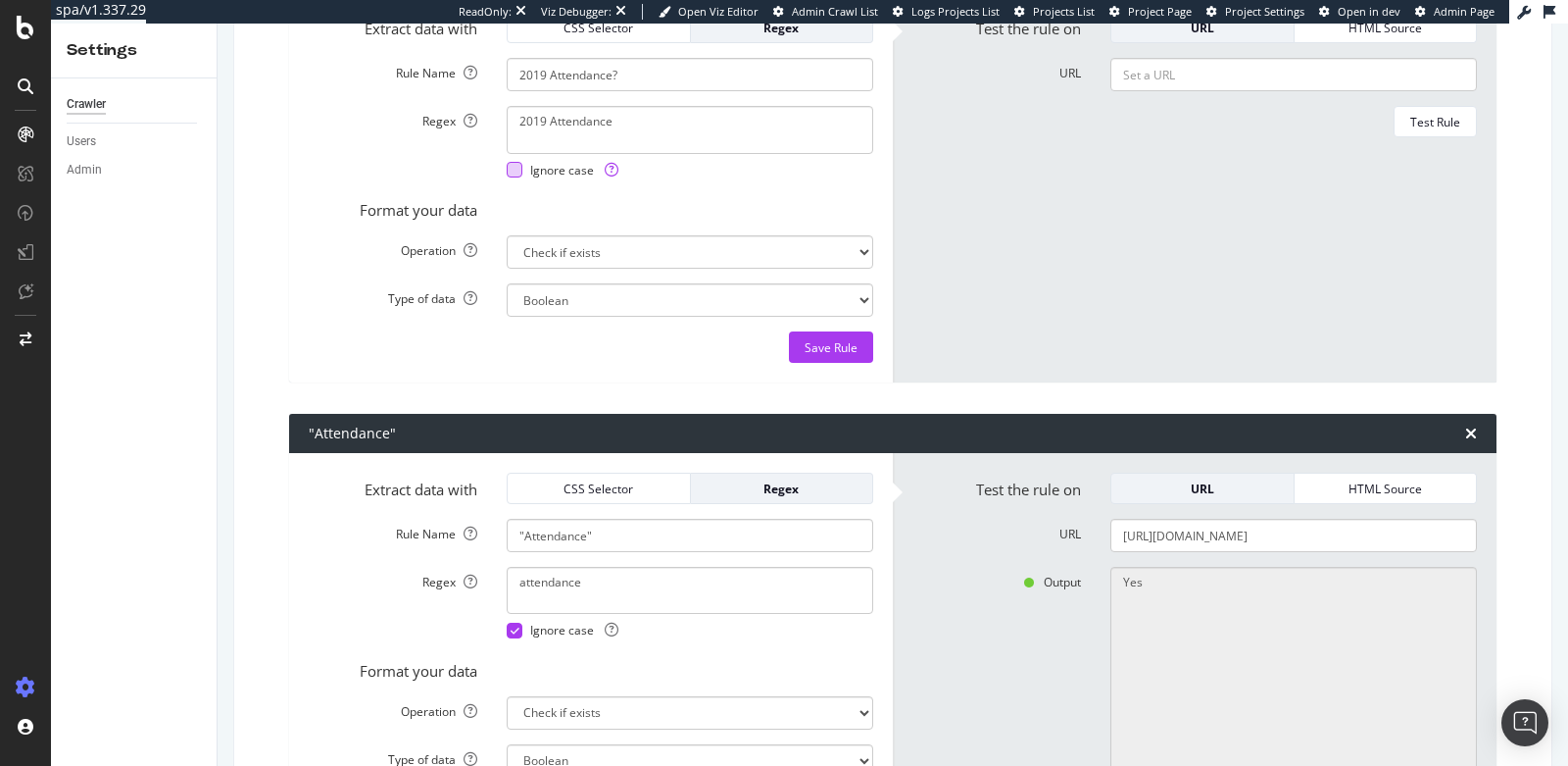
click at [509, 176] on div at bounding box center [514, 170] width 16 height 16
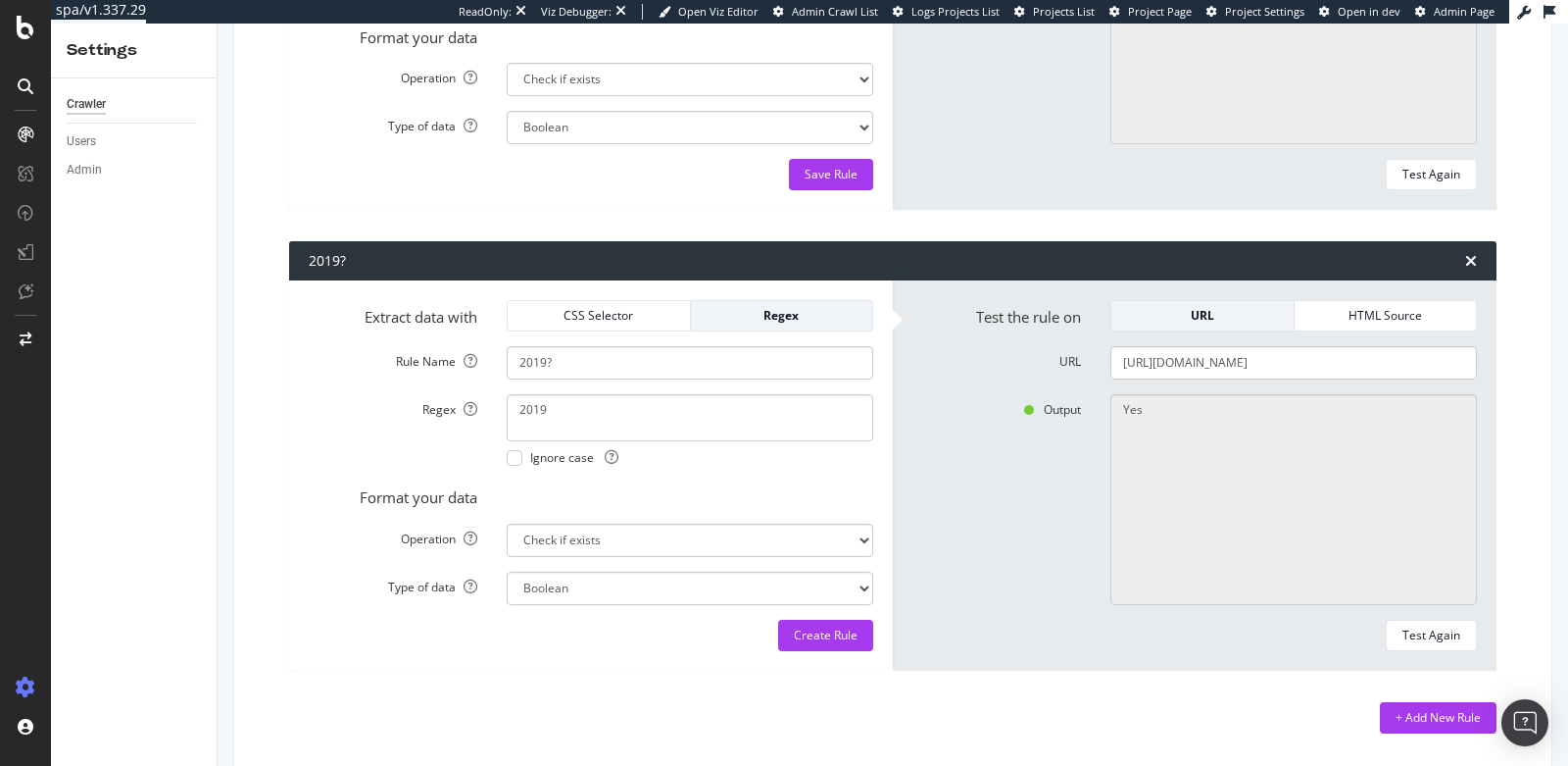
scroll to position [1065, 0]
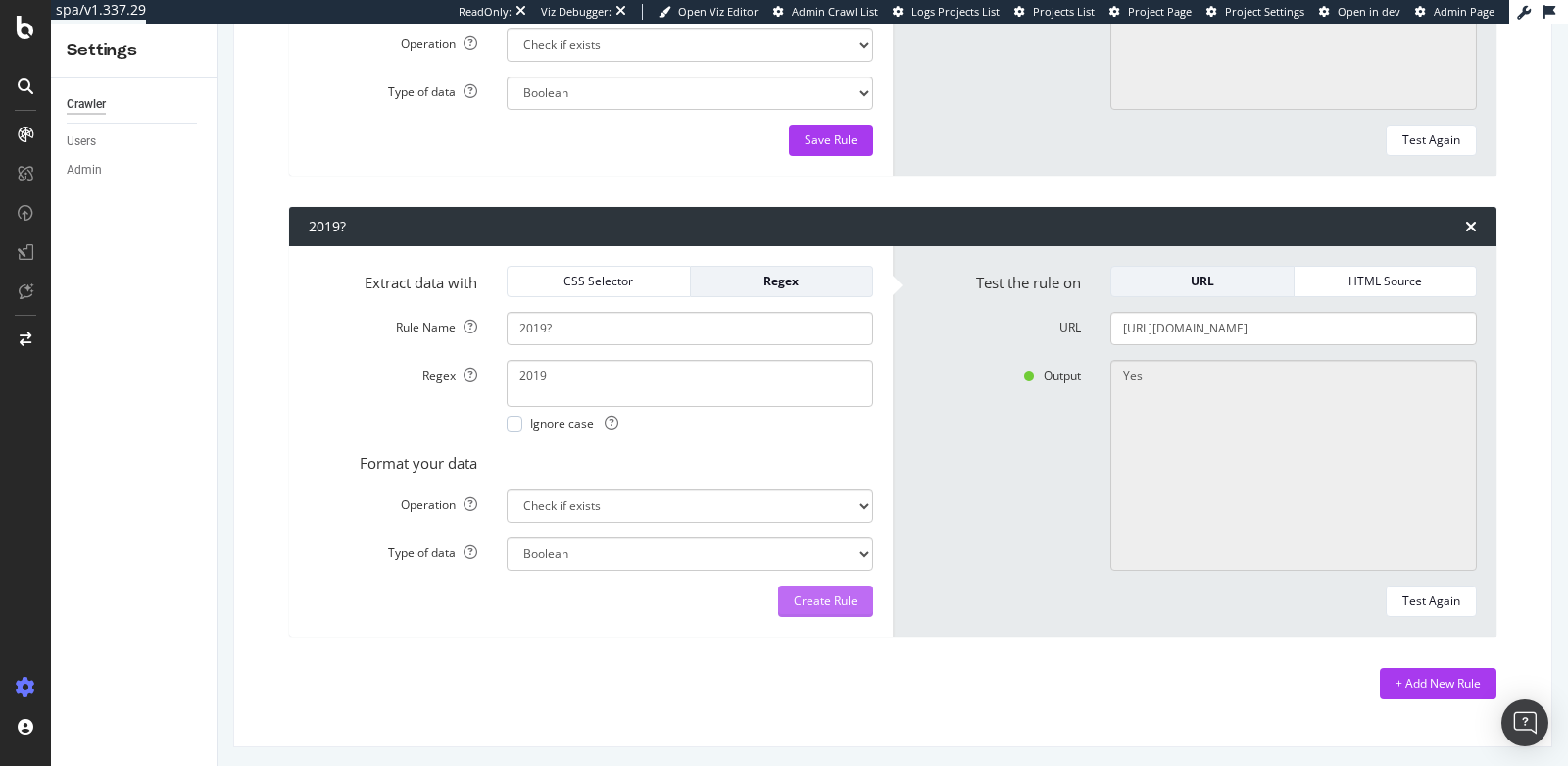
click at [829, 610] on div "Create Rule" at bounding box center [825, 601] width 64 height 30
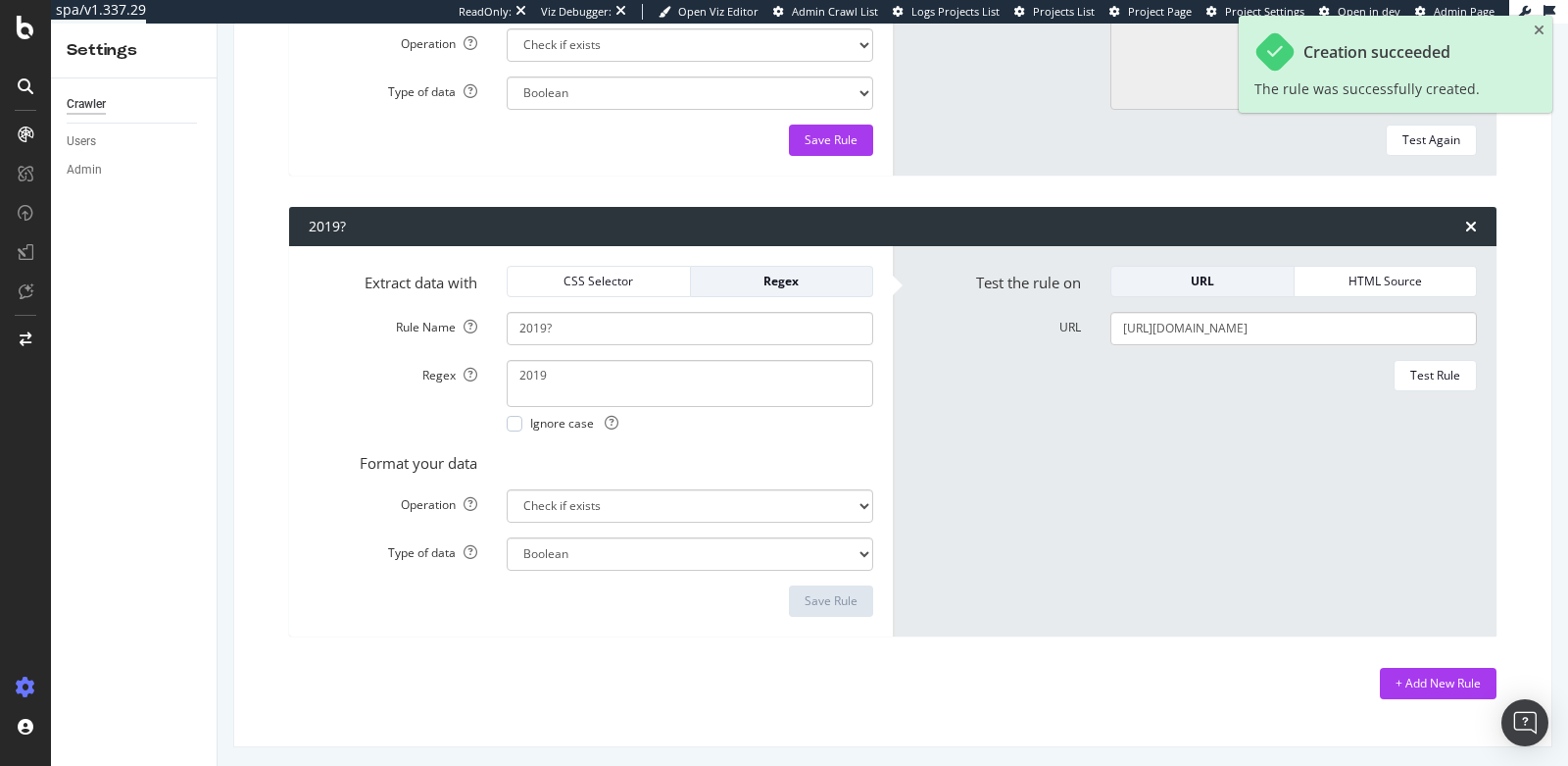
scroll to position [946, 0]
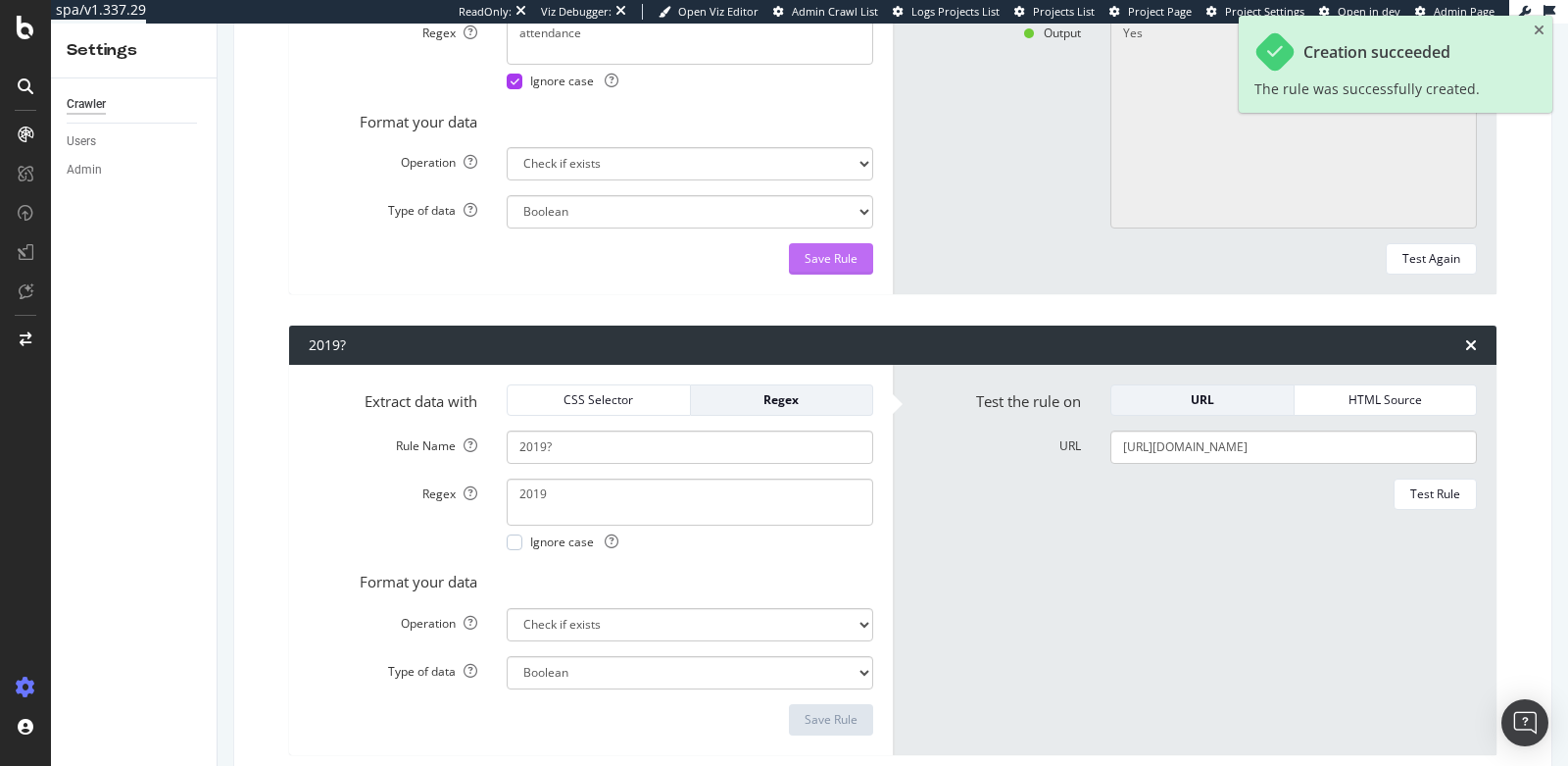
click at [822, 254] on div "Save Rule" at bounding box center [831, 258] width 53 height 17
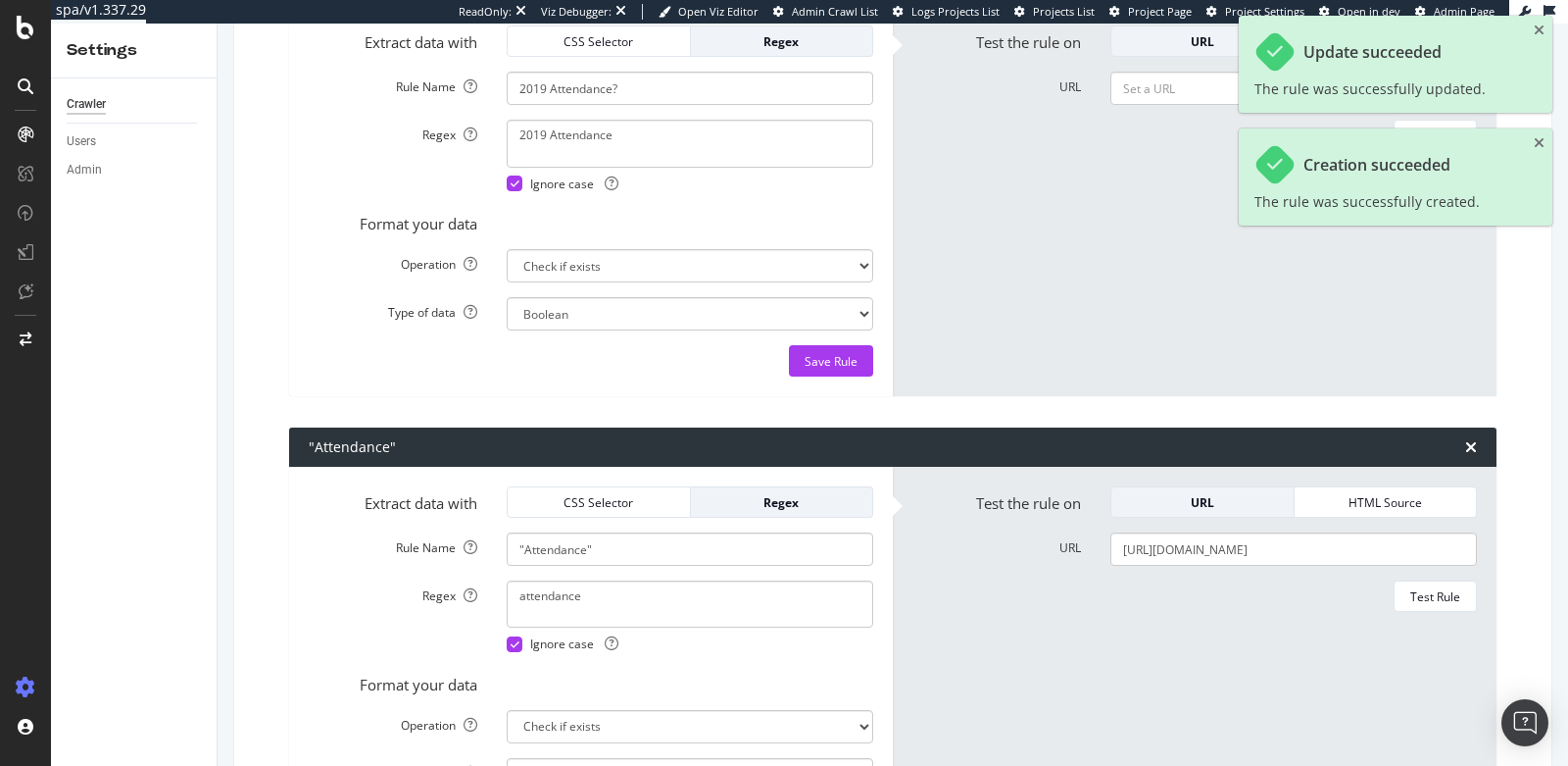
scroll to position [380, 0]
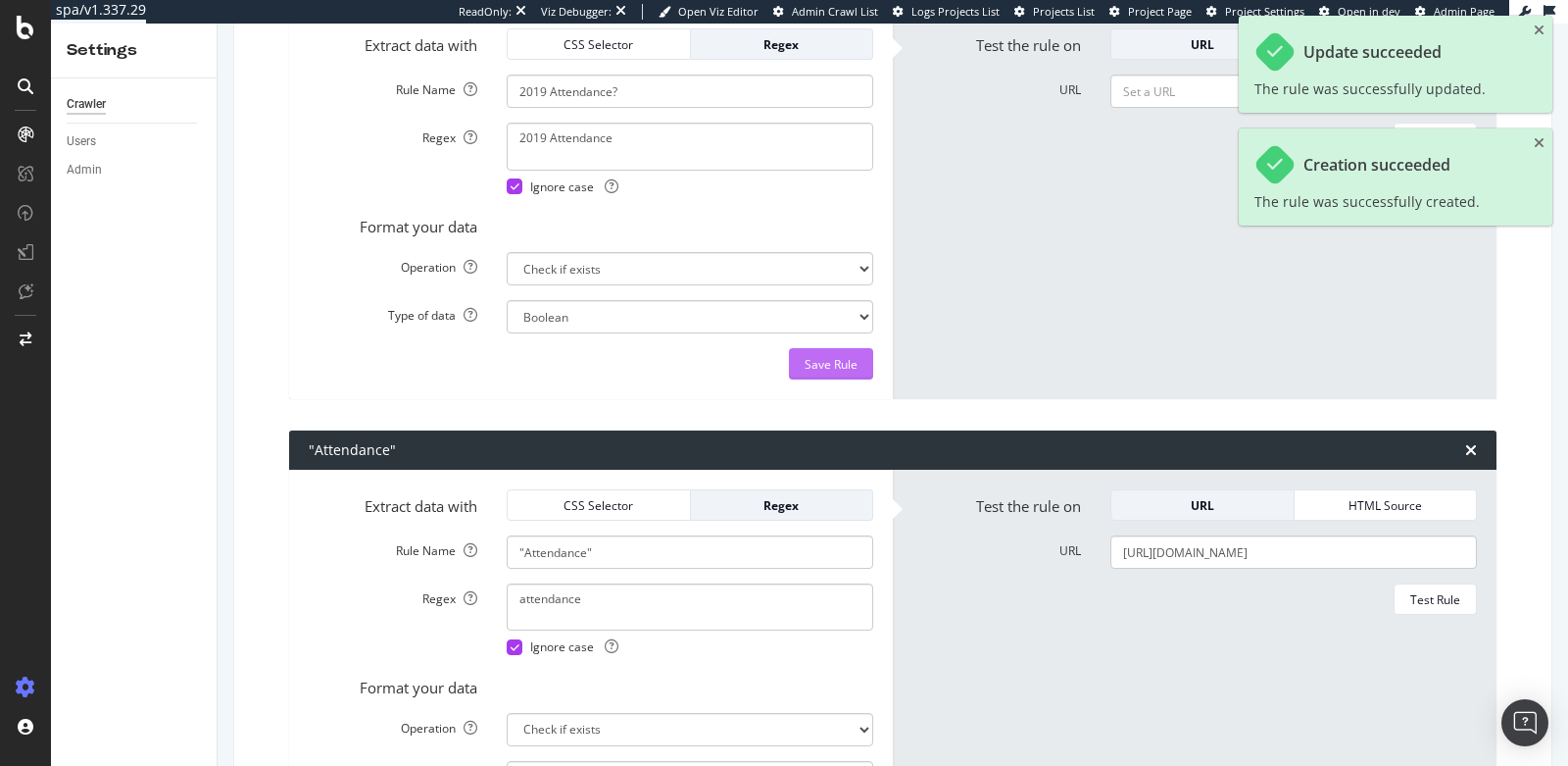
click at [838, 358] on div "Save Rule" at bounding box center [831, 364] width 53 height 17
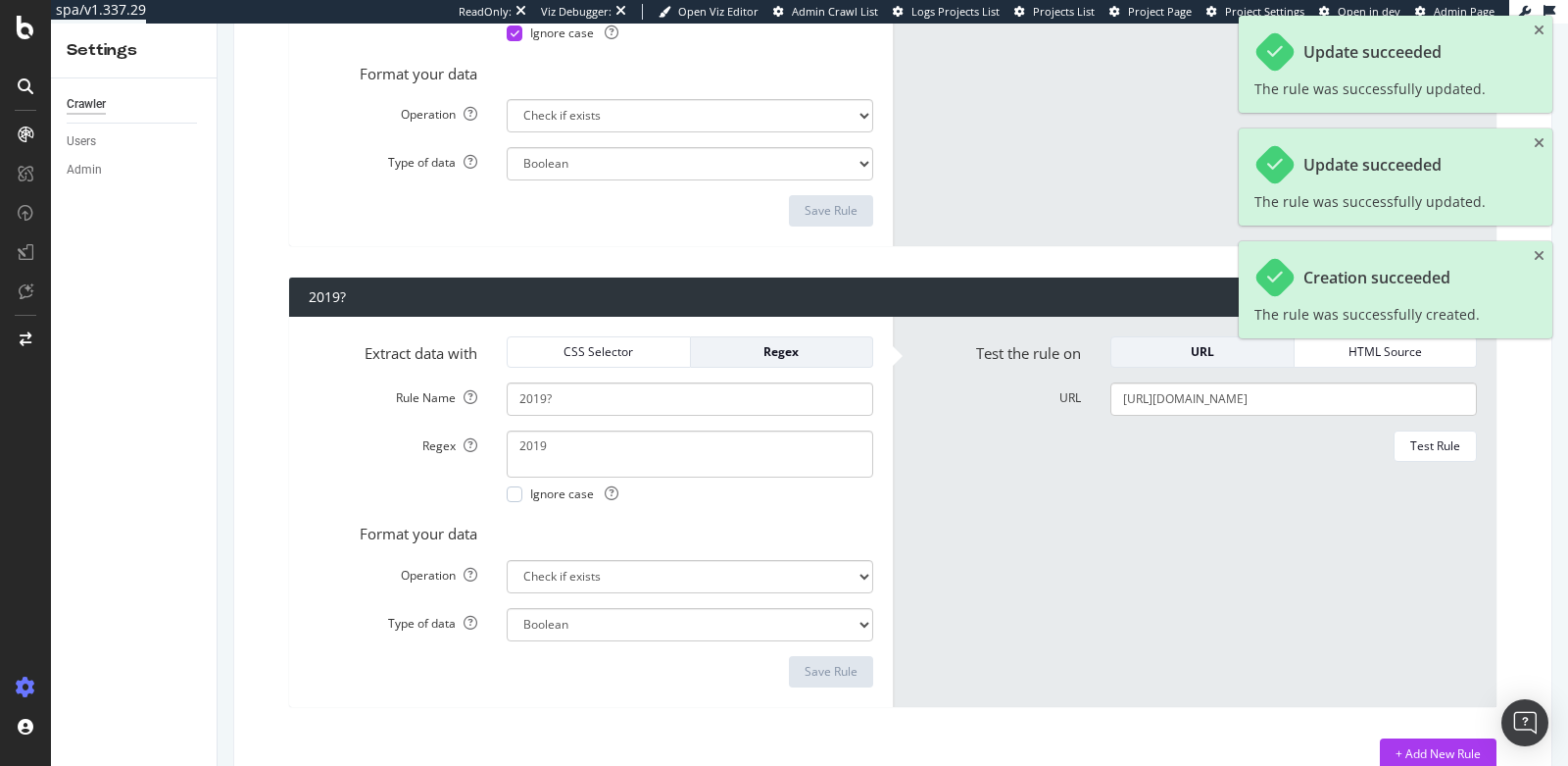
scroll to position [1065, 0]
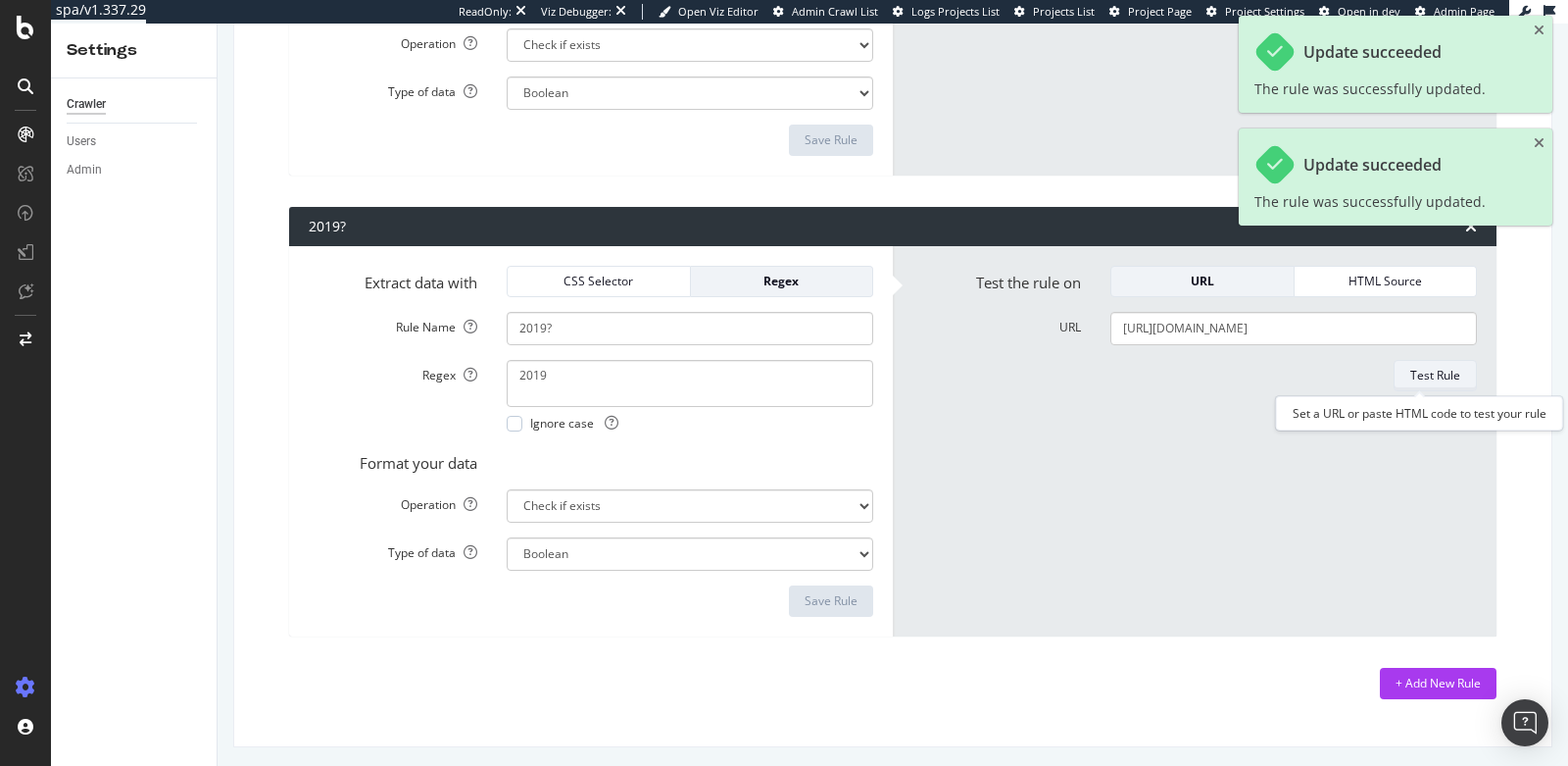
click at [1423, 376] on div "Test Rule" at bounding box center [1435, 374] width 50 height 17
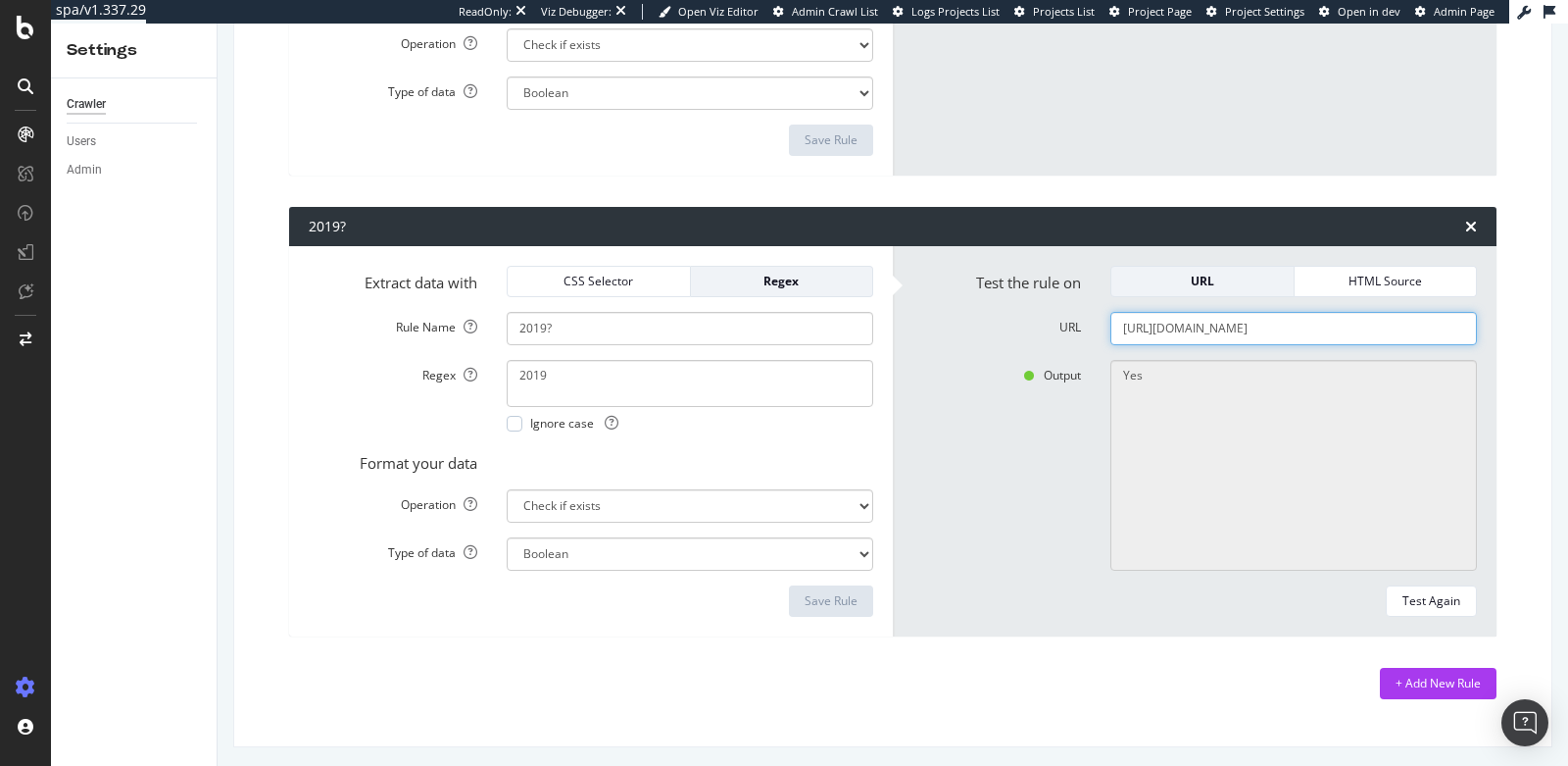
click at [1225, 335] on input "[URL][DOMAIN_NAME]" at bounding box center [1293, 329] width 366 height 34
paste input "text"
type input "[URL][DOMAIN_NAME]"
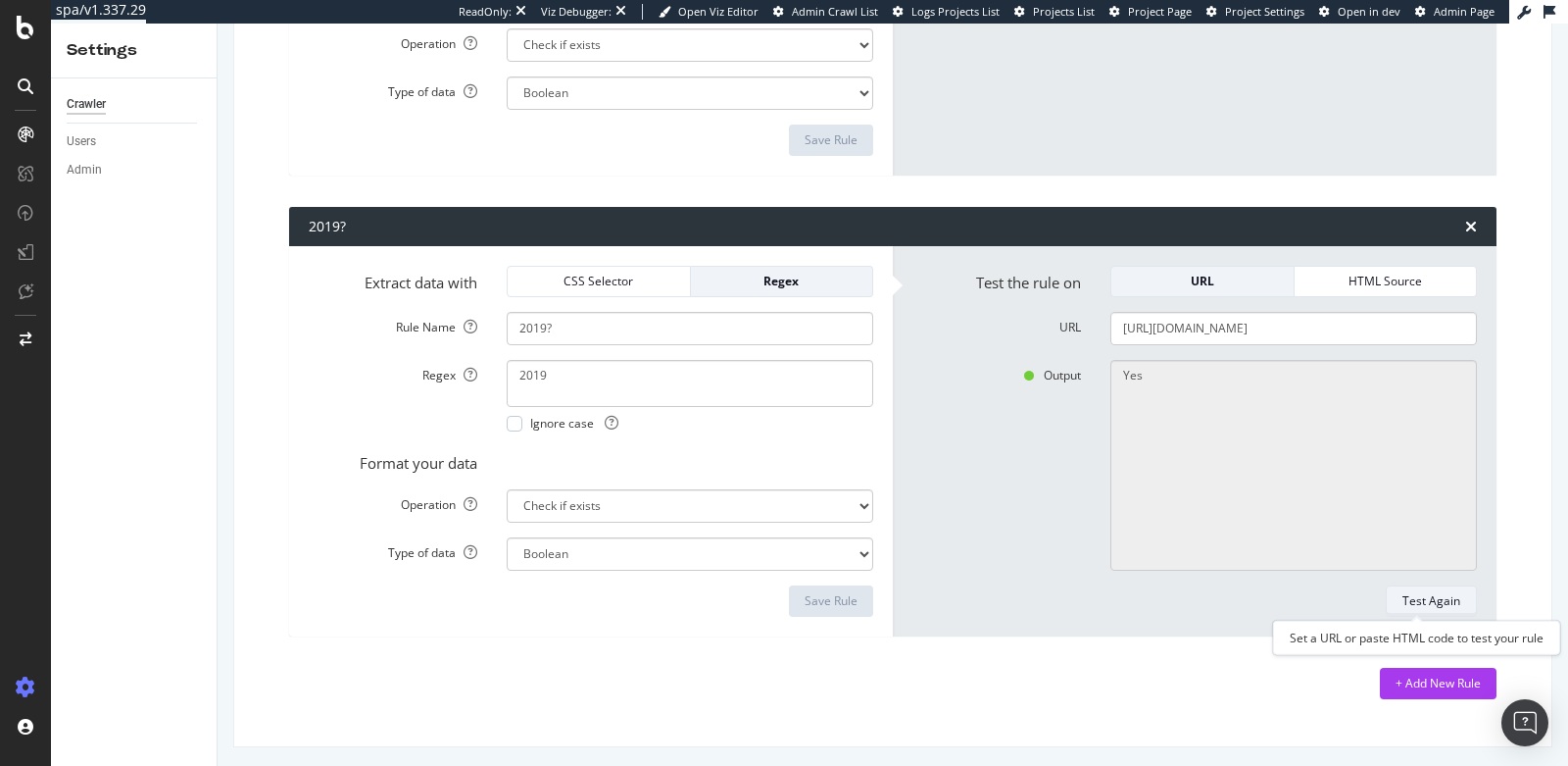
click at [1428, 598] on div "Test Again" at bounding box center [1431, 600] width 58 height 17
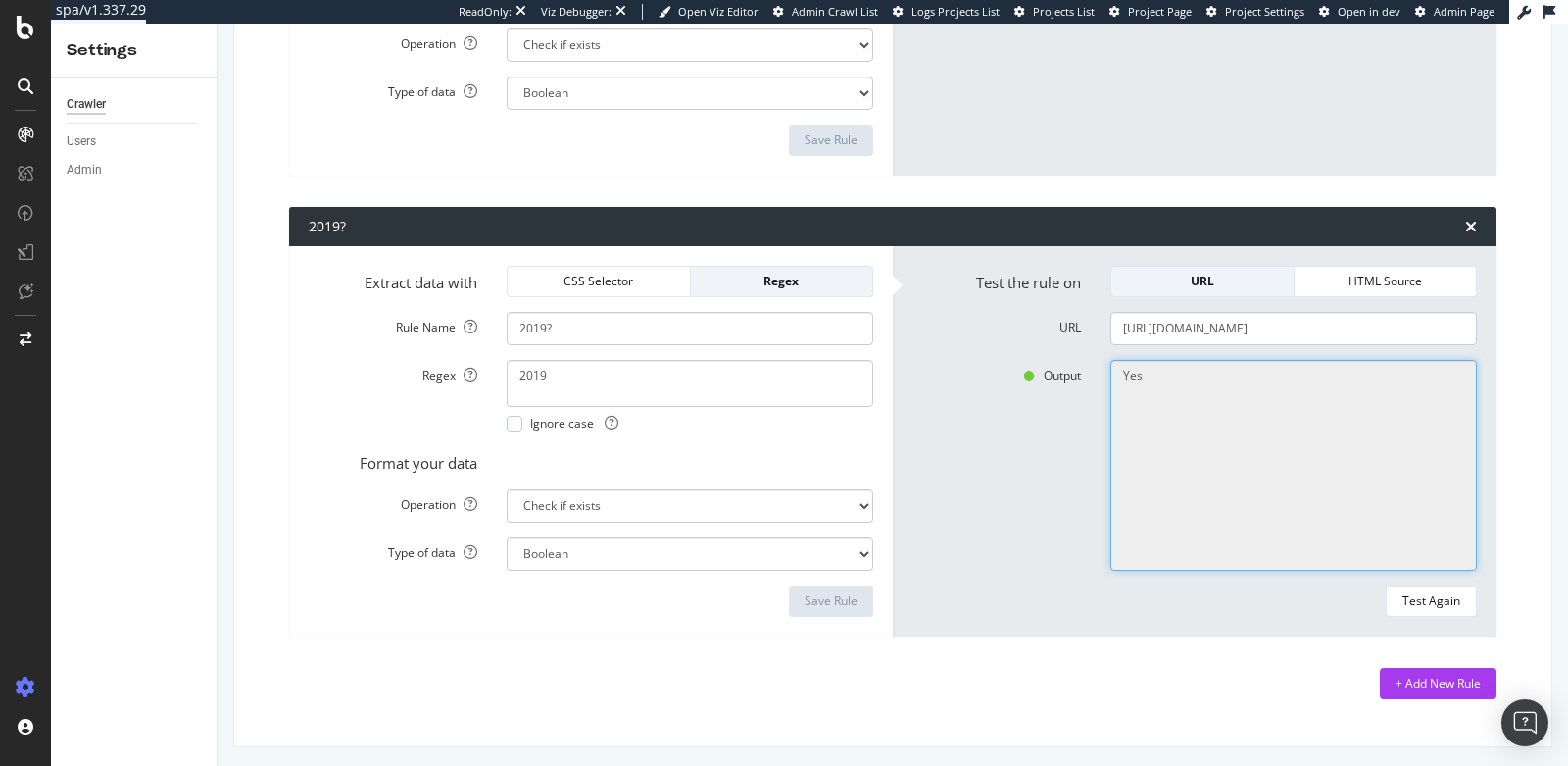
click at [1221, 388] on textarea "Yes" at bounding box center [1293, 466] width 366 height 211
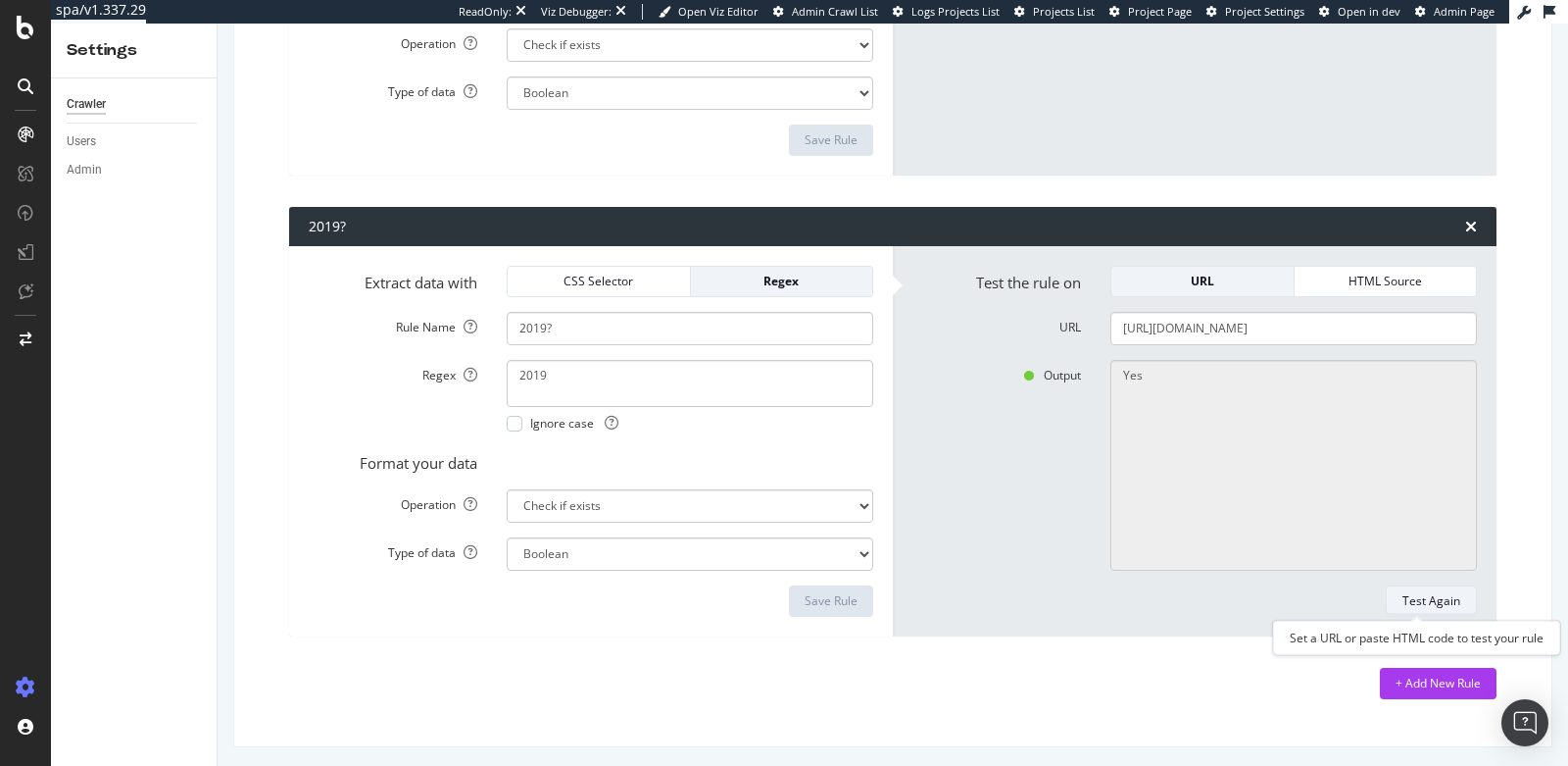
click at [1405, 594] on div "Test Again" at bounding box center [1431, 600] width 58 height 17
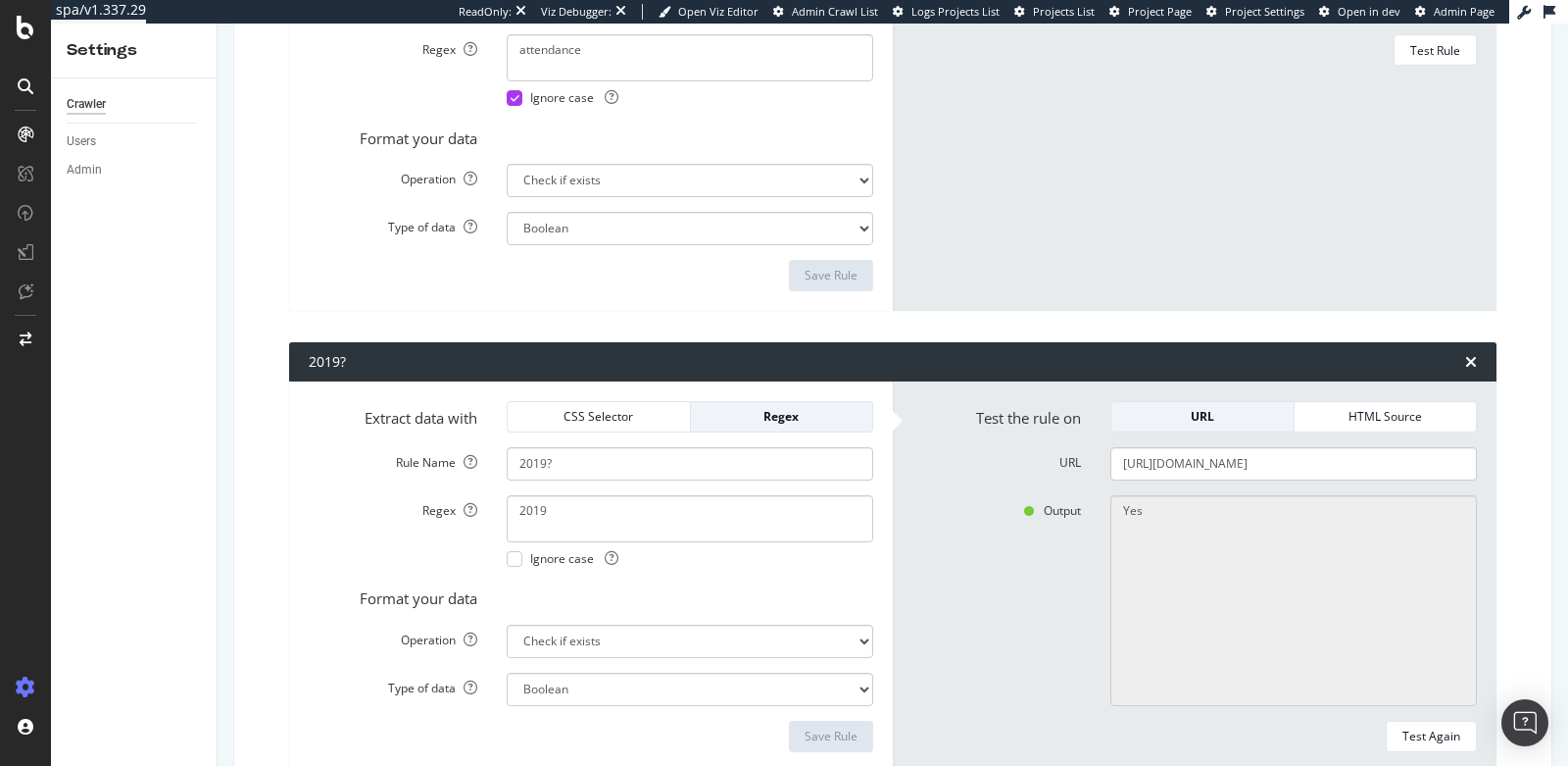
scroll to position [997, 0]
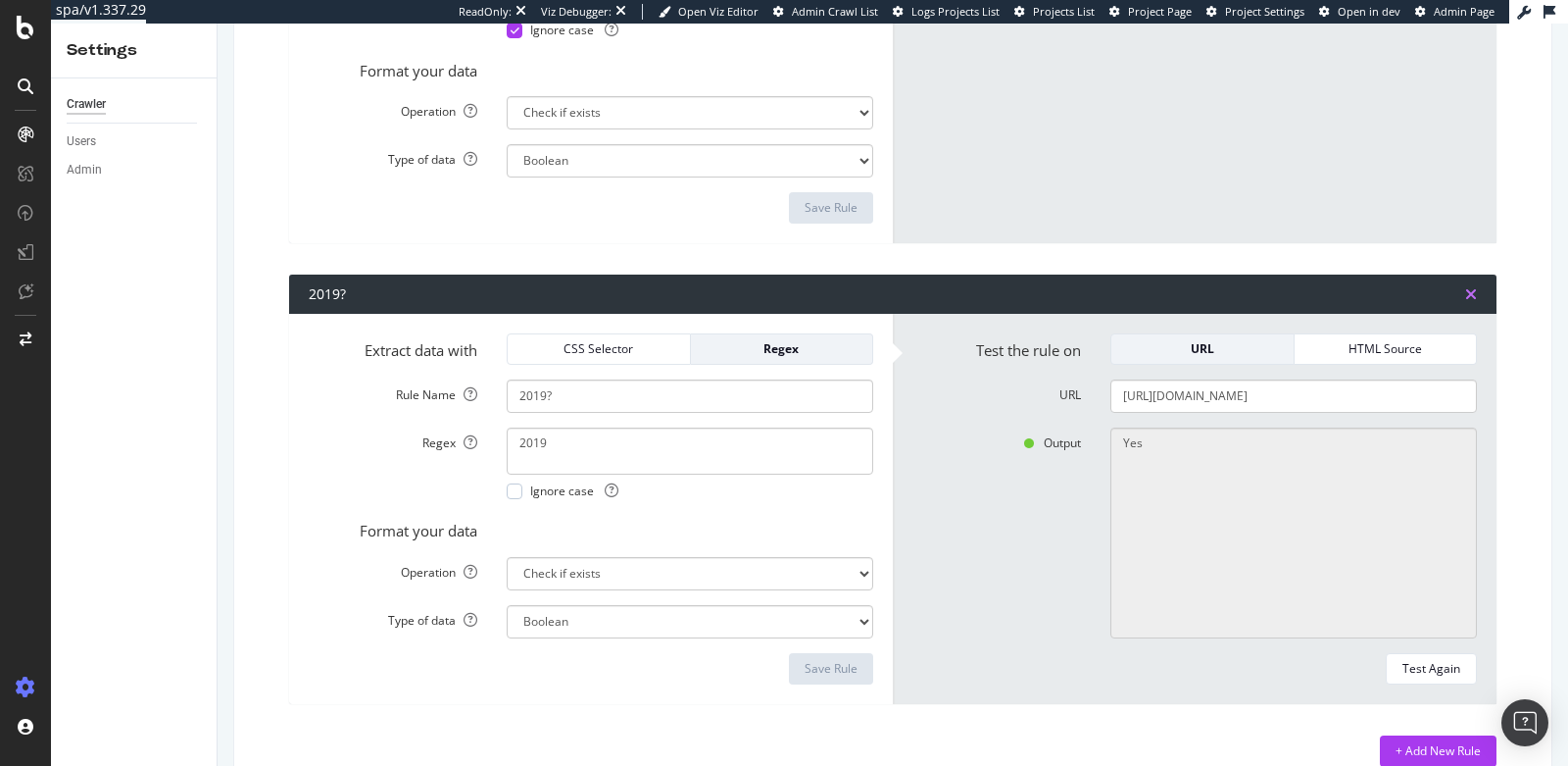
click at [1465, 291] on icon "times" at bounding box center [1471, 294] width 12 height 16
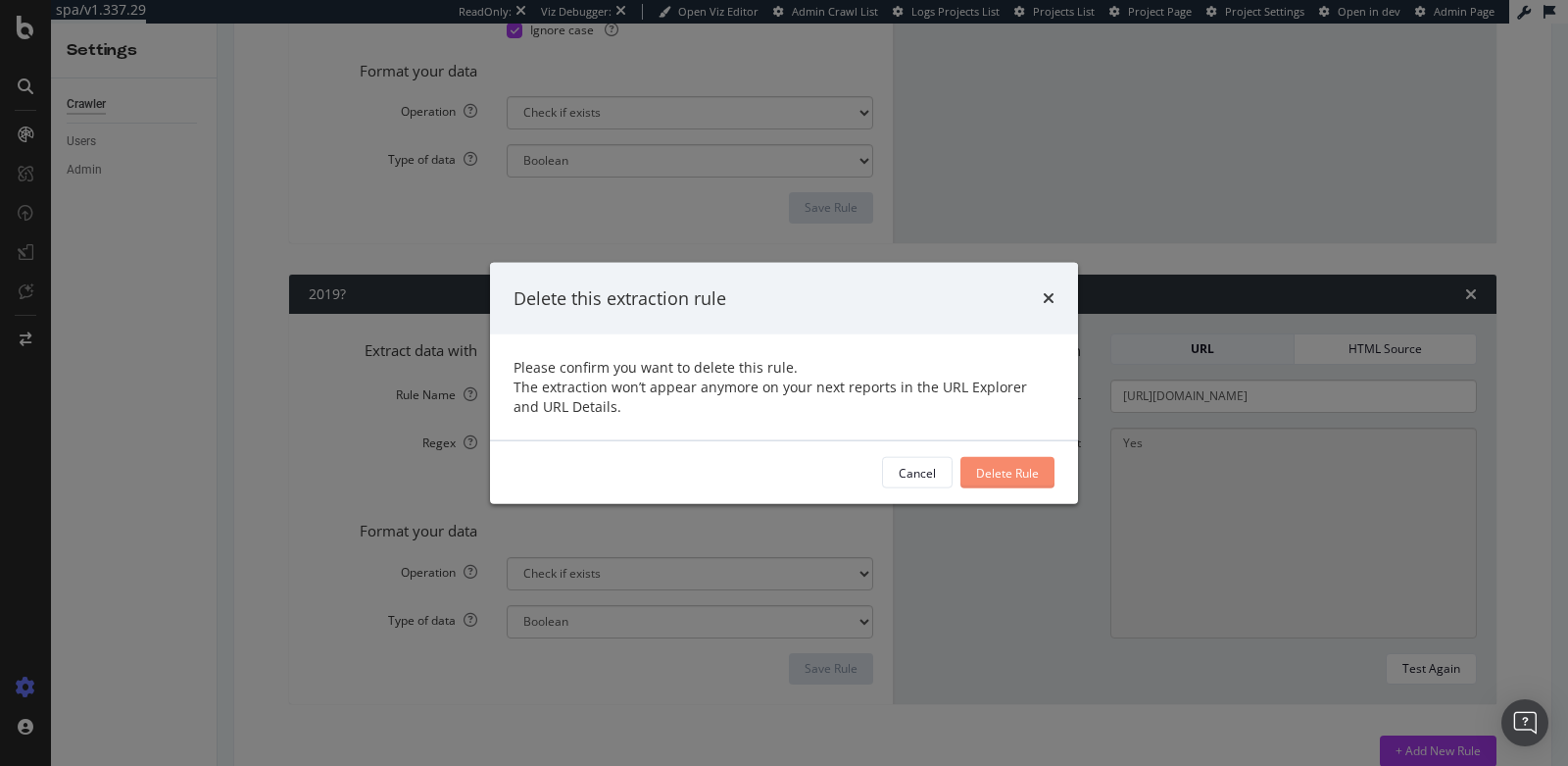
click at [1027, 475] on div "Delete Rule" at bounding box center [1008, 472] width 63 height 17
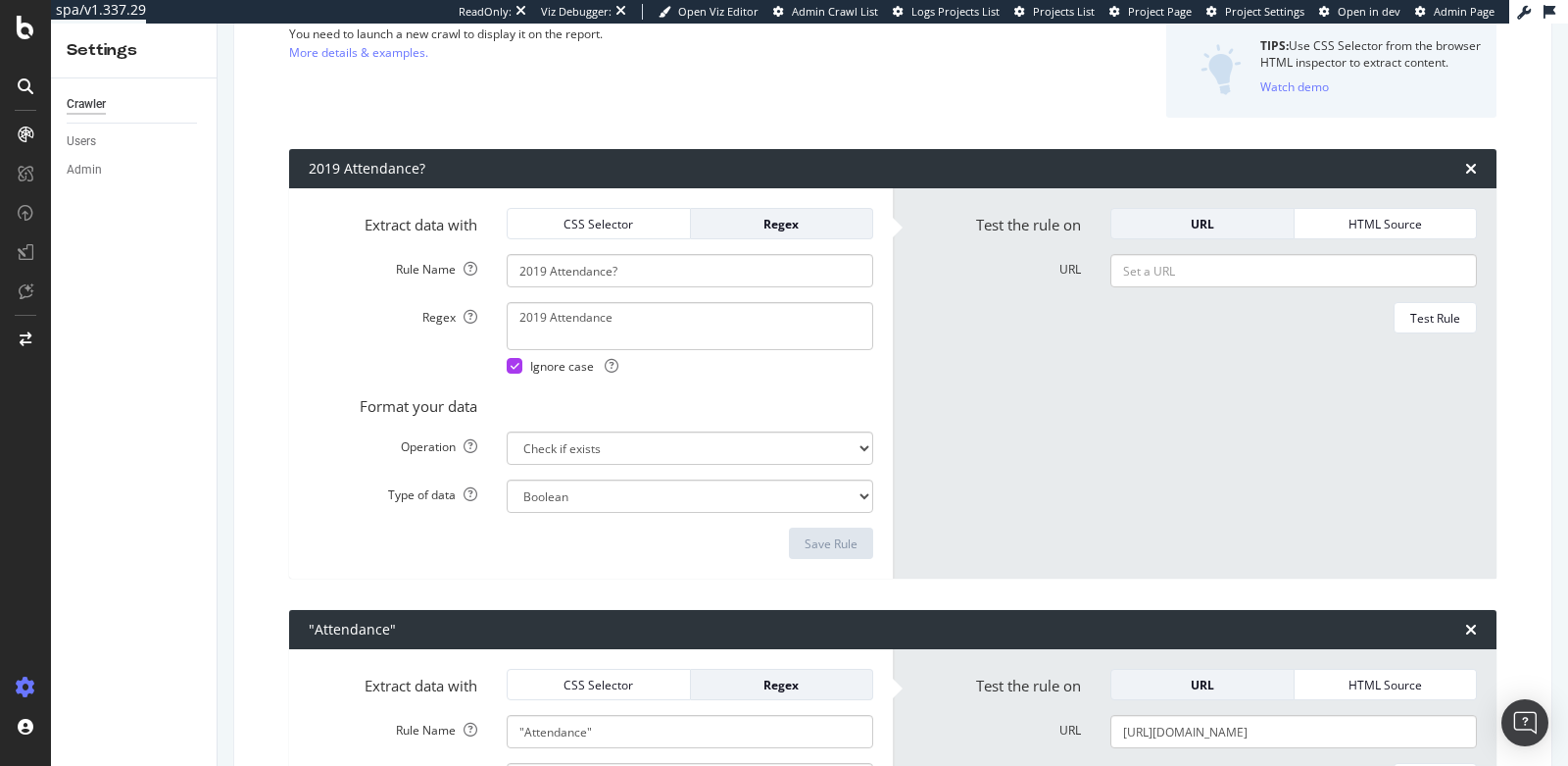
scroll to position [0, 0]
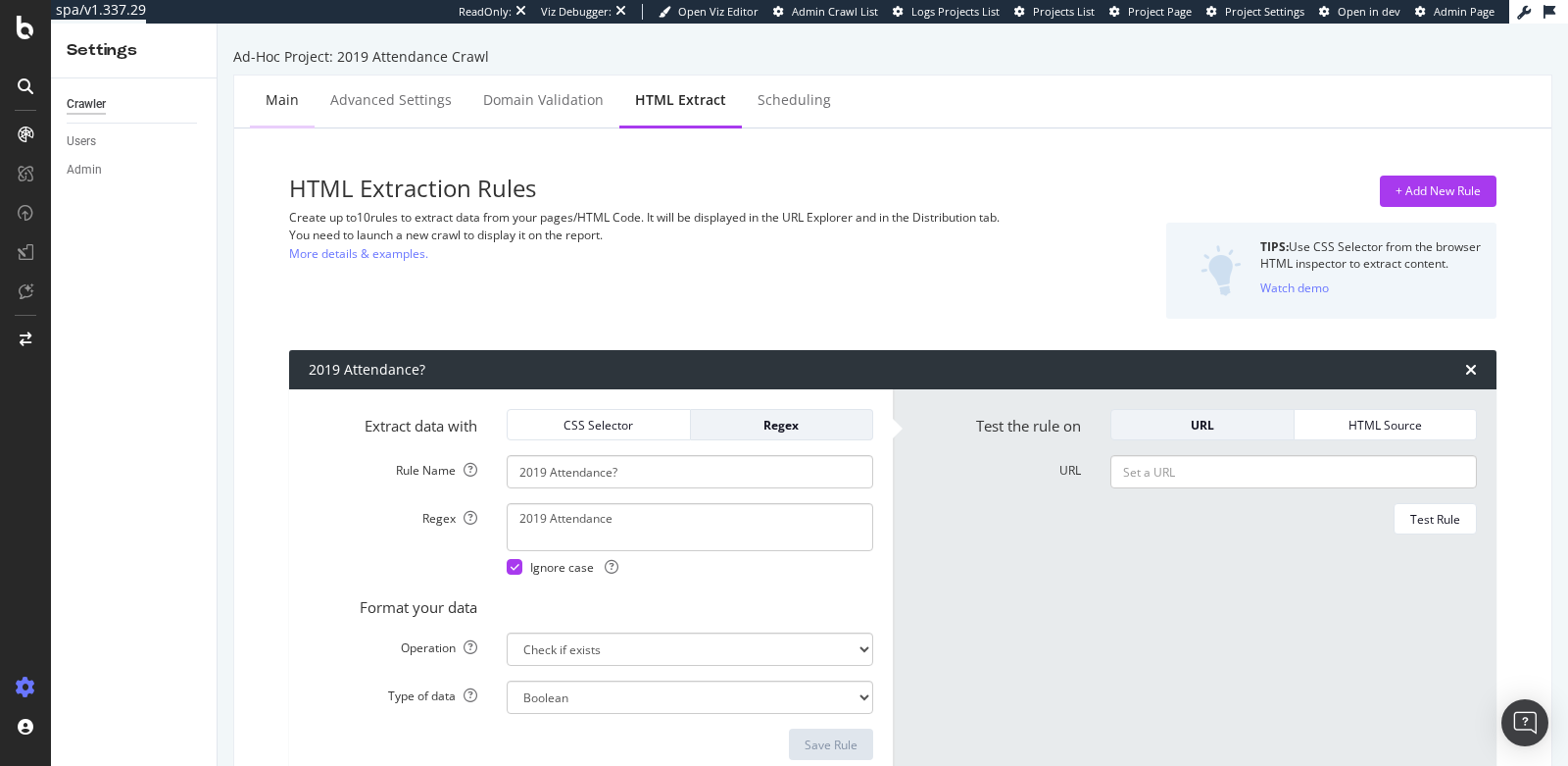
click at [271, 97] on div "Main" at bounding box center [282, 100] width 34 height 20
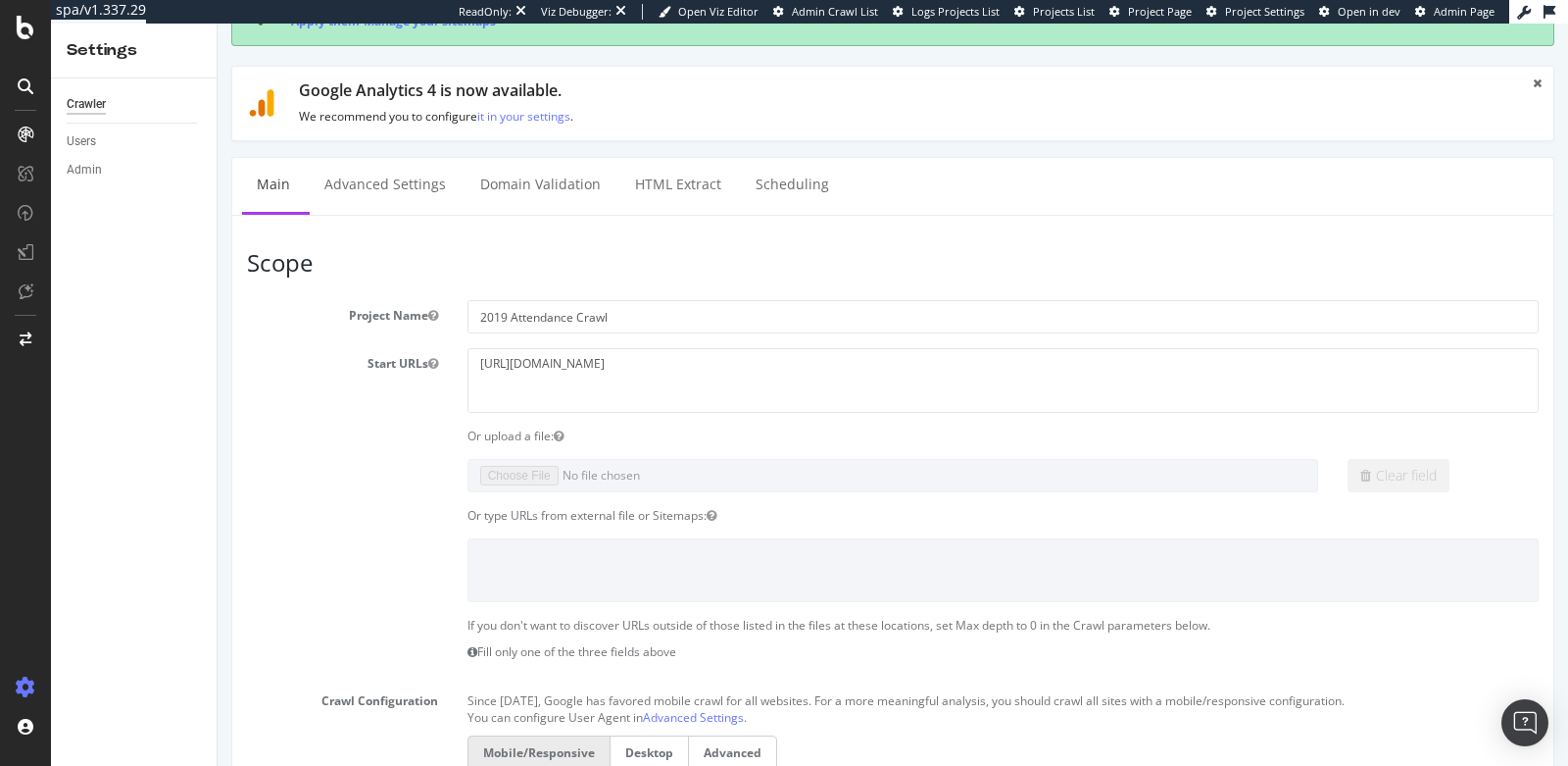
scroll to position [990, 0]
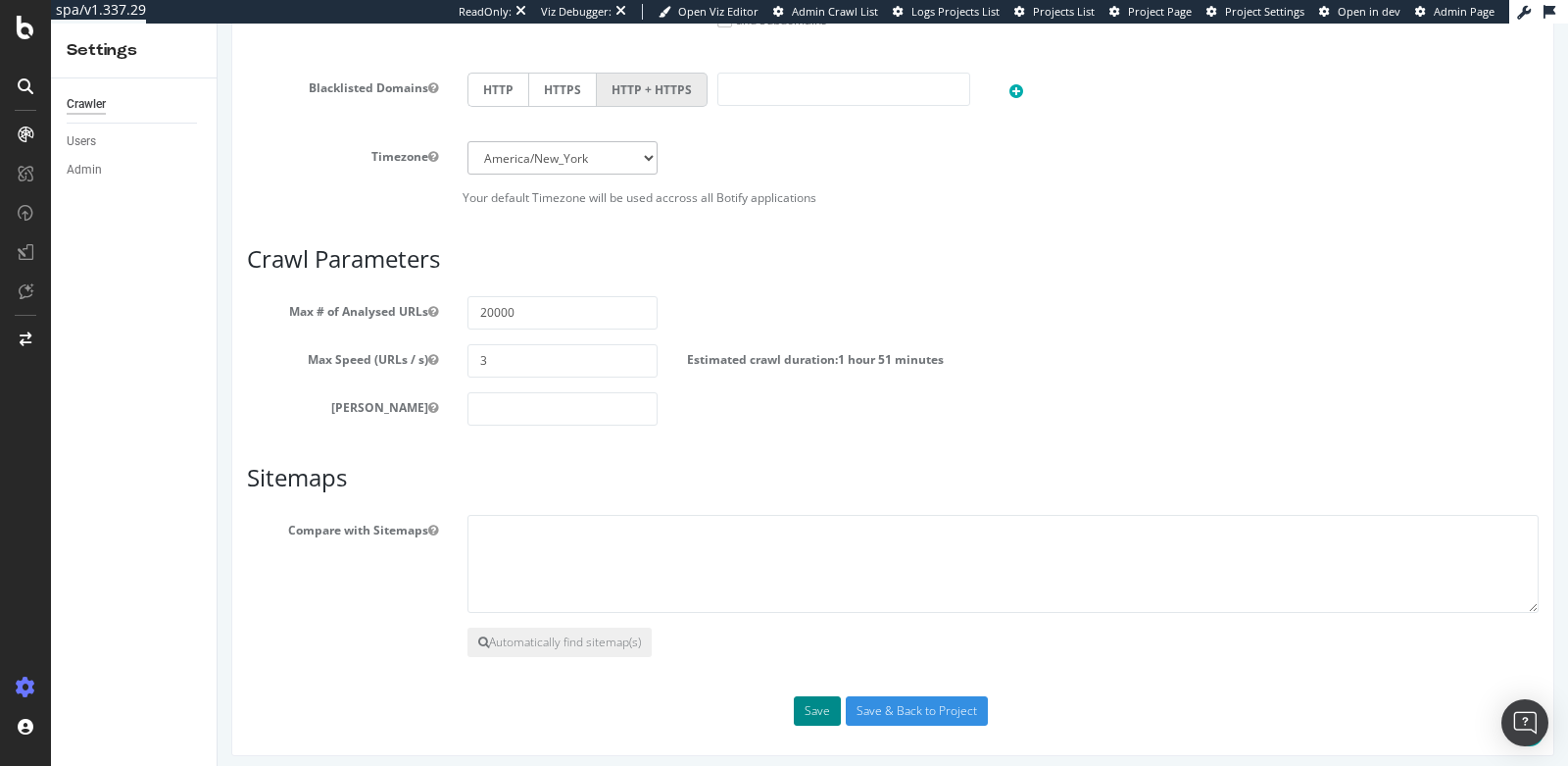
click at [805, 705] on button "Save" at bounding box center [817, 711] width 47 height 30
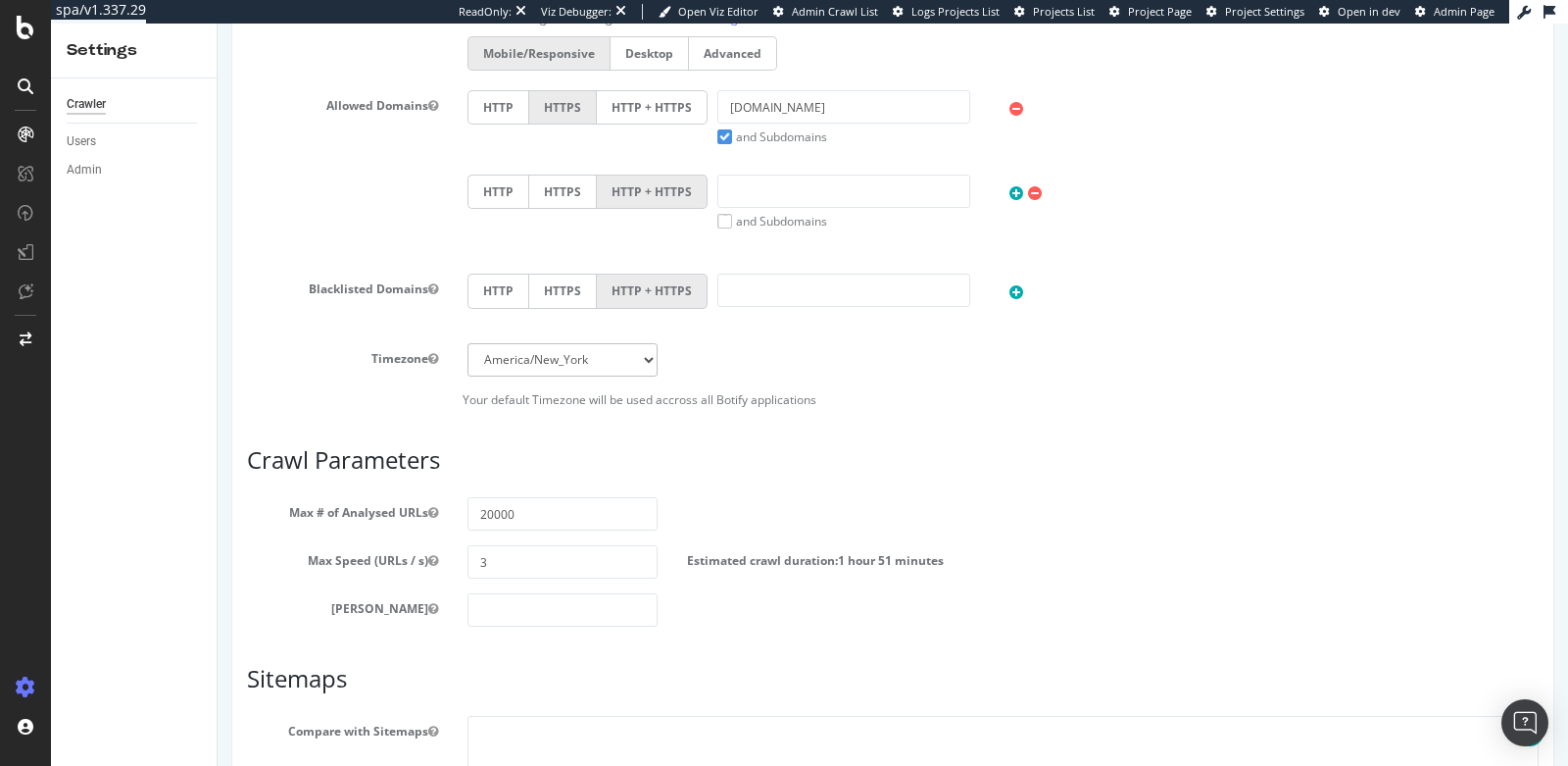
scroll to position [1141, 0]
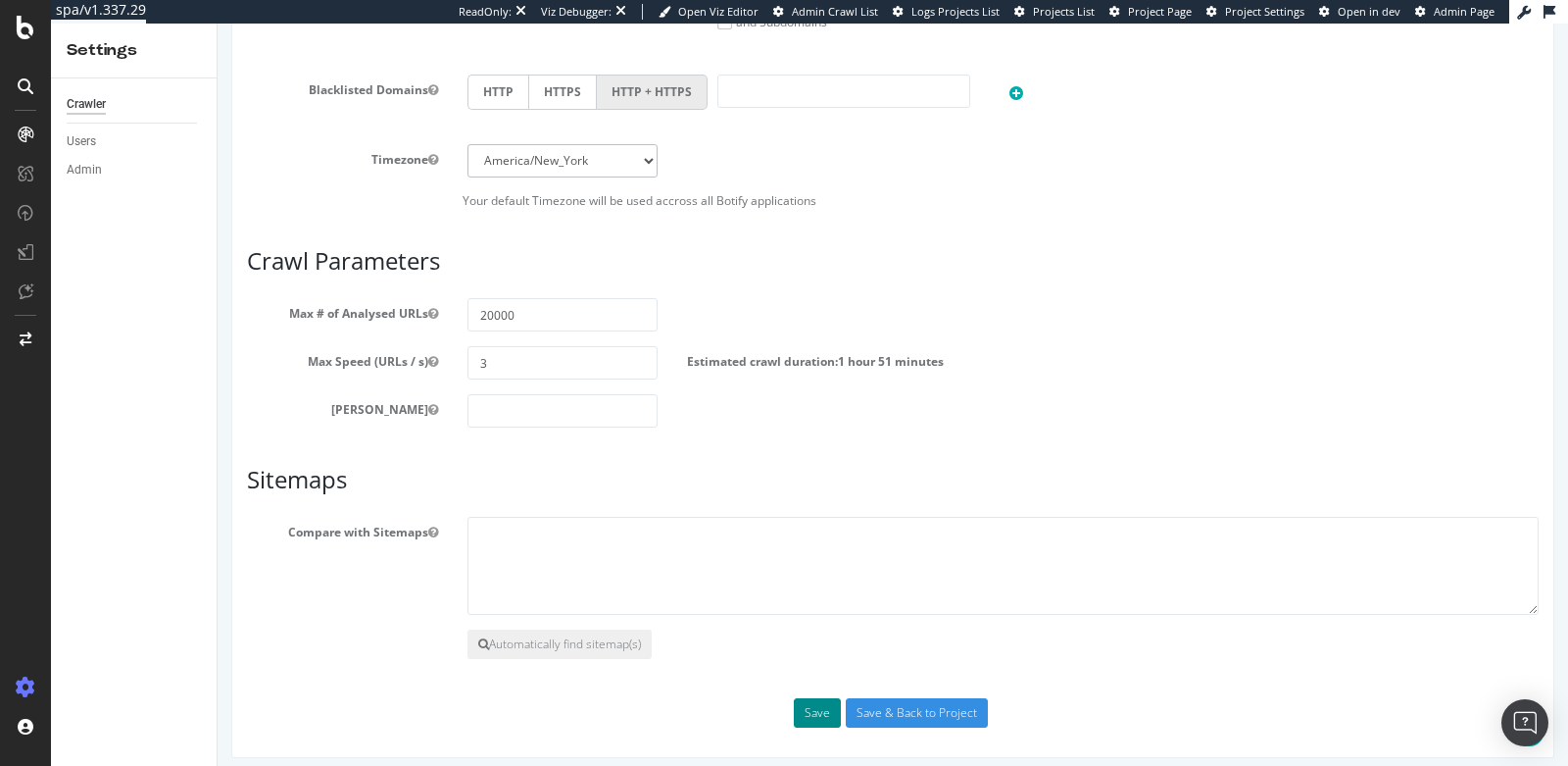
click at [812, 698] on button "Save" at bounding box center [817, 713] width 47 height 30
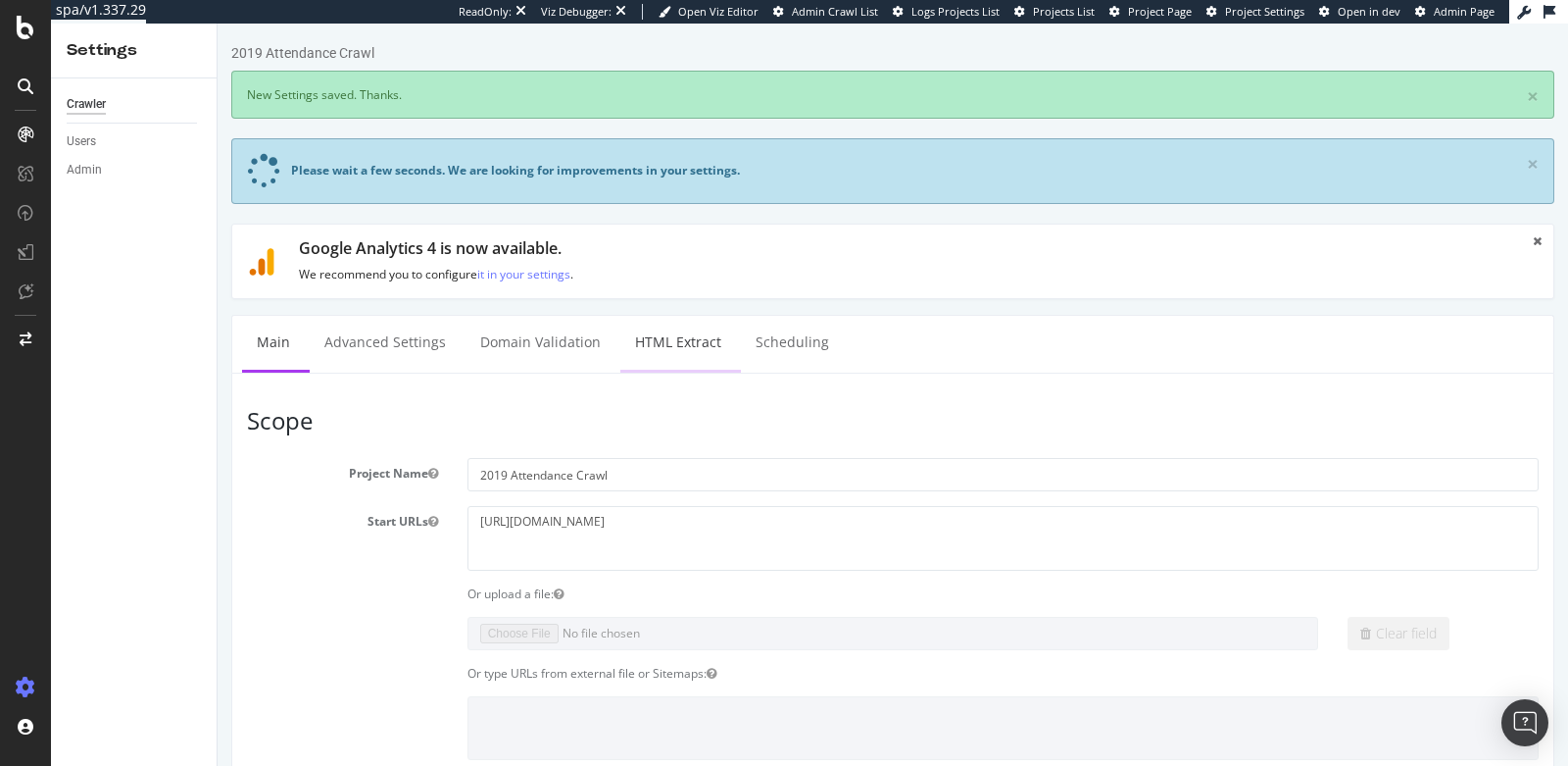
scroll to position [0, 0]
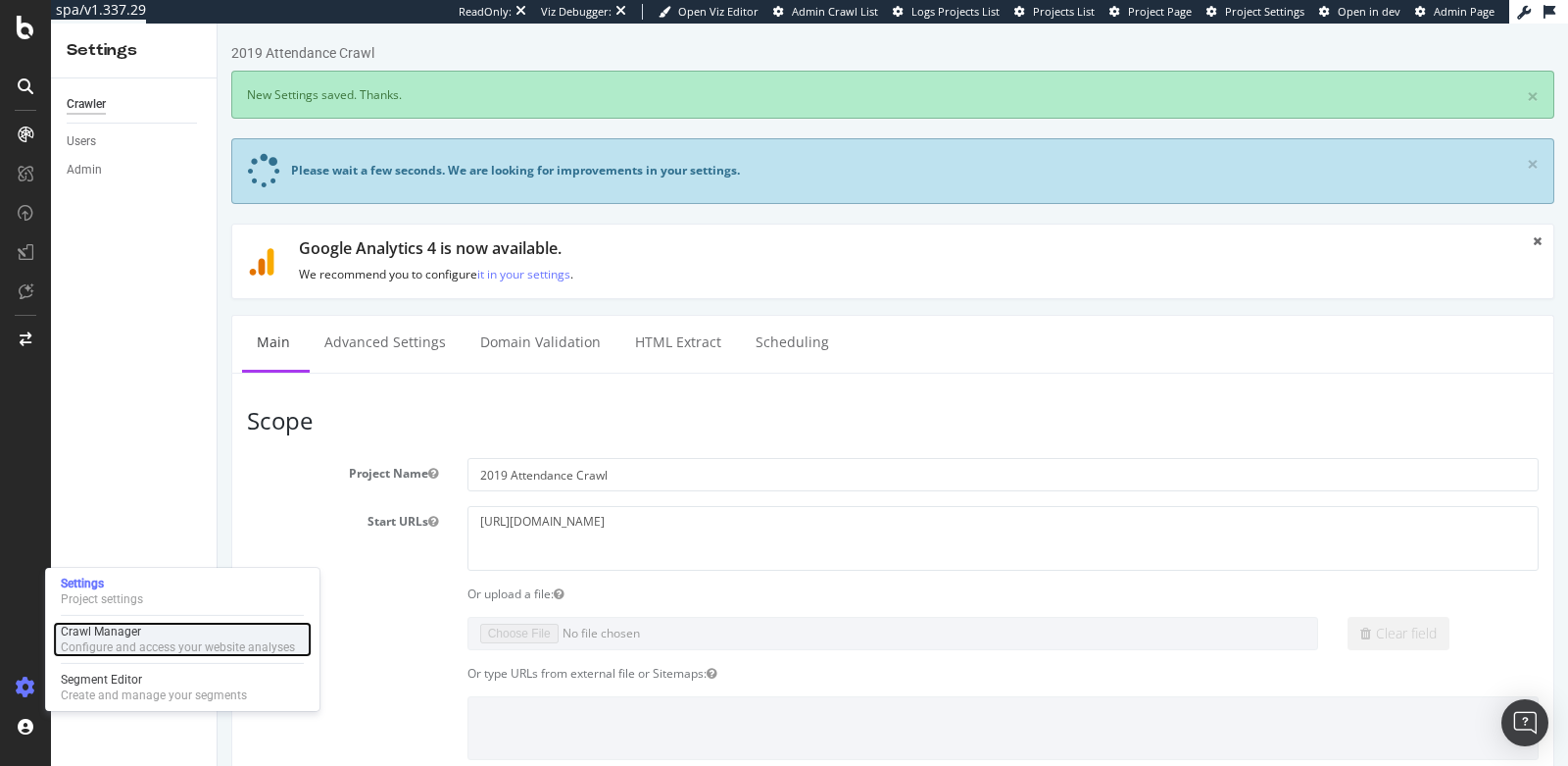
click at [86, 628] on div "Crawl Manager" at bounding box center [178, 632] width 234 height 16
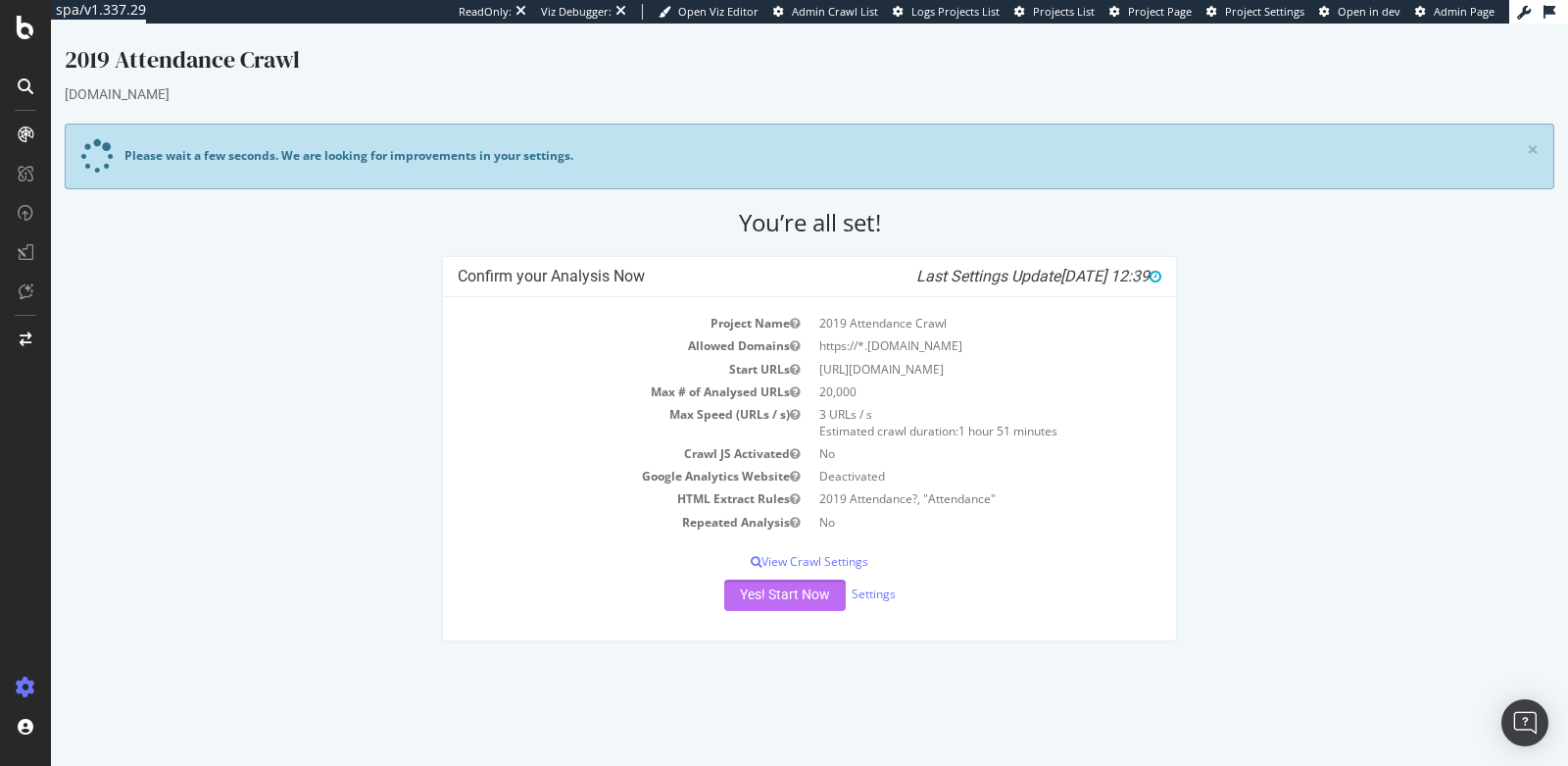
click at [790, 594] on button "Yes! Start Now" at bounding box center [784, 595] width 121 height 32
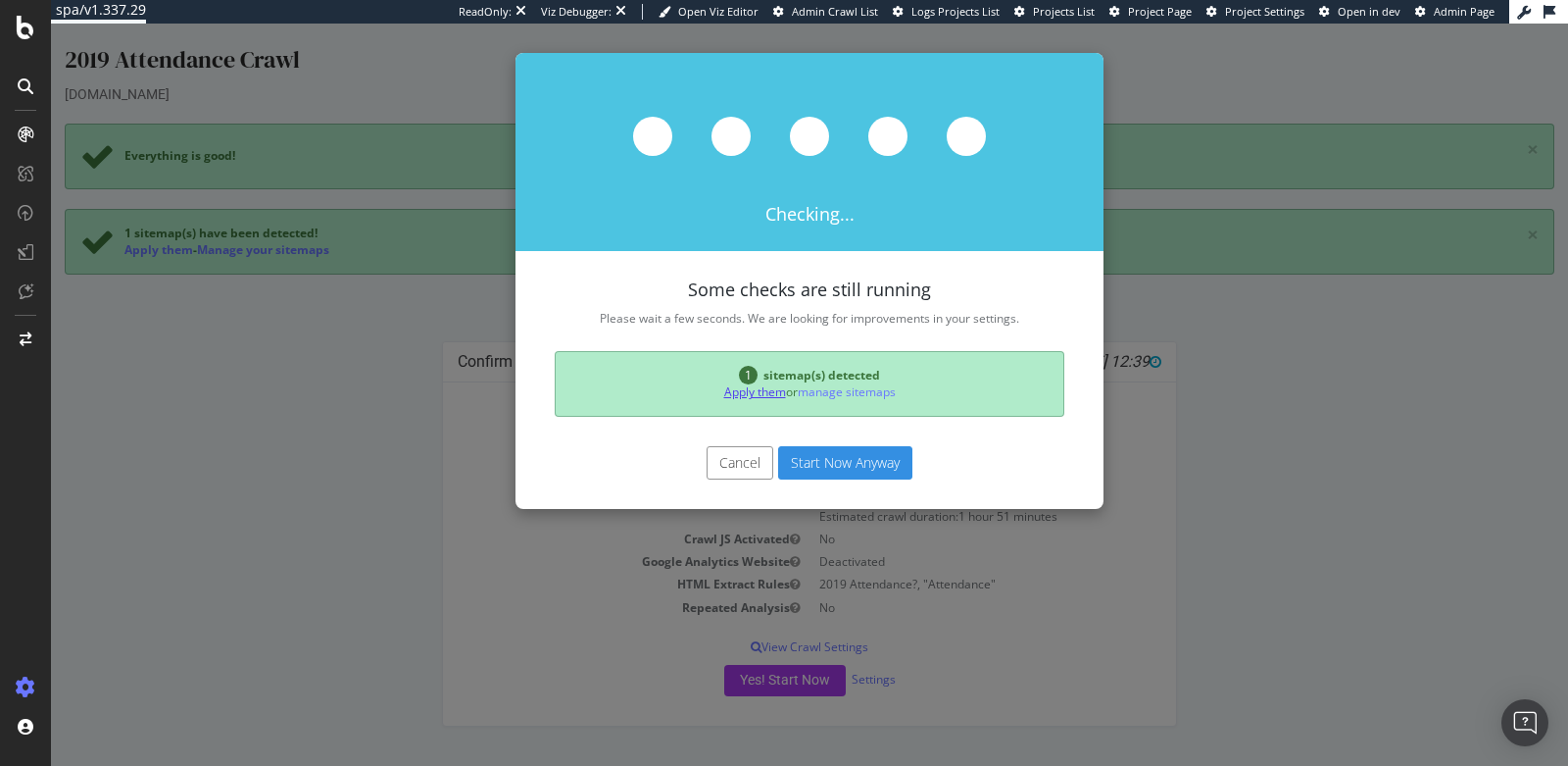
click at [766, 386] on link "Apply them" at bounding box center [755, 391] width 62 height 17
click at [737, 393] on link "Apply them" at bounding box center [755, 391] width 62 height 17
click at [854, 457] on button "Start Now Anyway" at bounding box center [846, 463] width 134 height 34
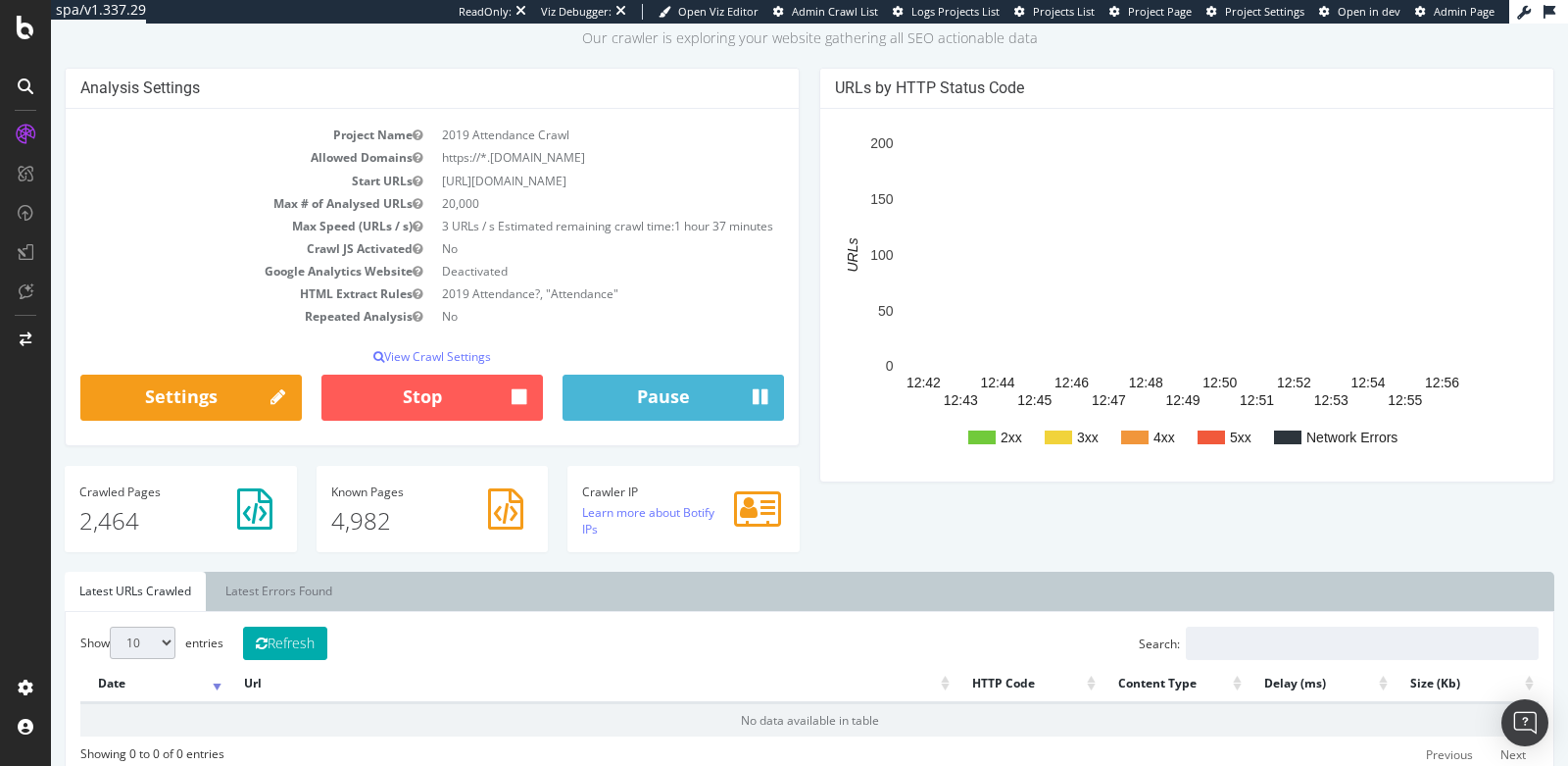
scroll to position [141, 0]
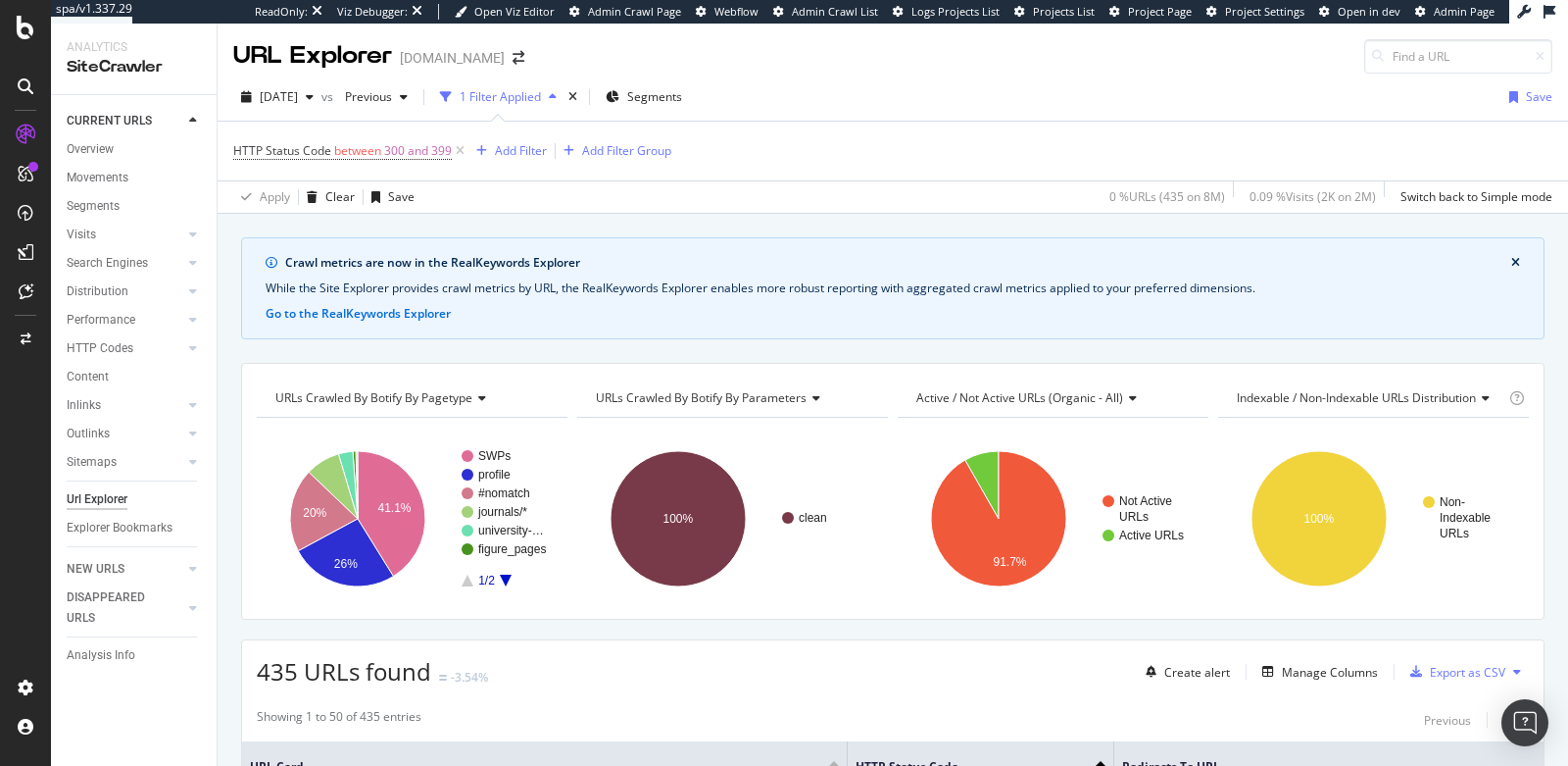
scroll to position [231, 0]
